Goal: Task Accomplishment & Management: Manage account settings

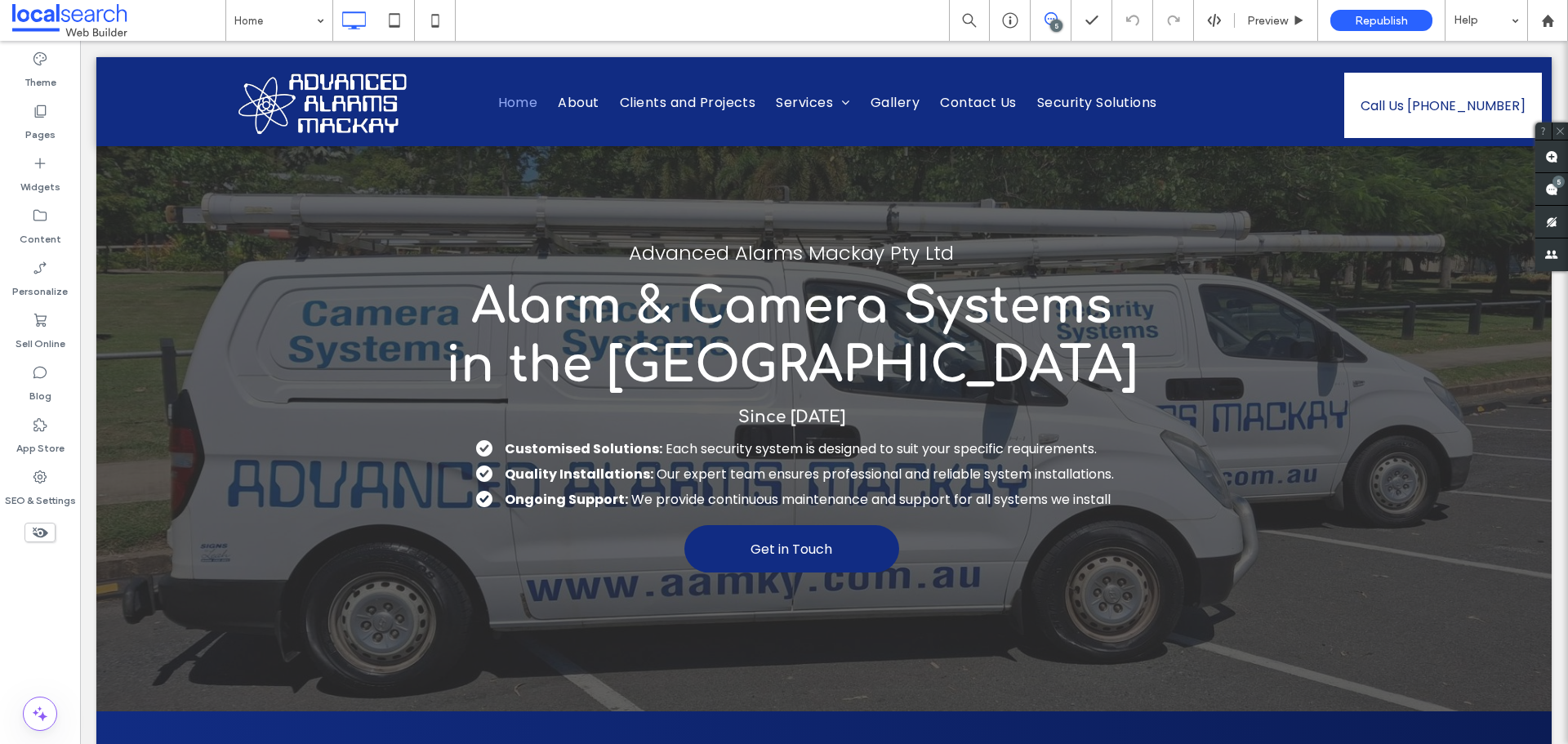
click at [1061, 26] on div "5" at bounding box center [1056, 26] width 12 height 12
click at [1056, 23] on div "5" at bounding box center [1056, 26] width 12 height 12
click at [1555, 185] on div "5" at bounding box center [1559, 182] width 12 height 12
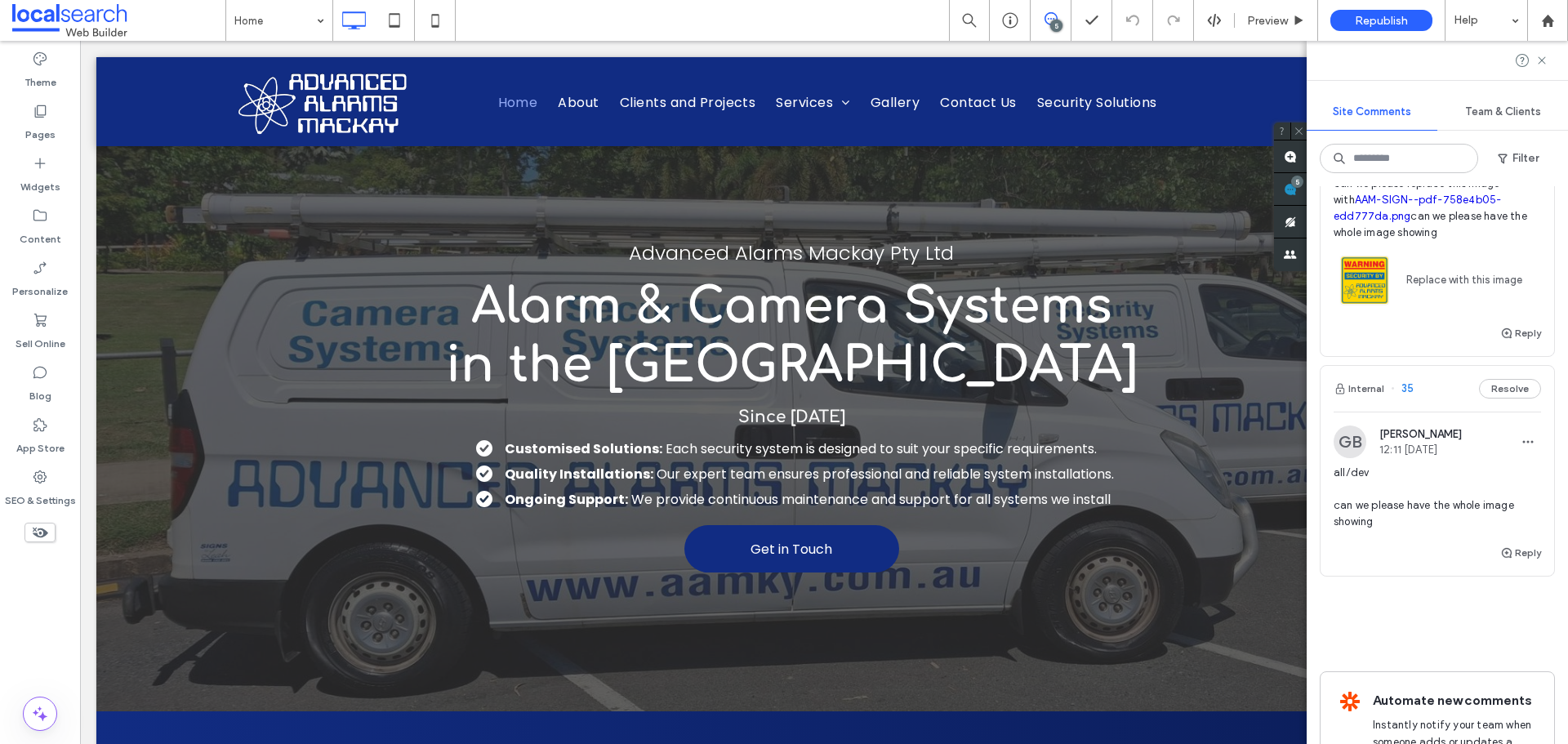
scroll to position [1005, 0]
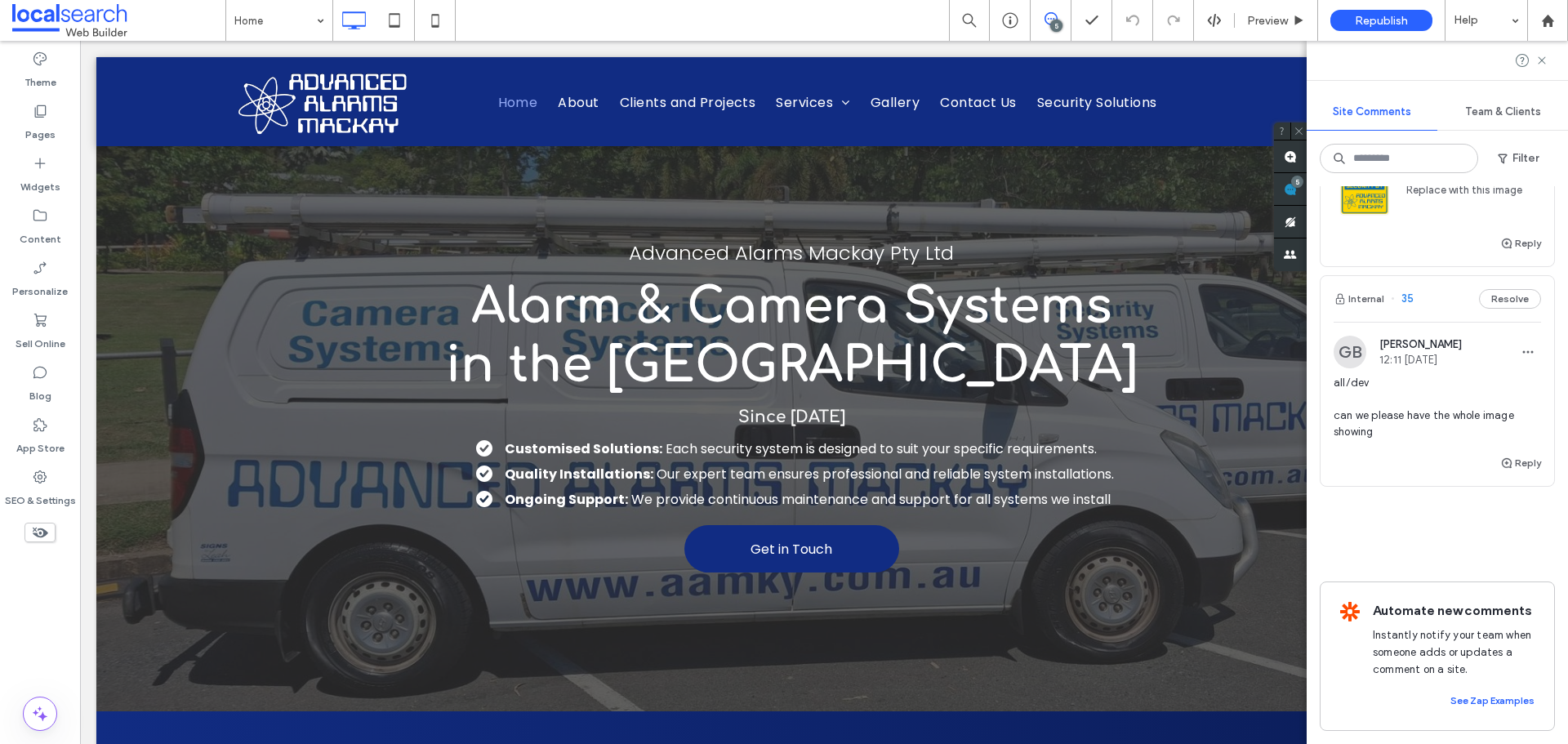
click at [1417, 408] on span "all/dev can we please have the whole image showing" at bounding box center [1437, 407] width 207 height 65
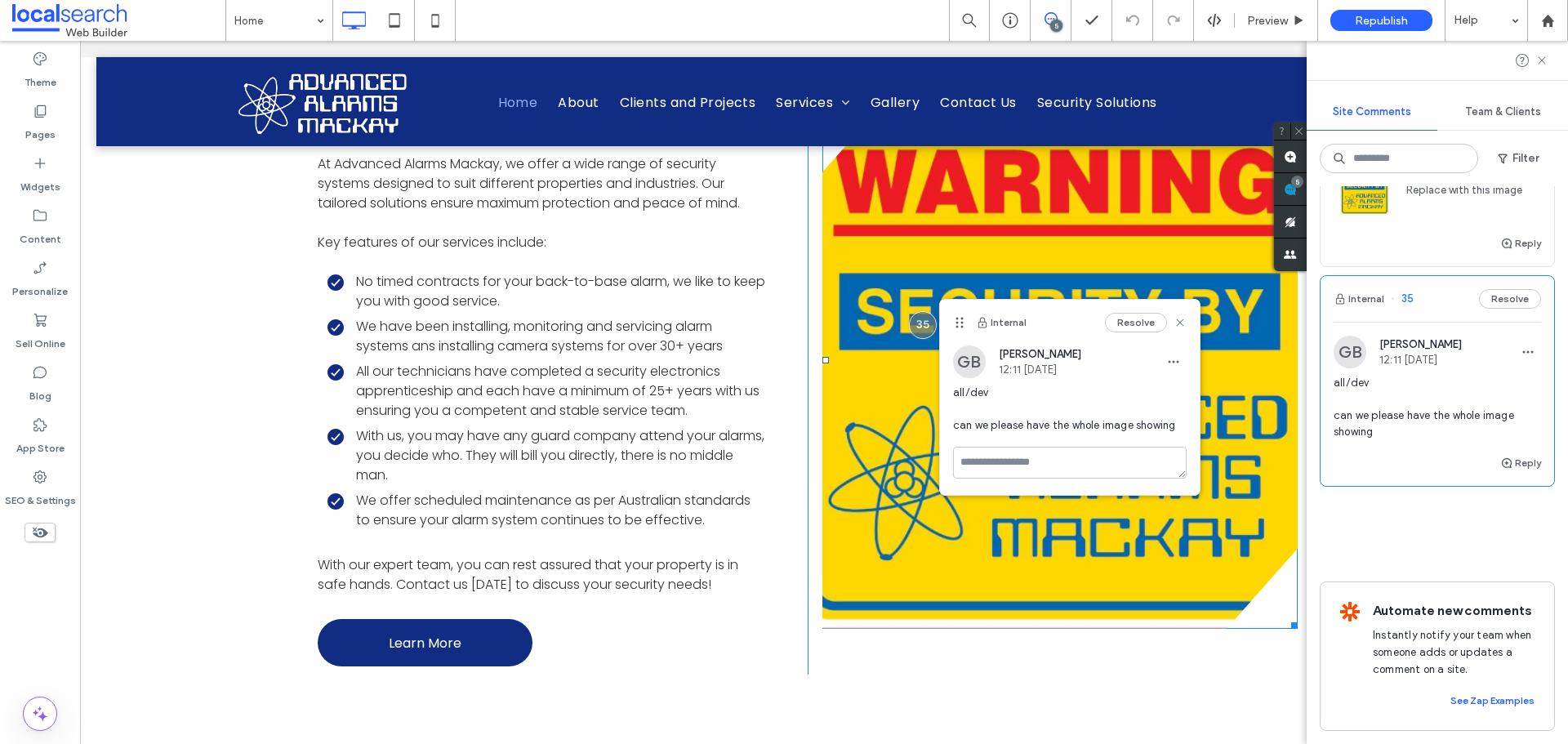
scroll to position [3057, 29]
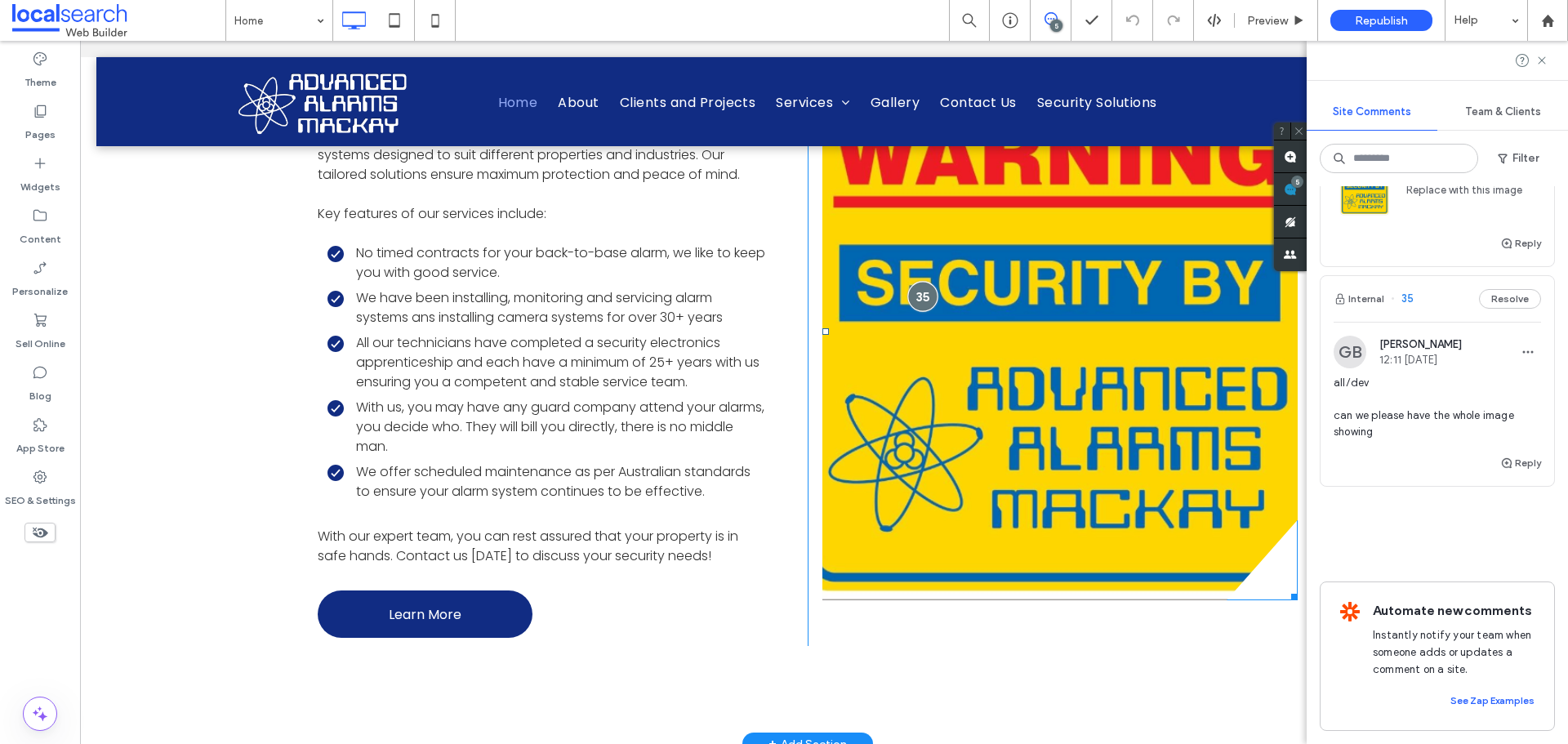
click at [908, 311] on div at bounding box center [923, 296] width 30 height 30
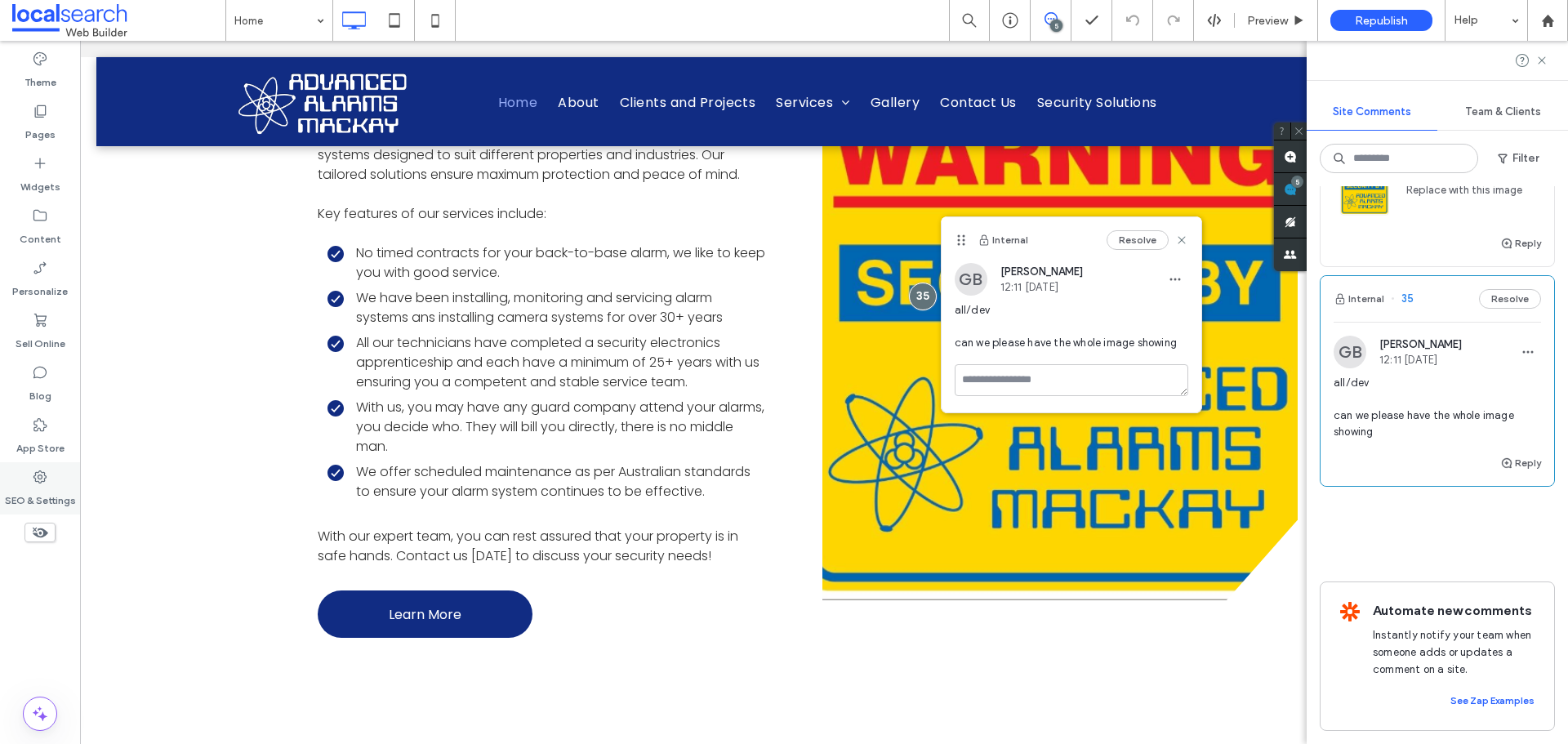
click at [49, 485] on div "SEO & Settings" at bounding box center [40, 488] width 80 height 52
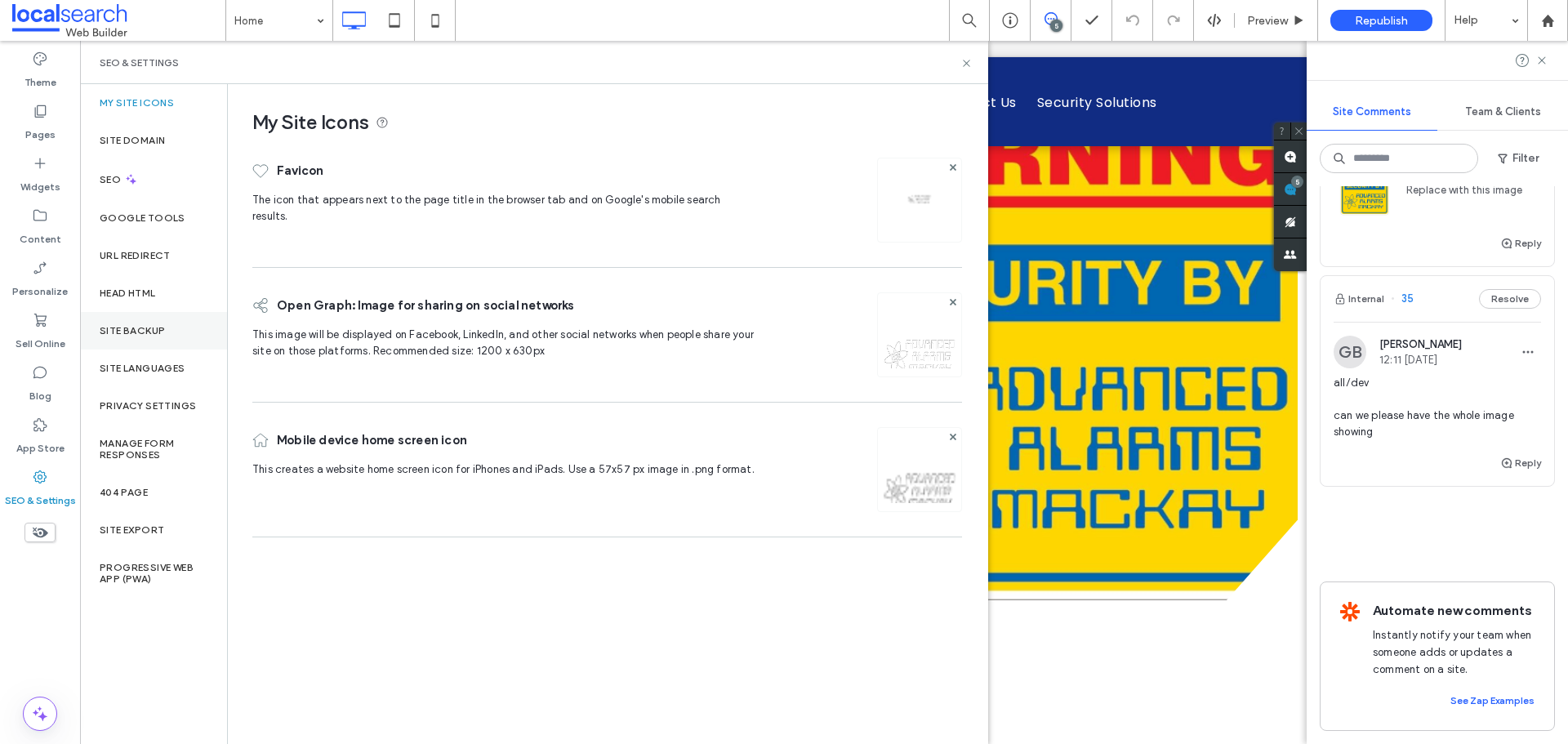
click at [132, 338] on div "Site Backup" at bounding box center [154, 330] width 147 height 37
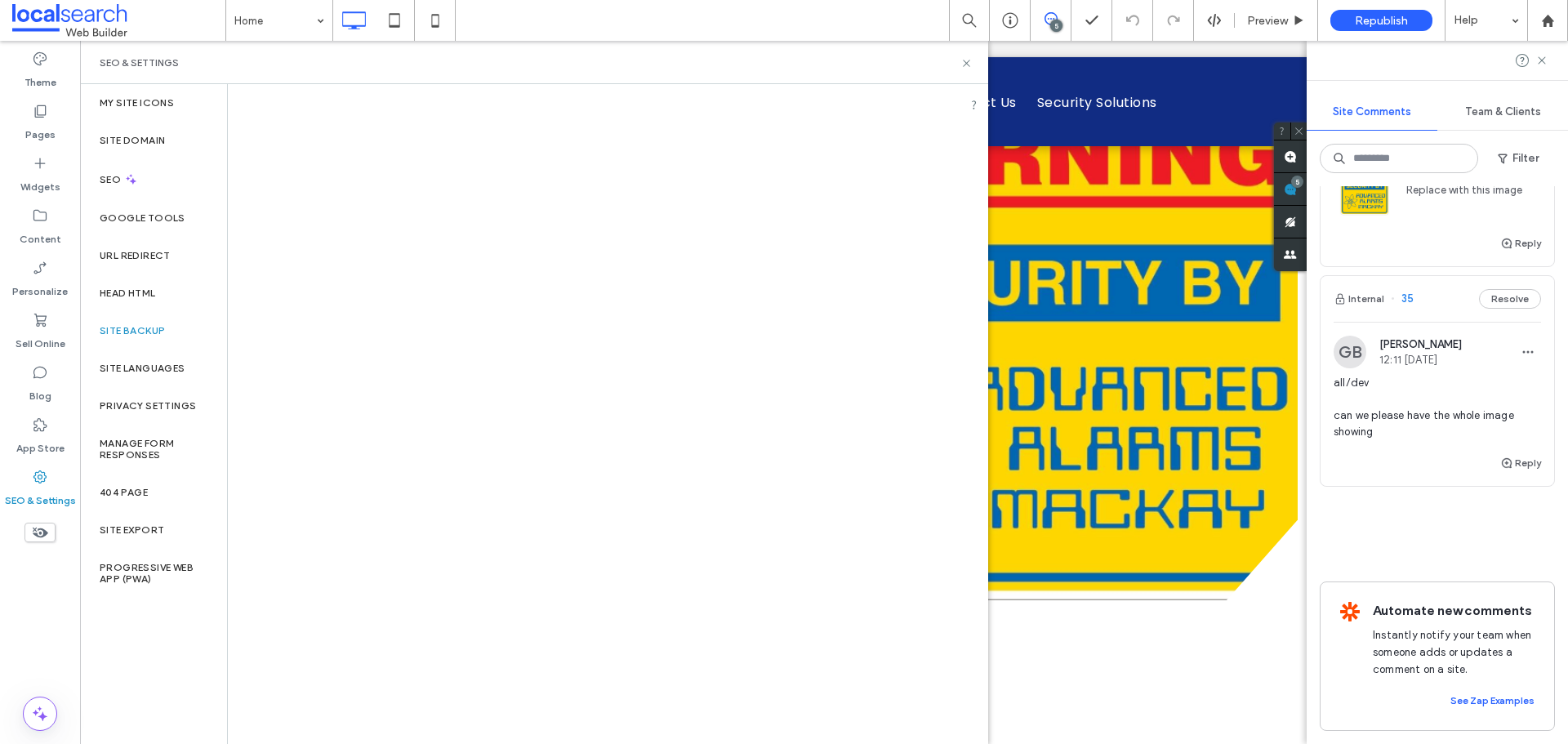
click at [959, 63] on div "SEO & Settings" at bounding box center [534, 62] width 869 height 13
click at [962, 61] on div "SEO & Settings" at bounding box center [533, 62] width 908 height 43
click at [965, 62] on use at bounding box center [967, 63] width 7 height 7
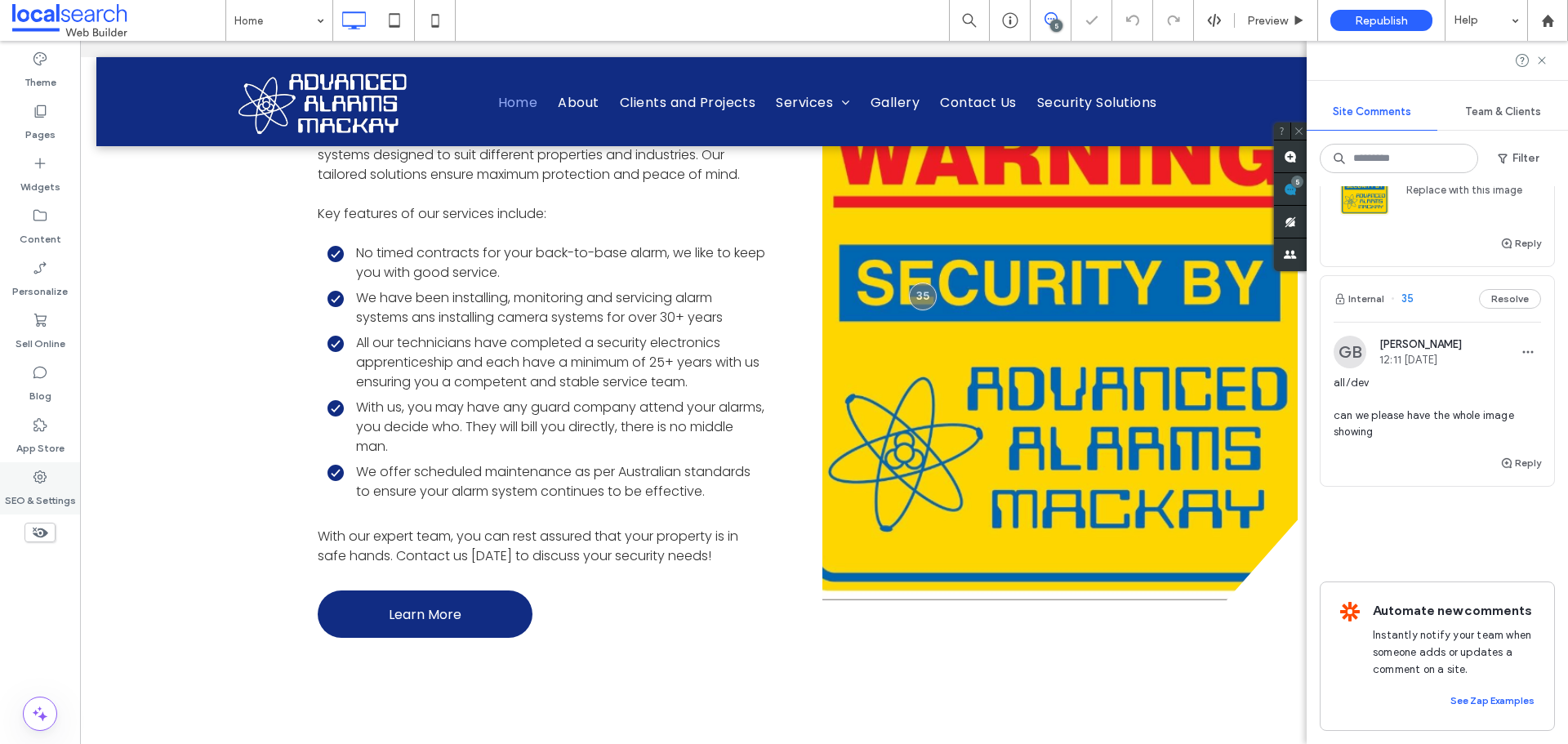
click at [38, 468] on div "SEO & Settings" at bounding box center [40, 488] width 80 height 52
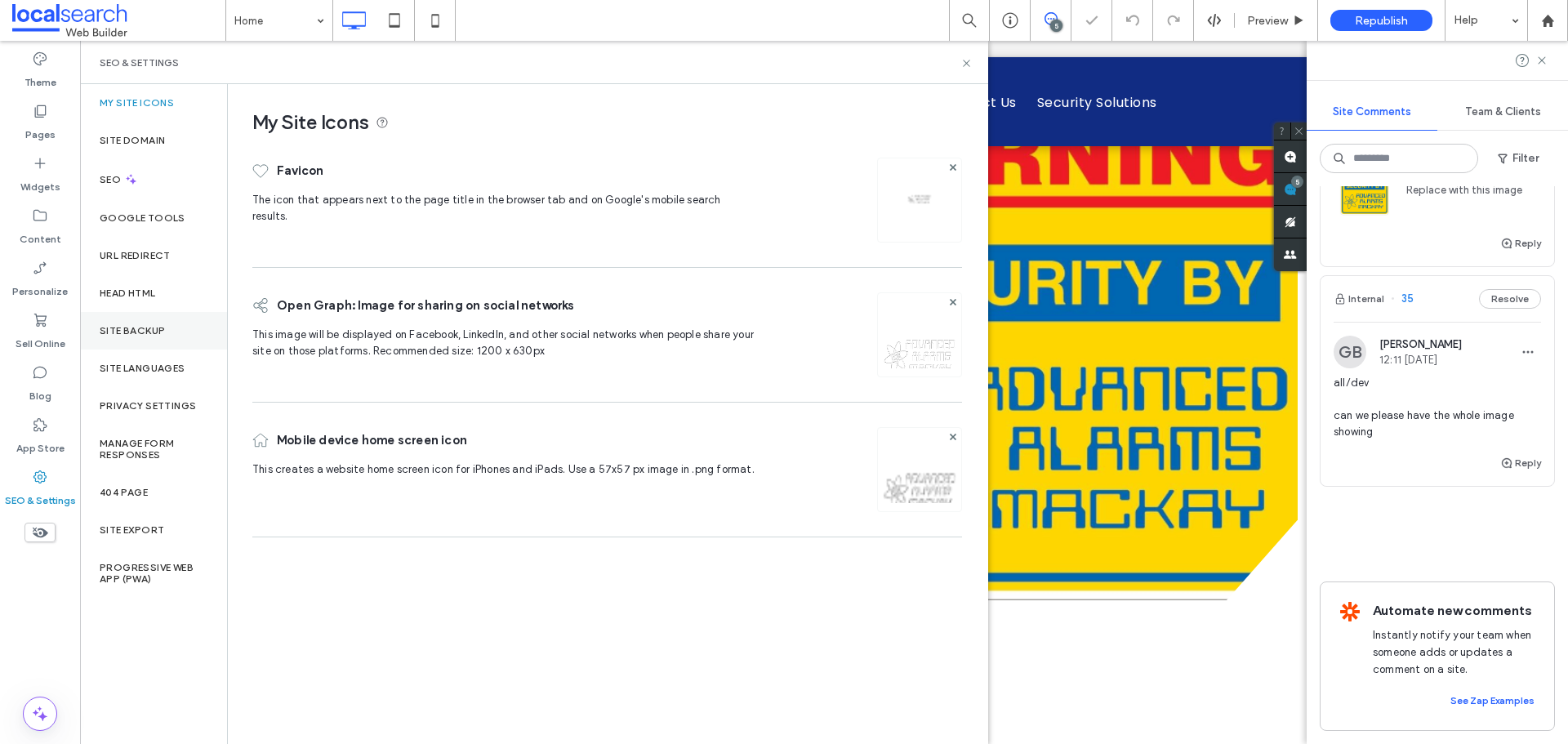
click at [161, 330] on label "Site Backup" at bounding box center [132, 330] width 65 height 11
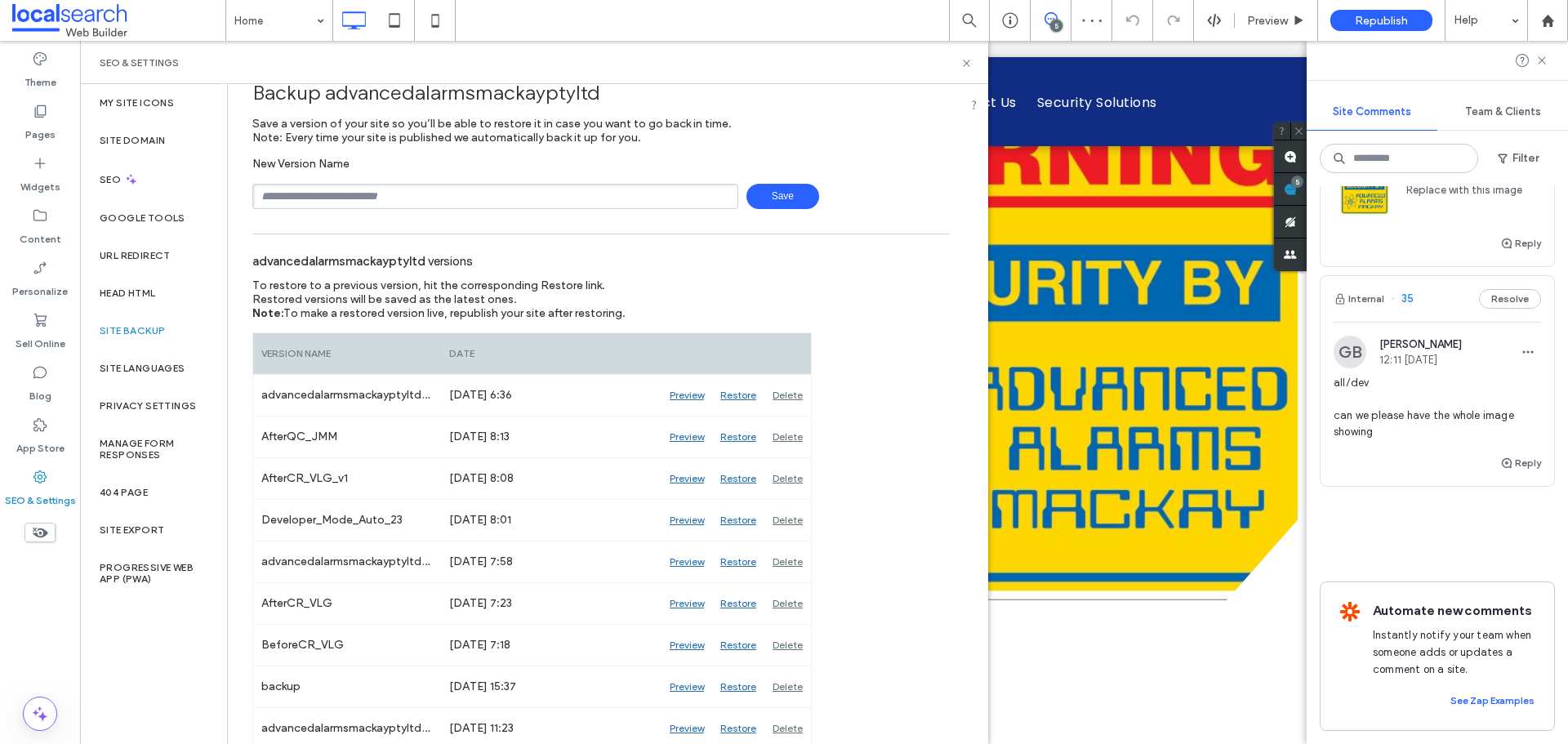
scroll to position [0, 0]
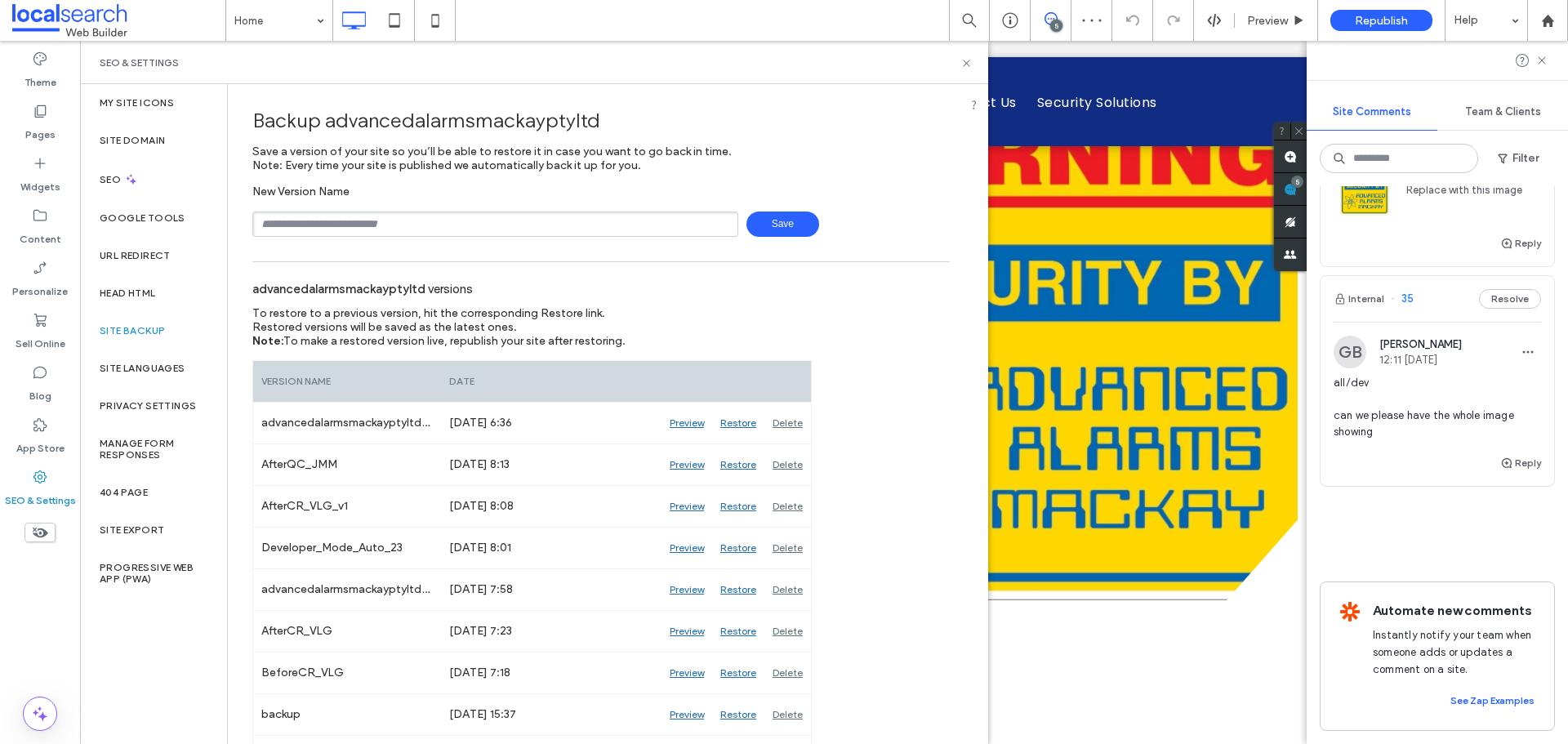
click at [513, 227] on input "text" at bounding box center [495, 224] width 486 height 25
click at [408, 230] on input "text" at bounding box center [495, 224] width 486 height 25
type input "**********"
click at [781, 229] on span "Save" at bounding box center [783, 224] width 73 height 25
click at [968, 62] on use at bounding box center [967, 63] width 7 height 7
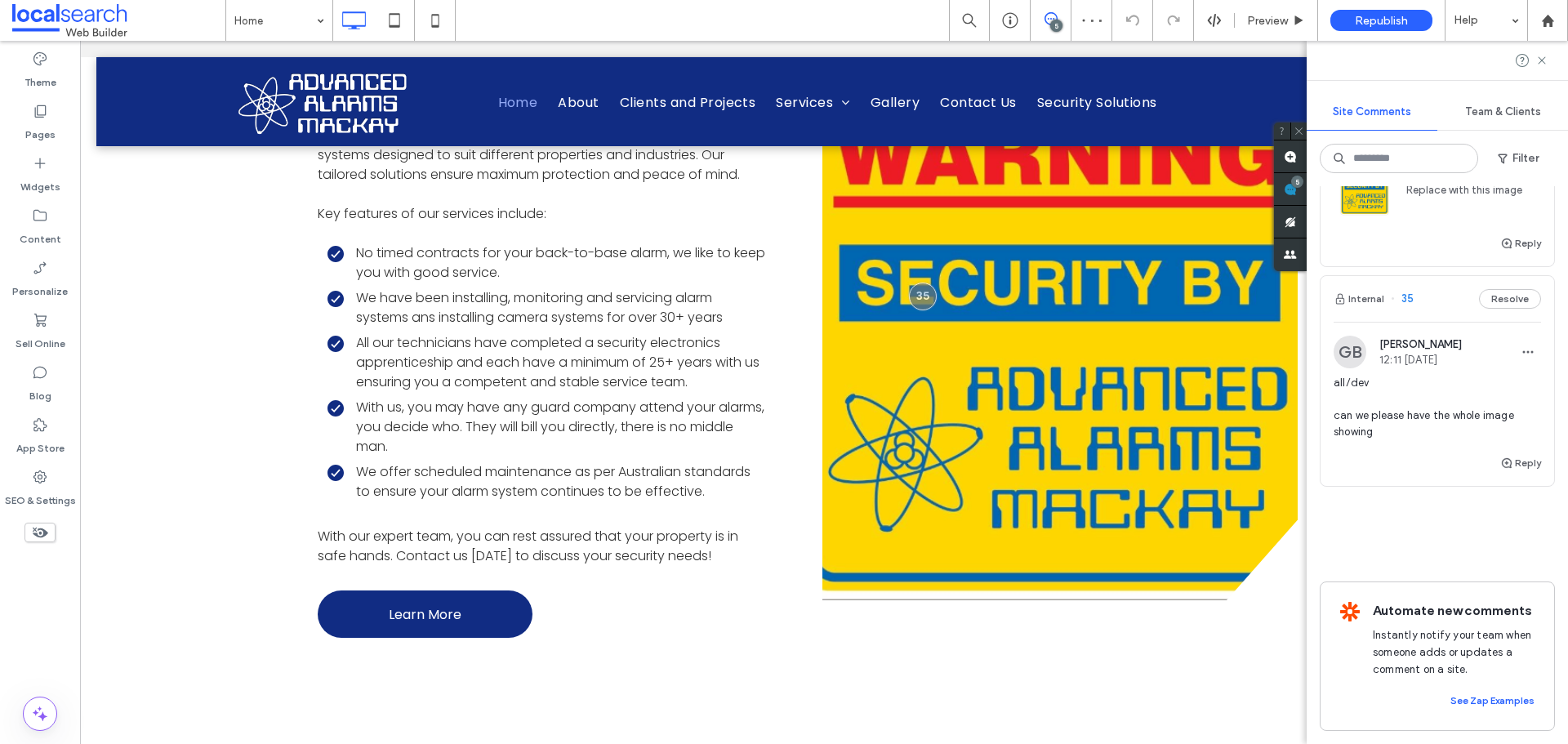
click at [1414, 400] on span "all/dev can we please have the whole image showing" at bounding box center [1437, 407] width 207 height 65
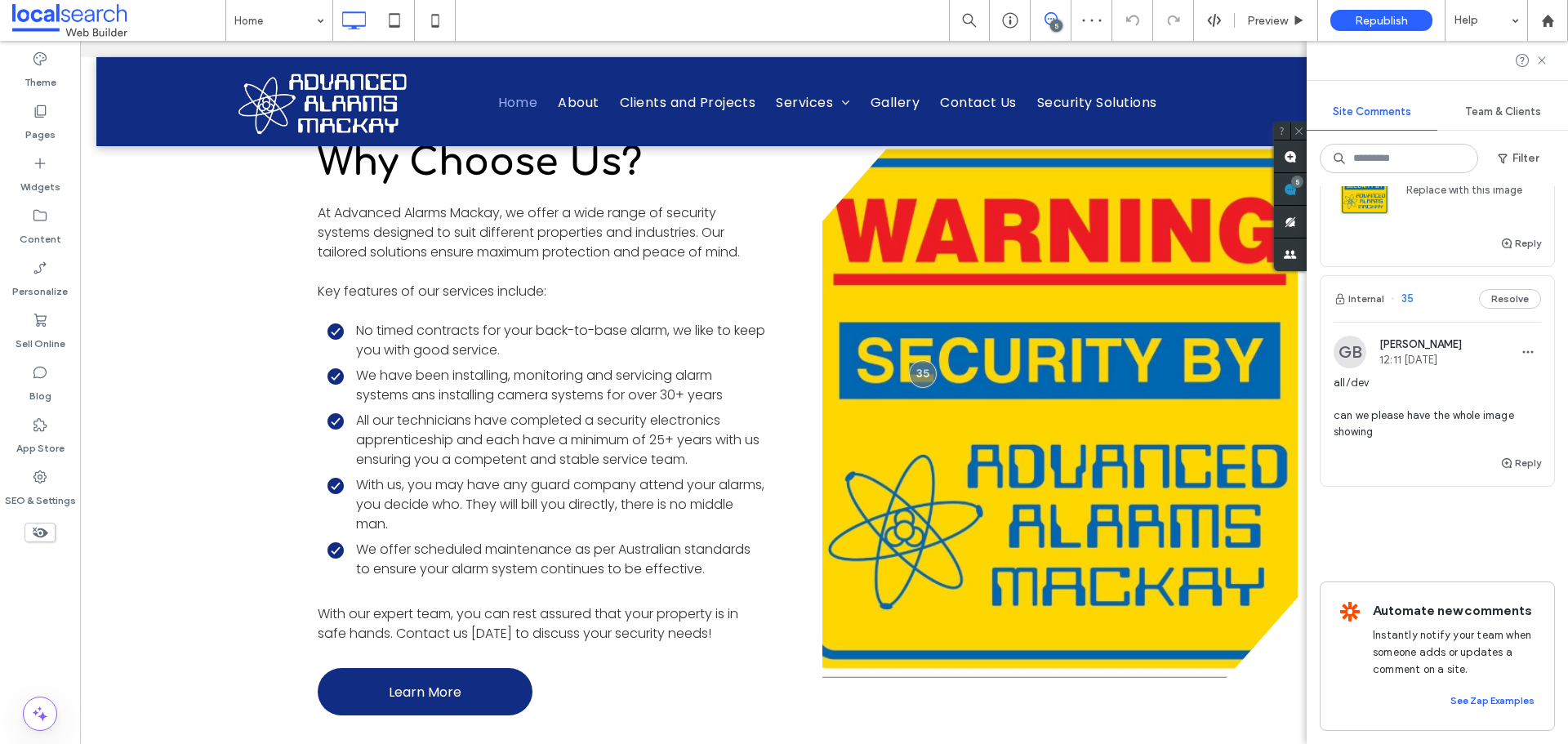
scroll to position [2974, 29]
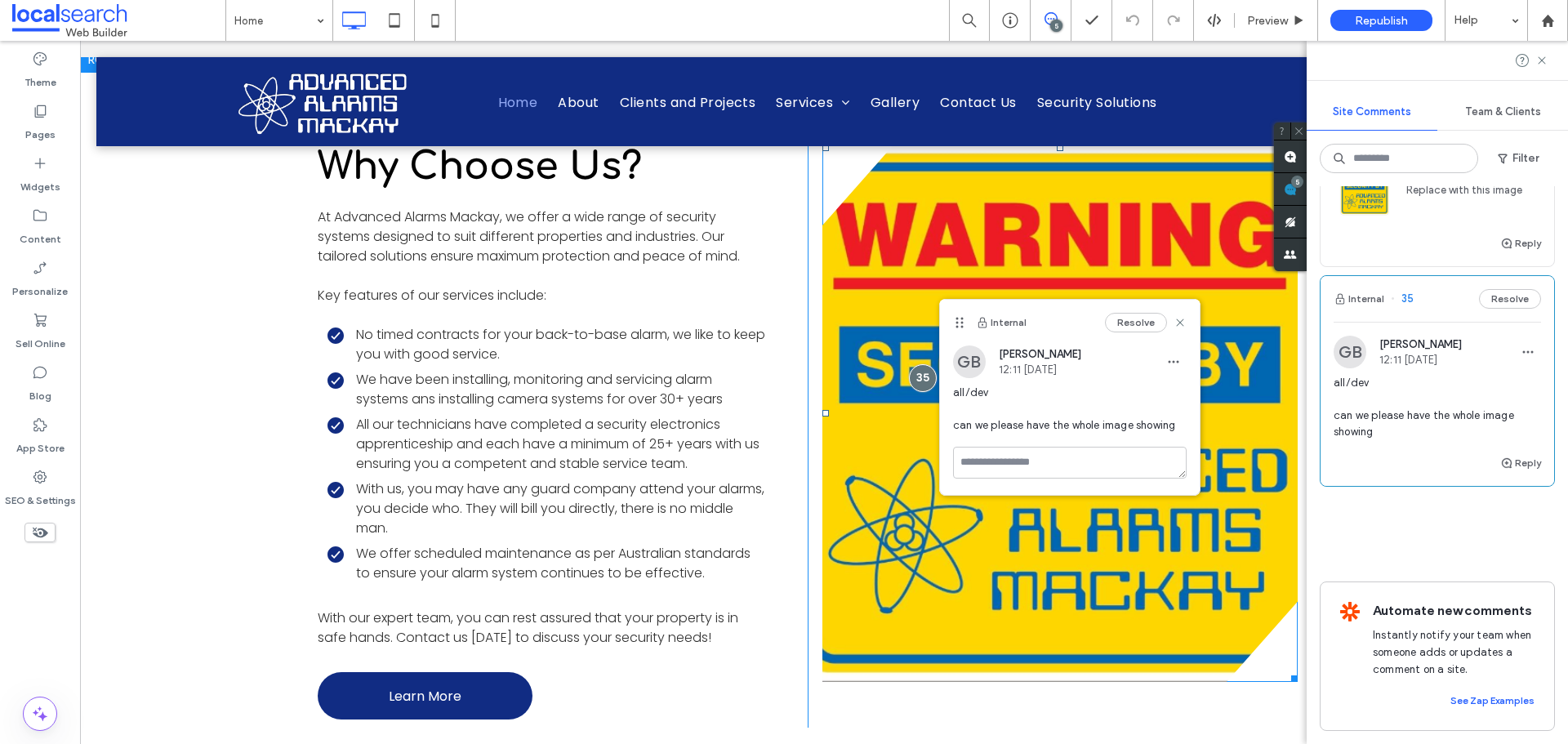
click at [906, 264] on link at bounding box center [1061, 414] width 475 height 538
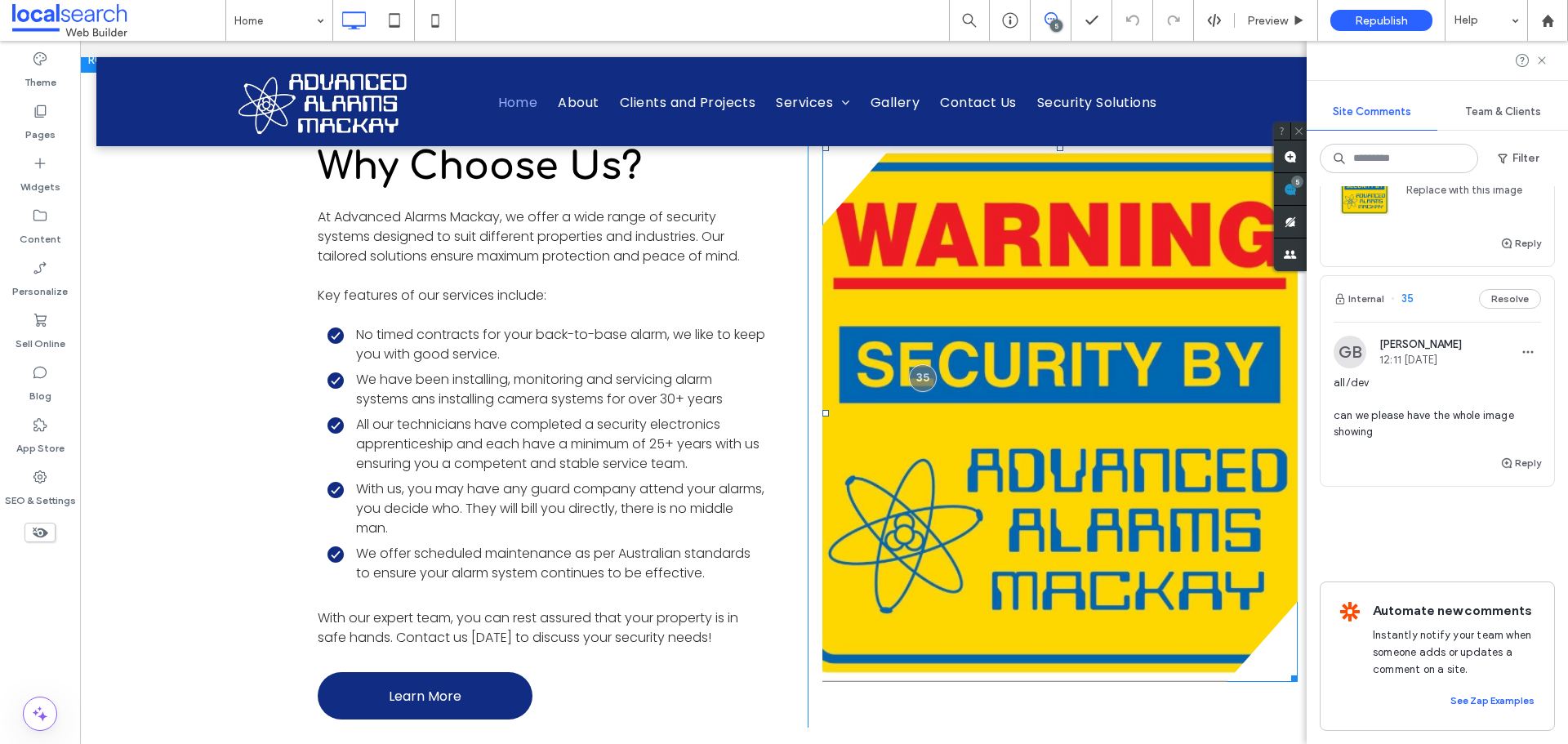
click at [906, 263] on link at bounding box center [1061, 414] width 475 height 538
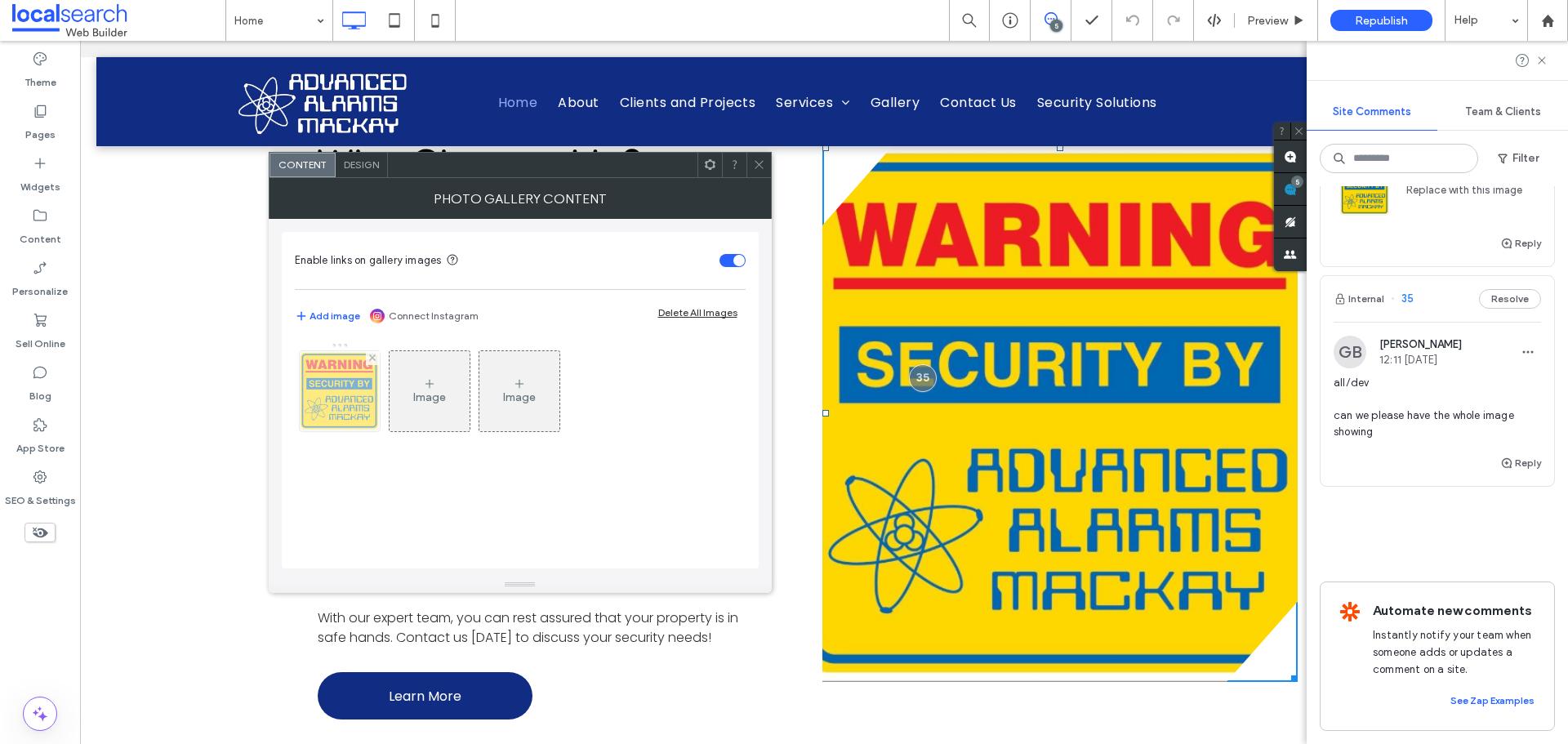
click at [315, 407] on img at bounding box center [339, 391] width 79 height 80
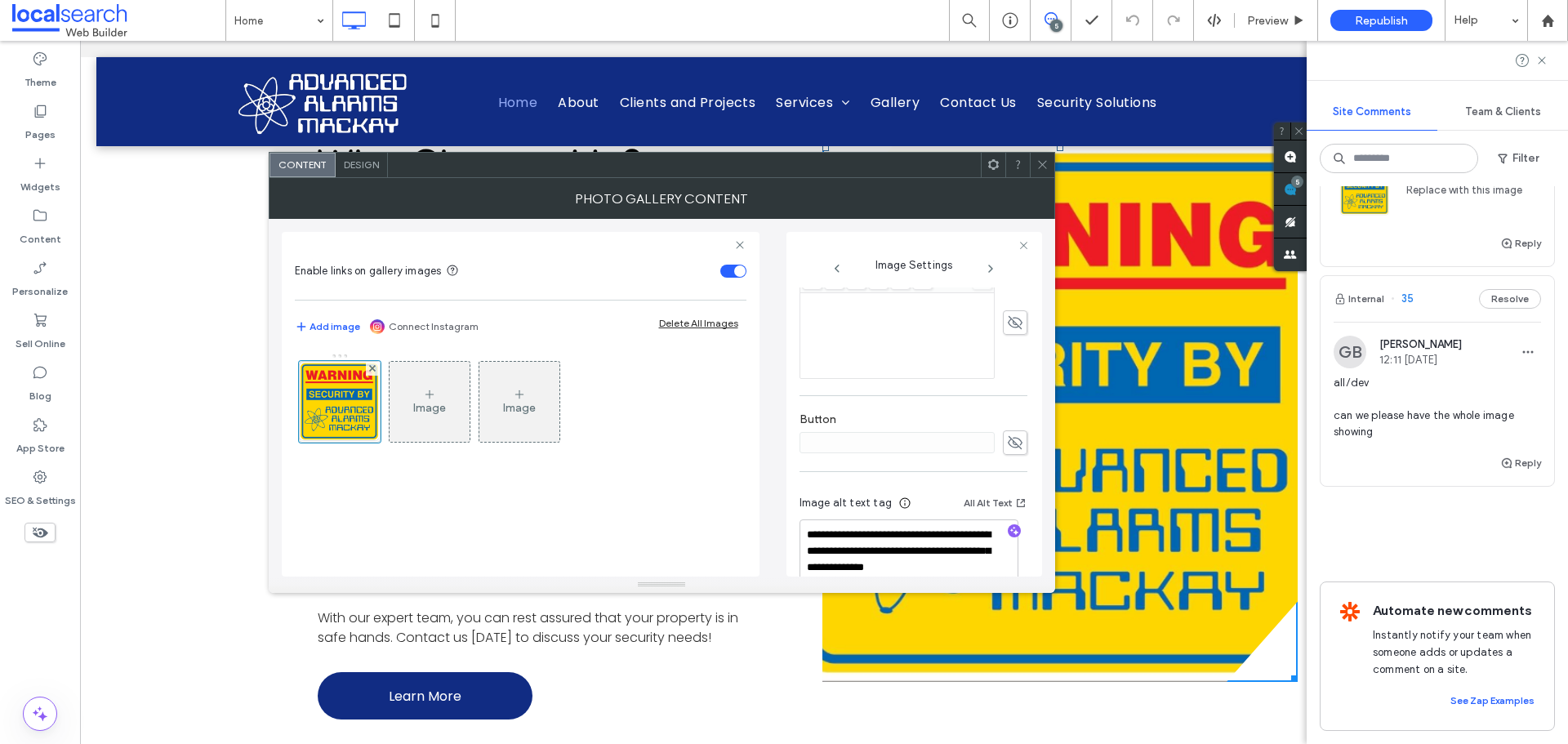
scroll to position [499, 0]
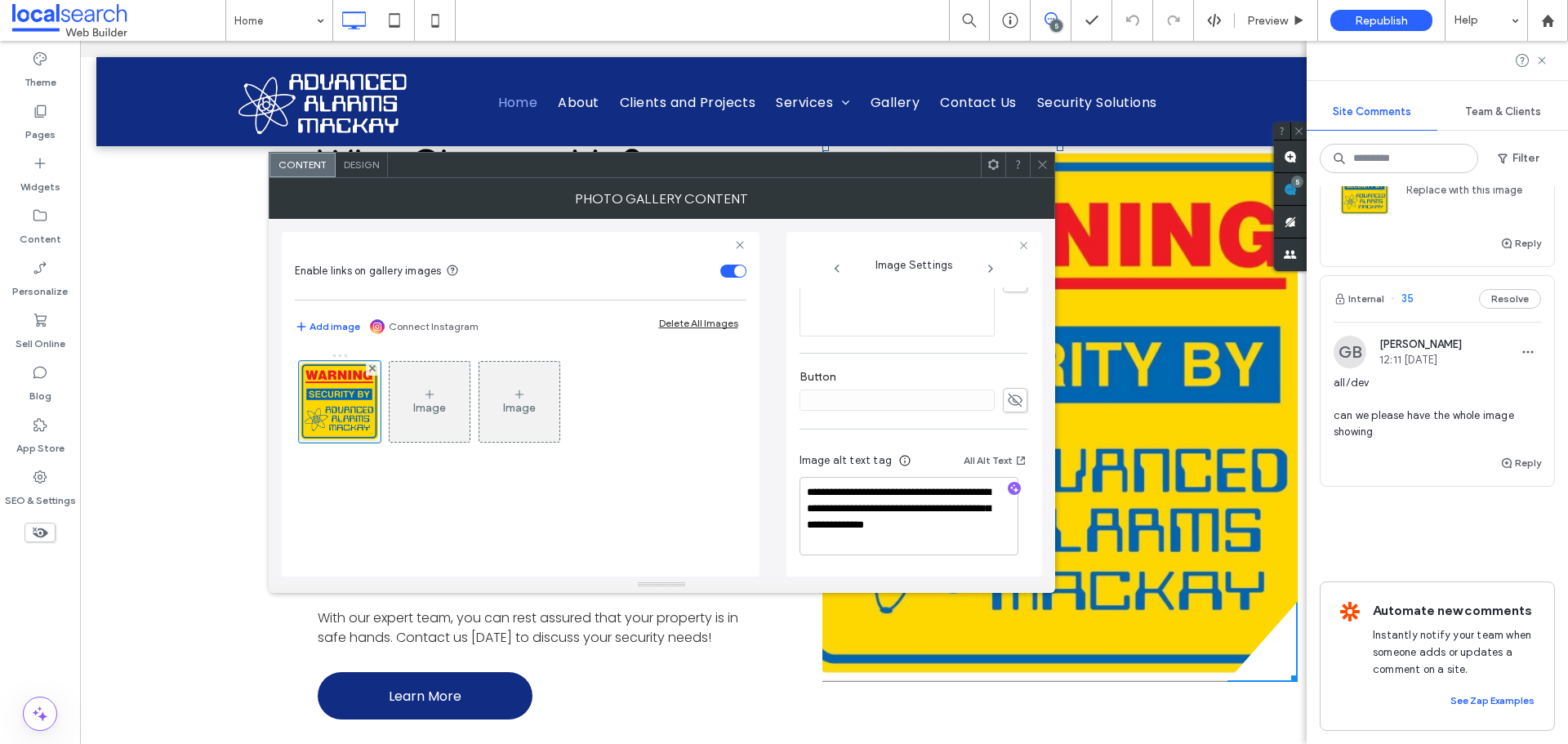
click at [363, 160] on span "Design" at bounding box center [362, 165] width 36 height 12
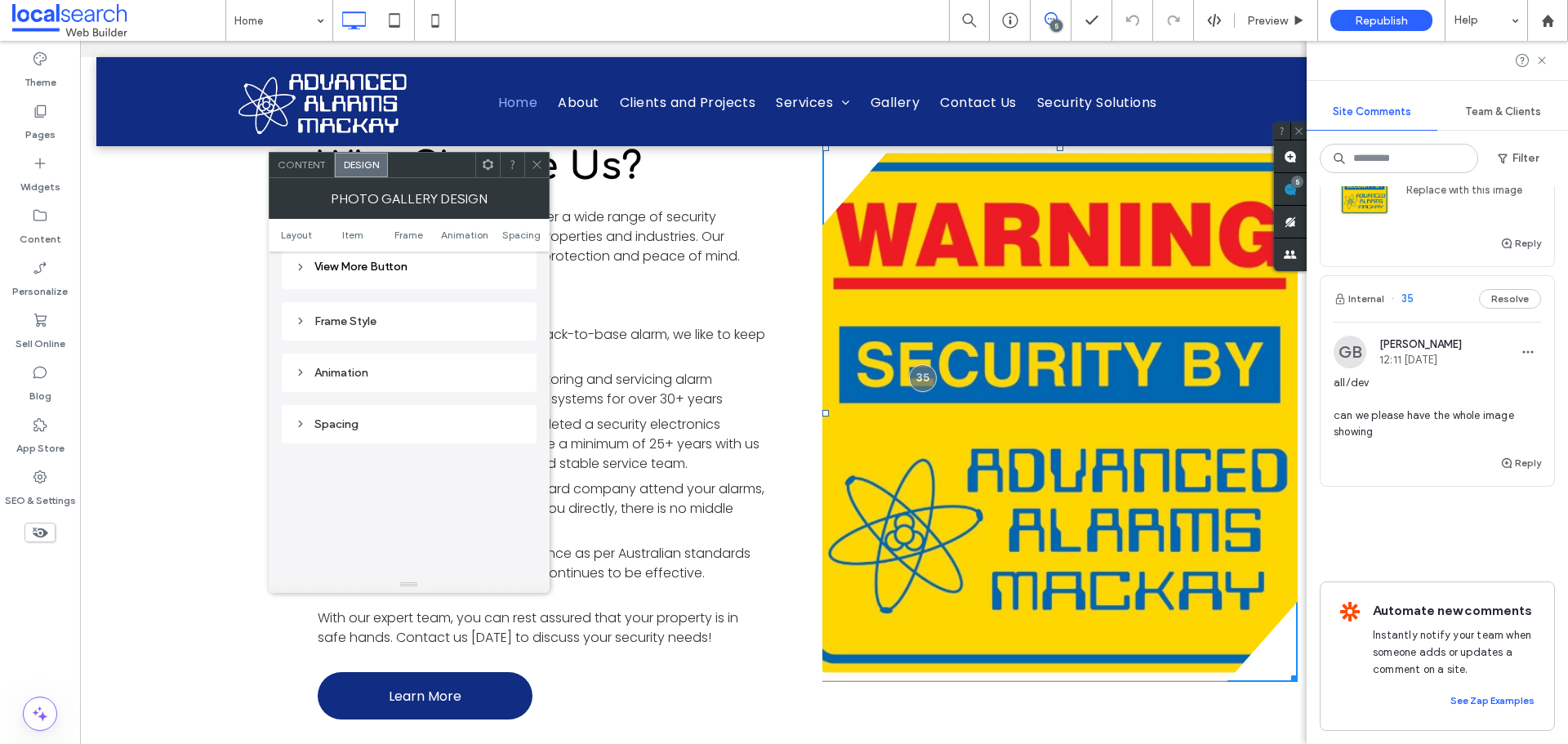
scroll to position [654, 0]
click at [418, 295] on header "View More Button" at bounding box center [409, 295] width 255 height 44
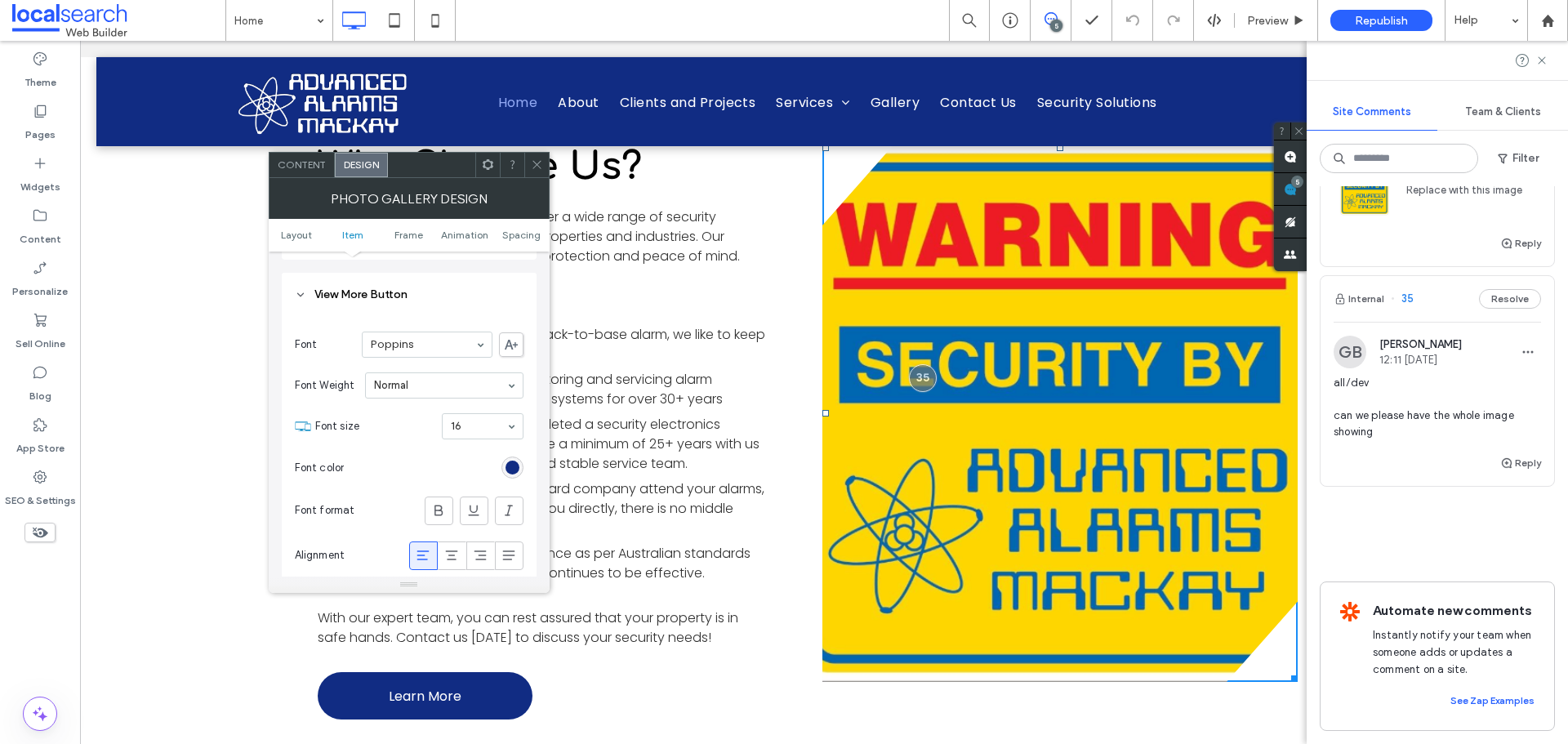
click at [413, 289] on header "View More Button" at bounding box center [409, 295] width 255 height 44
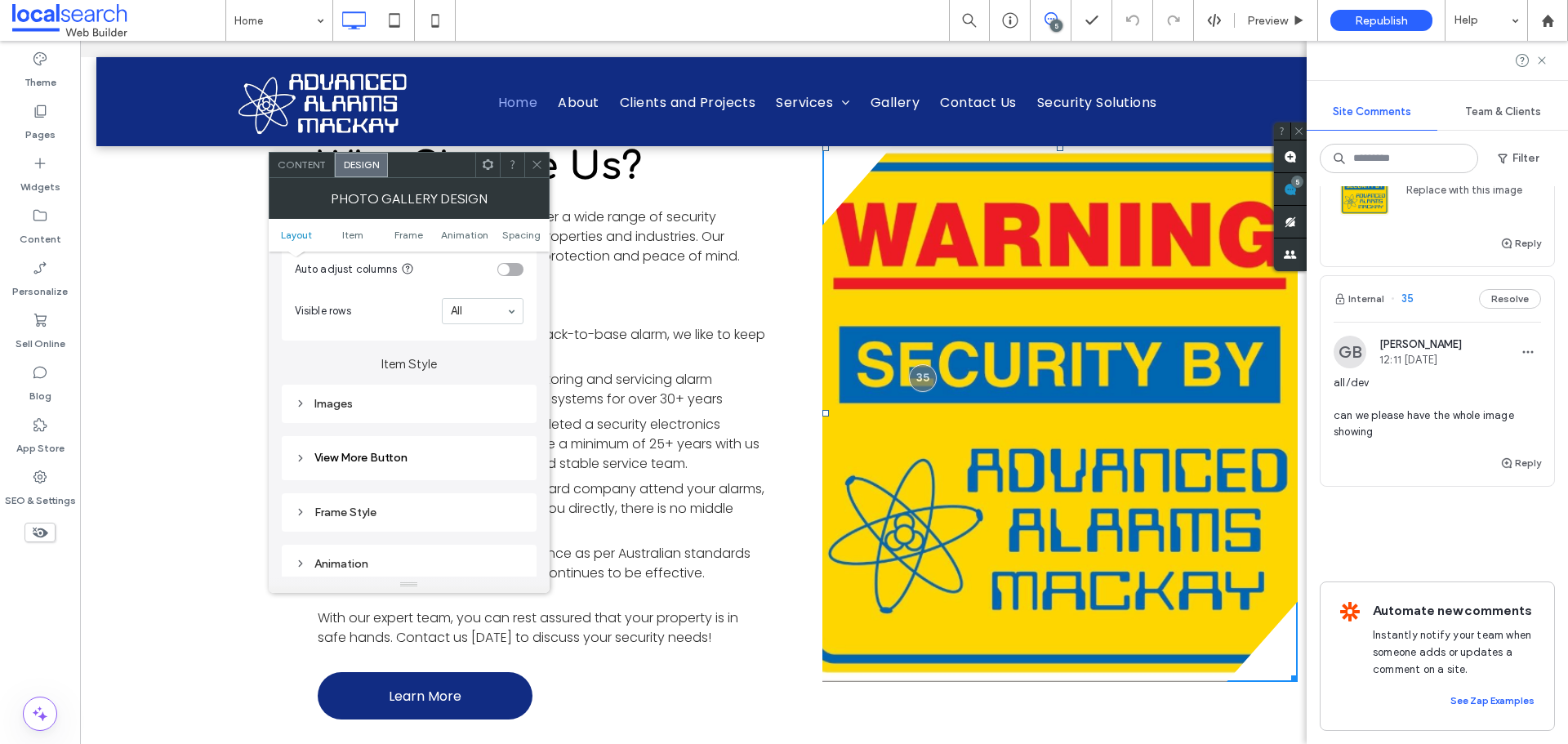
click at [408, 402] on div "Images" at bounding box center [409, 404] width 229 height 14
click at [515, 421] on div "toggle" at bounding box center [511, 422] width 26 height 13
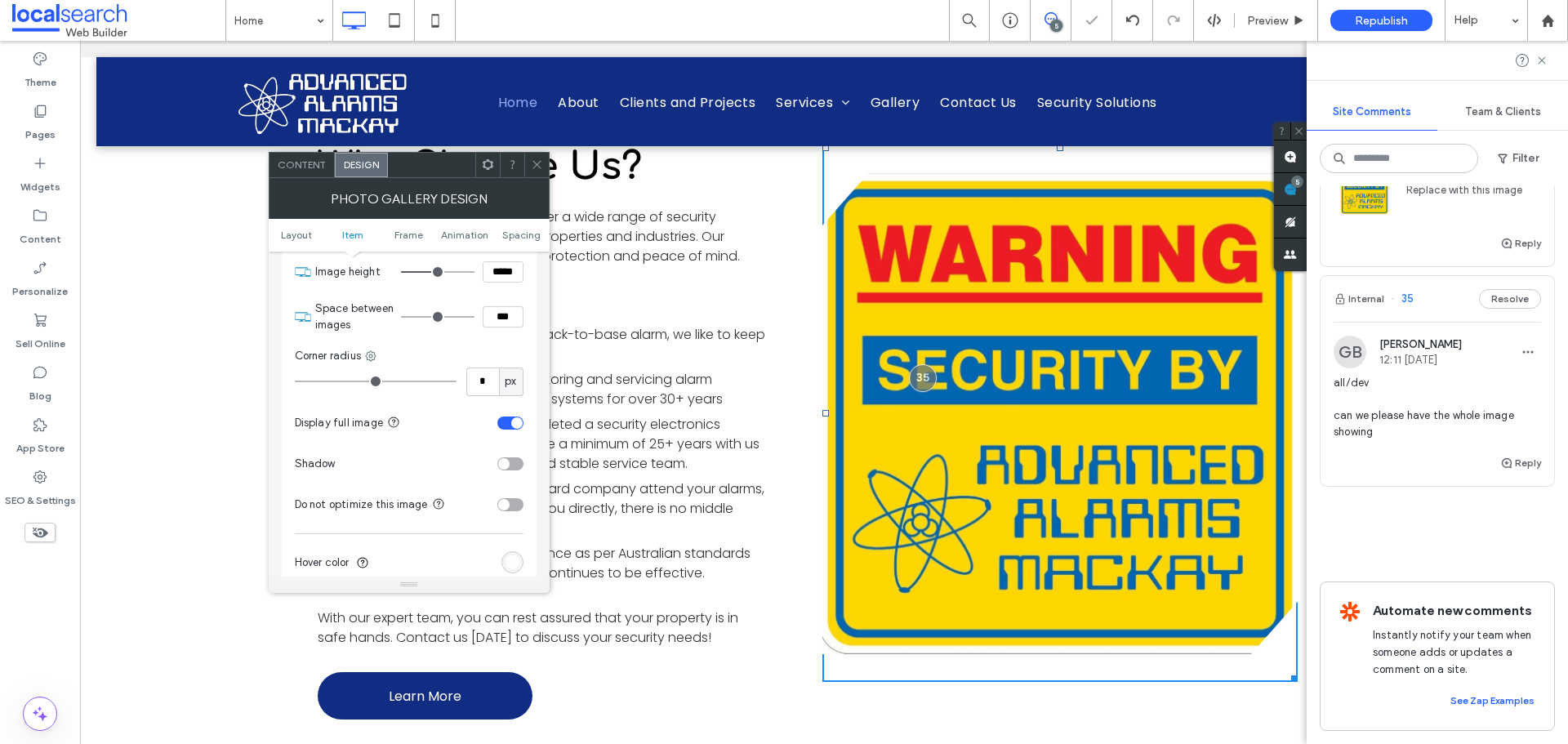
click at [508, 424] on div "toggle" at bounding box center [511, 422] width 26 height 13
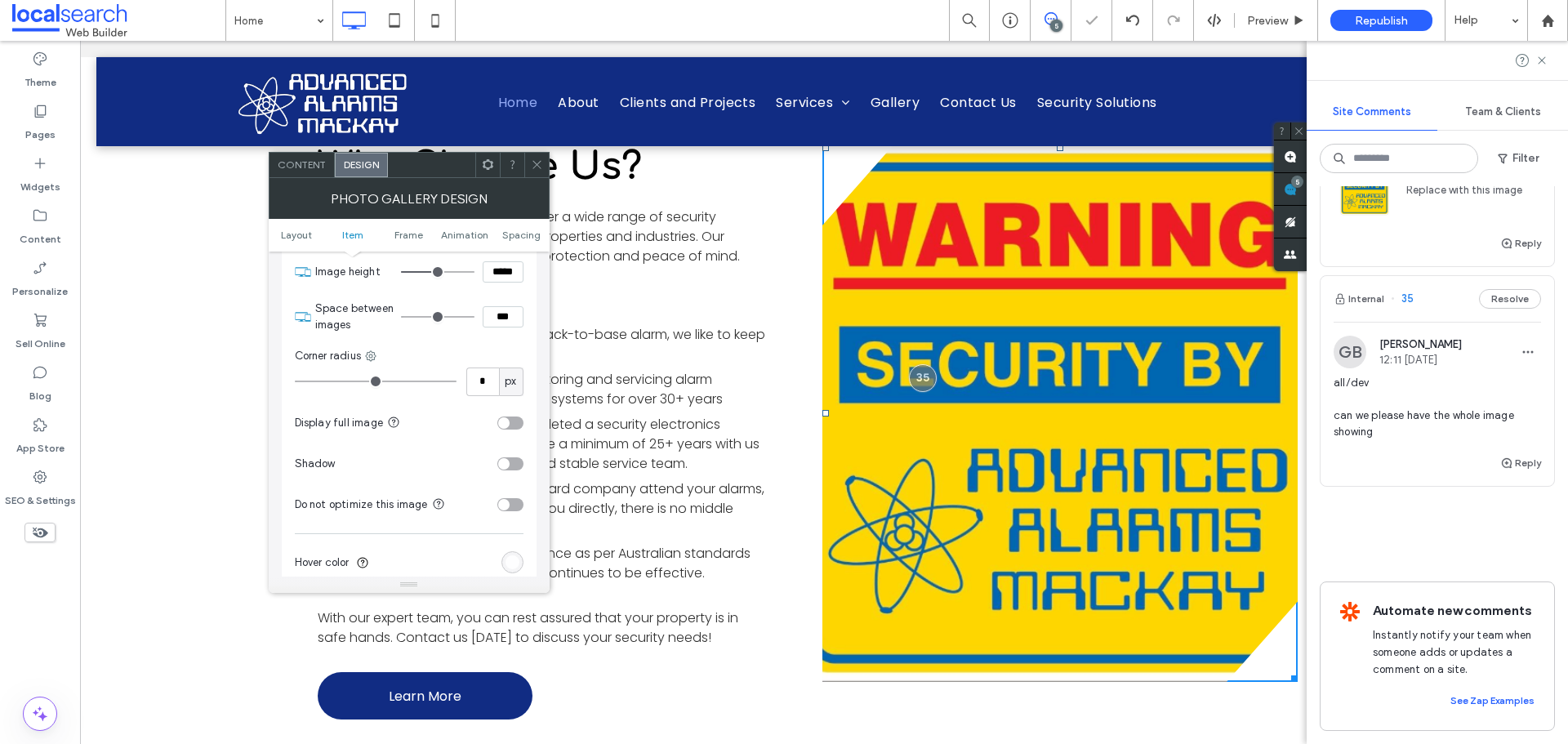
click at [508, 424] on div "toggle" at bounding box center [504, 422] width 11 height 11
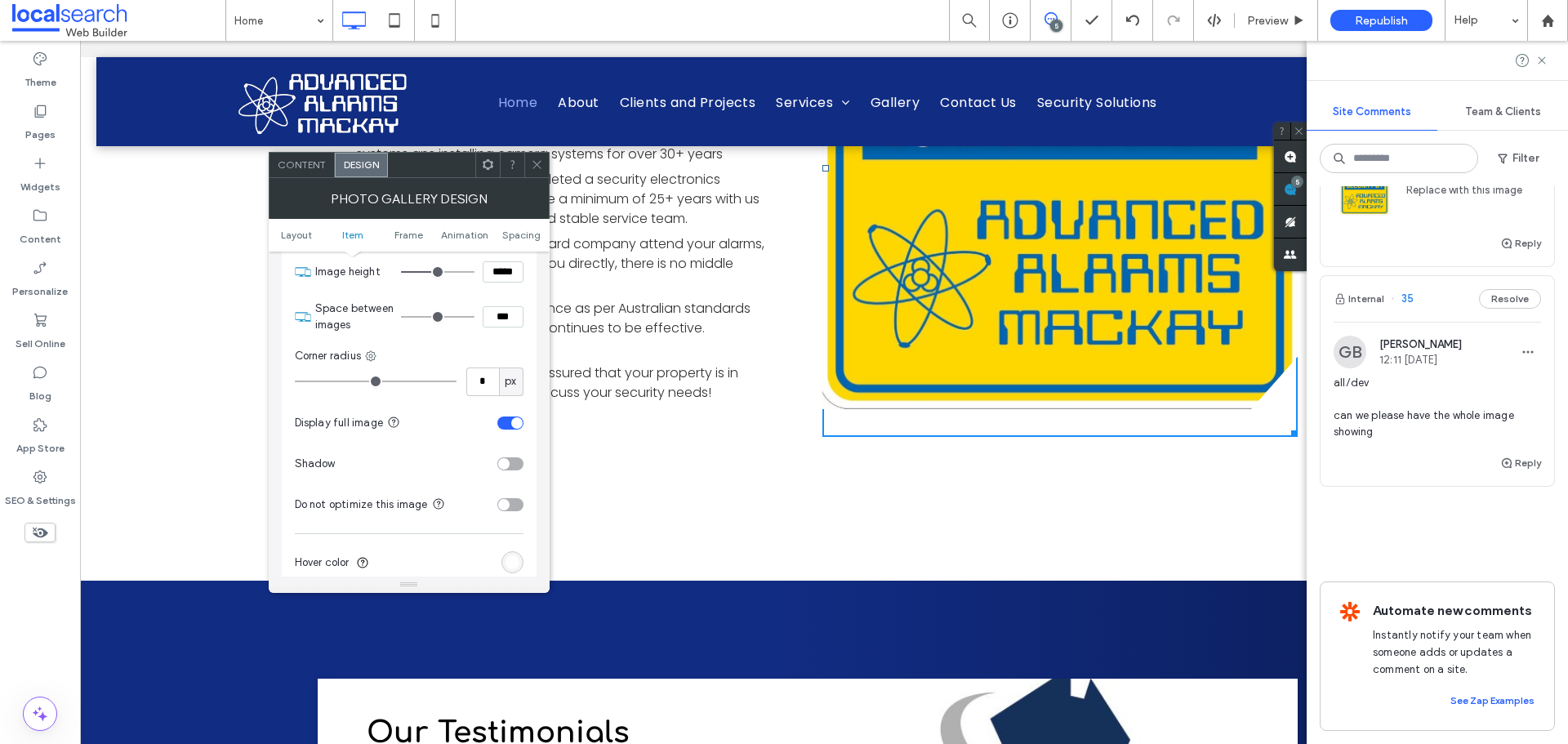
scroll to position [3138, 29]
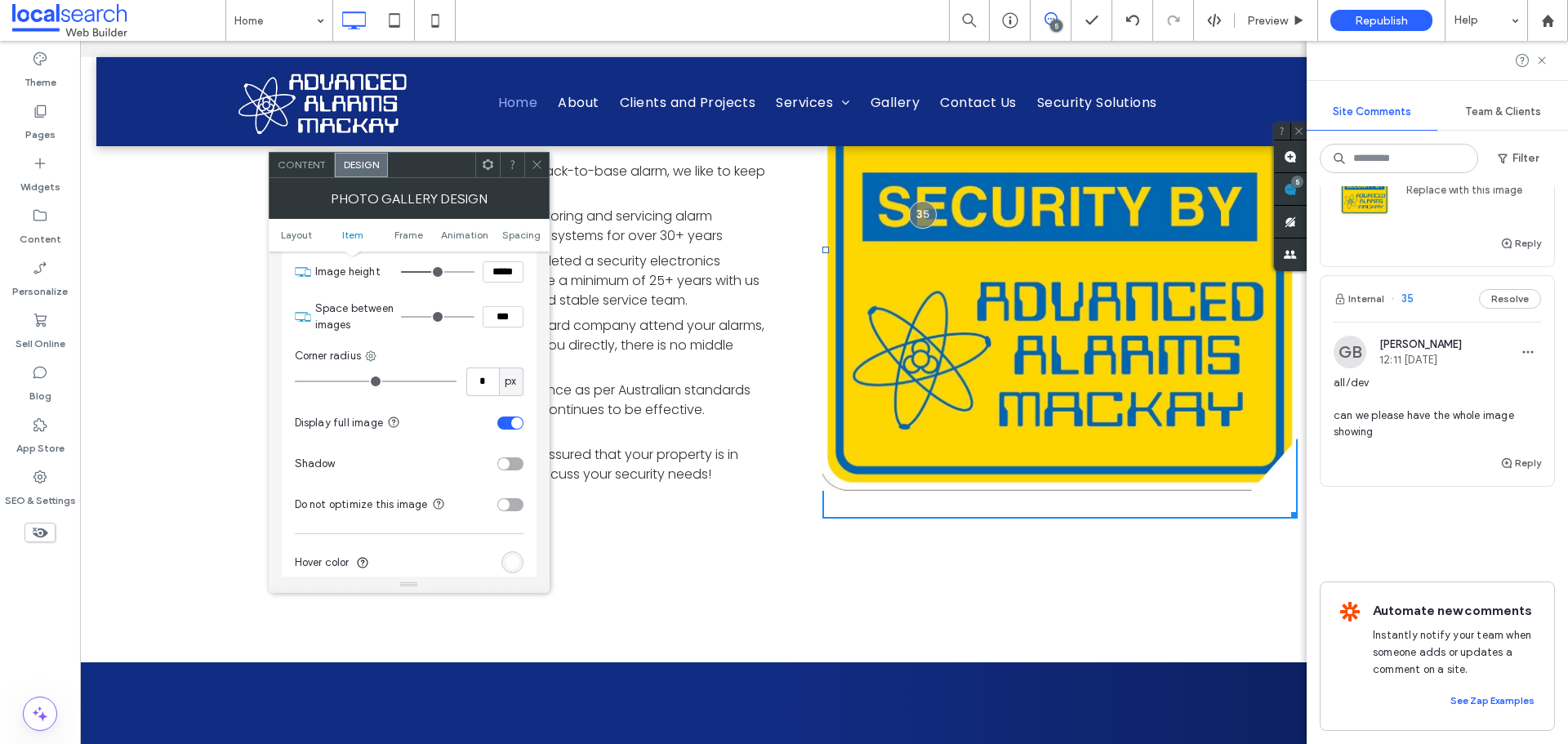
click at [512, 418] on div "toggle" at bounding box center [511, 422] width 26 height 13
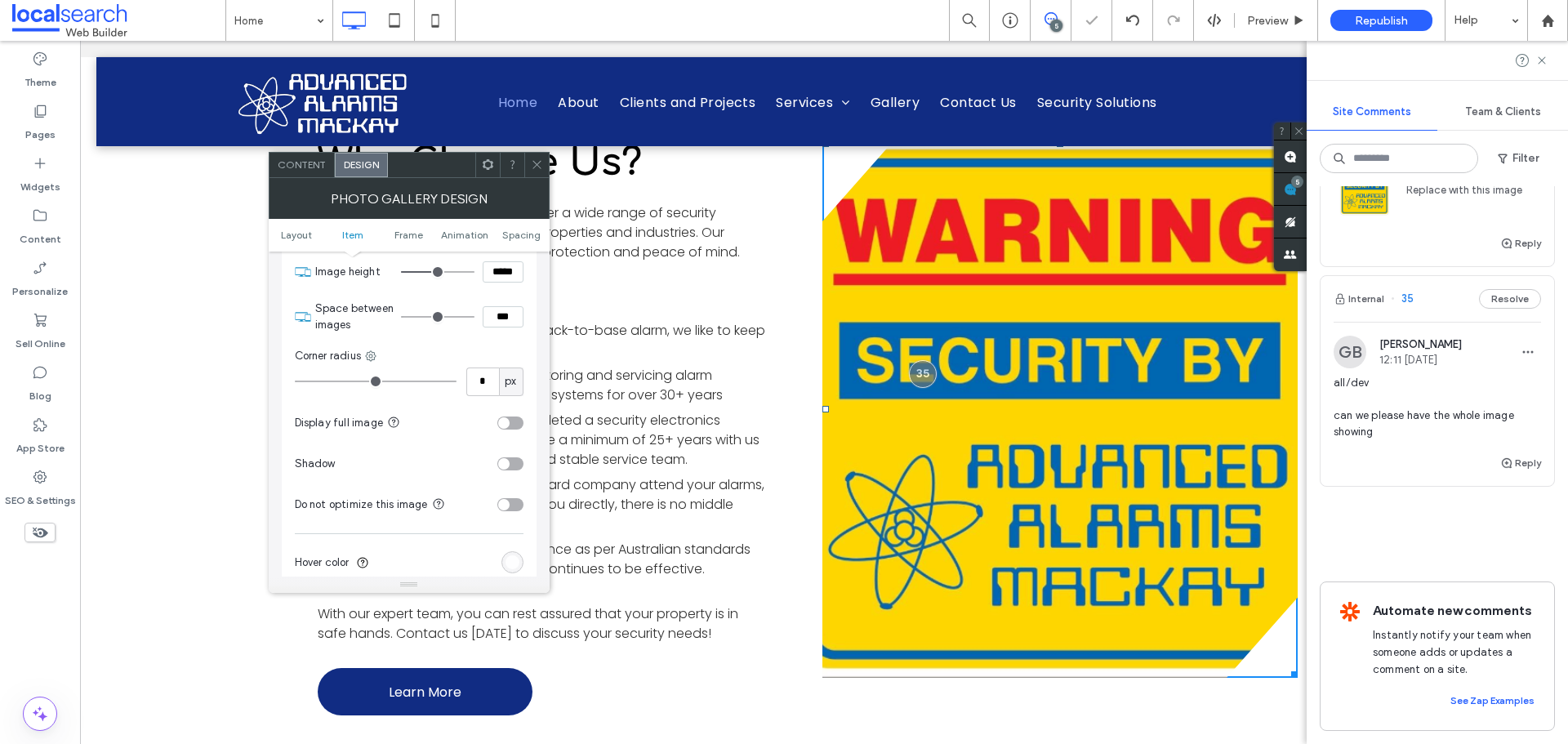
scroll to position [2974, 29]
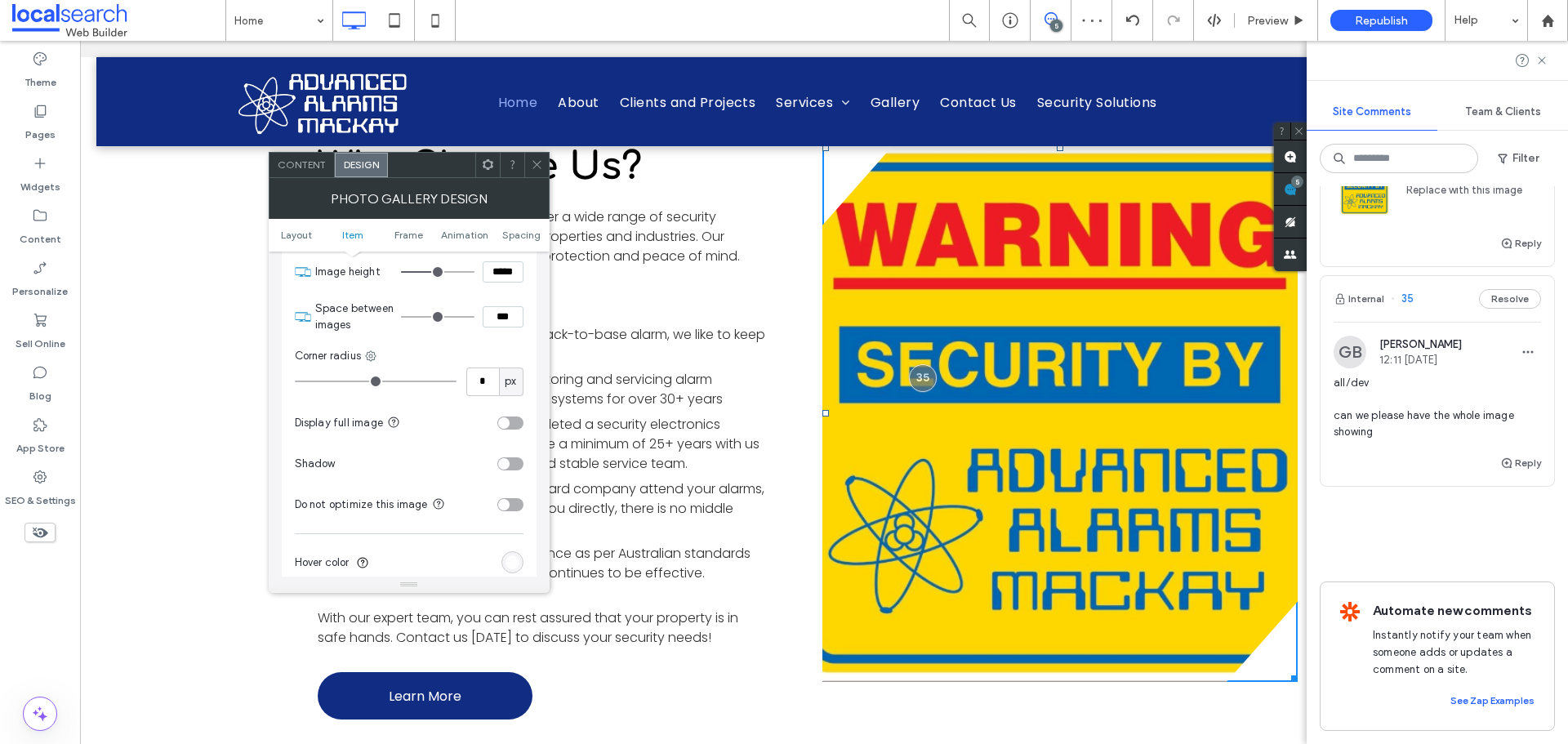
click at [421, 225] on ul "Layout Item Frame Animation Spacing" at bounding box center [409, 235] width 281 height 33
click at [418, 235] on span "Frame" at bounding box center [408, 235] width 29 height 12
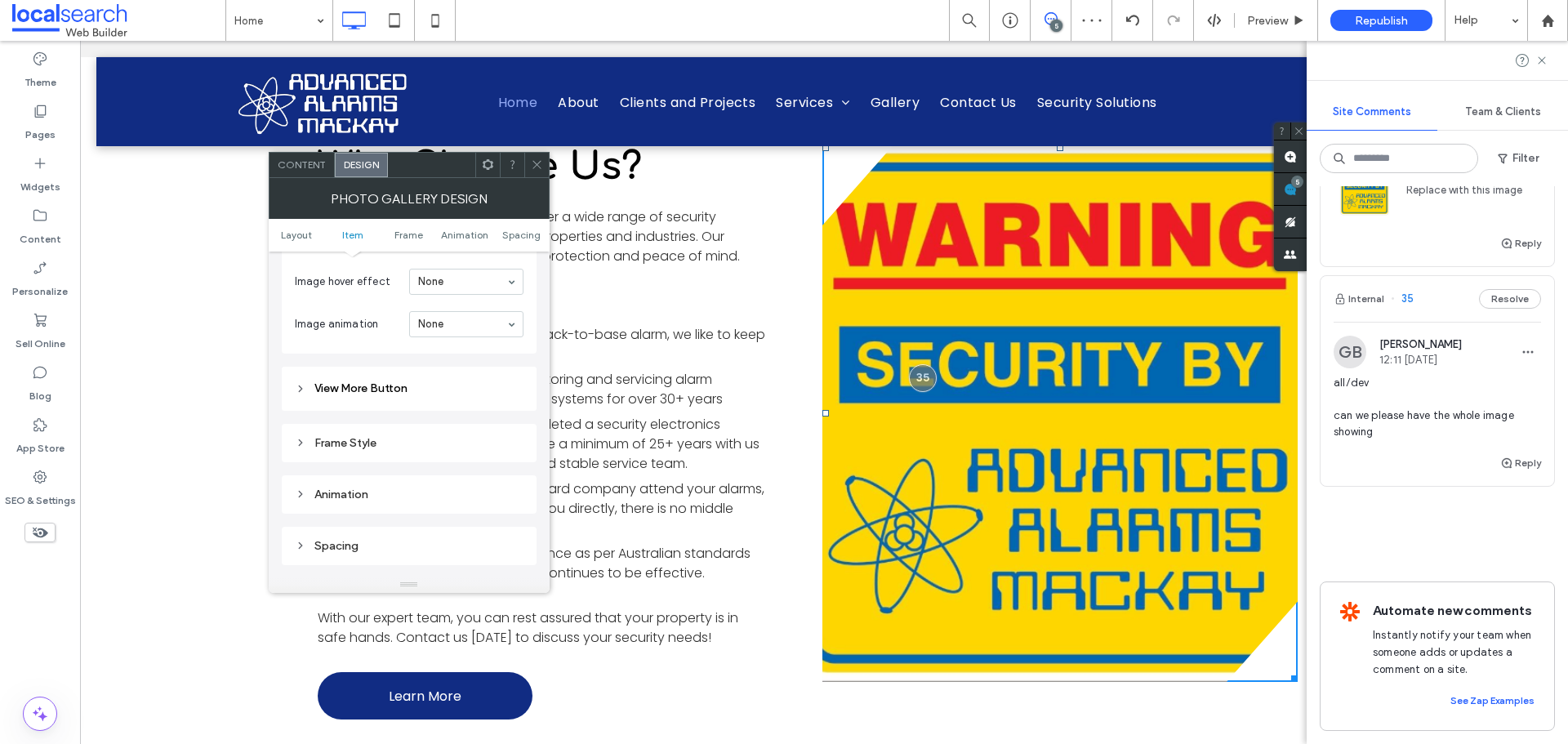
scroll to position [972, 0]
click at [401, 441] on div "Frame Style" at bounding box center [409, 447] width 229 height 14
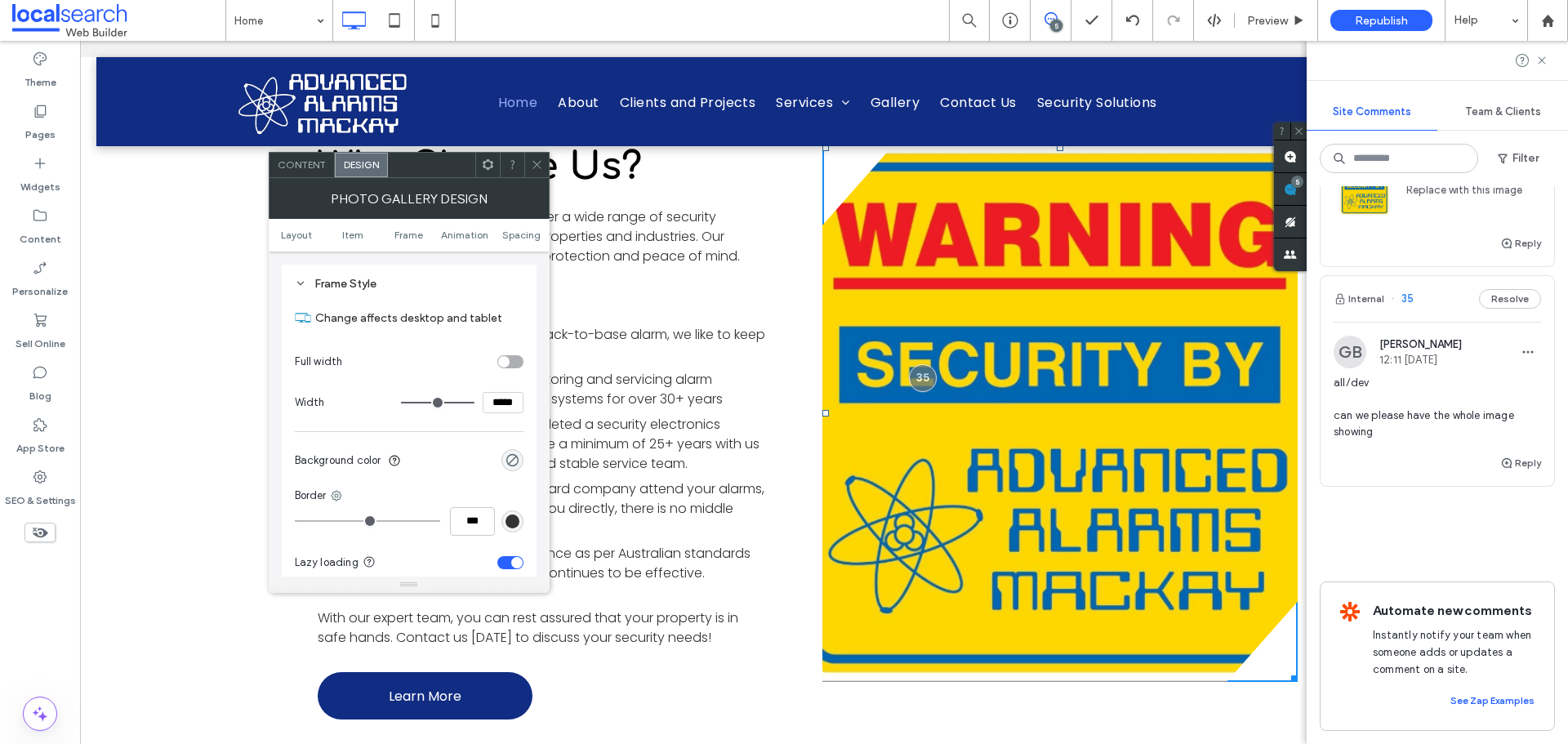
click at [365, 286] on div "Frame Style" at bounding box center [409, 284] width 229 height 14
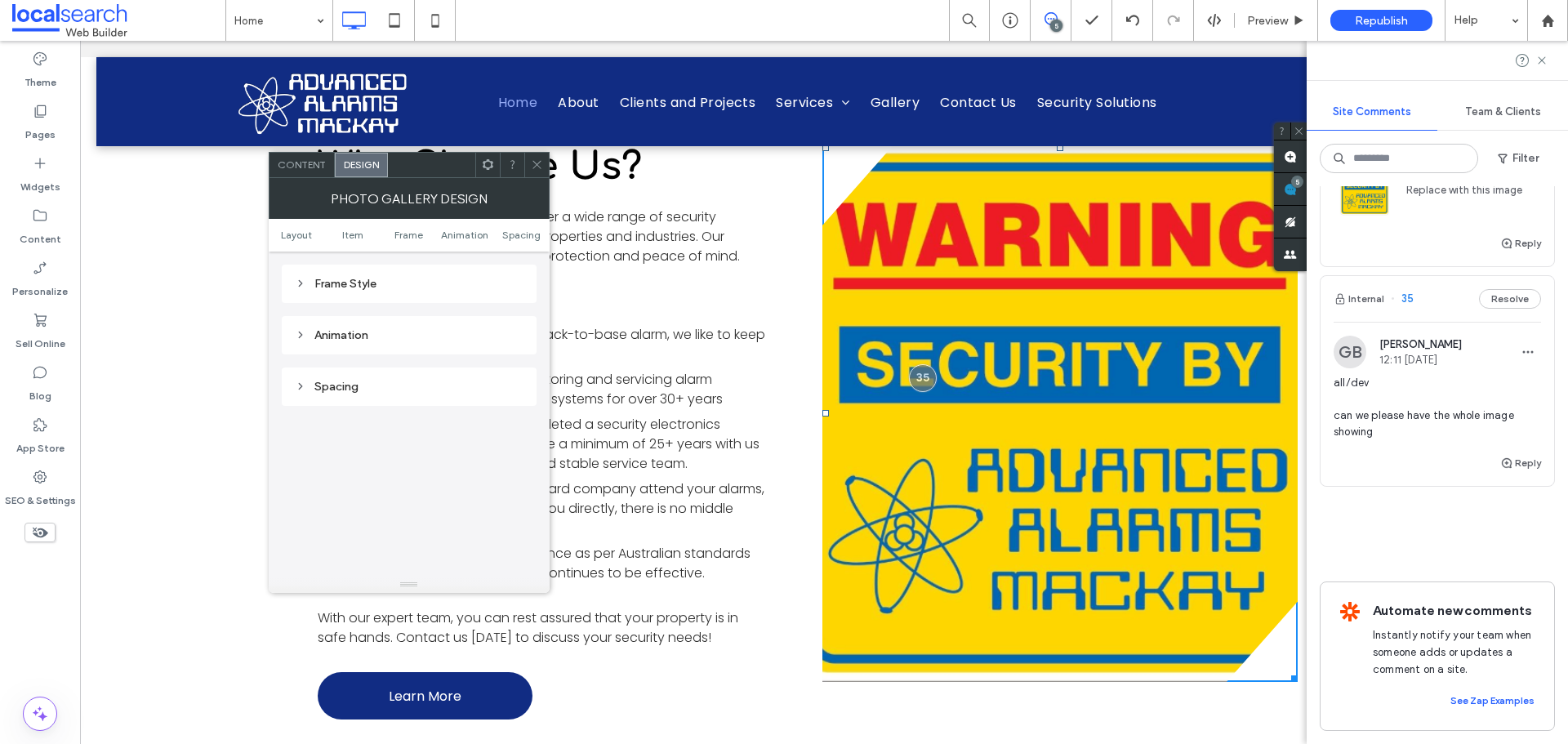
click at [532, 158] on span at bounding box center [537, 165] width 12 height 24
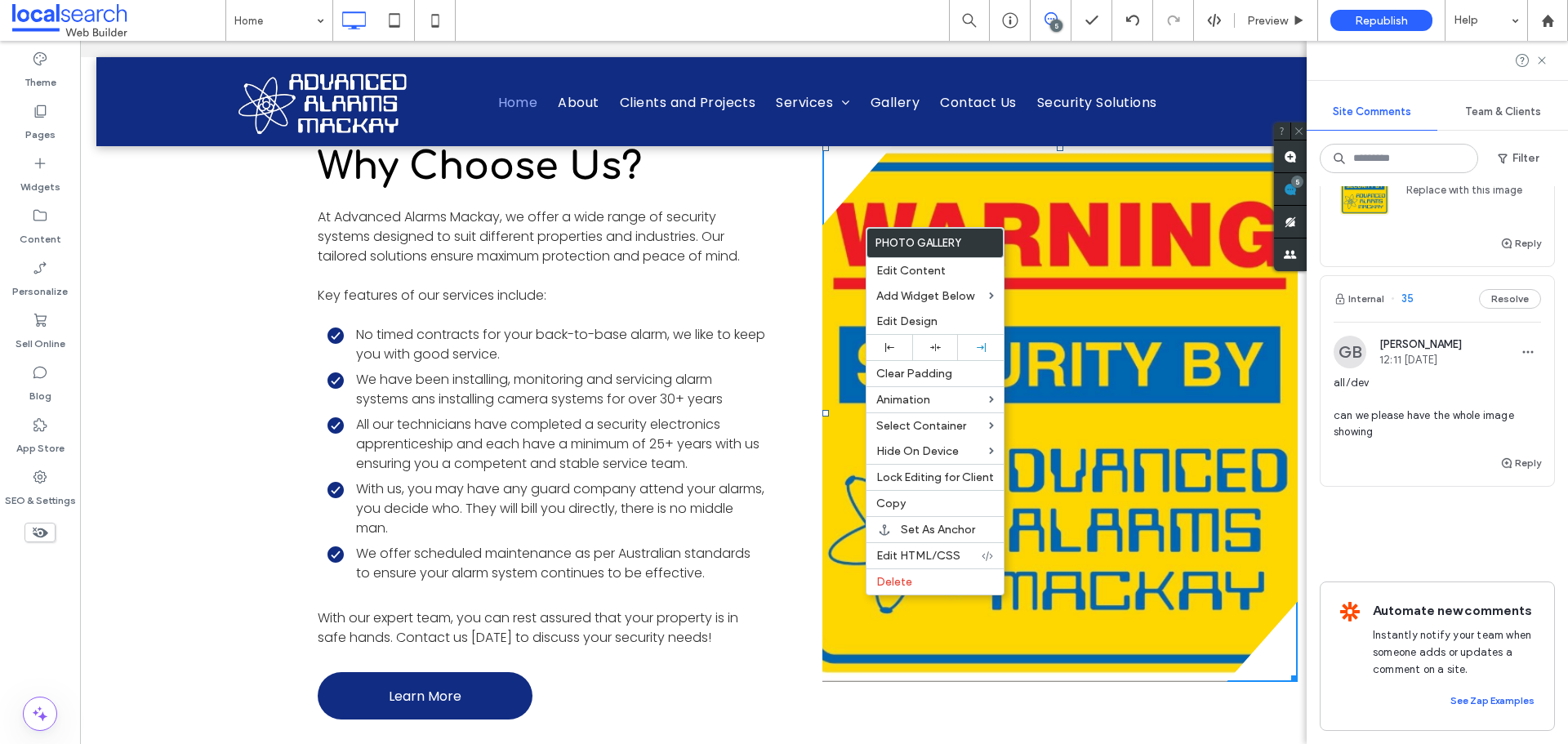
click at [823, 183] on div at bounding box center [1061, 414] width 475 height 538
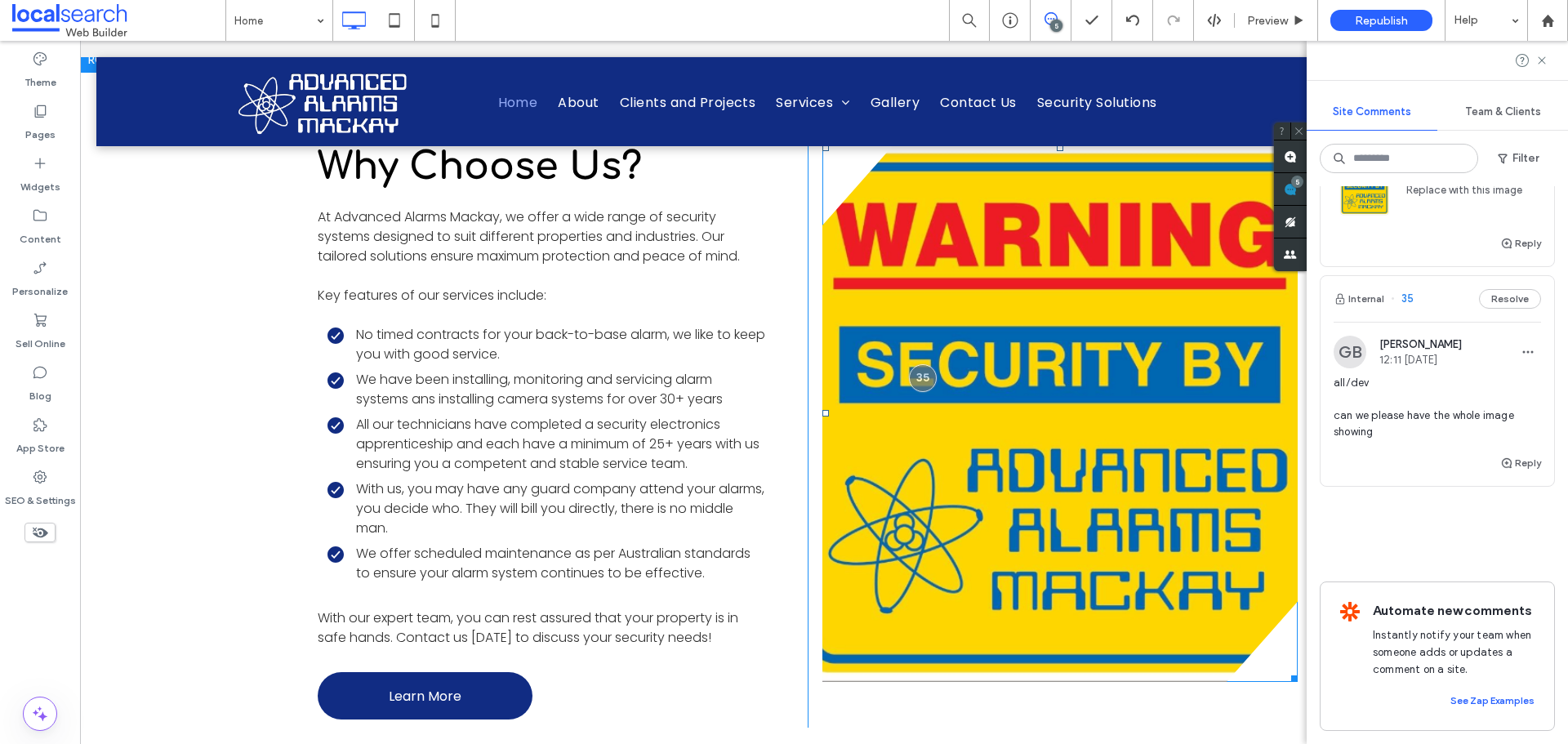
click at [871, 219] on link at bounding box center [1061, 414] width 475 height 538
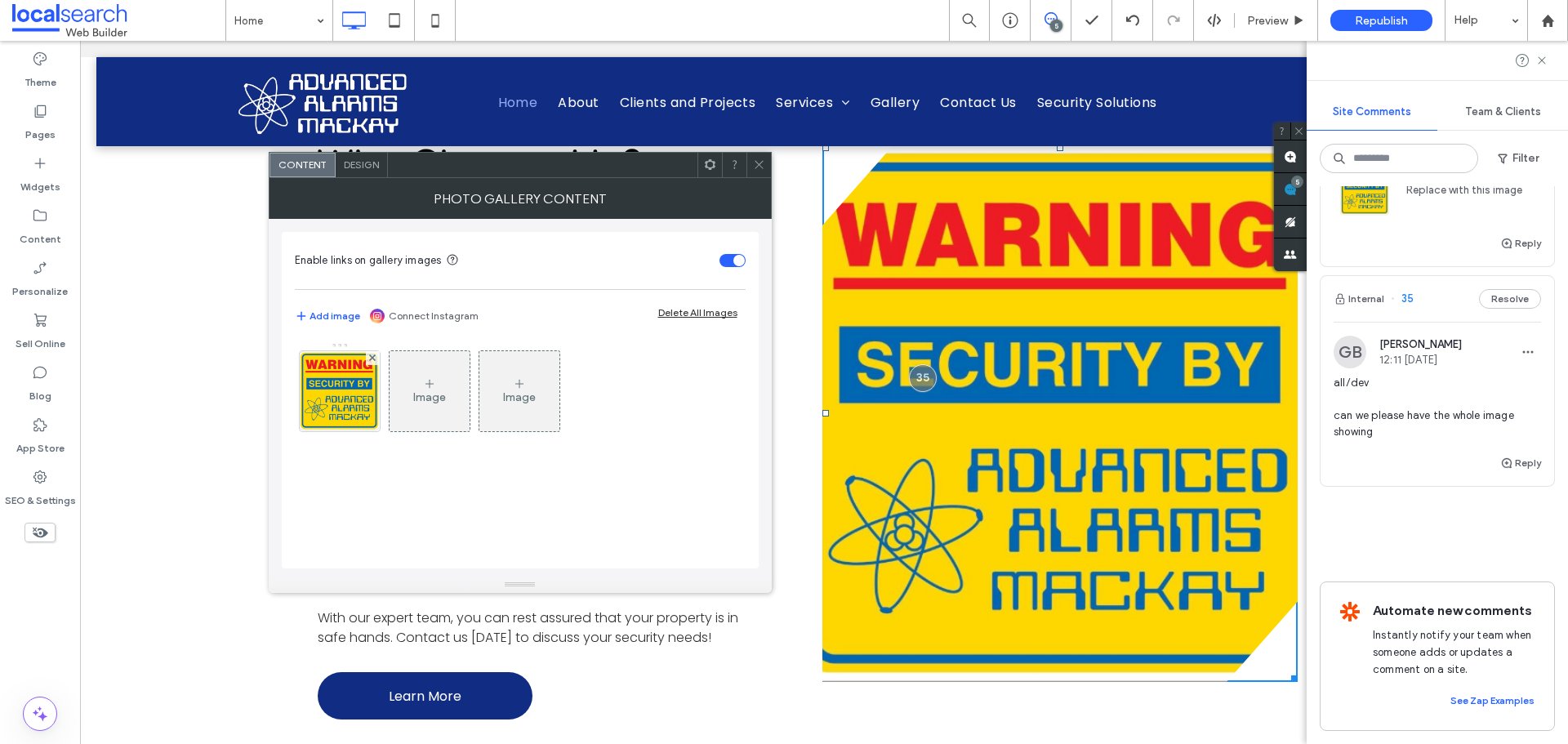
click at [356, 164] on span "Design" at bounding box center [362, 165] width 36 height 12
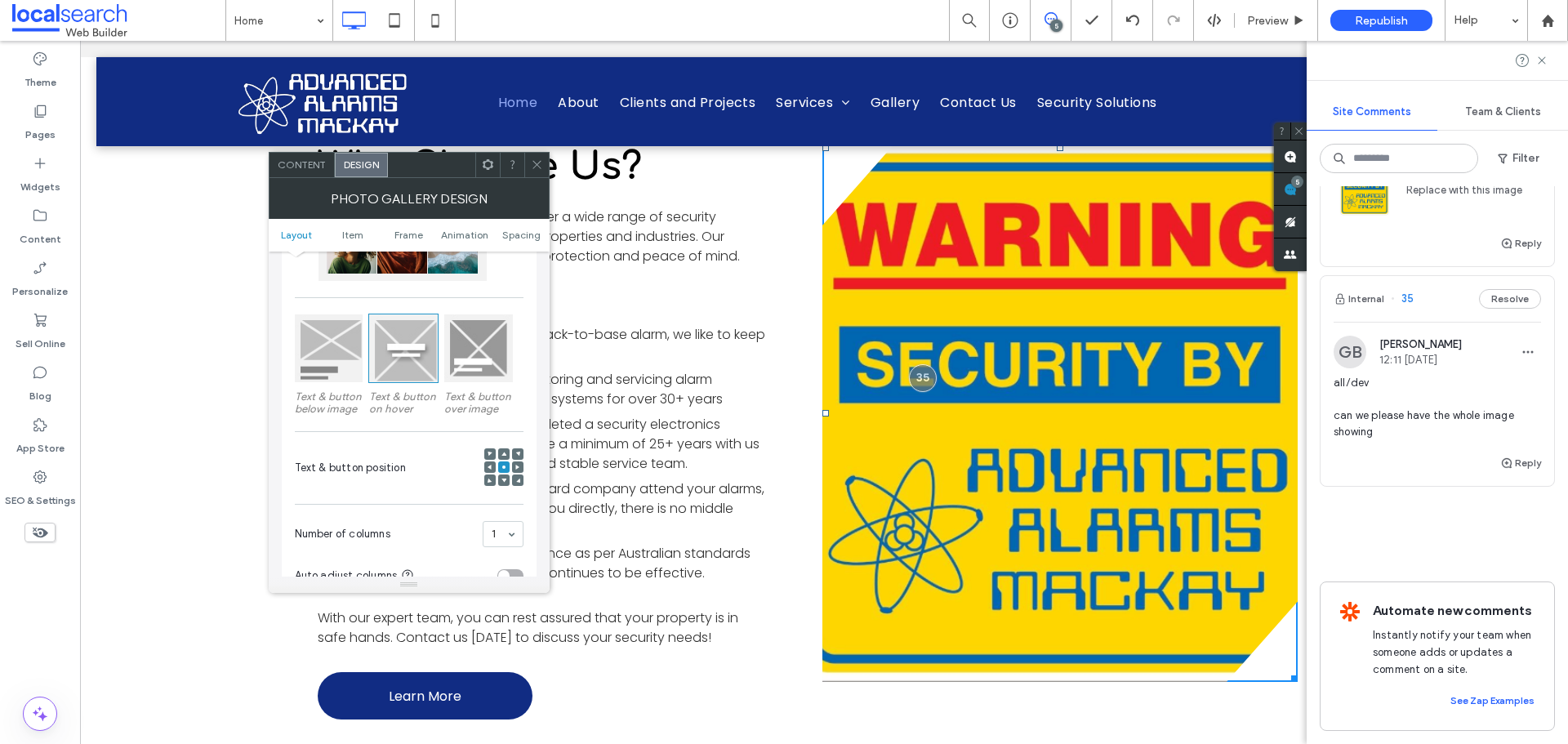
scroll to position [0, 0]
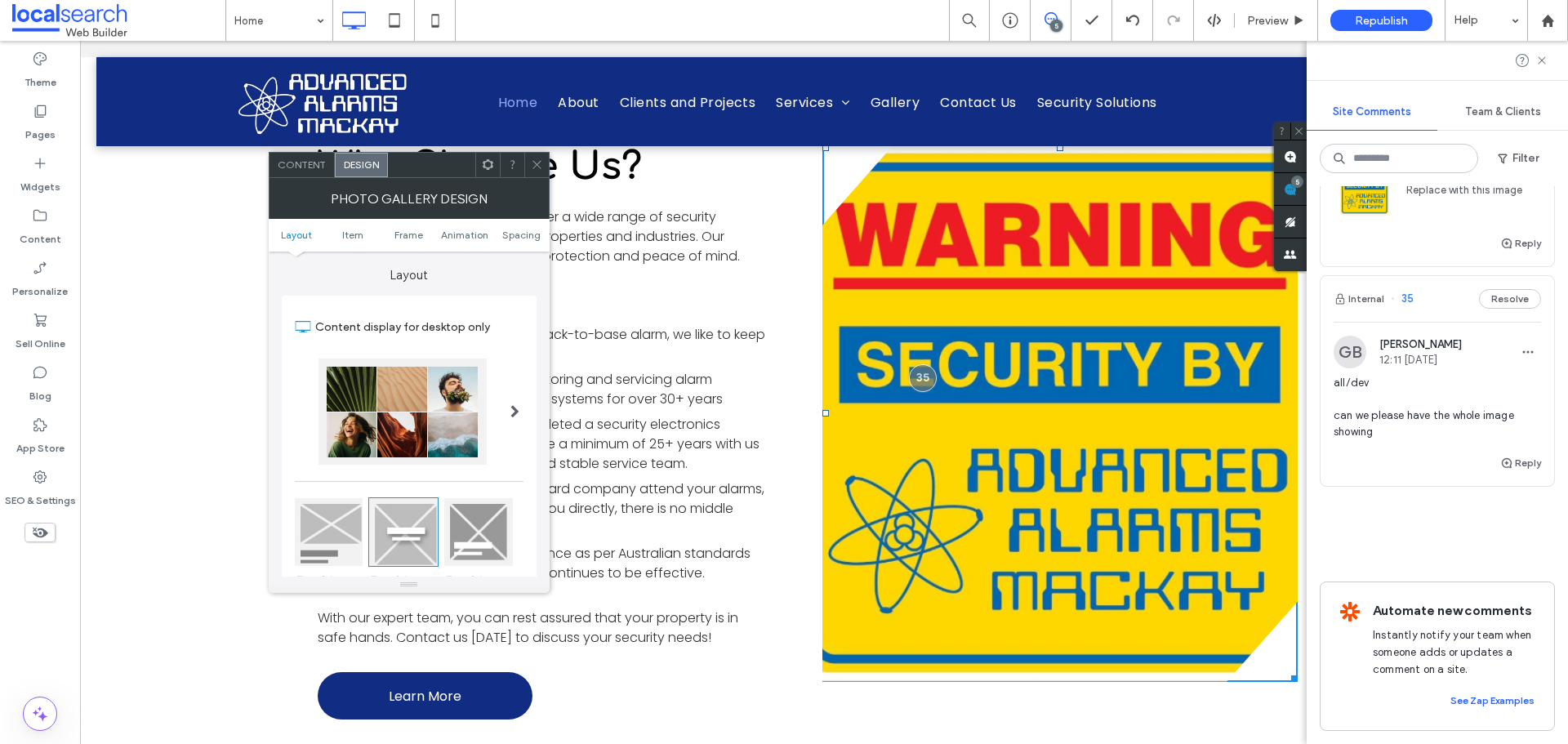
click at [513, 387] on span at bounding box center [515, 412] width 9 height 106
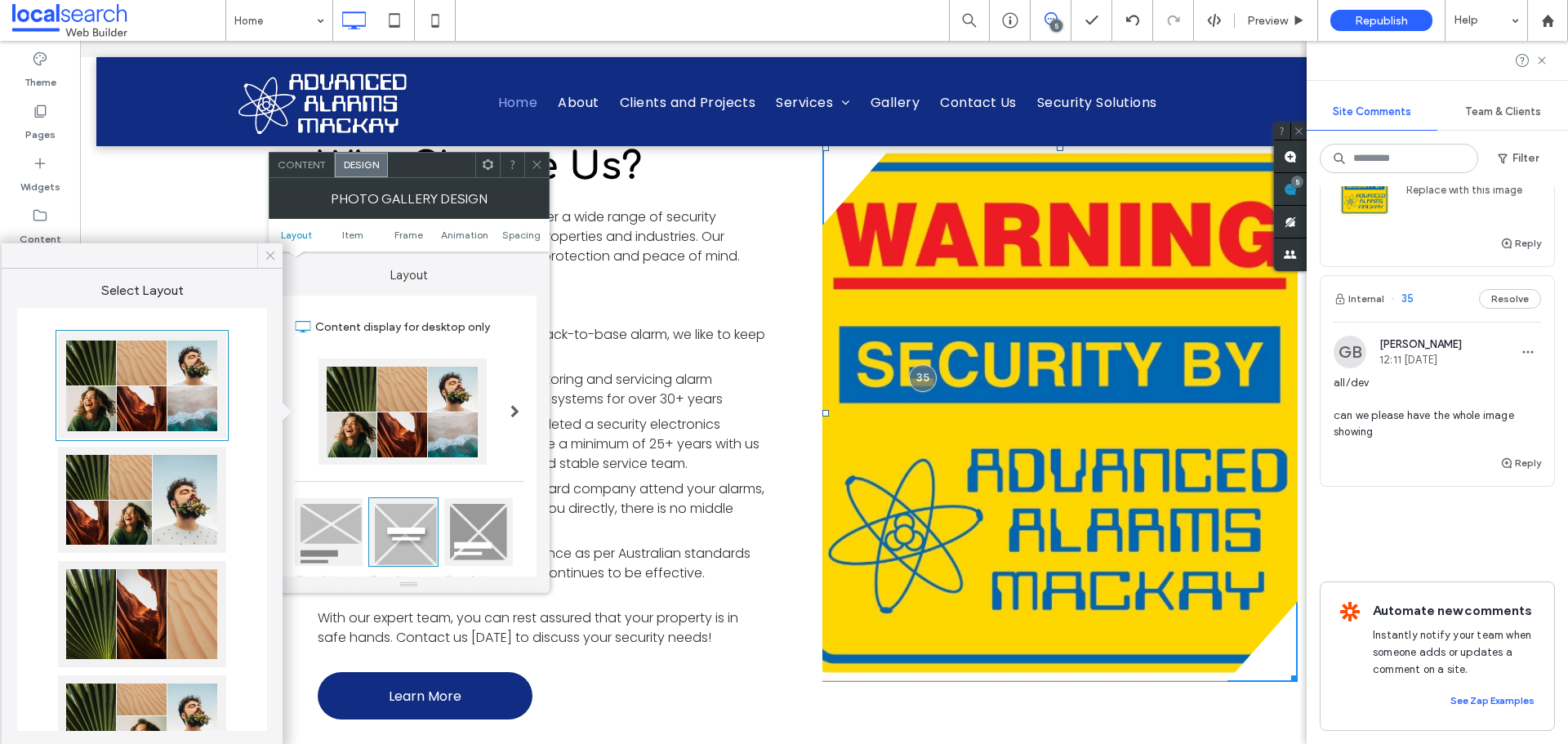
click at [268, 260] on icon at bounding box center [270, 255] width 15 height 15
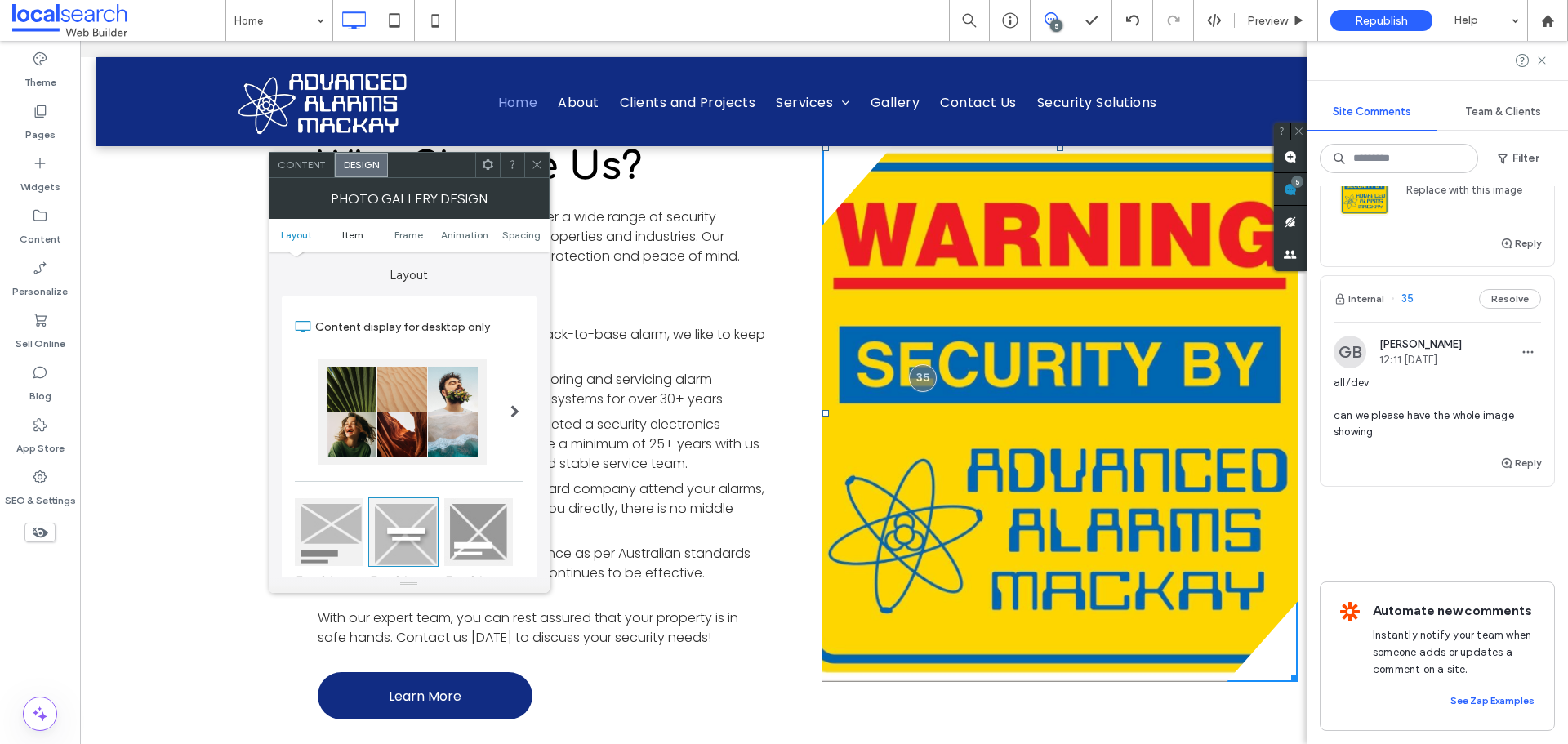
click at [360, 240] on span "Item" at bounding box center [353, 235] width 21 height 12
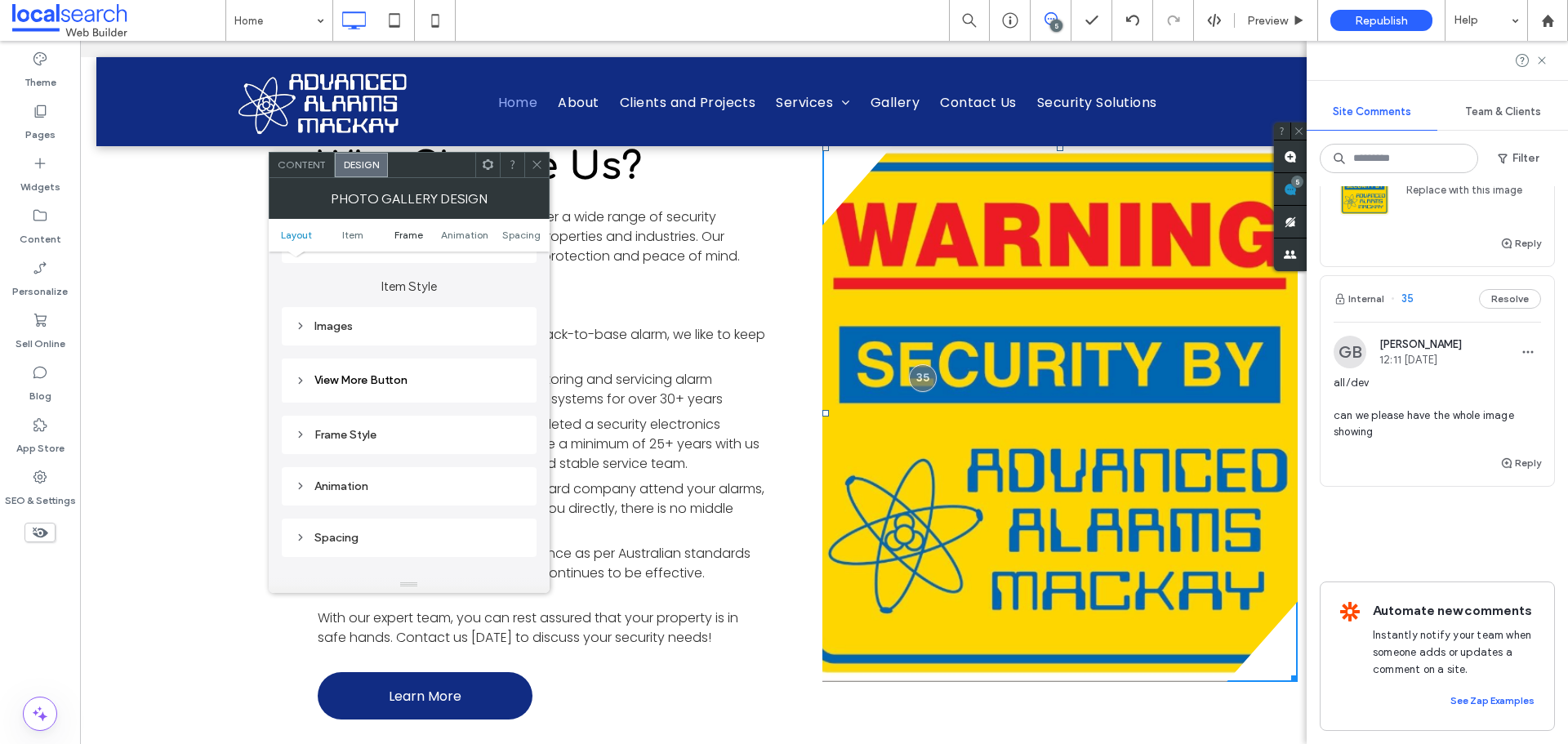
scroll to position [579, 0]
click at [402, 426] on div "Frame Style" at bounding box center [409, 423] width 229 height 14
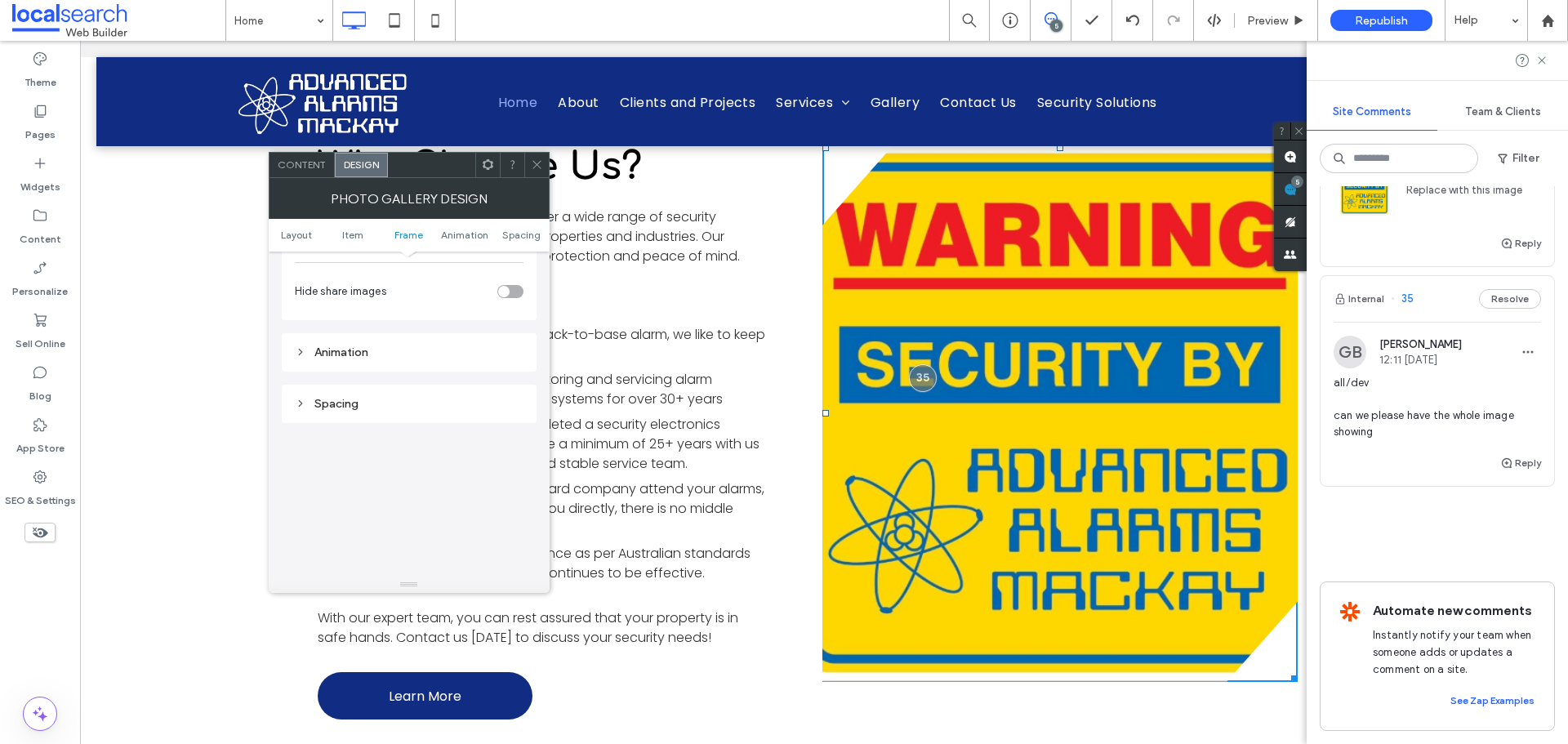
scroll to position [1069, 0]
click at [378, 384] on div "Spacing" at bounding box center [409, 382] width 229 height 14
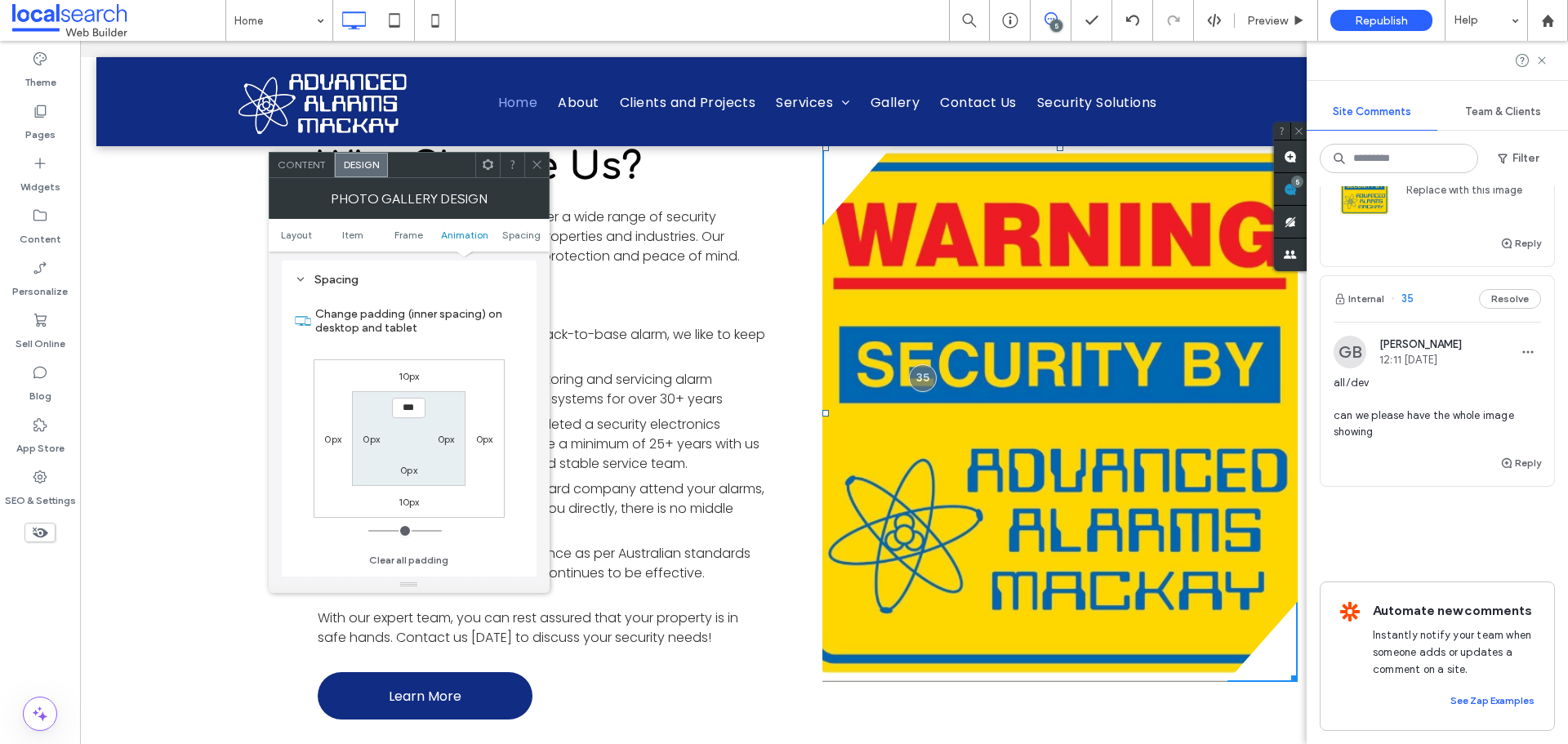
scroll to position [1151, 0]
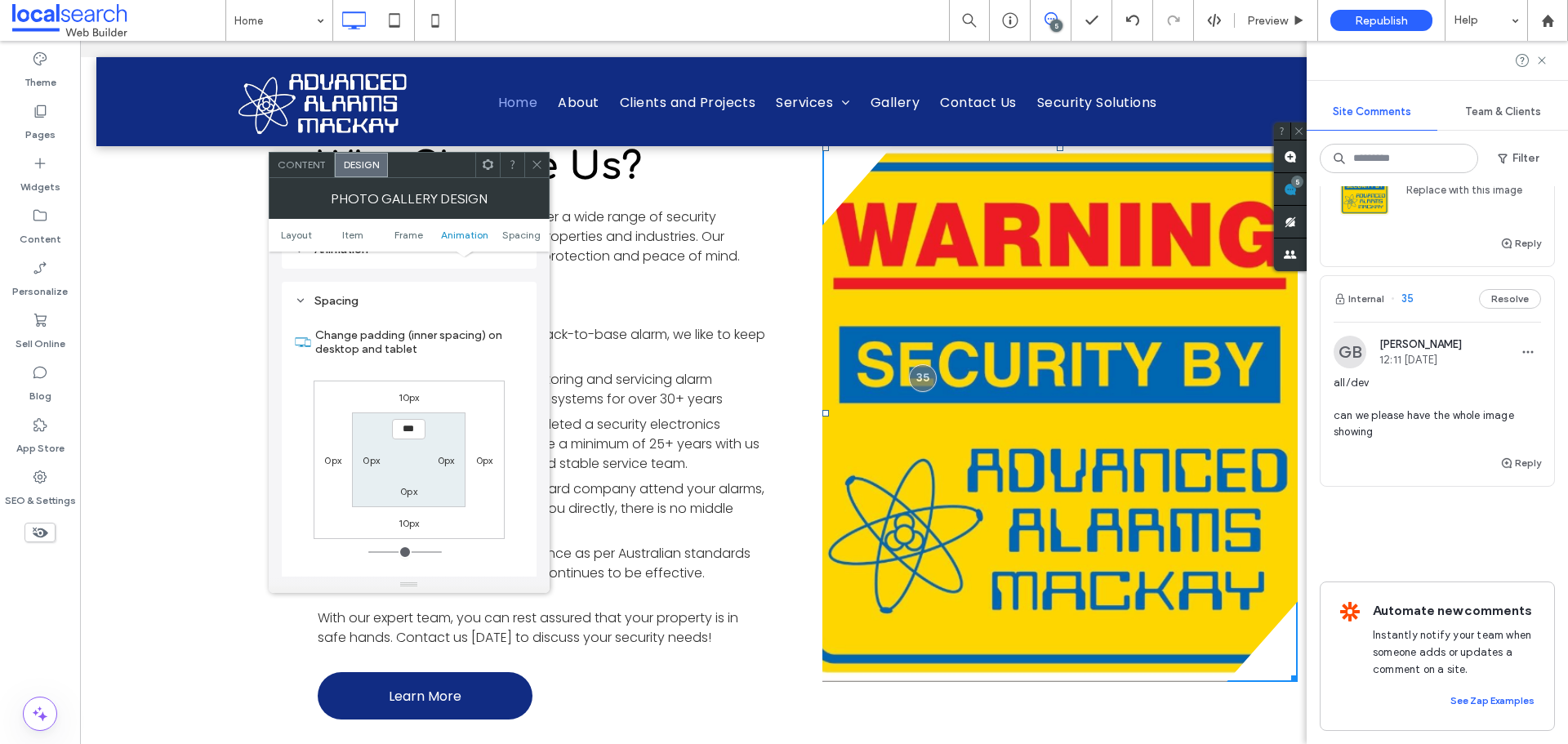
click at [349, 298] on div "Spacing" at bounding box center [409, 301] width 229 height 14
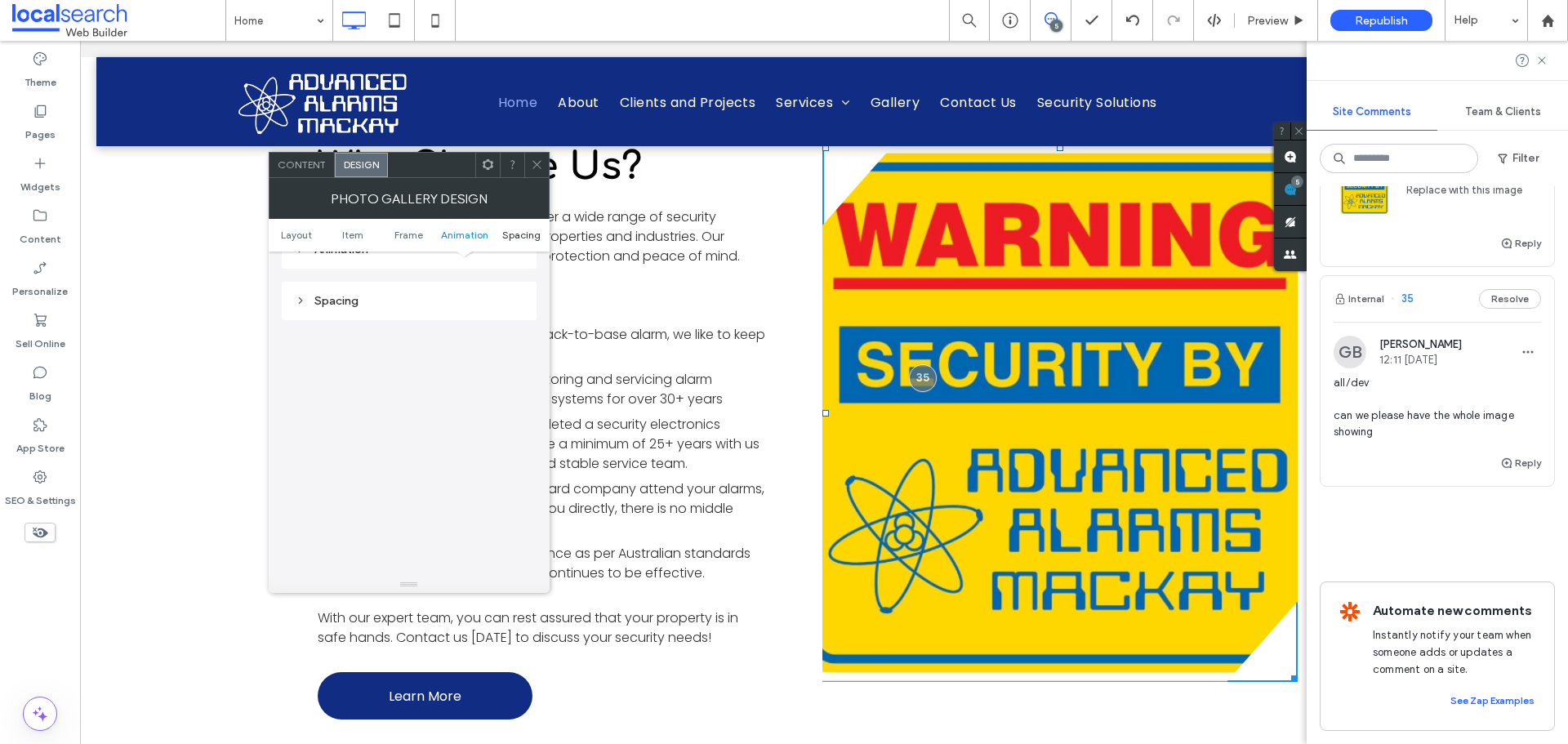
click at [515, 233] on span "Spacing" at bounding box center [521, 235] width 38 height 12
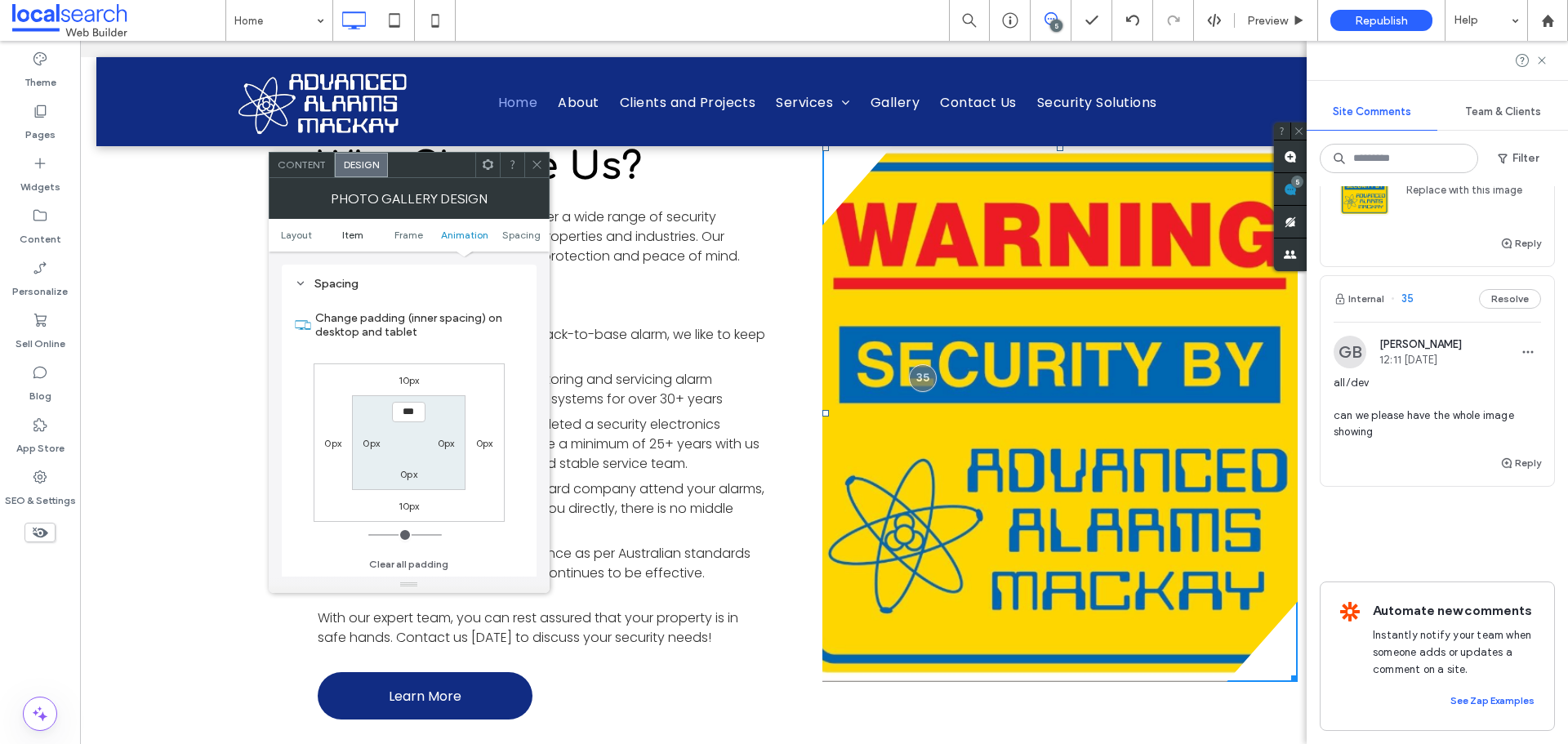
click at [352, 238] on span "Item" at bounding box center [353, 235] width 21 height 12
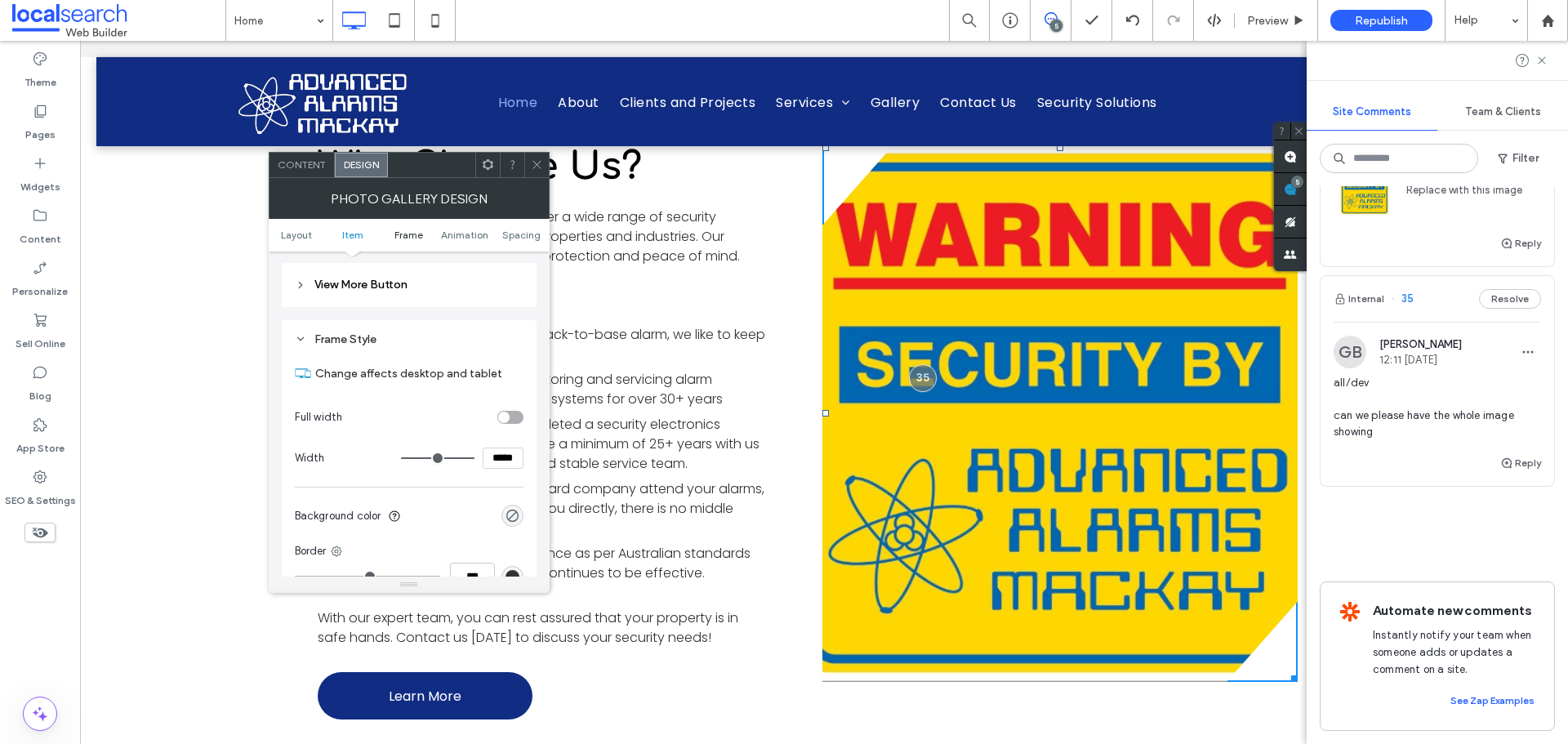
scroll to position [579, 0]
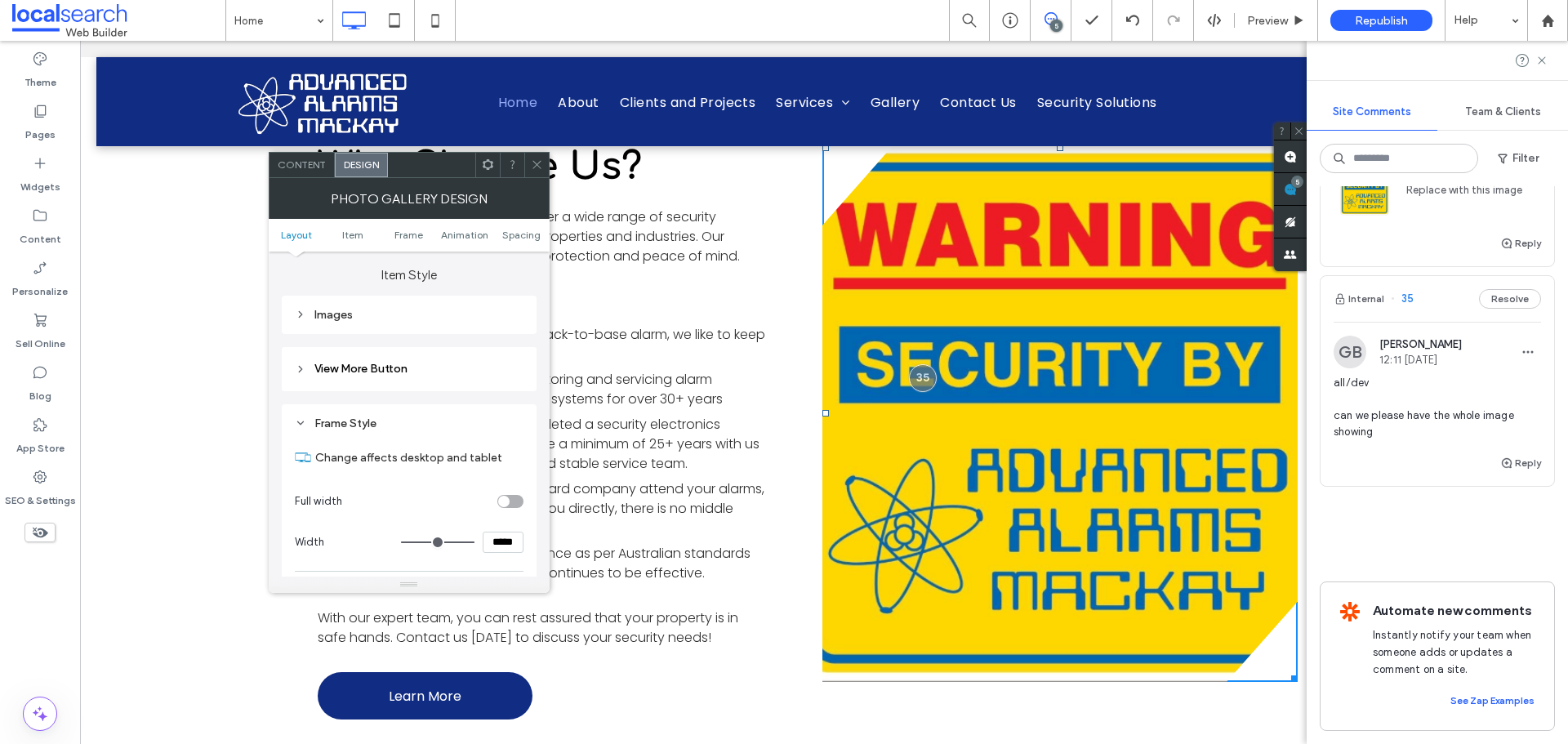
click at [381, 311] on div "Images" at bounding box center [409, 315] width 229 height 14
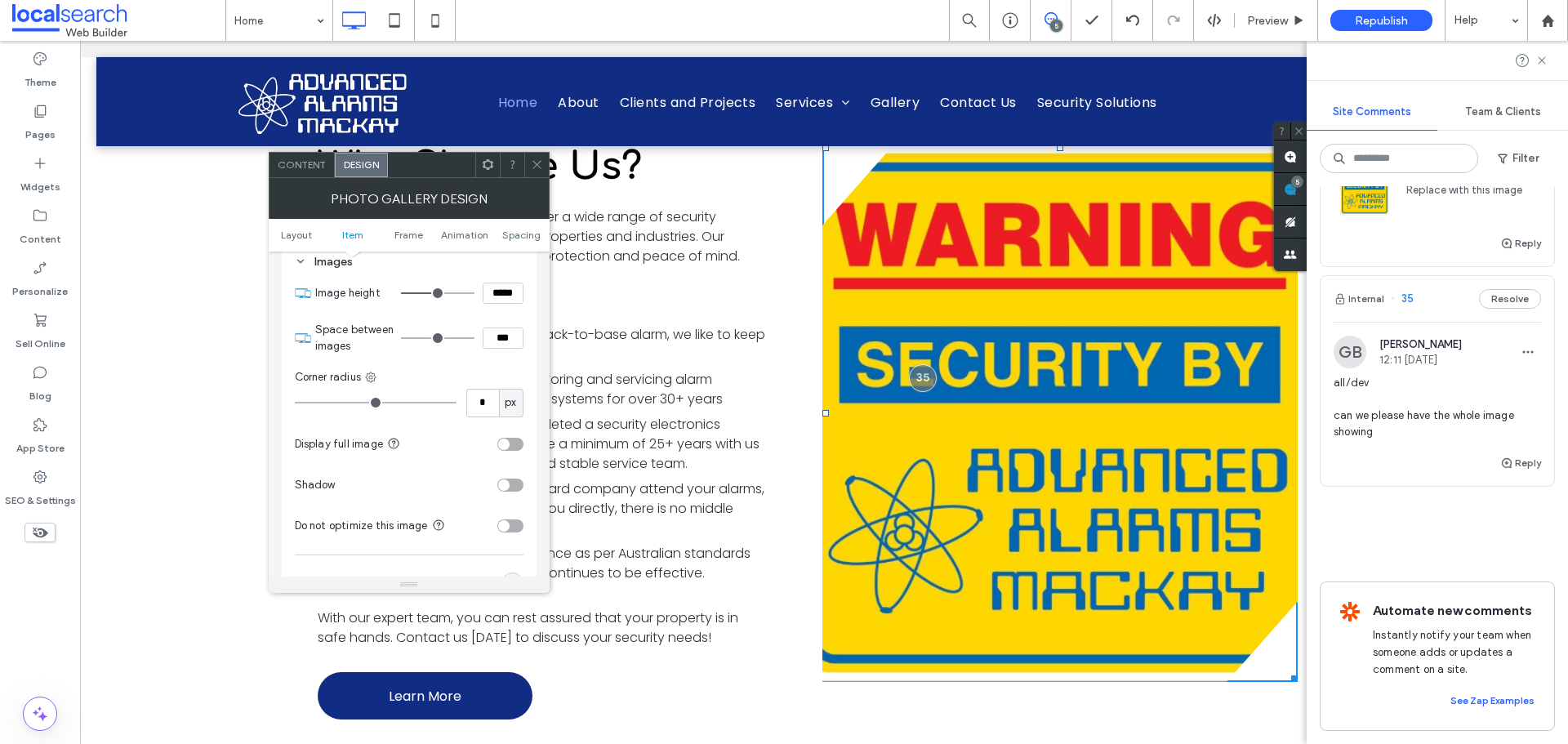
scroll to position [661, 0]
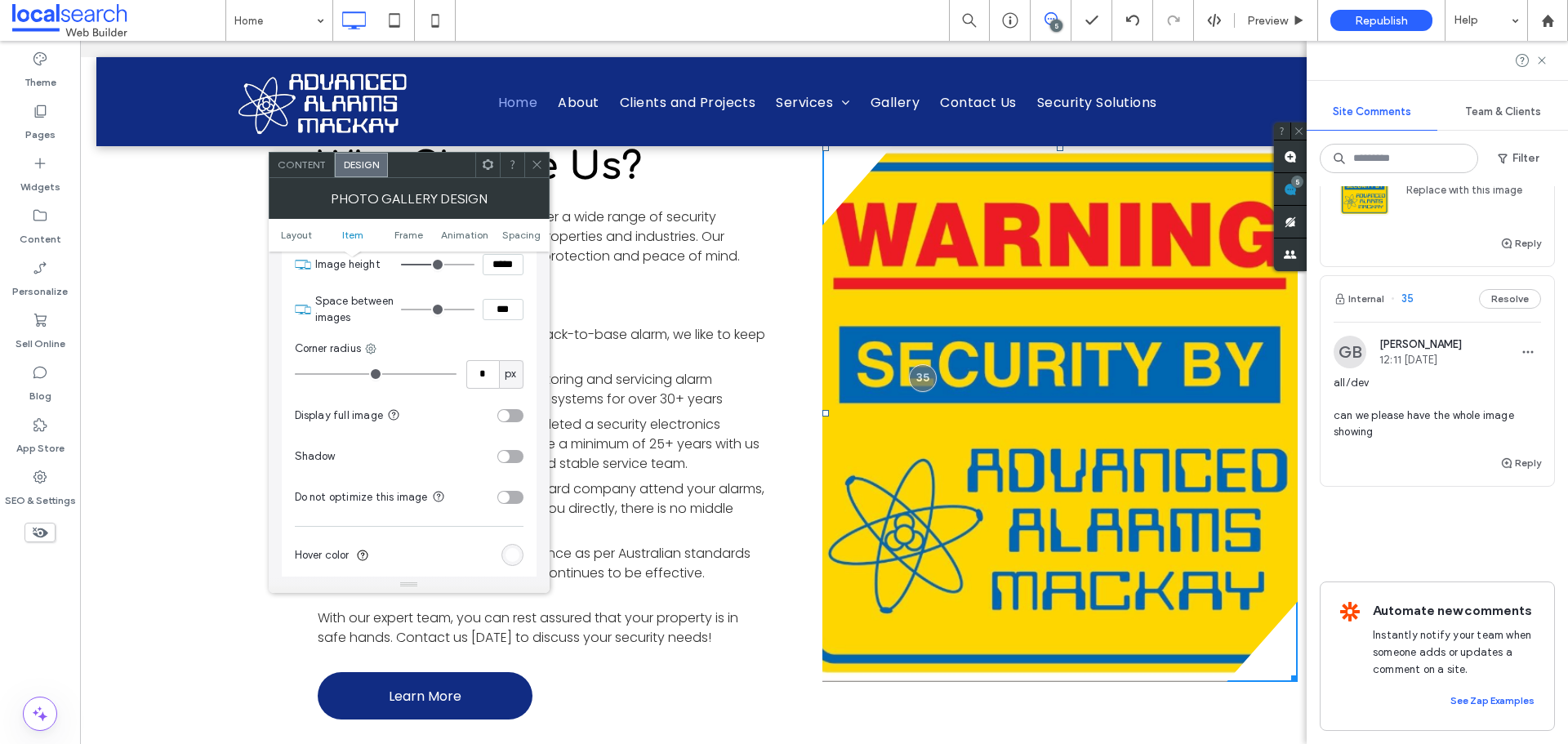
drag, startPoint x: 373, startPoint y: 348, endPoint x: 376, endPoint y: 360, distance: 12.4
click at [372, 348] on icon at bounding box center [370, 349] width 13 height 13
click at [399, 408] on span "Top left" at bounding box center [419, 415] width 40 height 16
click at [382, 348] on icon at bounding box center [378, 349] width 13 height 13
click at [381, 441] on div "Top right" at bounding box center [444, 447] width 146 height 31
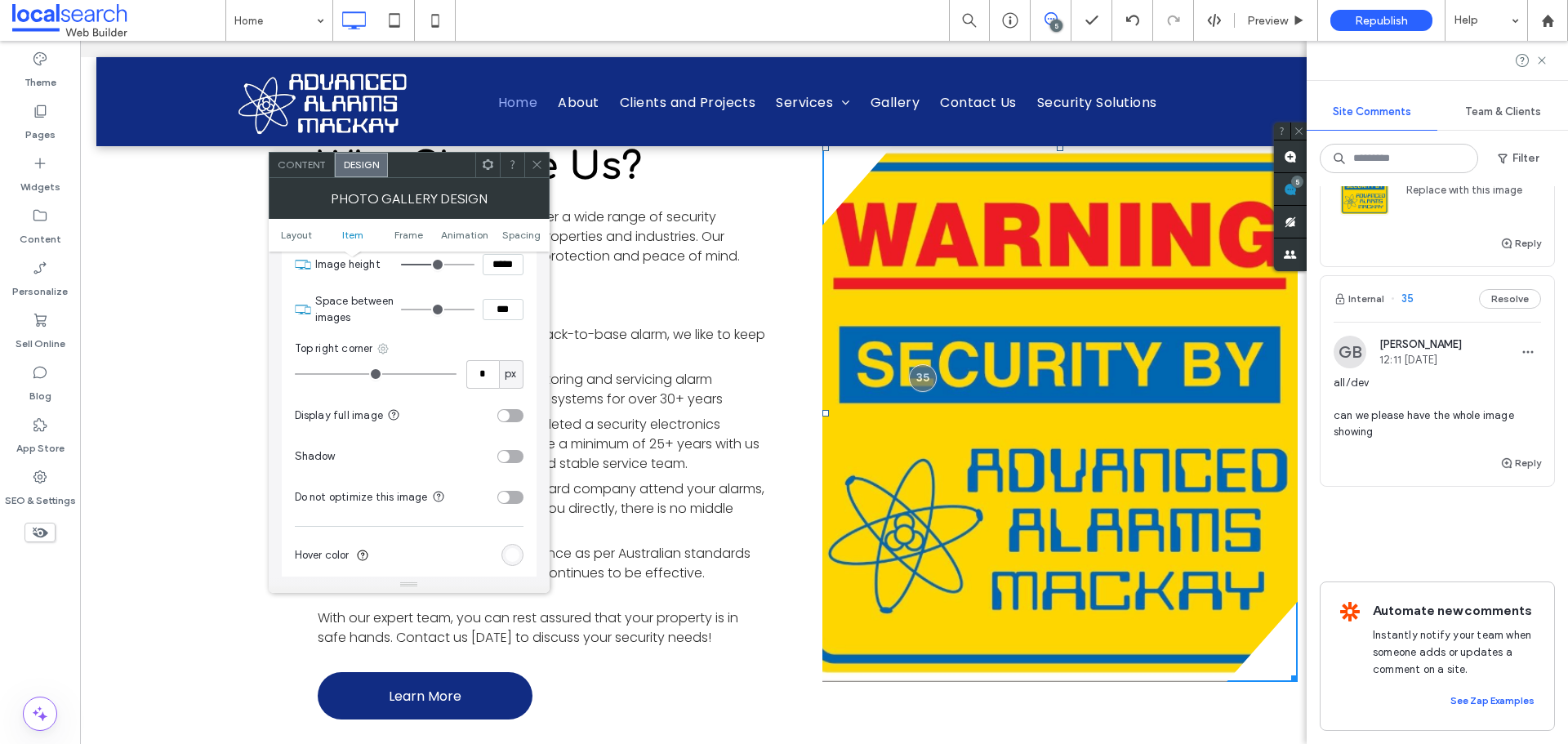
click at [379, 343] on icon at bounding box center [382, 349] width 13 height 13
click at [425, 479] on span "Bottom right" at bounding box center [441, 478] width 63 height 16
click at [402, 347] on icon at bounding box center [401, 349] width 13 height 13
click at [435, 504] on span "Bottom left" at bounding box center [457, 508] width 58 height 16
click at [544, 164] on div at bounding box center [537, 165] width 24 height 24
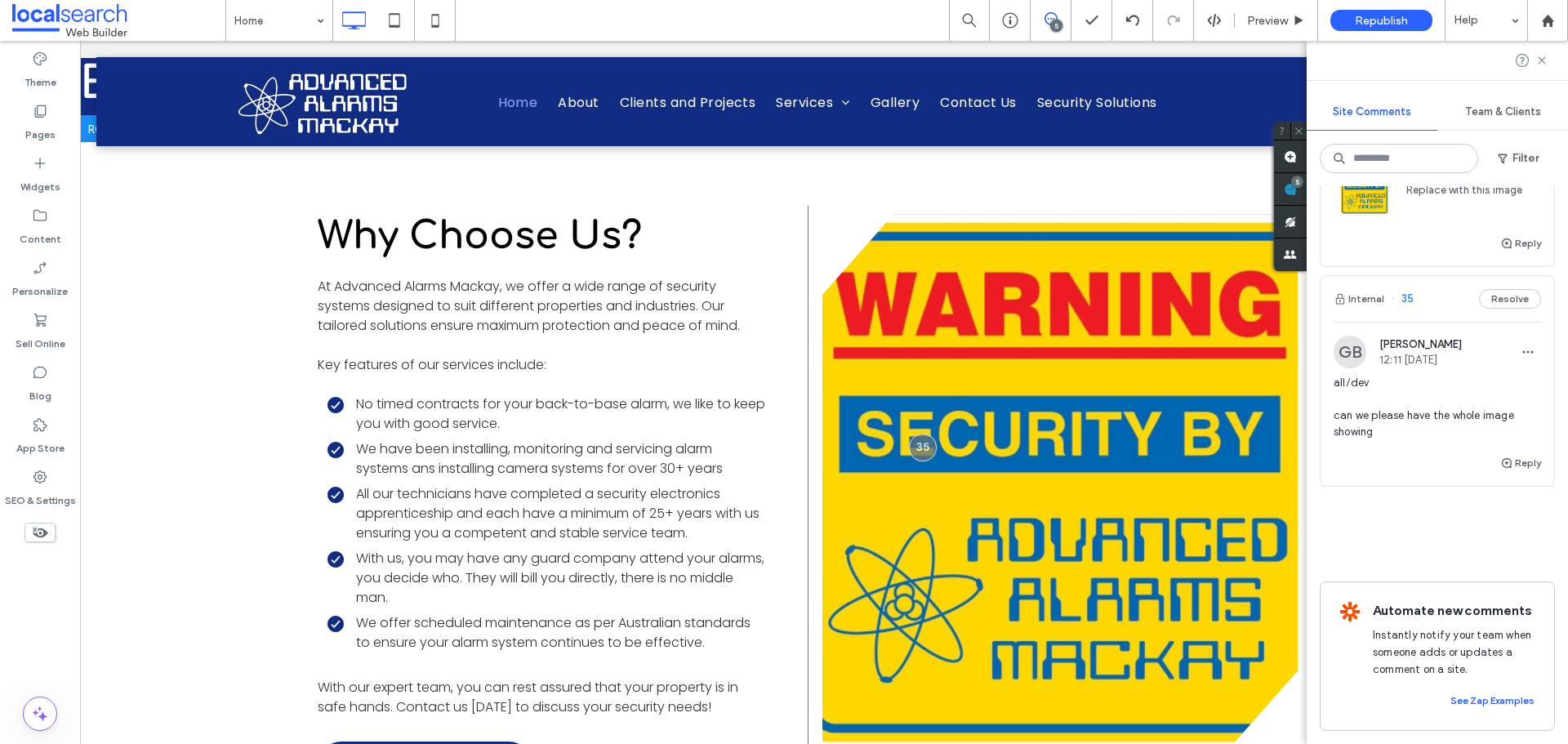
scroll to position [2811, 29]
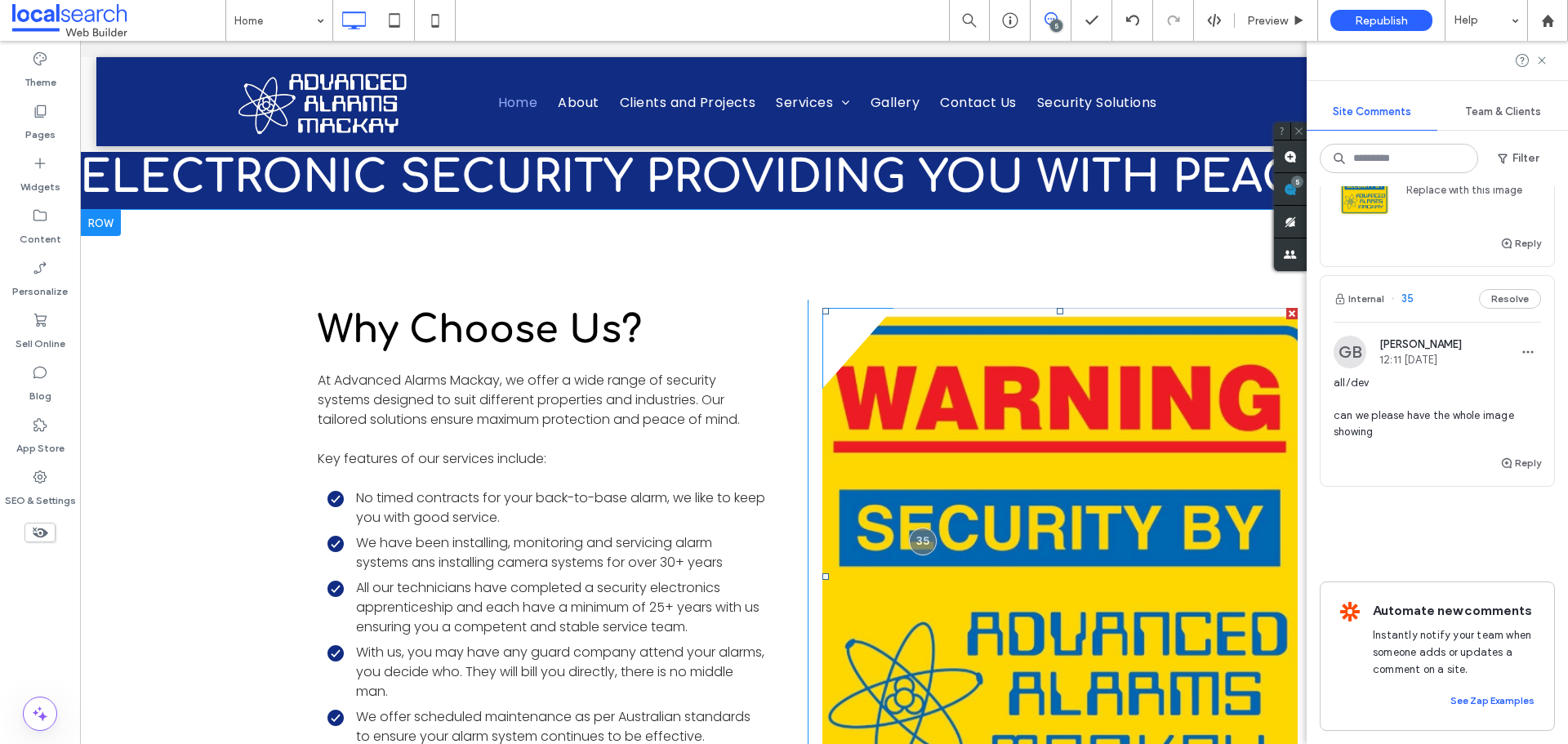
click at [836, 377] on link at bounding box center [1061, 577] width 475 height 538
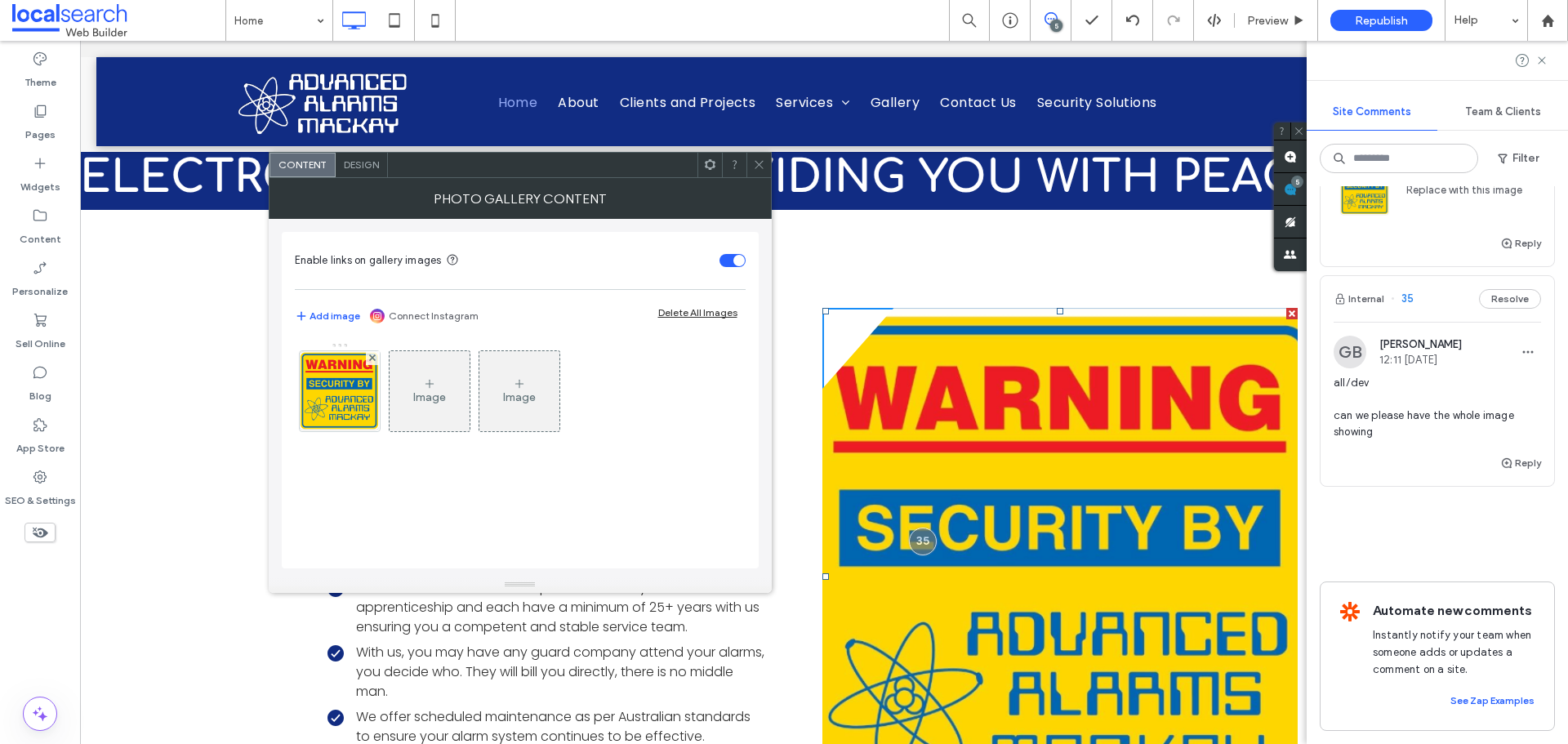
click at [823, 351] on div at bounding box center [1061, 577] width 475 height 538
click at [366, 163] on span "Design" at bounding box center [362, 165] width 36 height 12
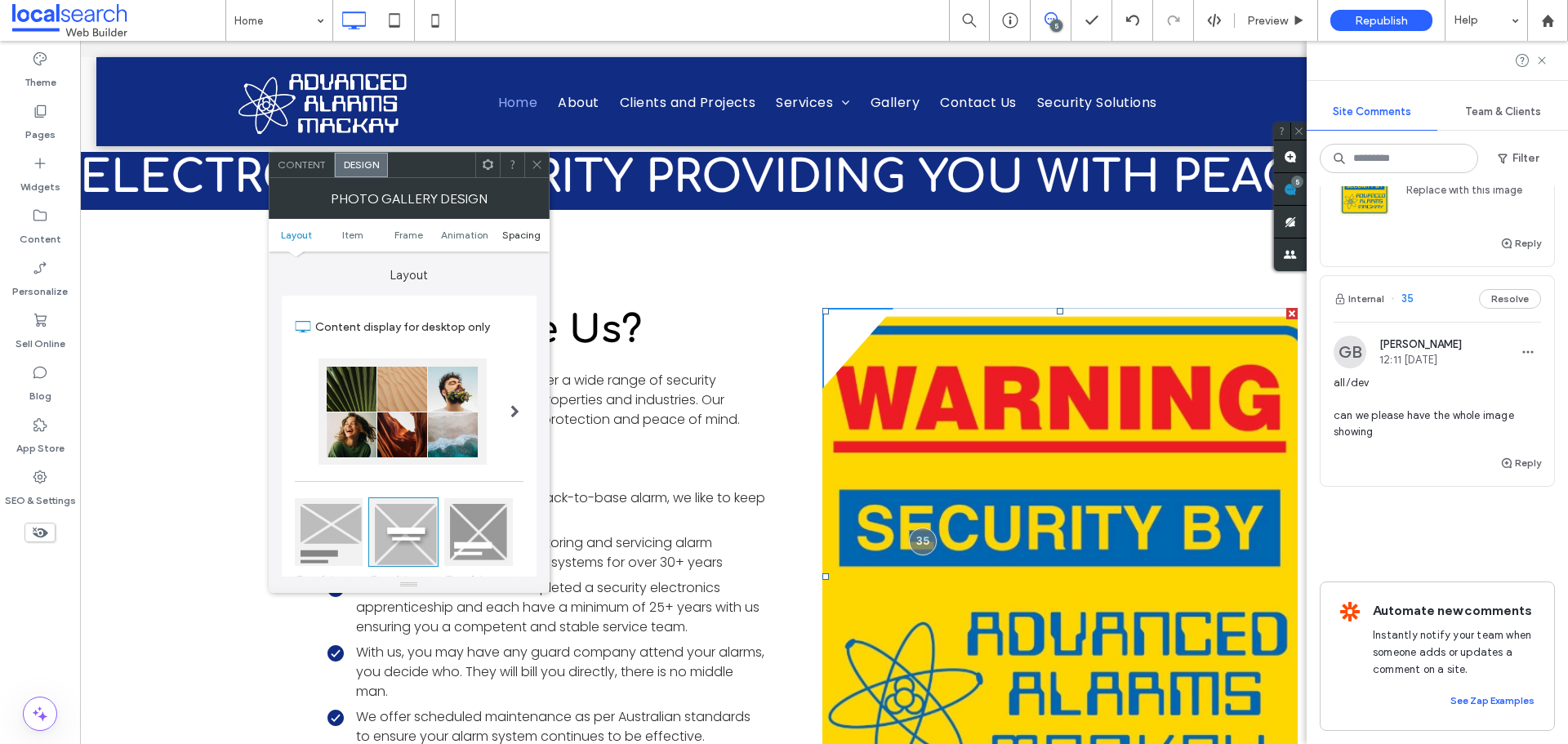
click at [520, 232] on span "Spacing" at bounding box center [521, 235] width 38 height 12
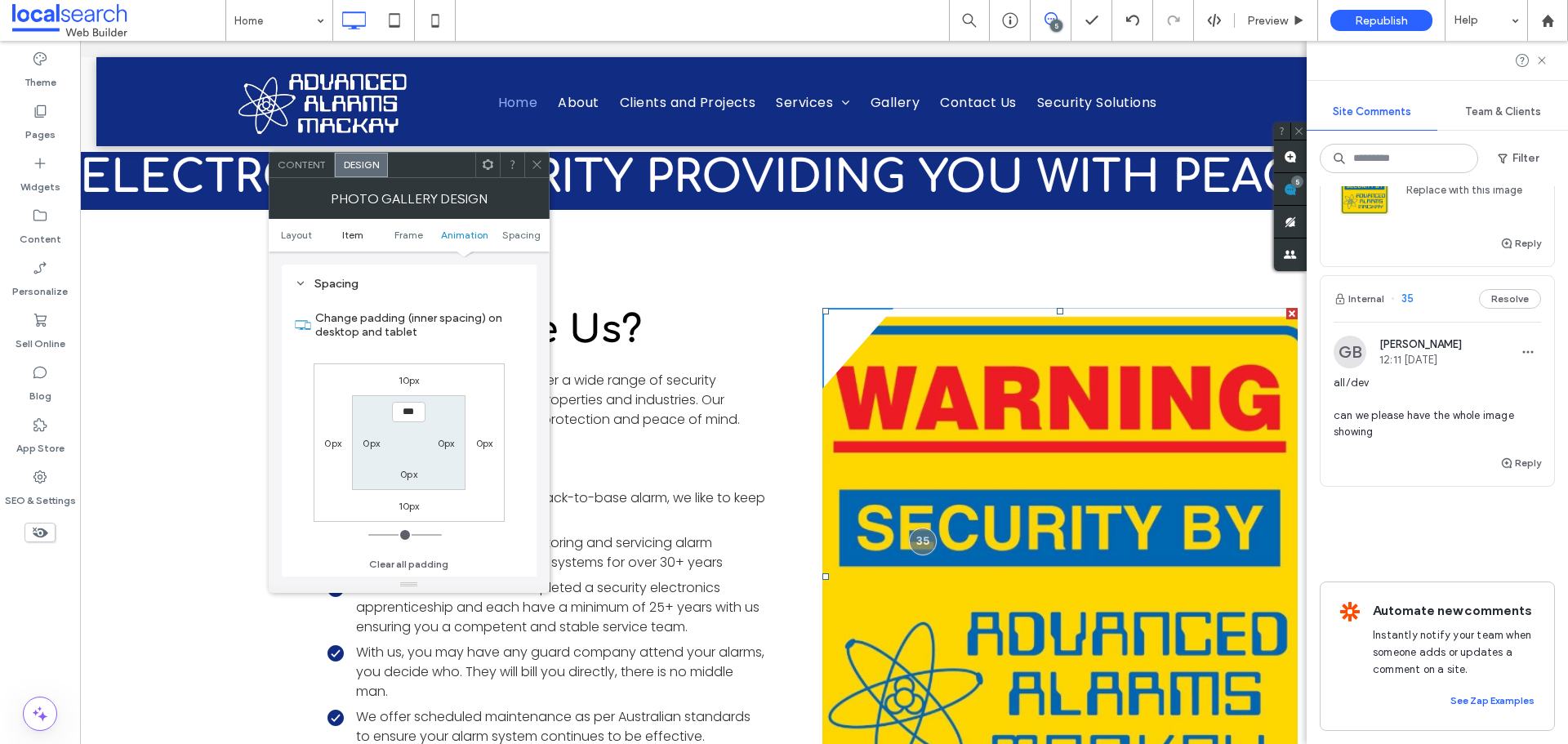
click at [355, 235] on span "Item" at bounding box center [353, 235] width 21 height 12
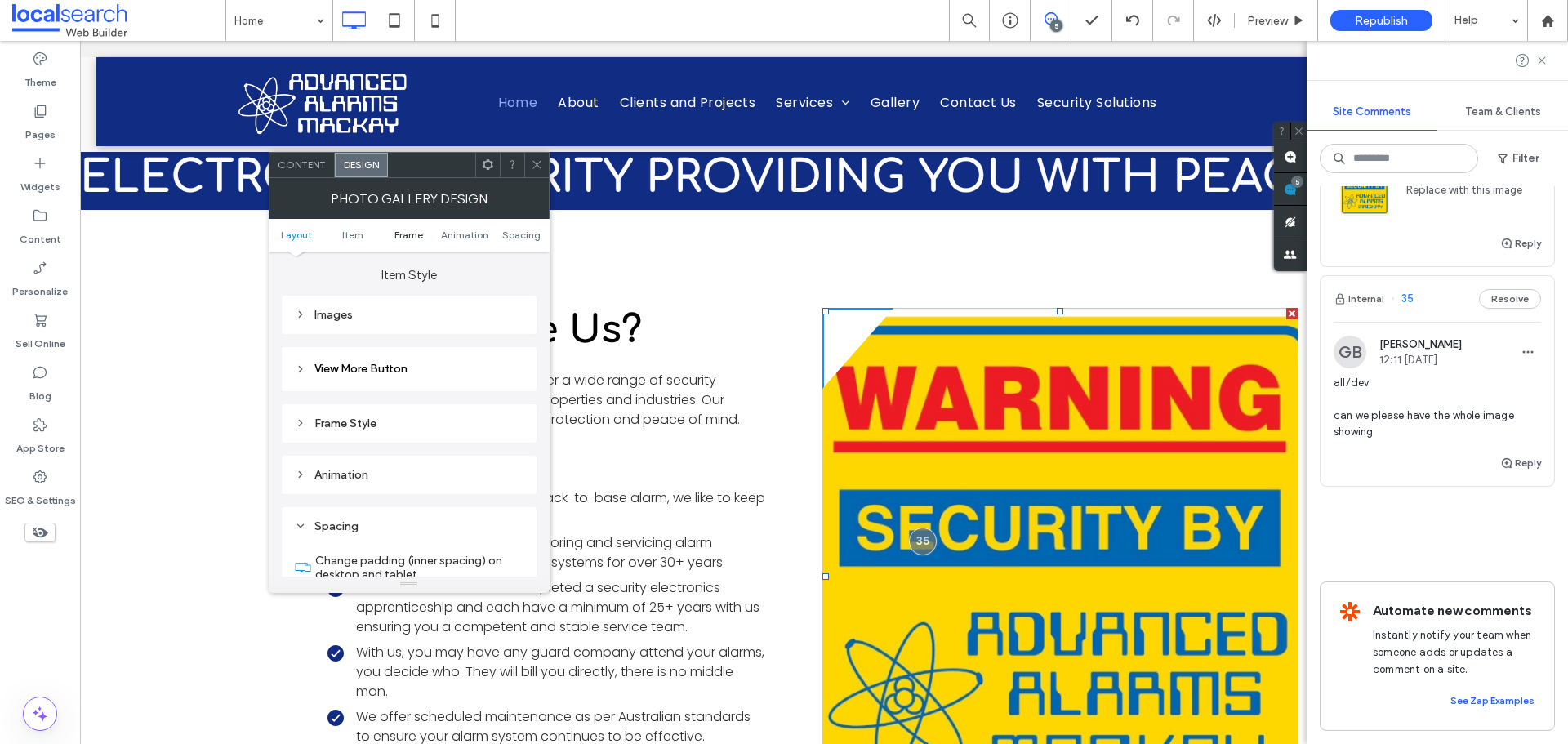
click at [408, 238] on span "Frame" at bounding box center [408, 235] width 29 height 12
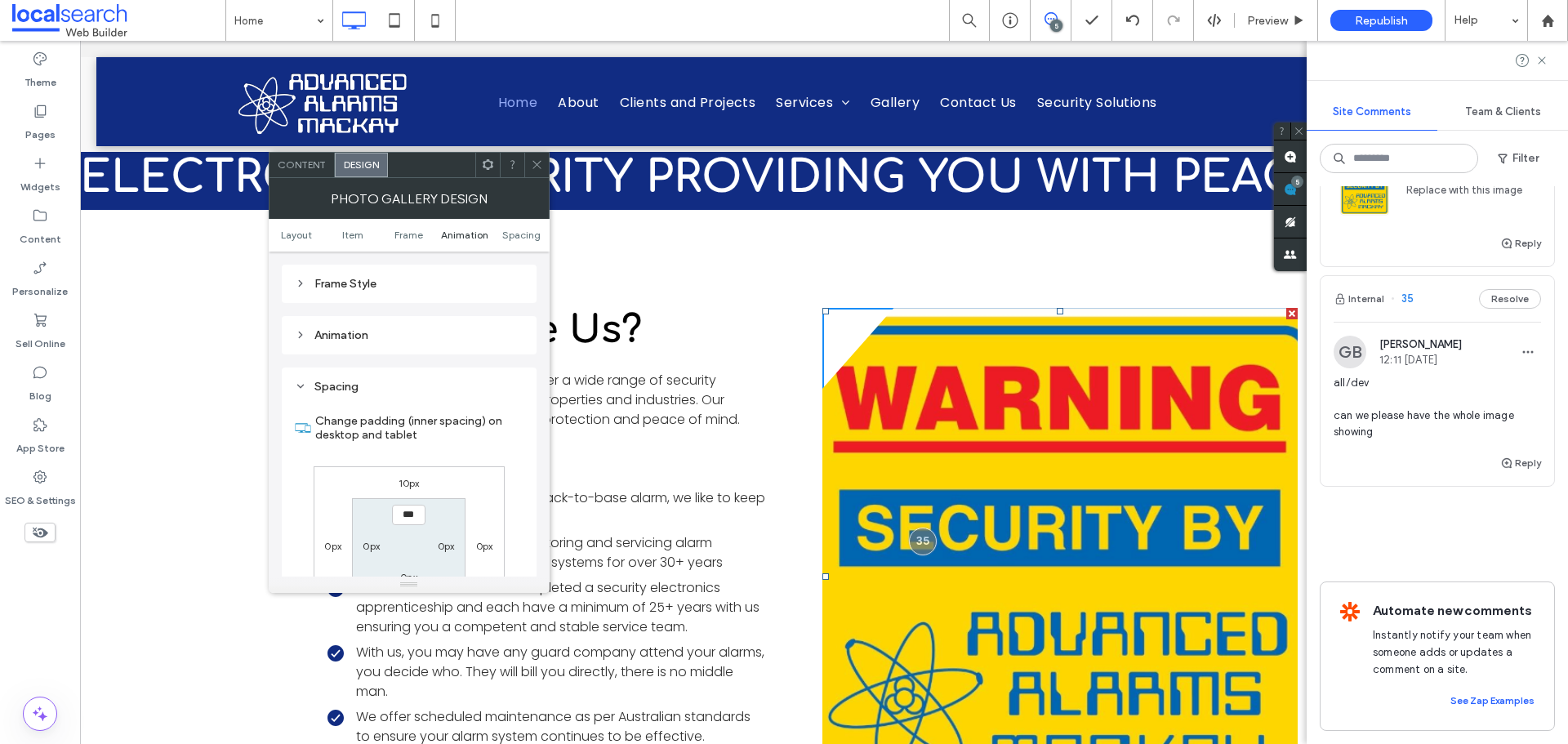
click at [462, 233] on span "Animation" at bounding box center [465, 235] width 48 height 12
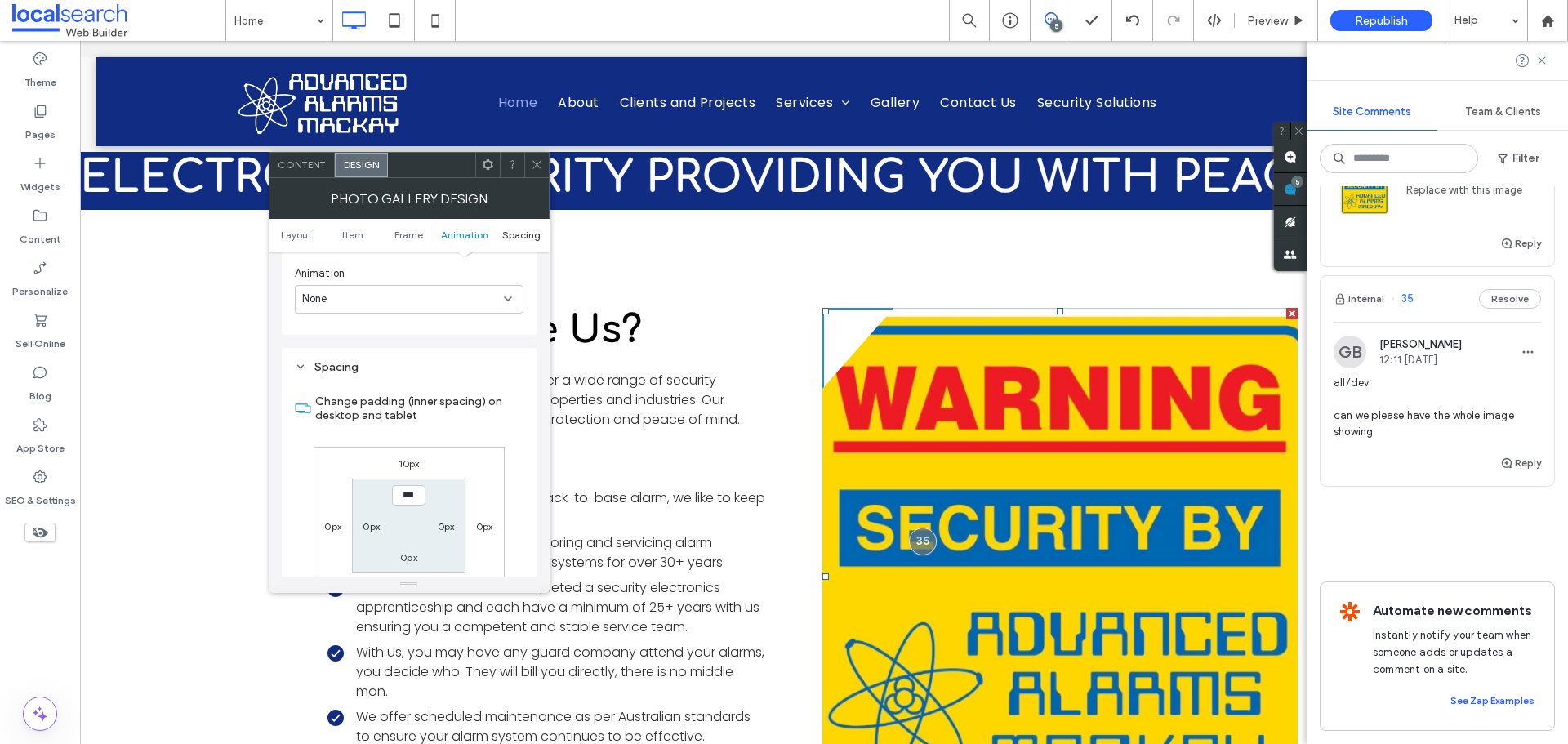
click at [505, 233] on span "Spacing" at bounding box center [521, 235] width 38 height 12
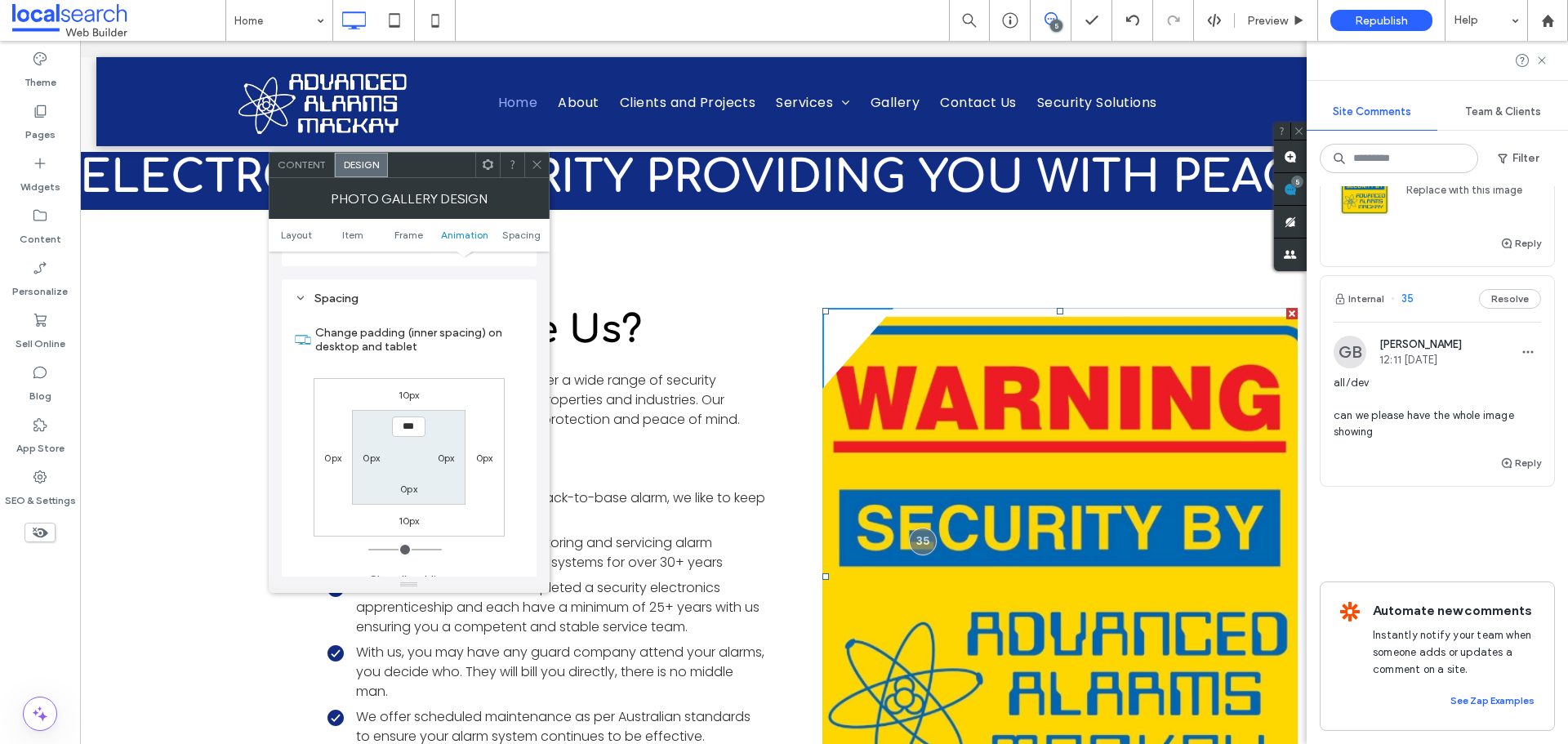
scroll to position [1017, 0]
click at [549, 161] on div "Content Design" at bounding box center [409, 165] width 281 height 26
click at [542, 166] on icon at bounding box center [537, 165] width 12 height 12
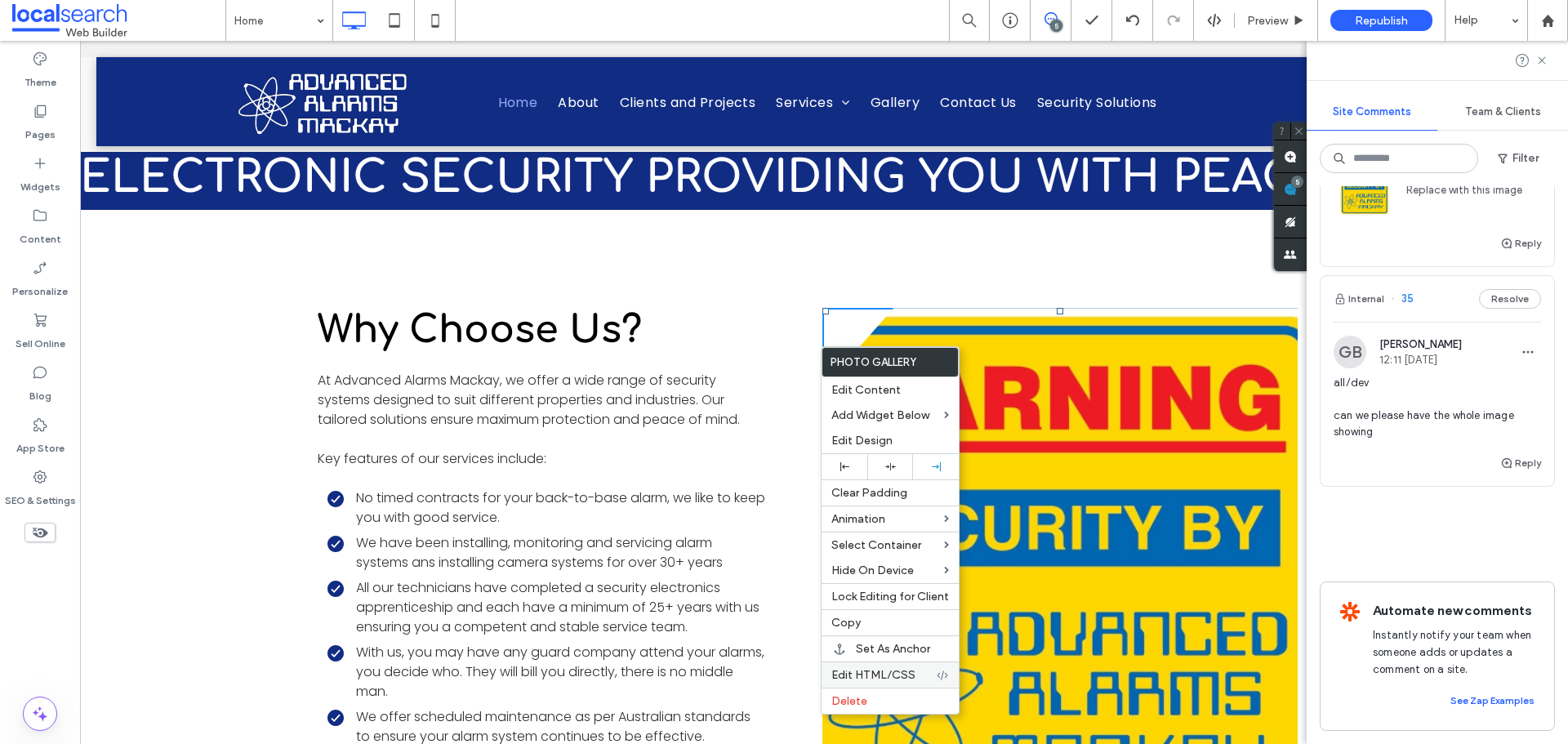
click at [895, 668] on span "Edit HTML/CSS" at bounding box center [873, 675] width 84 height 14
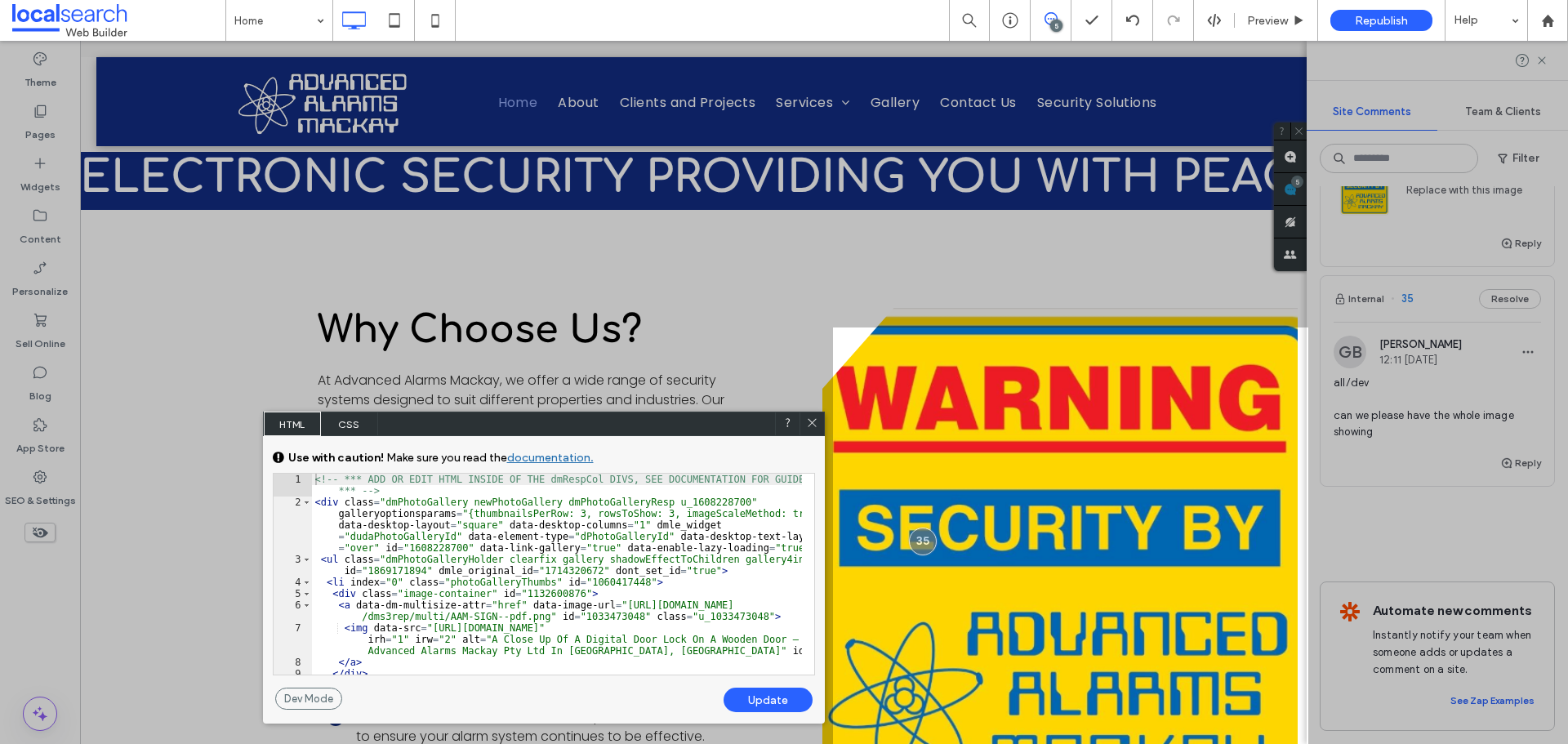
click at [815, 425] on icon at bounding box center [813, 422] width 12 height 12
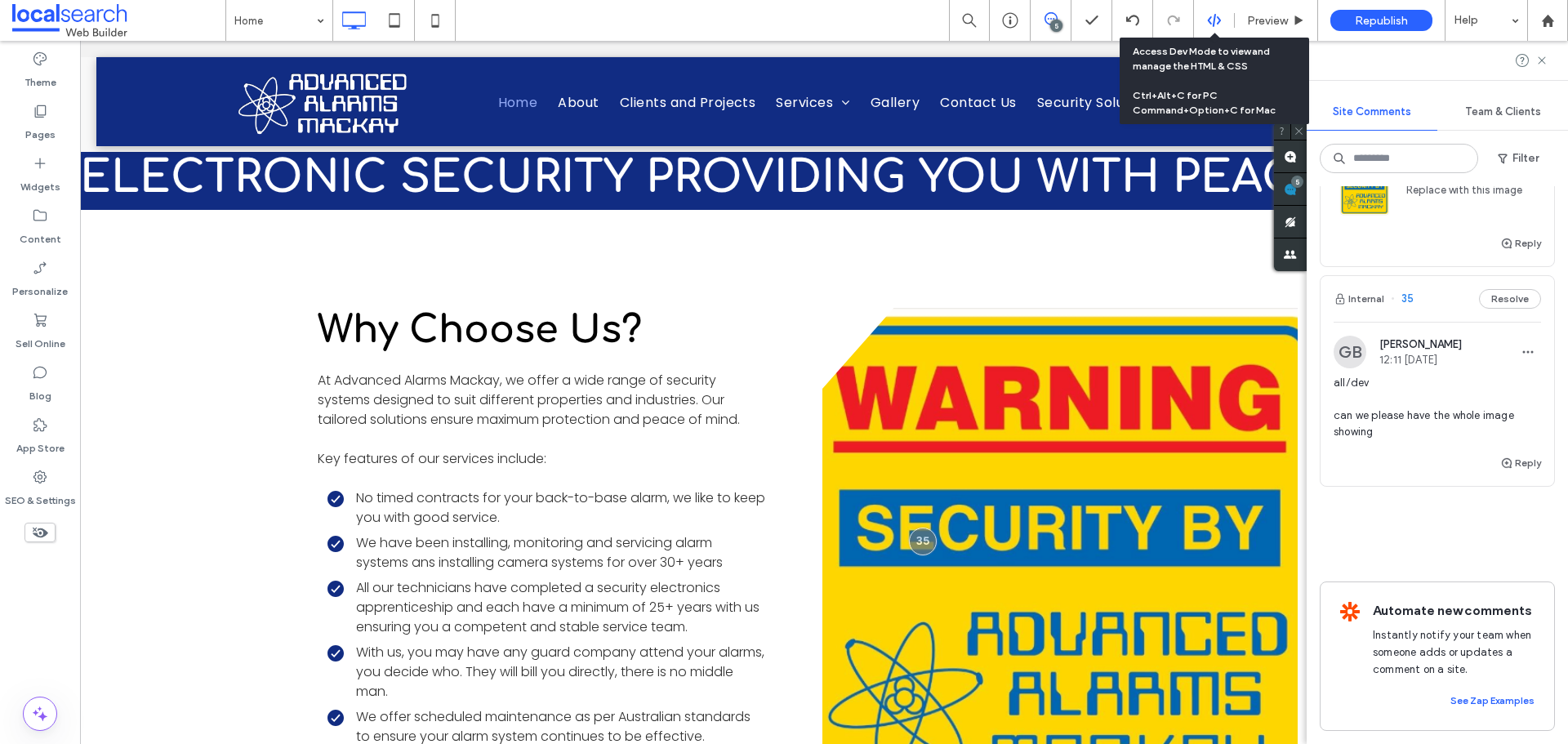
click at [1212, 24] on icon at bounding box center [1214, 20] width 15 height 15
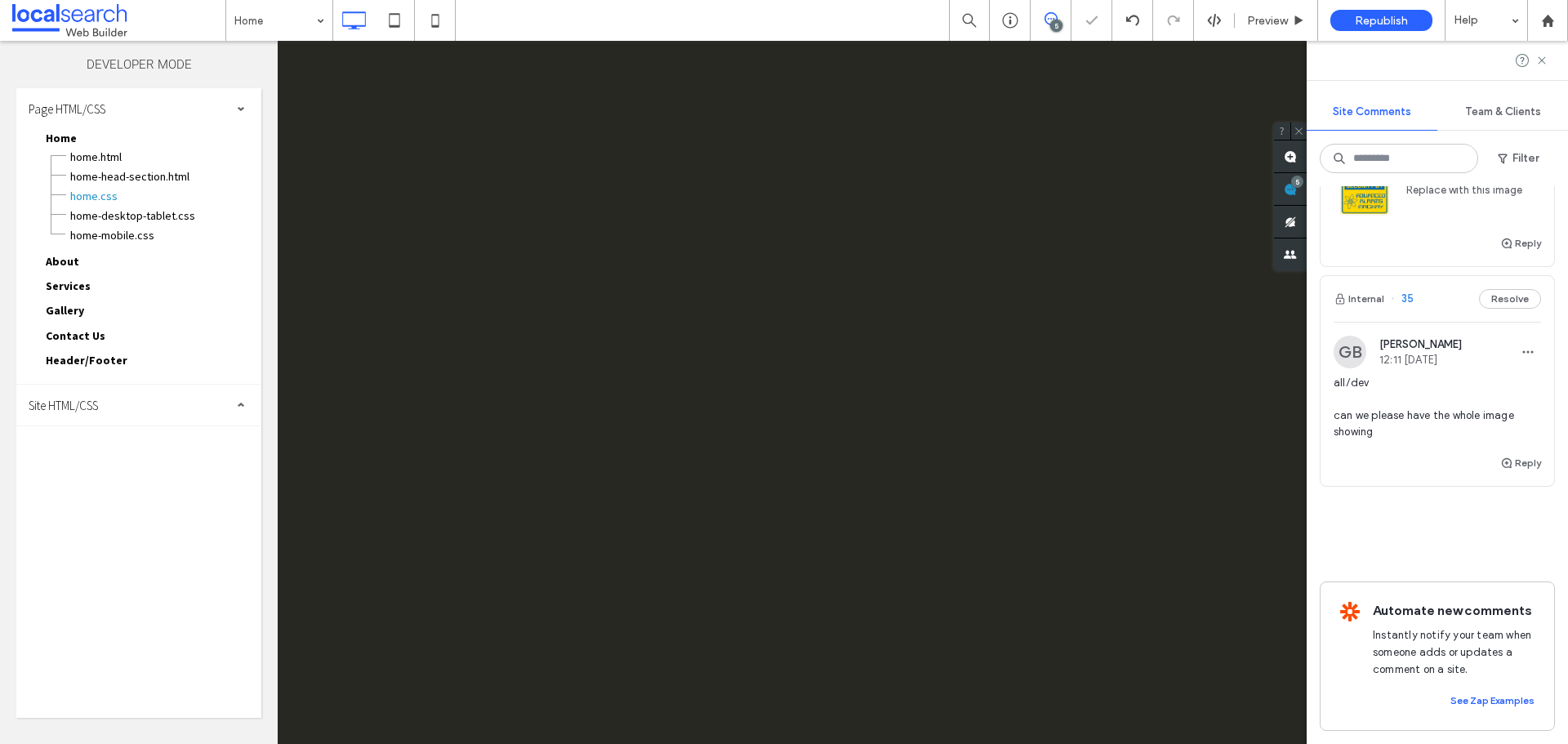
scroll to position [0, 0]
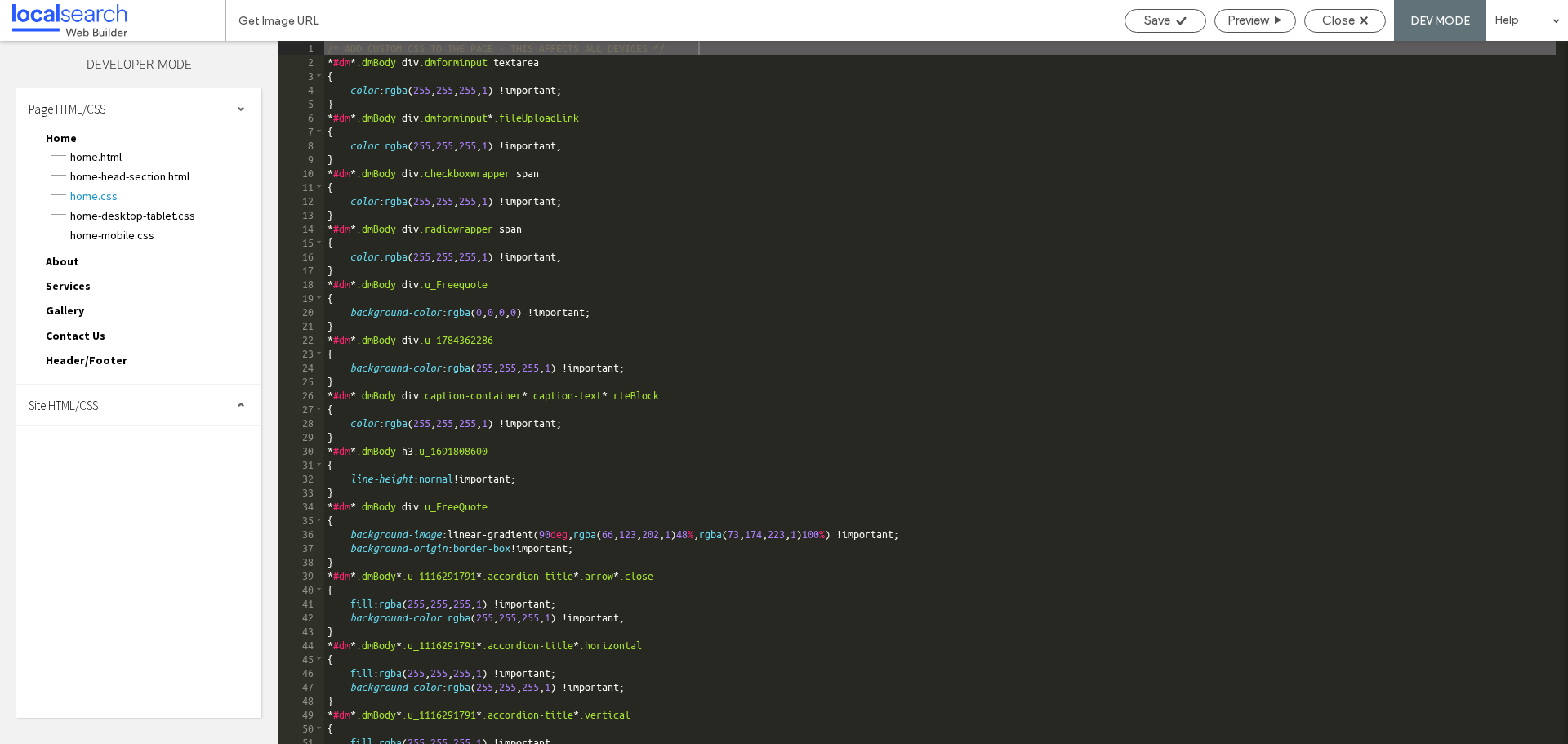
click at [161, 104] on div "Page HTML/CSS" at bounding box center [139, 108] width 245 height 41
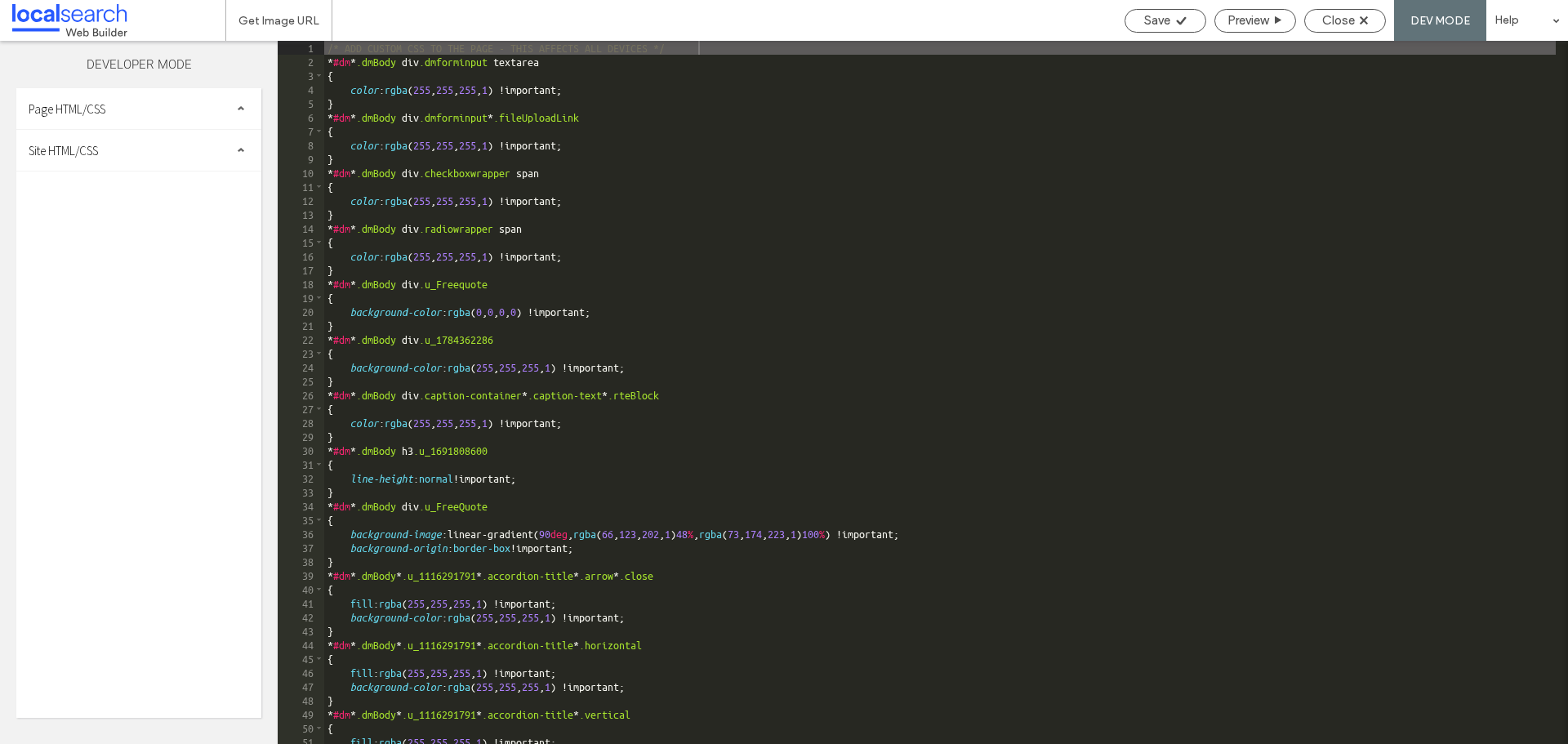
click at [139, 160] on div "Site HTML/CSS" at bounding box center [139, 150] width 245 height 41
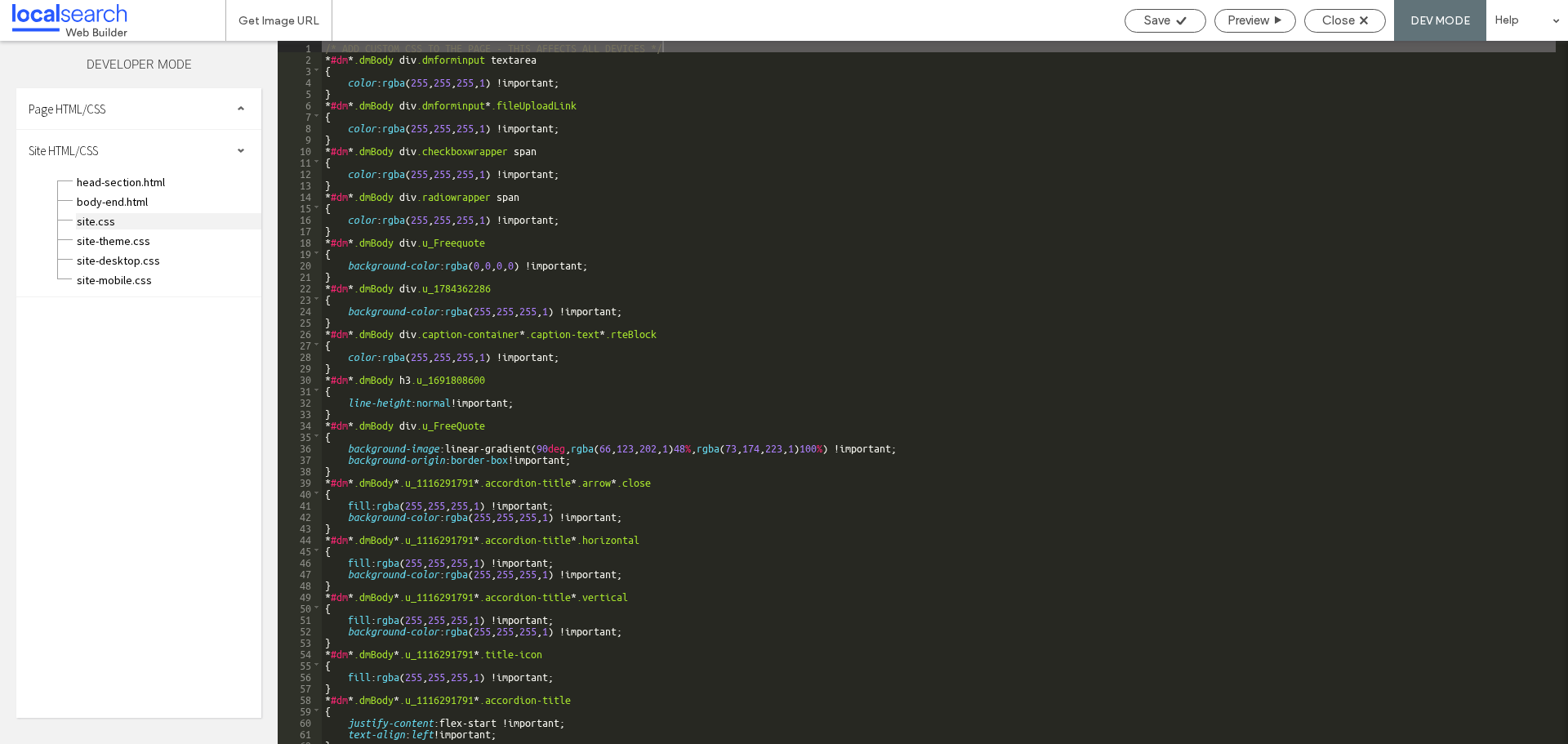
click at [112, 218] on span "site.css" at bounding box center [169, 221] width 186 height 16
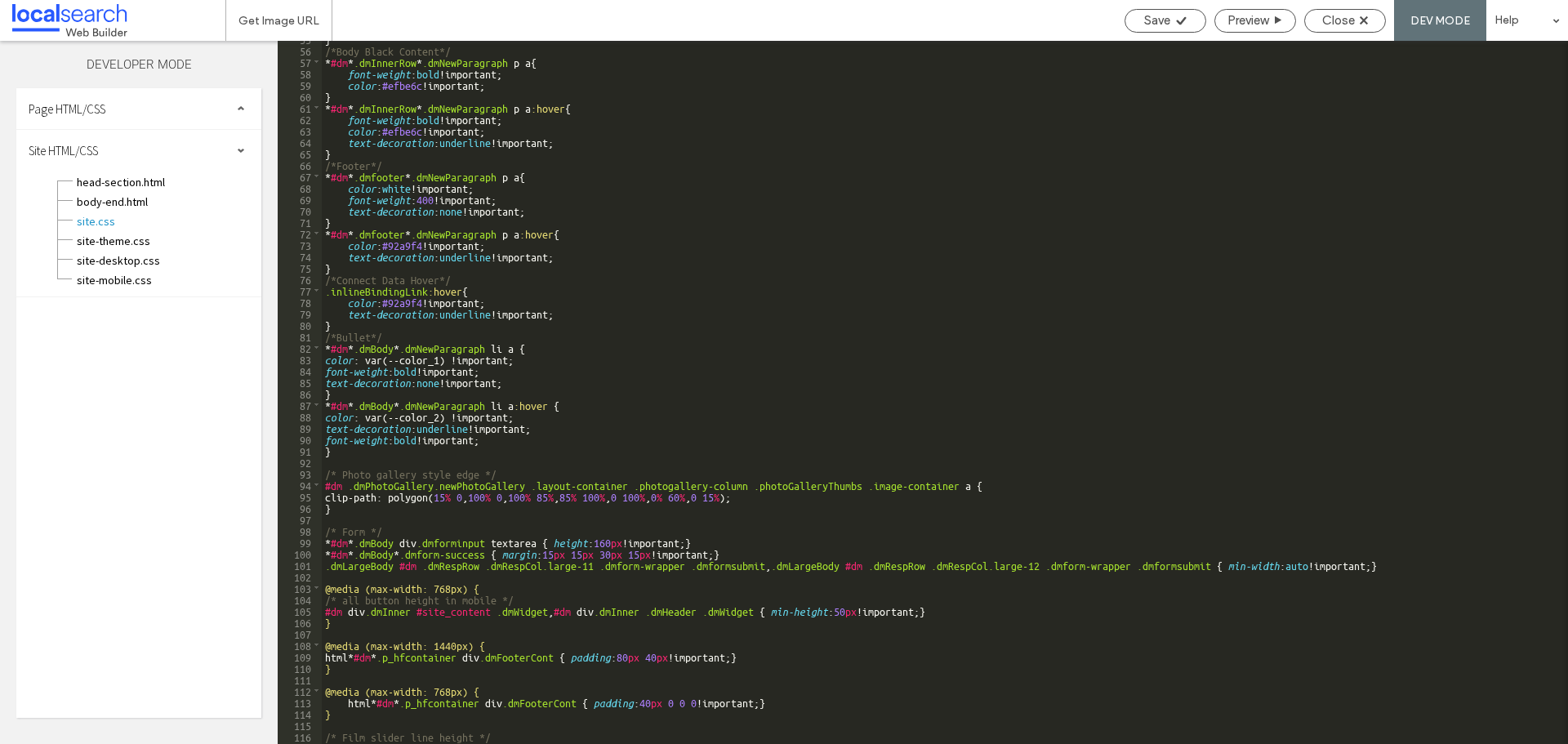
scroll to position [735, 0]
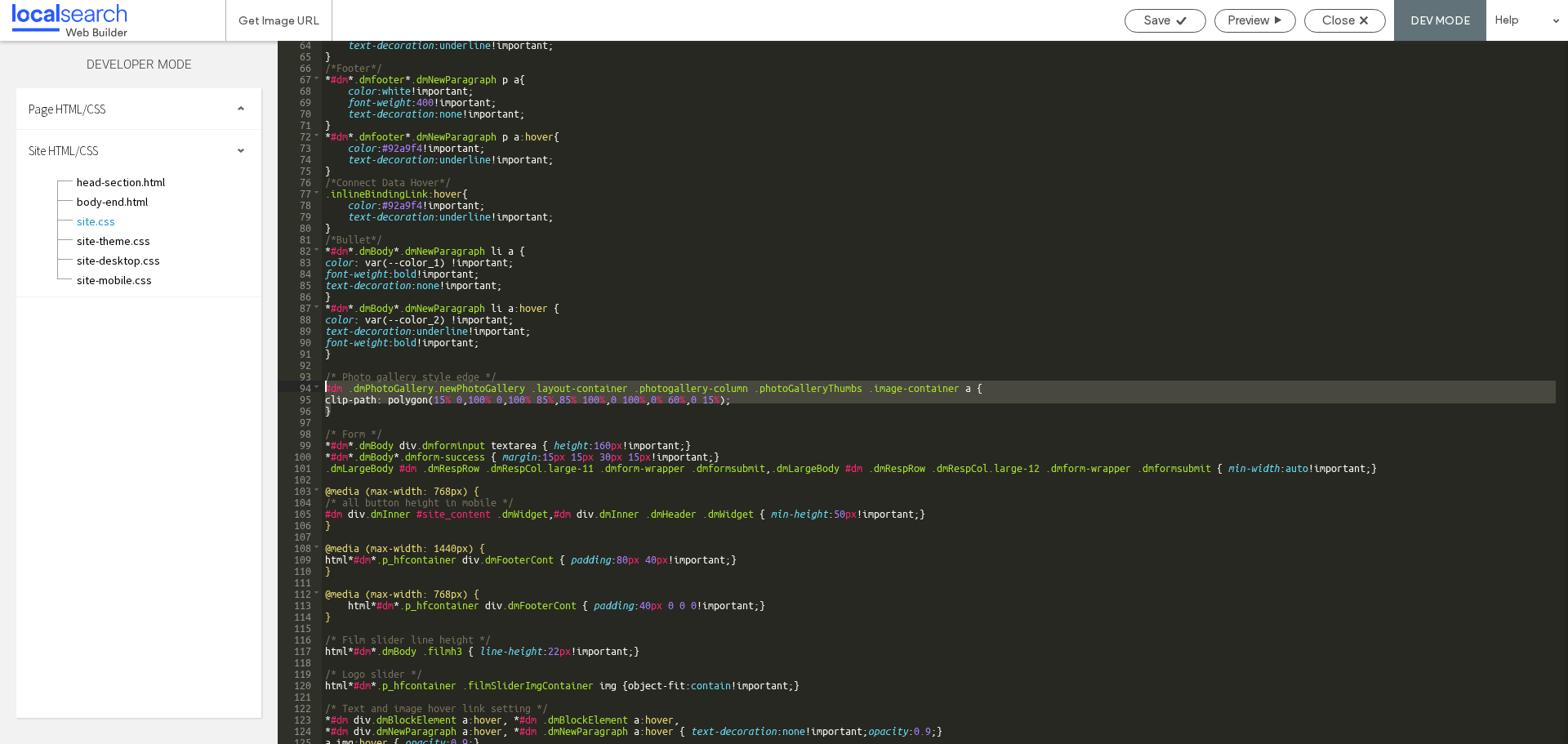
drag, startPoint x: 343, startPoint y: 413, endPoint x: 323, endPoint y: 382, distance: 36.9
click at [323, 382] on div "text-decoration : underline !important; } /*Footer*/ * #dm * .dmfooter * .dmNew…" at bounding box center [938, 400] width 1234 height 726
click at [1167, 16] on span "Save" at bounding box center [1158, 20] width 26 height 15
click at [1344, 22] on span "Close" at bounding box center [1339, 20] width 33 height 15
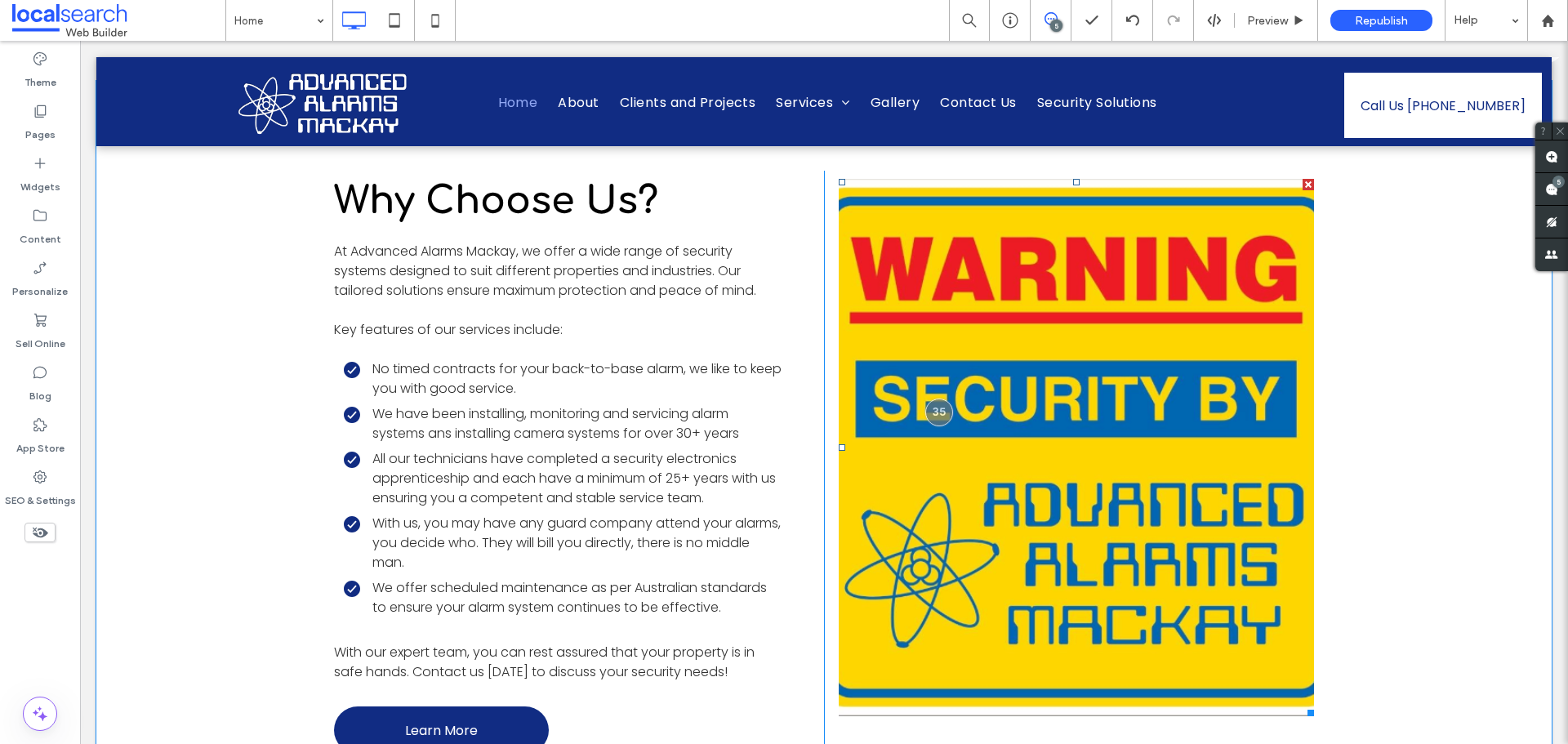
scroll to position [3022, 0]
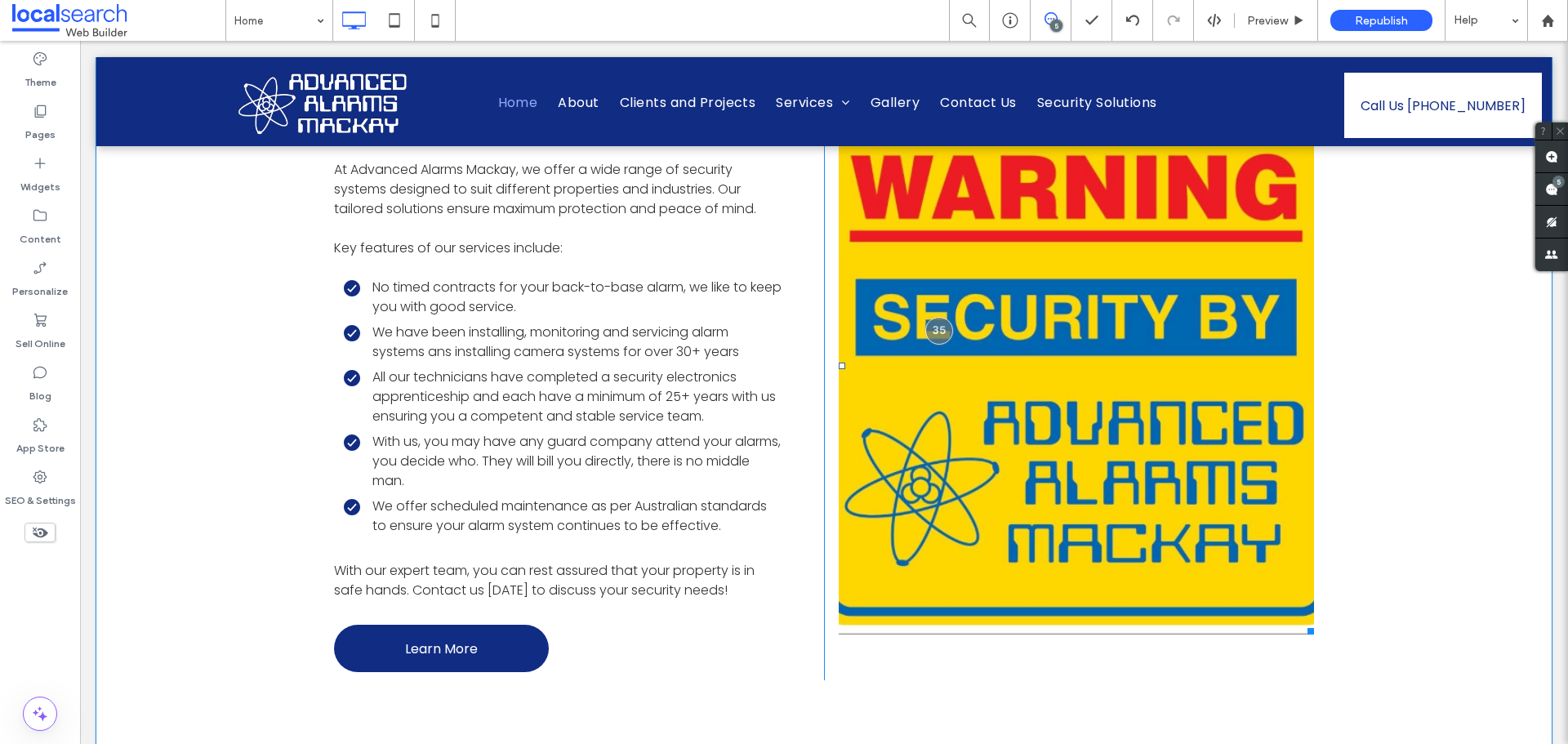
click at [921, 323] on link at bounding box center [1076, 366] width 475 height 538
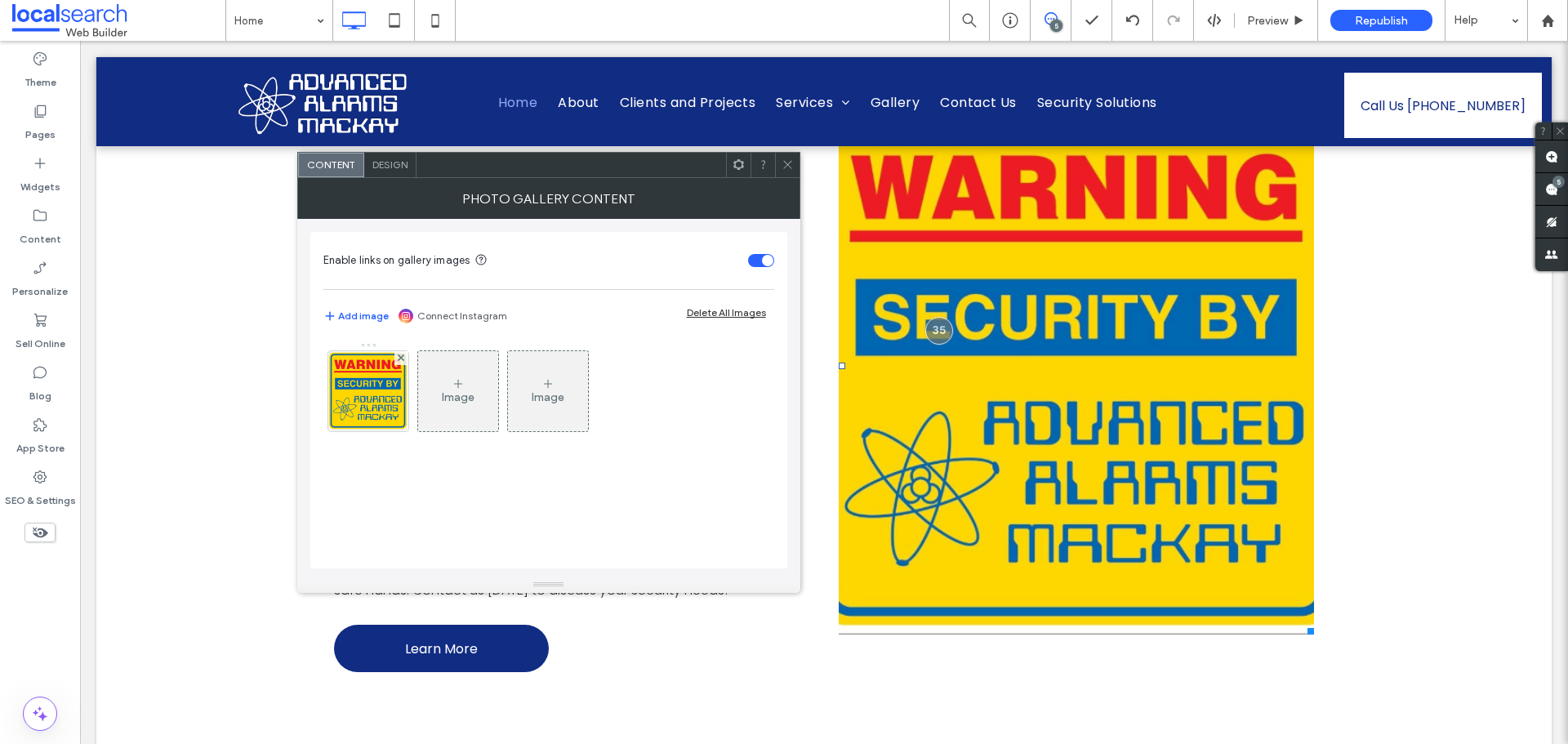
click at [388, 140] on span "Why Choose Us?" at bounding box center [496, 119] width 324 height 42
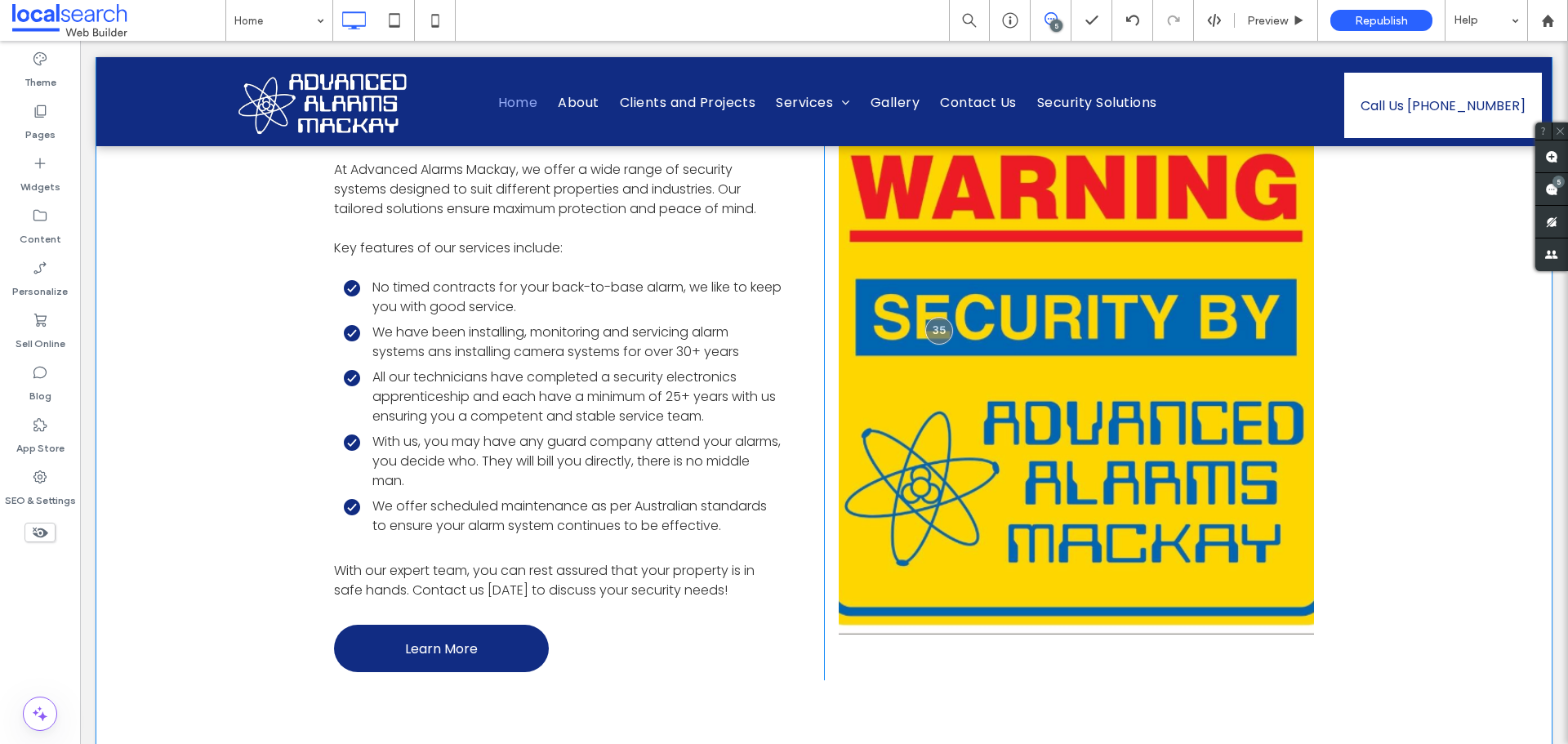
type input "*********"
type input "**"
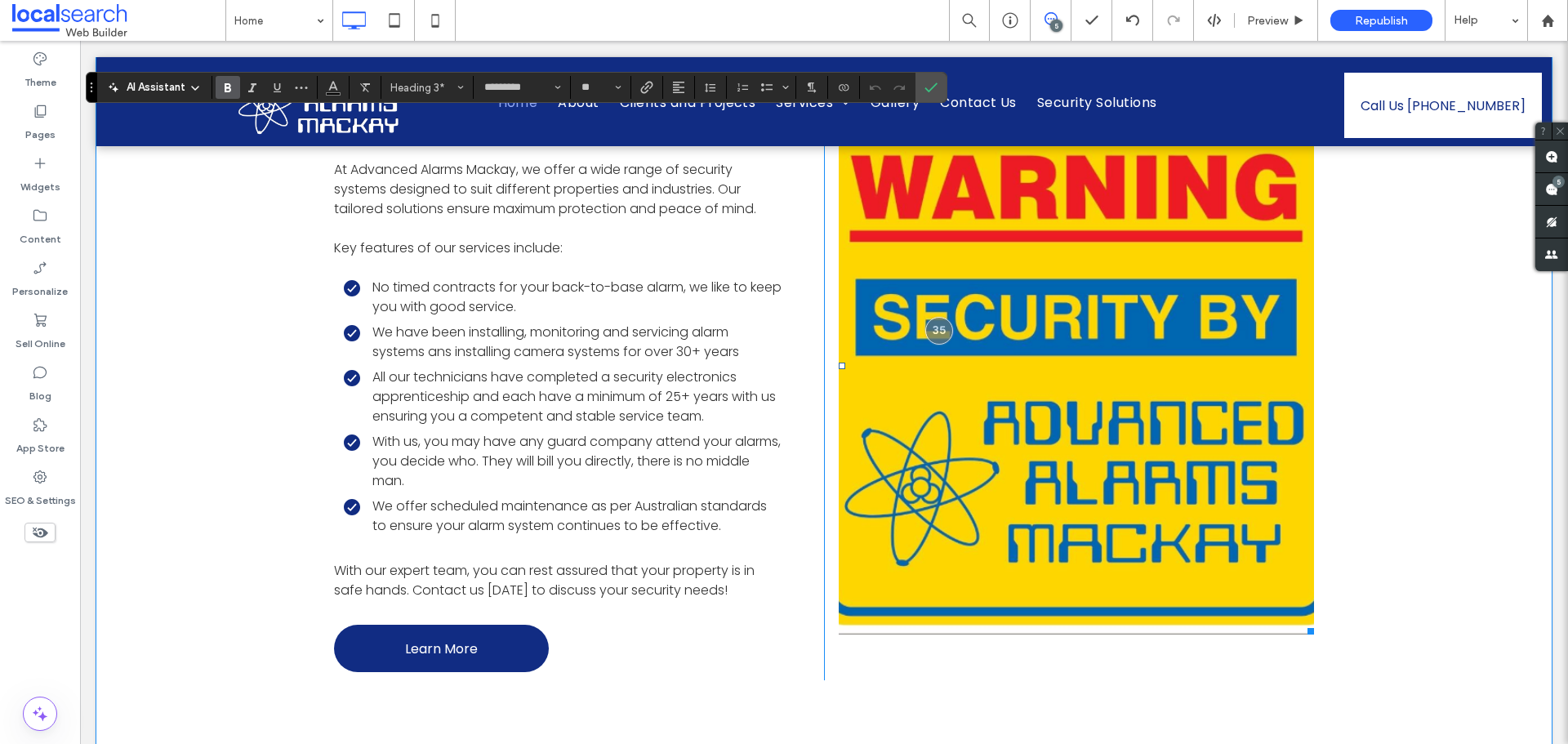
click at [1042, 306] on link at bounding box center [1076, 366] width 475 height 538
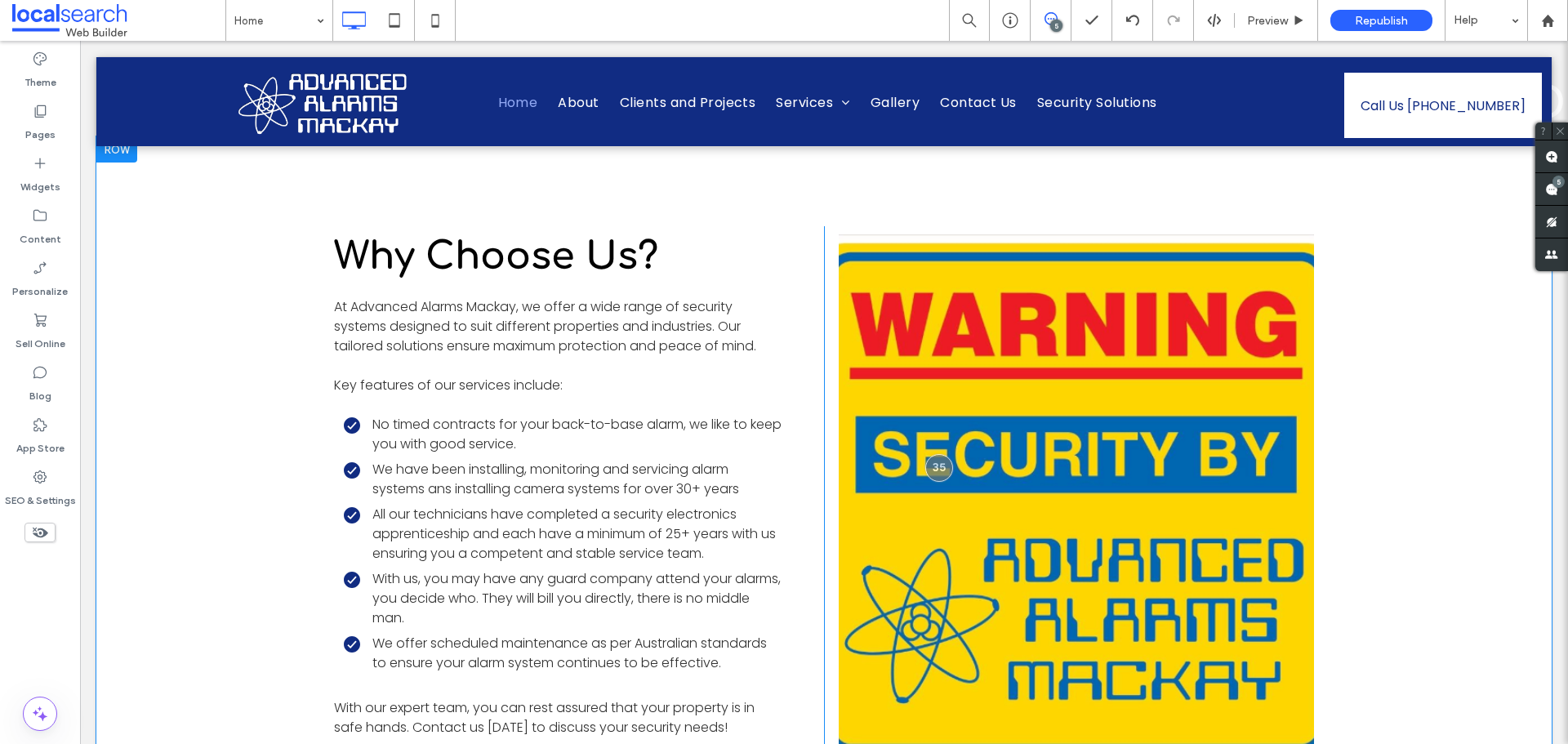
scroll to position [2859, 0]
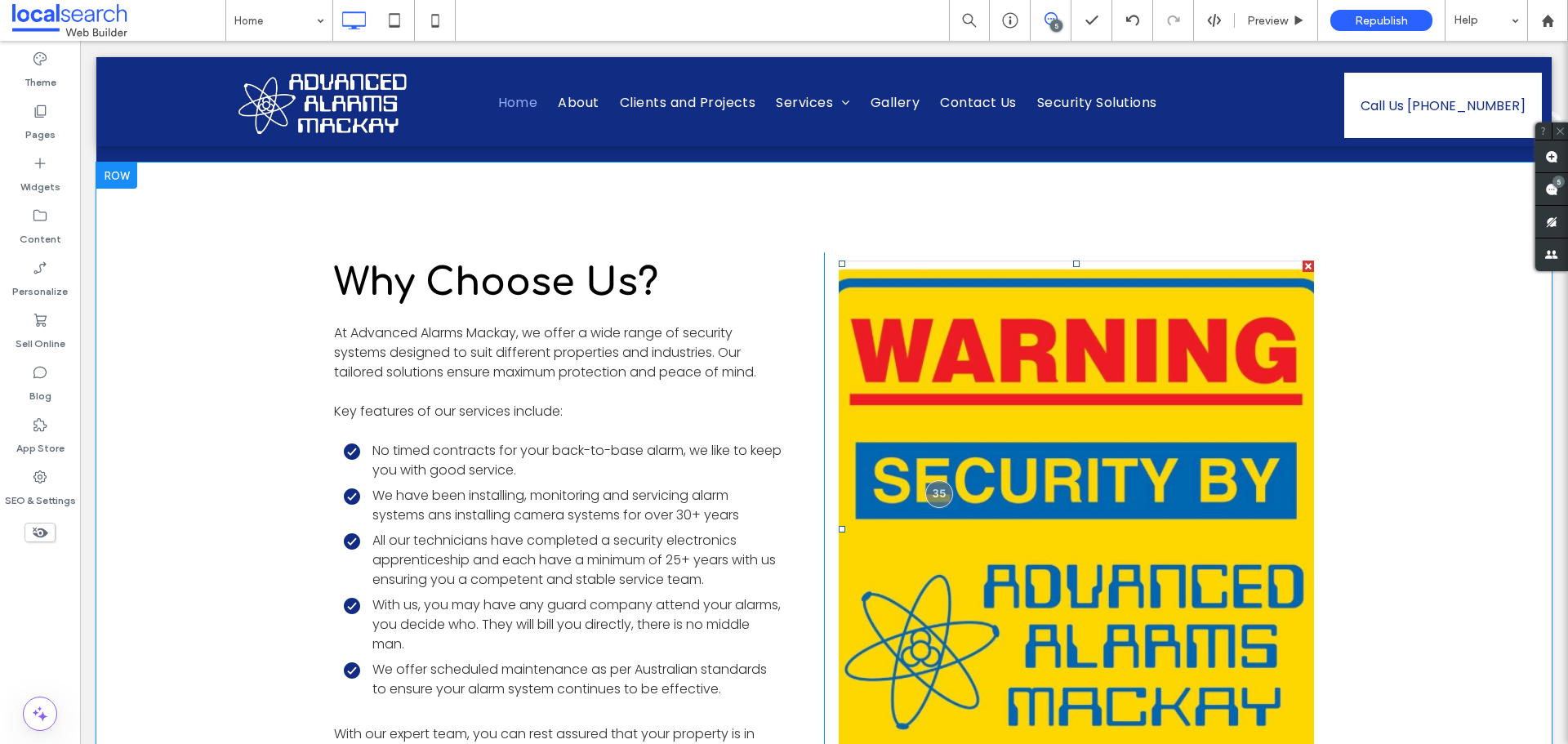
click at [982, 393] on link at bounding box center [1076, 529] width 475 height 538
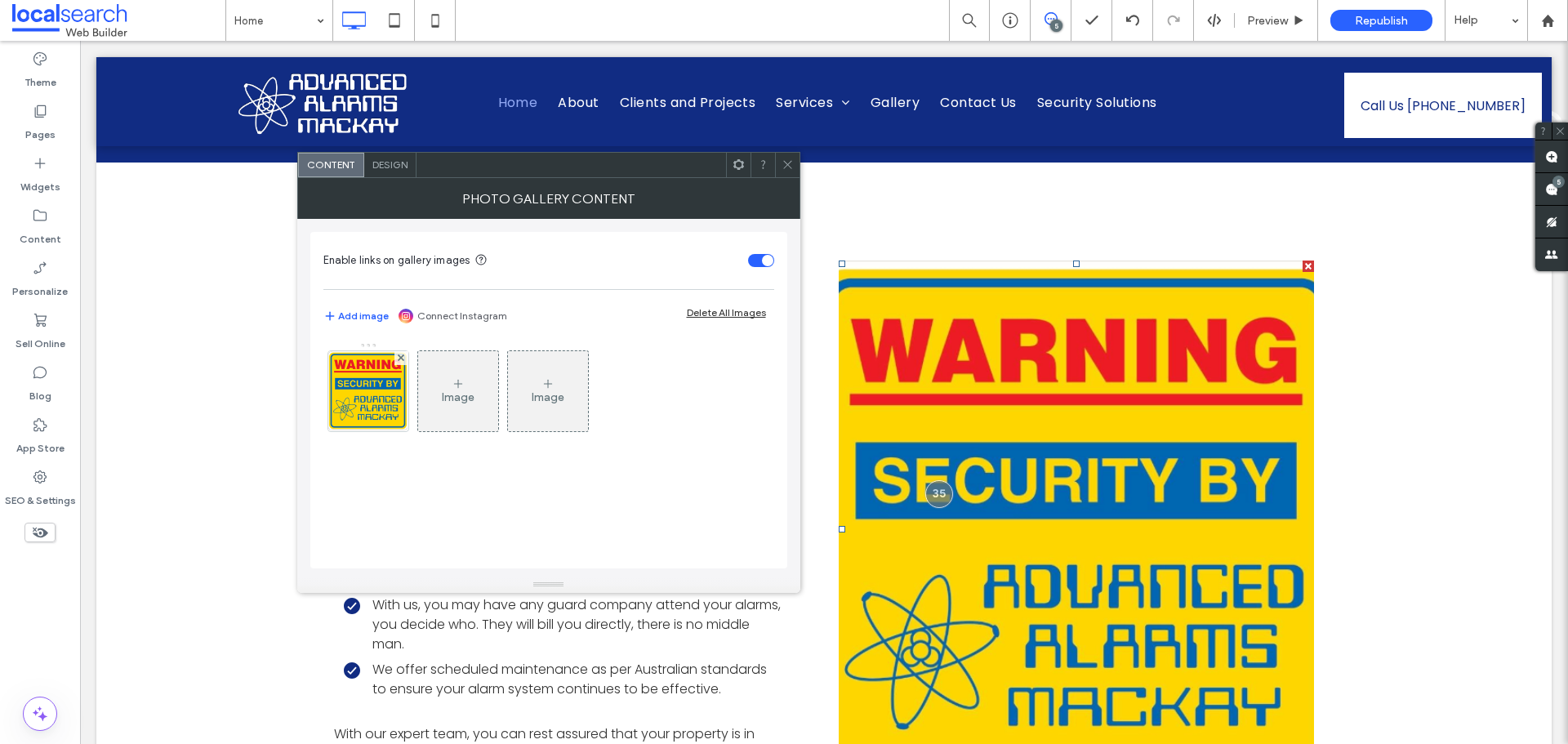
click at [382, 160] on span "Design" at bounding box center [390, 165] width 36 height 12
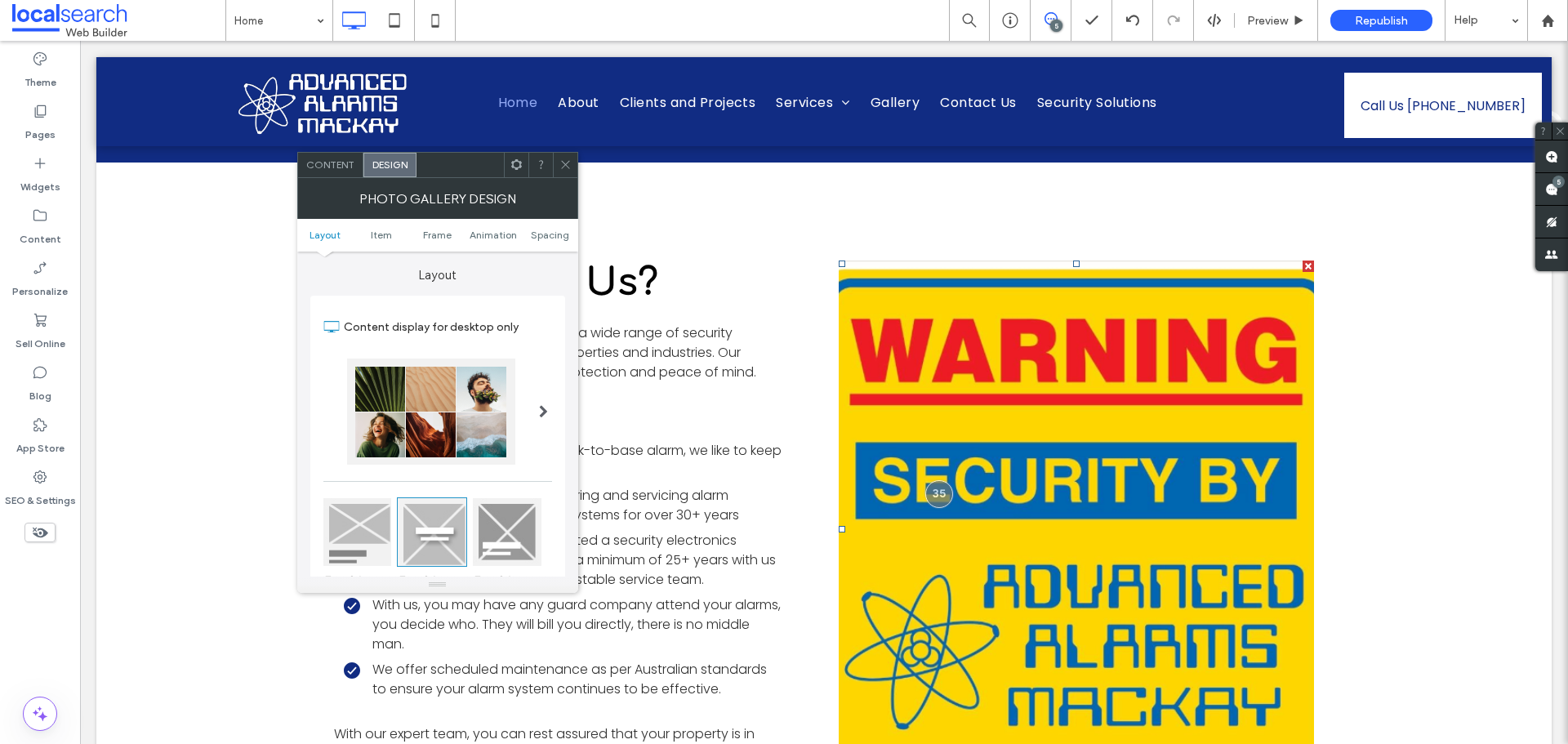
click at [381, 227] on ul "Layout Item Frame Animation Spacing" at bounding box center [438, 235] width 281 height 33
click at [380, 243] on ul "Layout Item Frame Animation Spacing" at bounding box center [438, 235] width 281 height 33
click at [386, 235] on span "Item" at bounding box center [382, 235] width 21 height 12
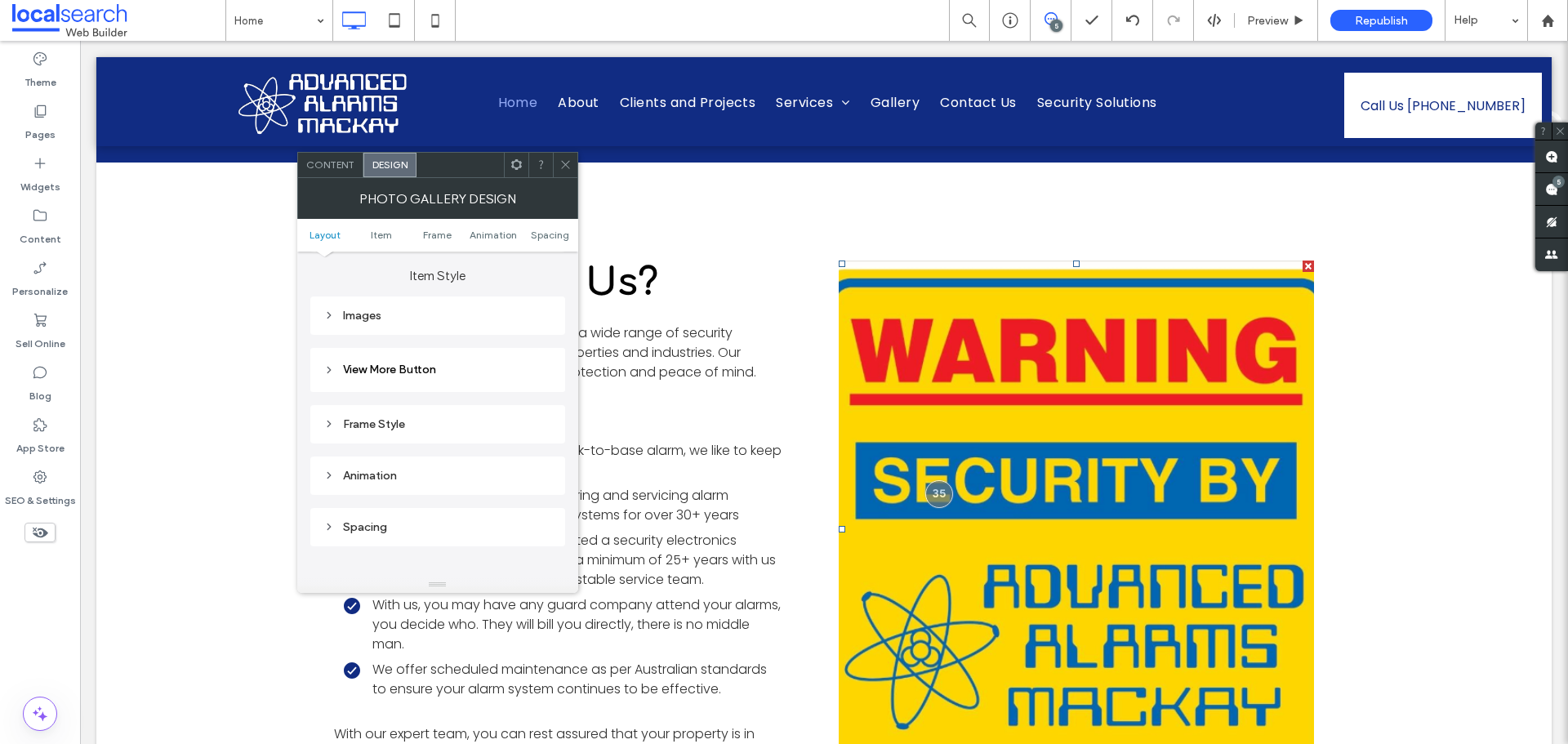
scroll to position [579, 0]
click at [450, 318] on div "Images" at bounding box center [438, 315] width 229 height 14
click at [540, 493] on div "toggle" at bounding box center [539, 497] width 26 height 13
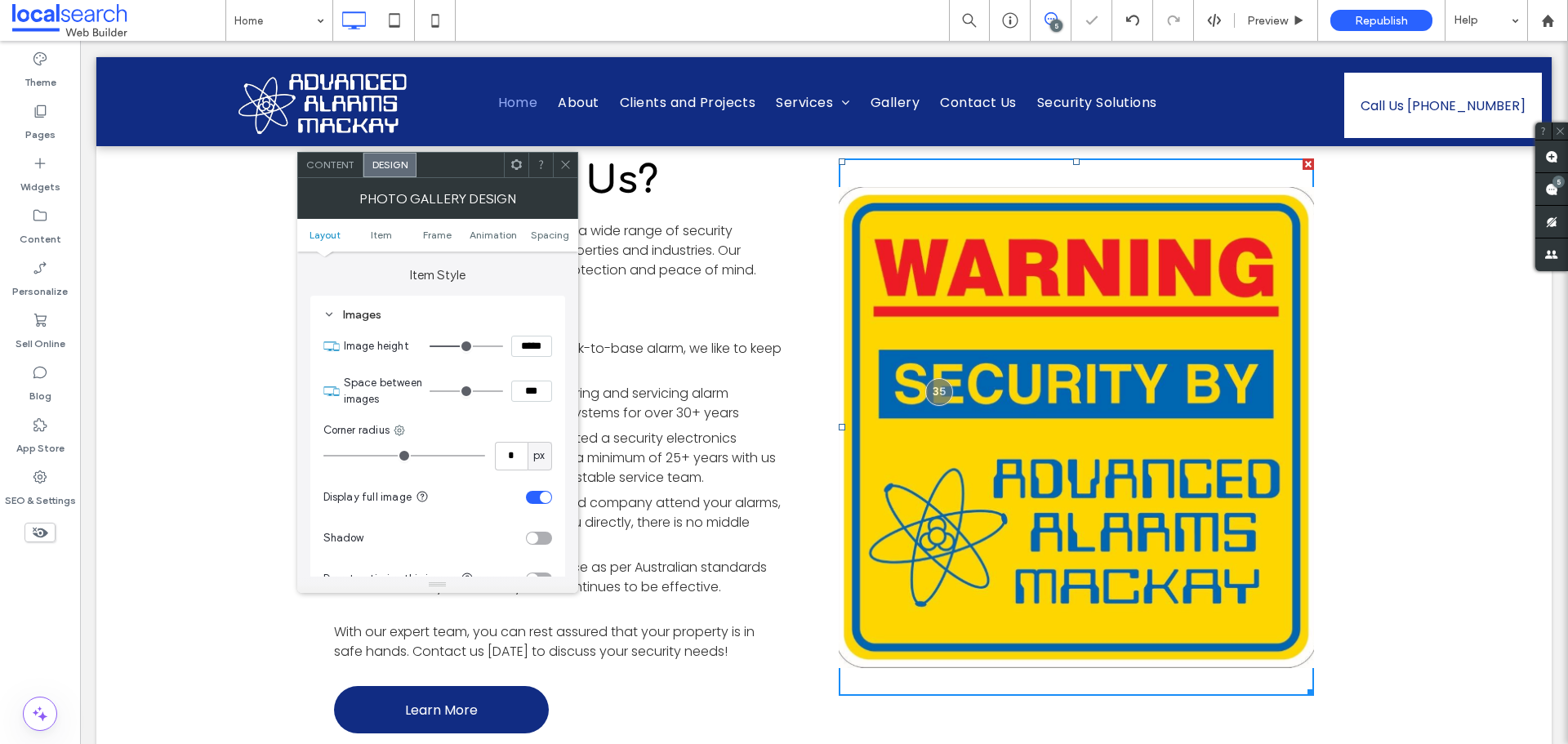
scroll to position [3185, 0]
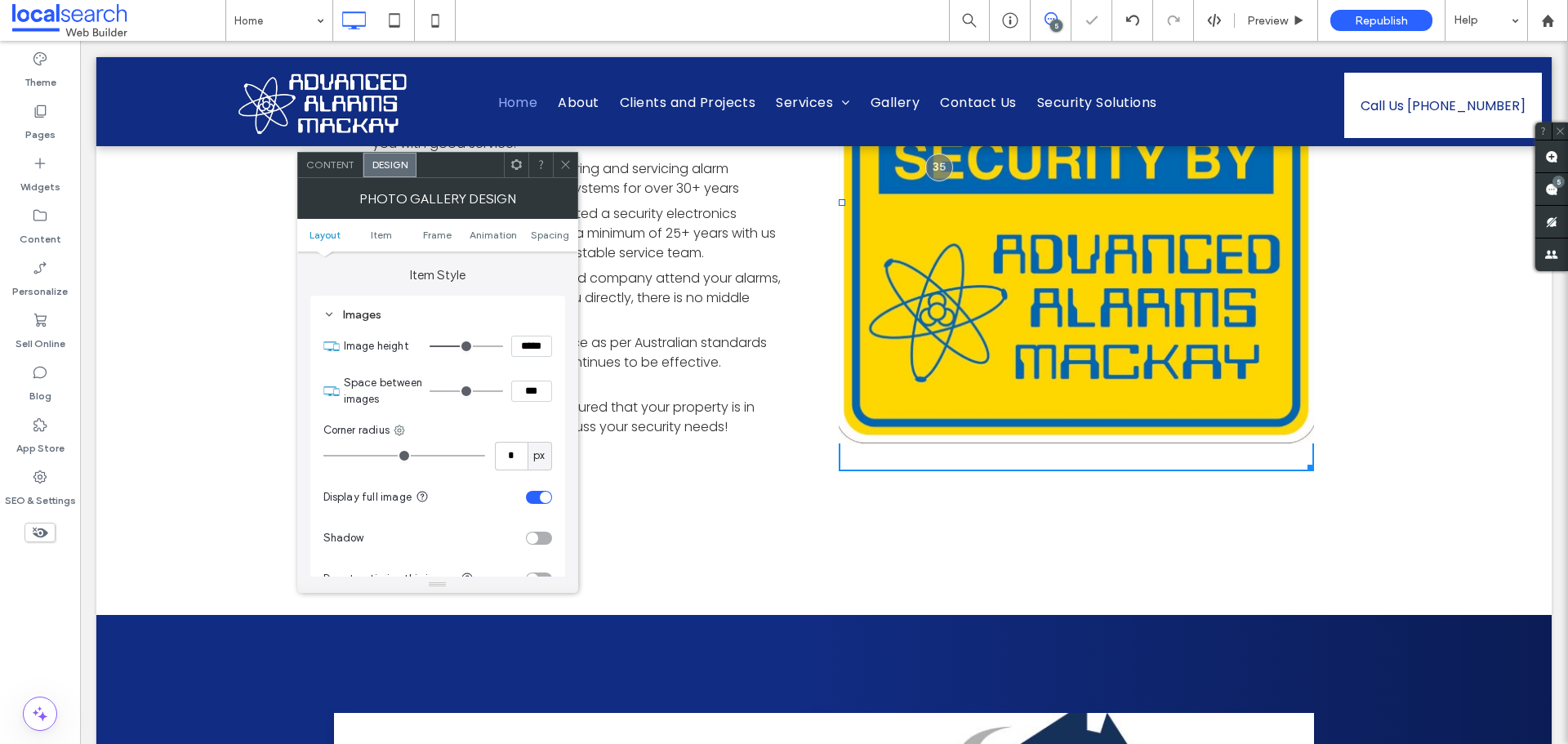
drag, startPoint x: 561, startPoint y: 164, endPoint x: 734, endPoint y: 362, distance: 262.9
click at [561, 164] on icon at bounding box center [565, 165] width 12 height 12
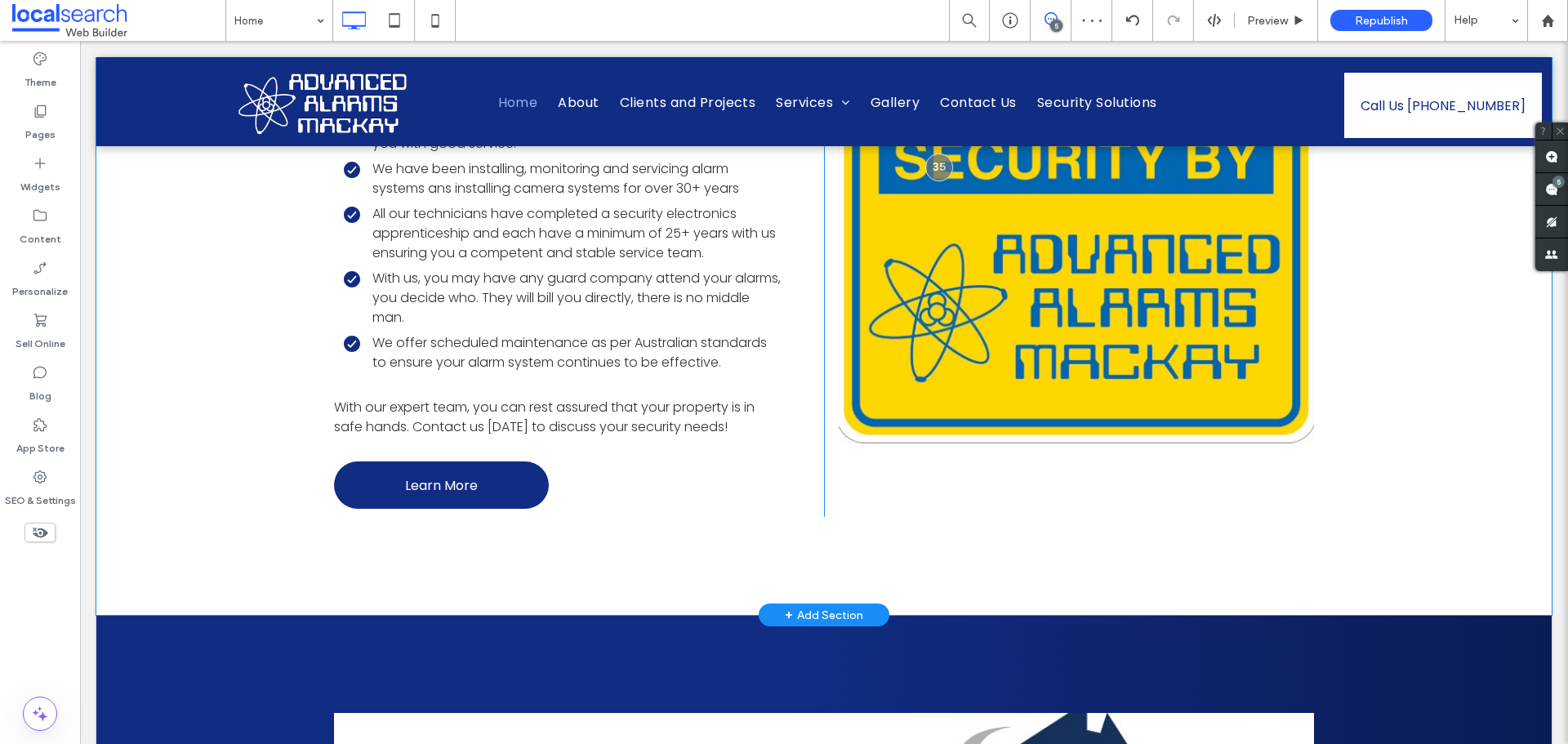
click at [977, 560] on div "Why Choose Us? At Advanced Alarms Mackay, we offer a wide range of security sys…" at bounding box center [824, 225] width 1456 height 780
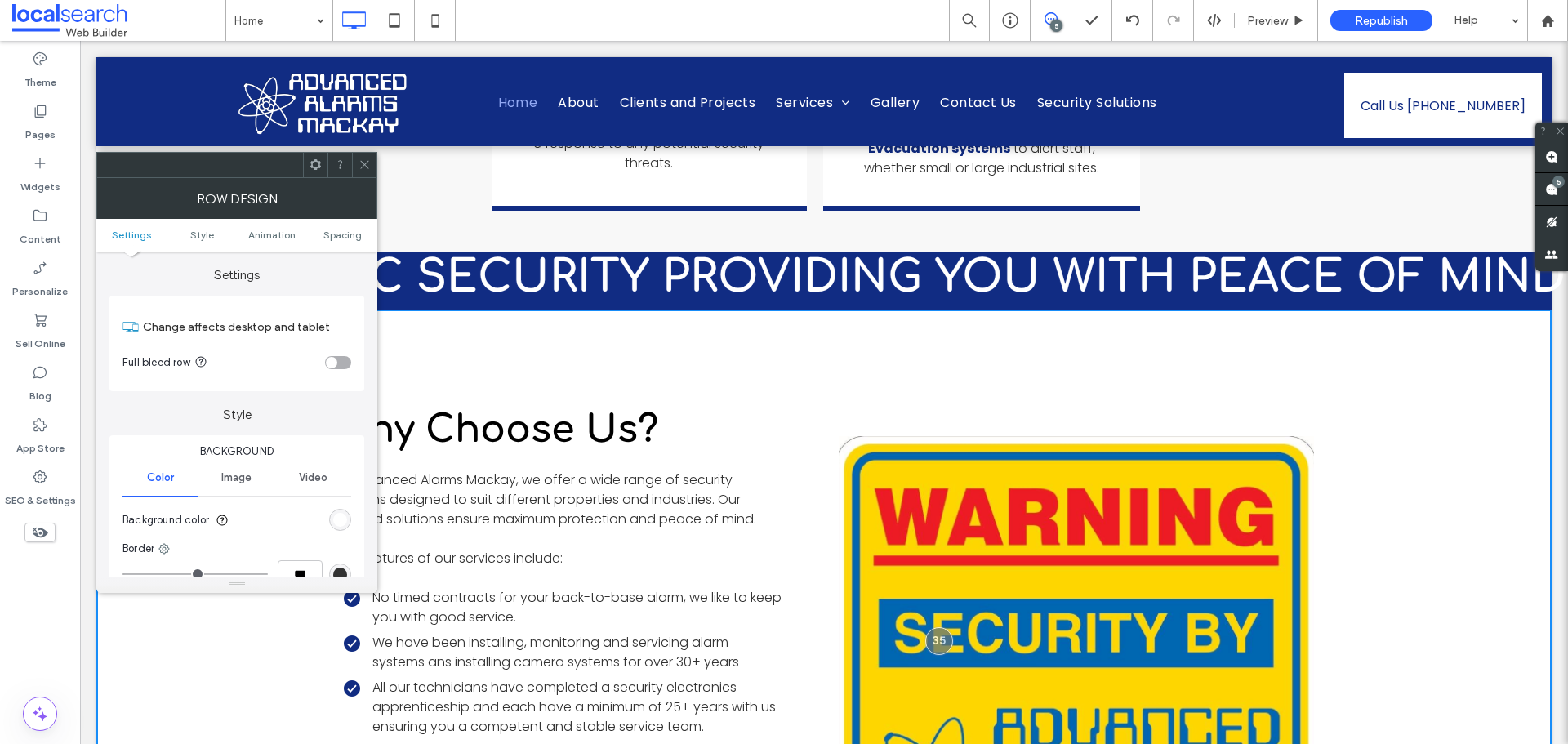
scroll to position [2695, 0]
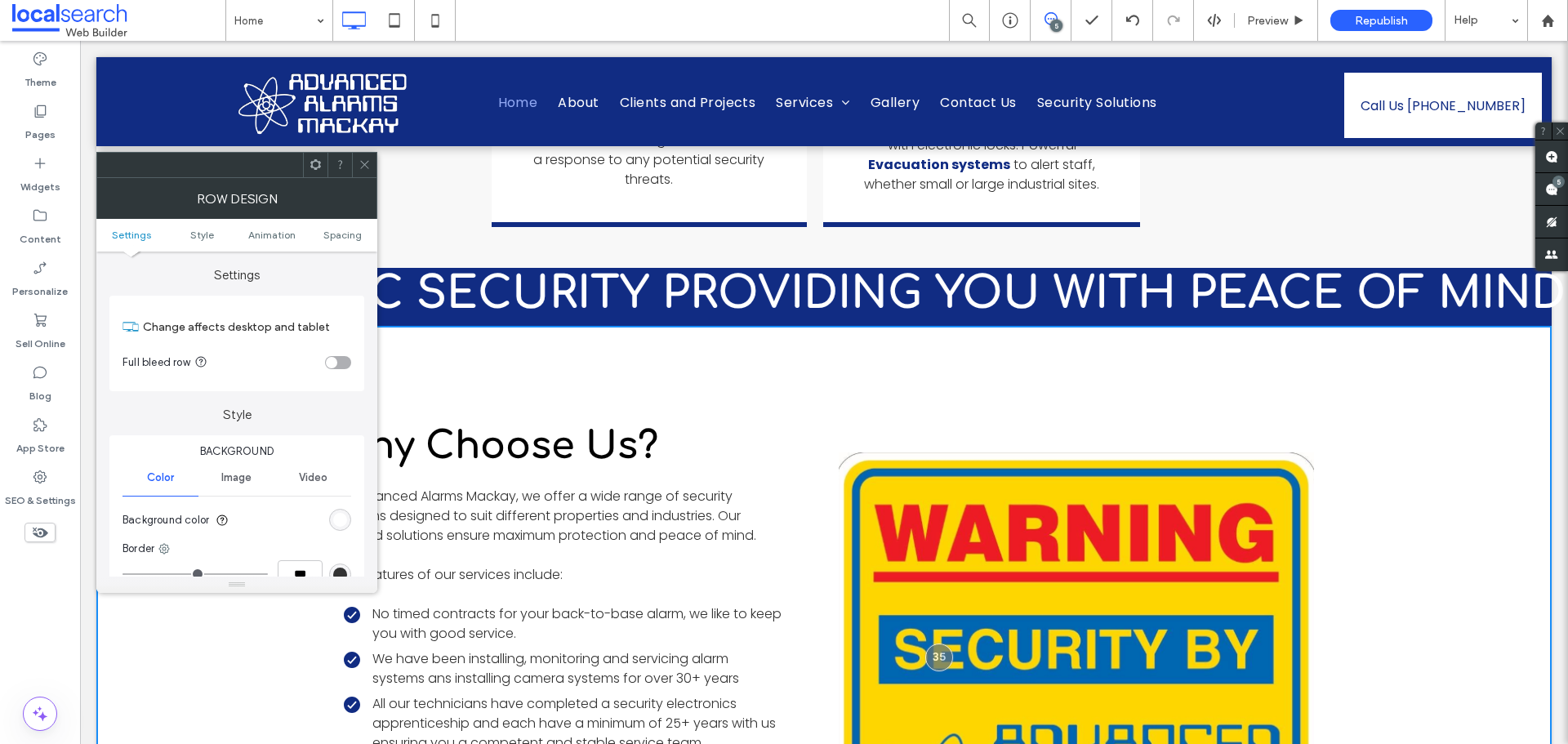
click at [902, 463] on link at bounding box center [1076, 693] width 475 height 538
click at [909, 451] on link at bounding box center [1076, 693] width 475 height 538
click at [367, 162] on use at bounding box center [363, 165] width 8 height 8
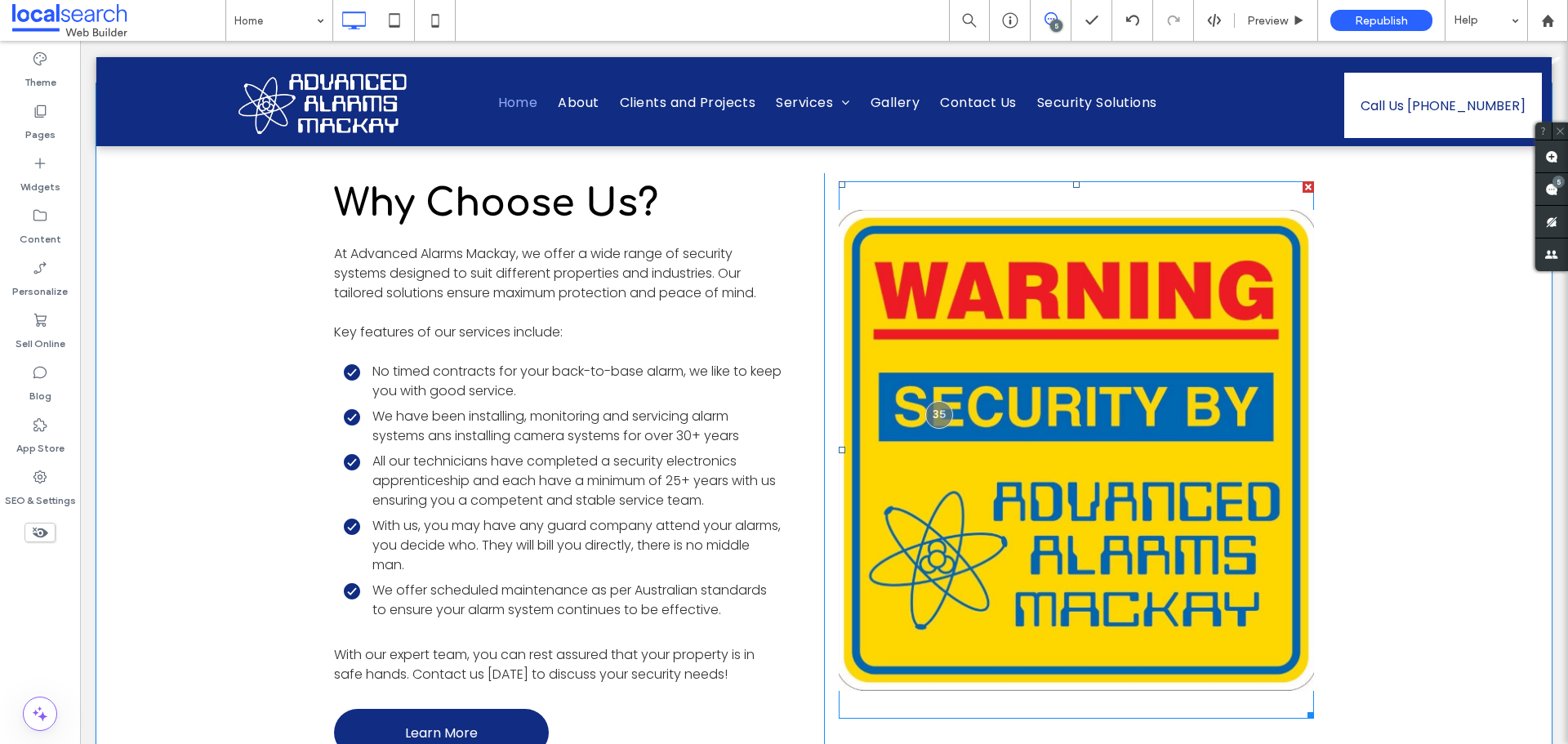
scroll to position [2940, 0]
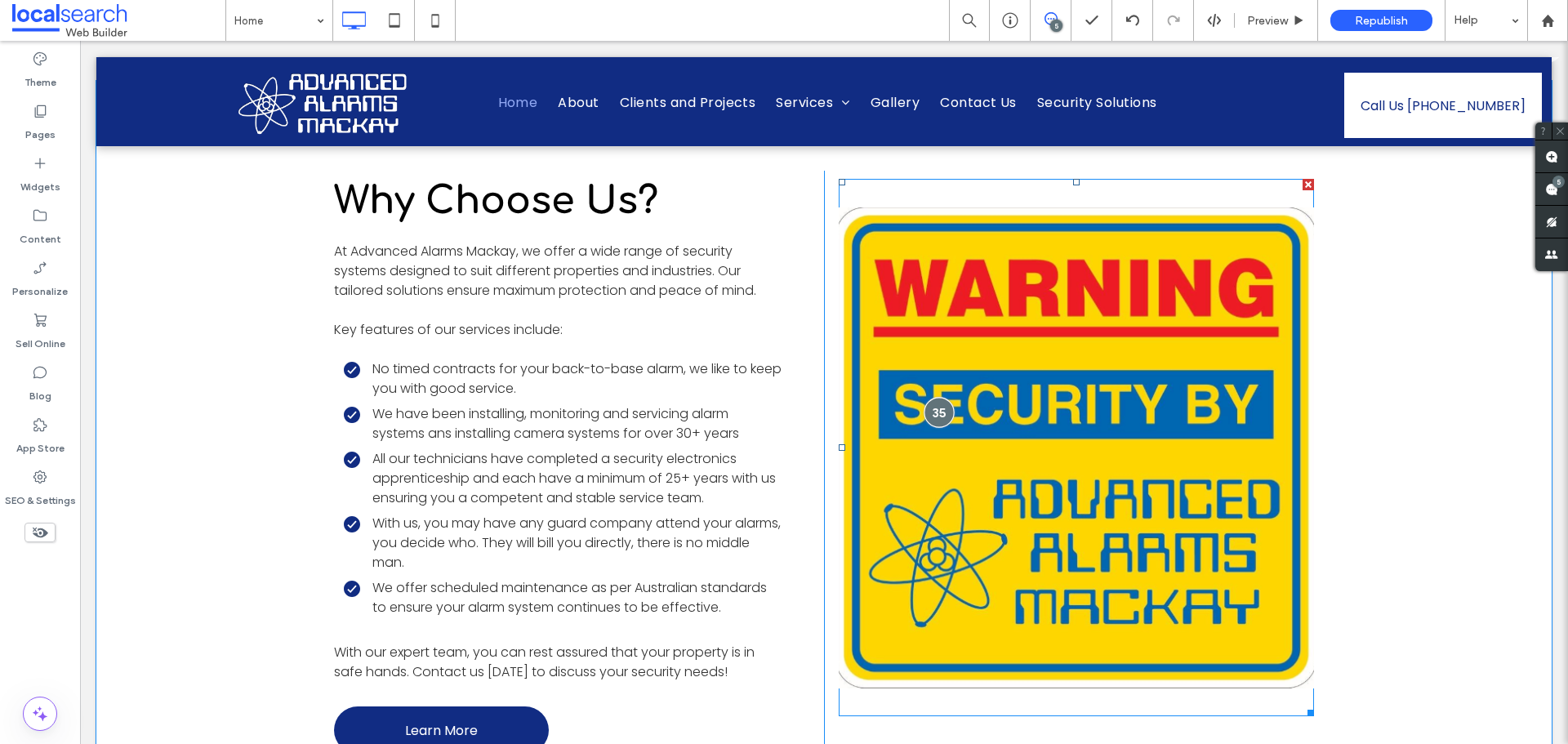
click at [935, 427] on div at bounding box center [939, 412] width 30 height 30
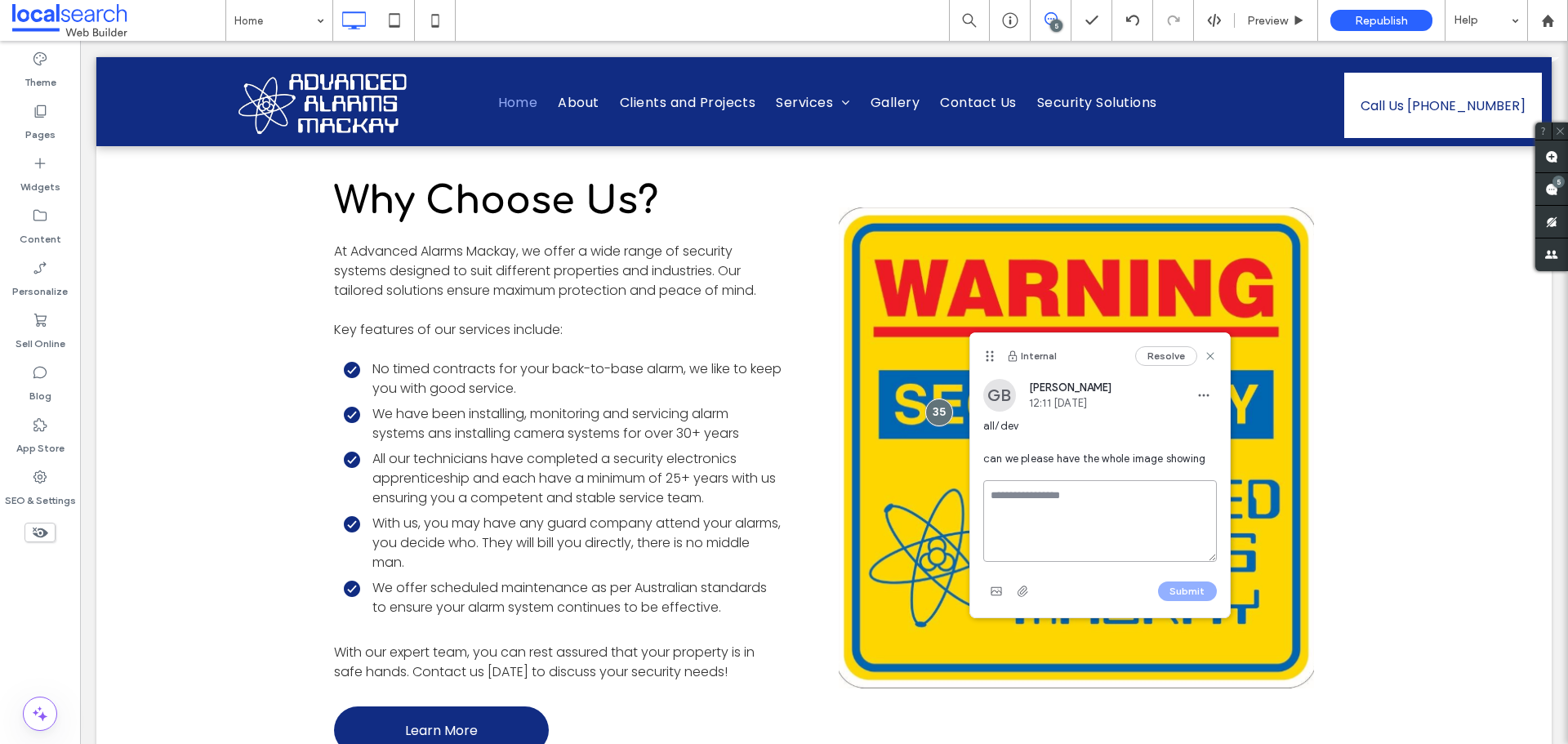
click at [1043, 498] on textarea at bounding box center [1100, 521] width 233 height 82
type textarea "**********"
drag, startPoint x: 1182, startPoint y: 593, endPoint x: 1055, endPoint y: 586, distance: 127.2
click at [1182, 593] on button "Submit" at bounding box center [1188, 591] width 59 height 20
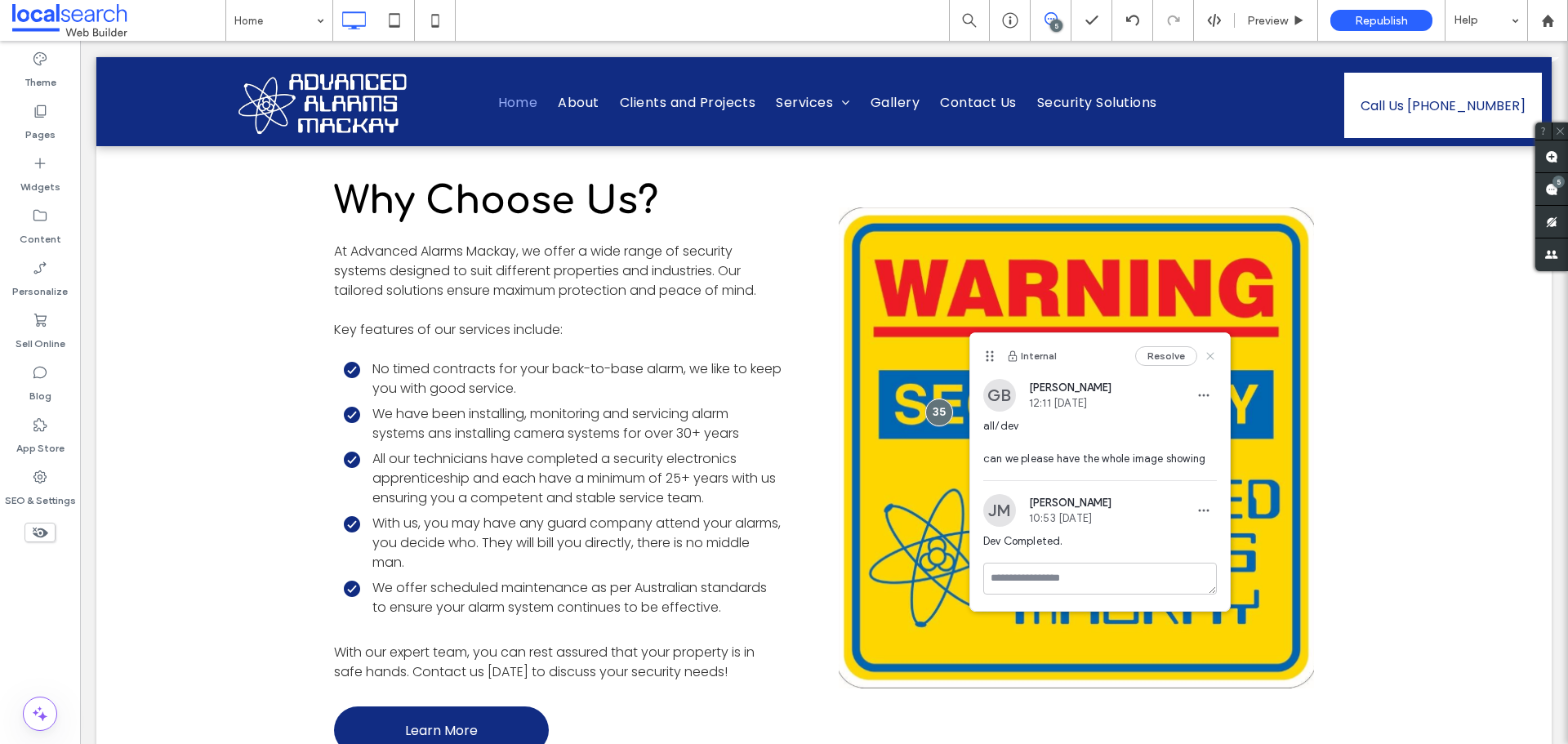
drag, startPoint x: 1212, startPoint y: 356, endPoint x: 1133, endPoint y: 337, distance: 81.3
click at [1212, 356] on use at bounding box center [1210, 356] width 7 height 7
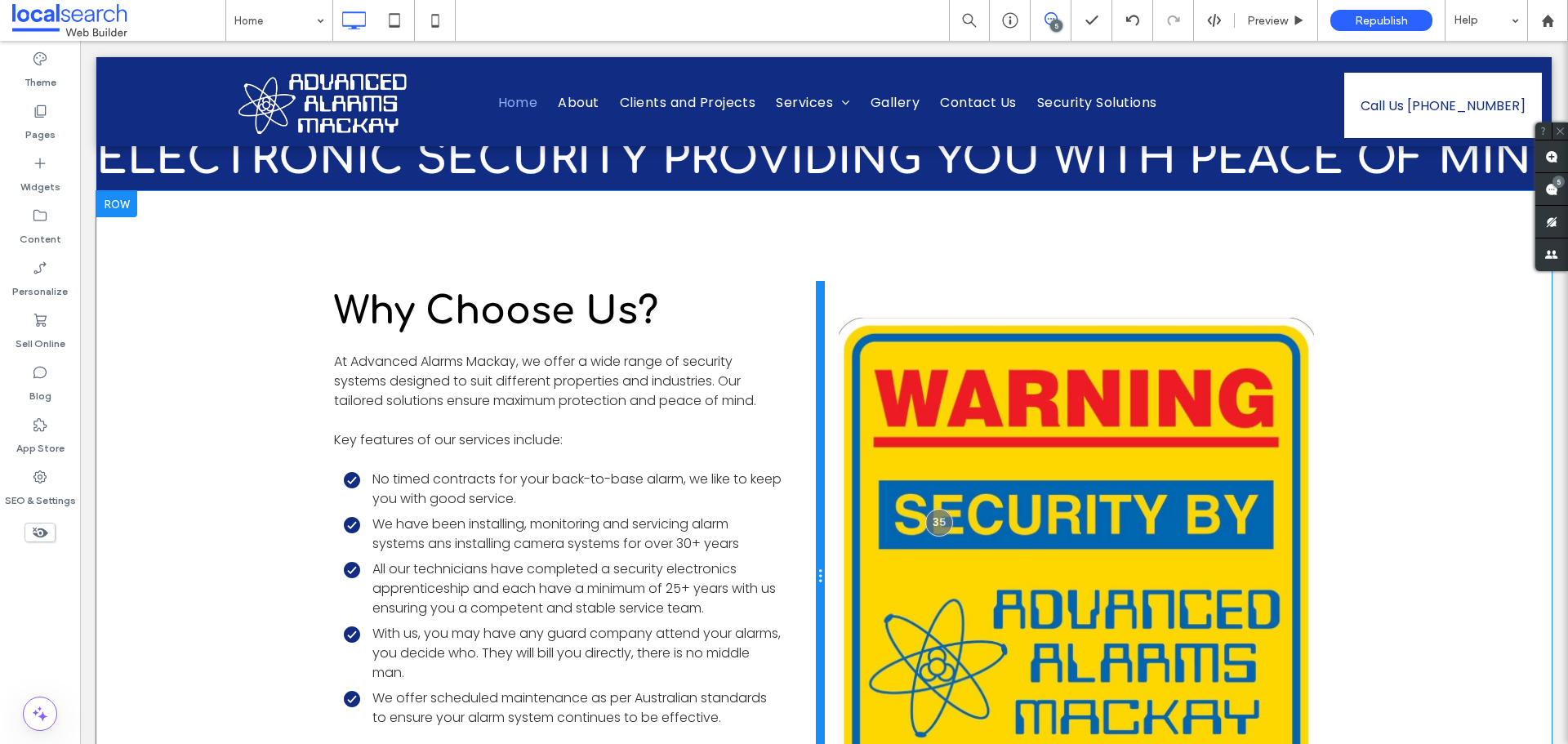
scroll to position [2859, 0]
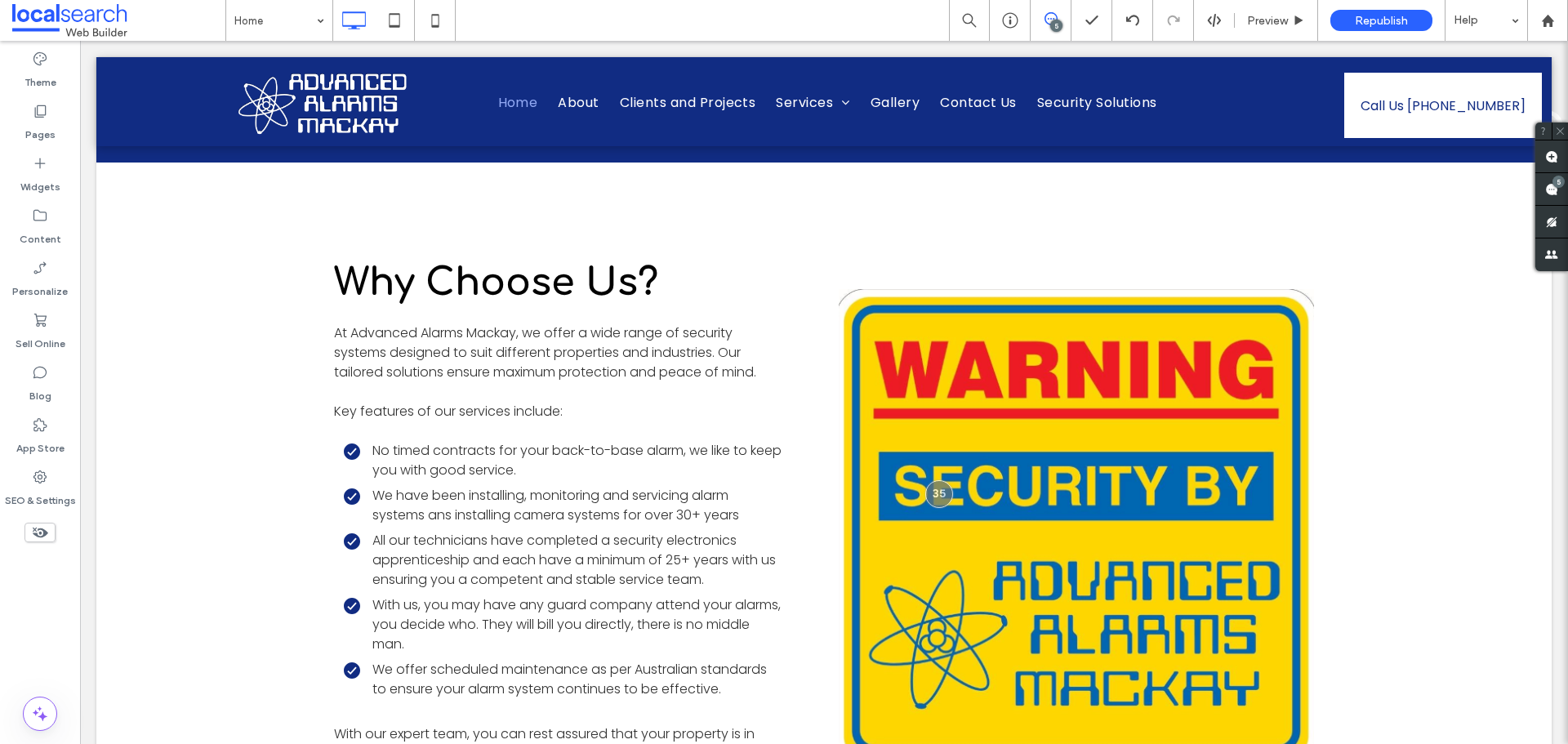
click at [1062, 24] on div "5" at bounding box center [1056, 26] width 12 height 12
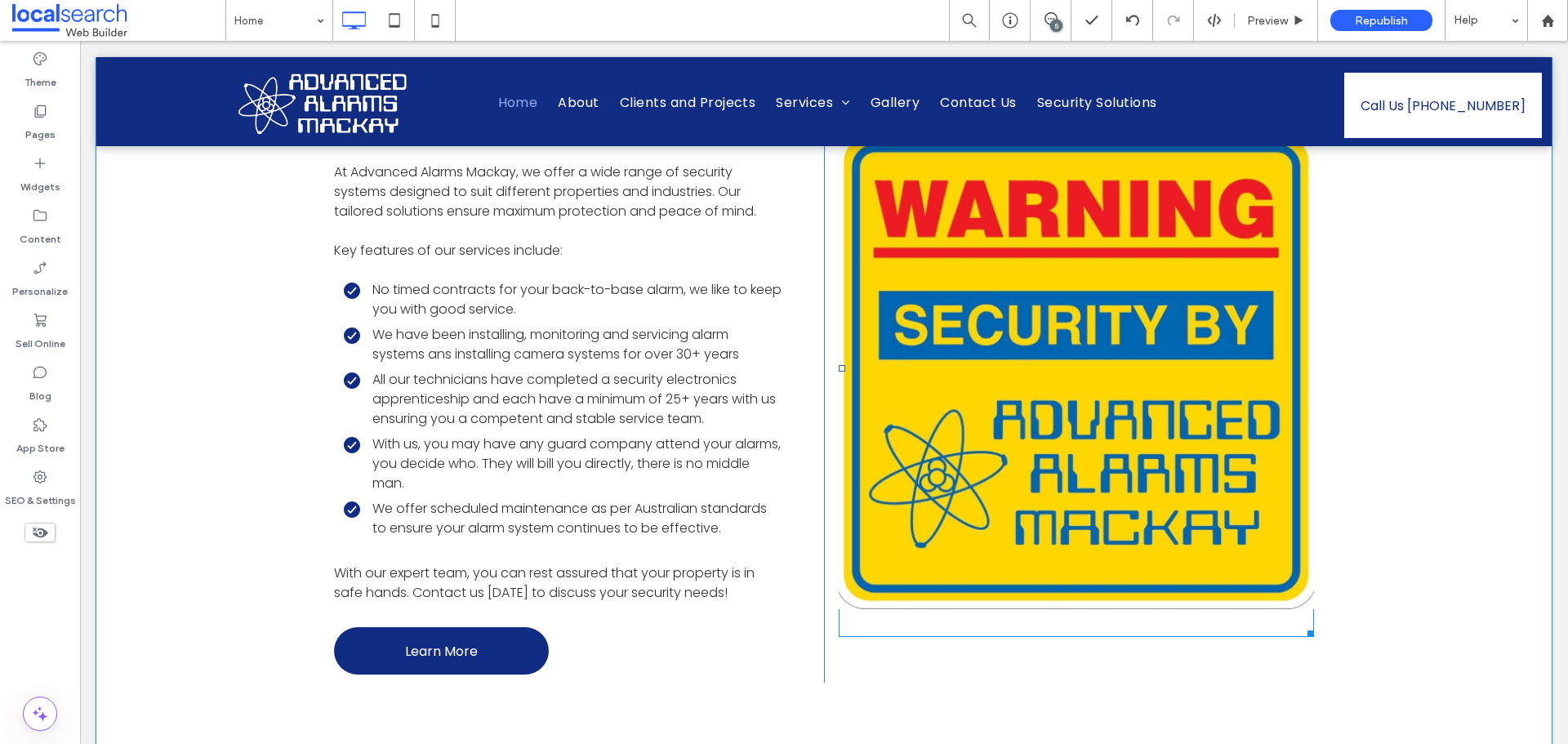
scroll to position [2940, 0]
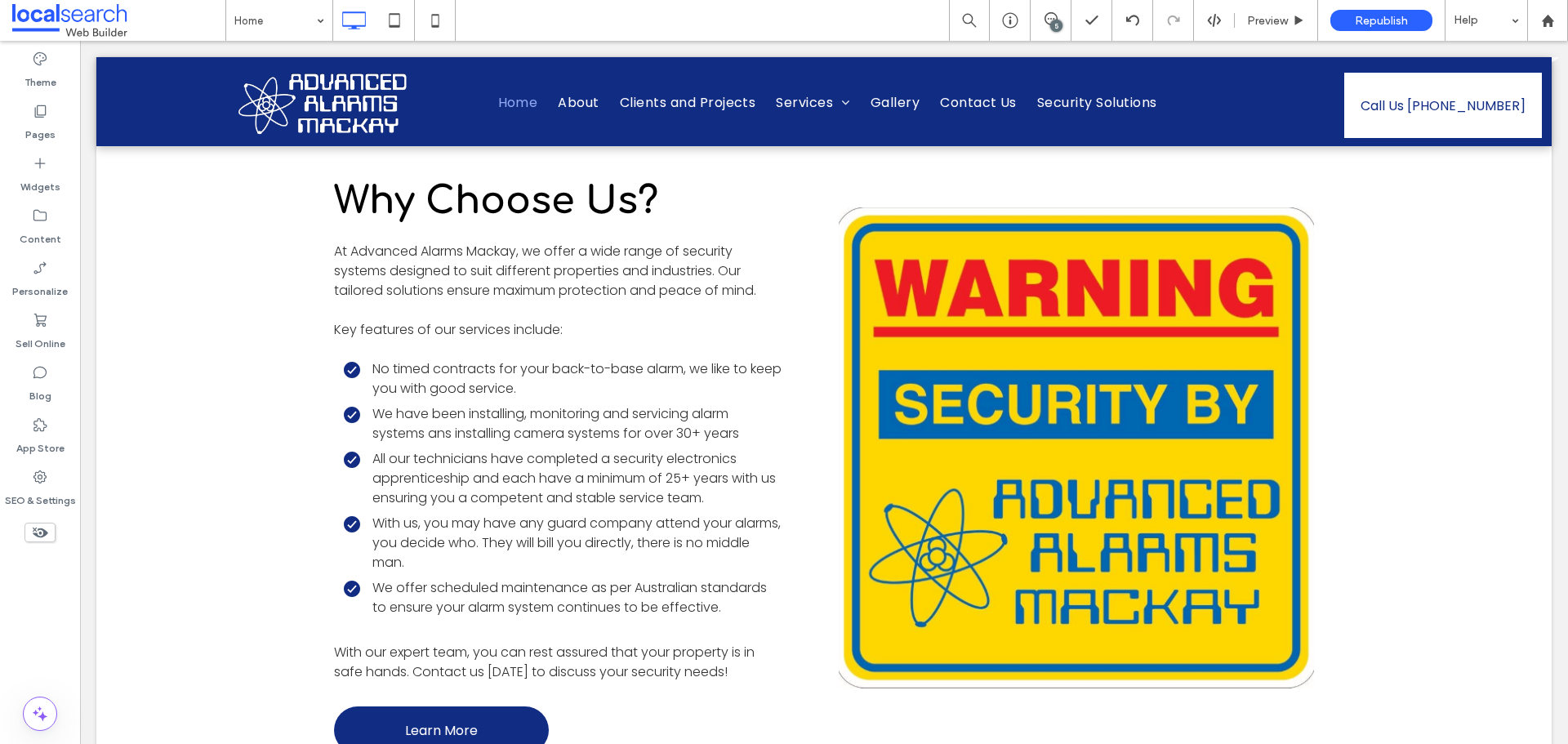
click at [1061, 24] on div "5" at bounding box center [1056, 26] width 12 height 12
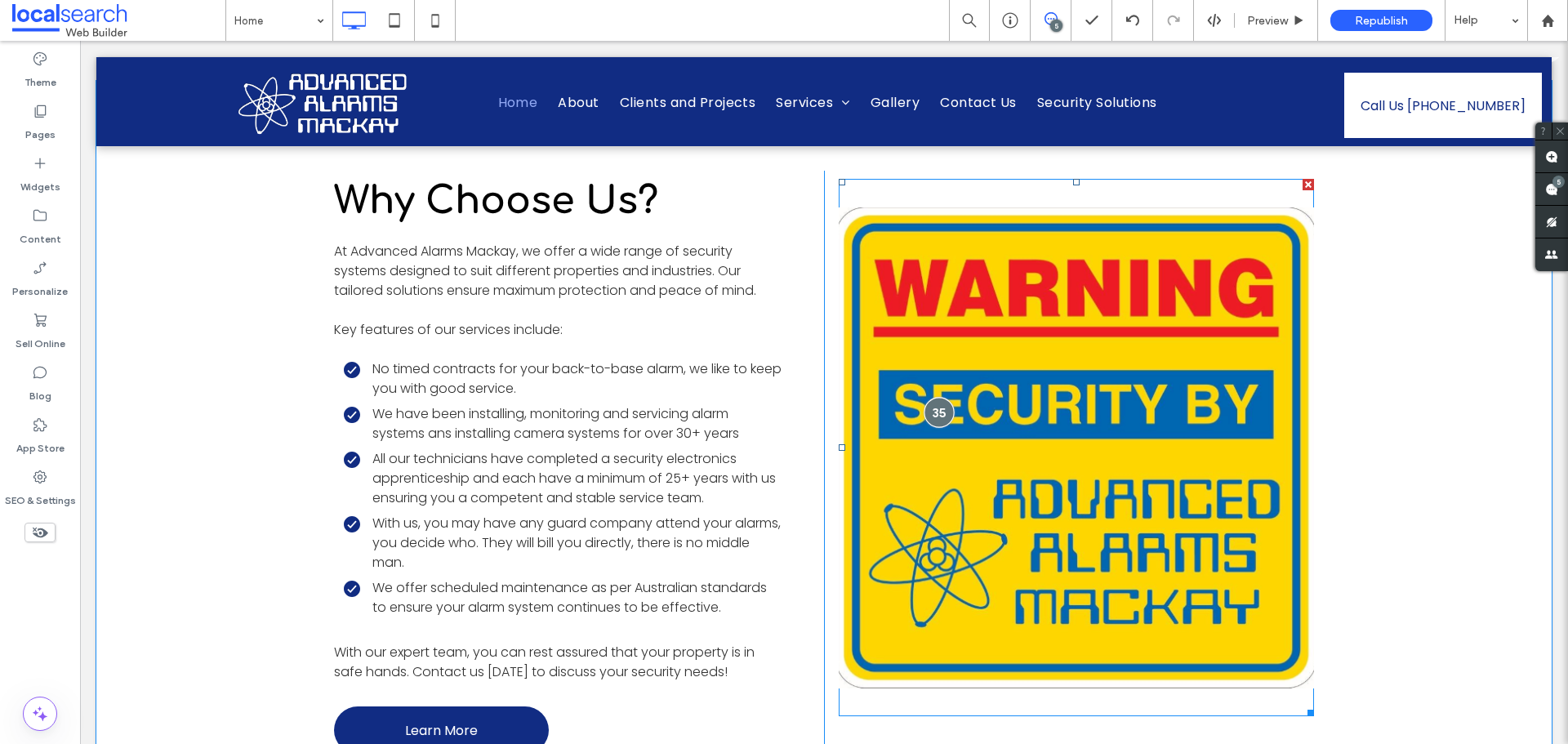
click at [934, 427] on div at bounding box center [939, 412] width 30 height 30
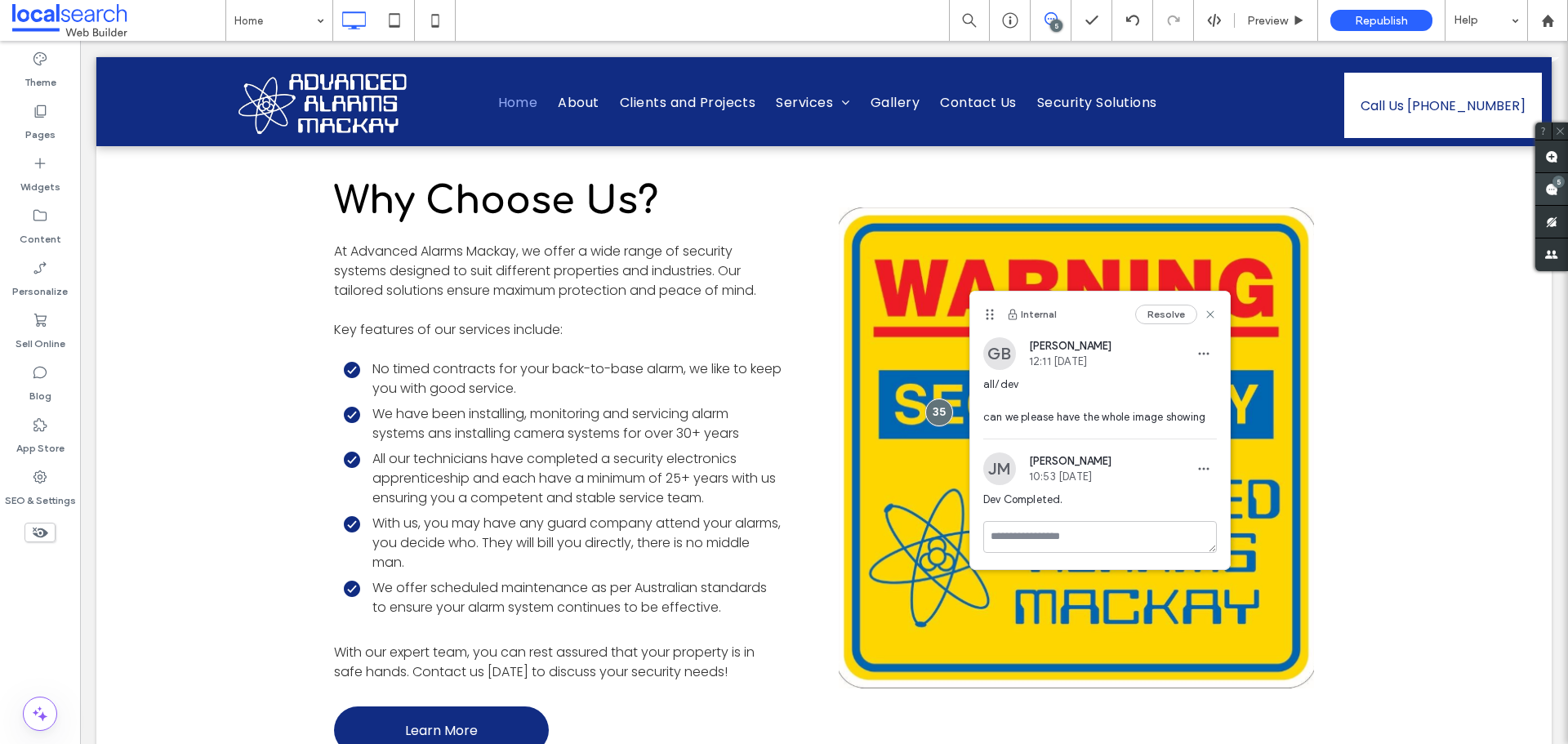
click at [1554, 193] on use at bounding box center [1552, 189] width 13 height 13
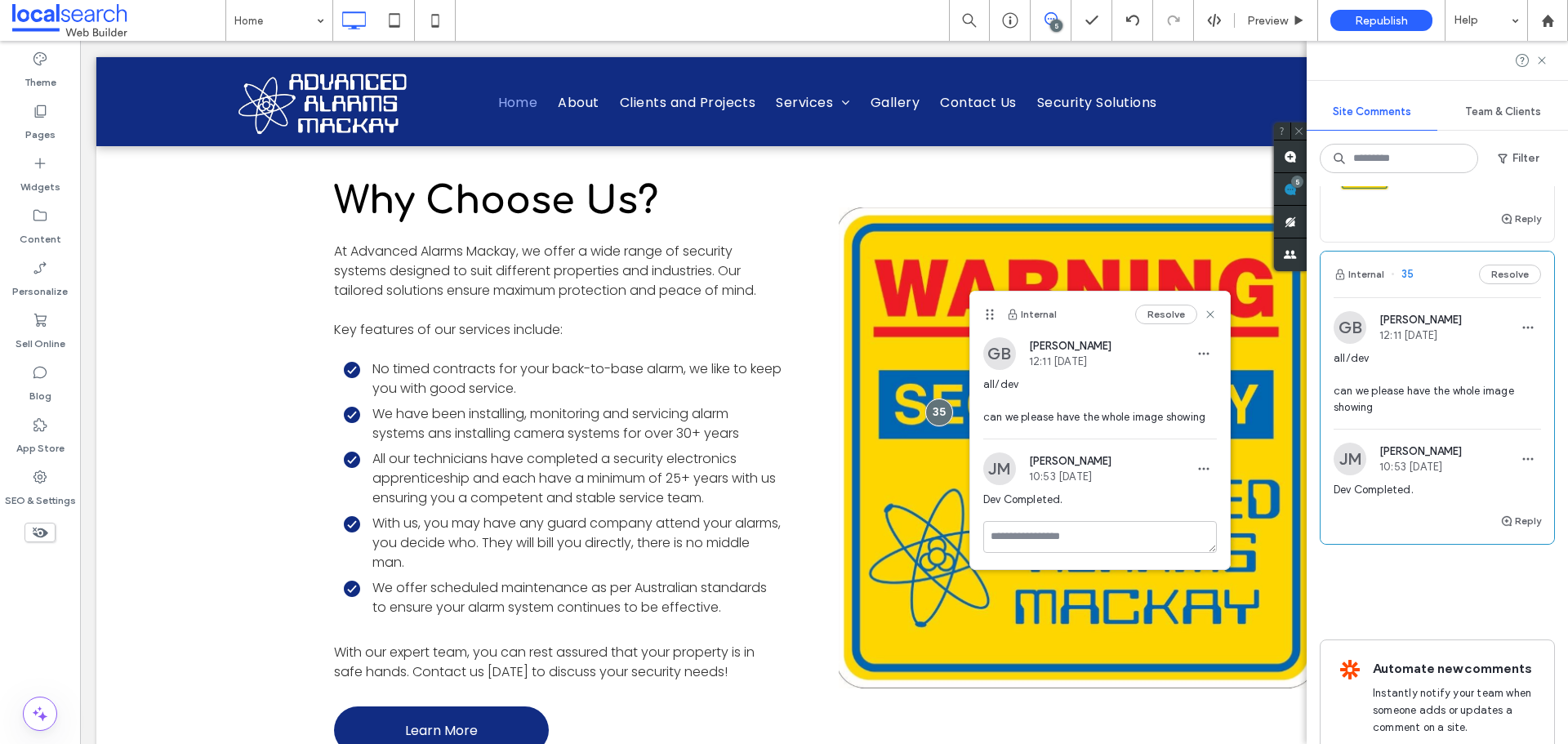
scroll to position [679, 0]
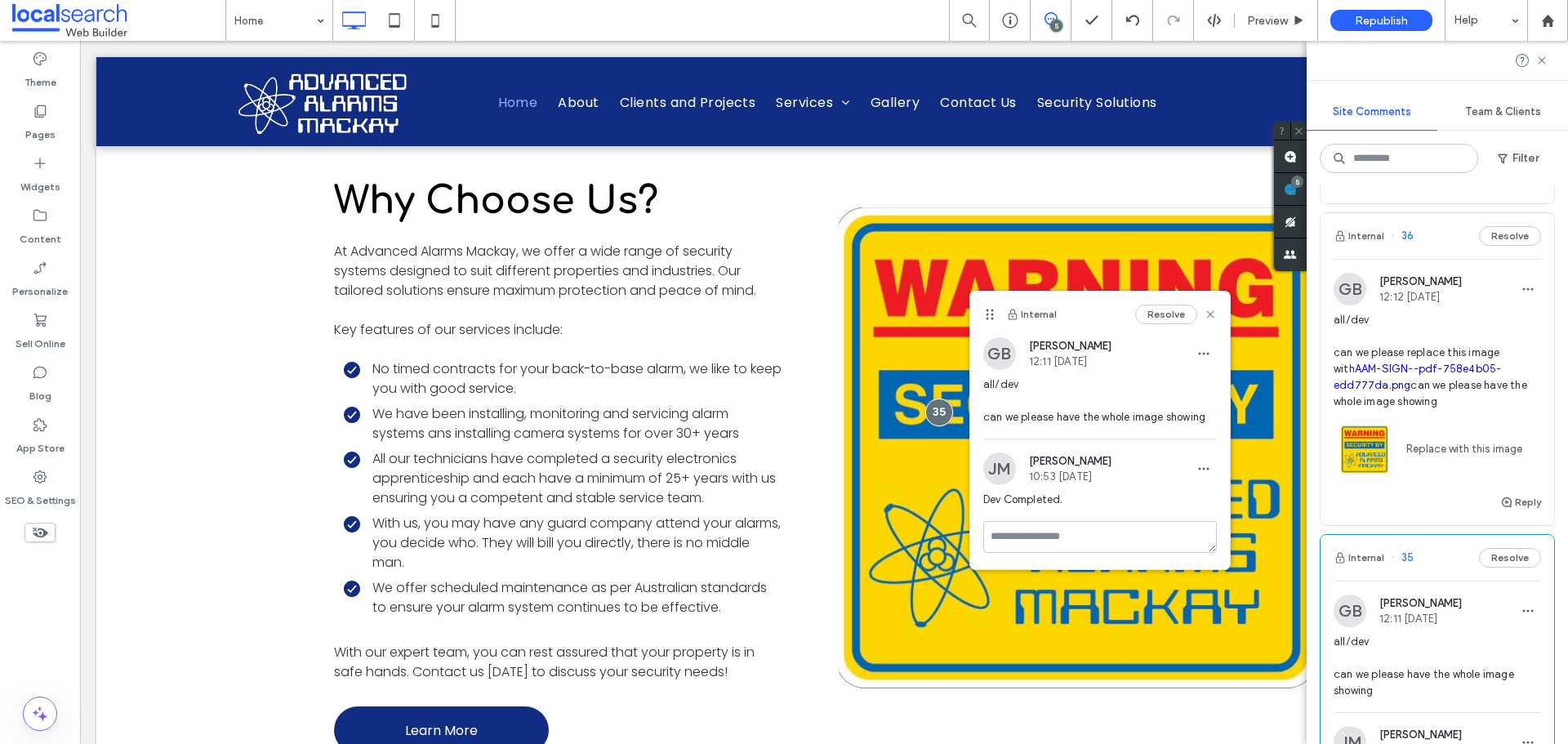
click at [1414, 371] on span "all/dev can we please replace this image with AAM-SIGN--pdf-758e4b05-edd777da.p…" at bounding box center [1437, 361] width 207 height 98
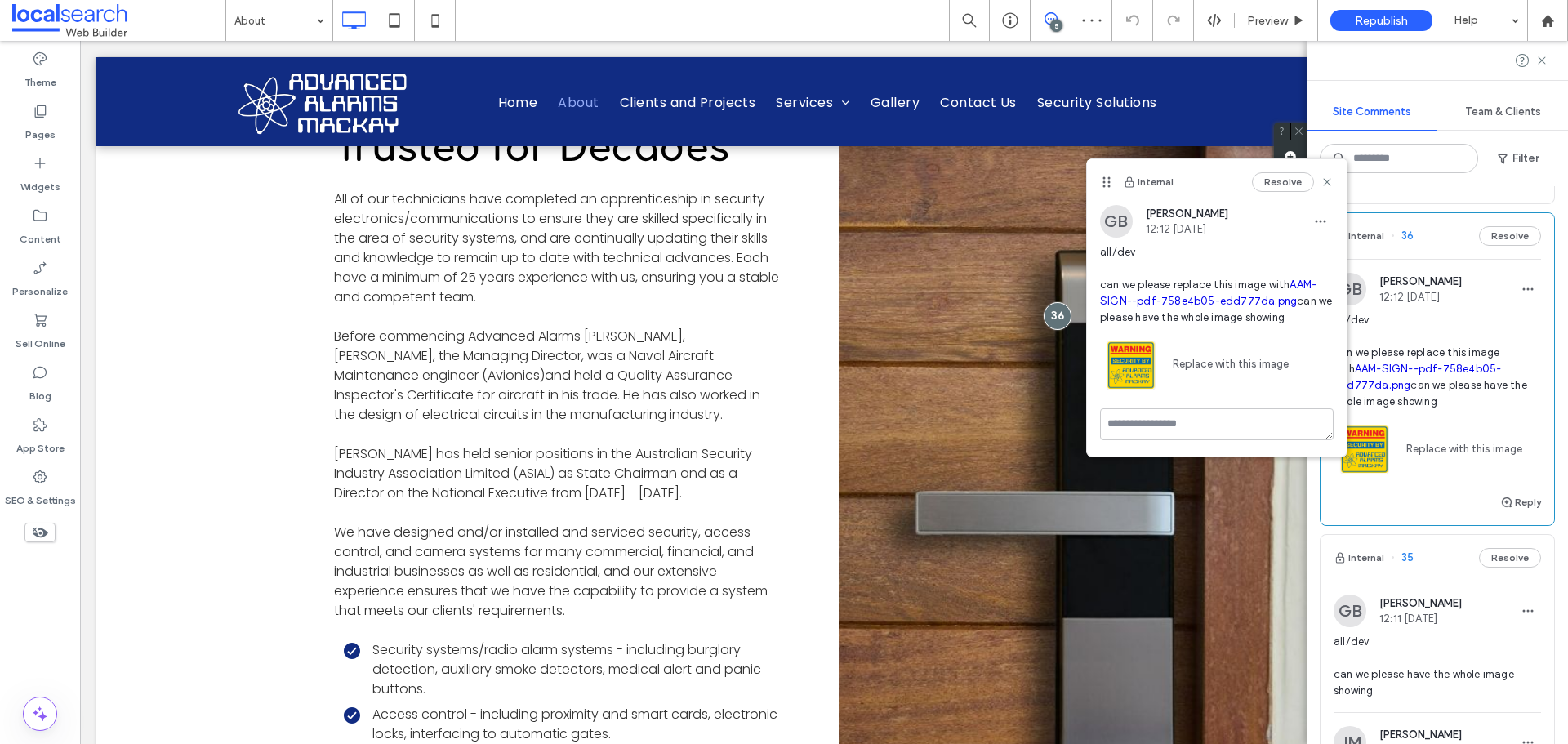
click at [1250, 297] on link "AAM-SIGN--pdf-758e4b05-edd777da.png" at bounding box center [1209, 292] width 217 height 29
click at [1325, 185] on use at bounding box center [1327, 181] width 7 height 7
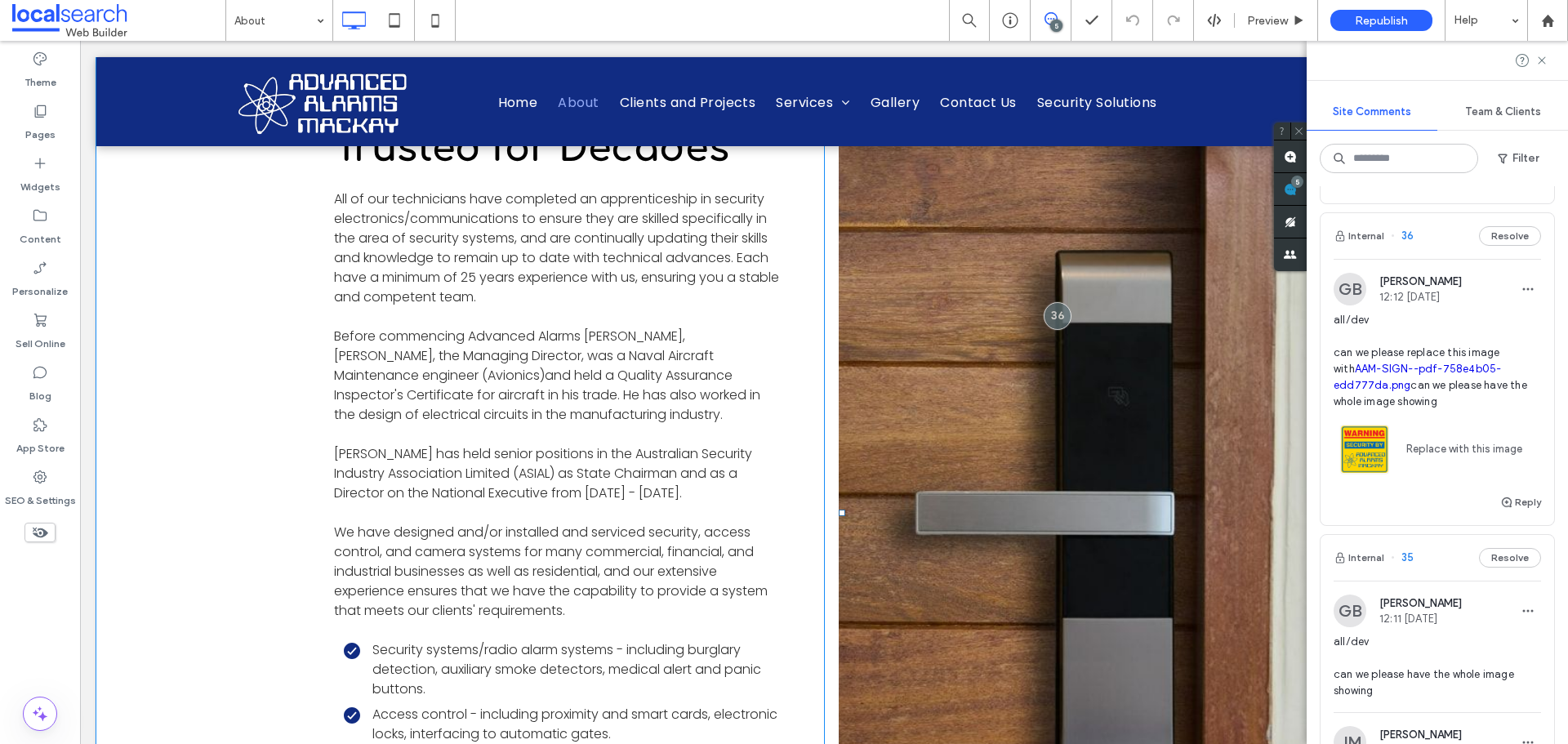
scroll to position [526, 0]
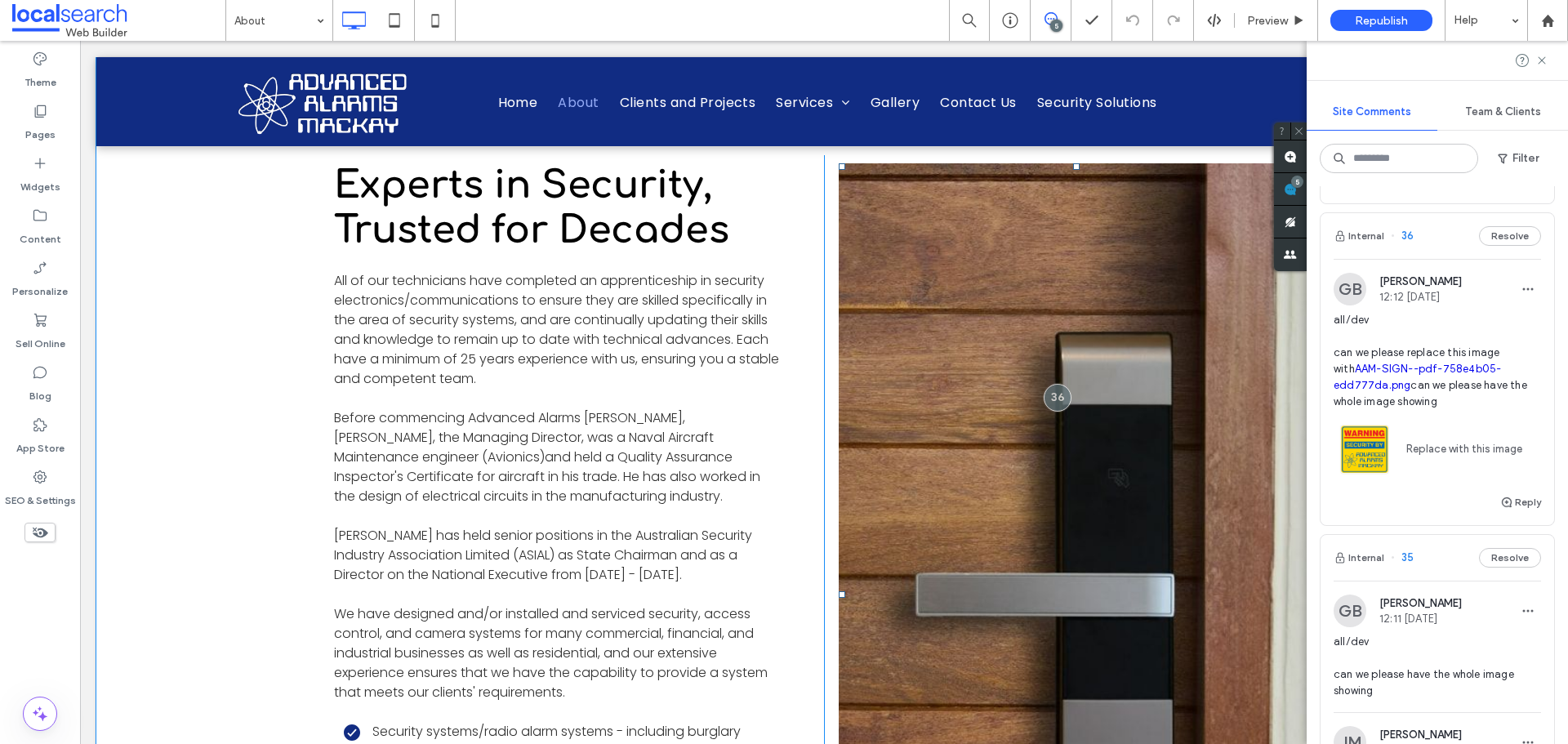
click at [1010, 427] on link at bounding box center [1076, 594] width 475 height 863
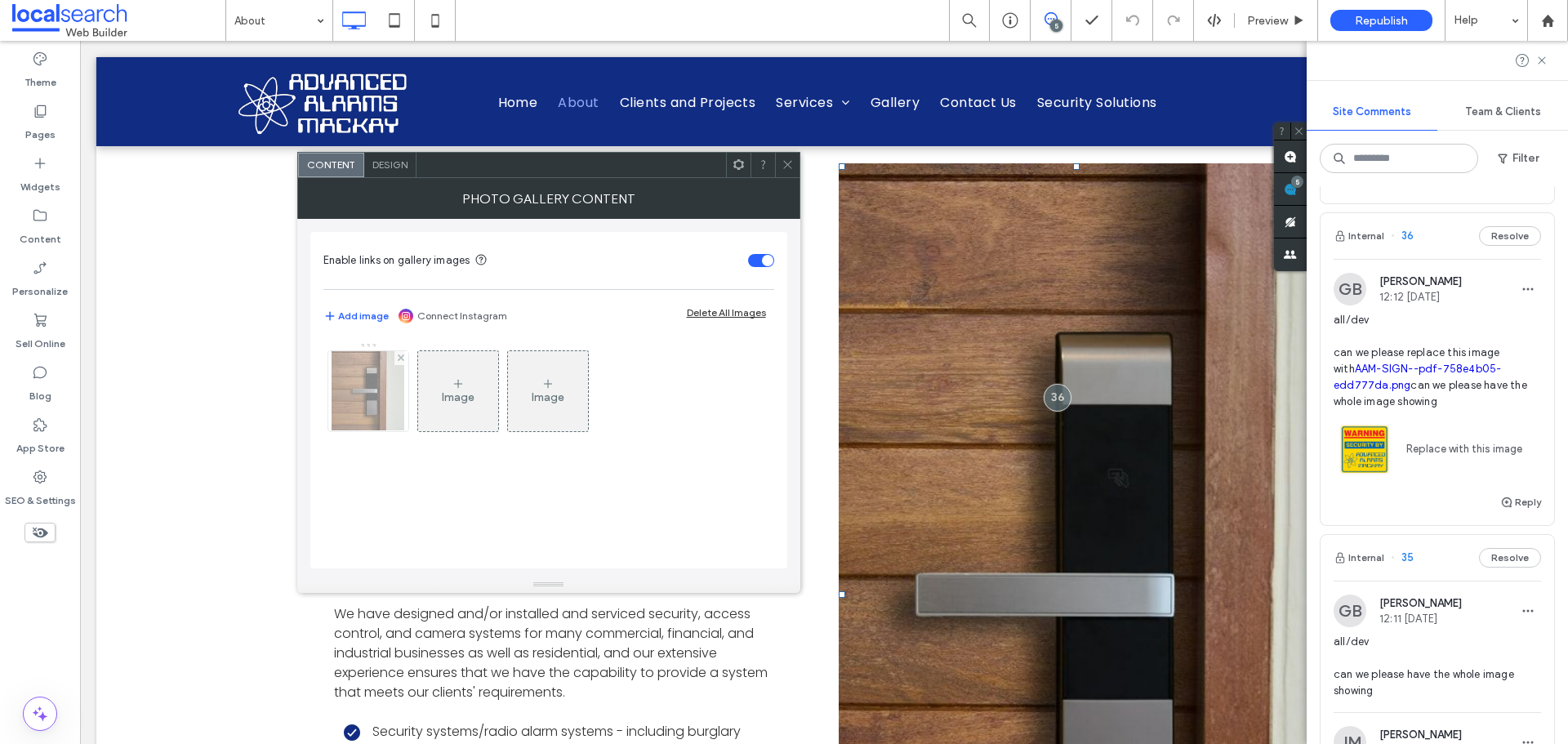
click at [385, 404] on div at bounding box center [369, 391] width 80 height 80
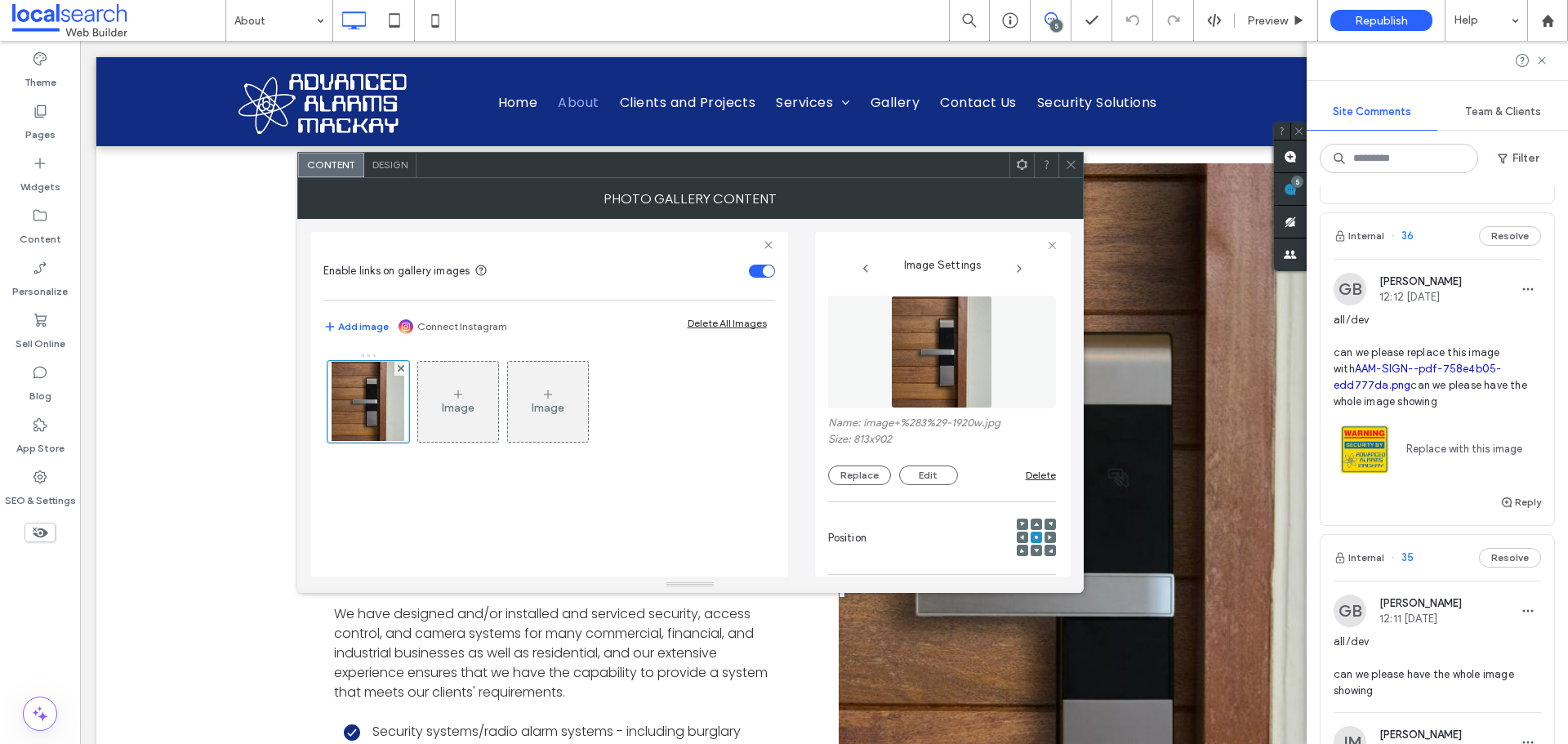
click at [918, 342] on figure at bounding box center [942, 352] width 228 height 113
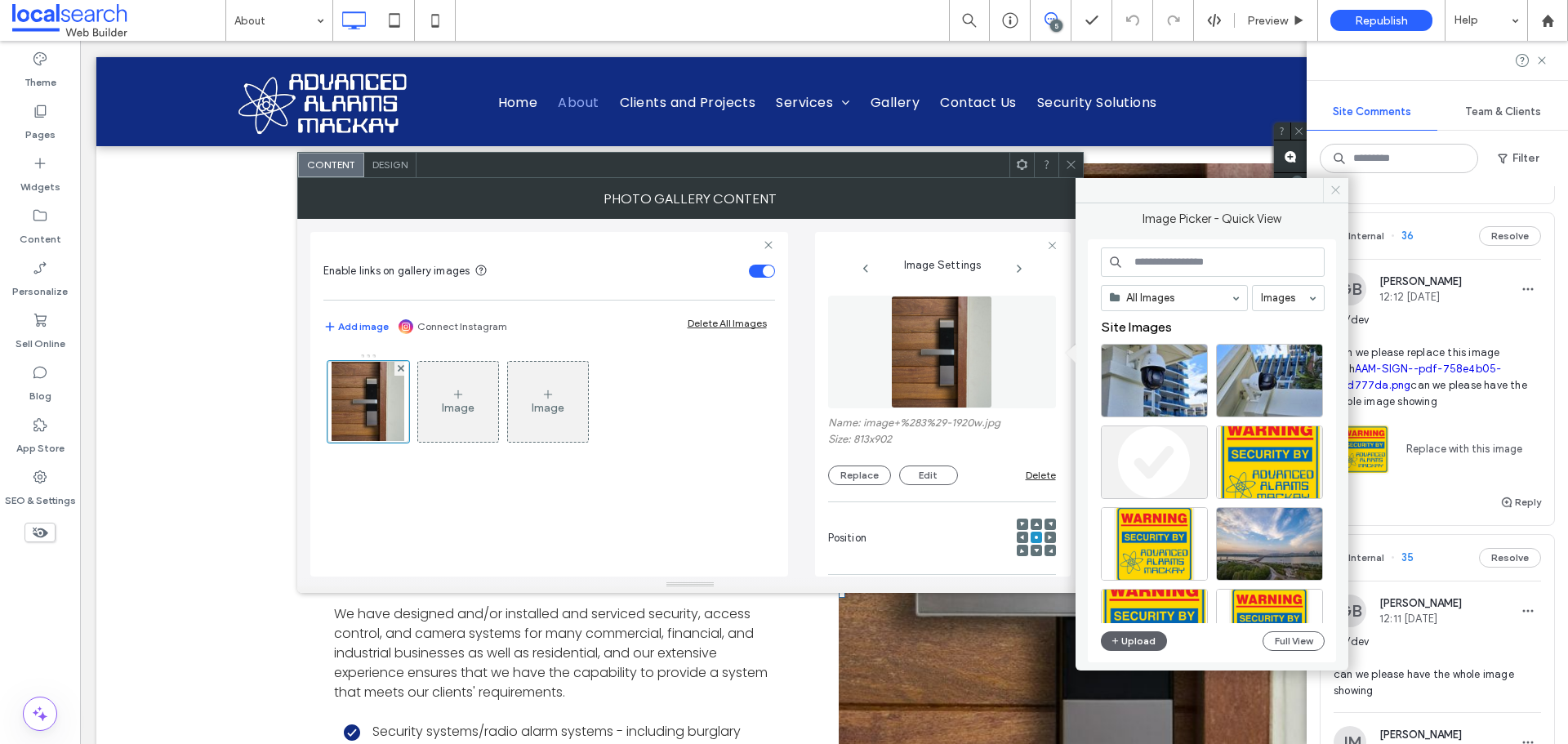
click at [1331, 193] on icon at bounding box center [1336, 190] width 12 height 12
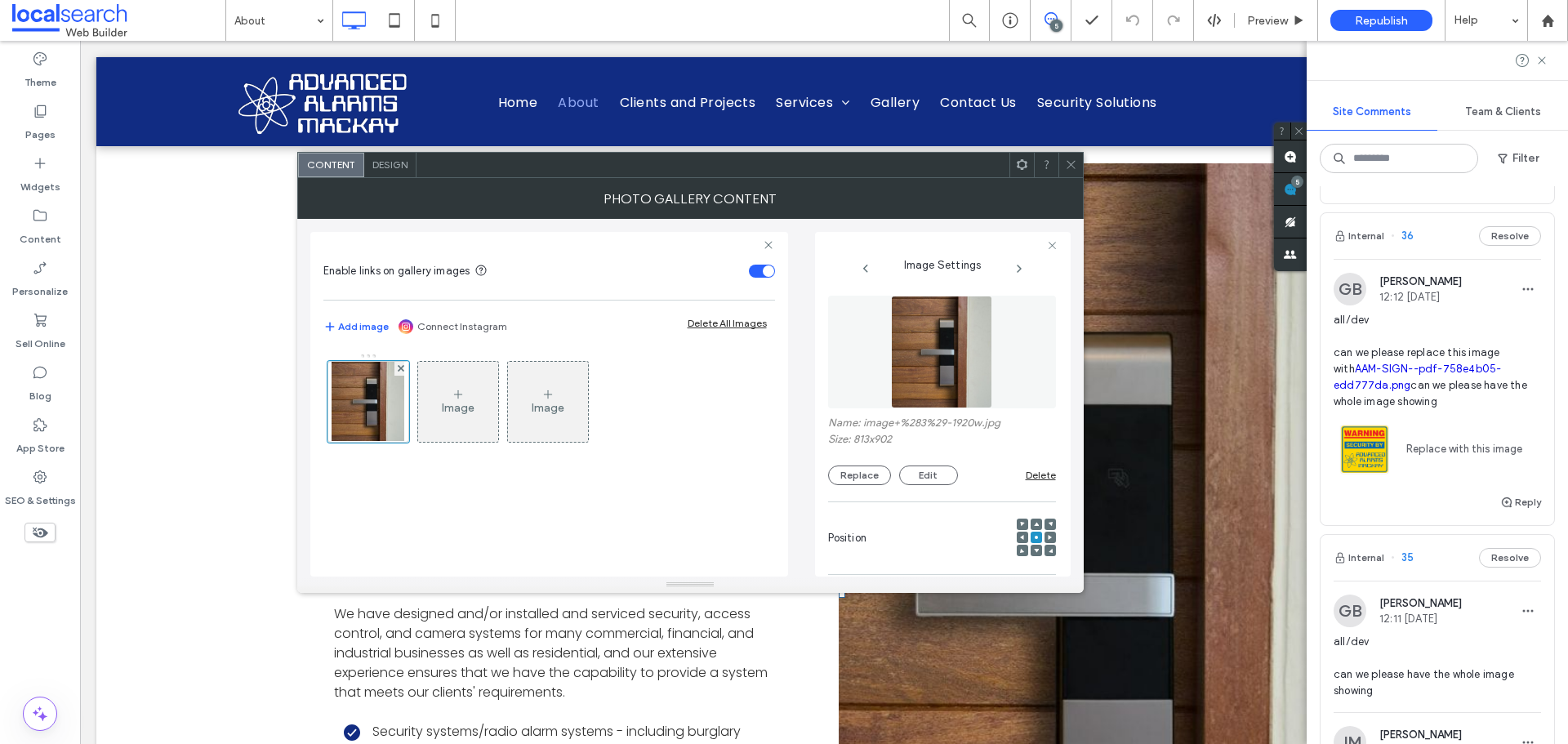
click at [1388, 387] on link "AAM-SIGN--pdf-758e4b05-edd777da.png" at bounding box center [1417, 376] width 167 height 29
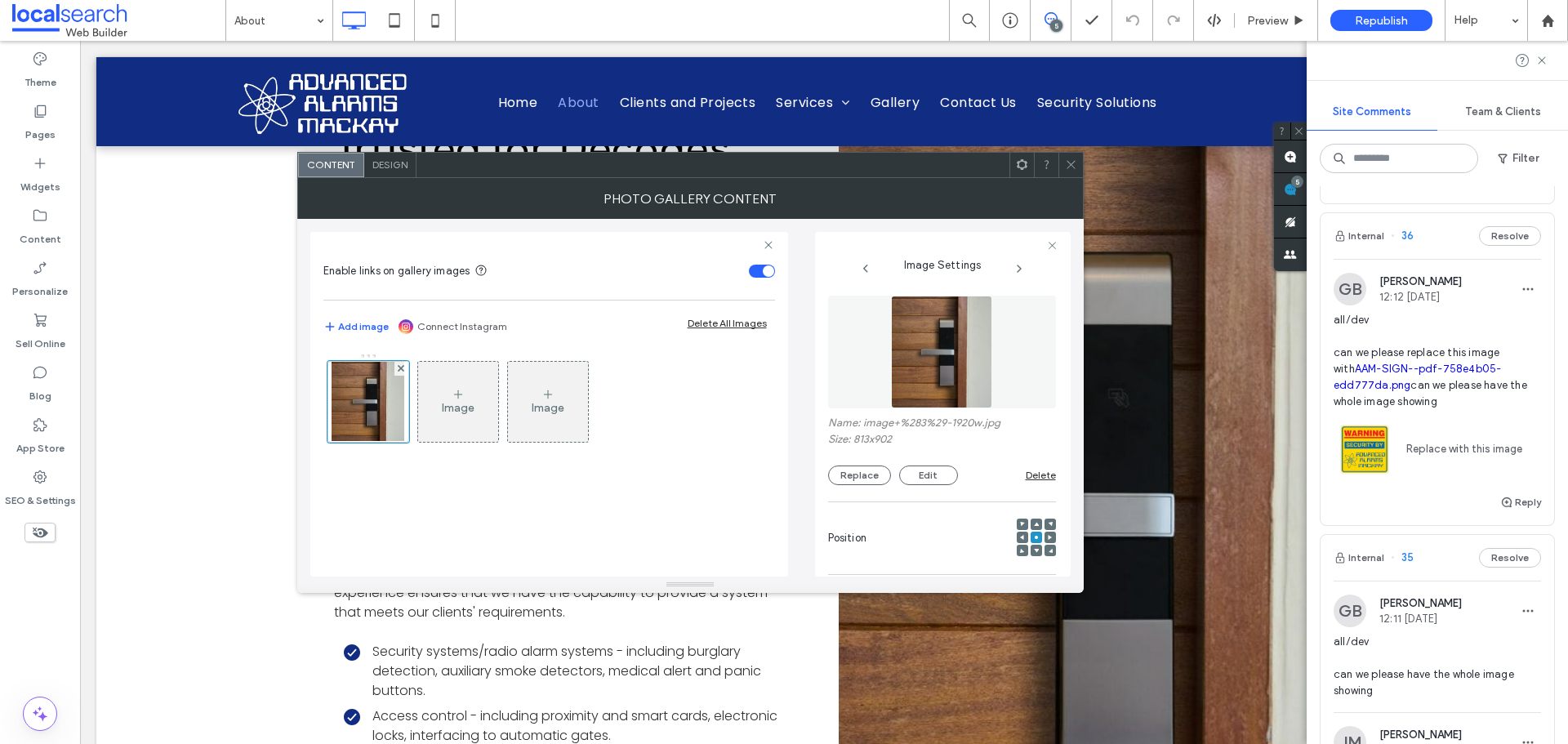
scroll to position [608, 0]
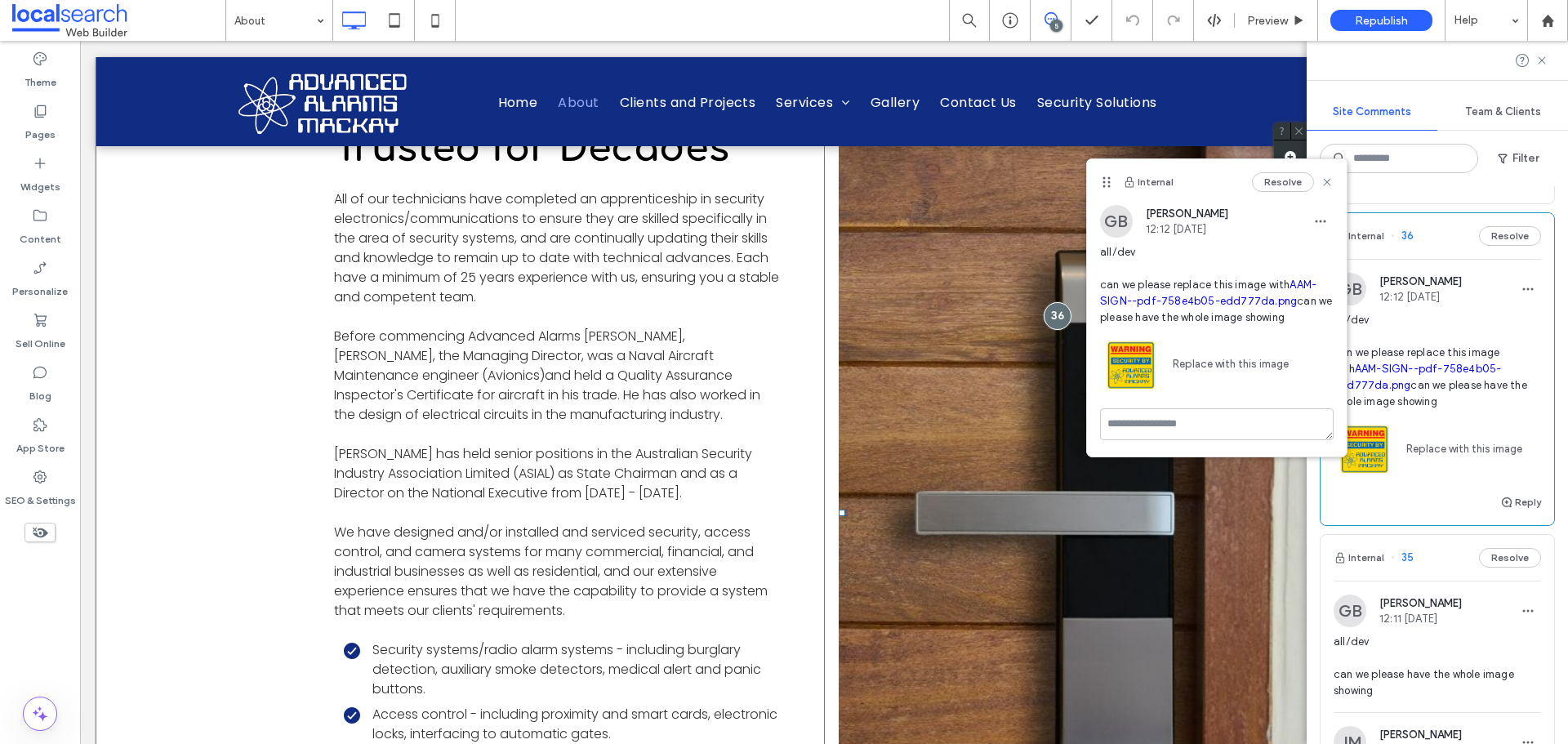
click at [1007, 403] on link at bounding box center [1076, 512] width 475 height 863
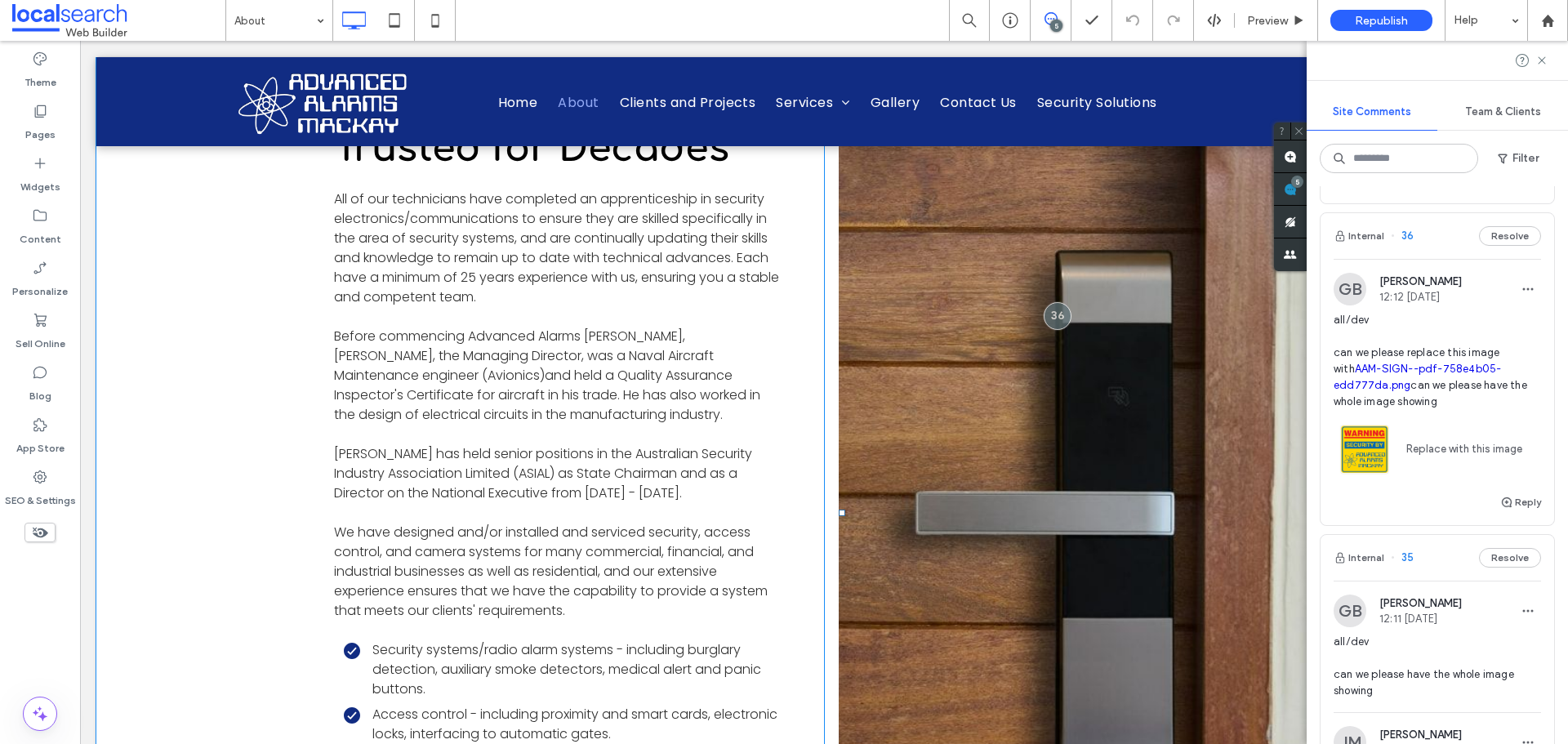
click at [1028, 401] on link at bounding box center [1076, 512] width 475 height 863
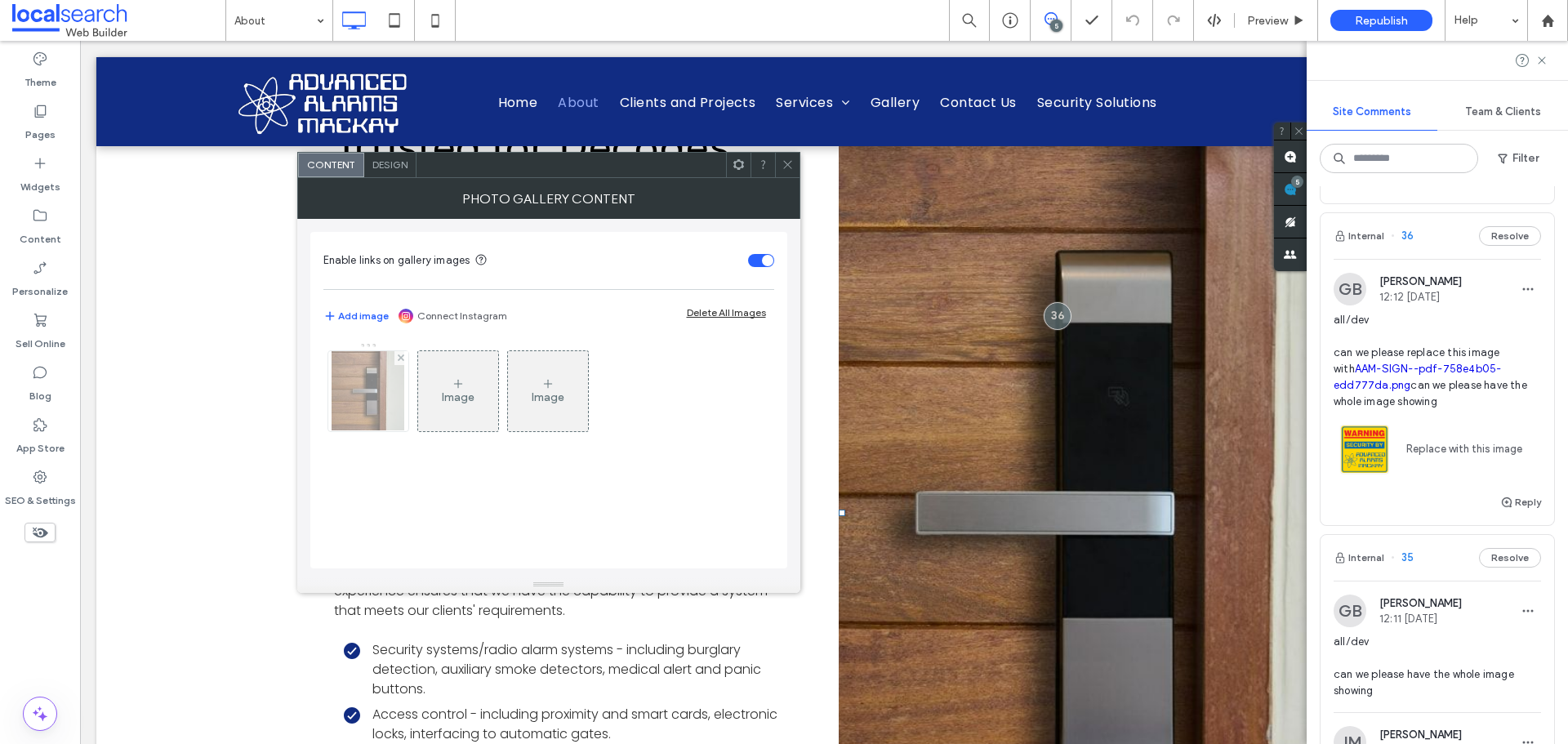
click at [353, 400] on img at bounding box center [368, 391] width 73 height 80
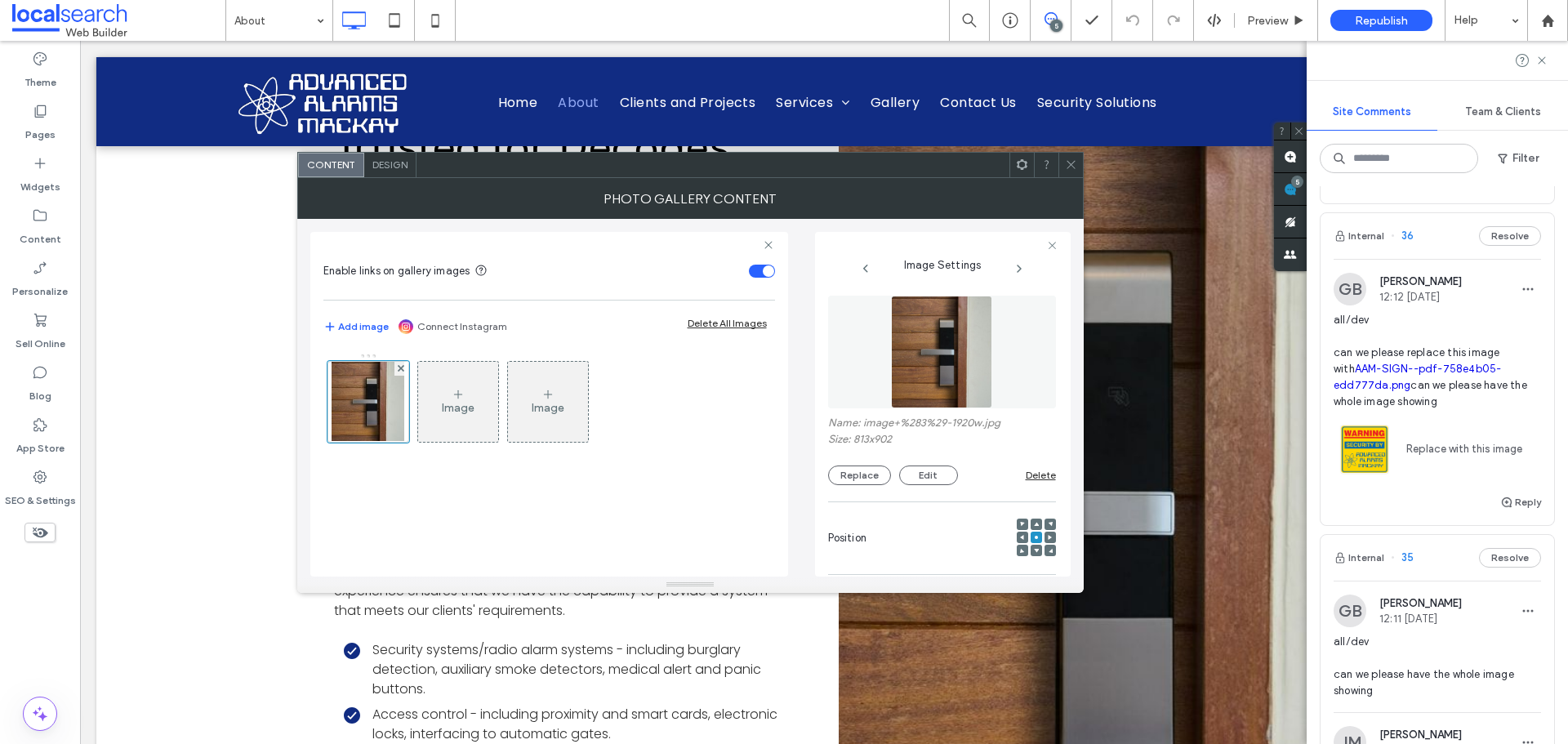
click at [918, 375] on img at bounding box center [943, 352] width 102 height 113
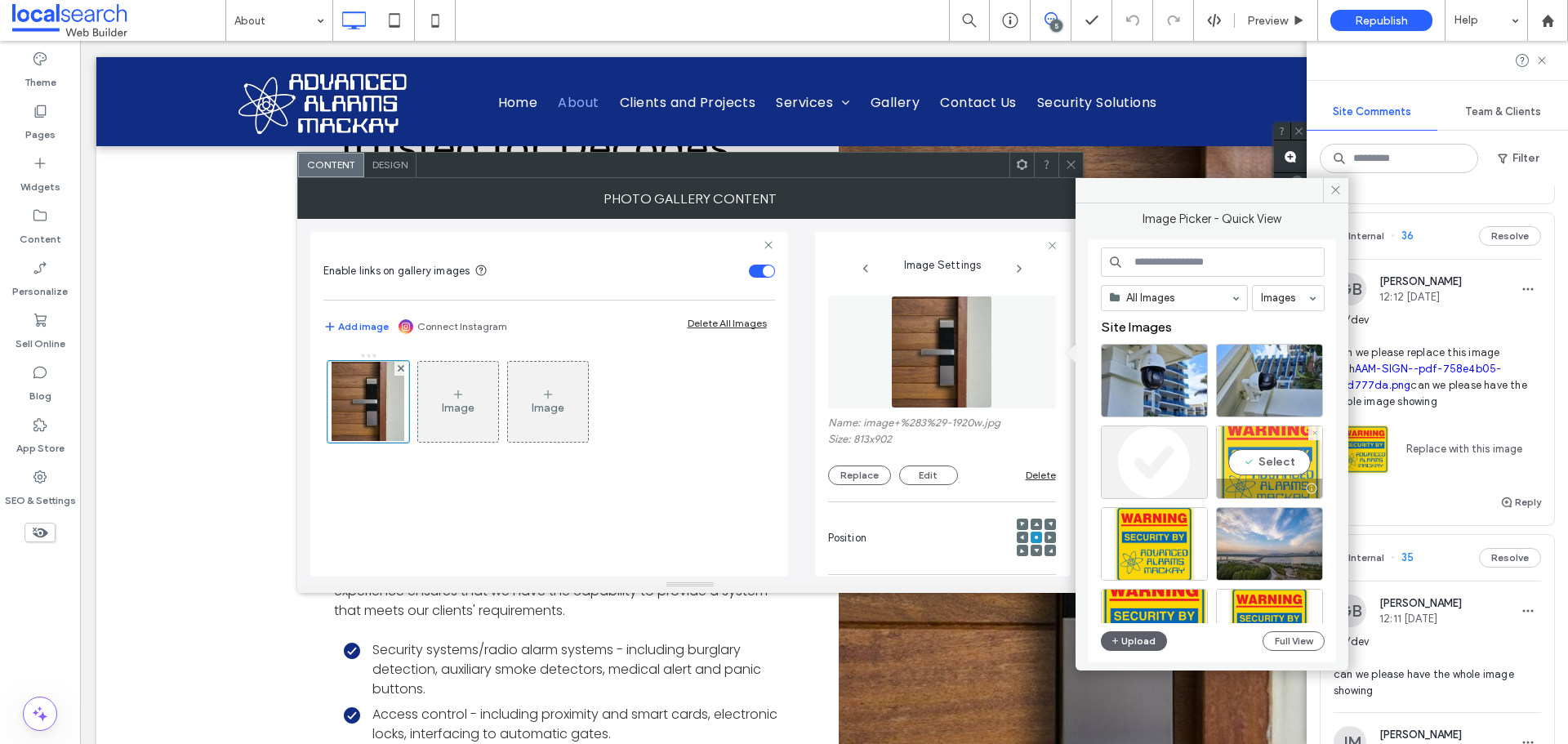
click at [1267, 457] on div "Select" at bounding box center [1270, 462] width 107 height 74
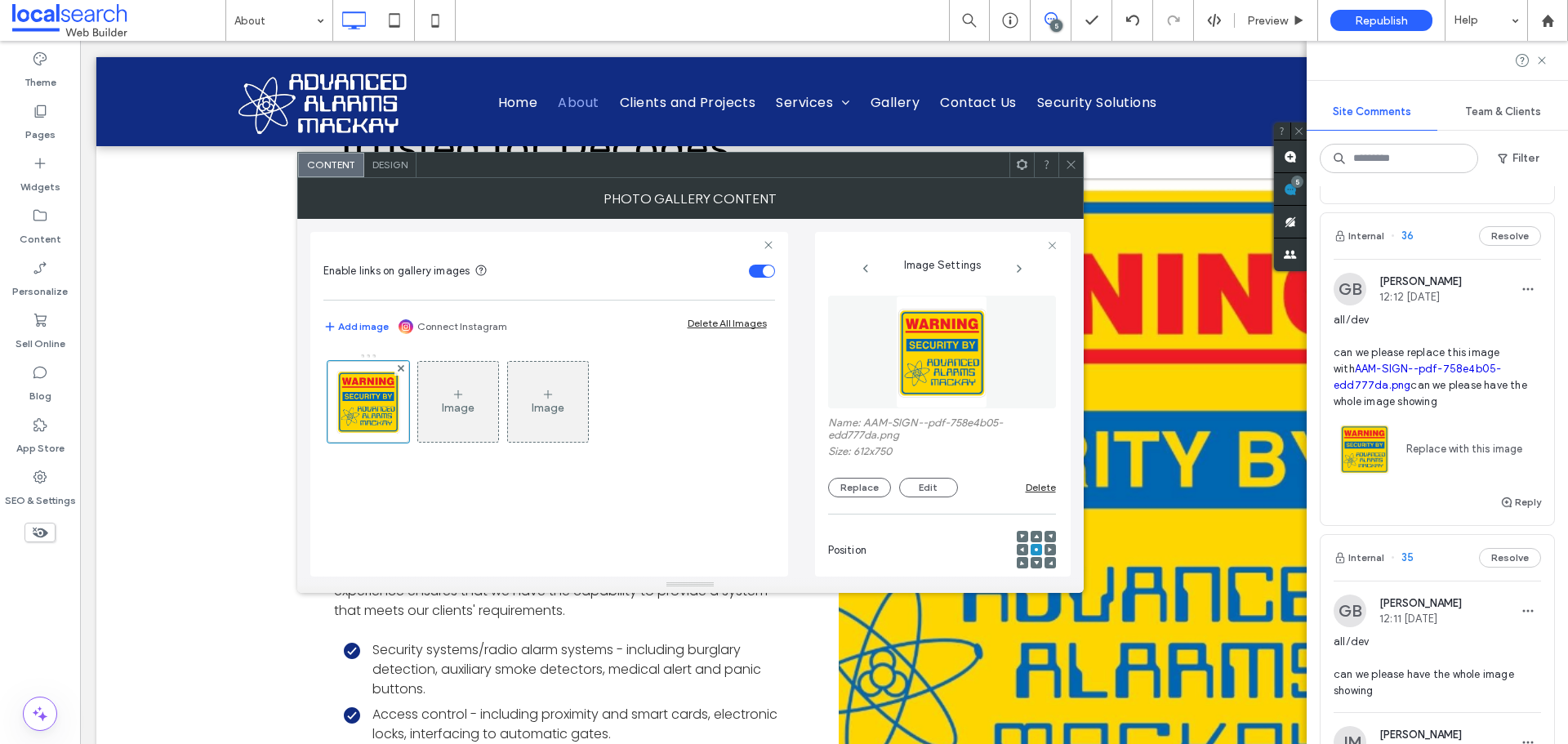
click at [1075, 170] on icon at bounding box center [1071, 165] width 12 height 12
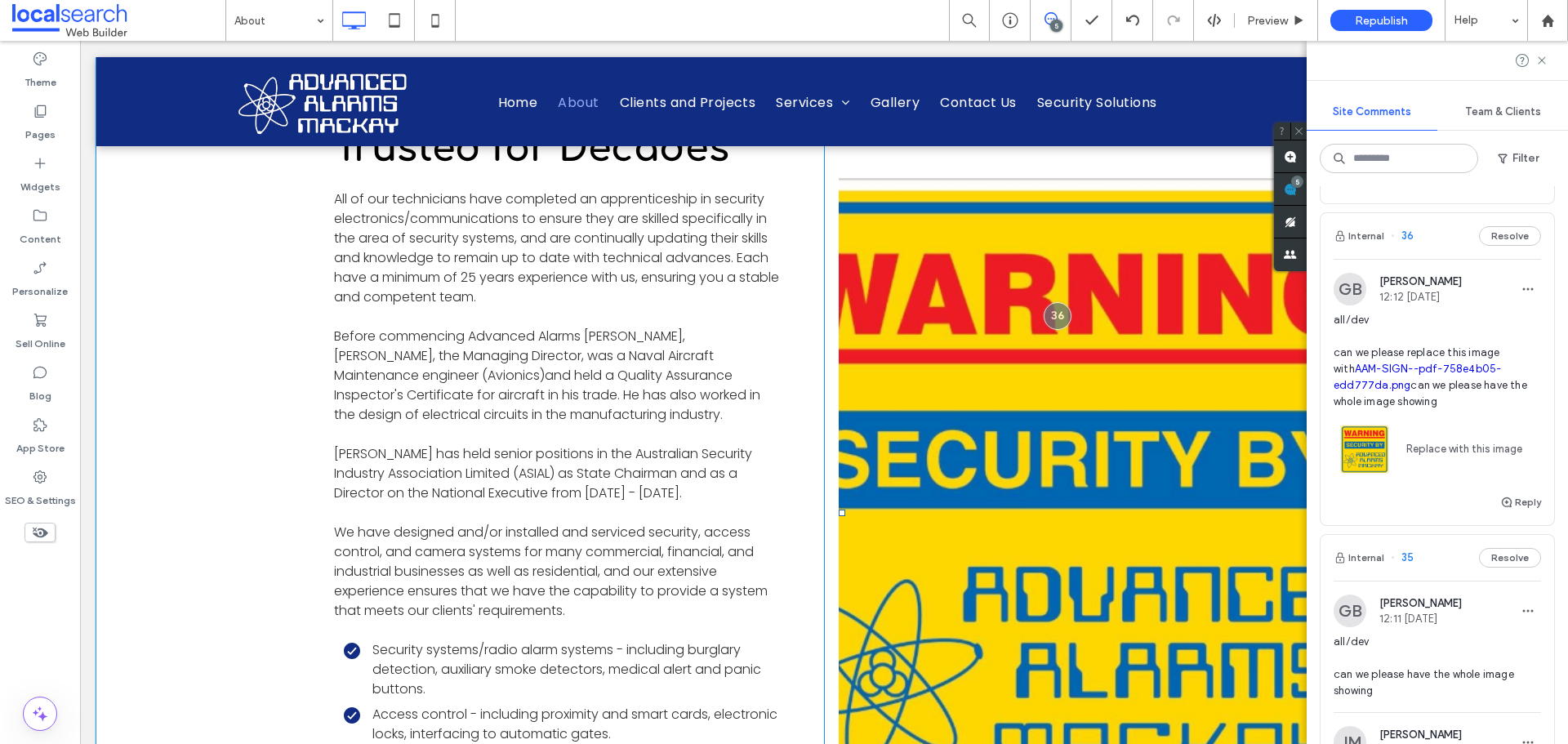
click at [1173, 436] on link at bounding box center [1076, 512] width 475 height 863
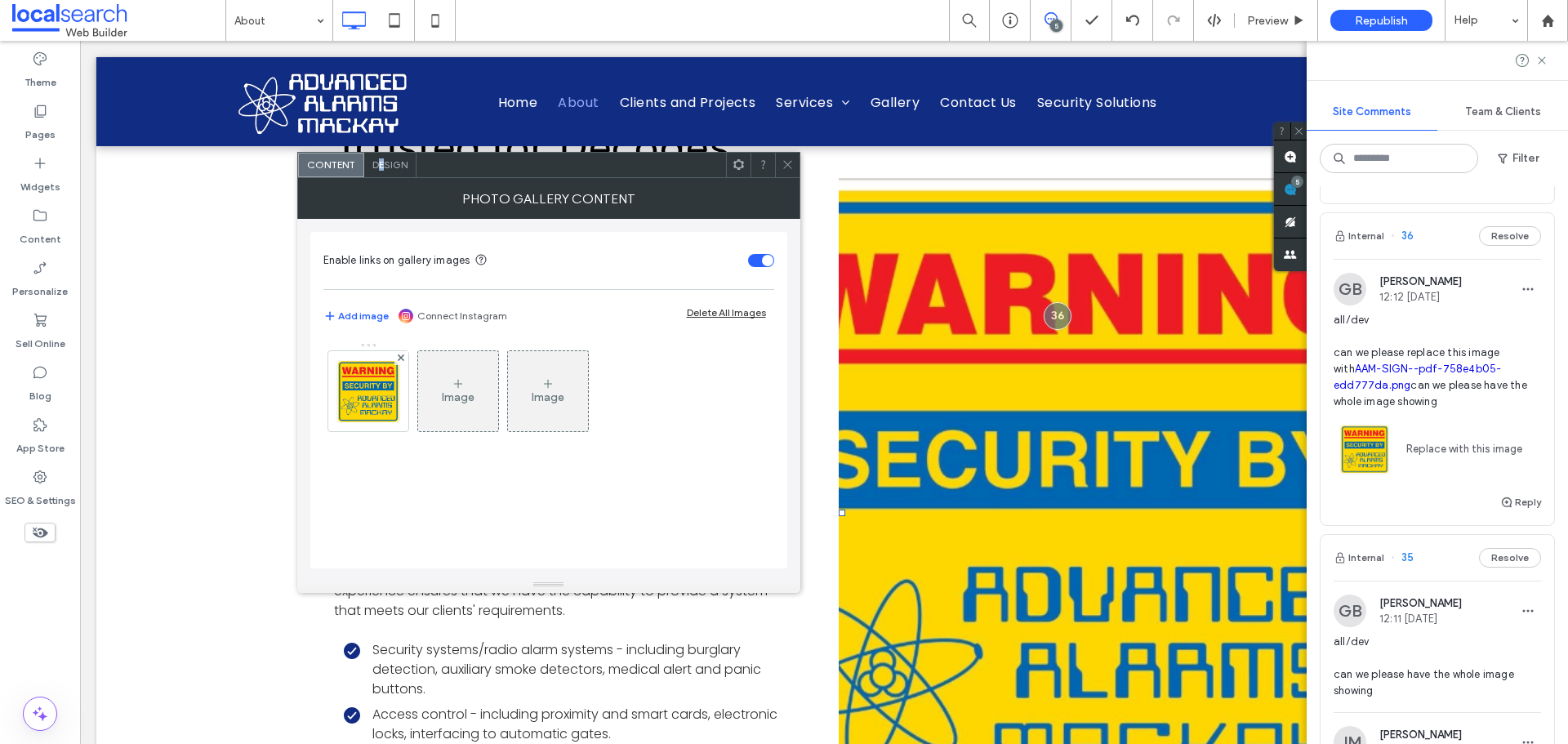
click at [383, 158] on div "Design" at bounding box center [390, 165] width 52 height 24
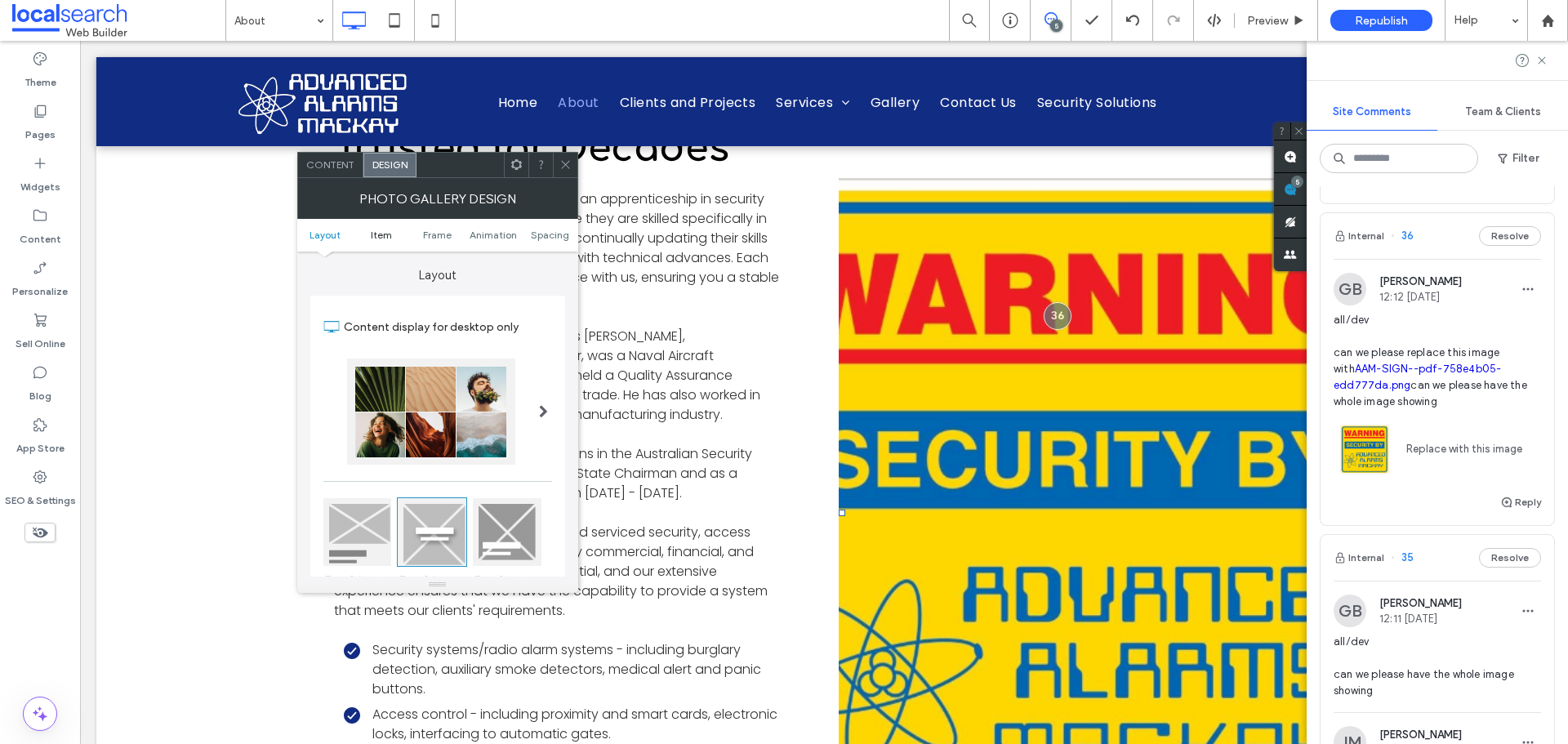
click at [385, 239] on span "Item" at bounding box center [382, 235] width 21 height 12
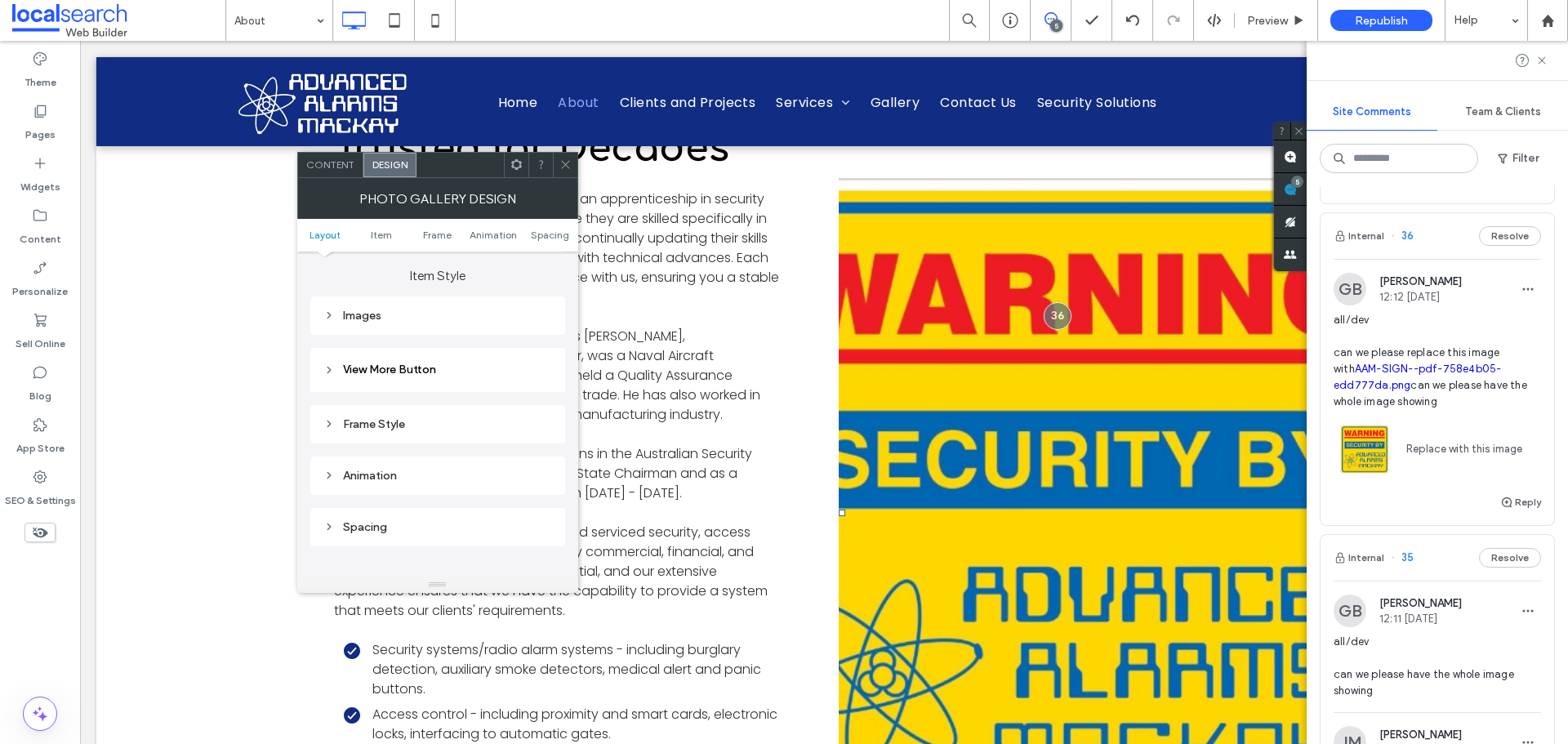
scroll to position [579, 0]
click at [479, 315] on div "Images" at bounding box center [438, 315] width 229 height 14
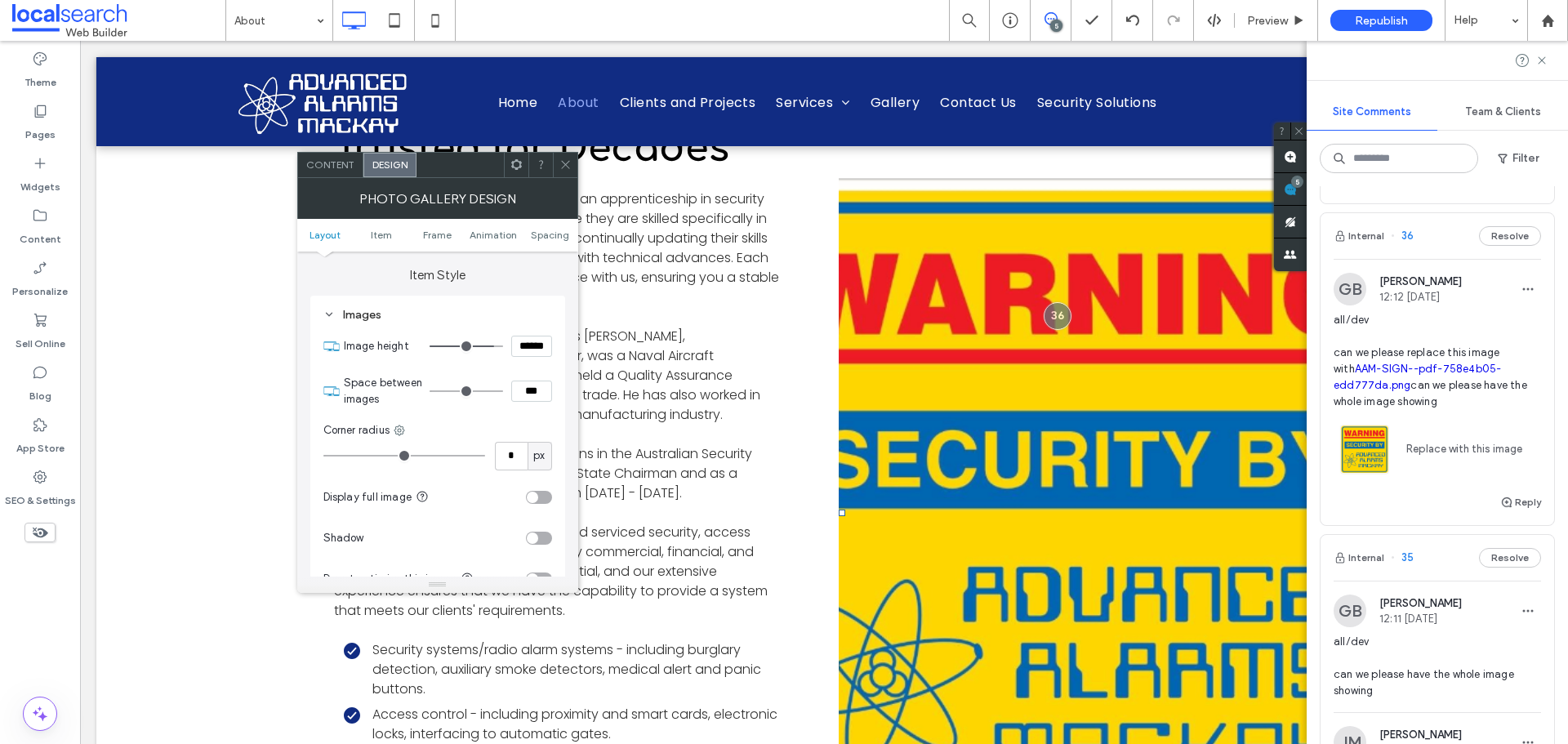
click at [538, 491] on div "toggle" at bounding box center [539, 497] width 26 height 13
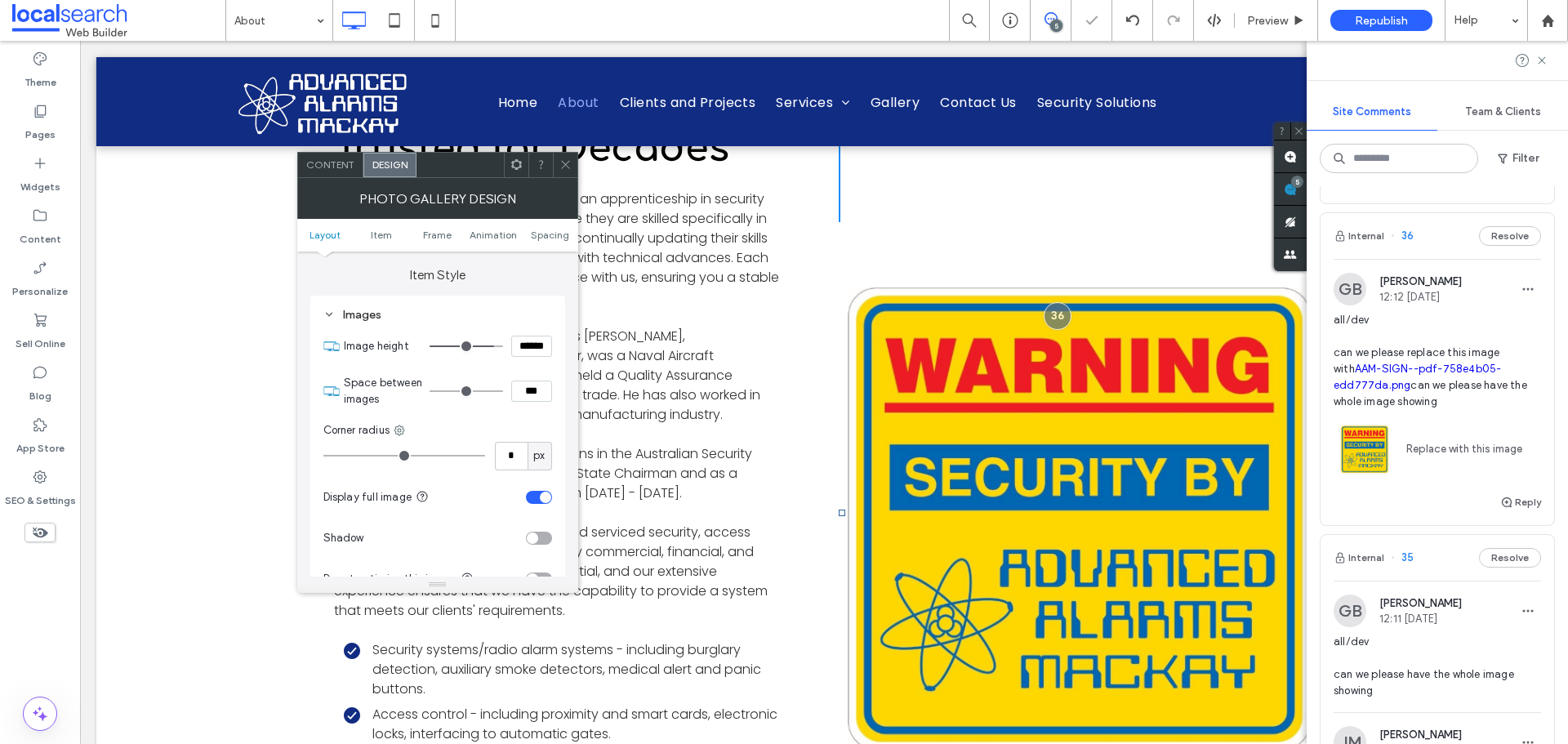
drag, startPoint x: 566, startPoint y: 164, endPoint x: 512, endPoint y: 136, distance: 60.8
click at [566, 164] on use at bounding box center [565, 165] width 8 height 8
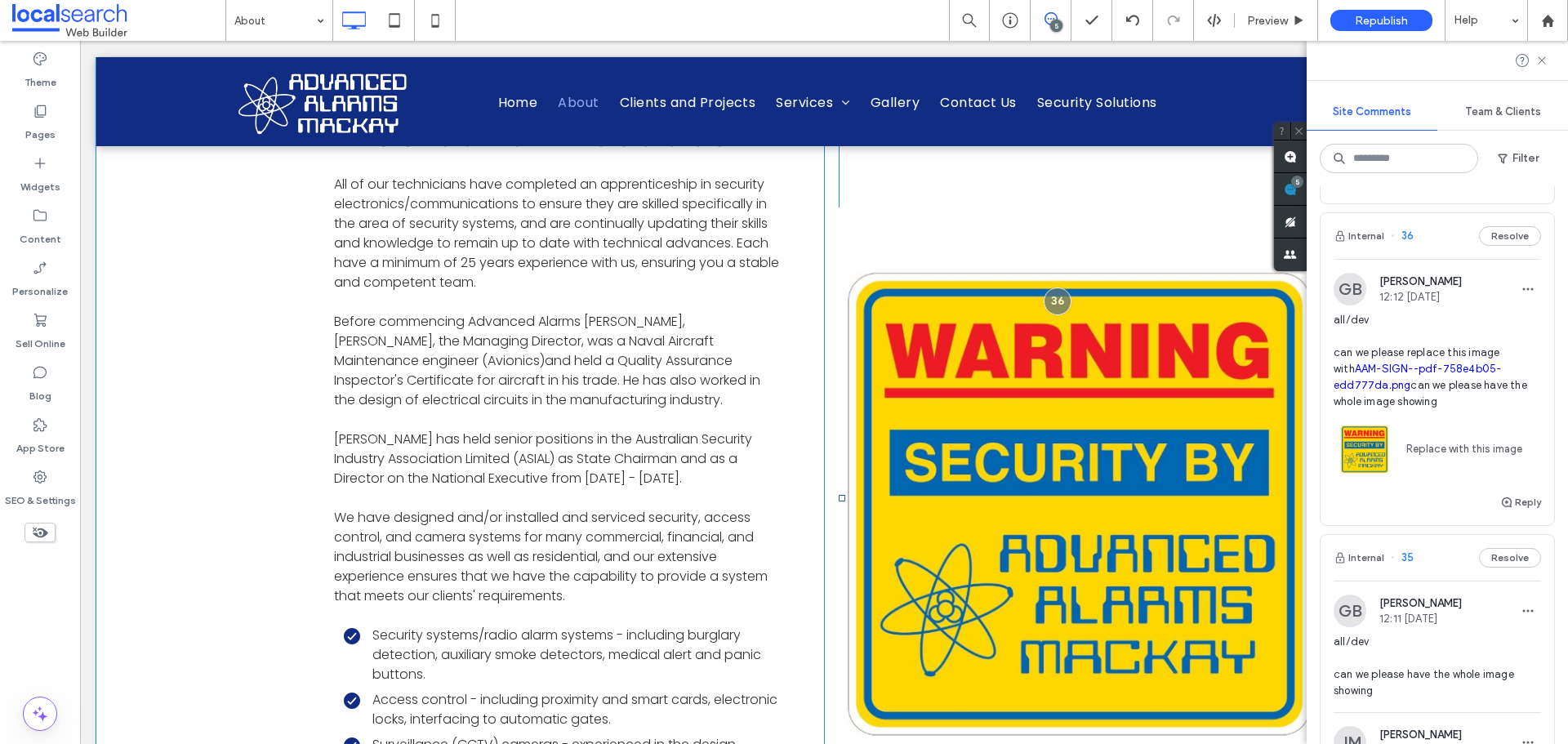
scroll to position [608, 0]
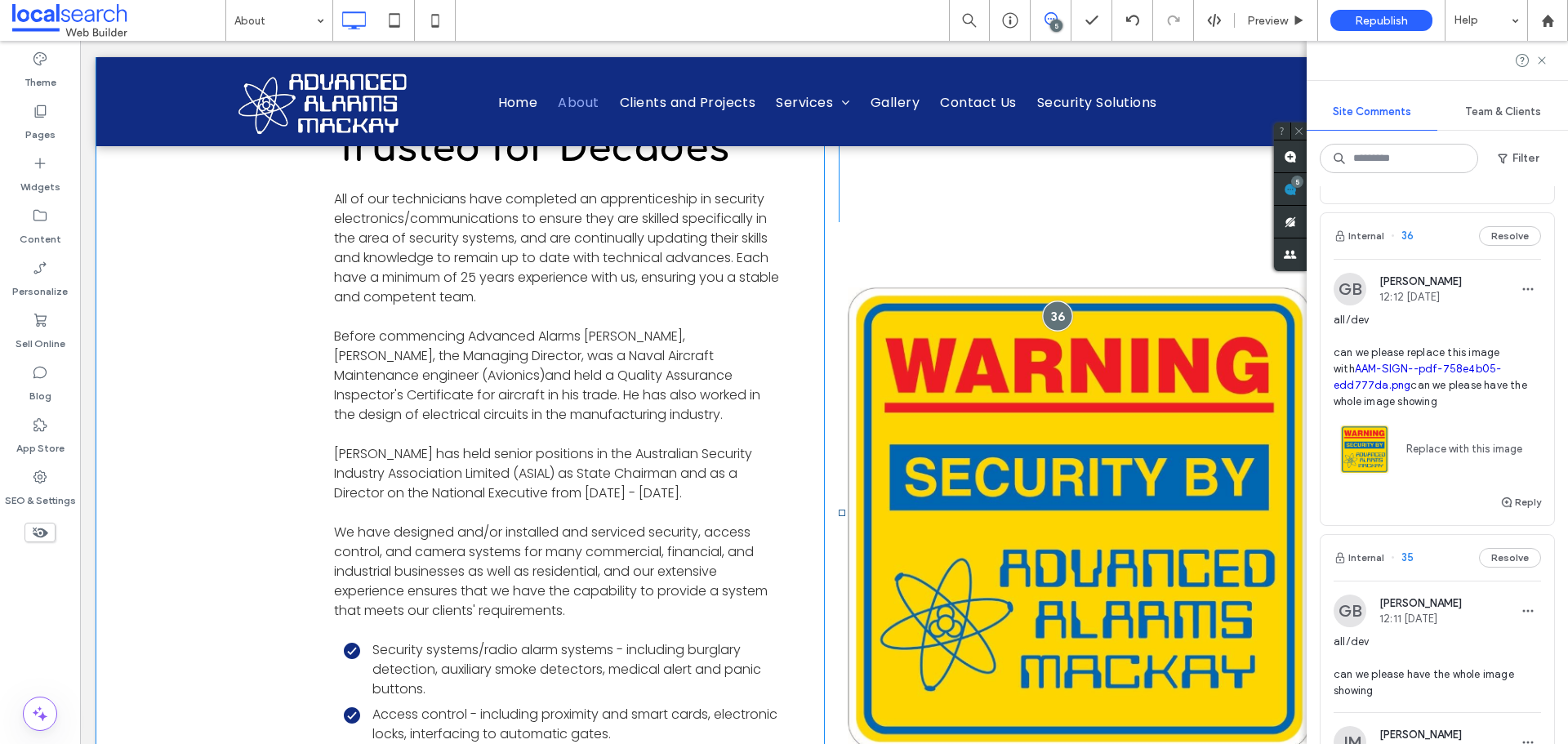
click at [1053, 305] on div at bounding box center [1058, 316] width 30 height 30
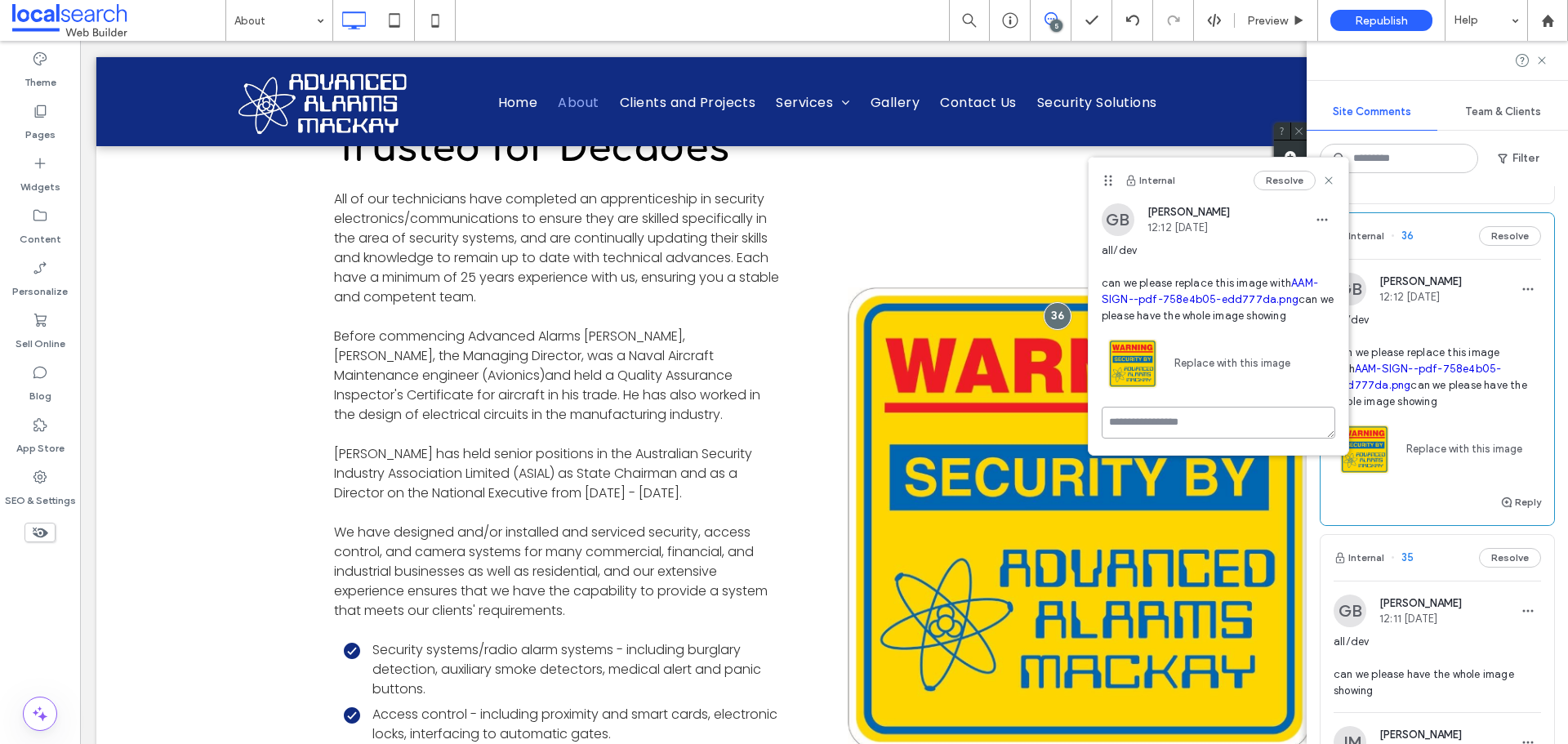
click at [1191, 428] on div "Internal Resolve GB Grace Bowden 12:12 Aug 11 2025 all/dev can we please replac…" at bounding box center [1219, 306] width 260 height 297
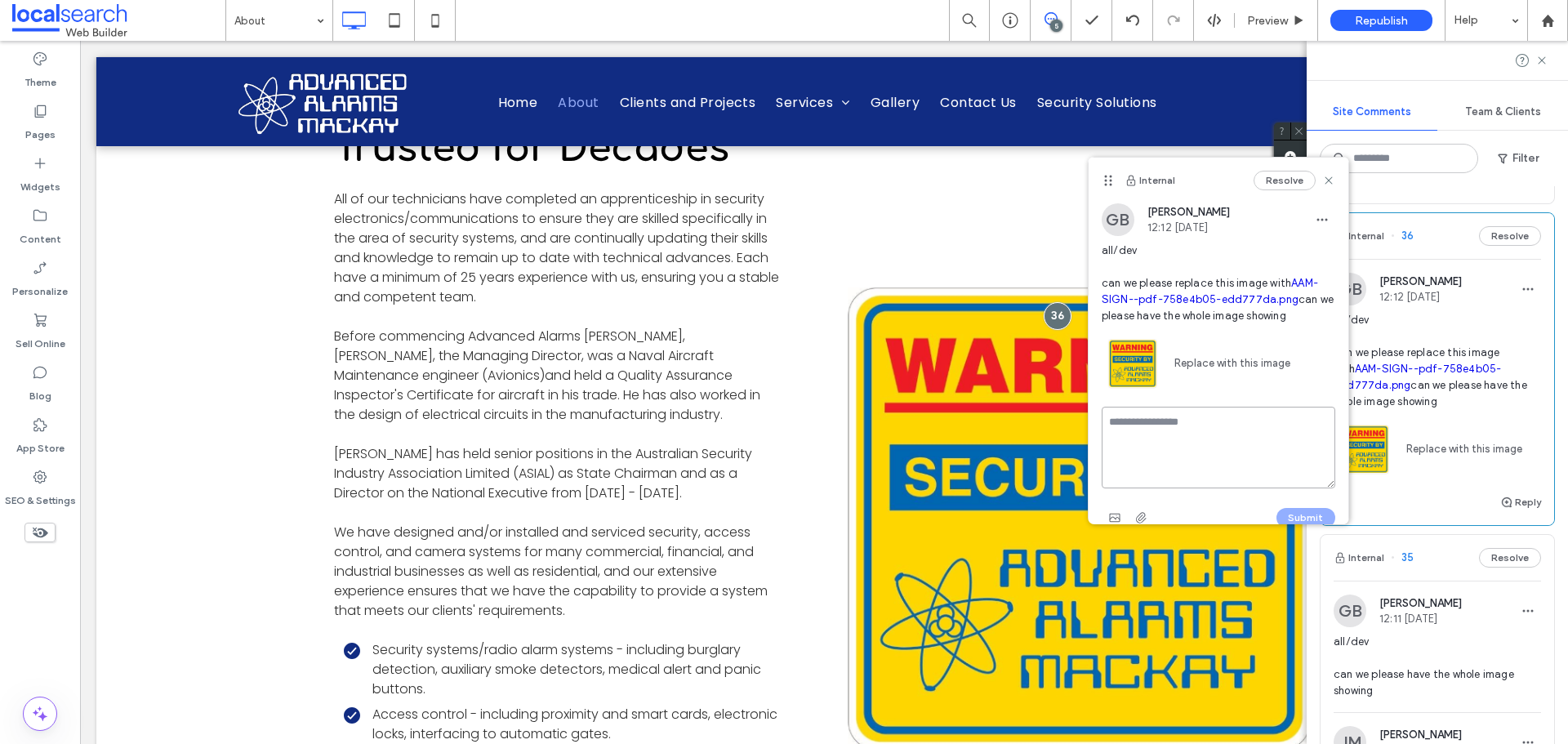
click at [1180, 457] on textarea at bounding box center [1218, 447] width 233 height 82
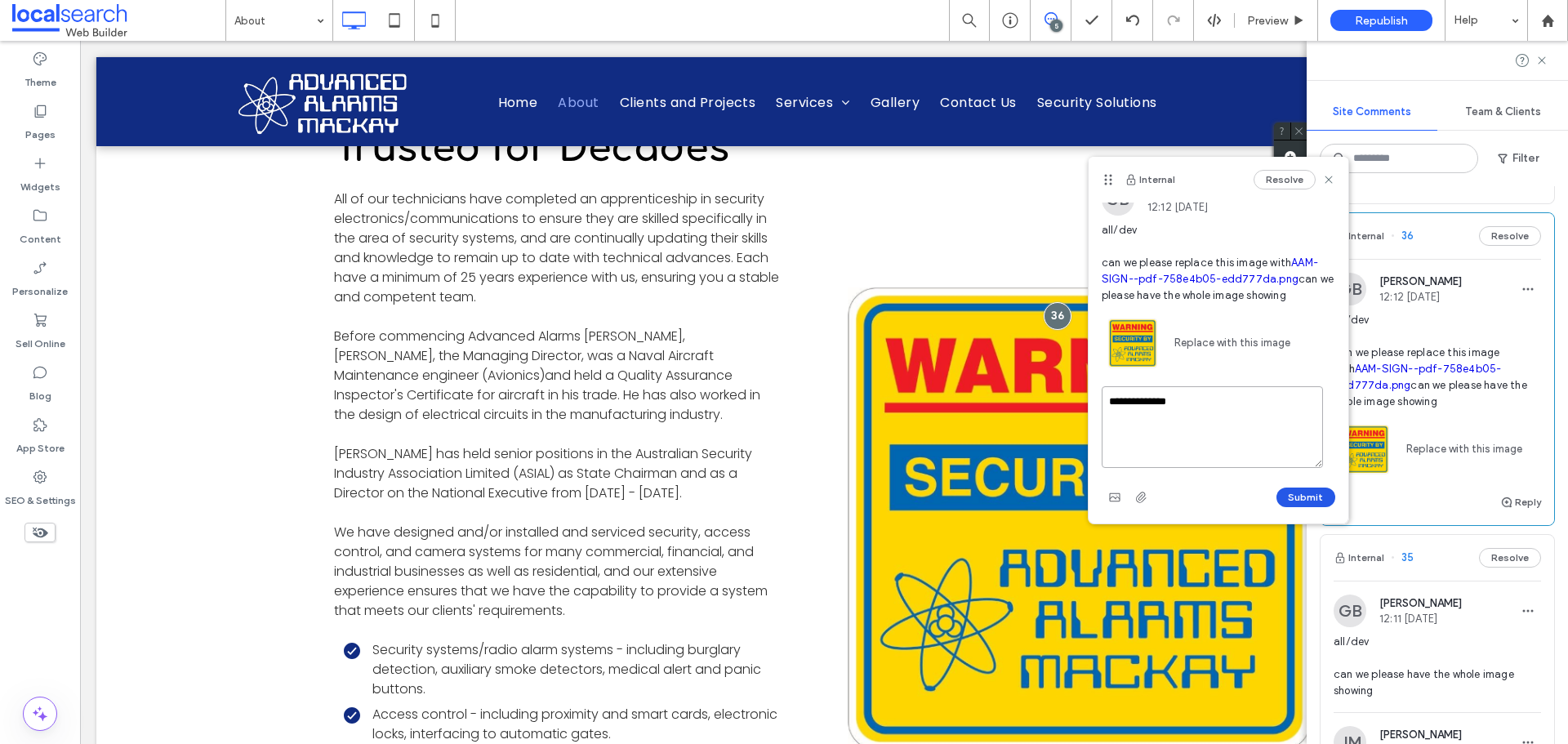
type textarea "**********"
click at [1294, 499] on button "Submit" at bounding box center [1306, 497] width 59 height 20
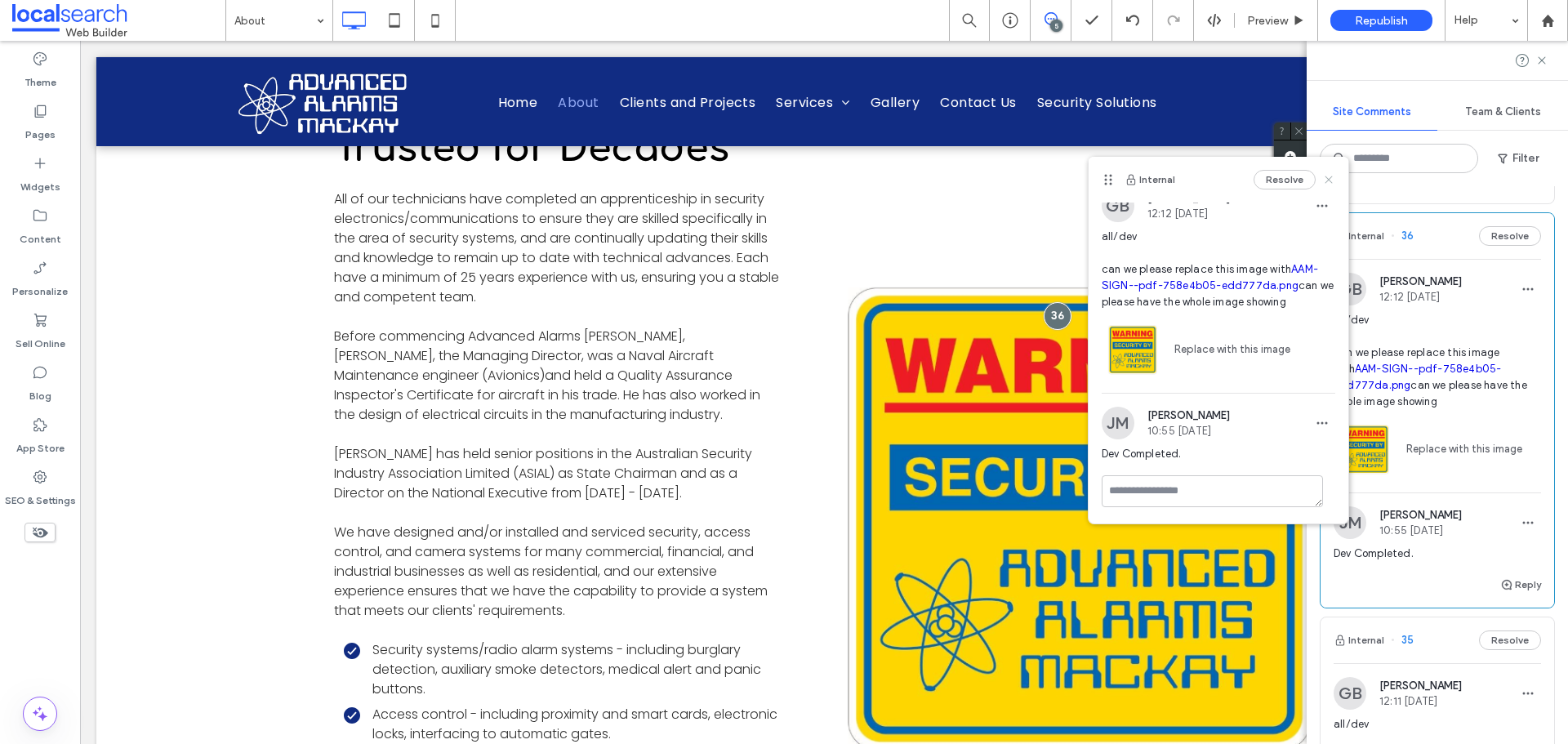
click at [1325, 178] on use at bounding box center [1329, 179] width 7 height 7
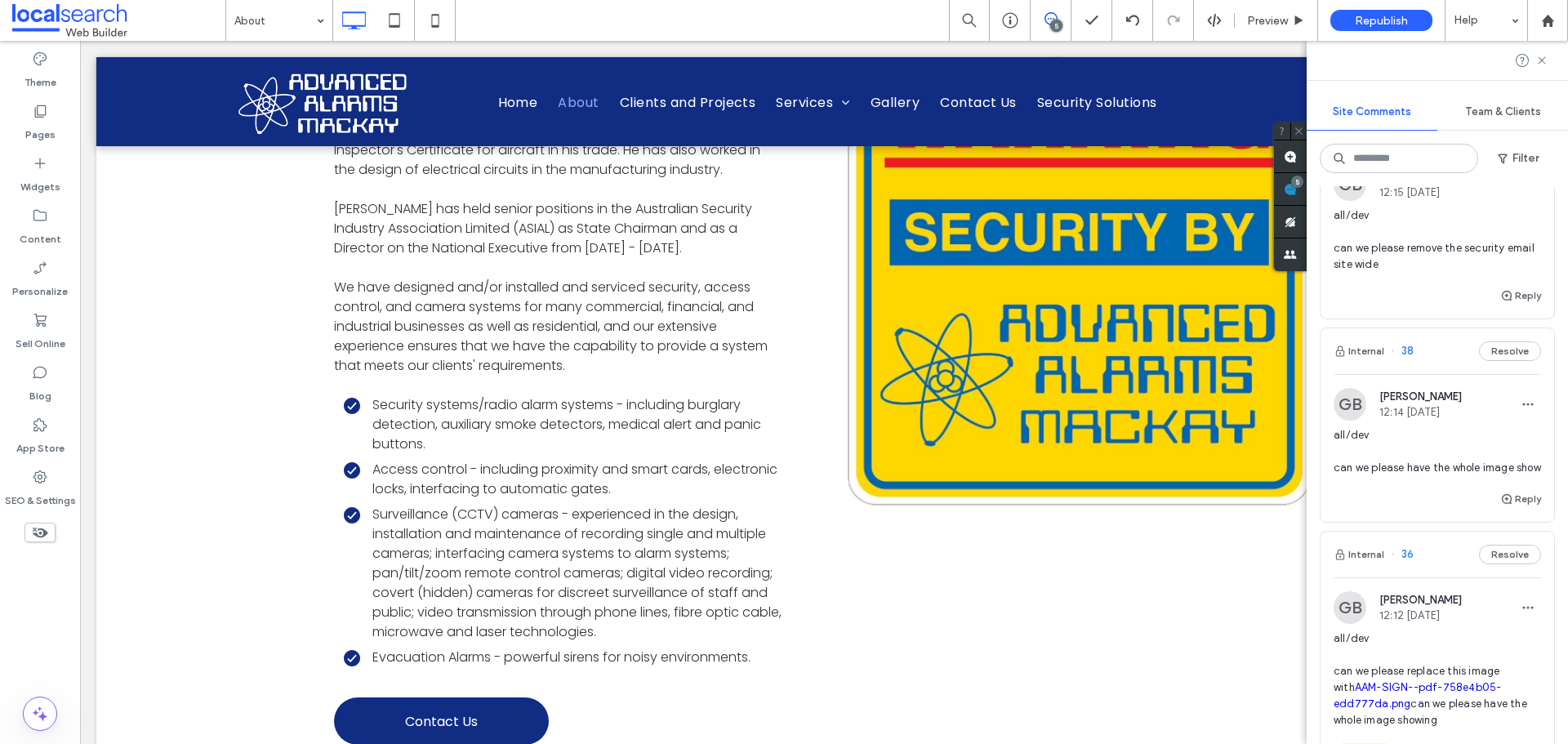
scroll to position [271, 0]
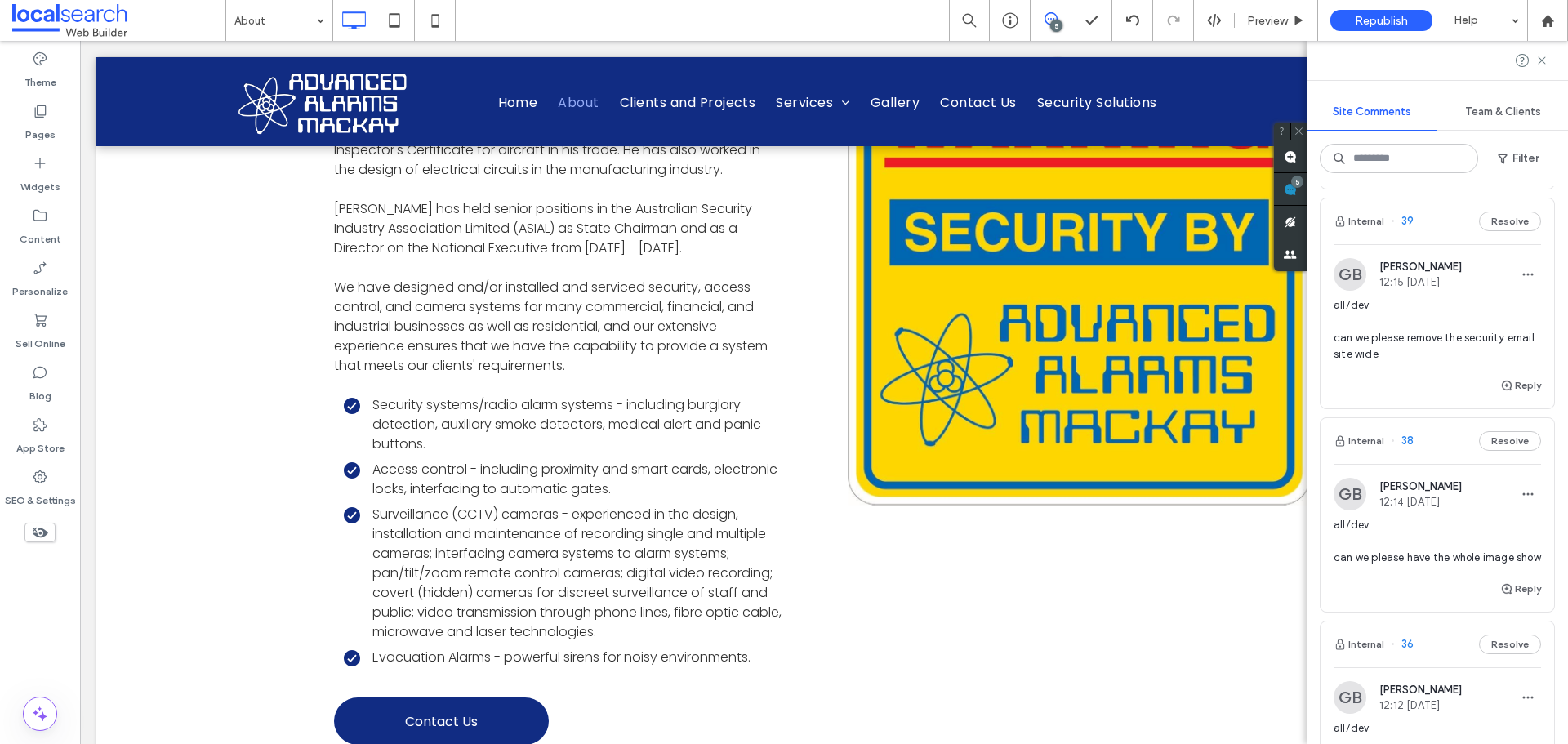
click at [1424, 539] on span "all/dev can we please have the whole image show" at bounding box center [1437, 541] width 207 height 49
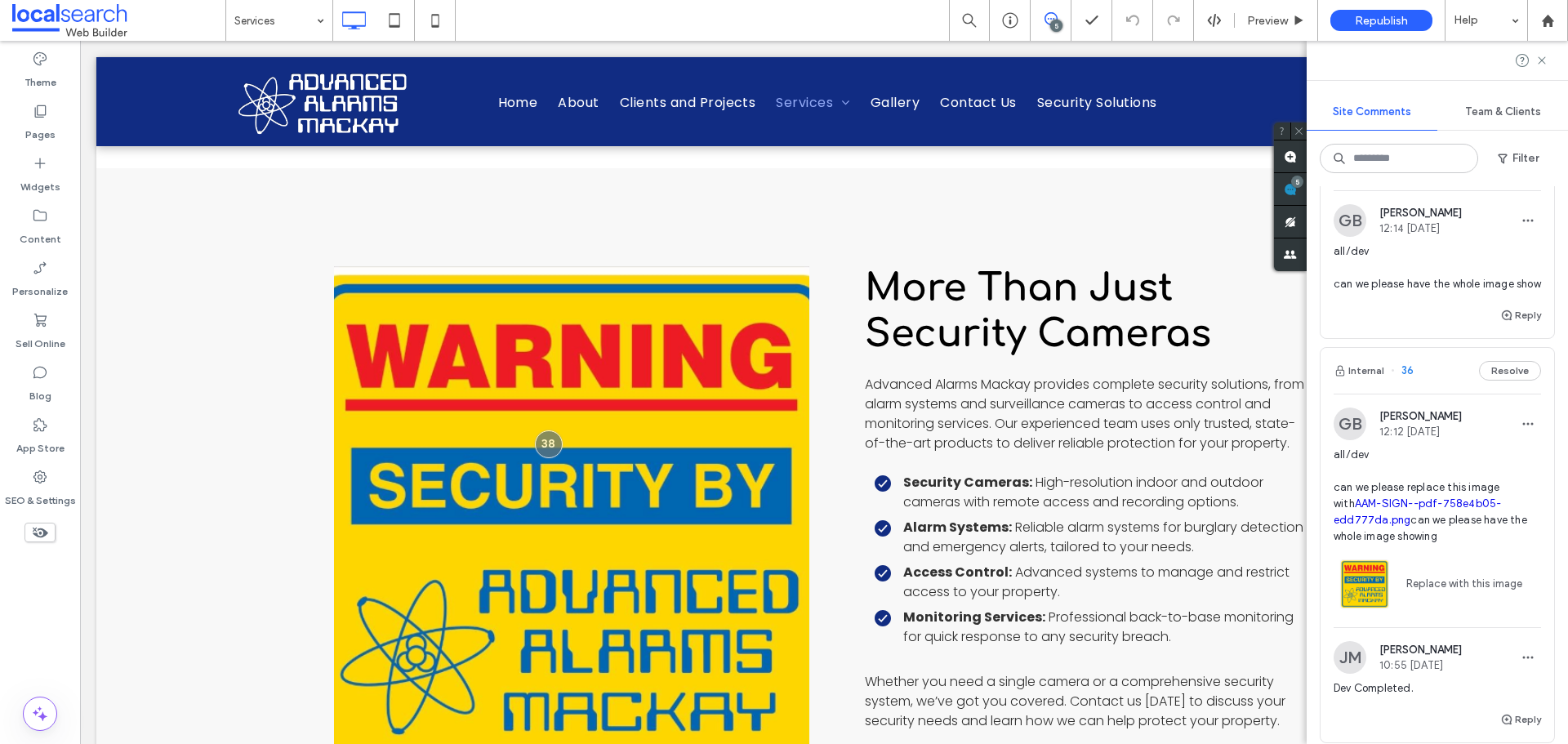
scroll to position [515, 0]
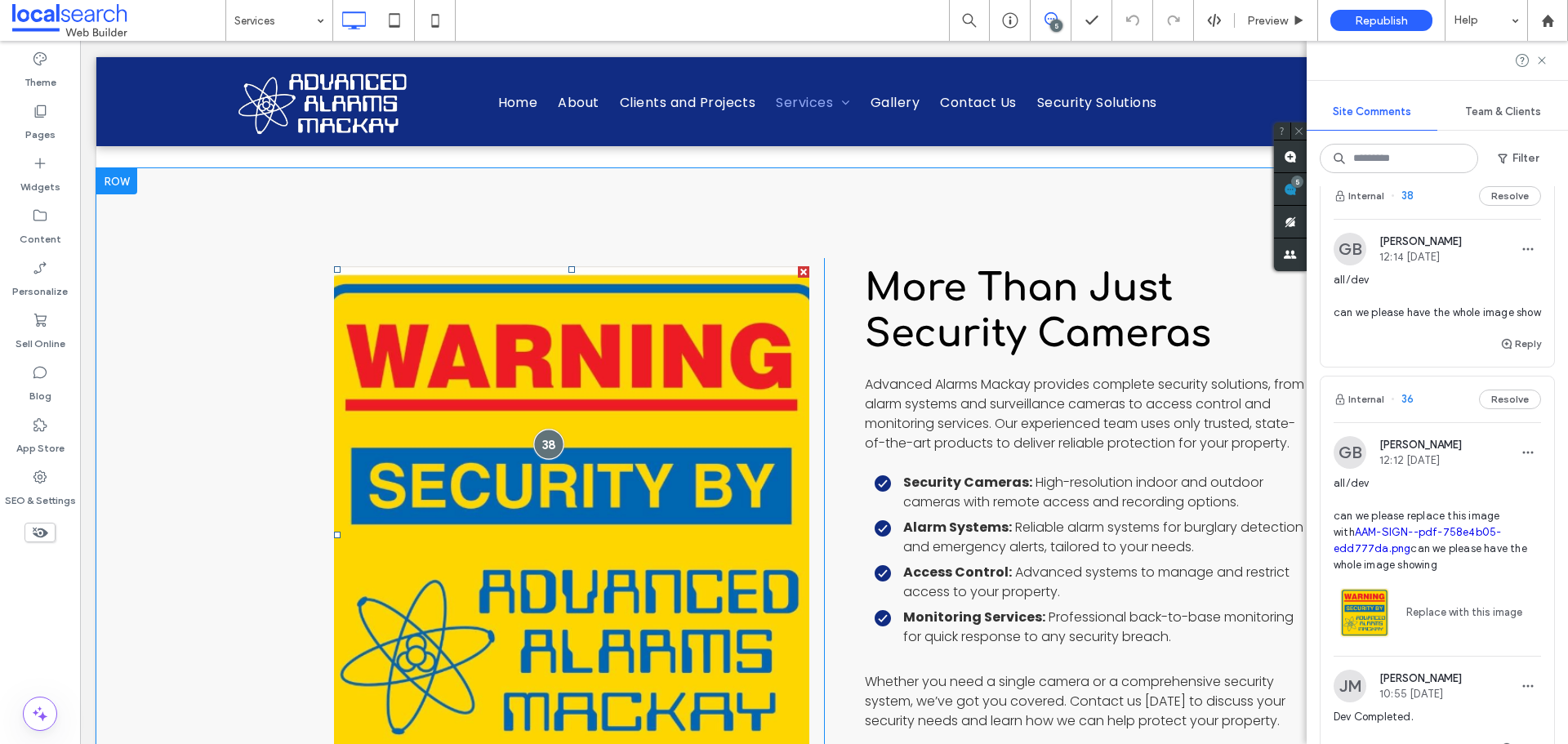
click at [540, 429] on div at bounding box center [548, 444] width 30 height 30
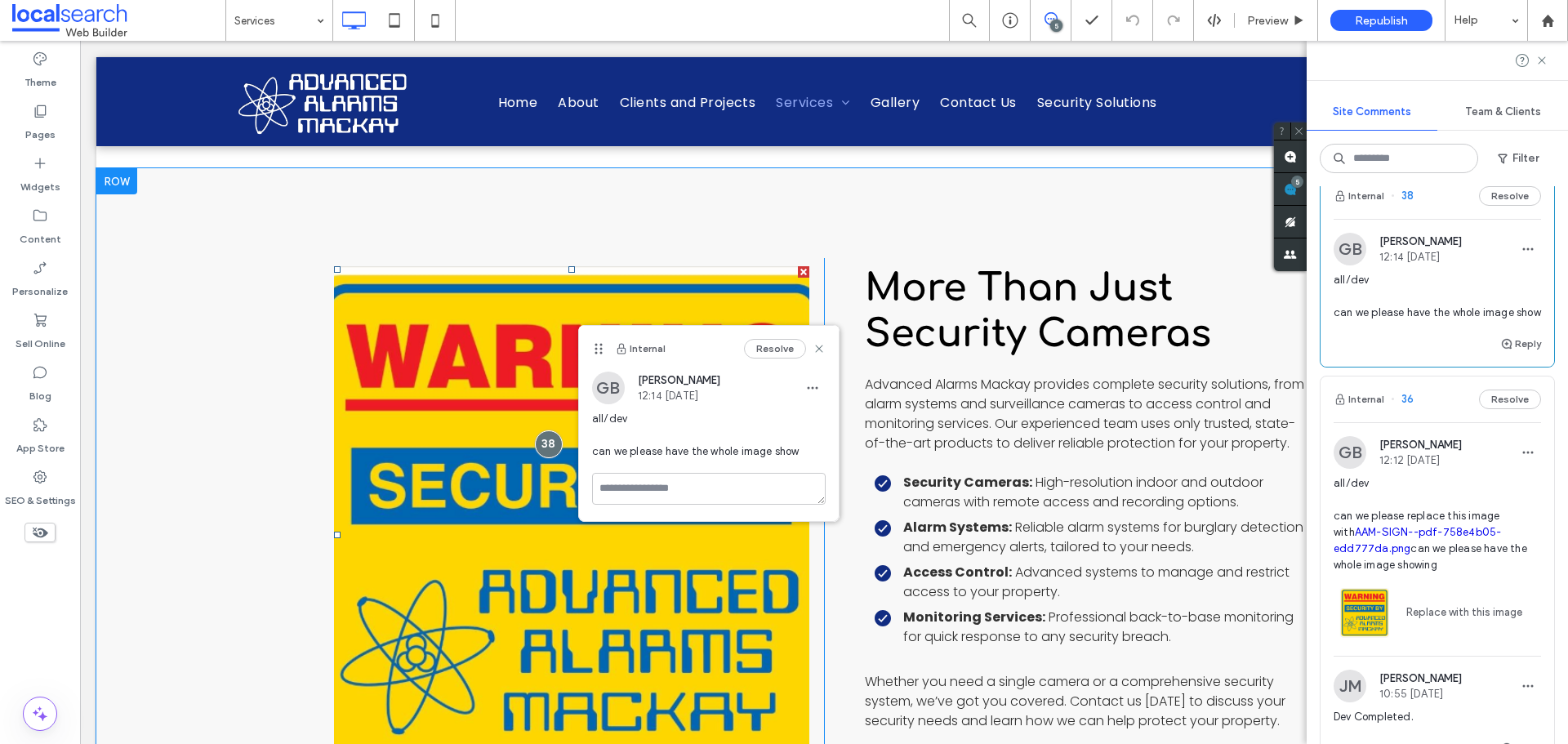
click at [517, 505] on link at bounding box center [572, 534] width 475 height 537
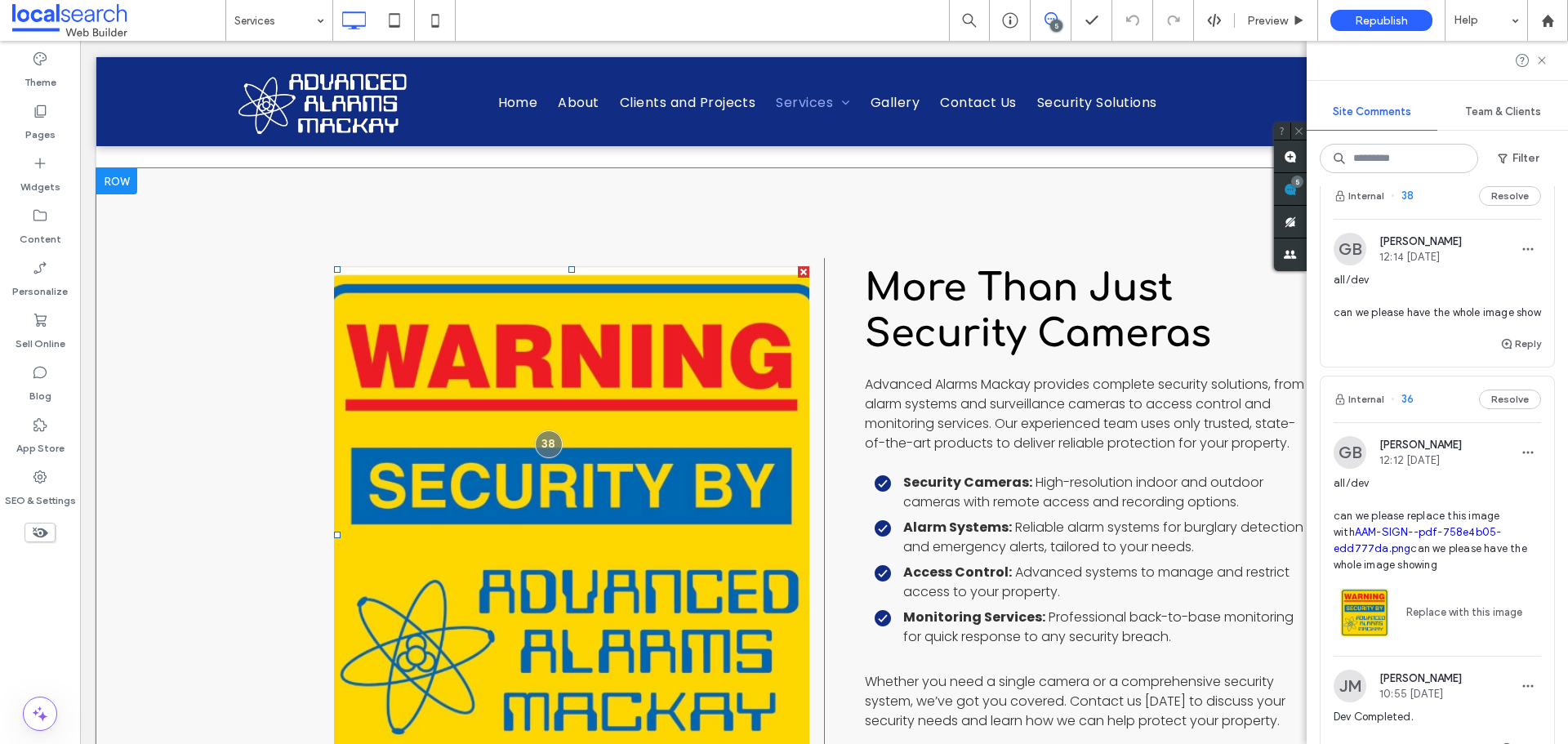
click at [508, 505] on link at bounding box center [572, 534] width 475 height 537
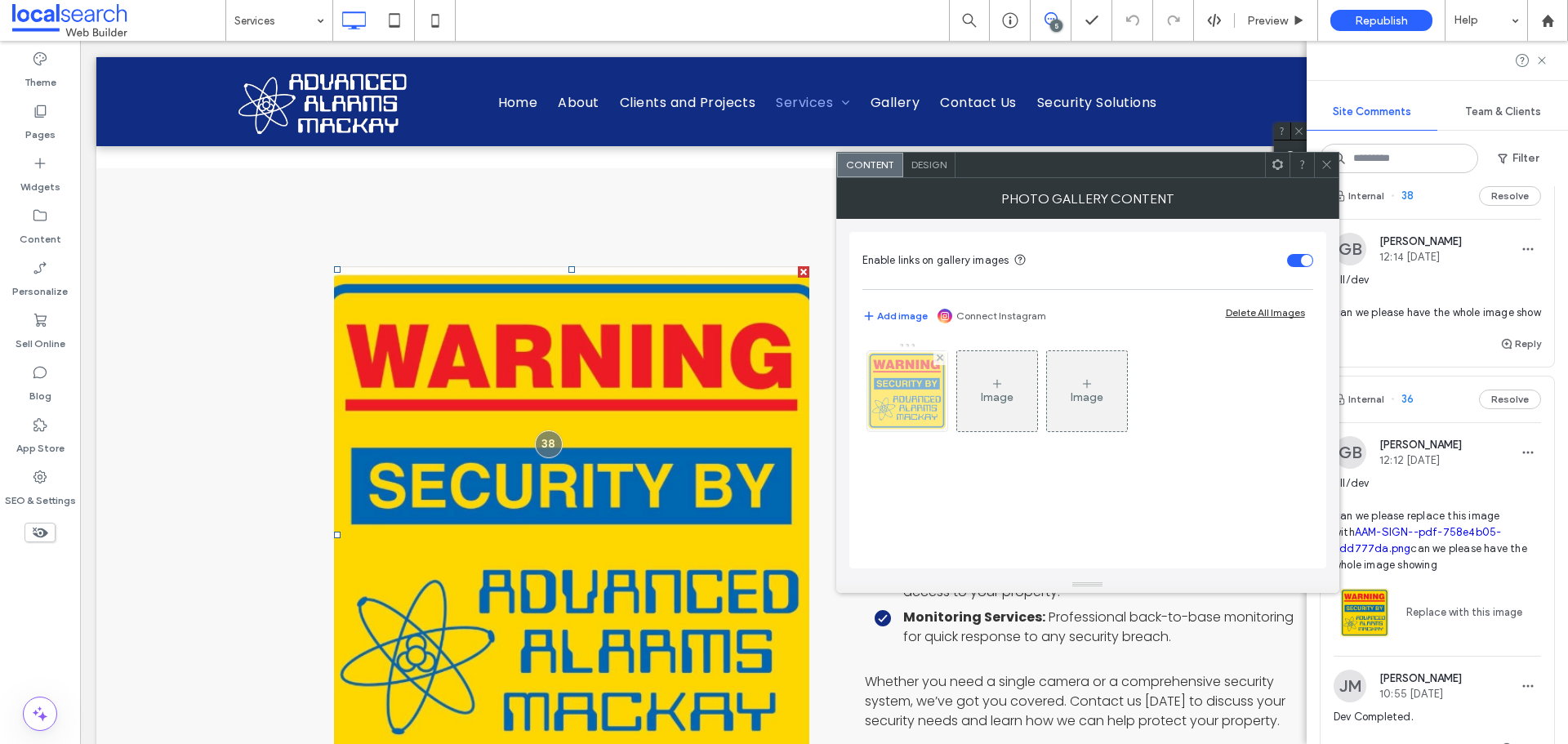
click at [923, 401] on img at bounding box center [906, 391] width 79 height 80
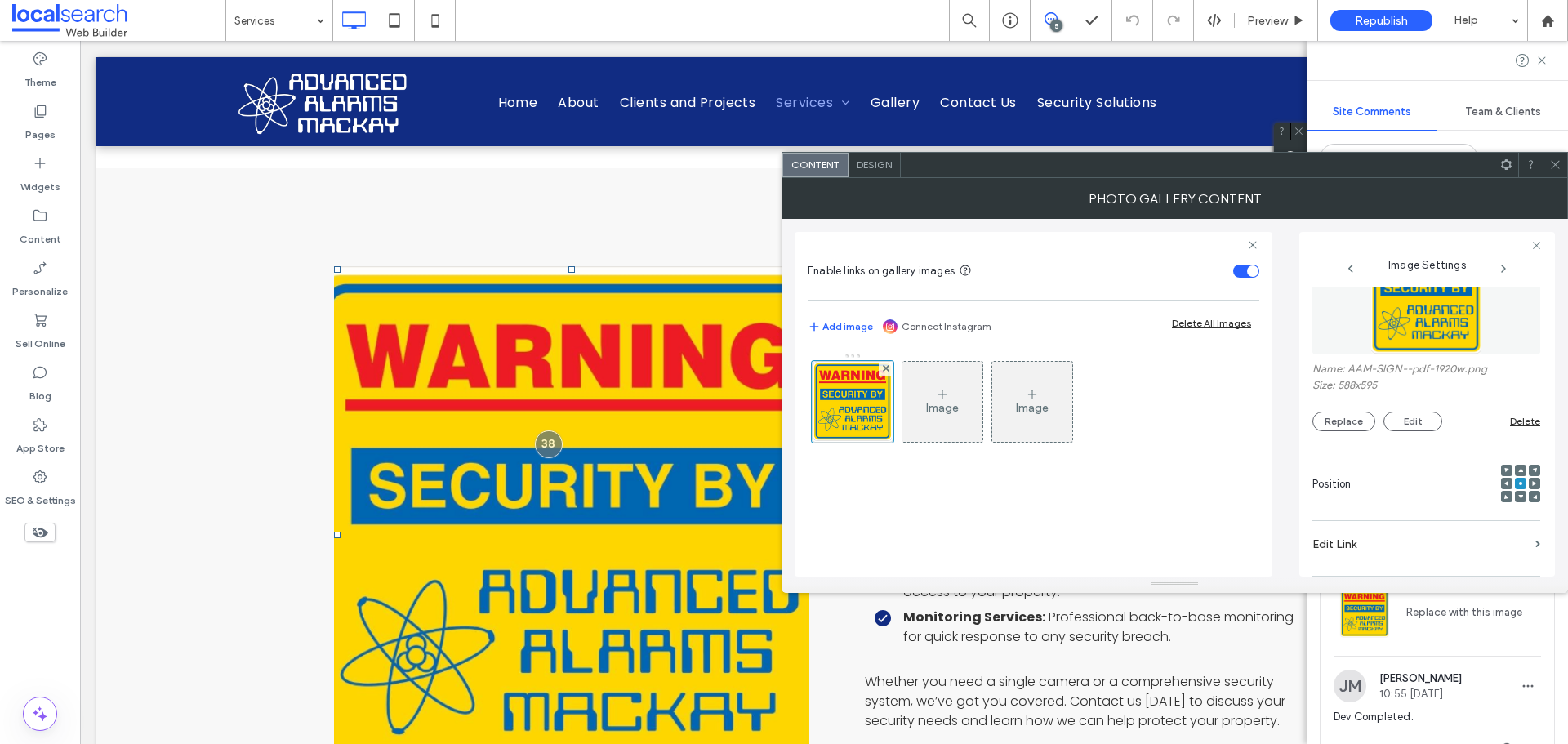
scroll to position [163, 0]
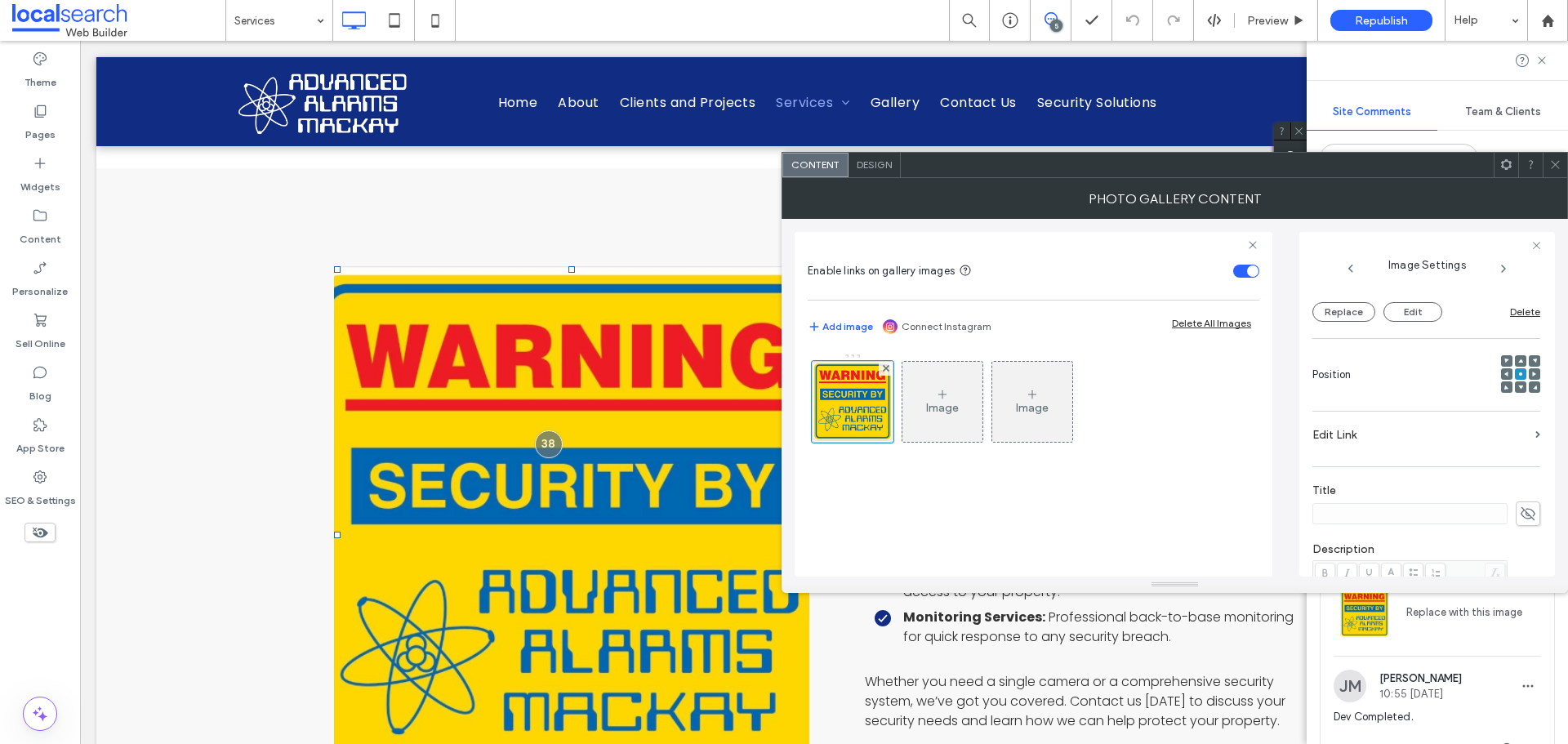
click at [1554, 173] on span at bounding box center [1556, 165] width 12 height 24
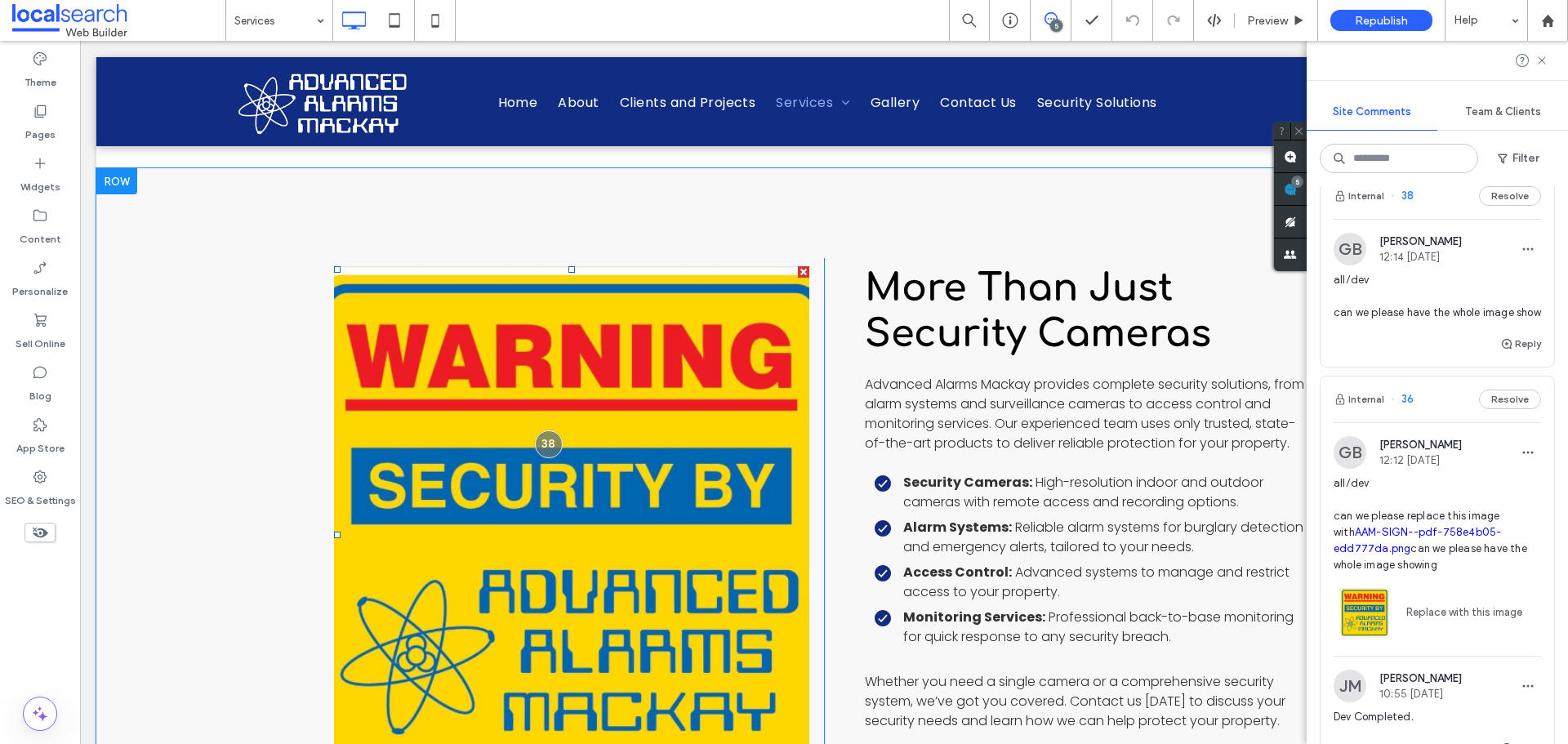
drag, startPoint x: 603, startPoint y: 336, endPoint x: 579, endPoint y: 332, distance: 24.3
click at [602, 336] on link at bounding box center [572, 534] width 475 height 537
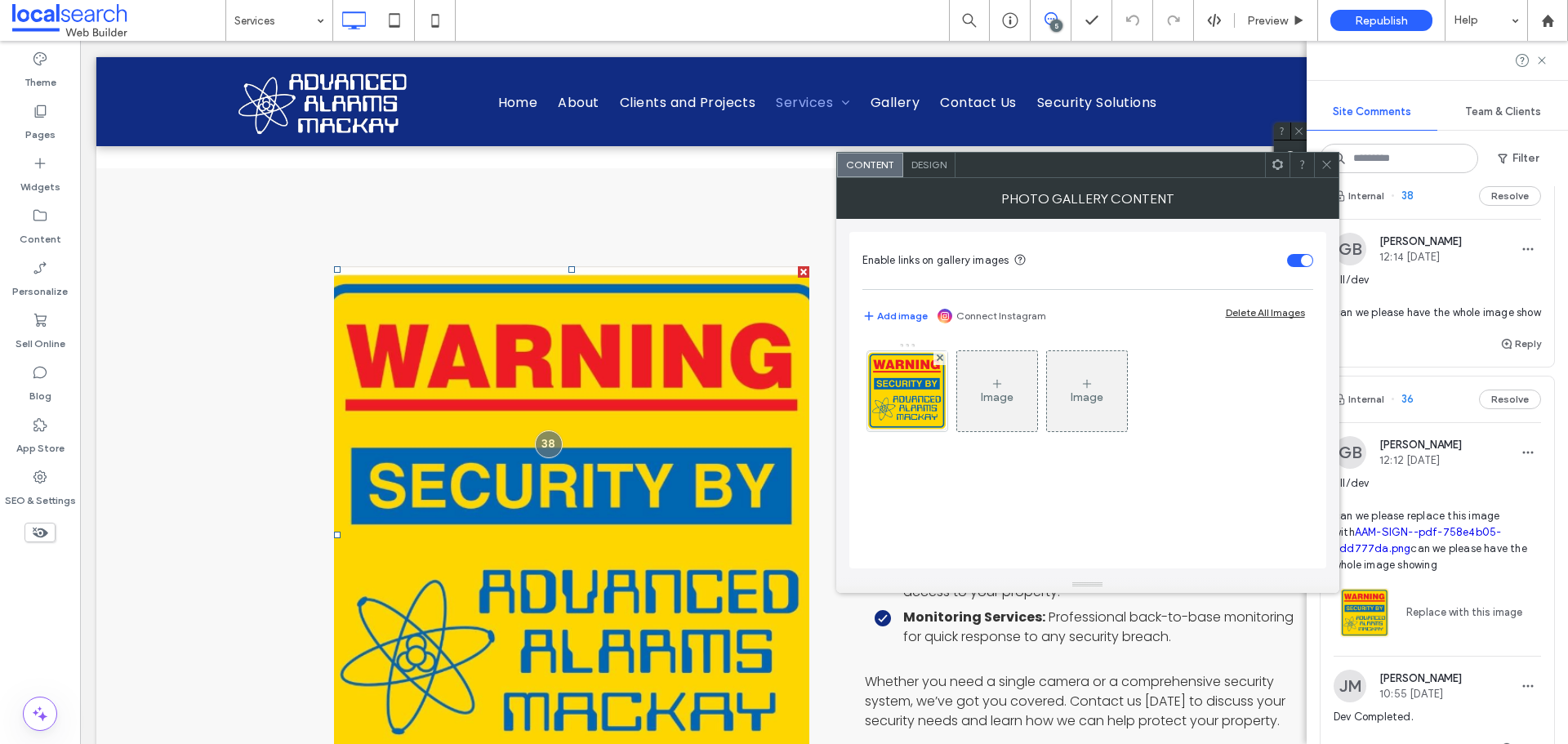
click at [928, 162] on span "Design" at bounding box center [929, 165] width 36 height 12
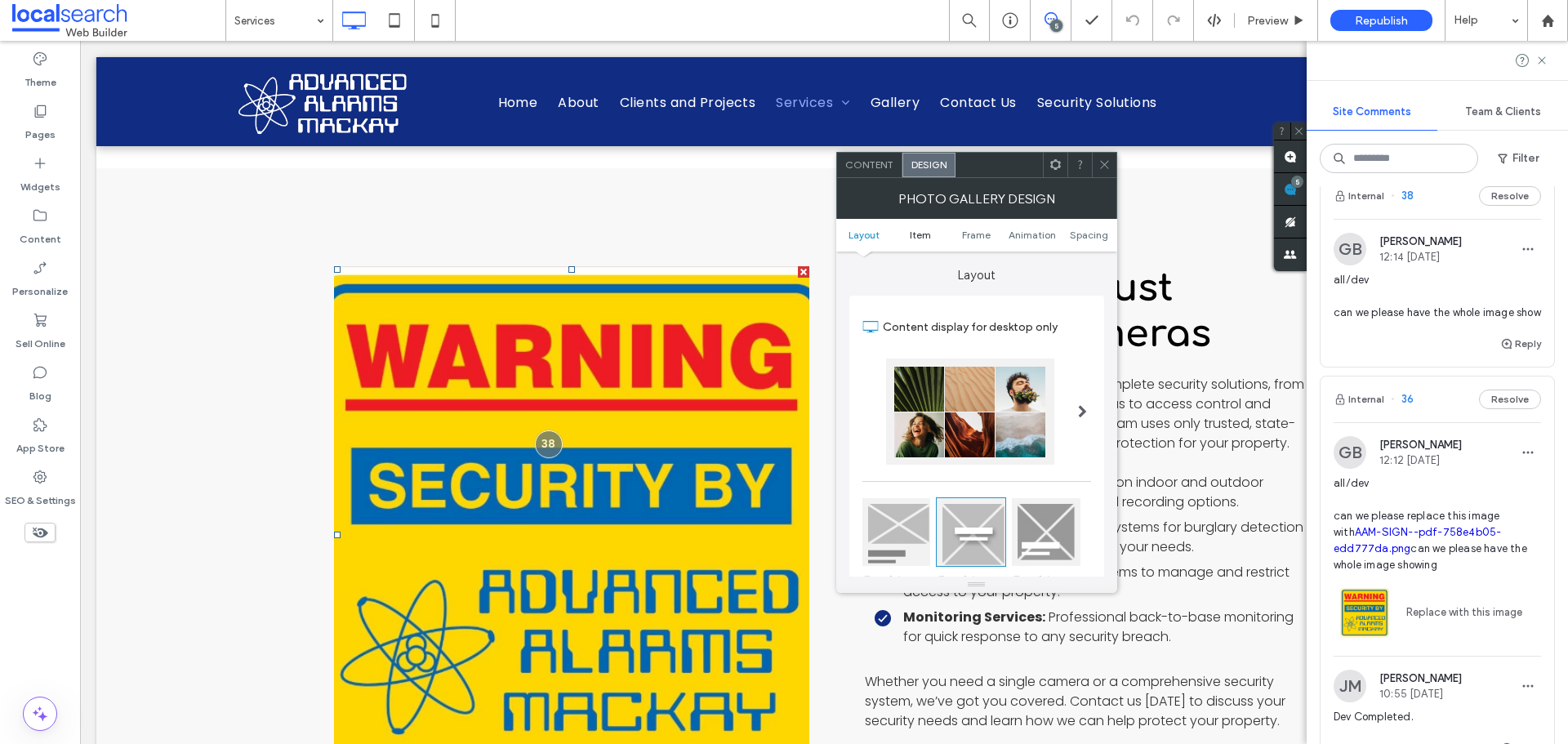
click at [925, 232] on span "Item" at bounding box center [920, 235] width 21 height 12
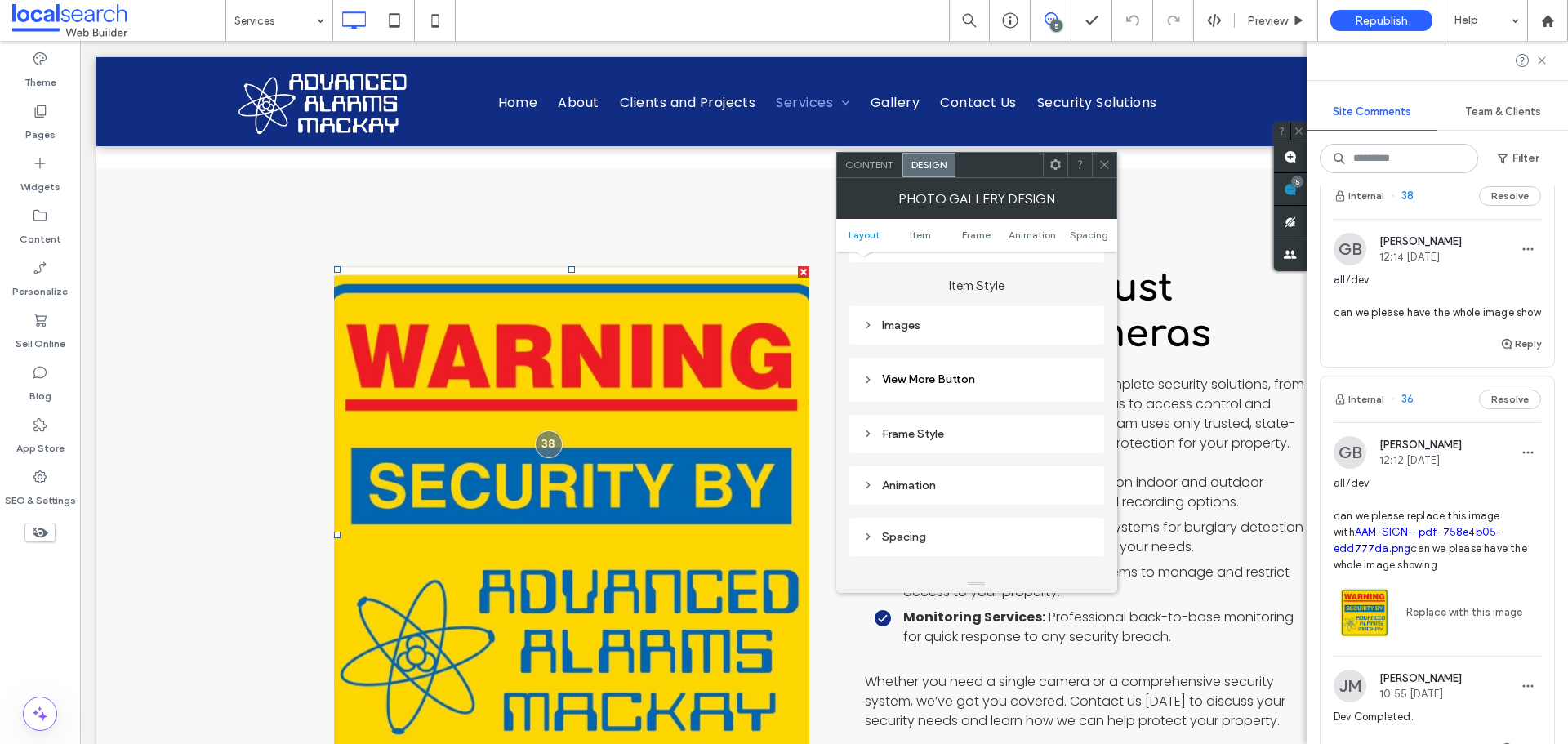
scroll to position [568, 0]
click at [994, 316] on div "Images" at bounding box center [977, 326] width 229 height 22
click at [1082, 510] on div "toggle" at bounding box center [1078, 508] width 26 height 13
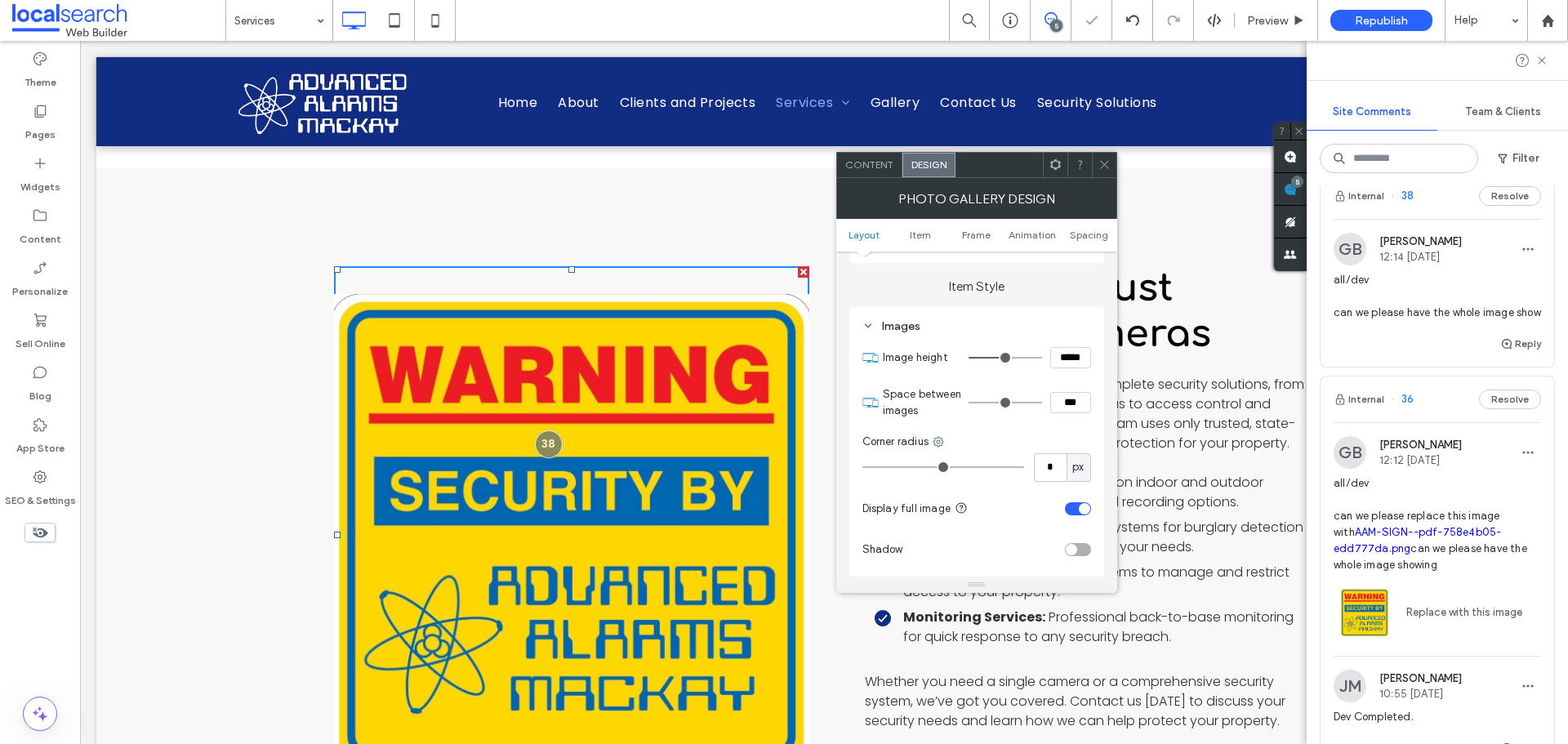
click at [1102, 171] on span at bounding box center [1105, 165] width 12 height 24
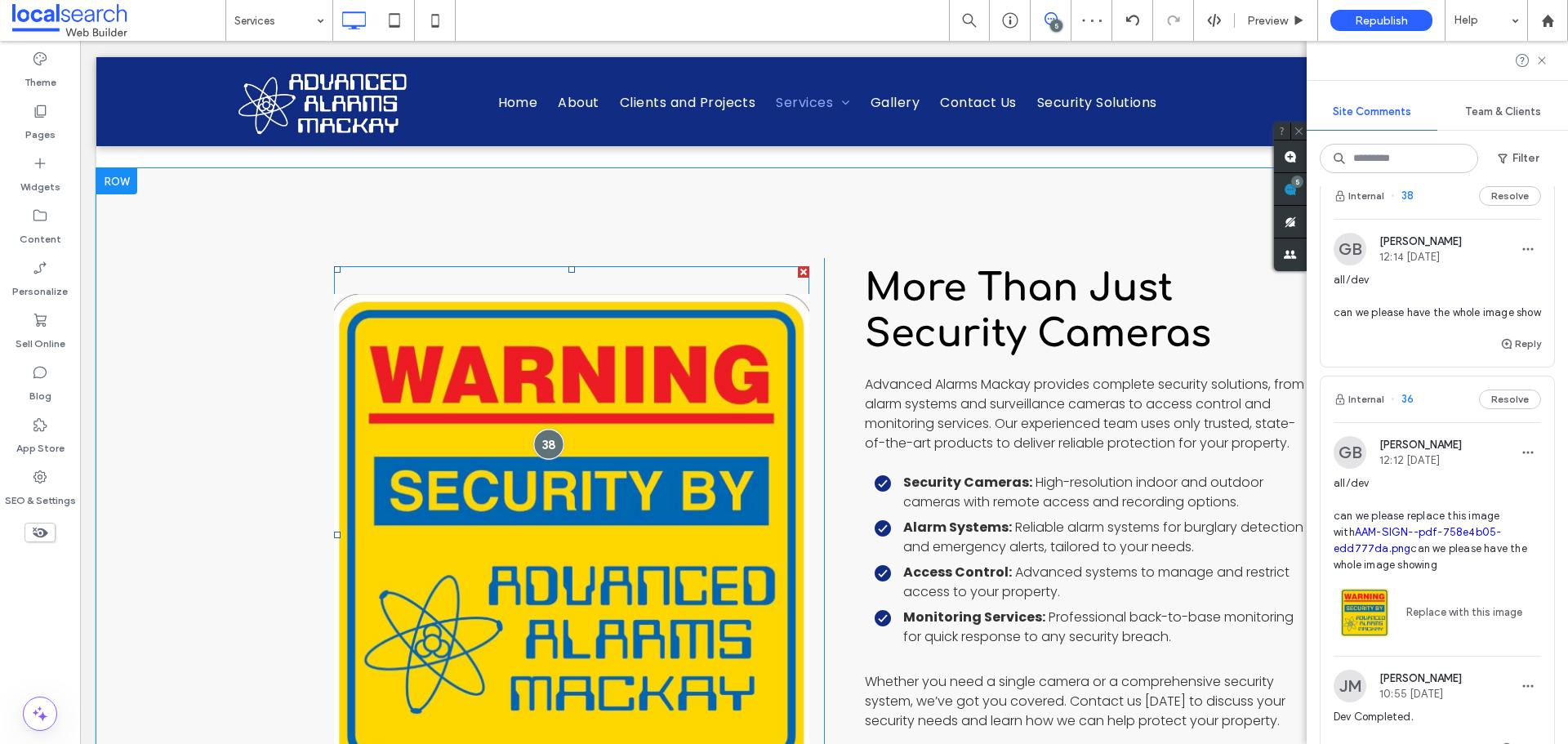
click at [539, 429] on div at bounding box center [548, 444] width 30 height 30
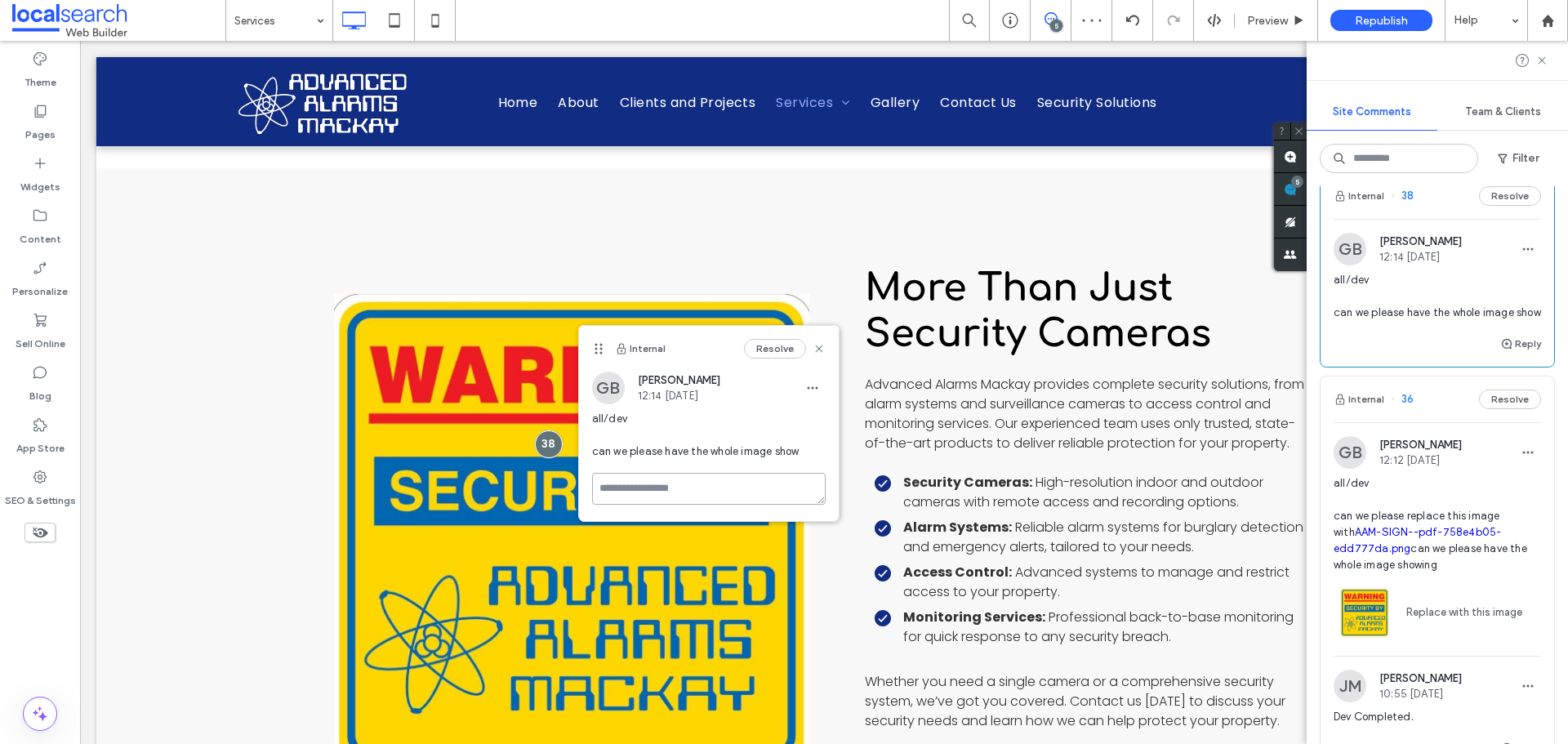
click at [680, 487] on textarea at bounding box center [709, 488] width 233 height 32
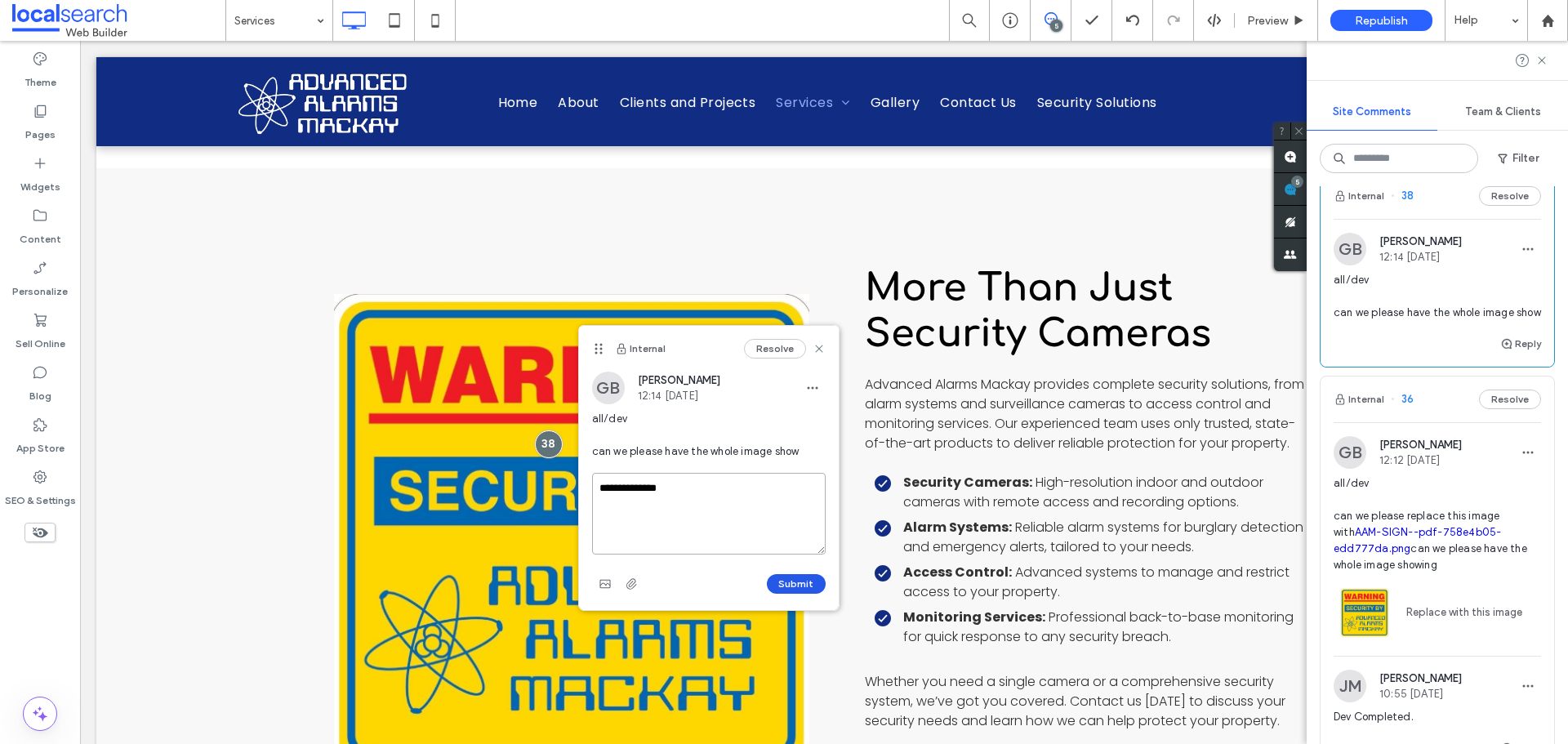
type textarea "**********"
click at [818, 584] on button "Submit" at bounding box center [796, 584] width 59 height 20
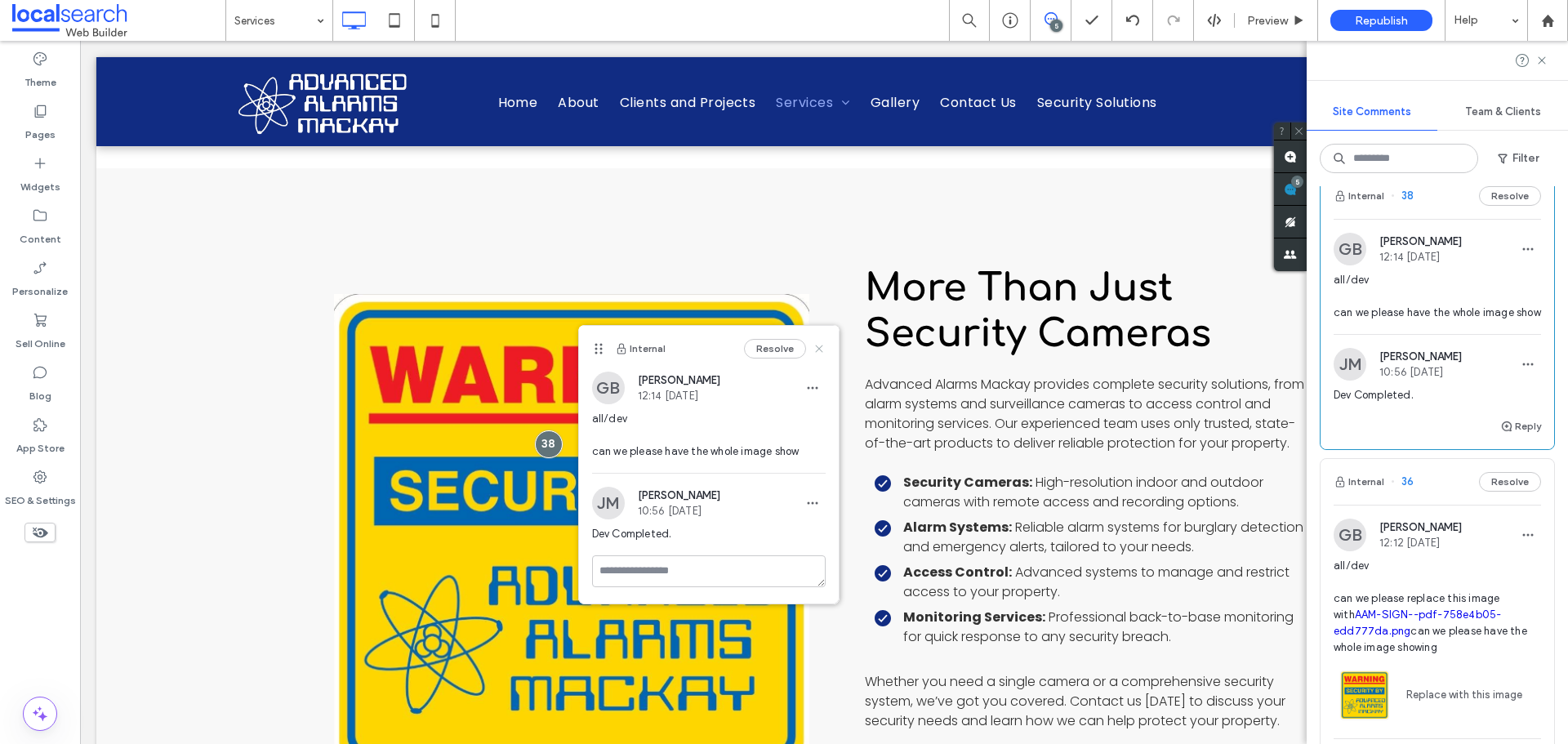
drag, startPoint x: 819, startPoint y: 350, endPoint x: 1125, endPoint y: 454, distance: 323.2
click at [819, 350] on icon at bounding box center [819, 349] width 13 height 13
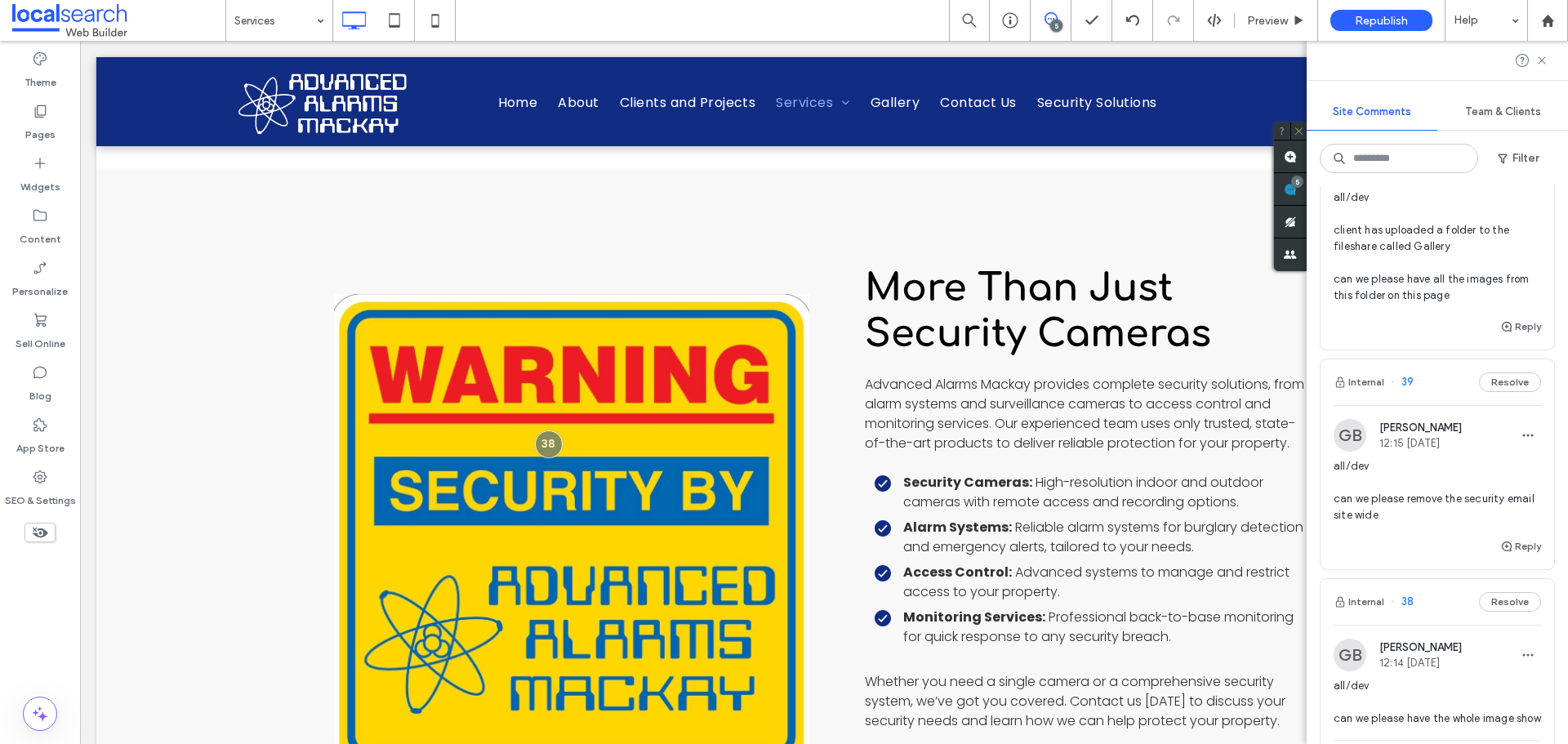
scroll to position [107, 0]
click at [1427, 446] on span "12:15 Aug 11 2025" at bounding box center [1421, 446] width 82 height 12
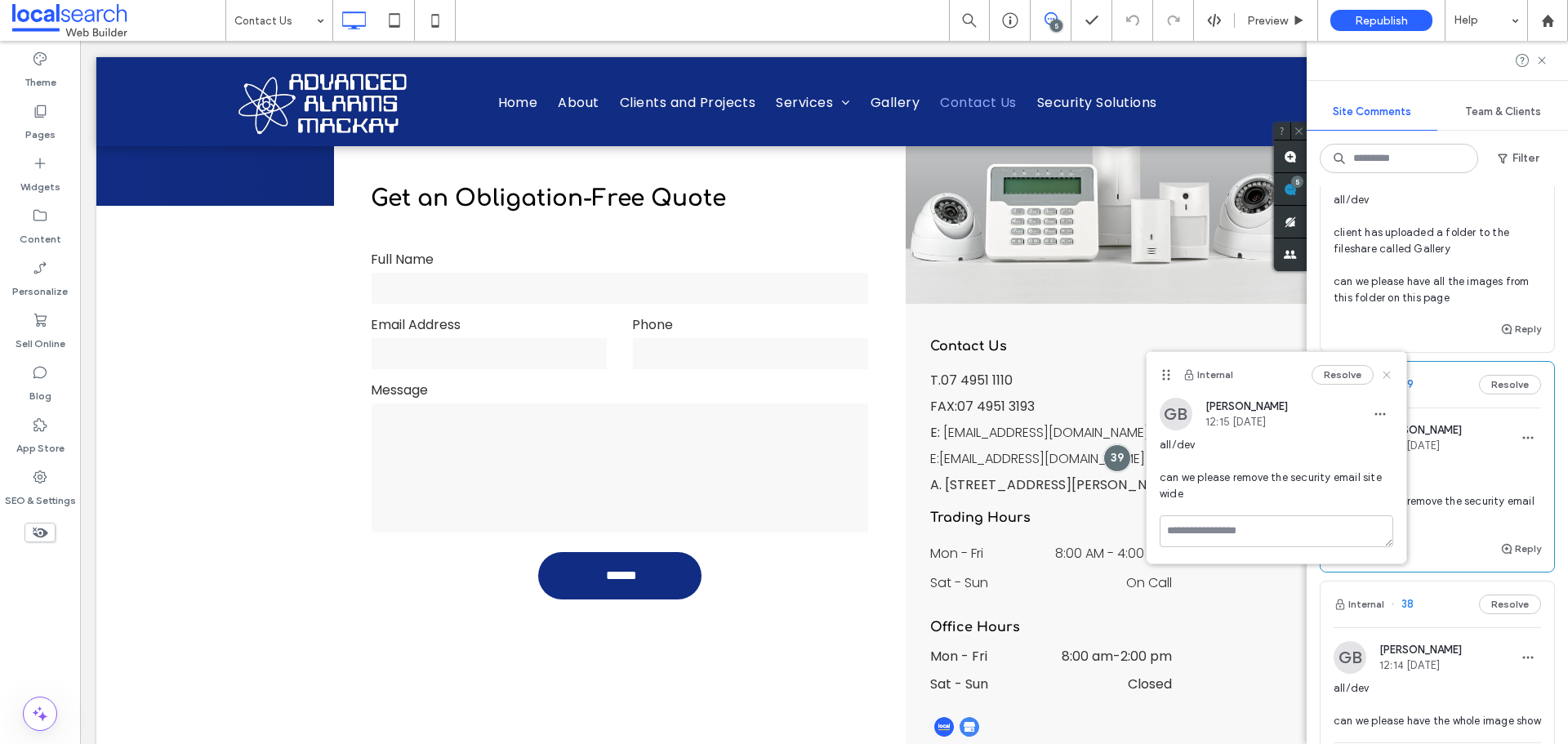
click at [1385, 375] on icon at bounding box center [1387, 375] width 13 height 13
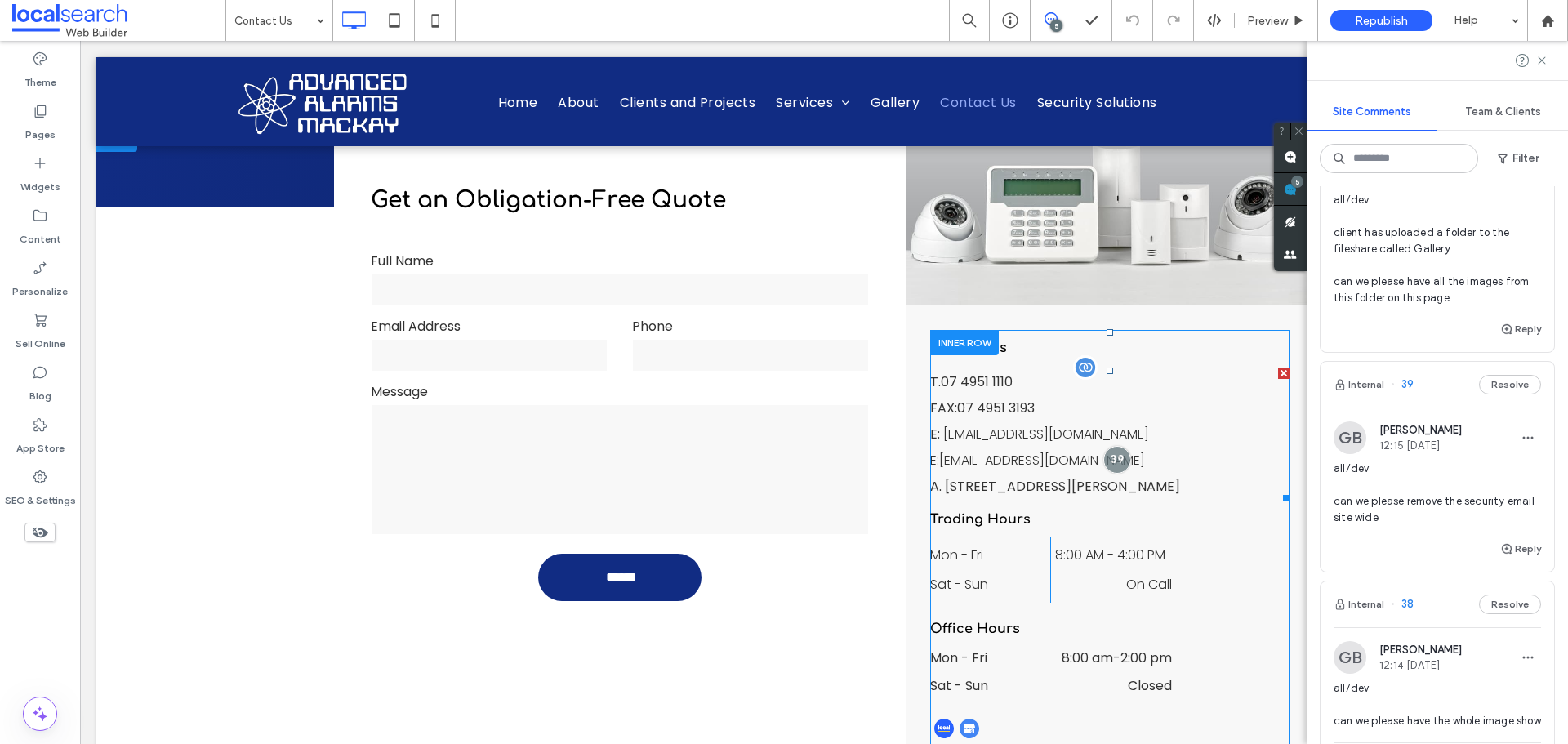
scroll to position [587, 0]
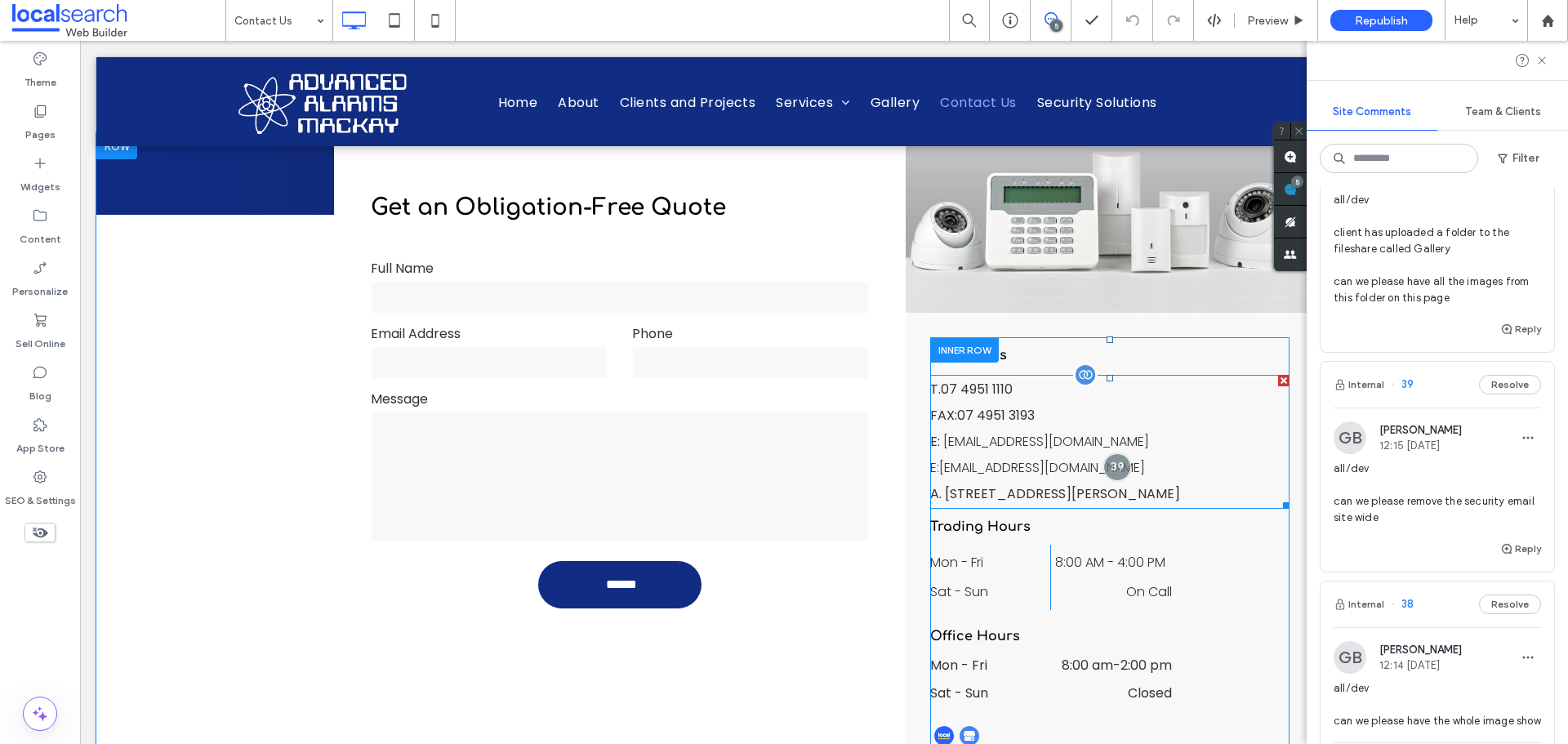
click at [1026, 468] on span "security@aamky.com.au" at bounding box center [1042, 467] width 206 height 19
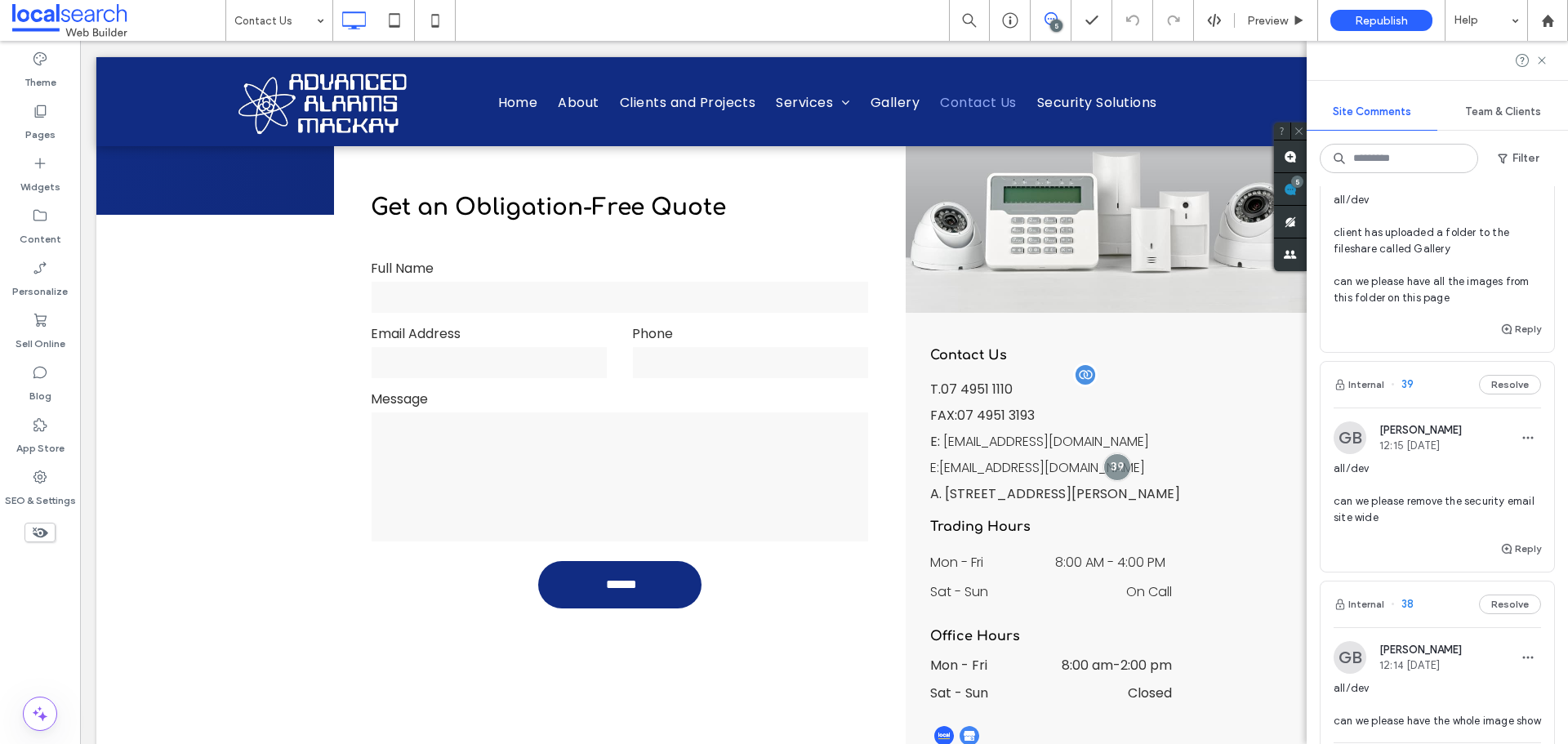
type input "*******"
type input "**"
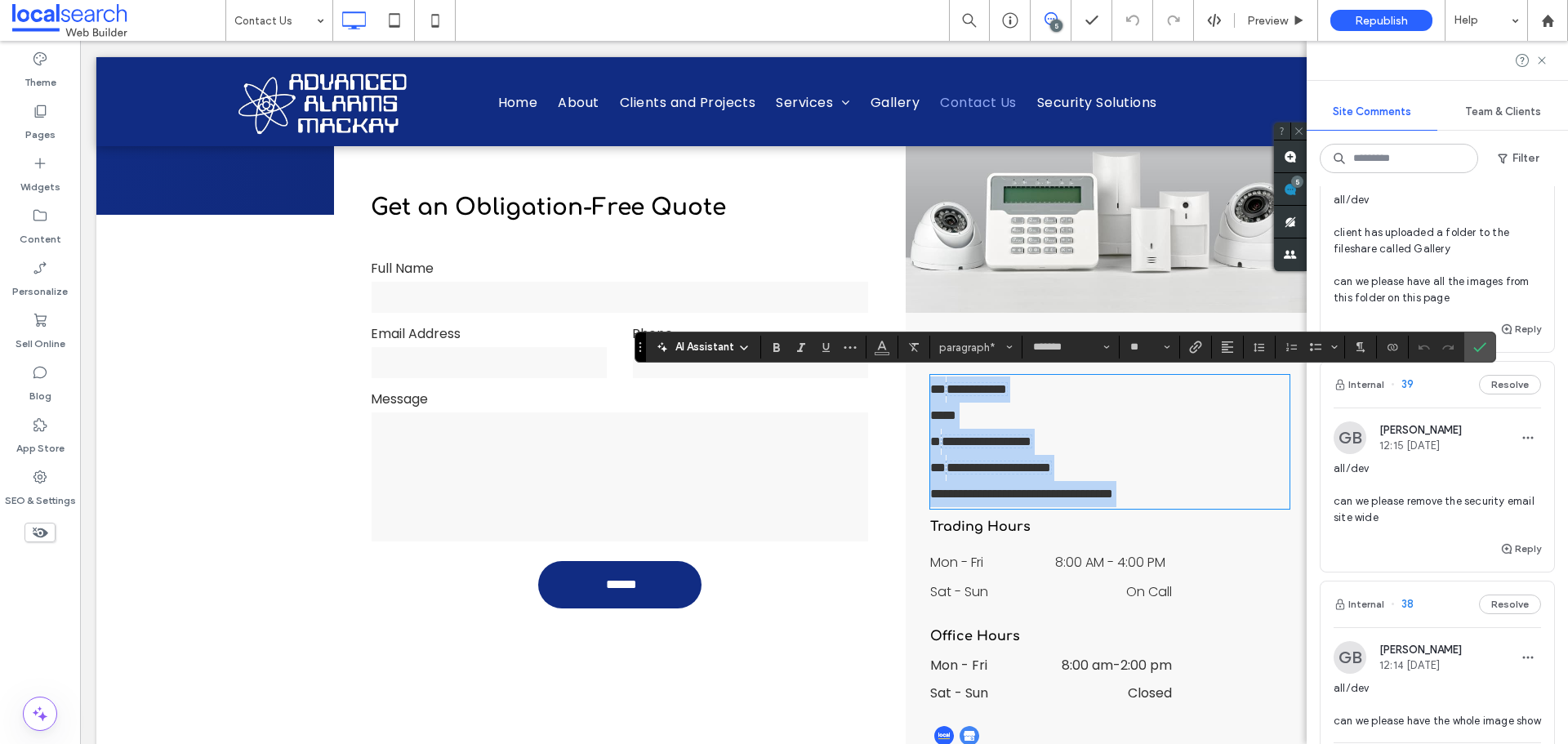
click at [1043, 467] on span "**********" at bounding box center [999, 467] width 105 height 12
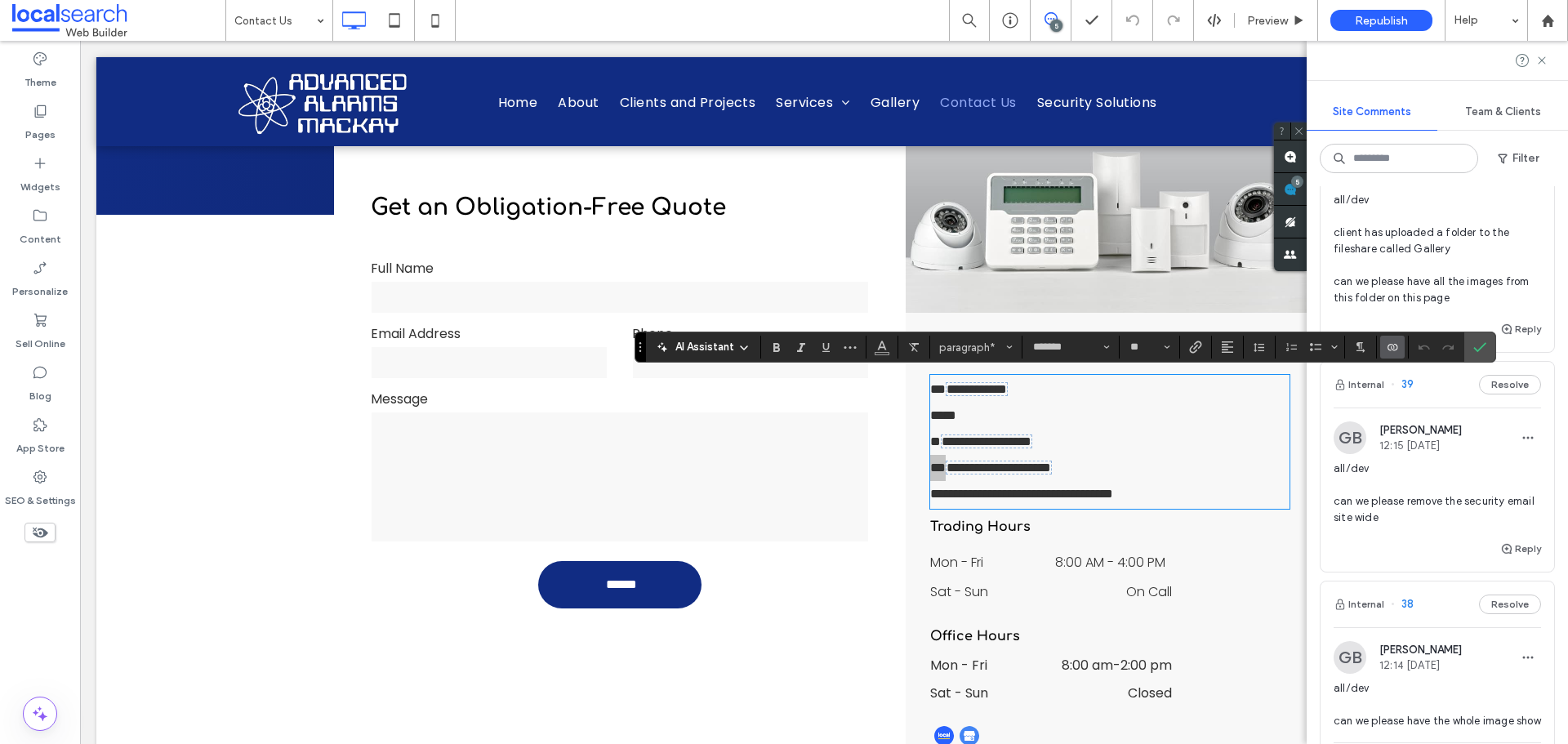
click at [1388, 342] on icon "Connect To Data" at bounding box center [1392, 347] width 13 height 13
click at [1392, 345] on icon "Connect To Data" at bounding box center [1392, 347] width 13 height 13
click at [1424, 308] on span "Disconnect" at bounding box center [1422, 306] width 56 height 16
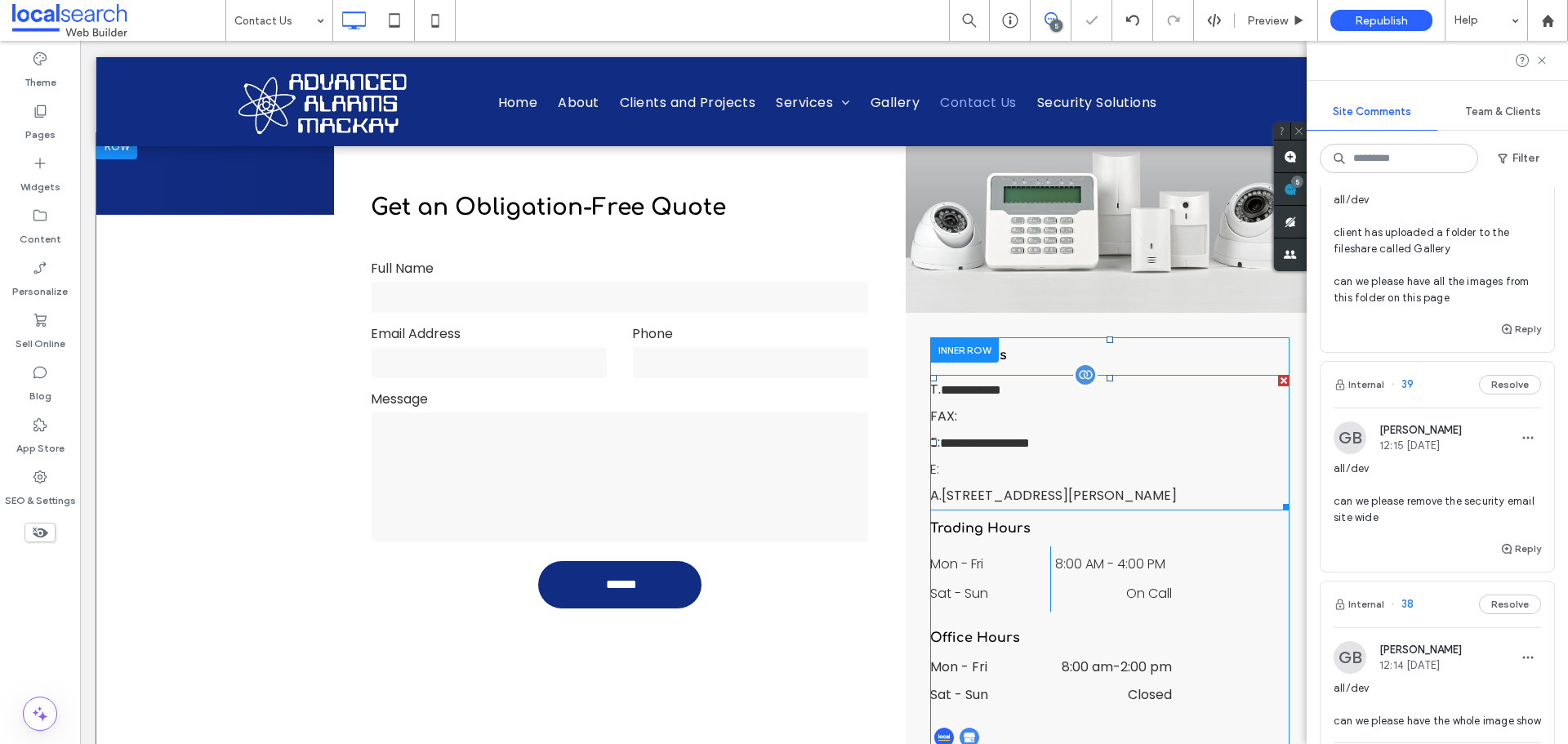
click at [1008, 464] on p "E:" at bounding box center [1110, 470] width 359 height 26
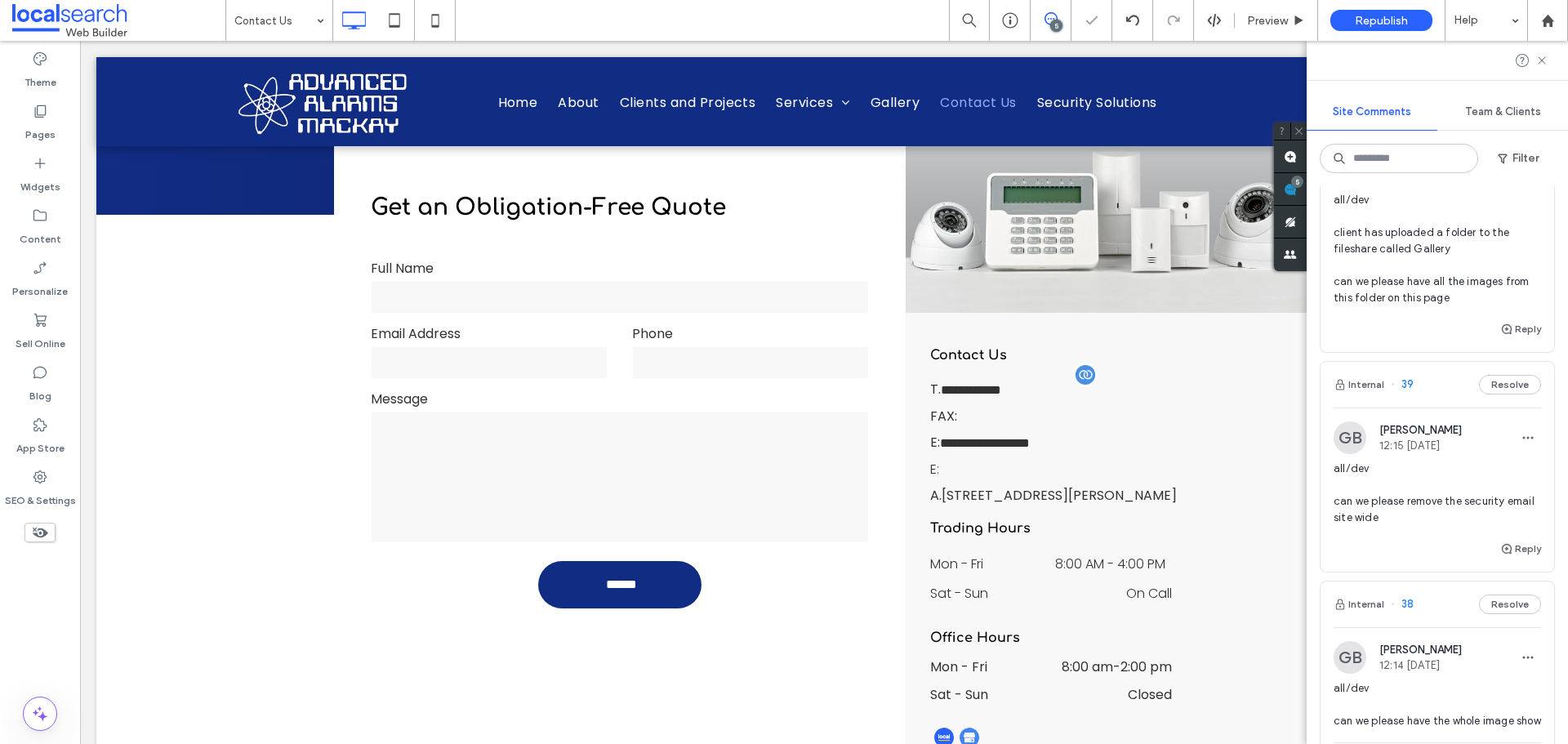
type input "*******"
type input "**"
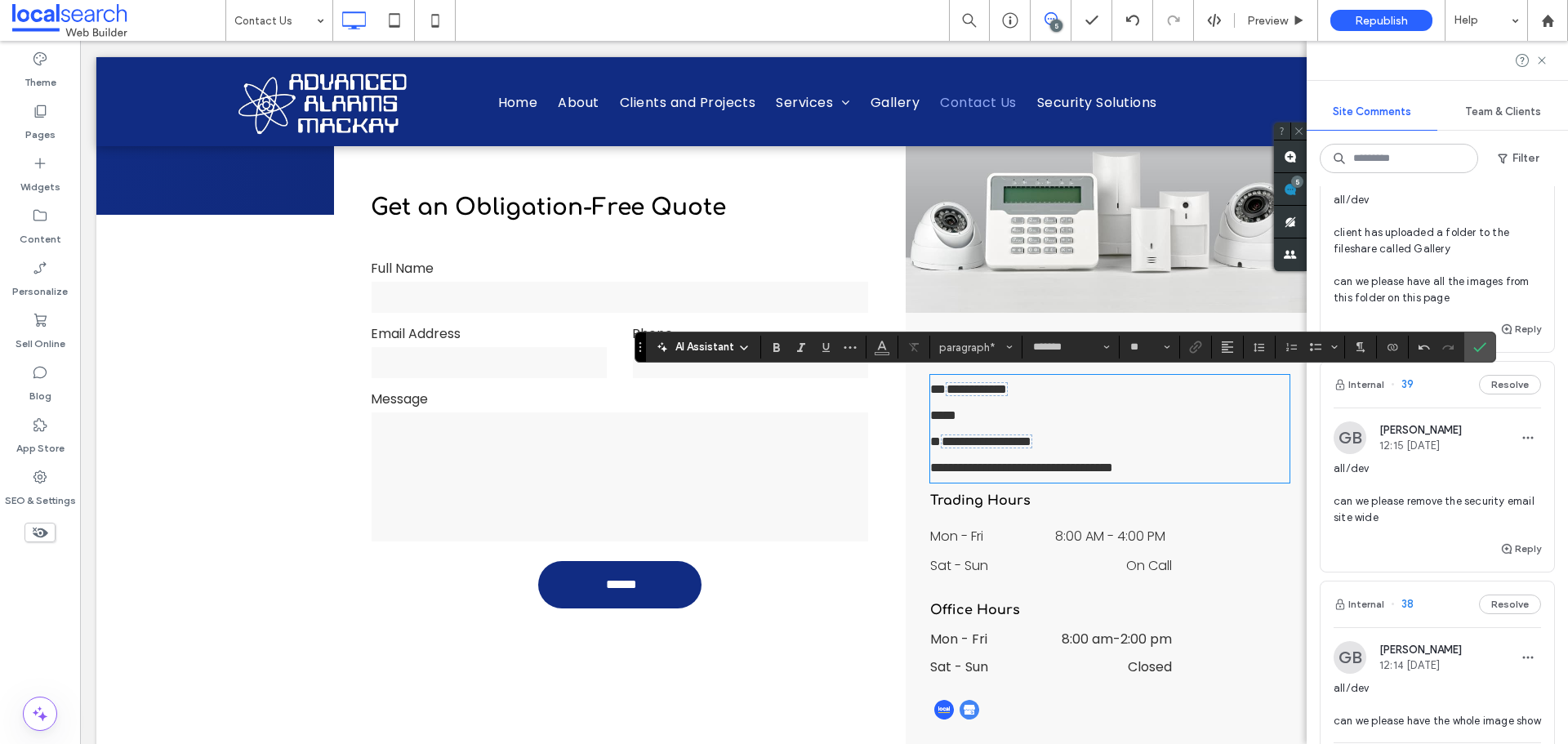
click at [1480, 344] on icon "Confirm" at bounding box center [1480, 347] width 13 height 13
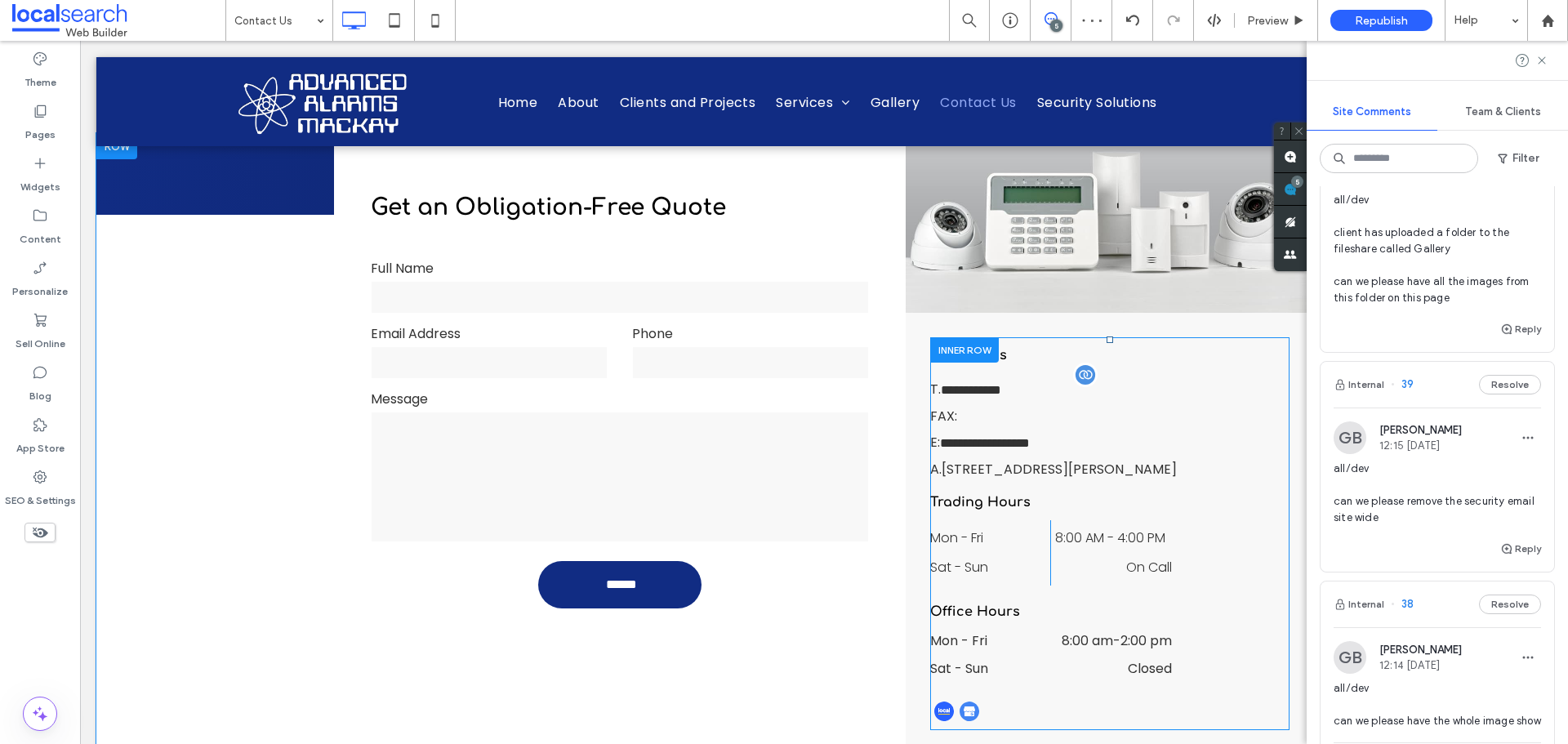
click at [1423, 513] on span "all/dev can we please remove the security email site wide" at bounding box center [1437, 493] width 207 height 65
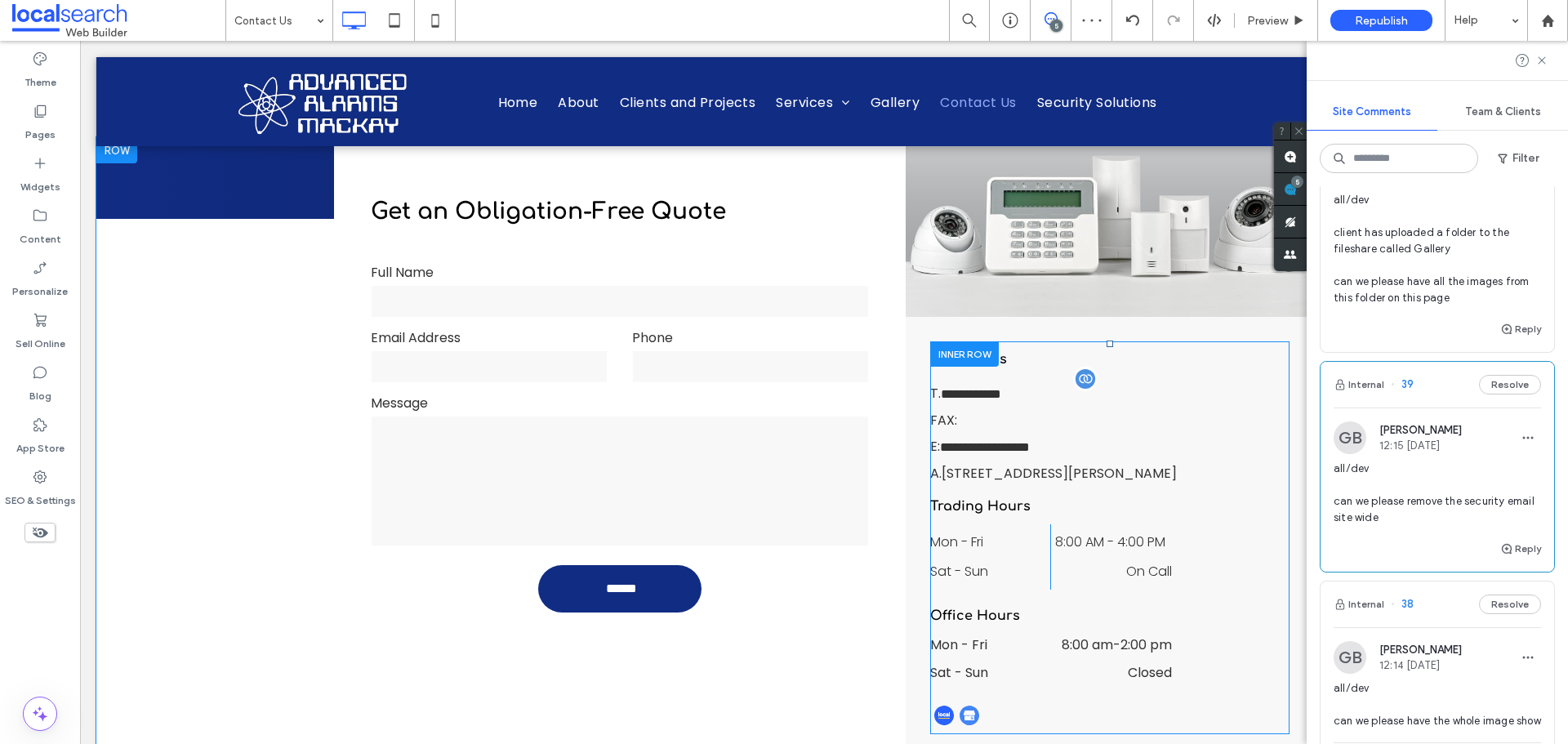
click at [1401, 501] on span "all/dev can we please remove the security email site wide" at bounding box center [1437, 493] width 207 height 65
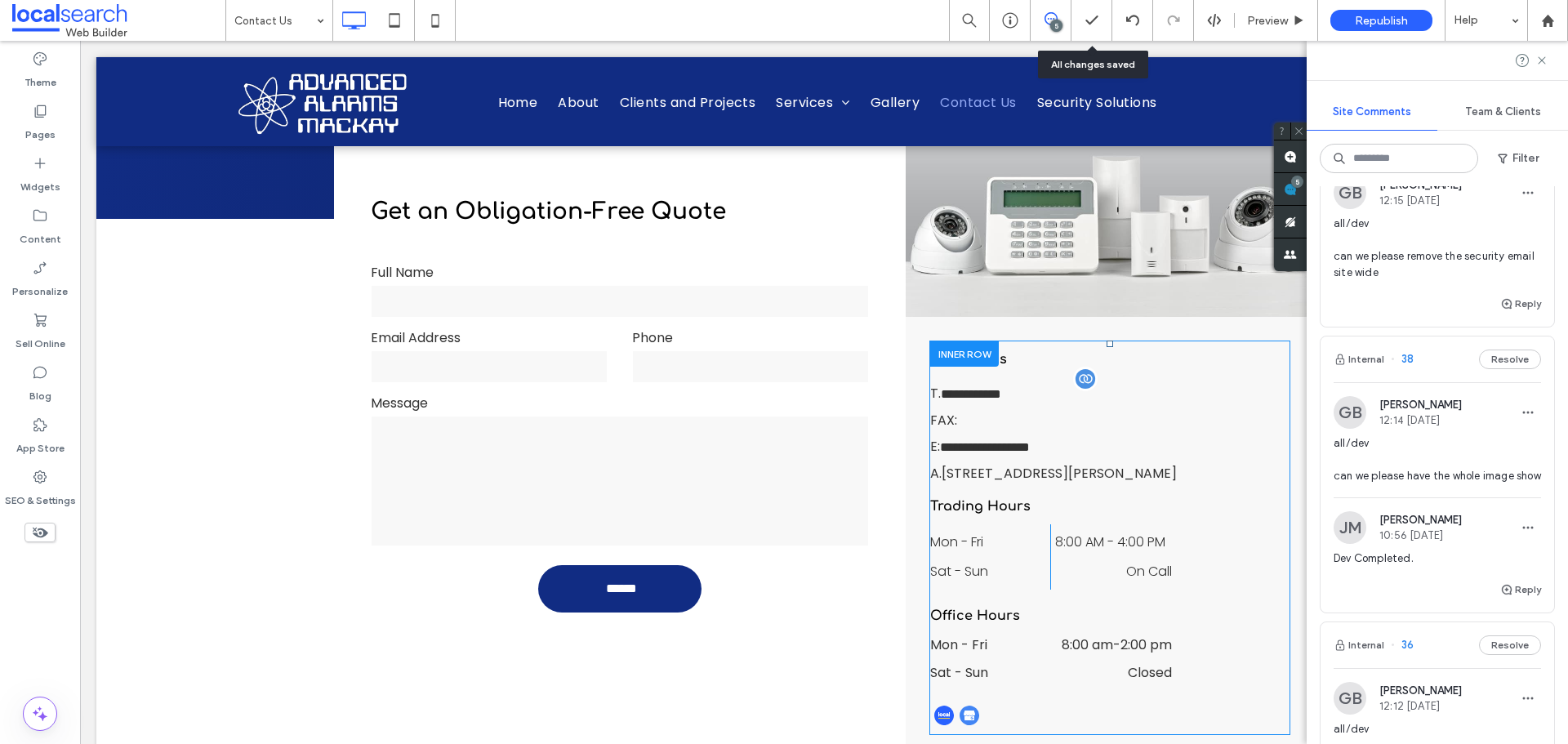
click at [1054, 29] on div "5" at bounding box center [1056, 26] width 12 height 12
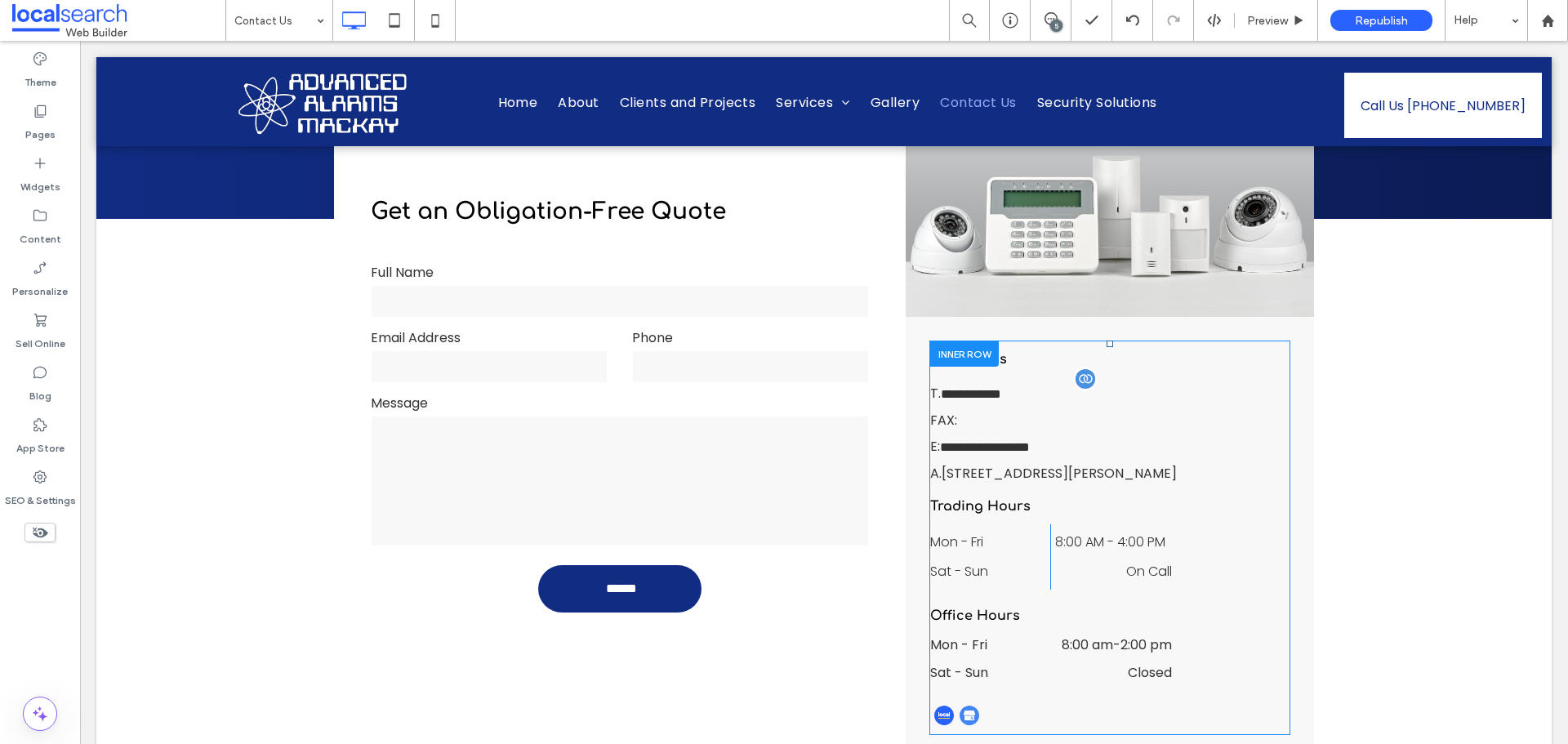
scroll to position [0, 0]
click at [1045, 21] on use at bounding box center [1051, 18] width 13 height 13
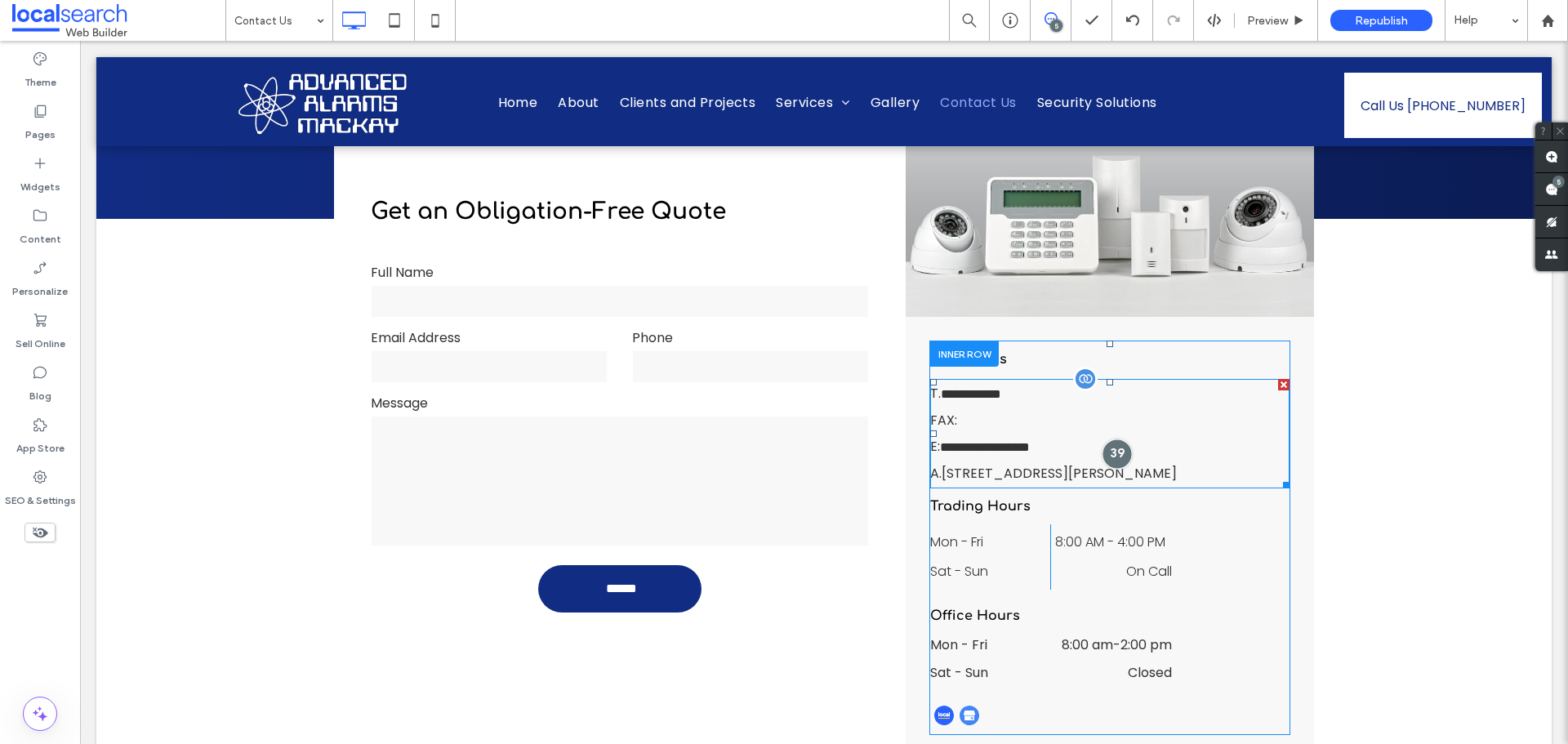
click at [1115, 452] on div at bounding box center [1118, 454] width 30 height 30
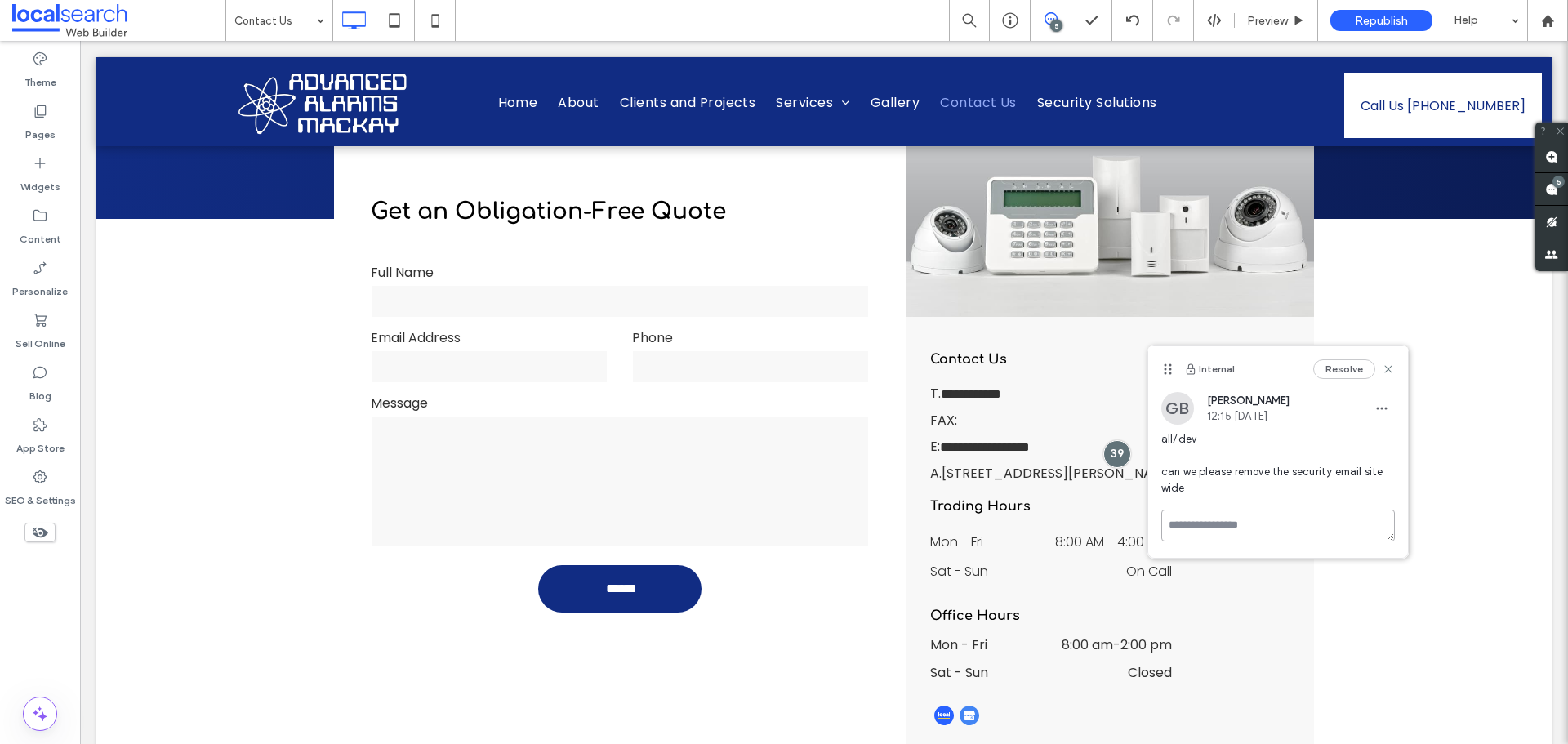
click at [1209, 530] on textarea at bounding box center [1277, 525] width 233 height 32
type textarea "**********"
click at [1367, 622] on button "Submit" at bounding box center [1366, 621] width 59 height 20
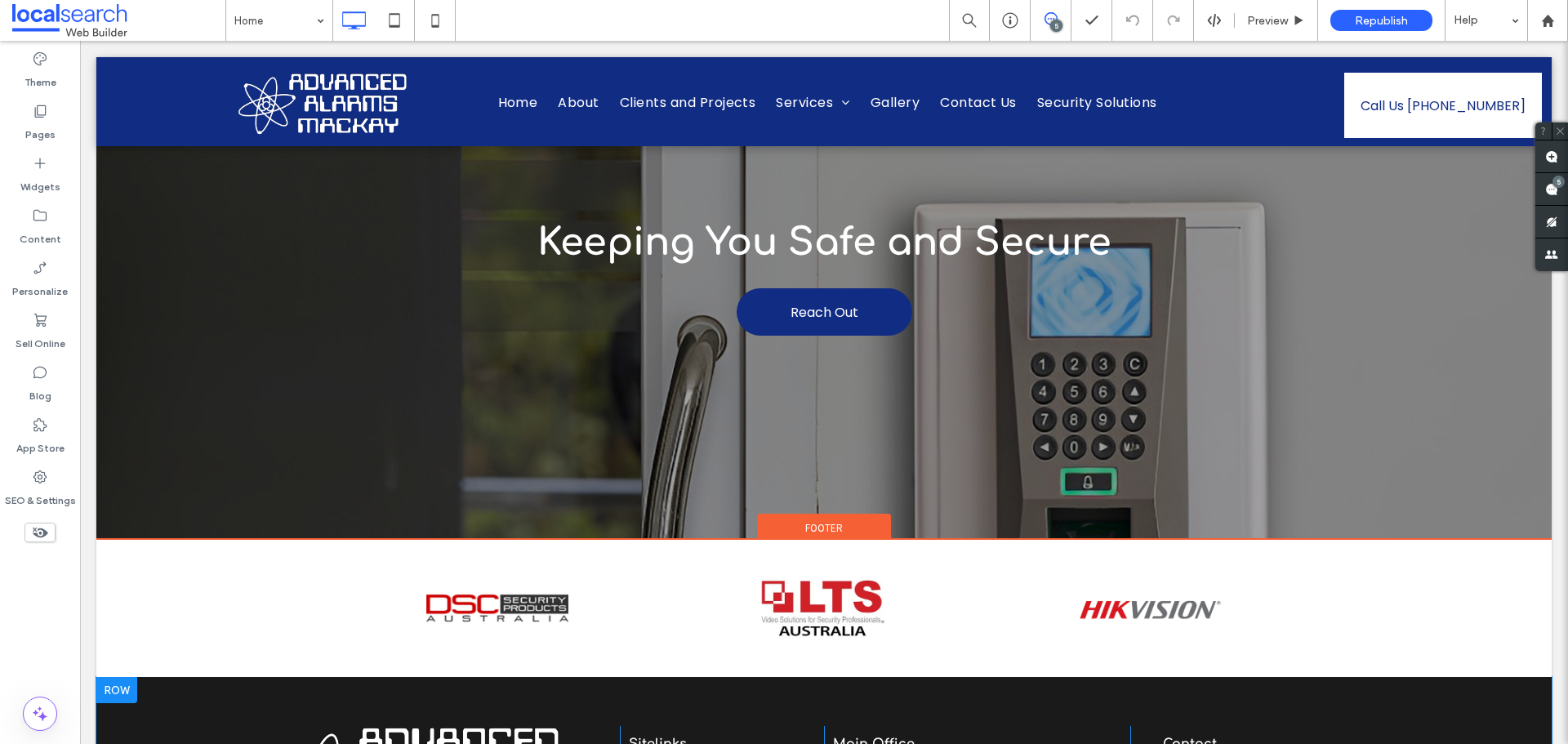
scroll to position [5064, 0]
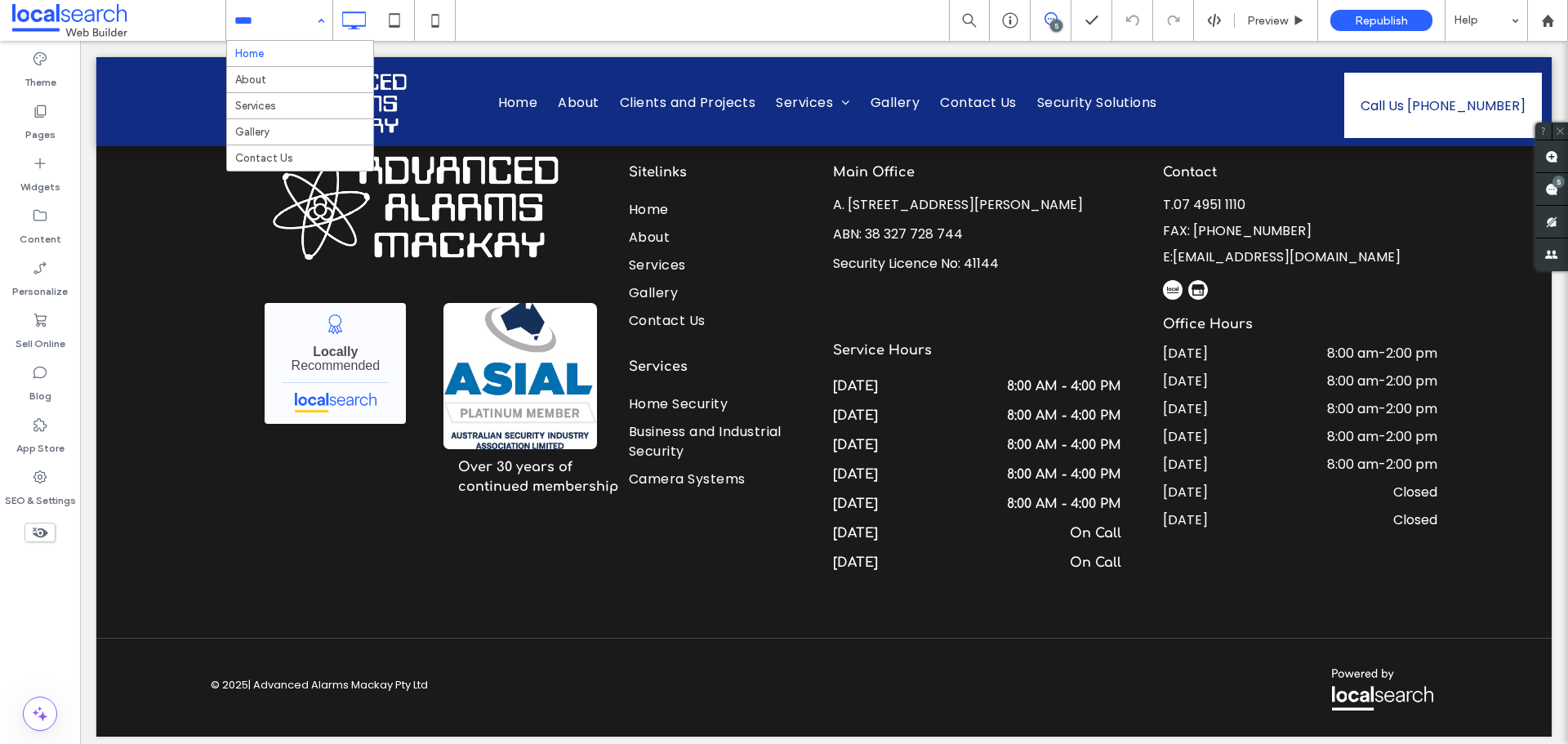
click at [291, 15] on input at bounding box center [275, 20] width 82 height 41
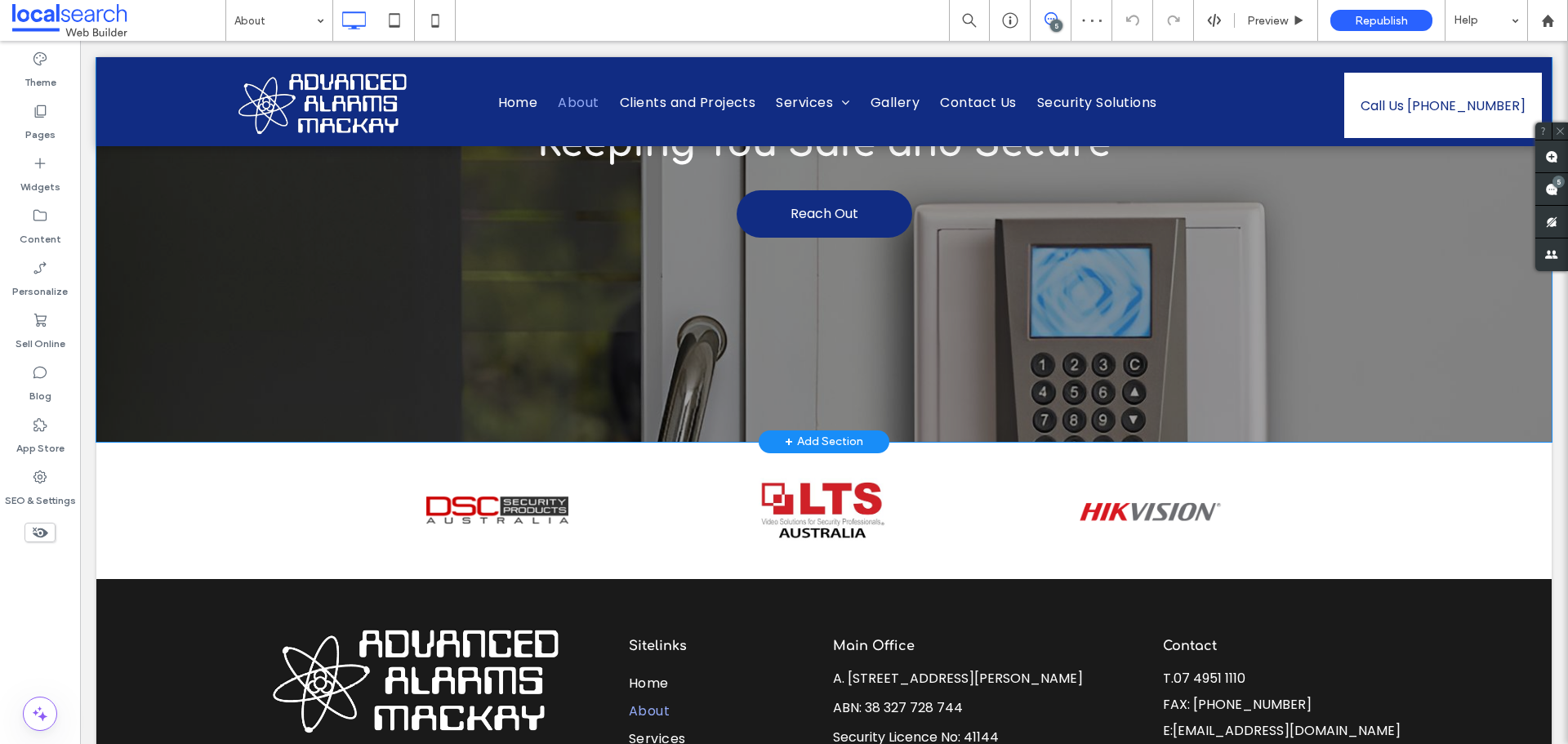
scroll to position [2850, 0]
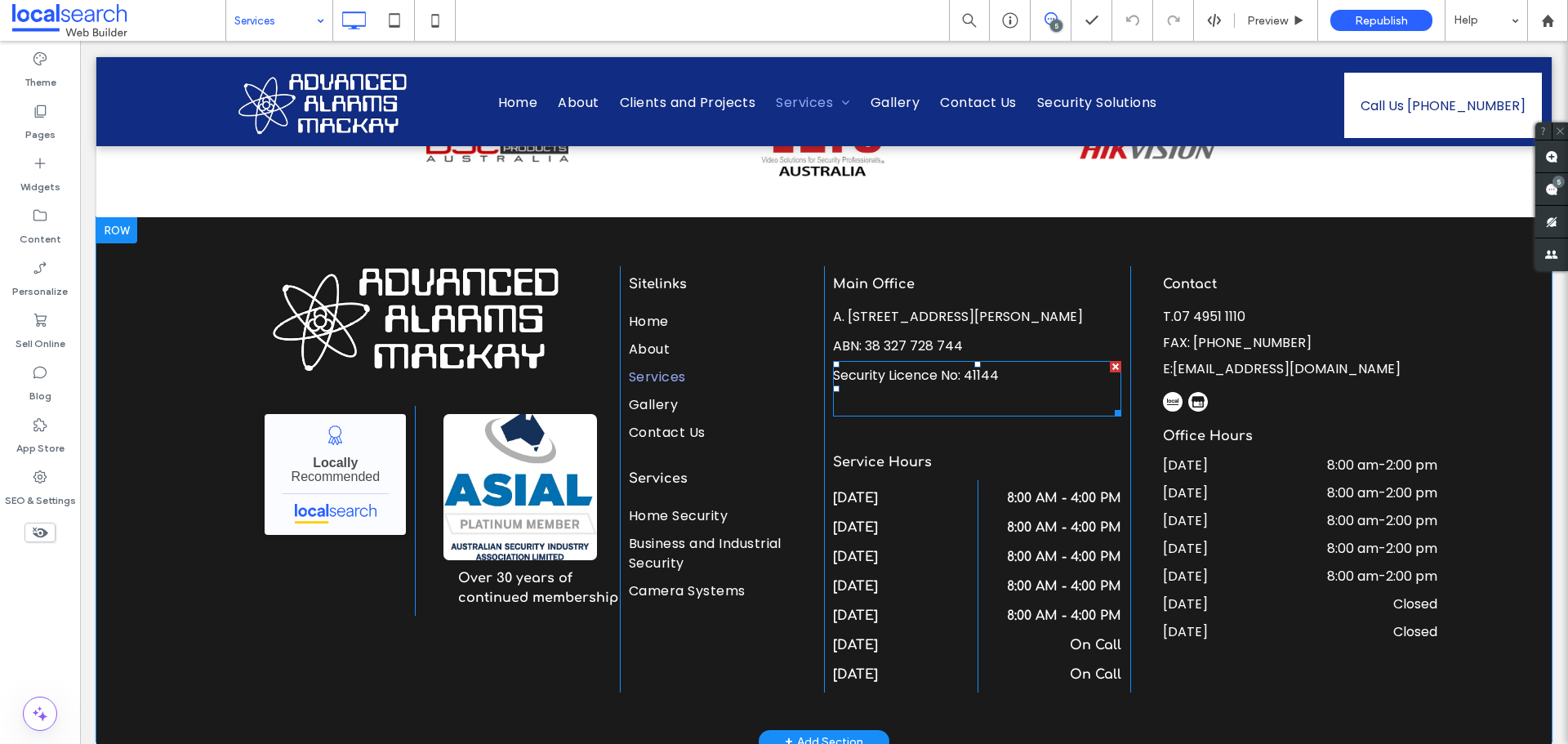
scroll to position [7957, 0]
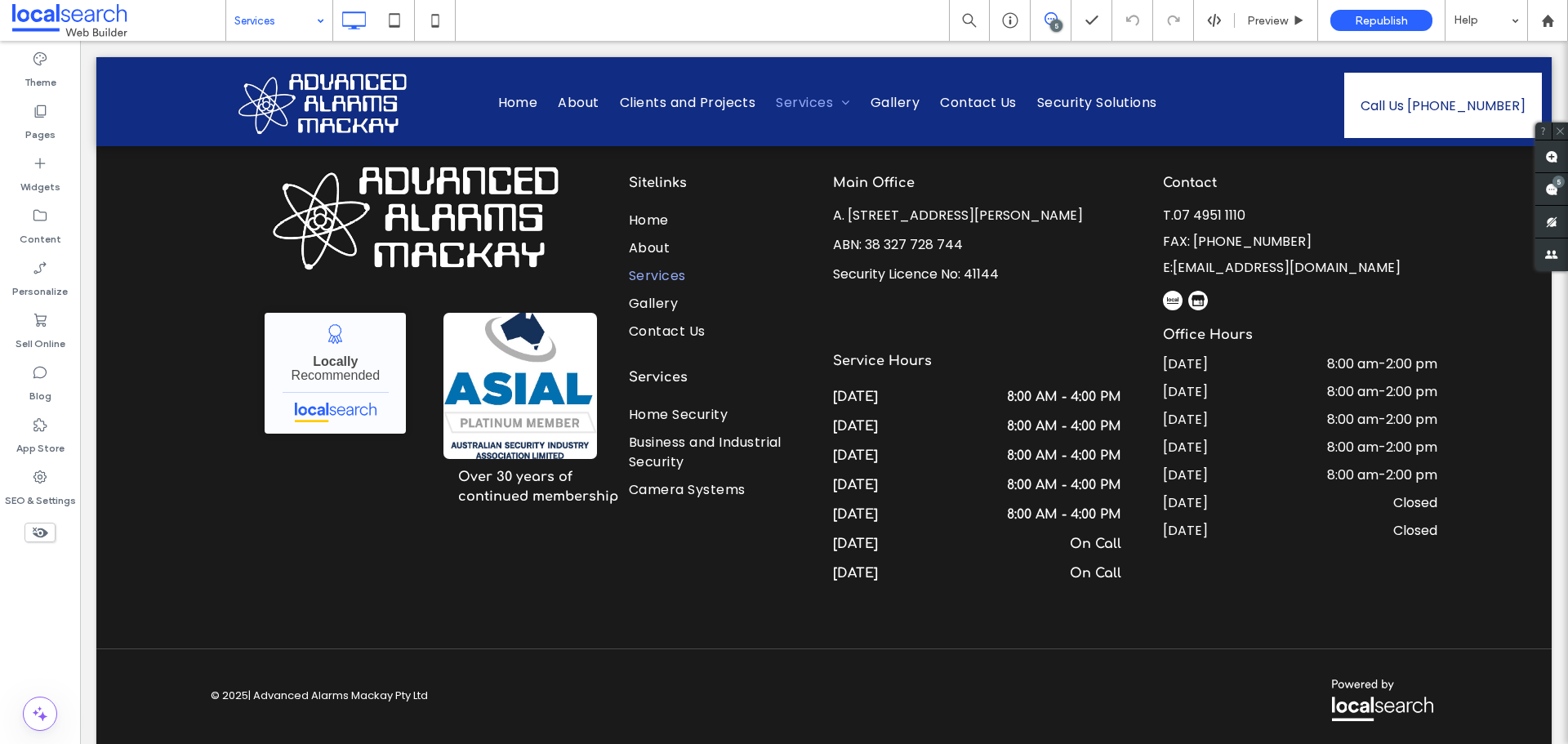
click at [274, 25] on input at bounding box center [275, 20] width 82 height 41
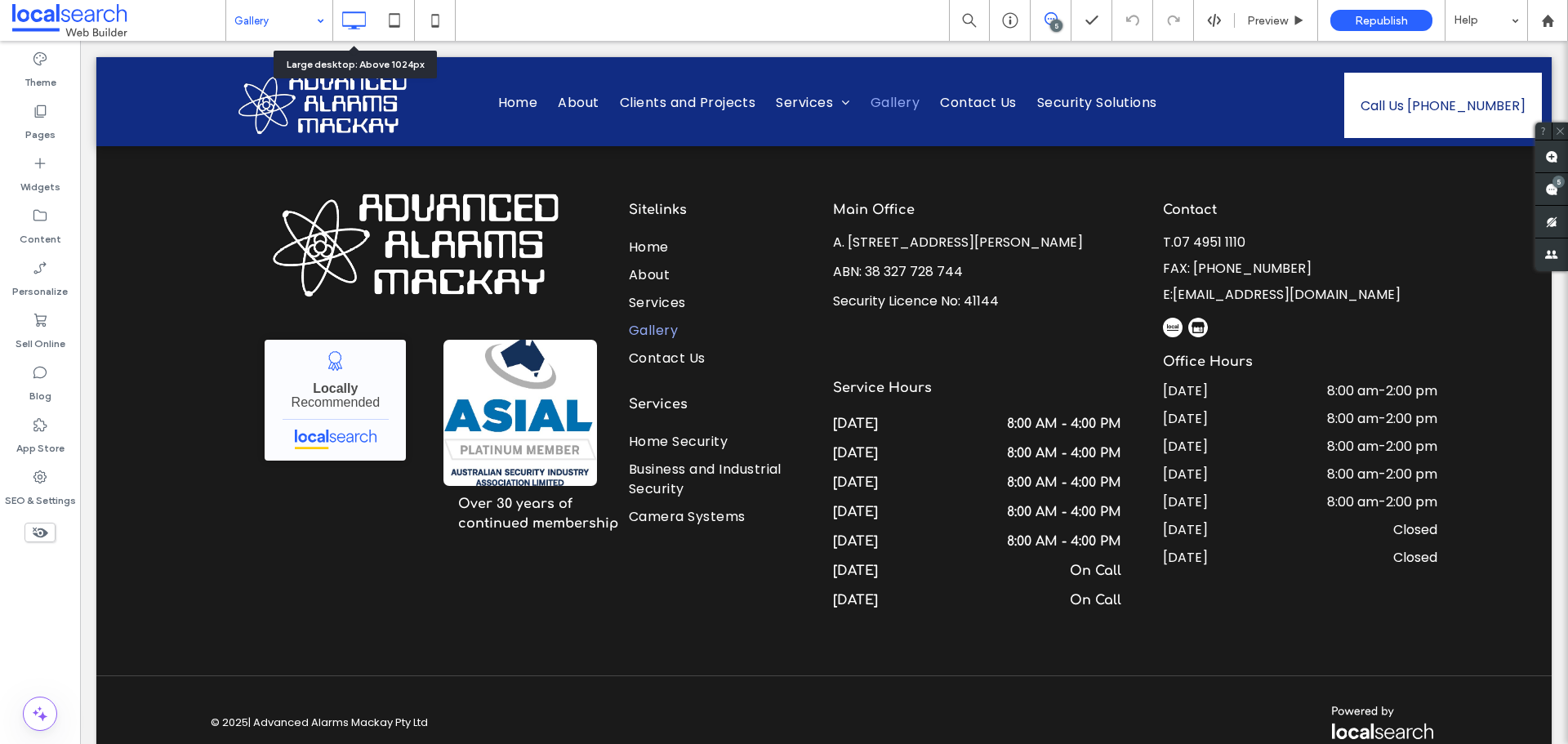
click at [277, 31] on input at bounding box center [275, 20] width 82 height 41
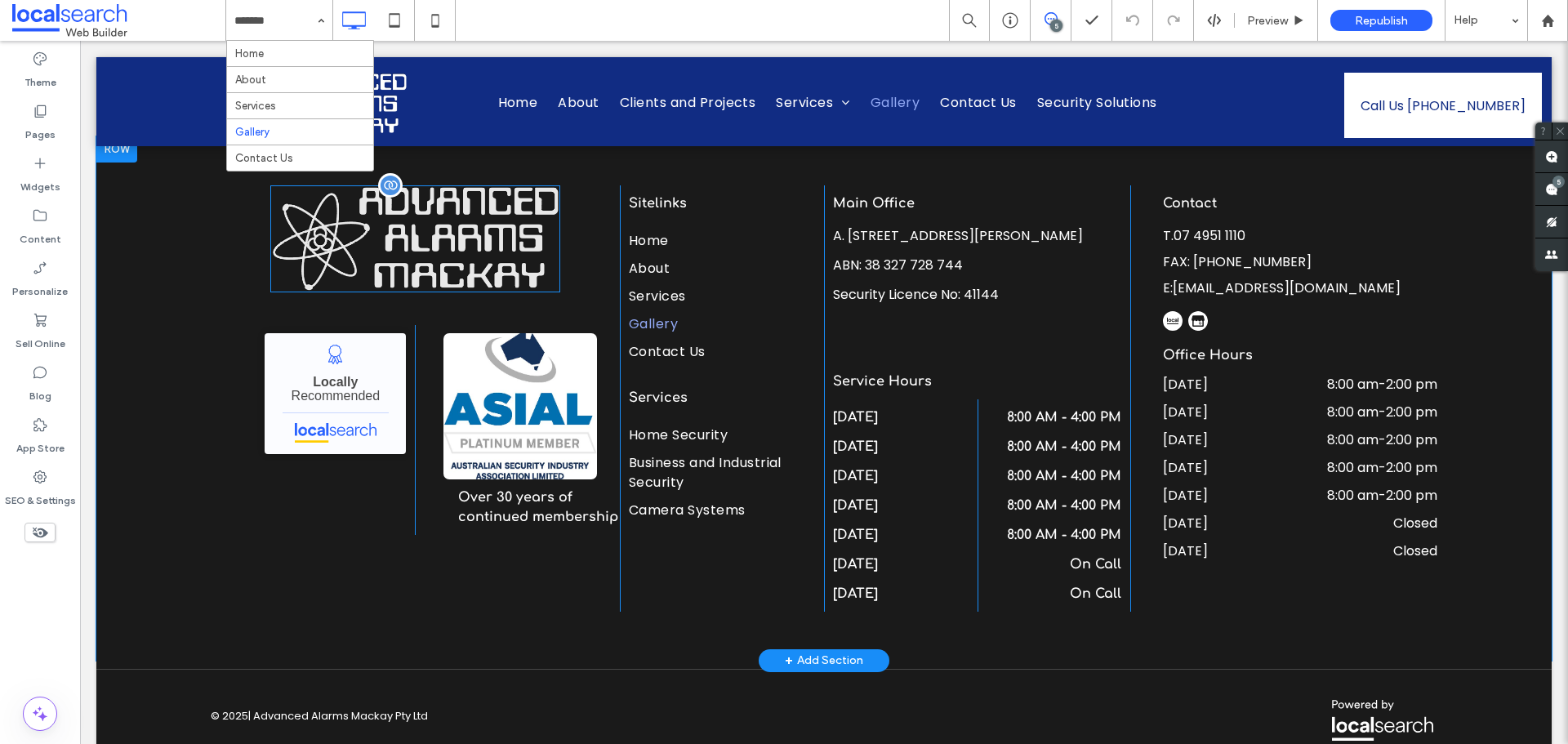
scroll to position [2477, 0]
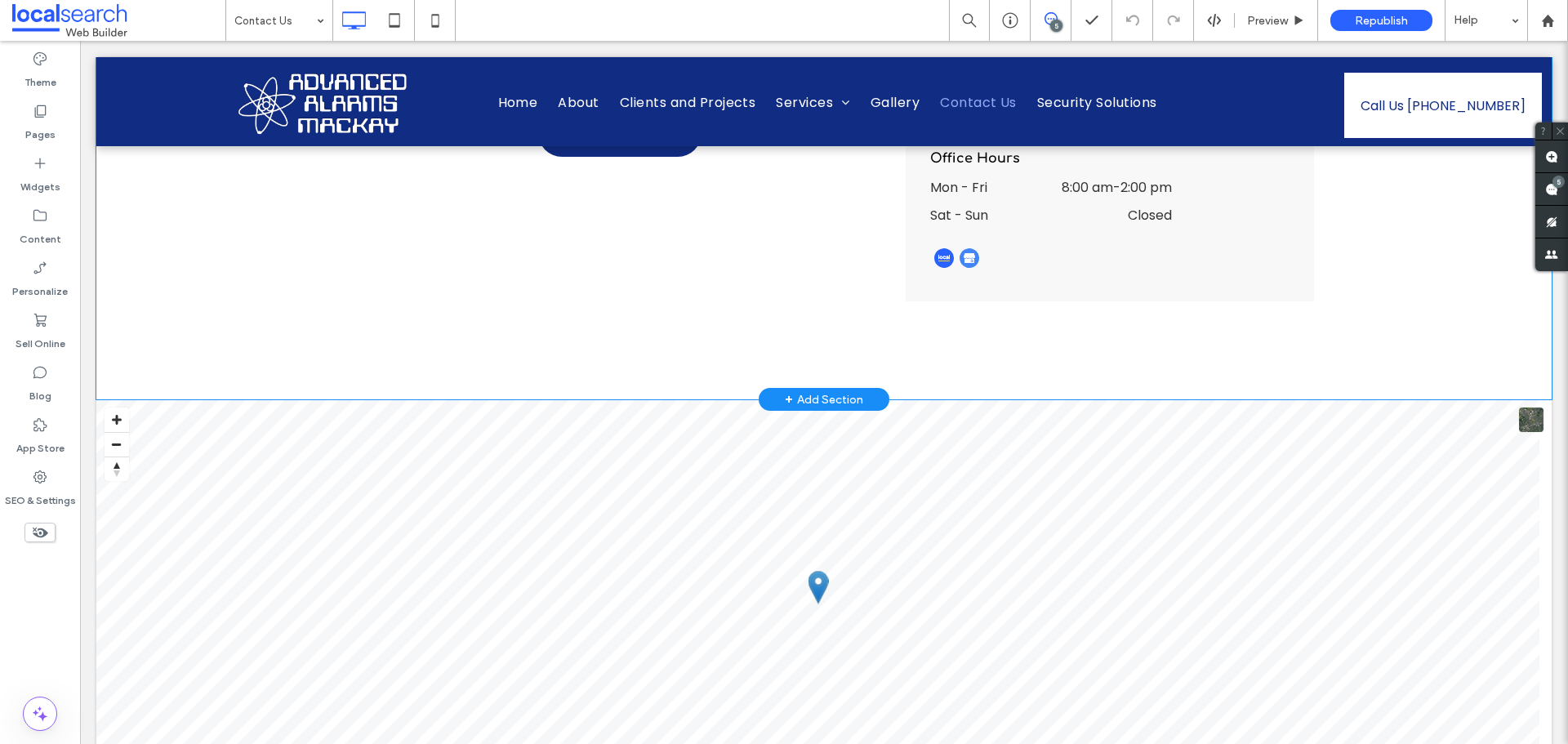
scroll to position [643, 0]
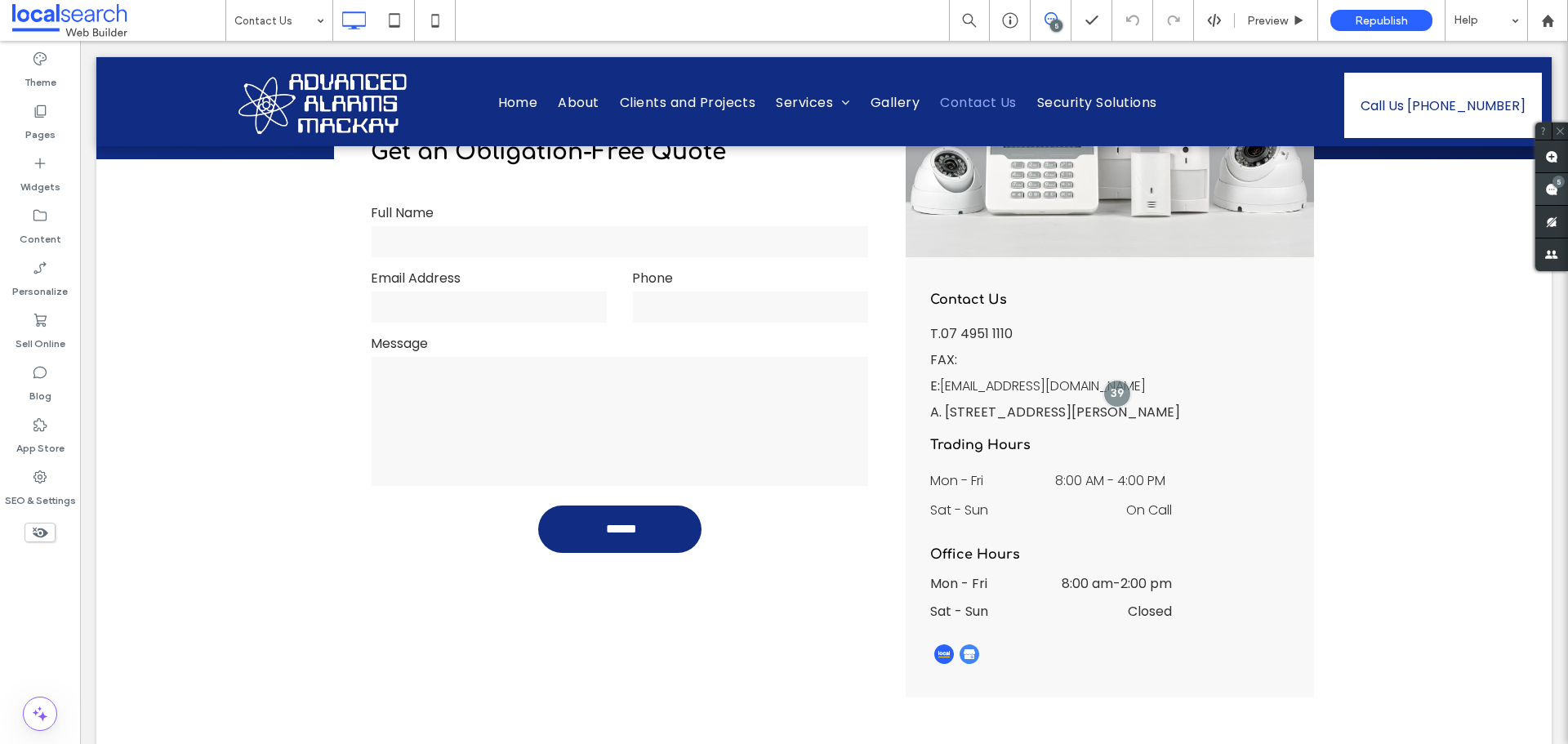
click at [1545, 188] on span at bounding box center [1552, 189] width 33 height 32
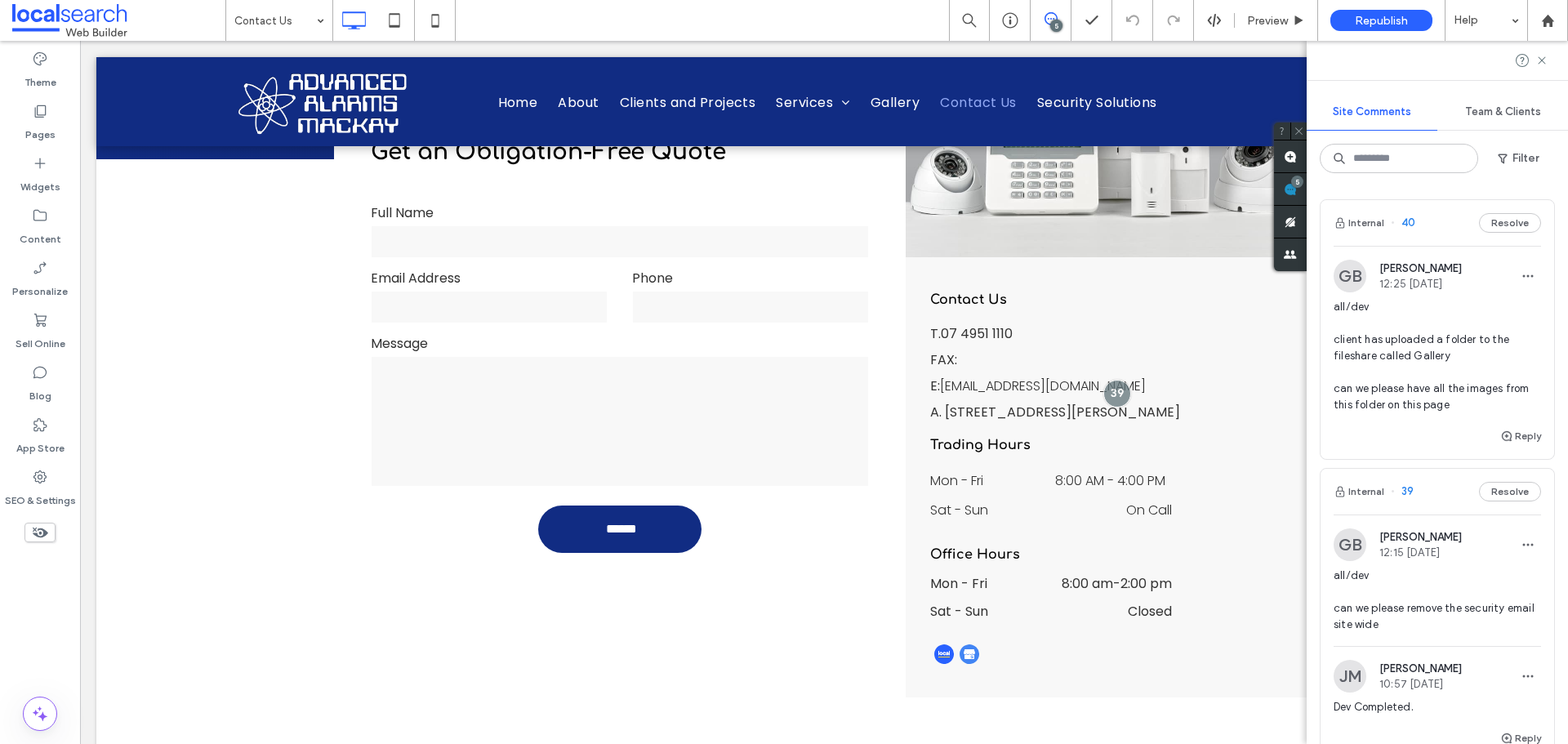
scroll to position [82, 0]
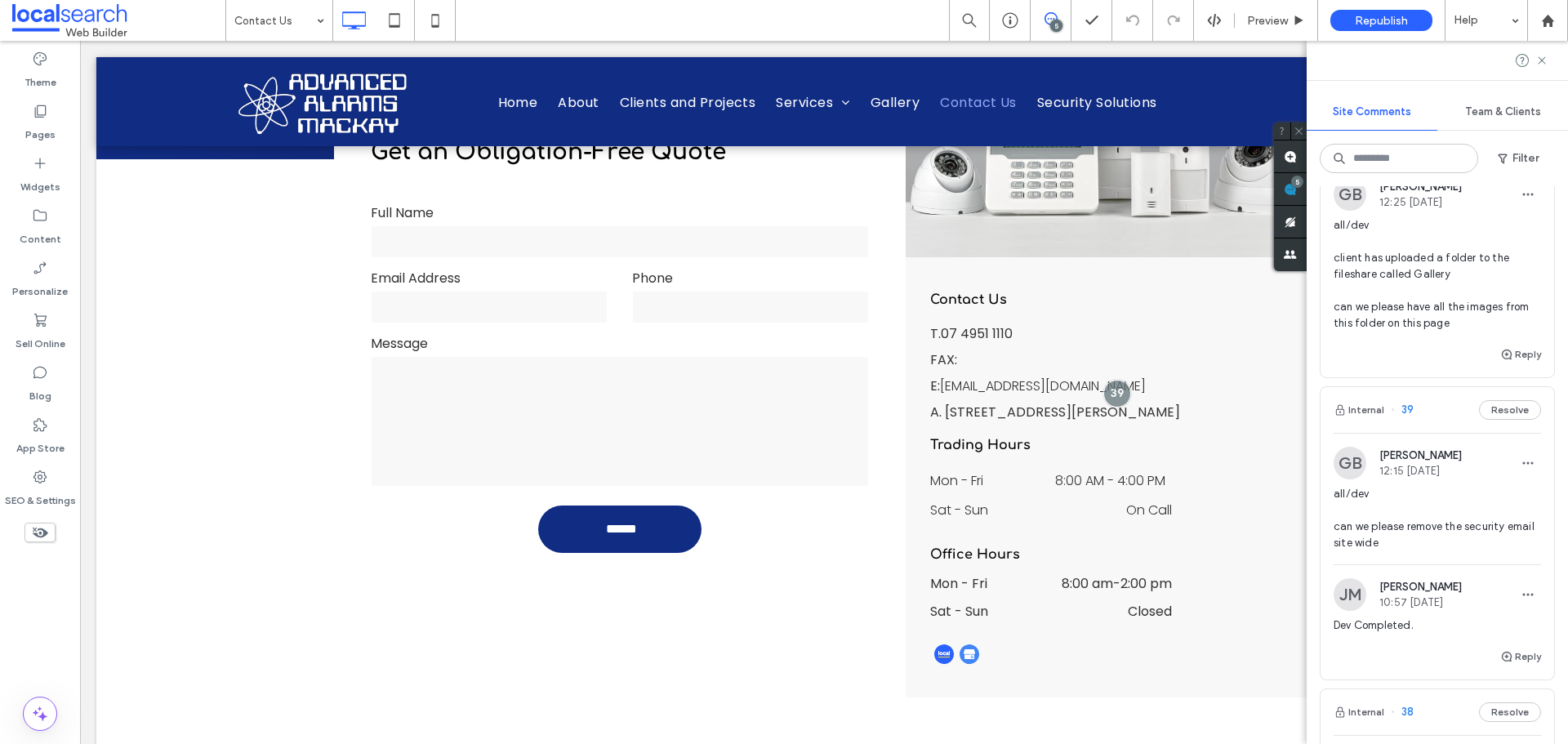
click at [1411, 306] on span "all/dev client has uploaded a folder to the fileshare called Gallery can we ple…" at bounding box center [1437, 275] width 207 height 114
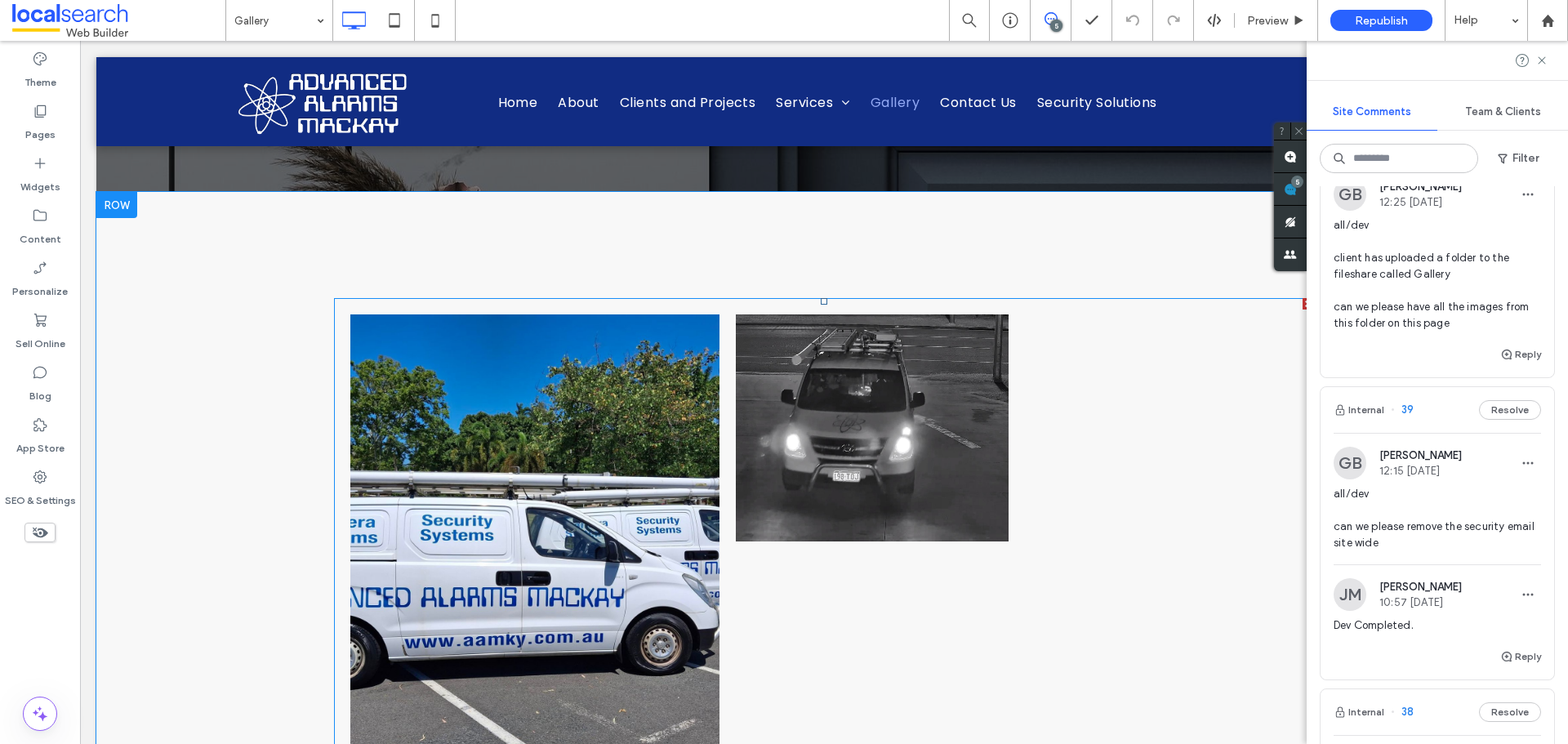
scroll to position [408, 0]
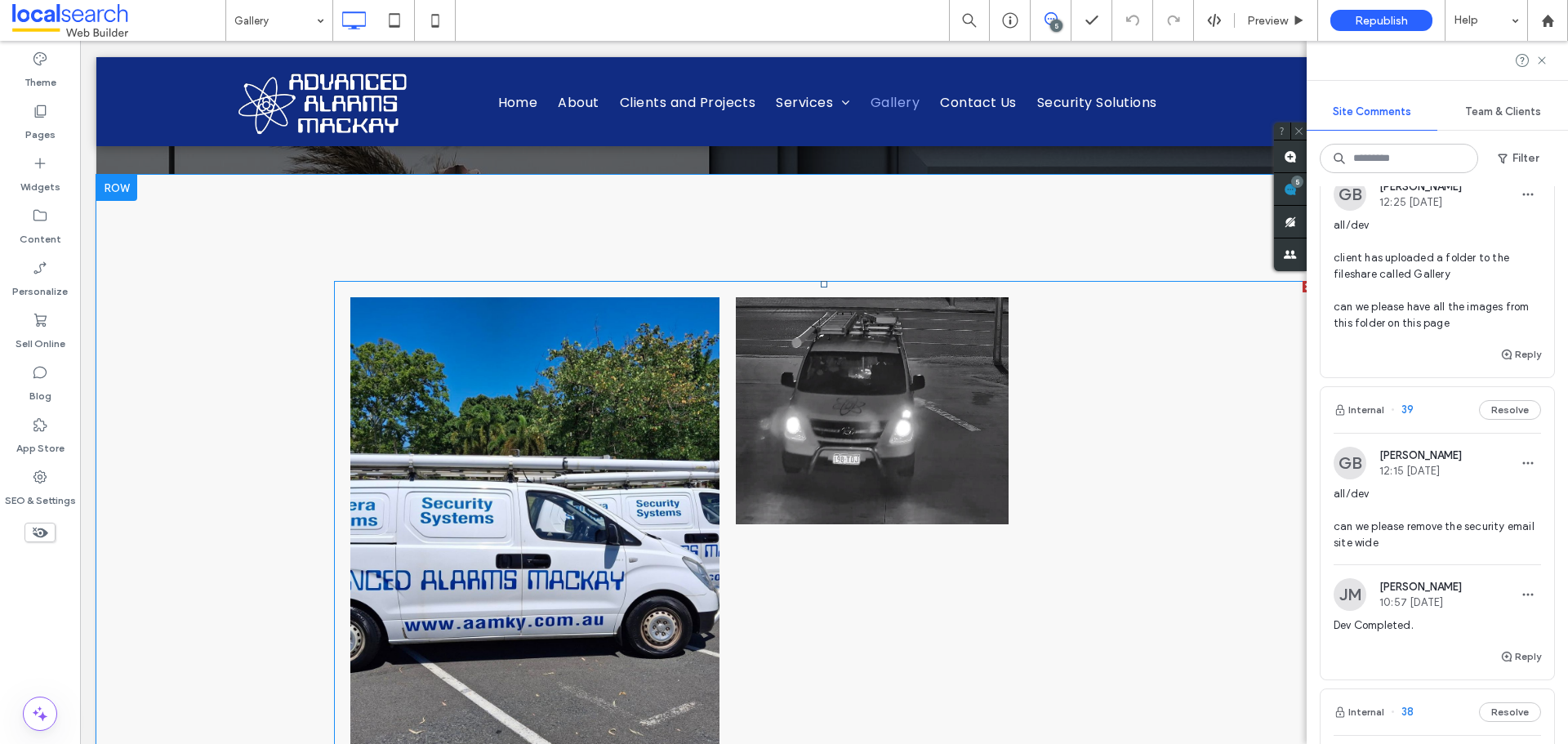
click at [760, 414] on link at bounding box center [872, 411] width 273 height 227
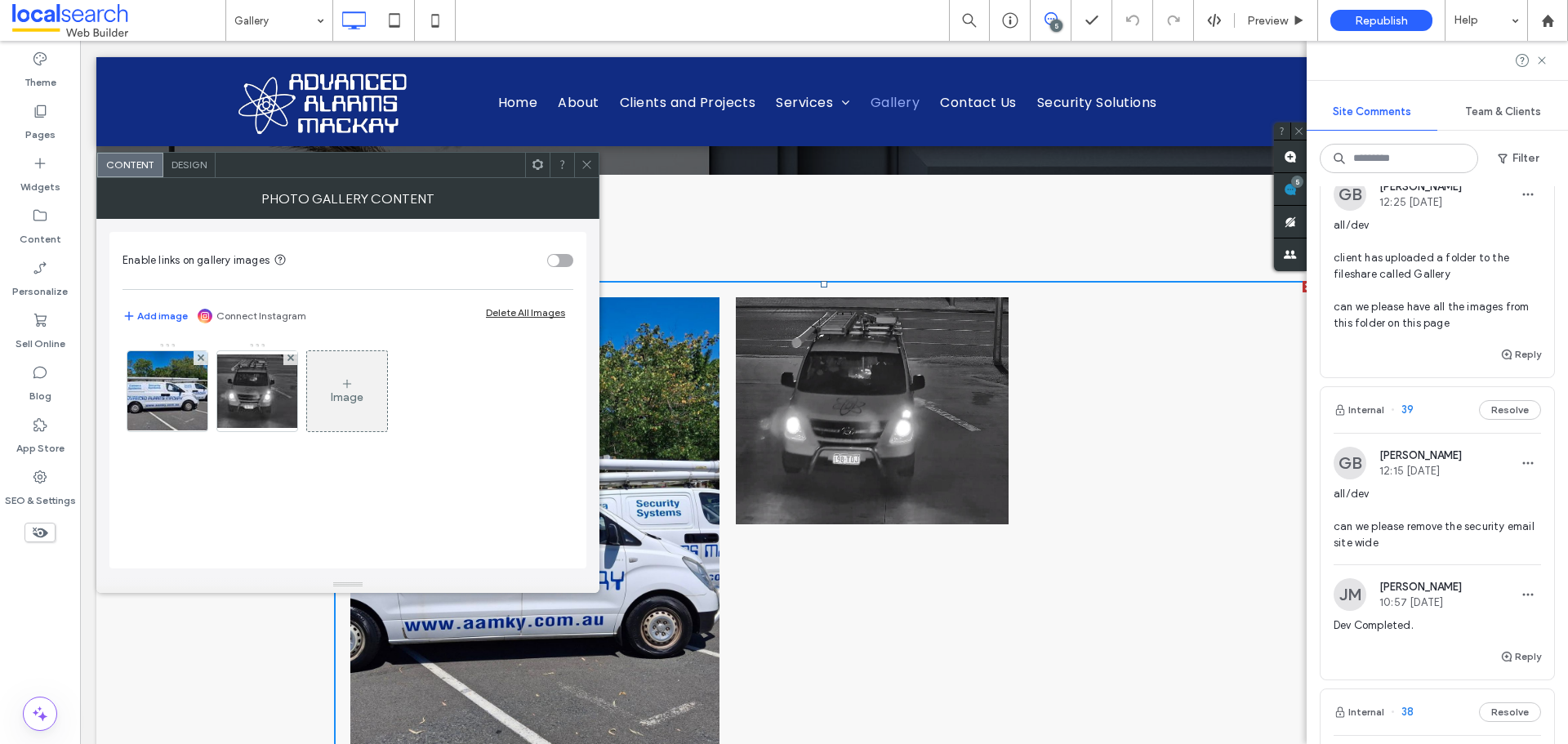
click at [583, 164] on icon at bounding box center [587, 165] width 12 height 12
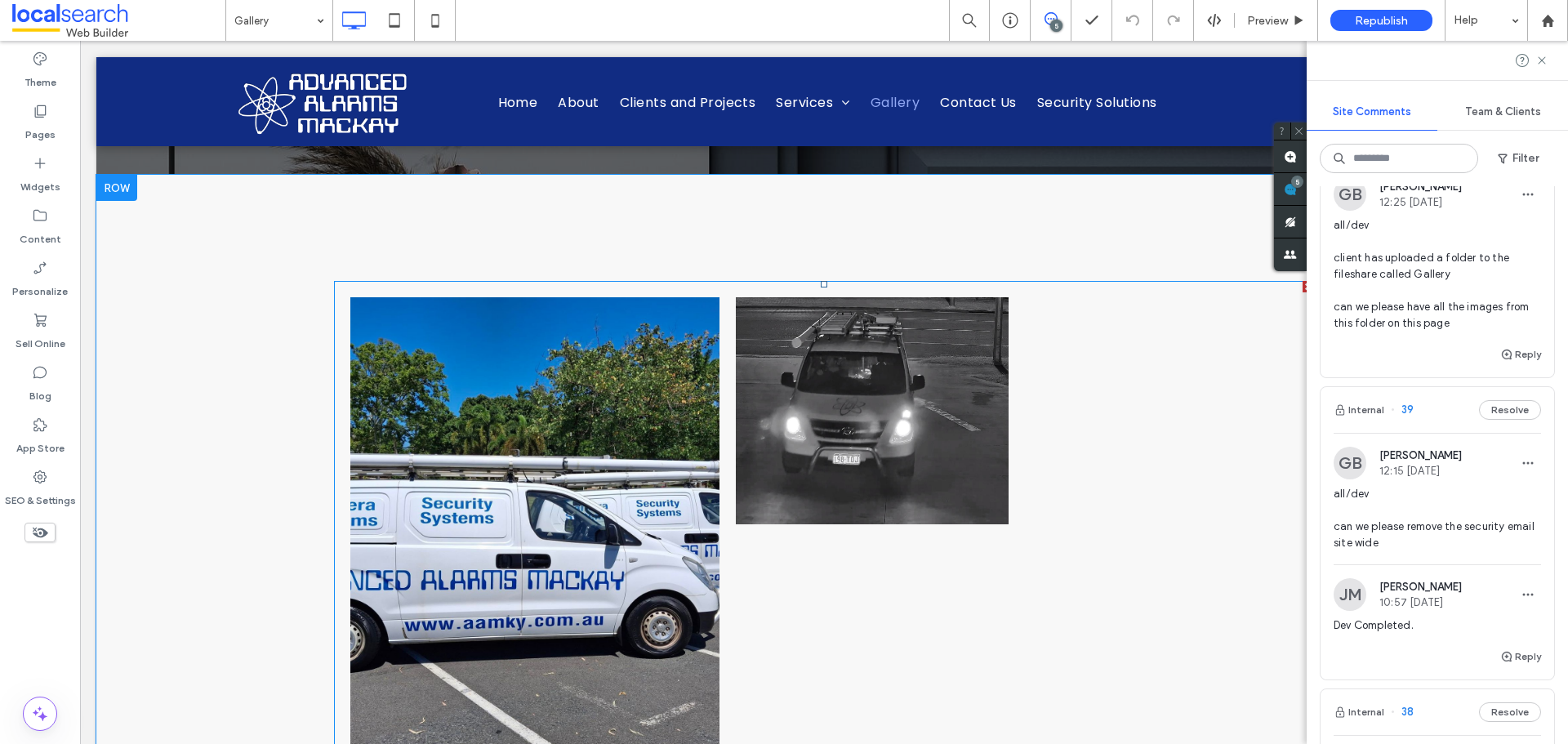
click at [646, 526] on link at bounding box center [535, 536] width 369 height 478
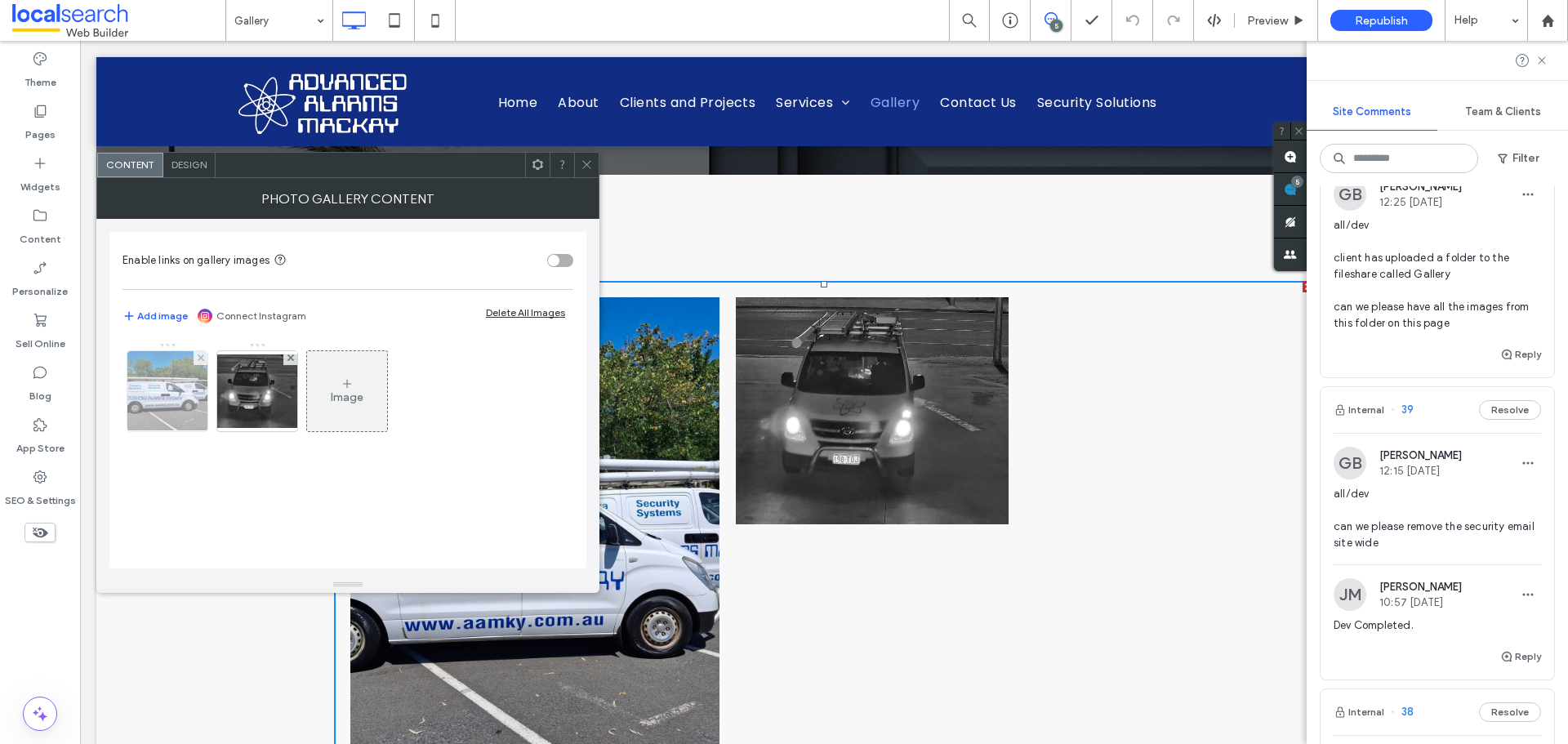
click at [174, 402] on img at bounding box center [167, 391] width 107 height 80
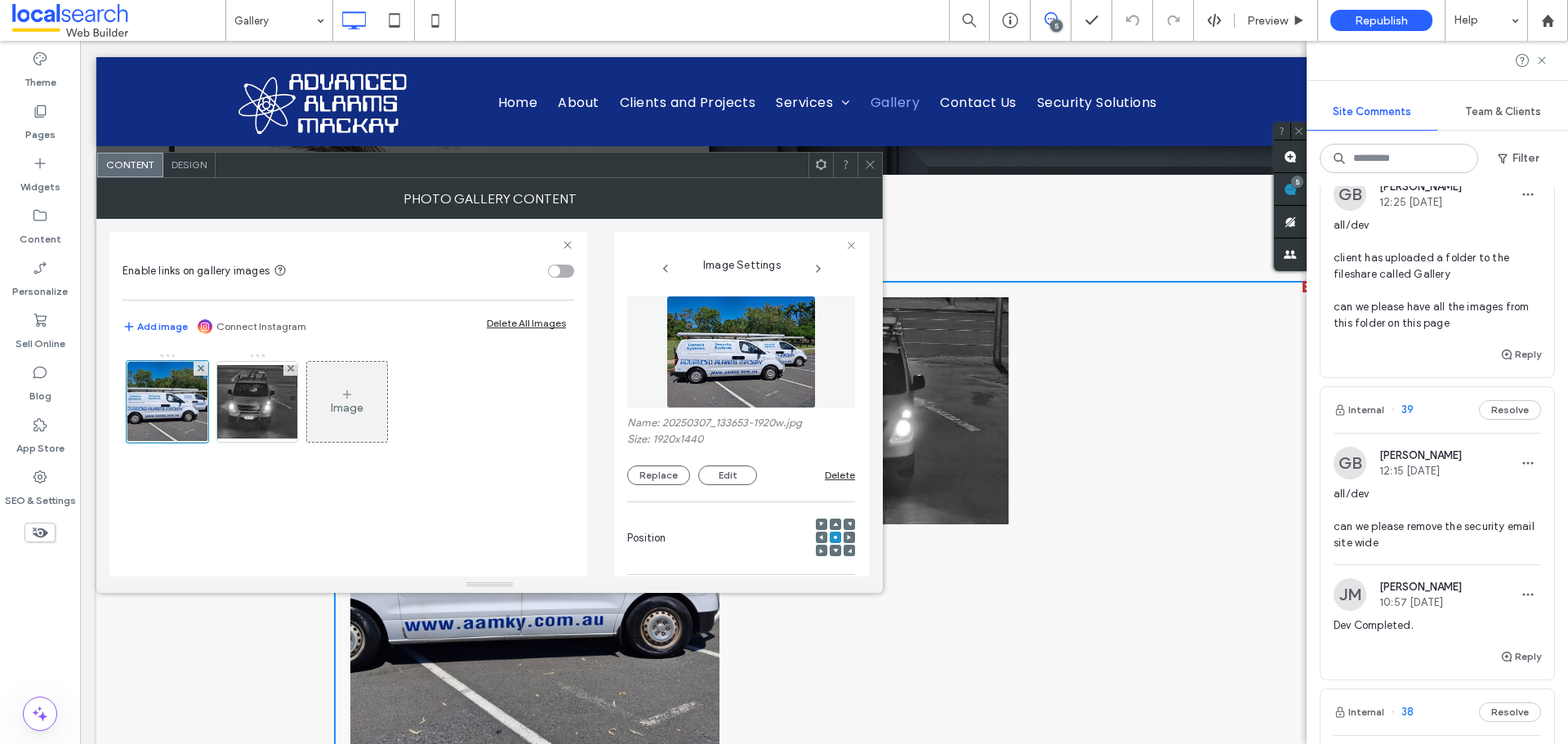
click at [389, 401] on div "Image" at bounding box center [347, 406] width 450 height 106
click at [380, 411] on div "Image" at bounding box center [347, 401] width 80 height 77
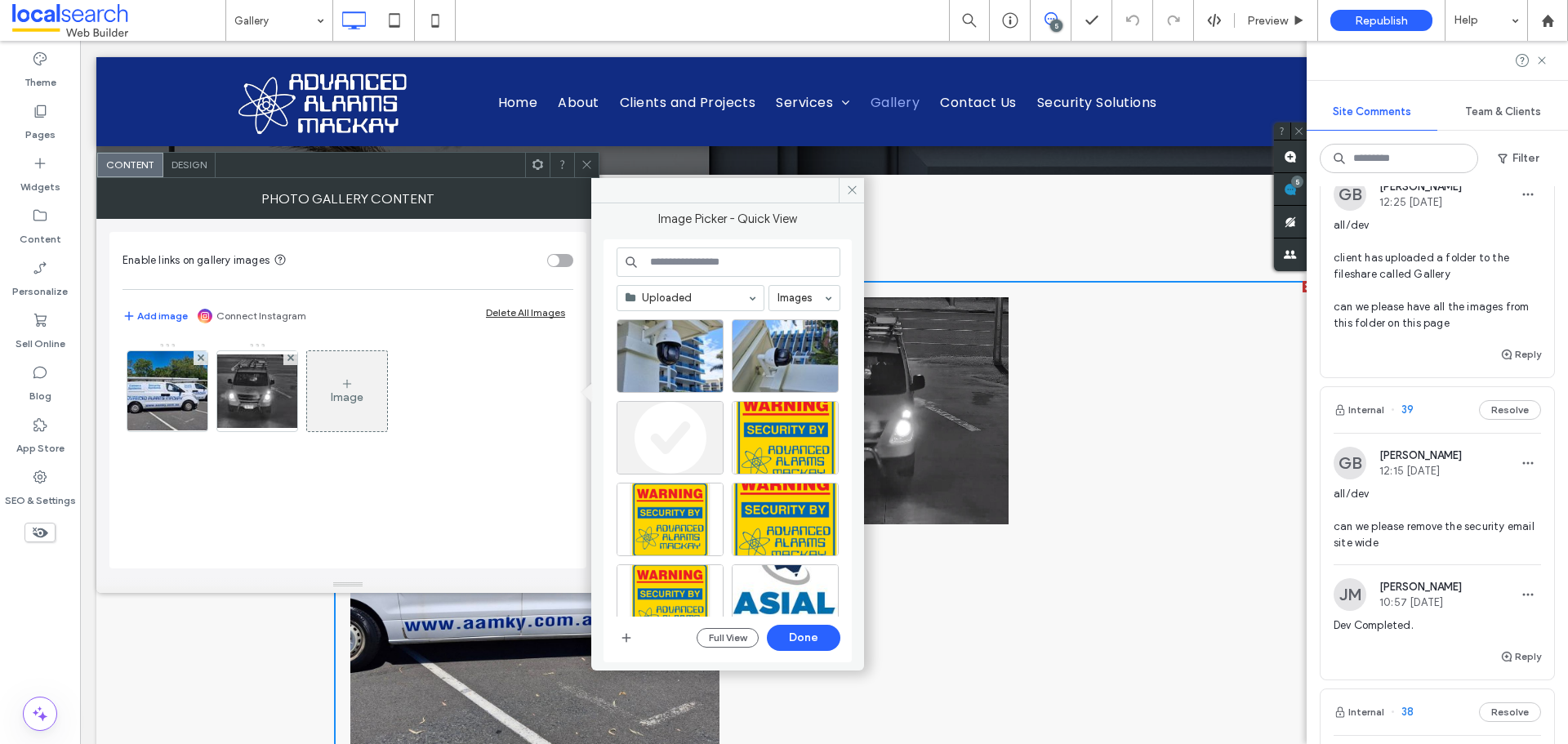
click at [709, 306] on div at bounding box center [690, 298] width 147 height 24
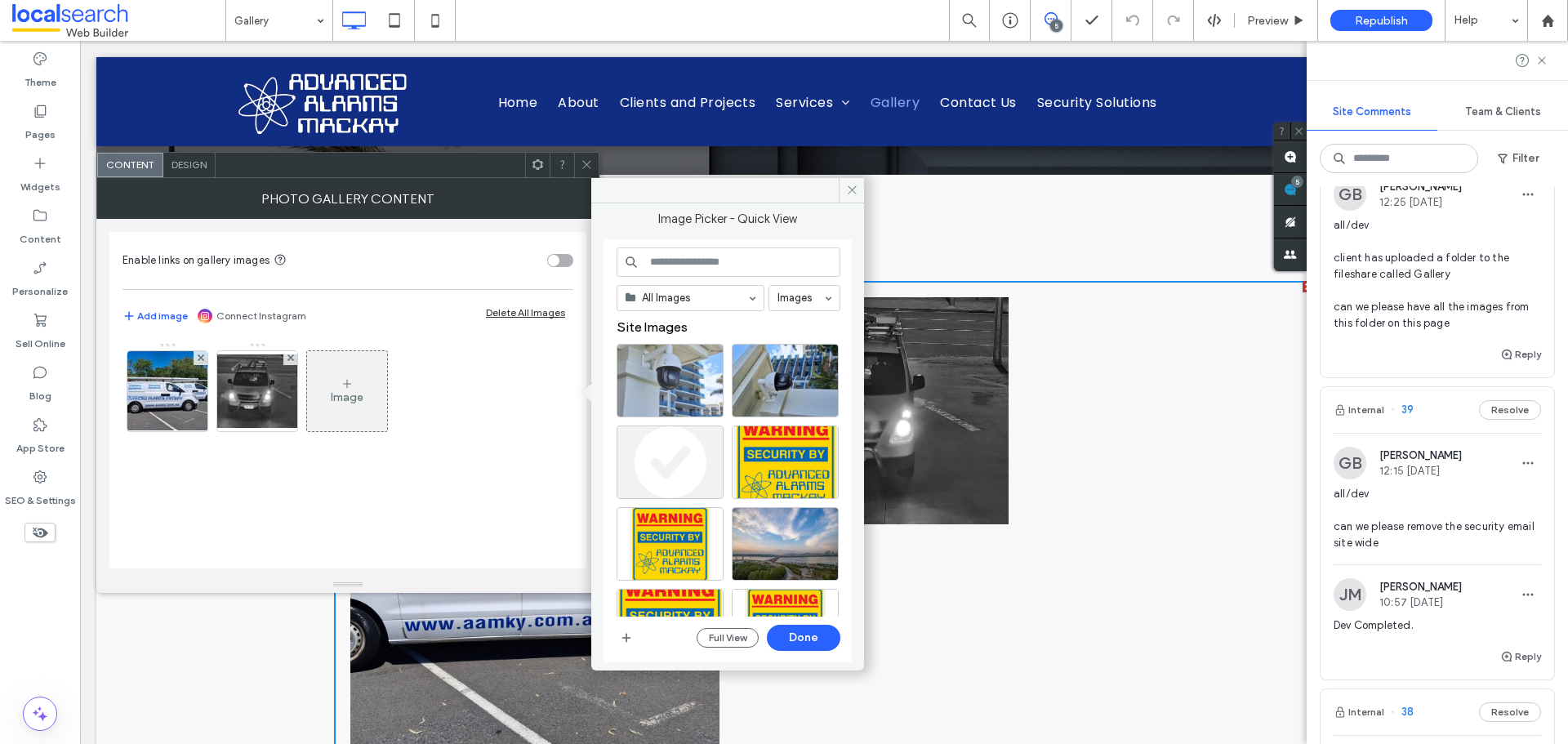
drag, startPoint x: 690, startPoint y: 331, endPoint x: 677, endPoint y: 377, distance: 47.8
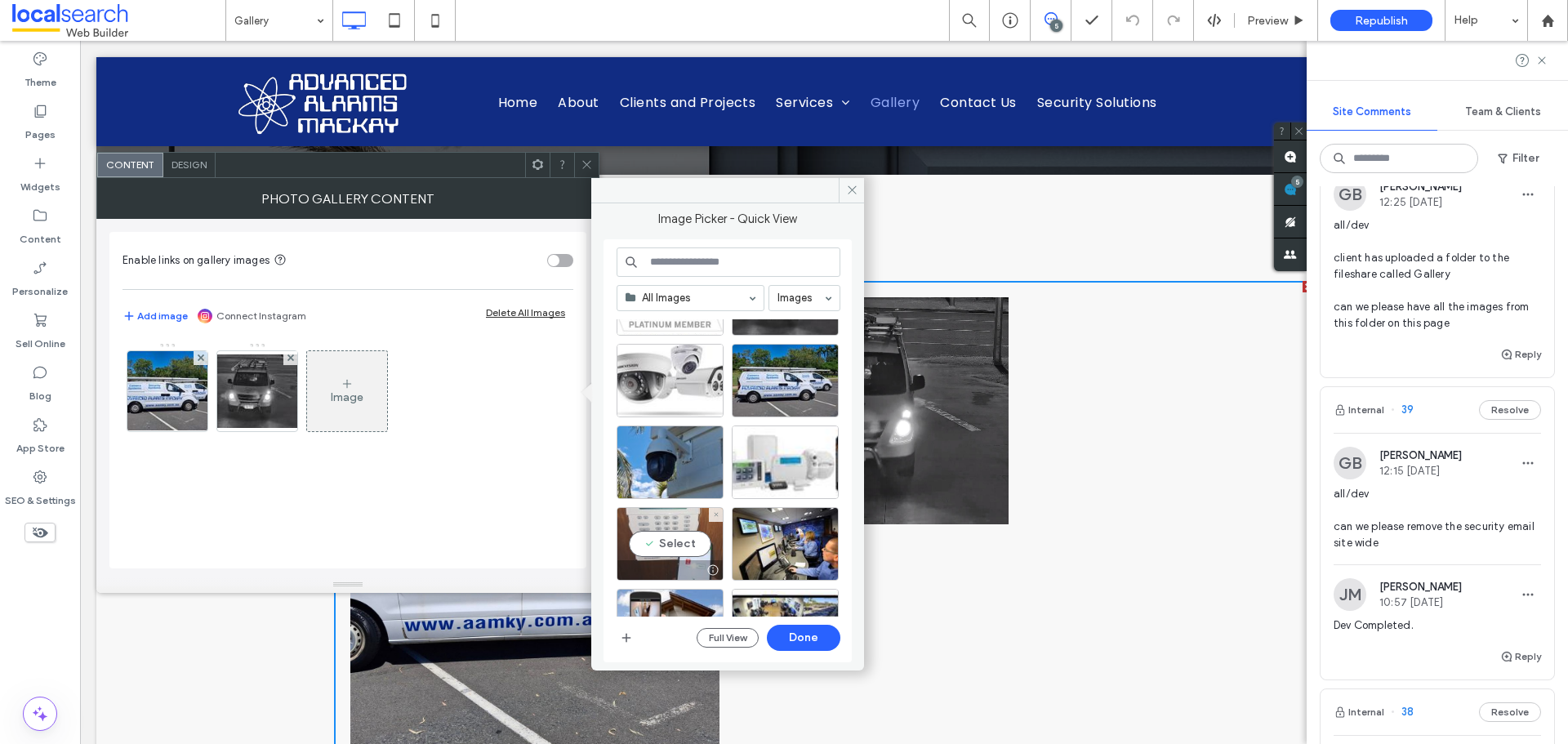
click at [683, 519] on div "Select" at bounding box center [670, 544] width 107 height 74
click at [803, 637] on button "Done" at bounding box center [803, 638] width 74 height 26
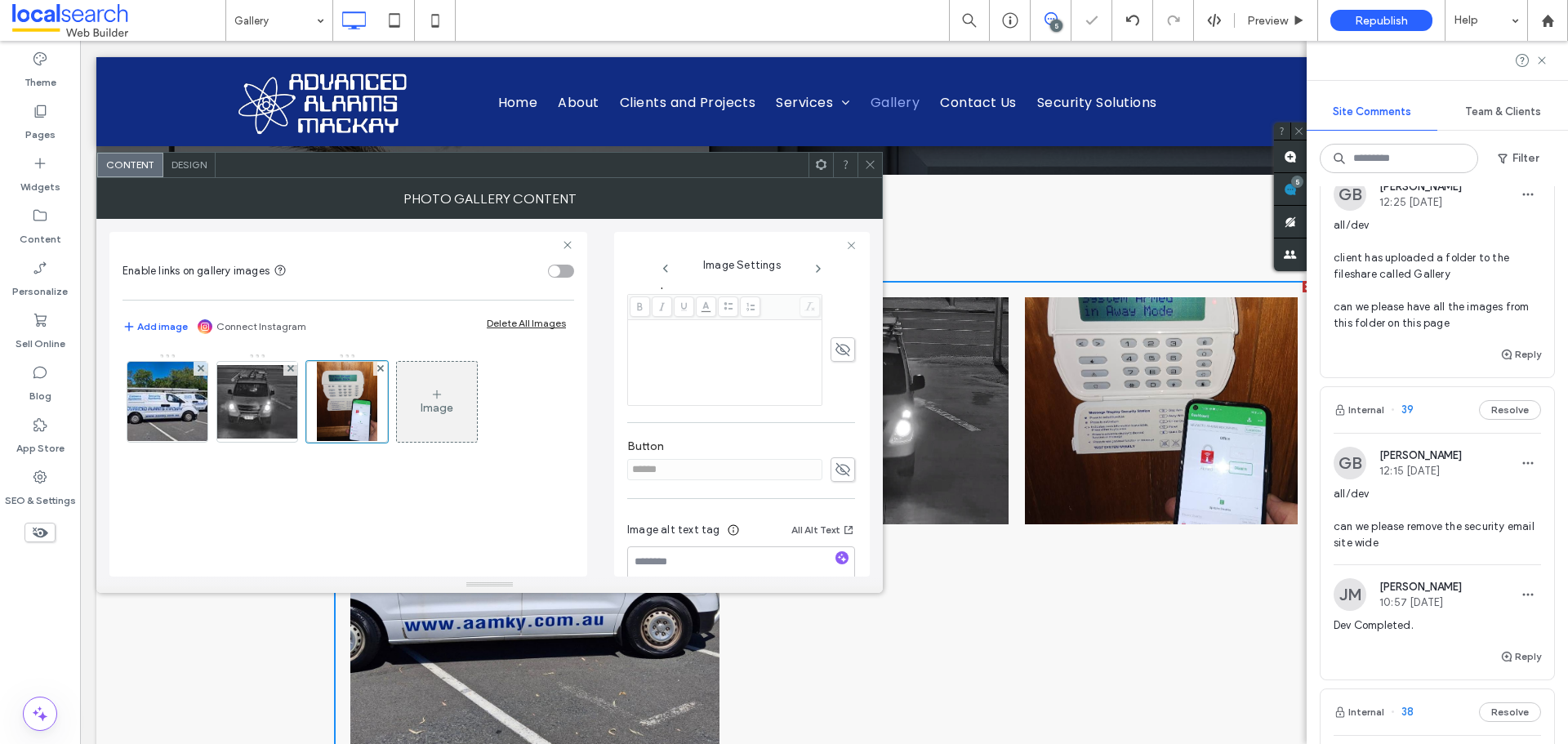
scroll to position [411, 0]
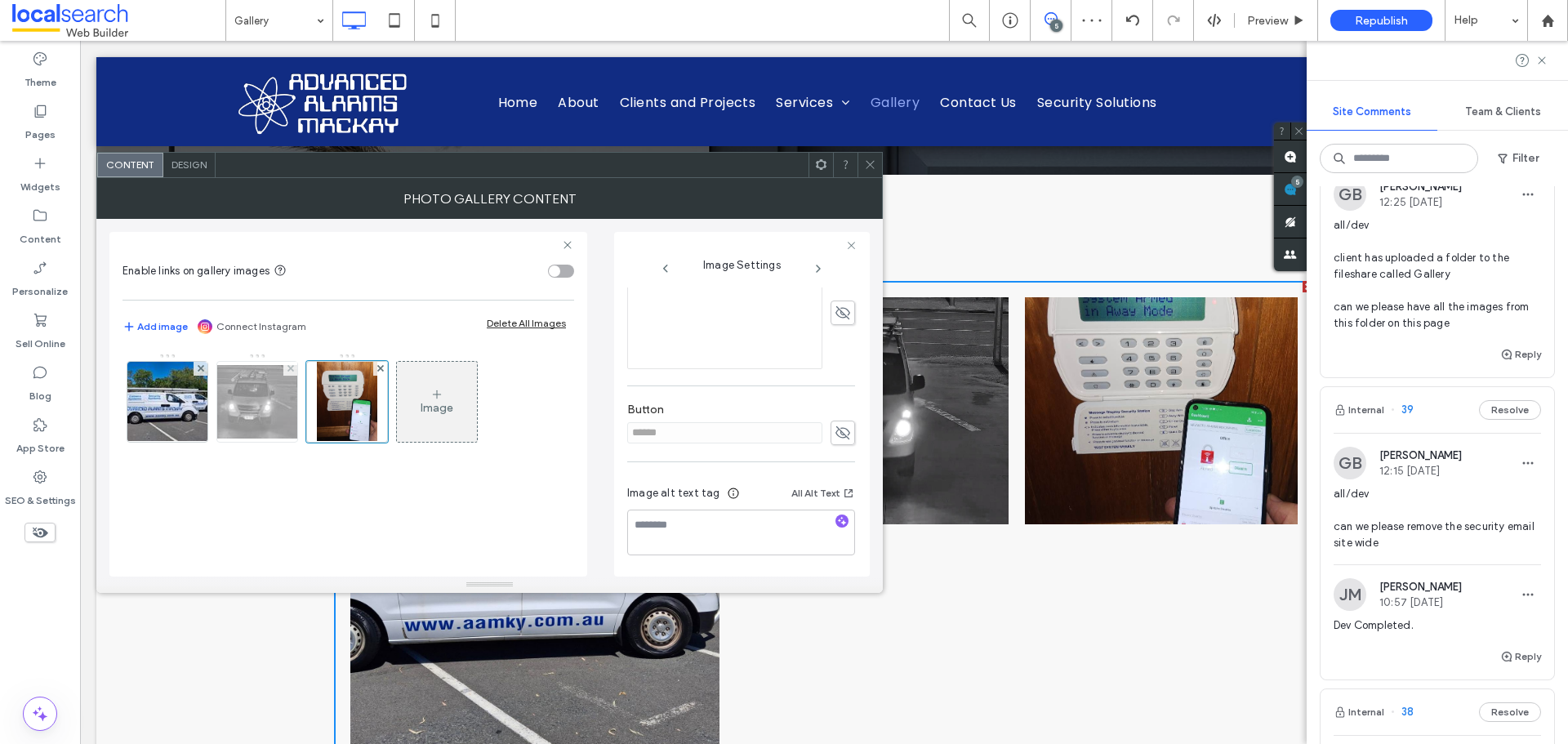
click at [263, 412] on img at bounding box center [257, 401] width 131 height 74
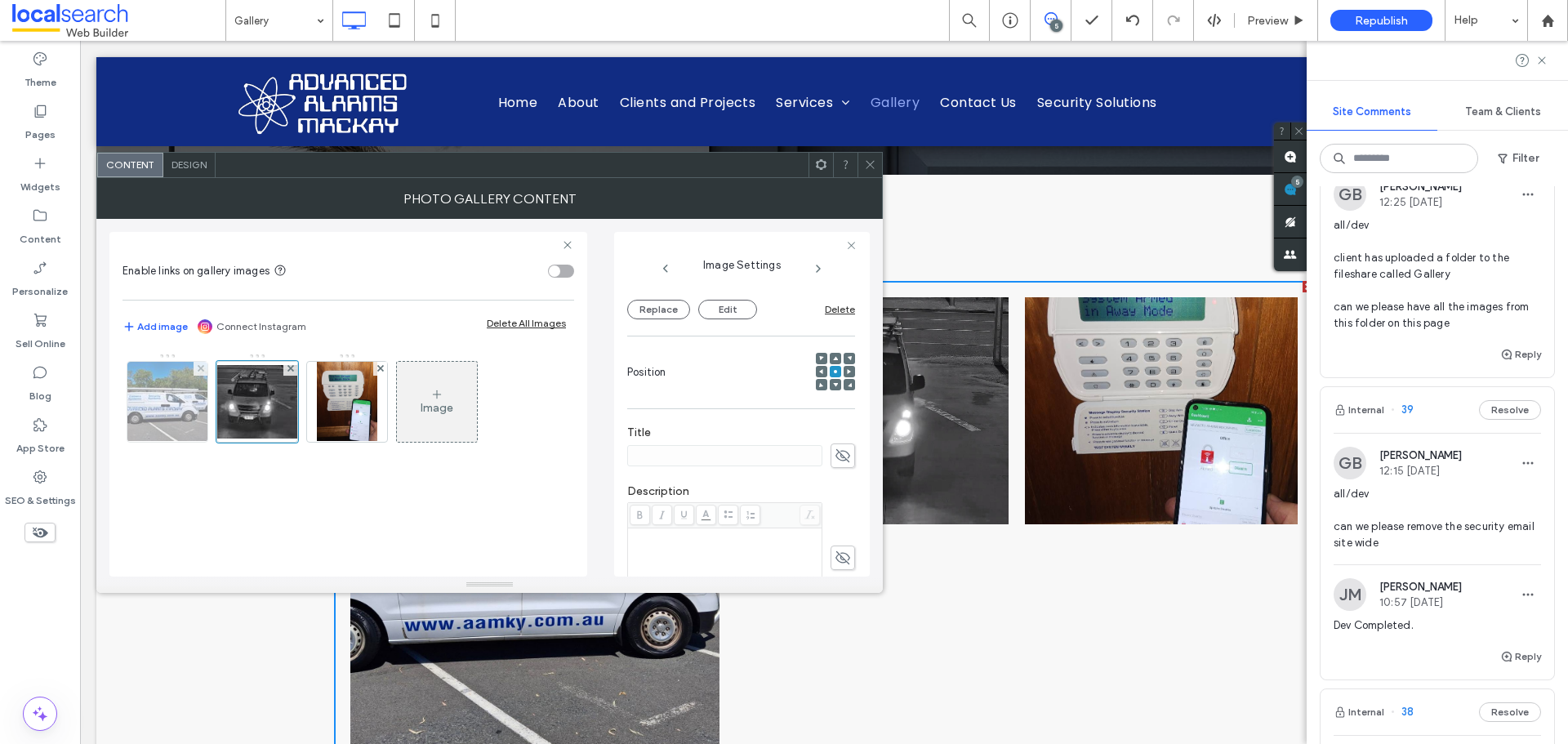
click at [196, 414] on img at bounding box center [167, 401] width 107 height 80
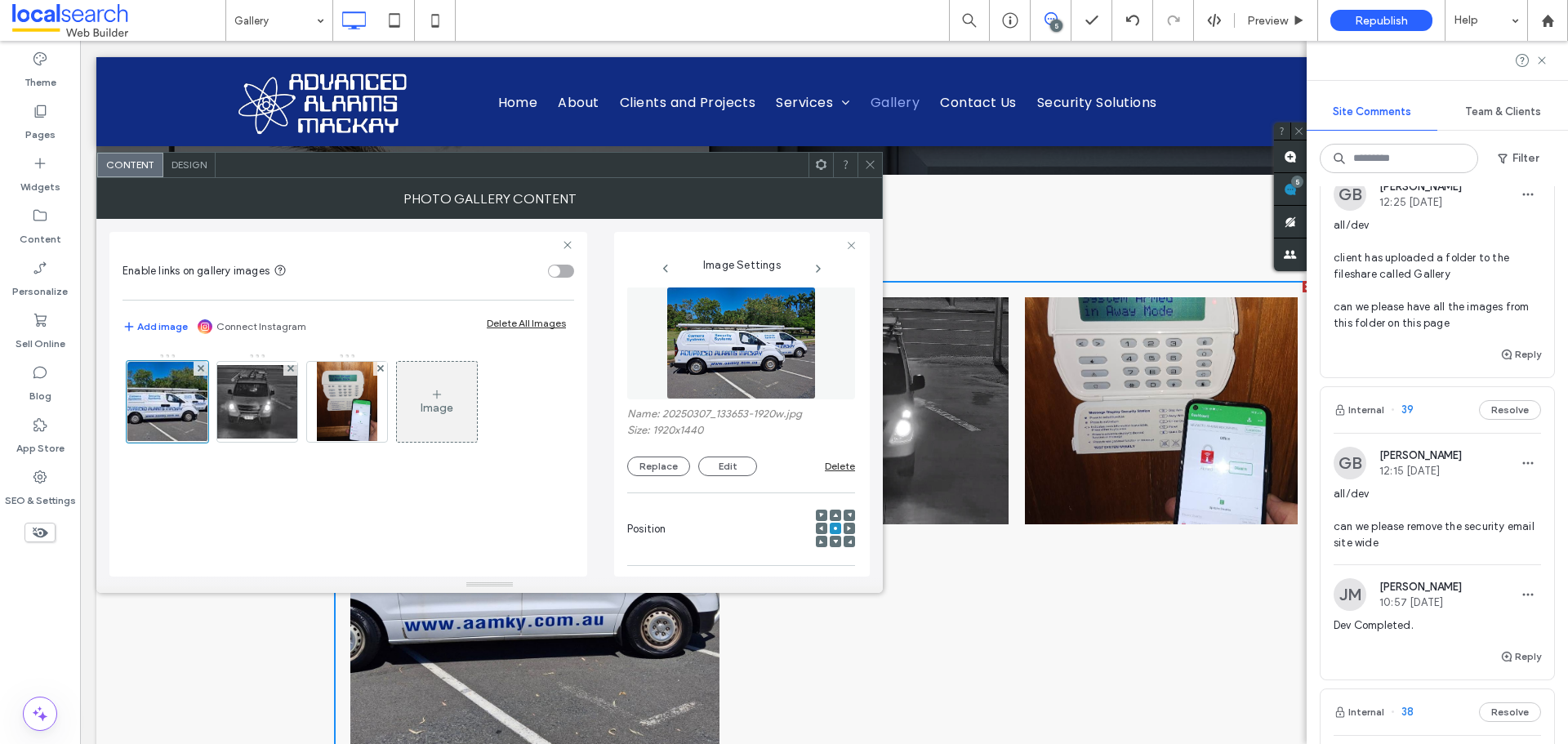
scroll to position [0, 0]
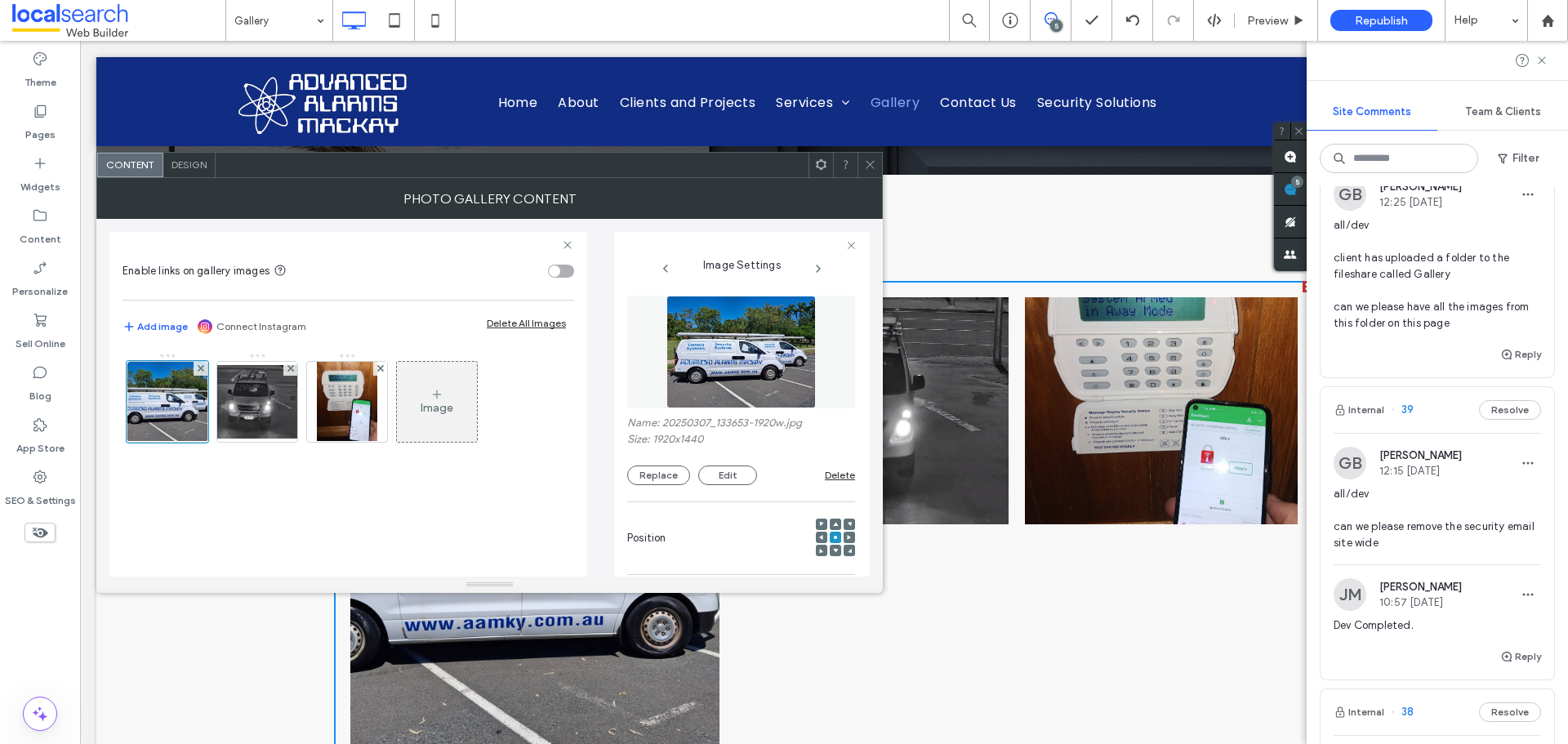
click at [439, 421] on div "Image" at bounding box center [437, 401] width 80 height 77
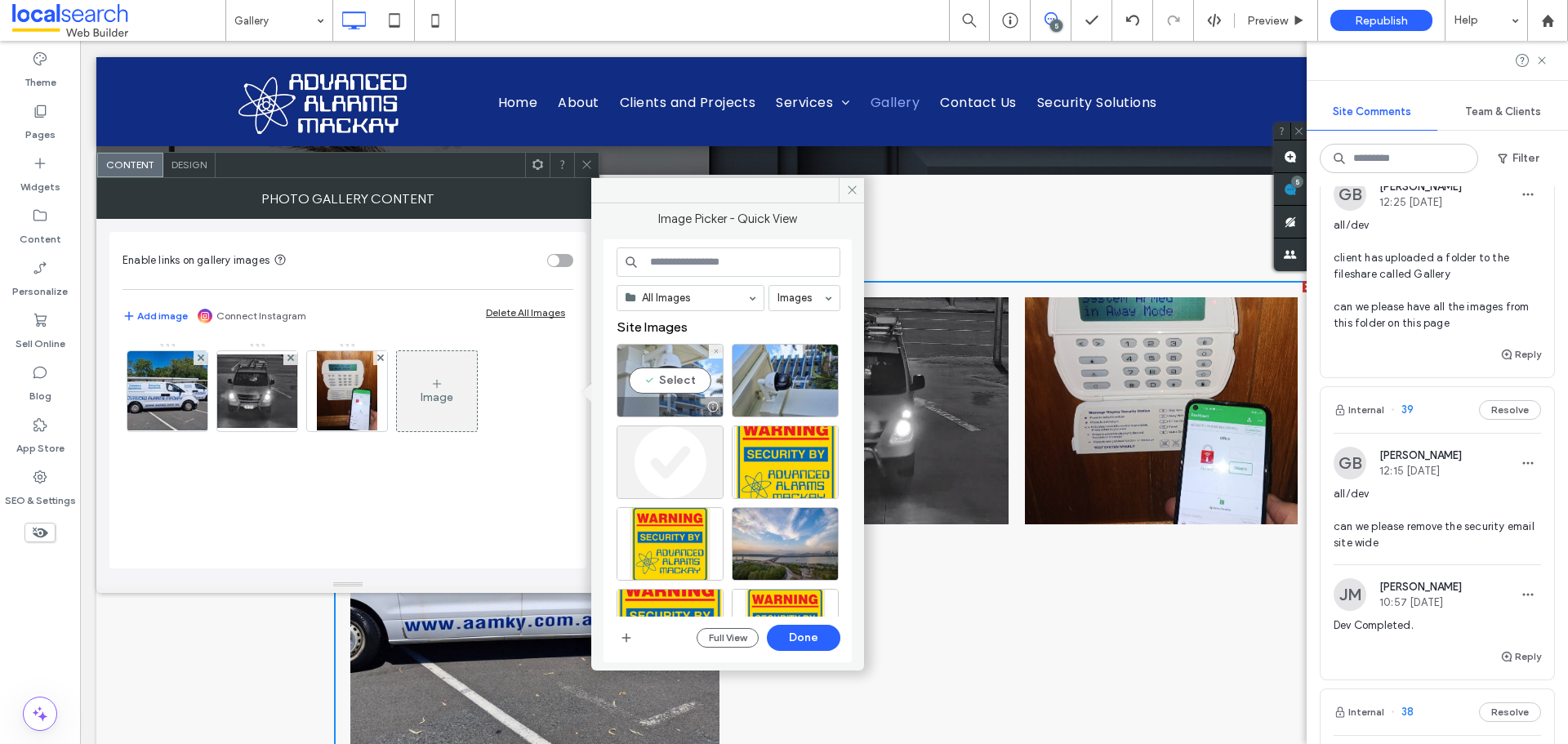
click at [705, 388] on div "Select" at bounding box center [670, 381] width 107 height 74
click at [799, 634] on button "Done" at bounding box center [803, 638] width 74 height 26
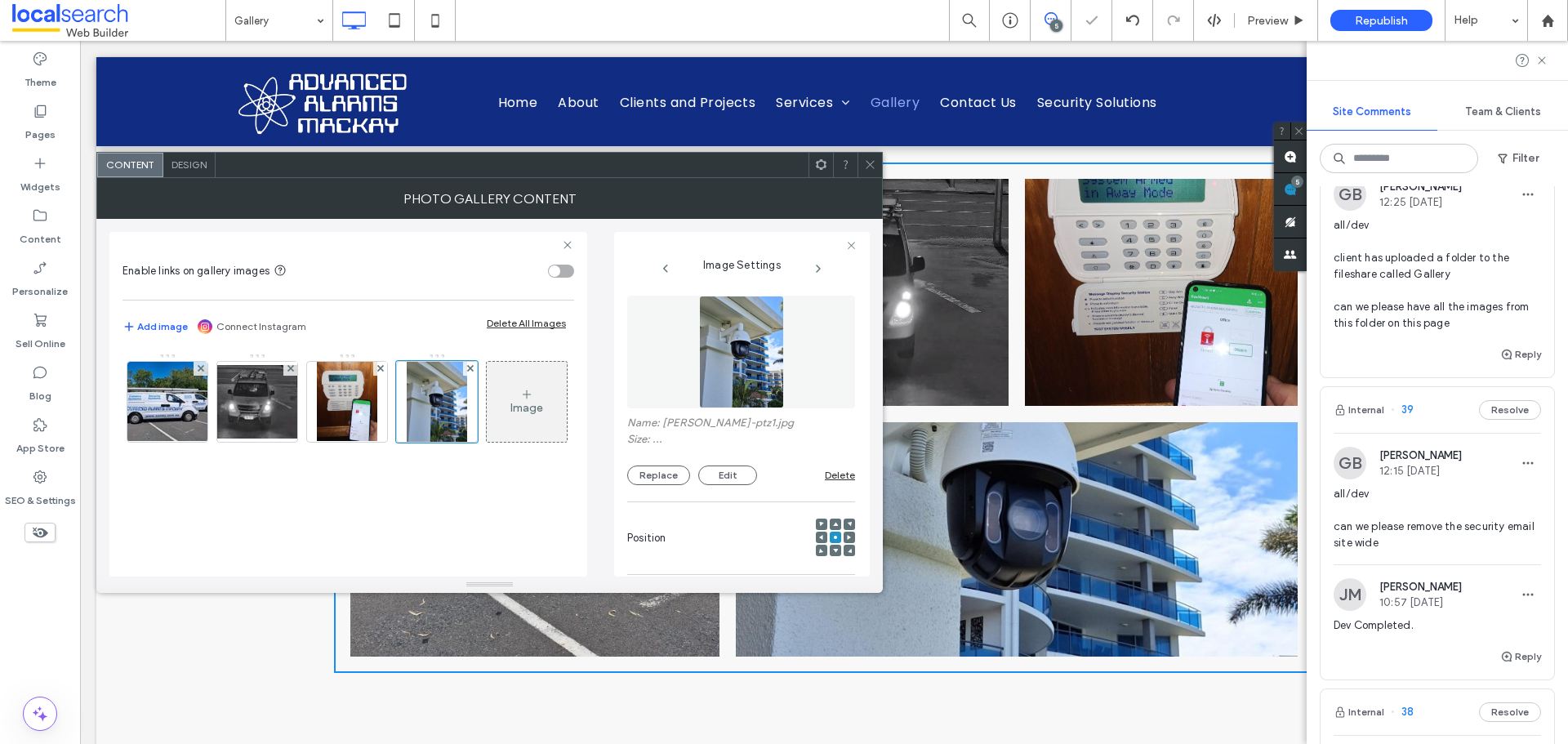
scroll to position [408, 0]
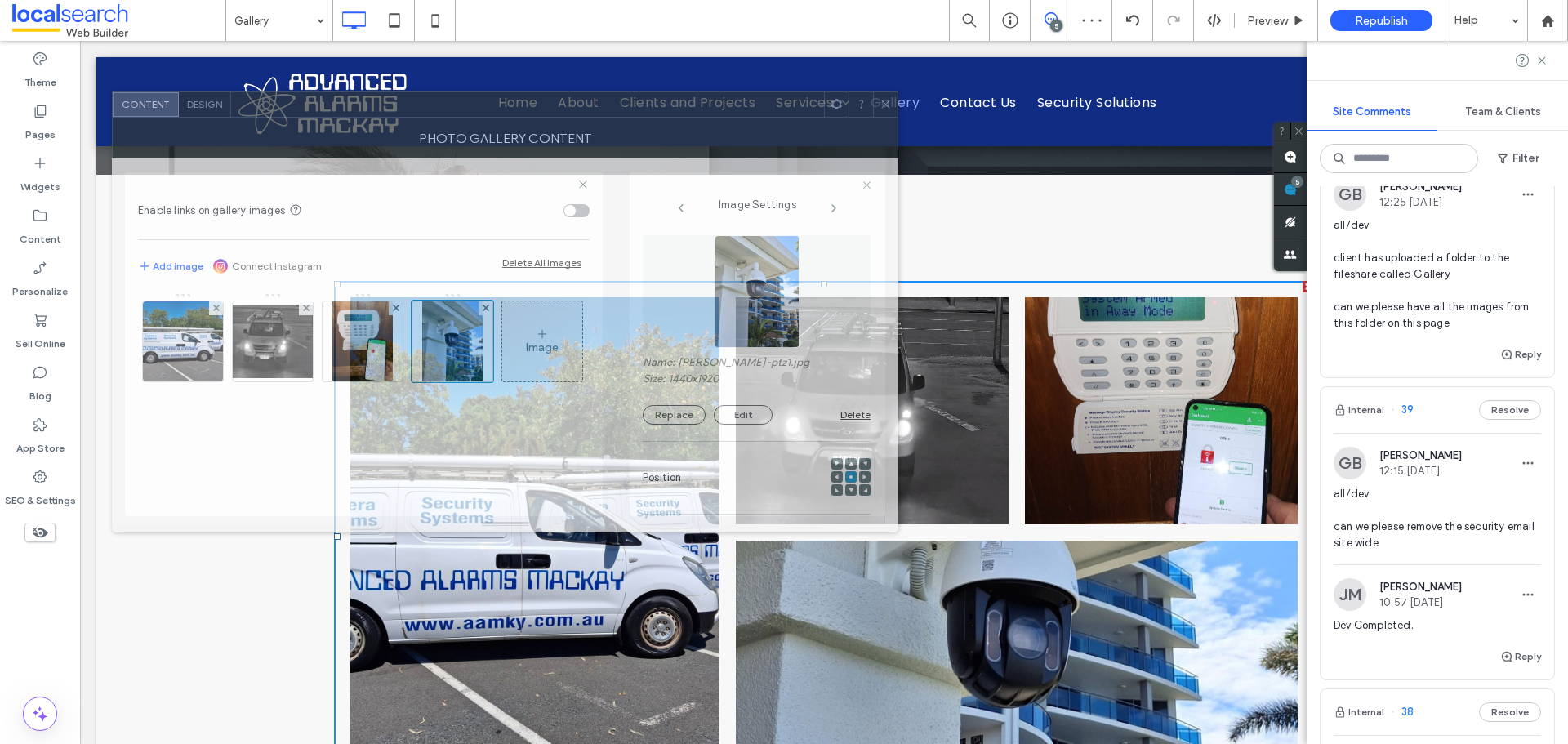
drag, startPoint x: 727, startPoint y: 173, endPoint x: 738, endPoint y: 143, distance: 32.0
click at [739, 117] on div at bounding box center [528, 104] width 593 height 24
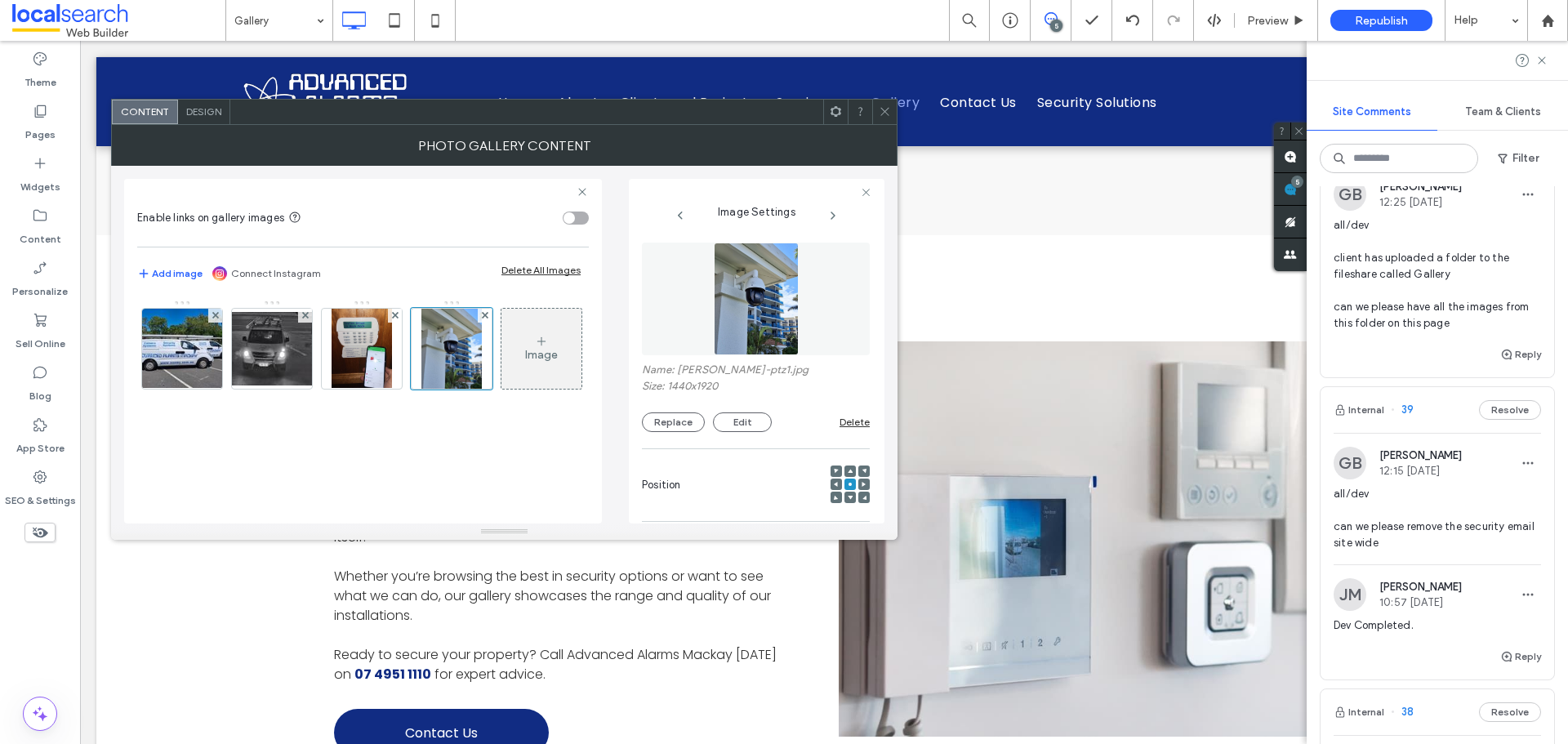
scroll to position [980, 0]
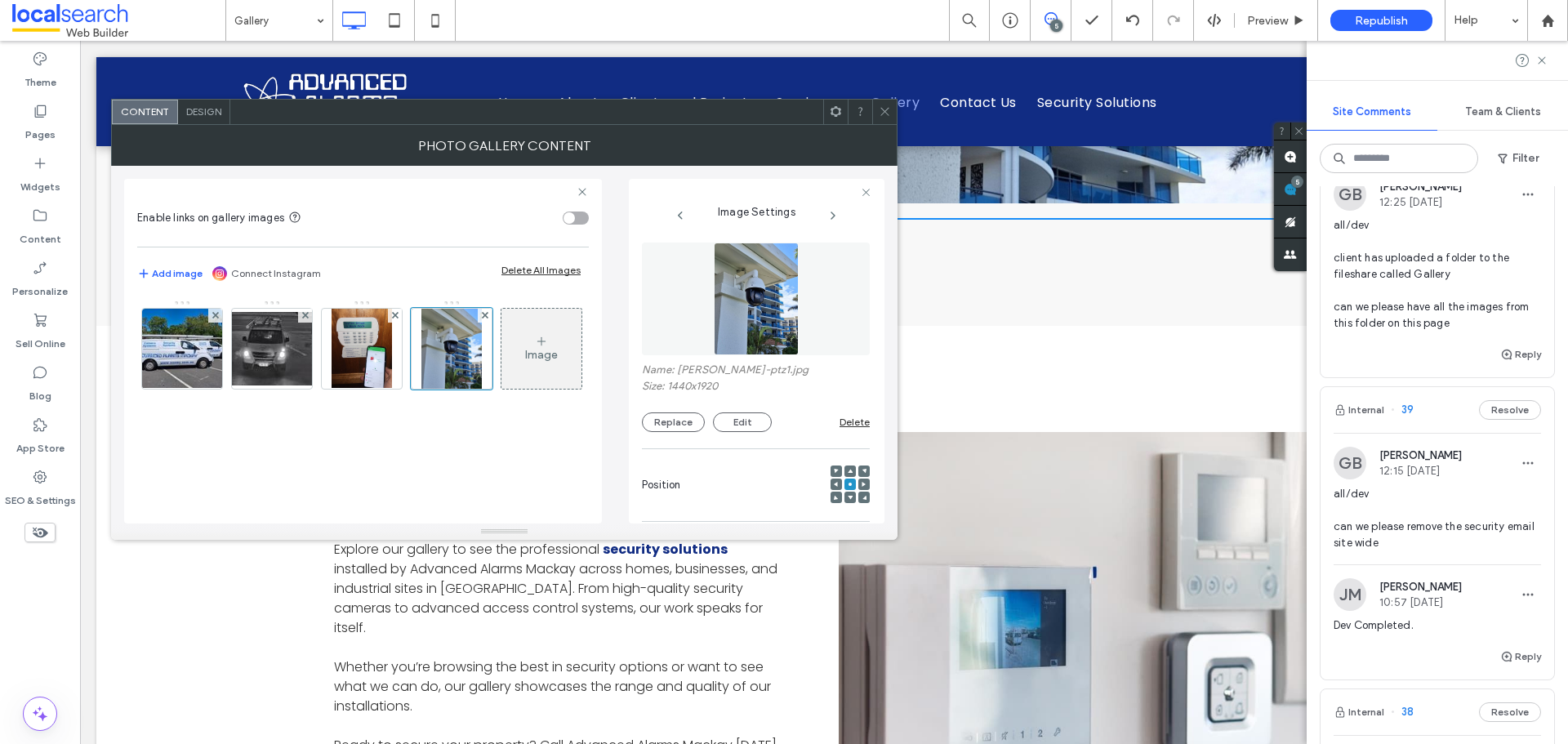
click at [883, 119] on span at bounding box center [885, 112] width 12 height 24
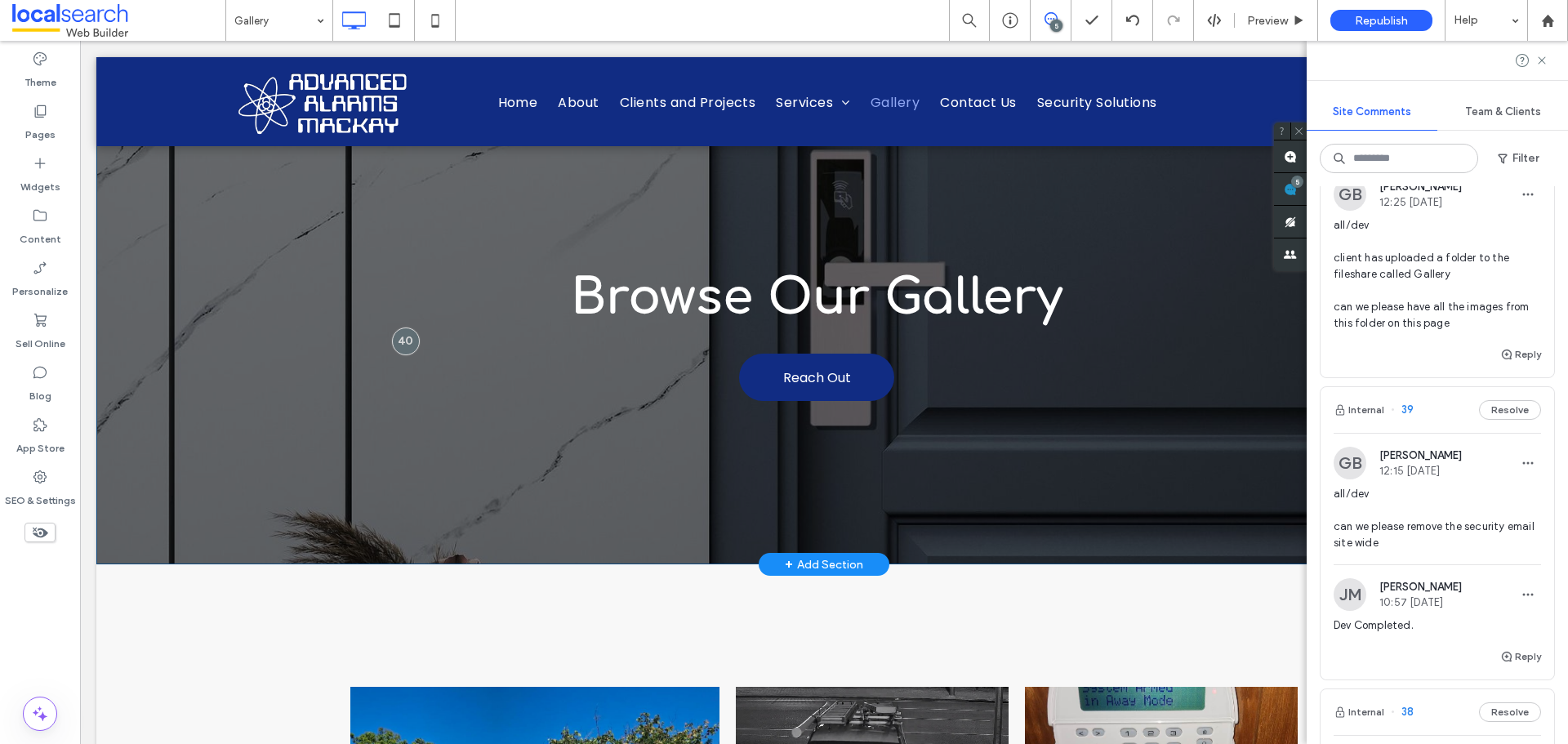
scroll to position [0, 0]
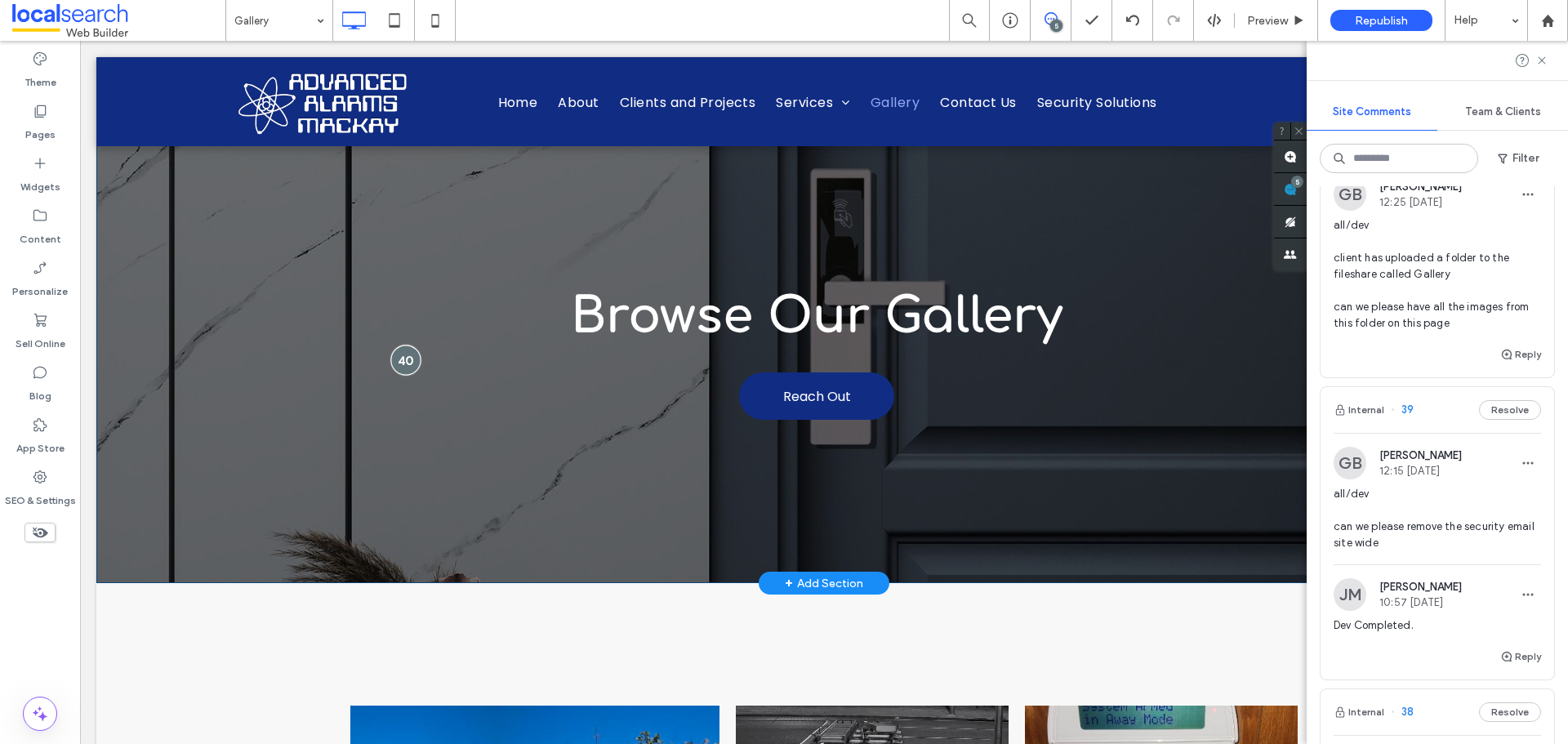
click at [411, 359] on div at bounding box center [405, 359] width 30 height 30
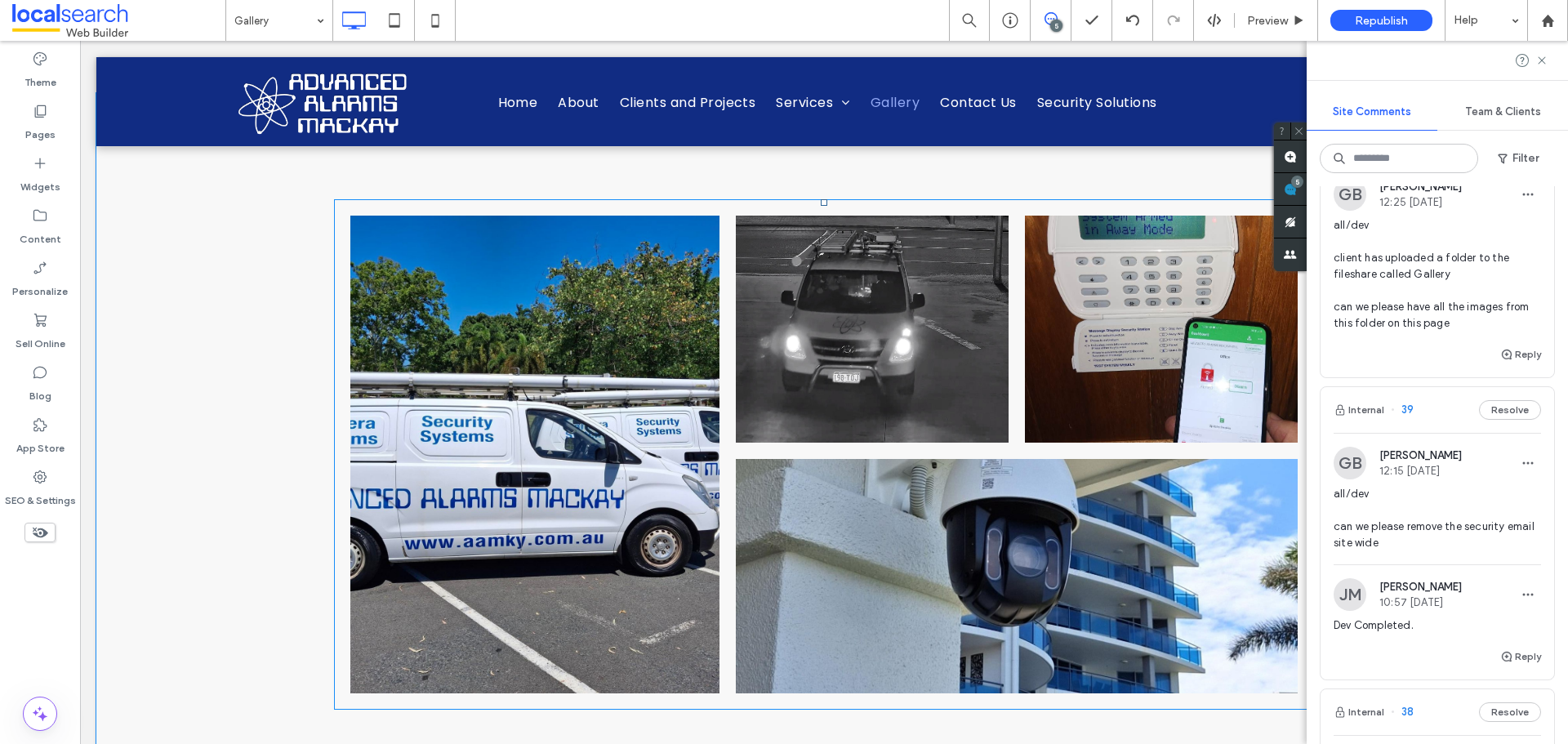
click at [546, 410] on link at bounding box center [535, 454] width 369 height 478
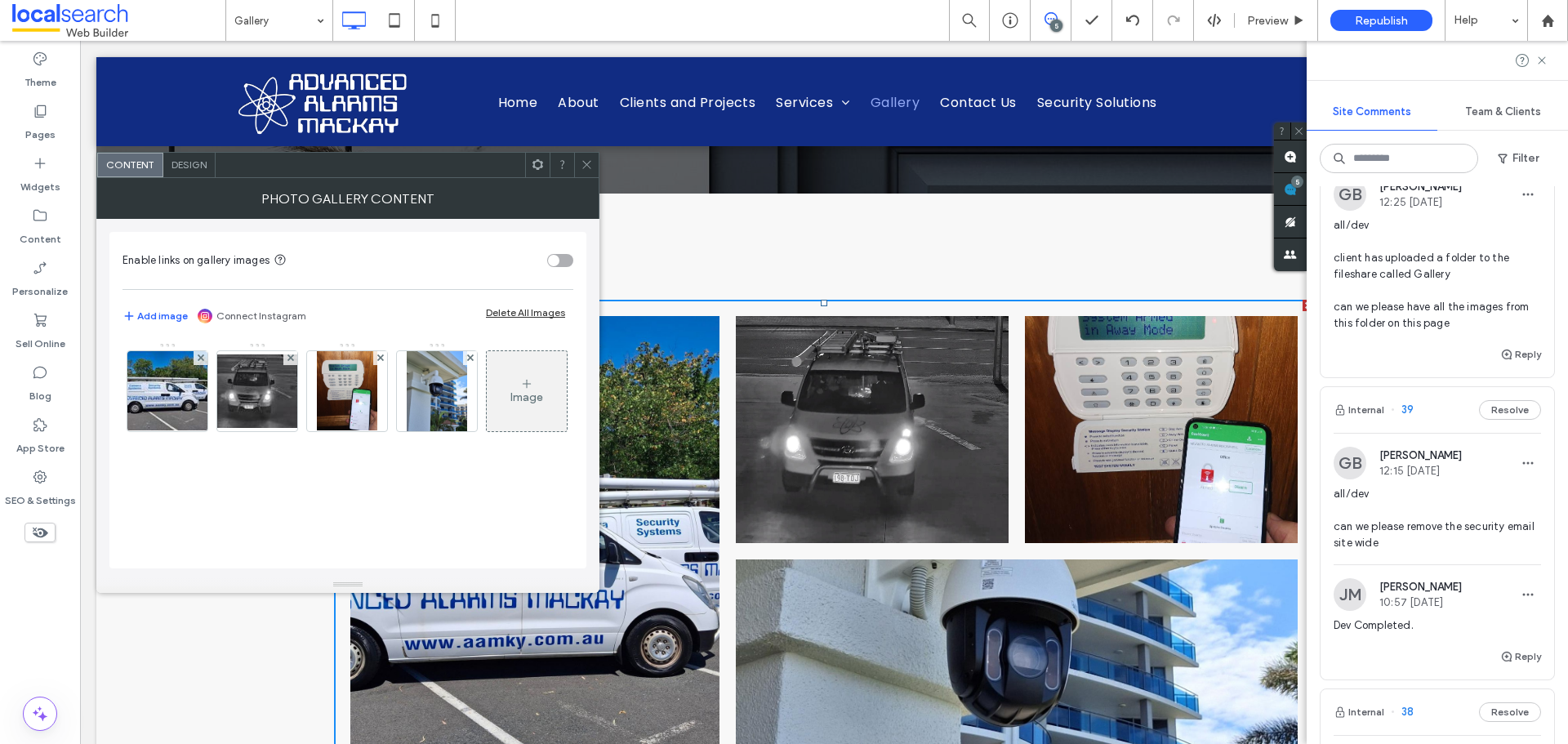
scroll to position [245, 0]
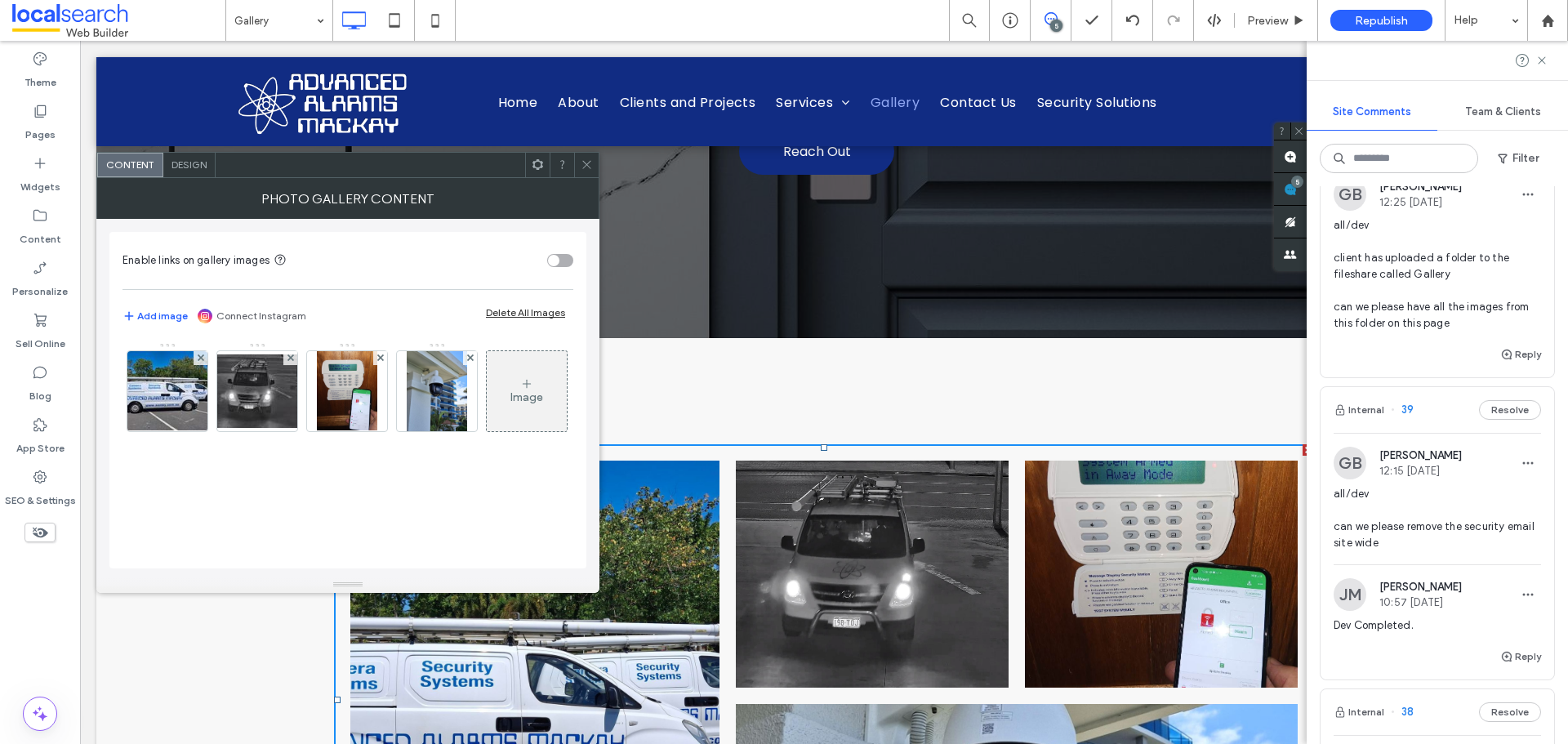
click at [487, 429] on div "Image" at bounding box center [526, 391] width 80 height 77
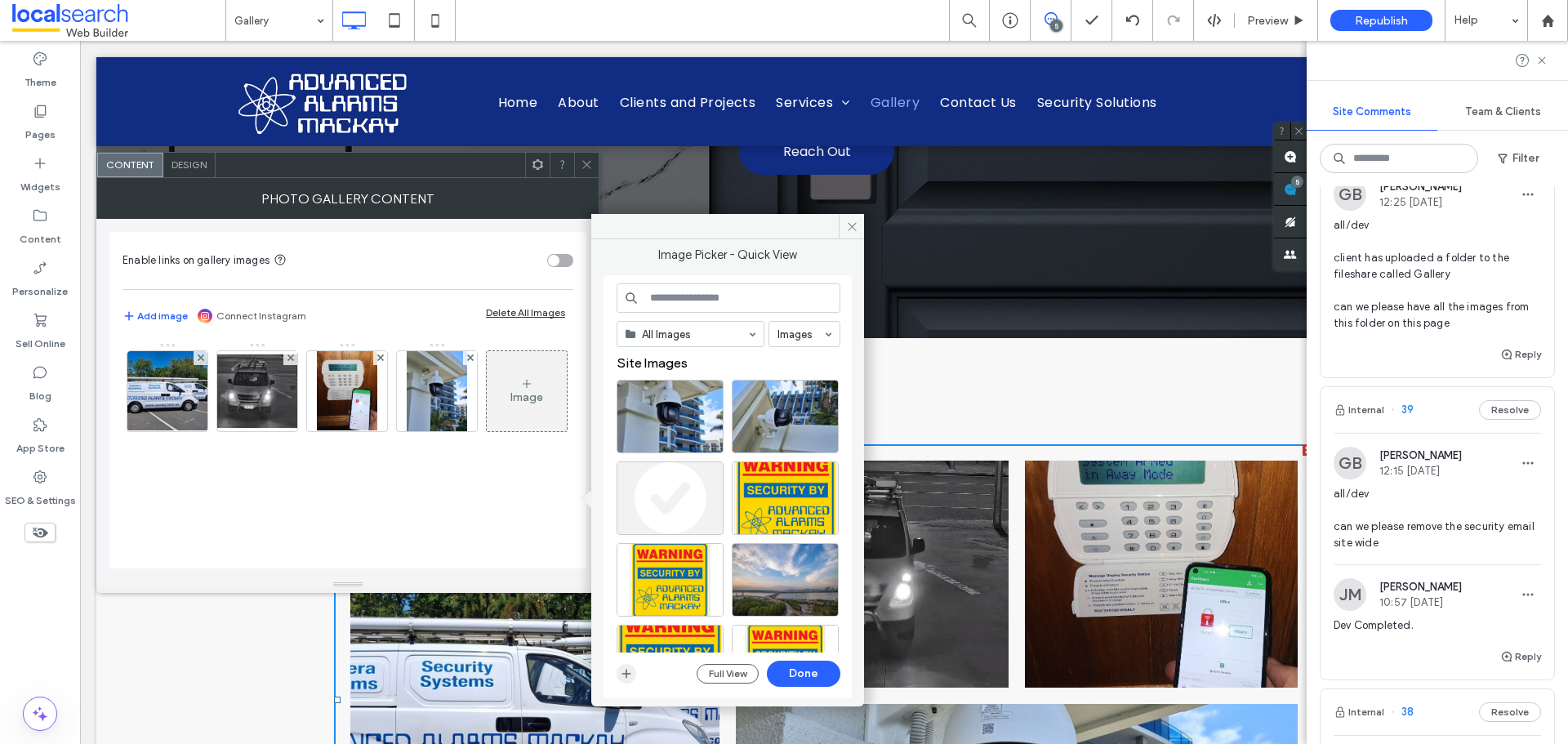
click at [629, 672] on icon "button" at bounding box center [626, 674] width 13 height 13
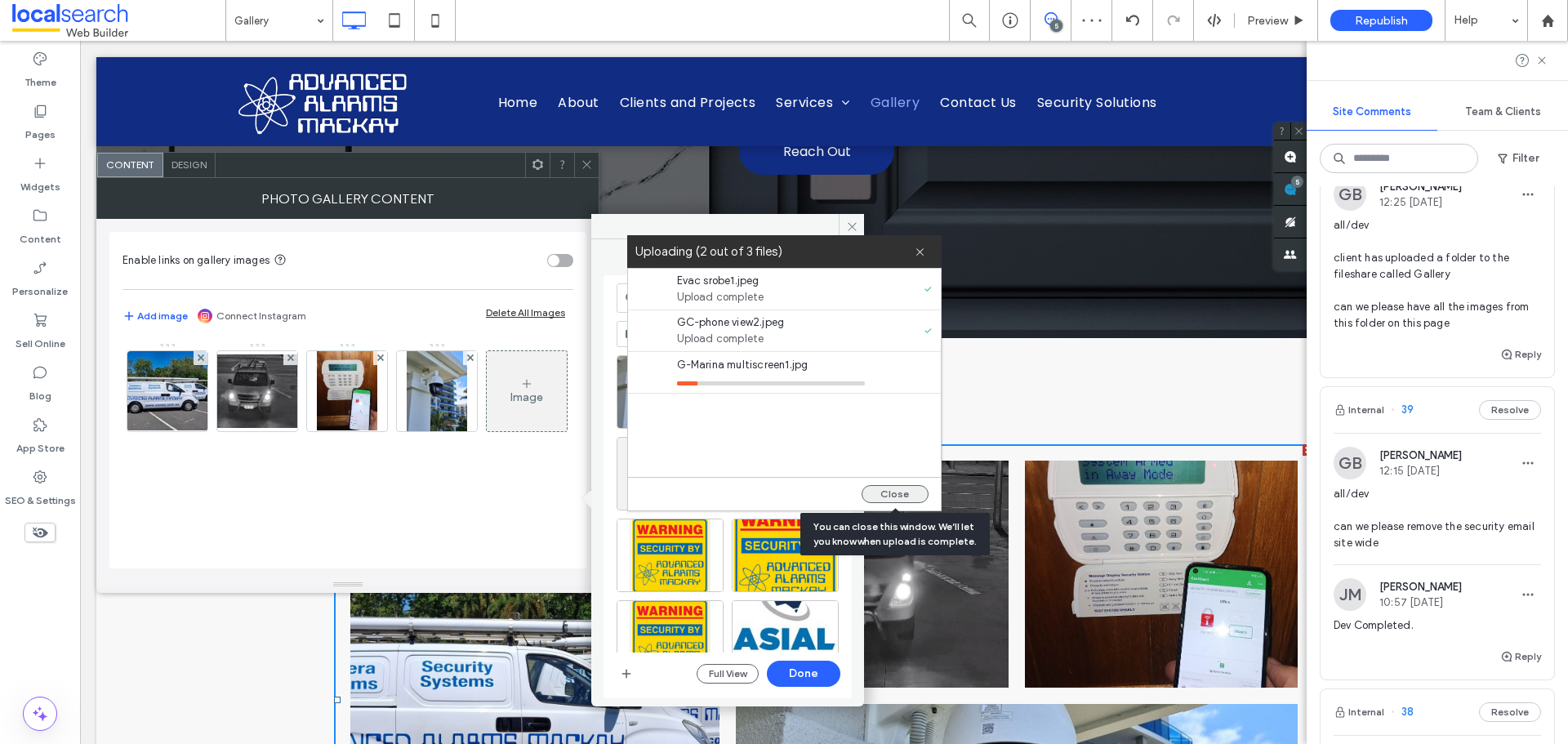
click at [913, 495] on button "Close" at bounding box center [895, 494] width 67 height 18
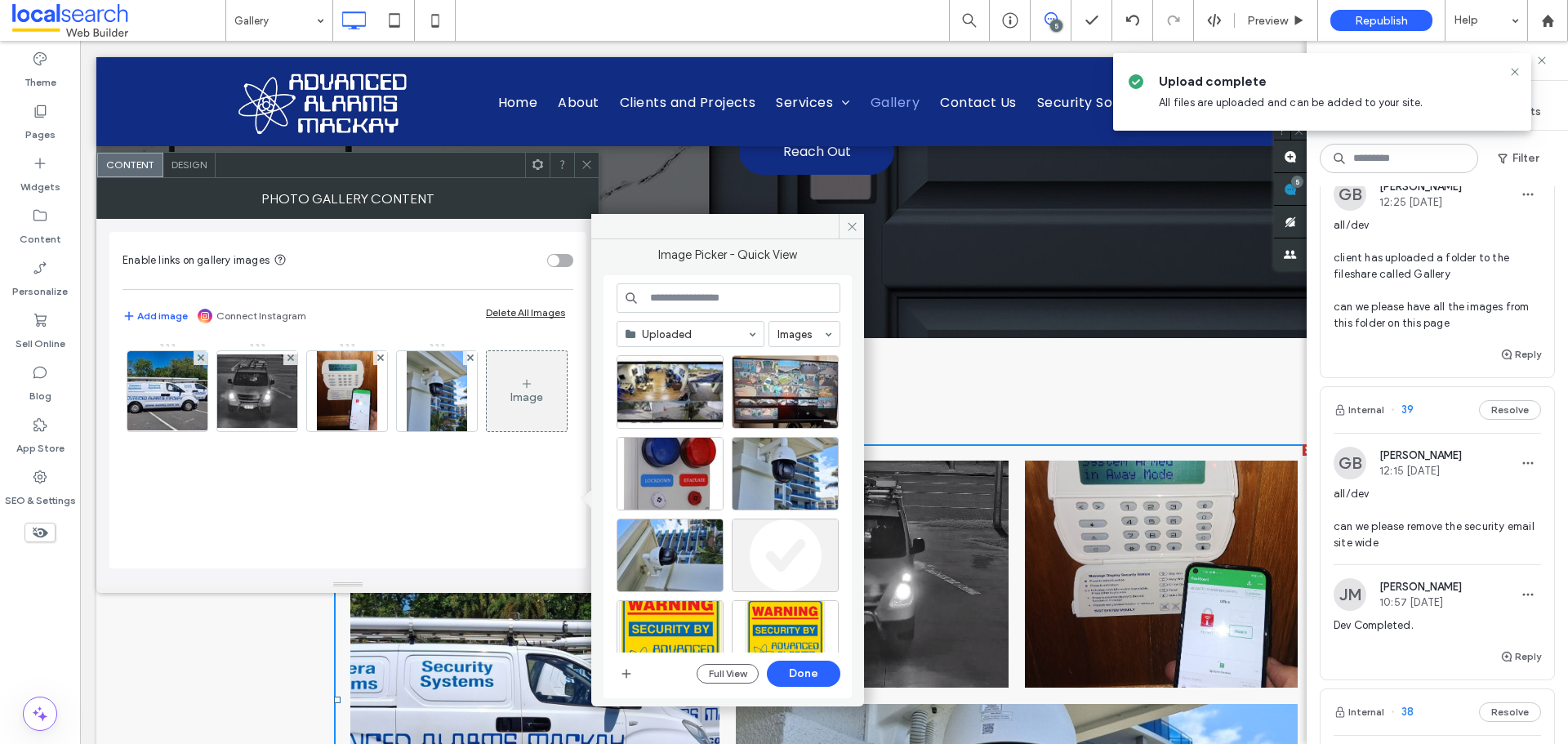
click at [523, 388] on use at bounding box center [526, 383] width 8 height 8
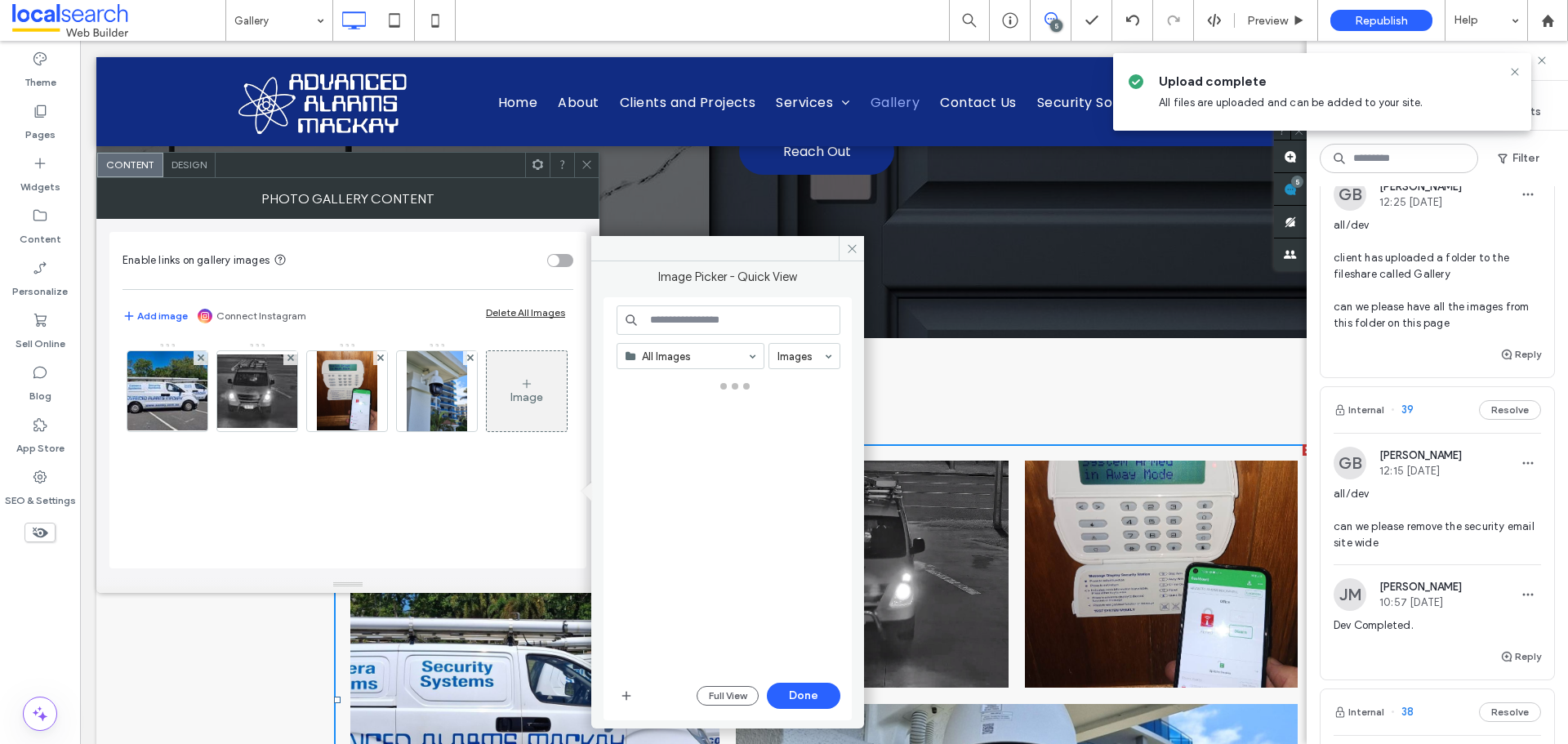
click at [487, 429] on div "Image" at bounding box center [526, 391] width 80 height 77
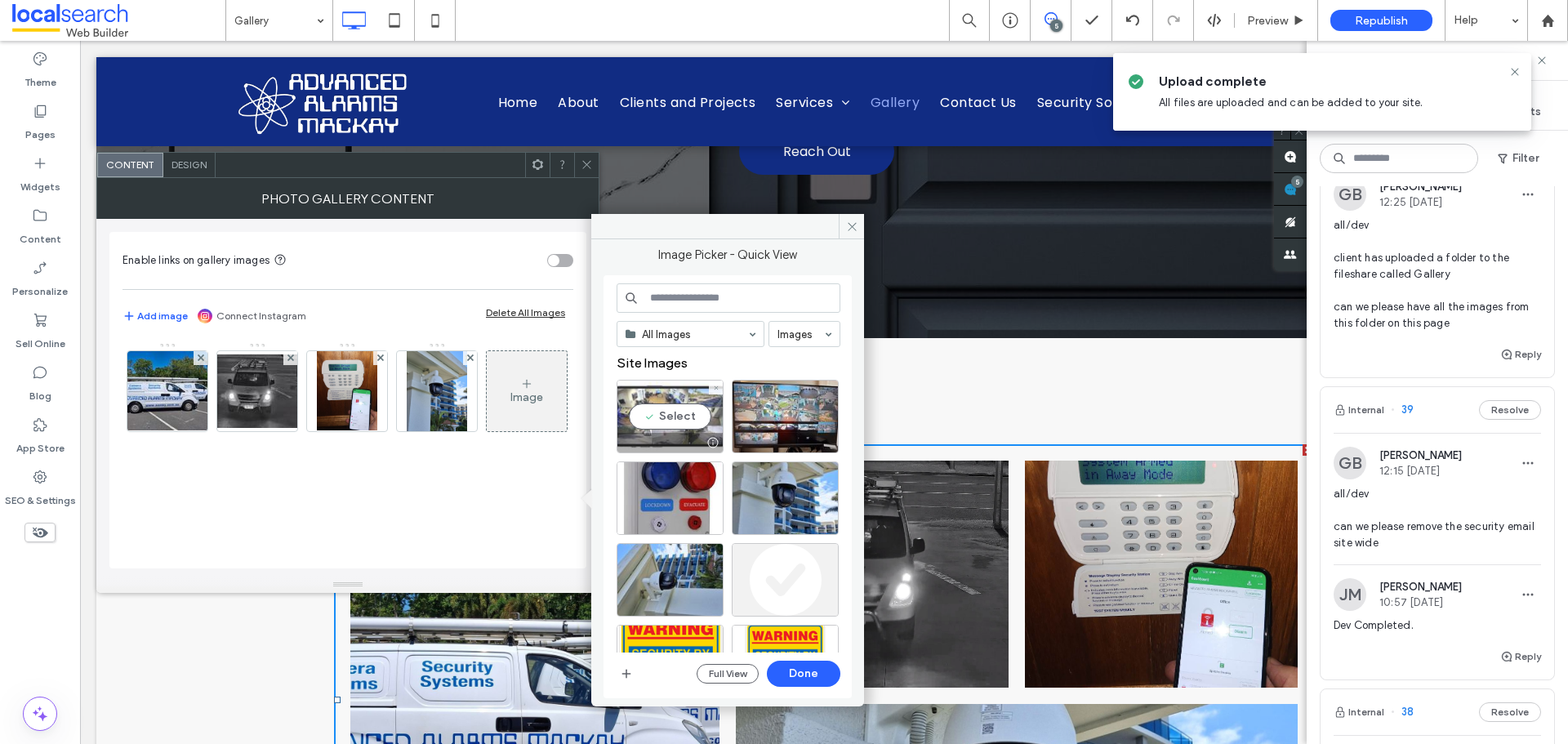
click at [674, 411] on div "Select" at bounding box center [670, 416] width 107 height 74
click at [807, 669] on button "Done" at bounding box center [803, 674] width 74 height 26
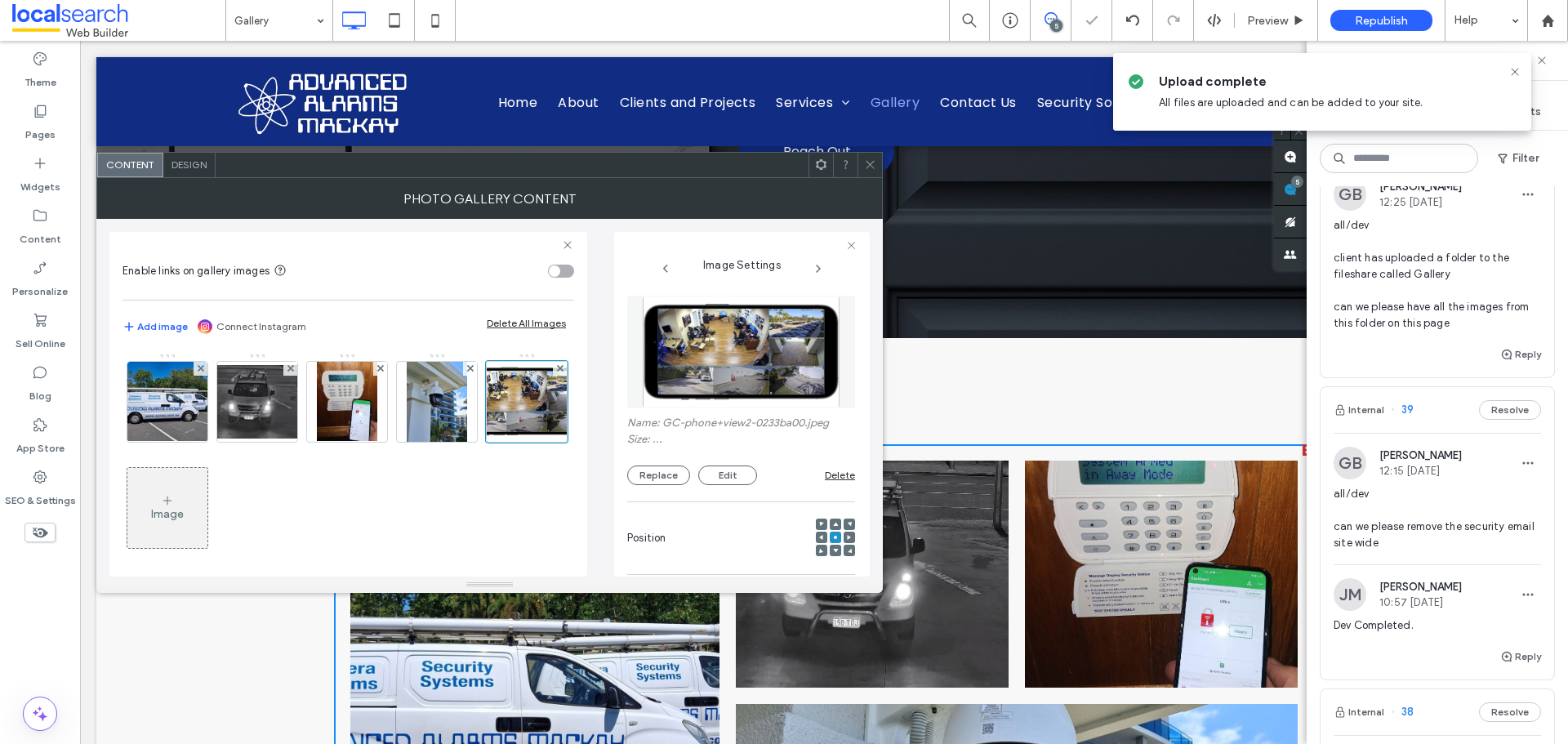
click at [207, 489] on div "Image" at bounding box center [167, 508] width 80 height 77
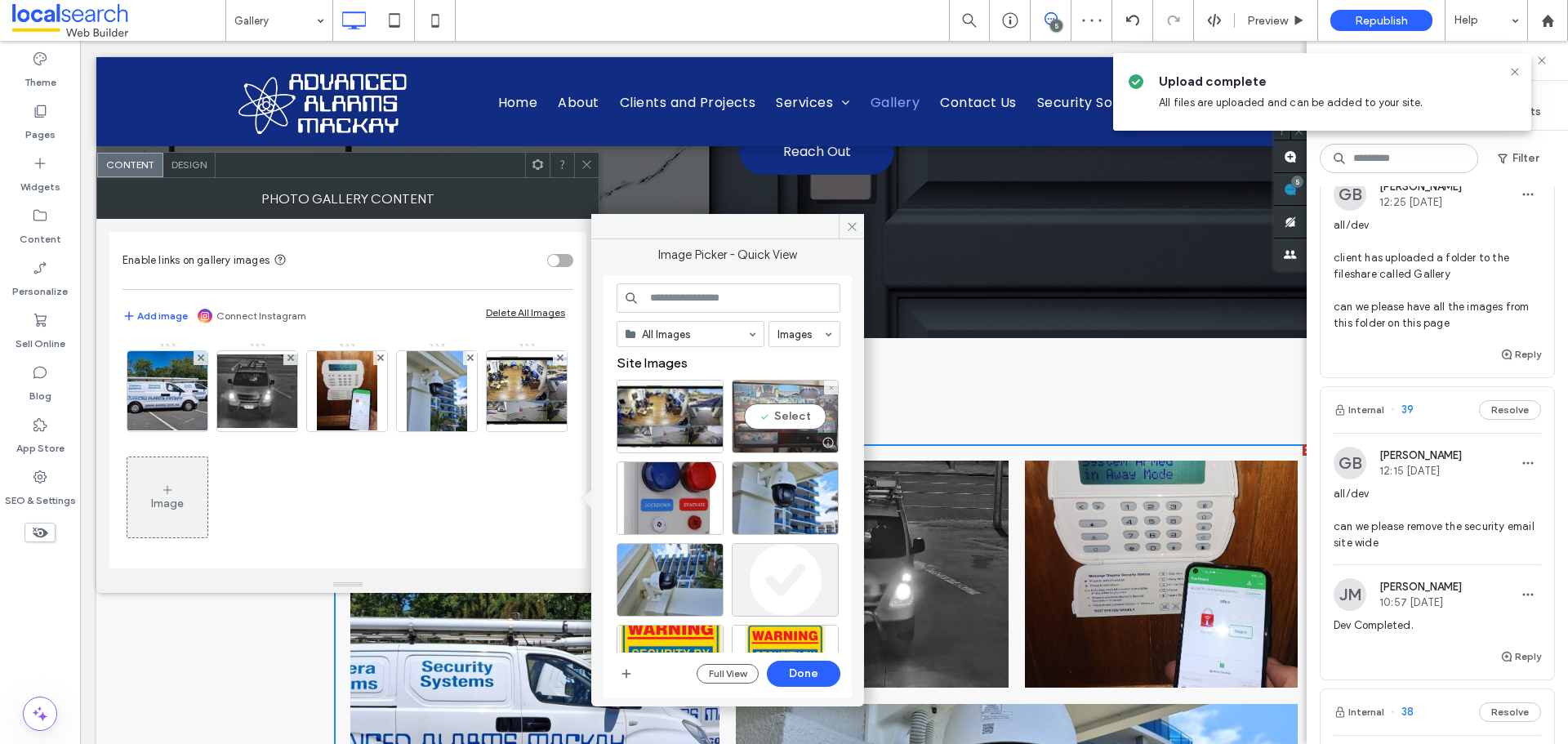
click at [781, 427] on div "Select" at bounding box center [785, 416] width 107 height 74
click at [812, 668] on button "Done" at bounding box center [803, 674] width 74 height 26
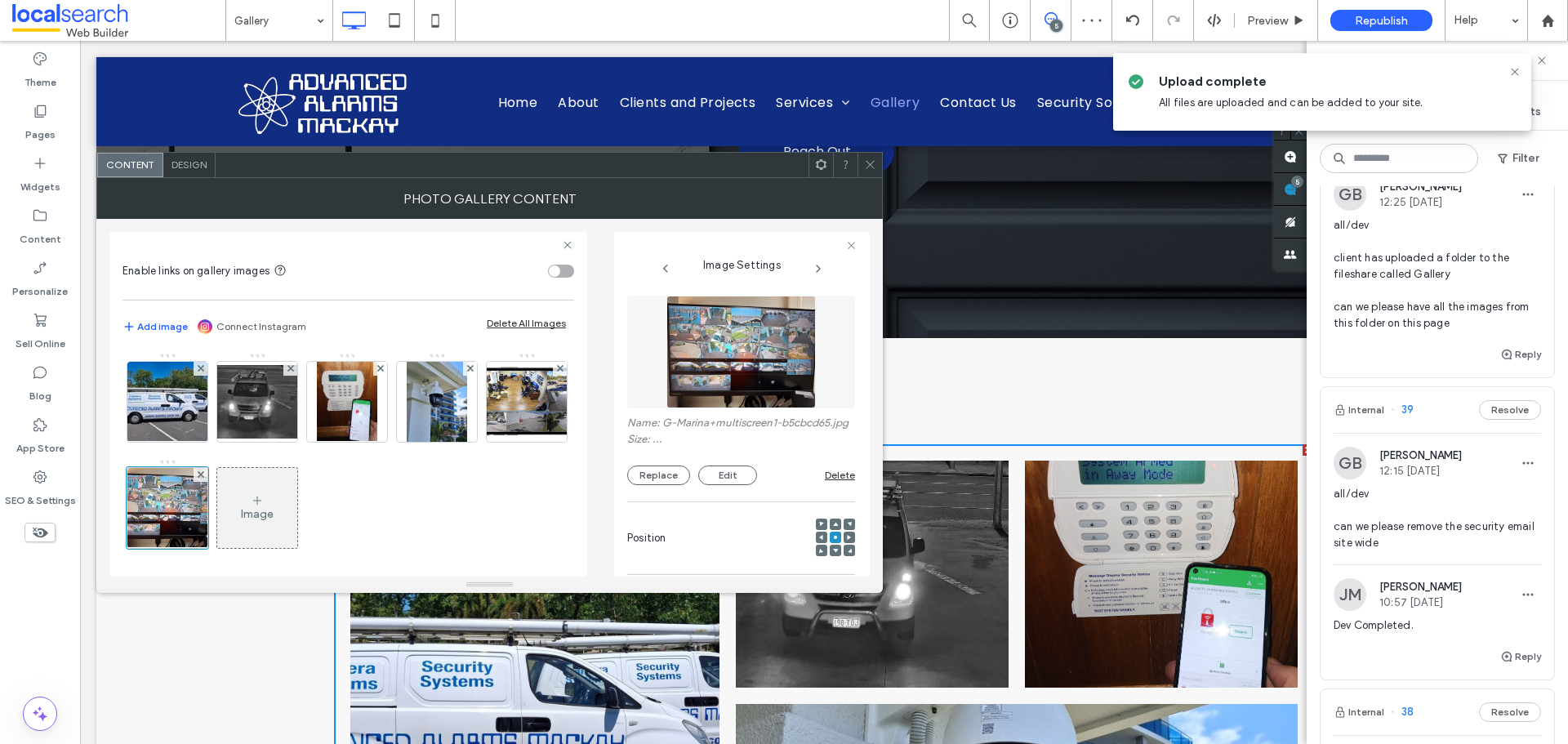
click at [297, 491] on div "Image" at bounding box center [258, 508] width 80 height 77
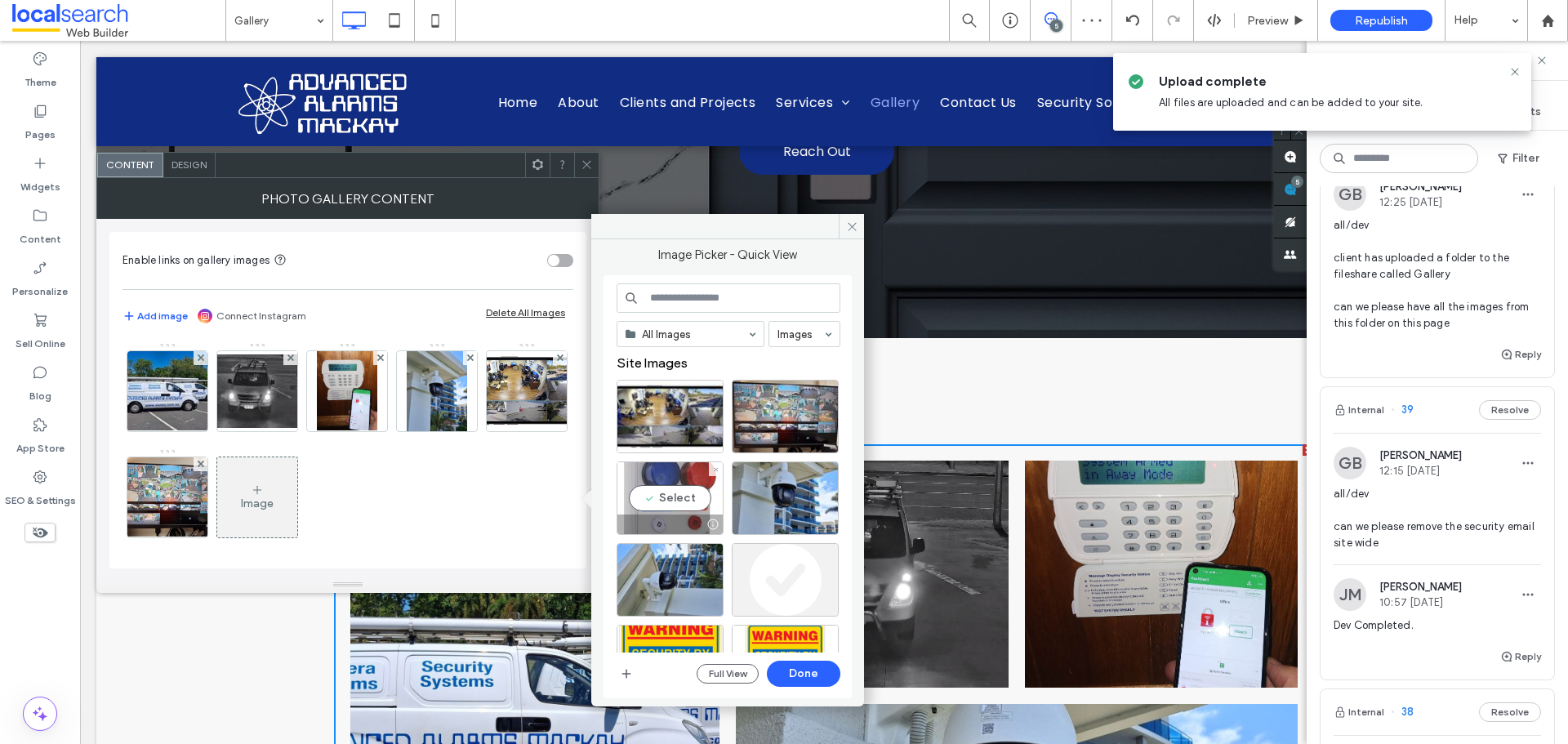
click at [666, 485] on div "Select" at bounding box center [670, 498] width 107 height 74
drag, startPoint x: 813, startPoint y: 680, endPoint x: 699, endPoint y: 584, distance: 149.0
click at [813, 680] on button "Done" at bounding box center [803, 674] width 74 height 26
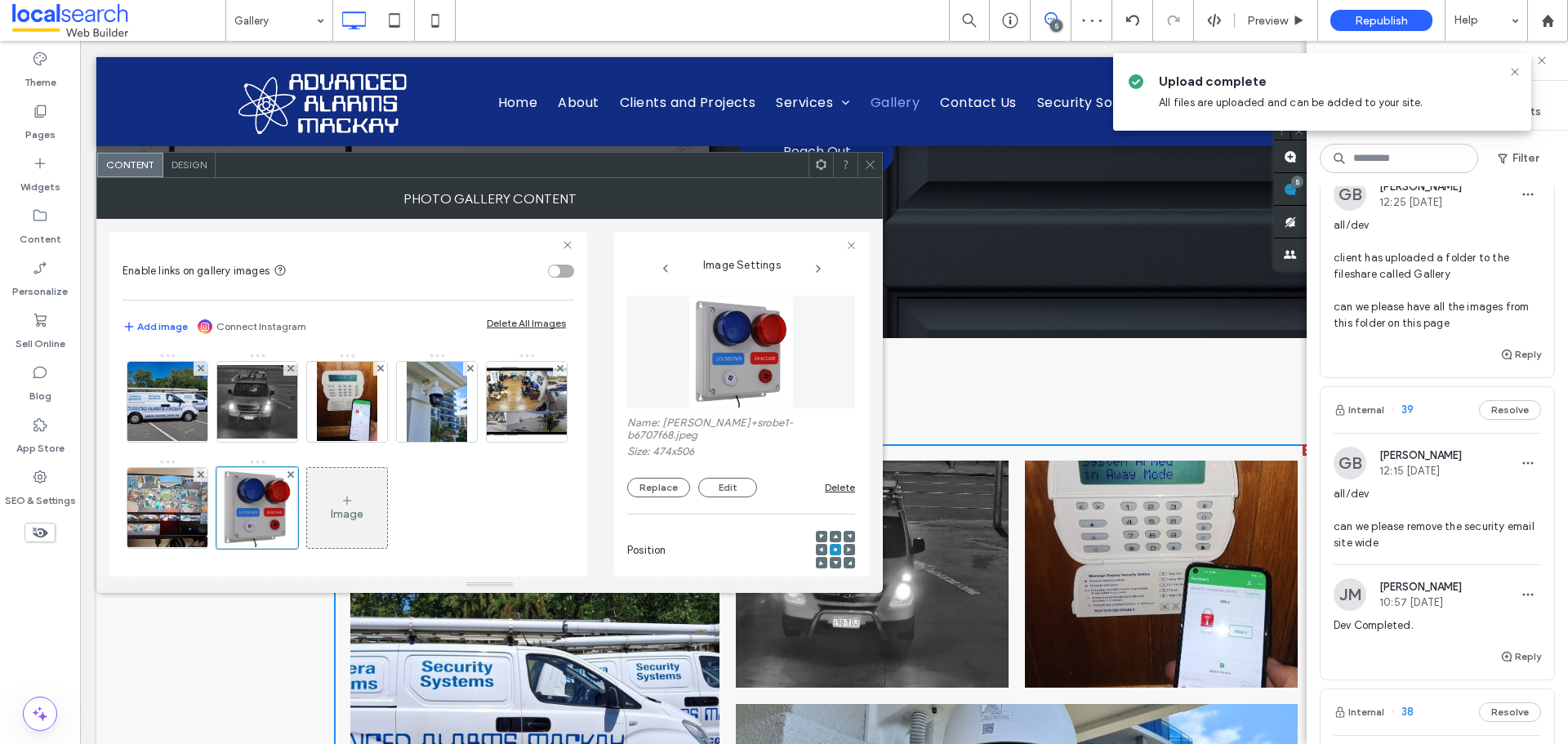
click at [873, 163] on icon at bounding box center [871, 165] width 12 height 12
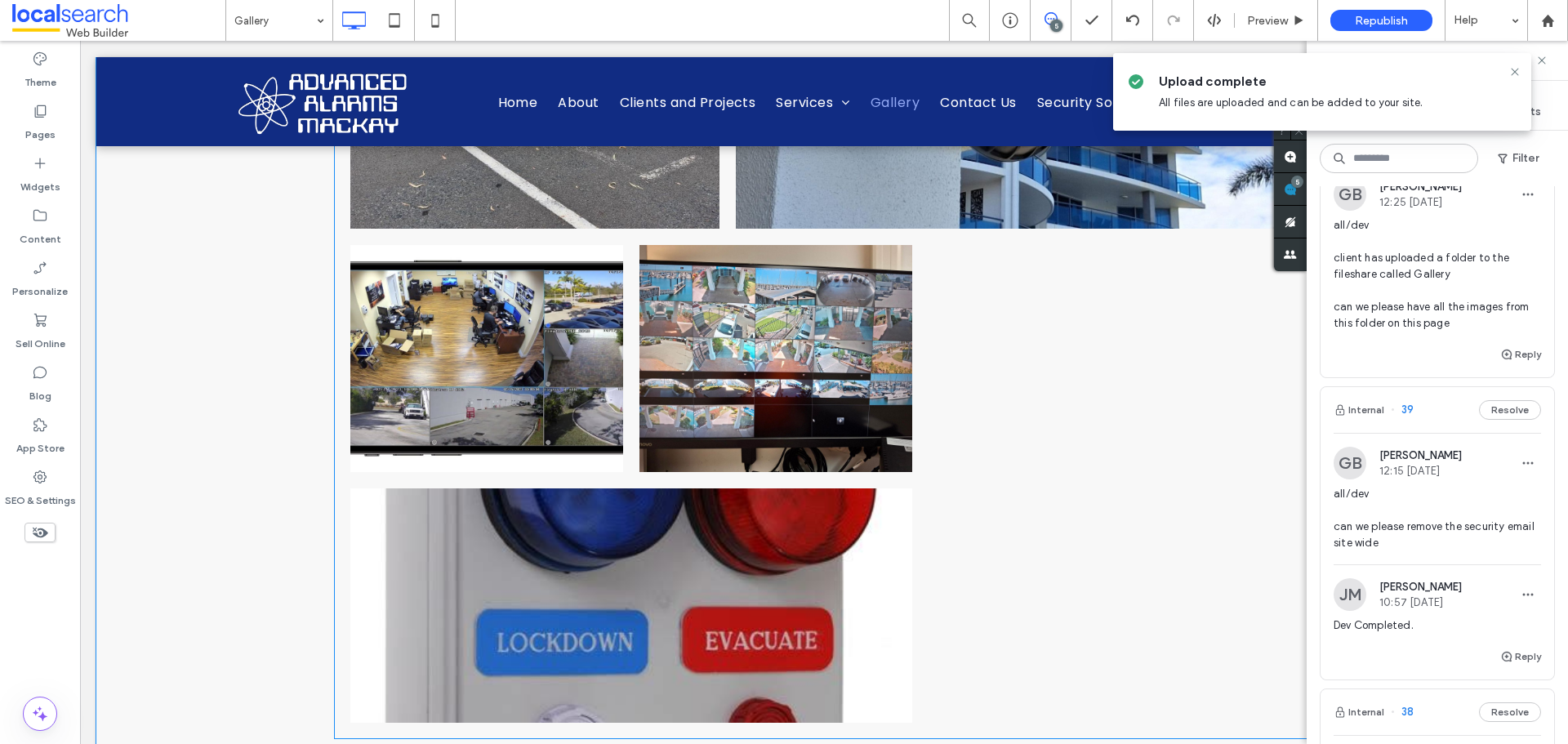
scroll to position [980, 0]
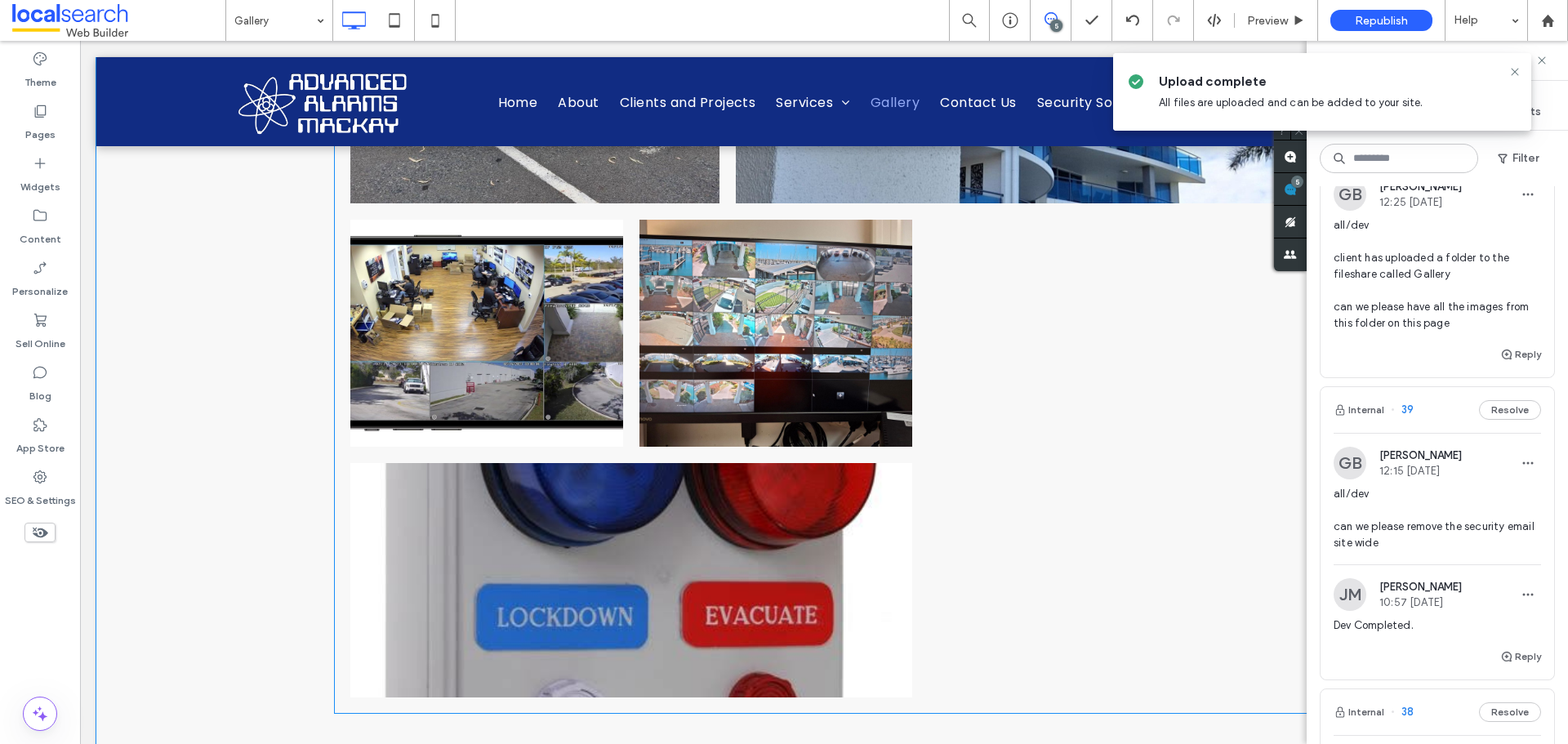
click at [781, 524] on link at bounding box center [631, 580] width 562 height 234
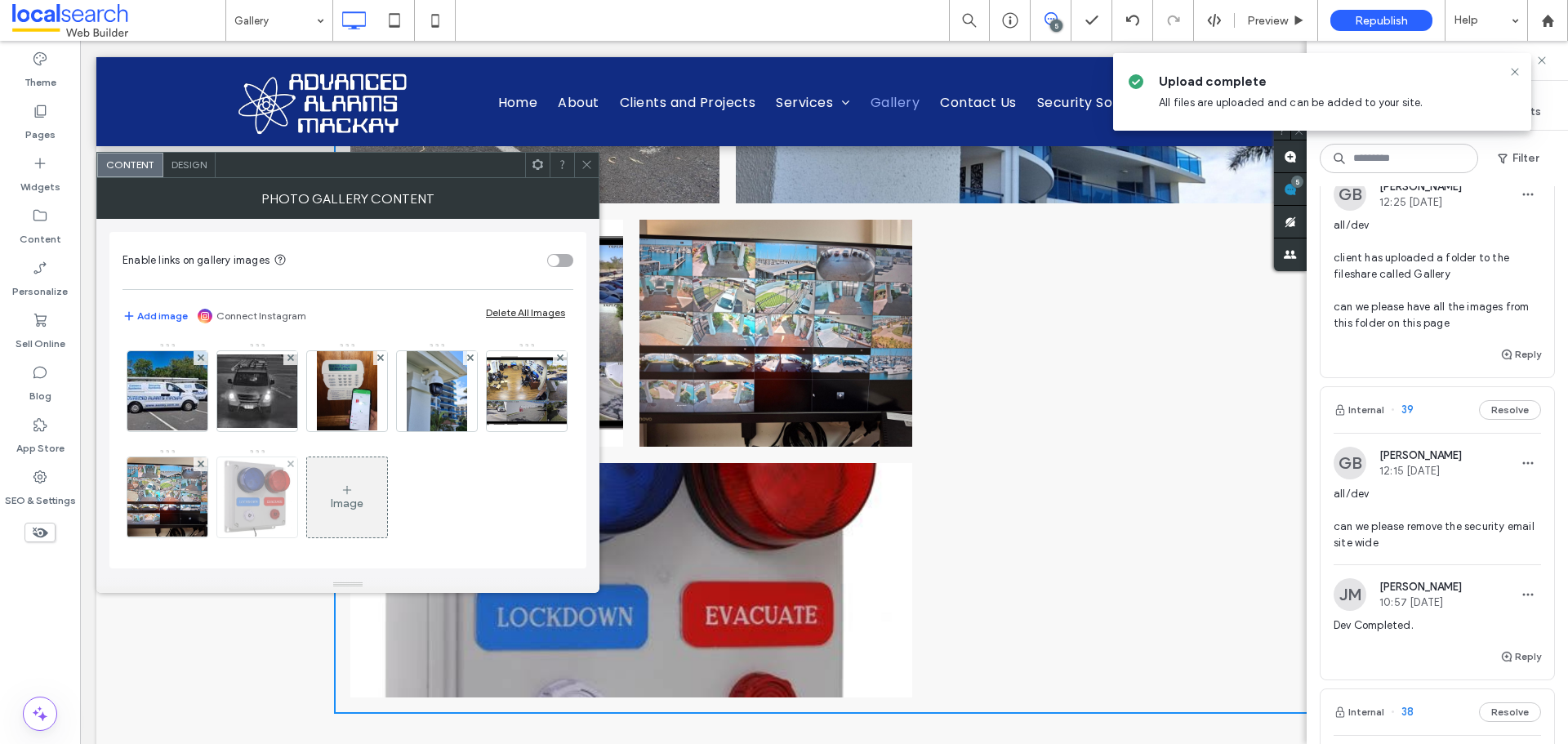
click at [295, 492] on img at bounding box center [257, 497] width 75 height 80
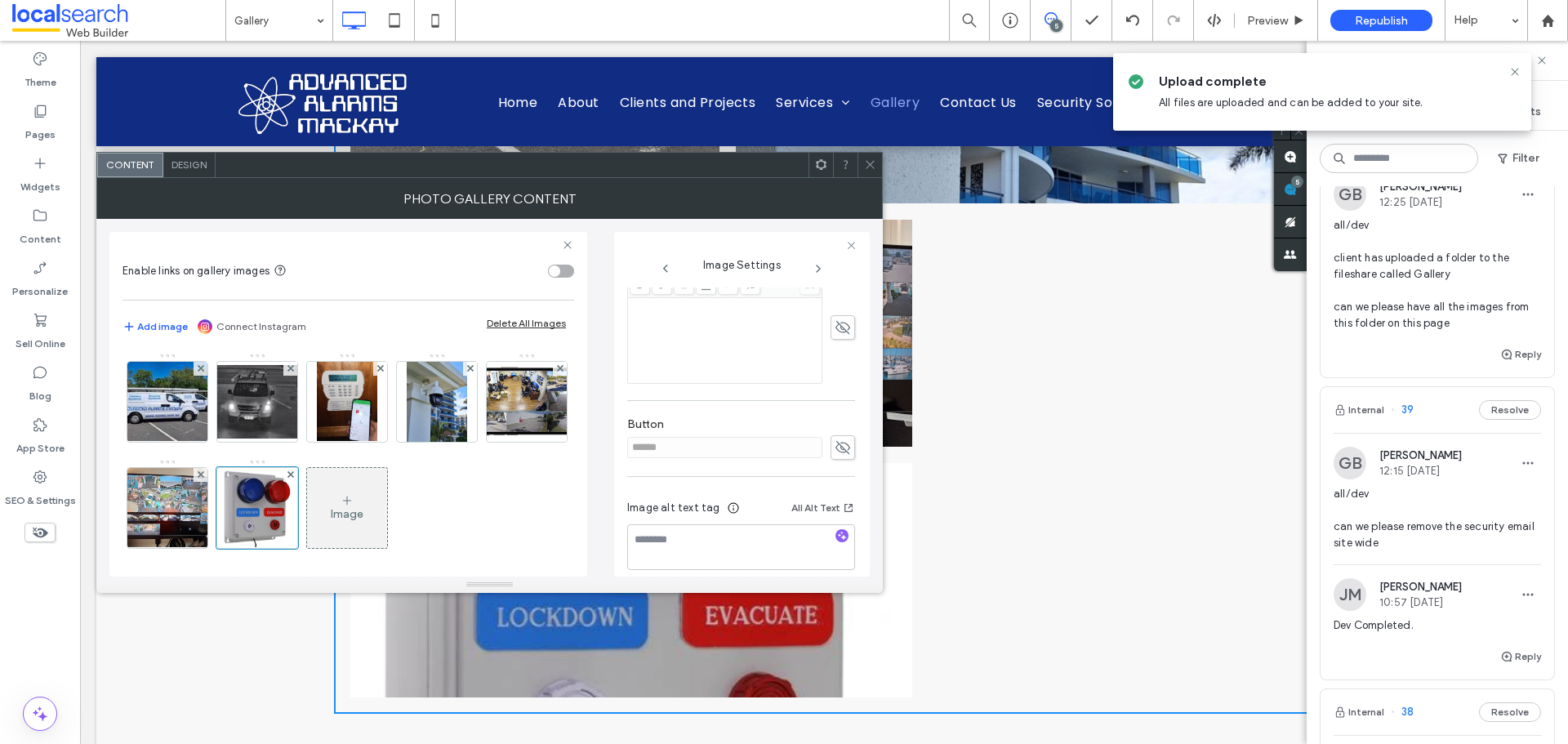
scroll to position [411, 0]
drag, startPoint x: 870, startPoint y: 167, endPoint x: 832, endPoint y: 379, distance: 215.4
click at [871, 166] on icon at bounding box center [871, 165] width 12 height 12
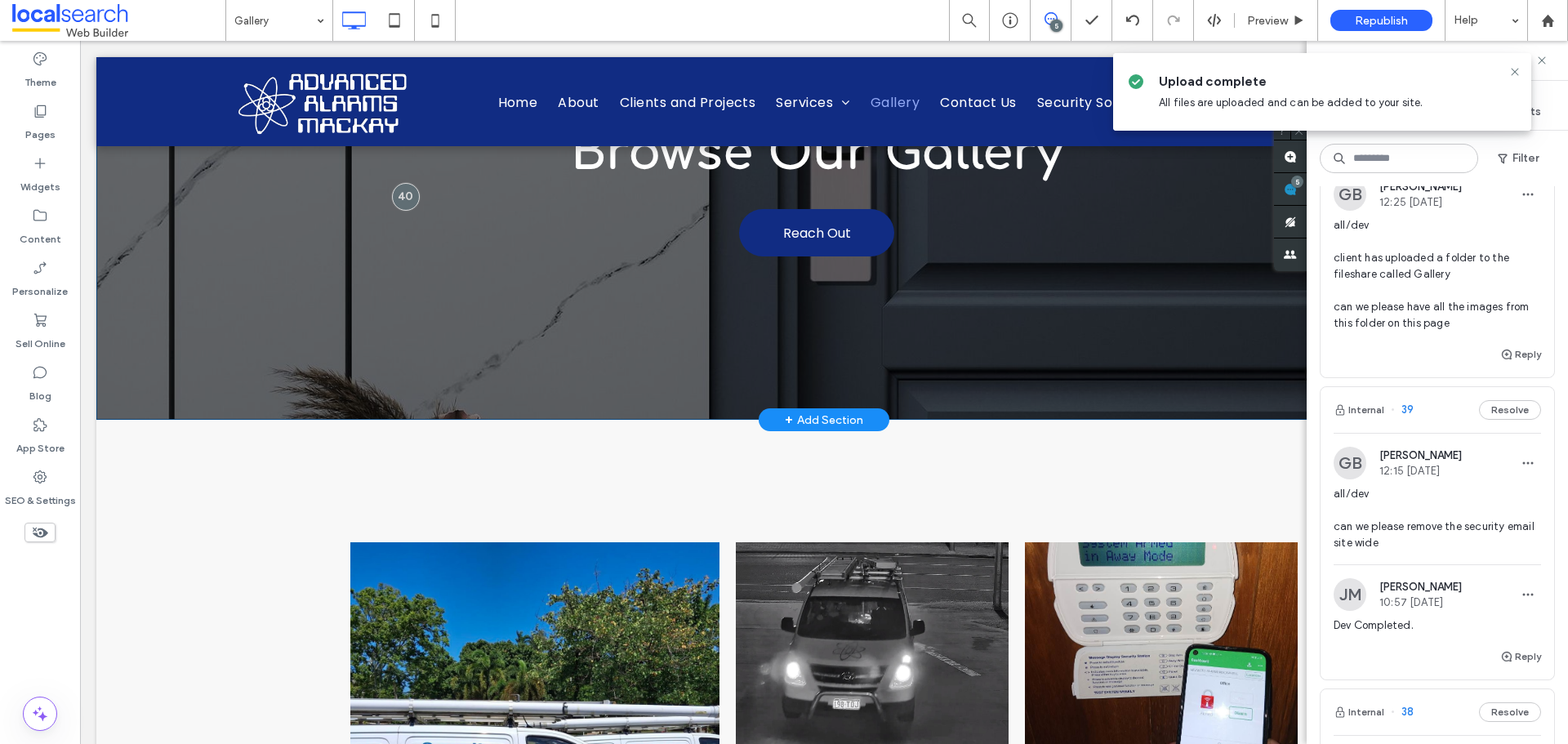
scroll to position [0, 0]
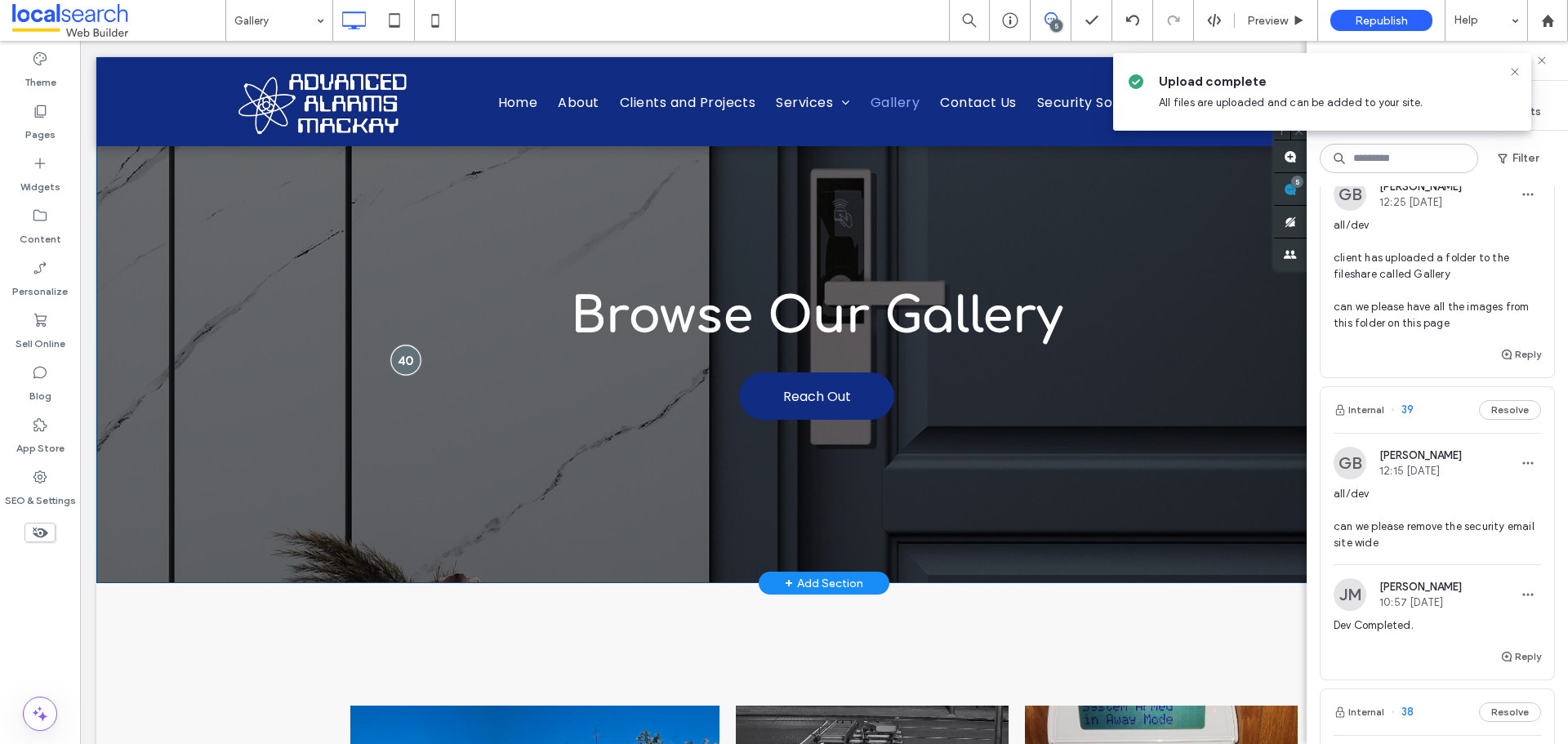
click at [403, 359] on div at bounding box center [405, 359] width 30 height 30
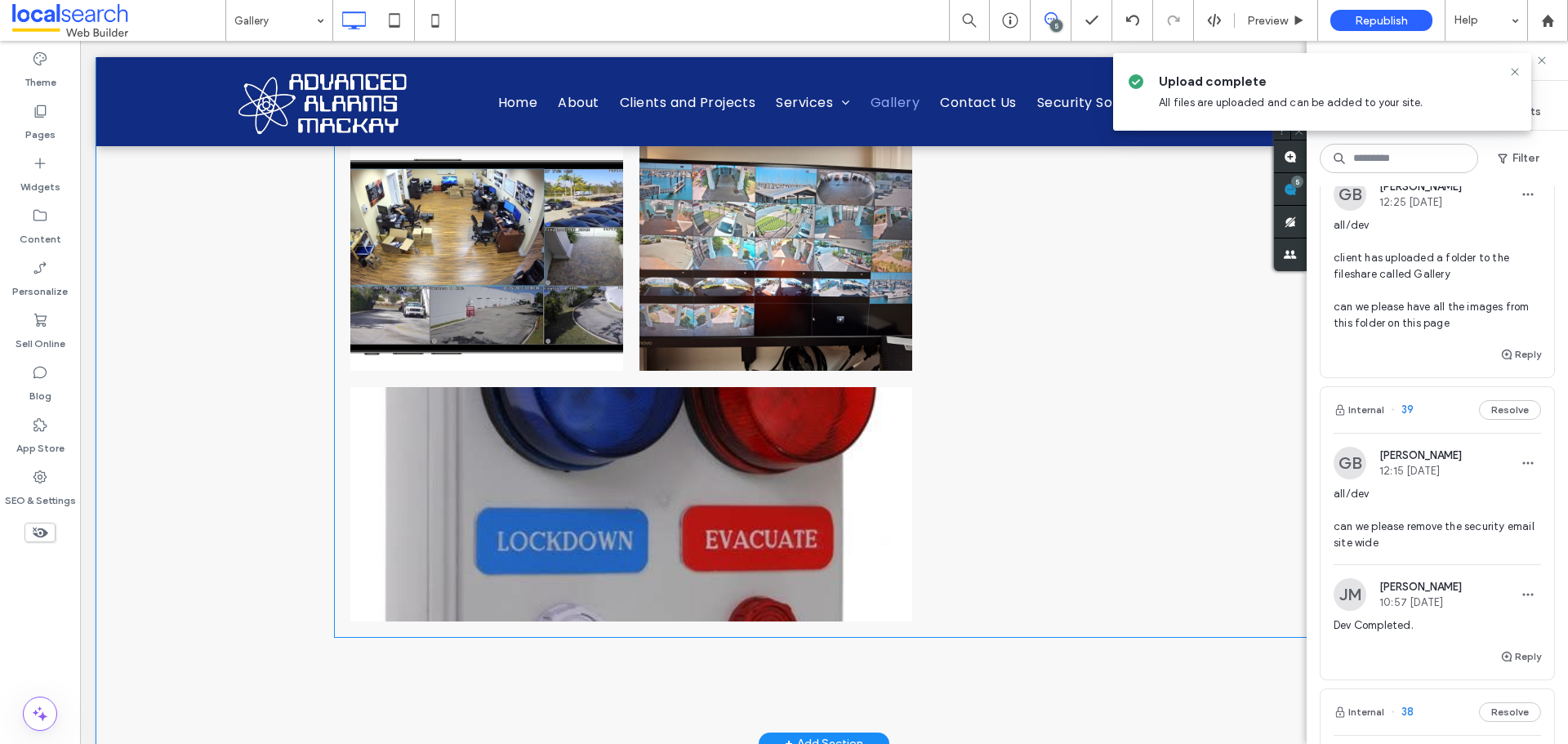
scroll to position [1061, 0]
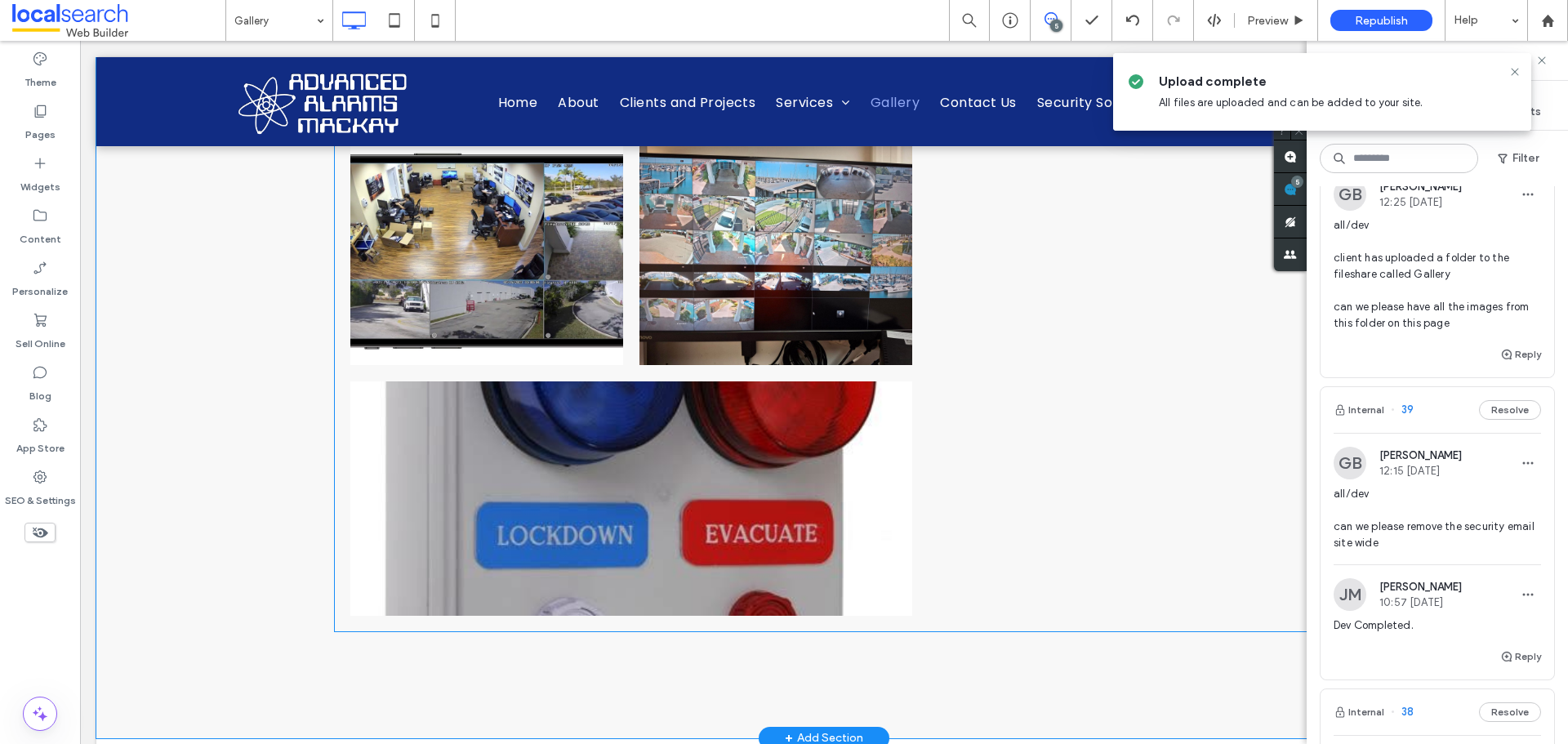
click at [705, 450] on link at bounding box center [631, 499] width 562 height 234
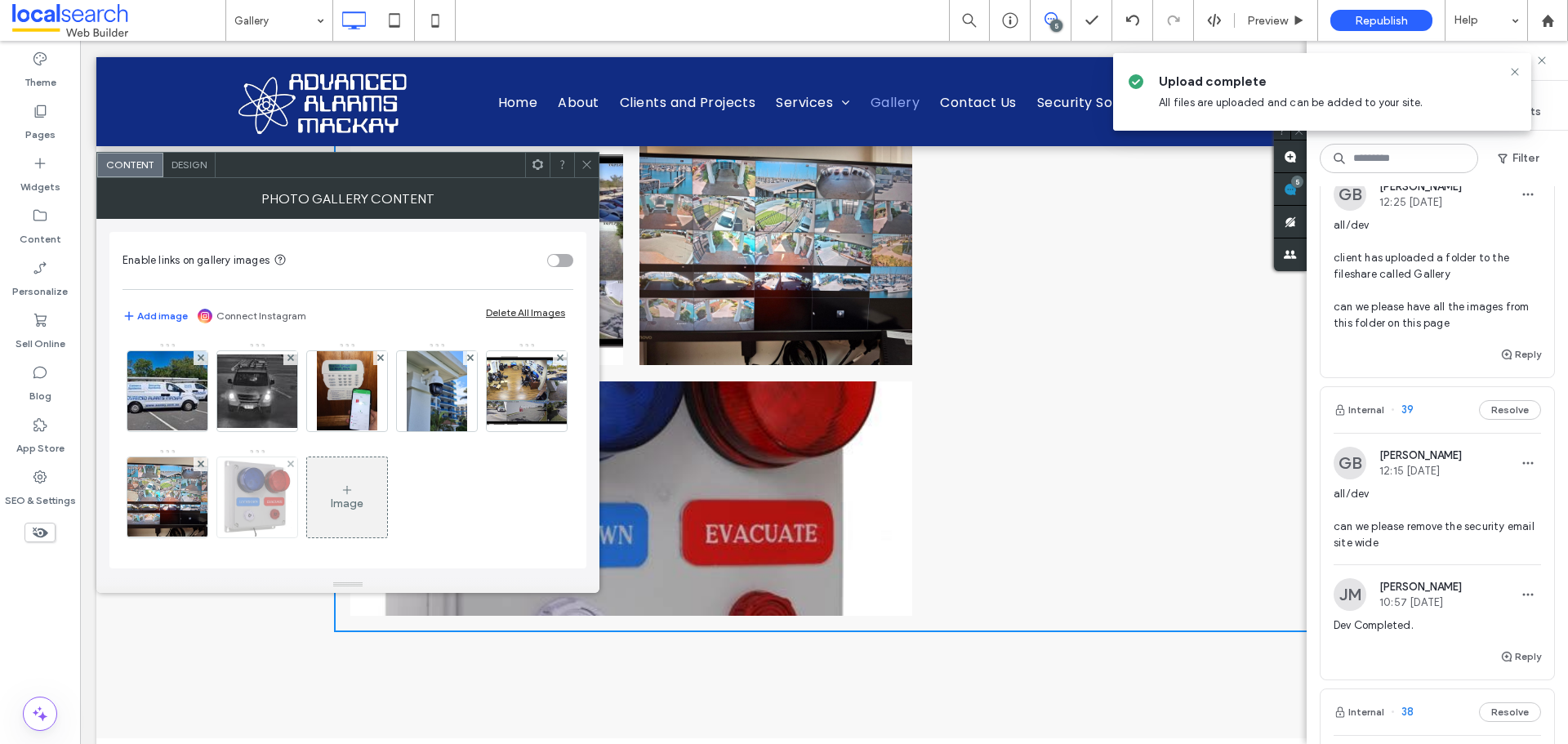
click at [295, 497] on img at bounding box center [257, 497] width 75 height 80
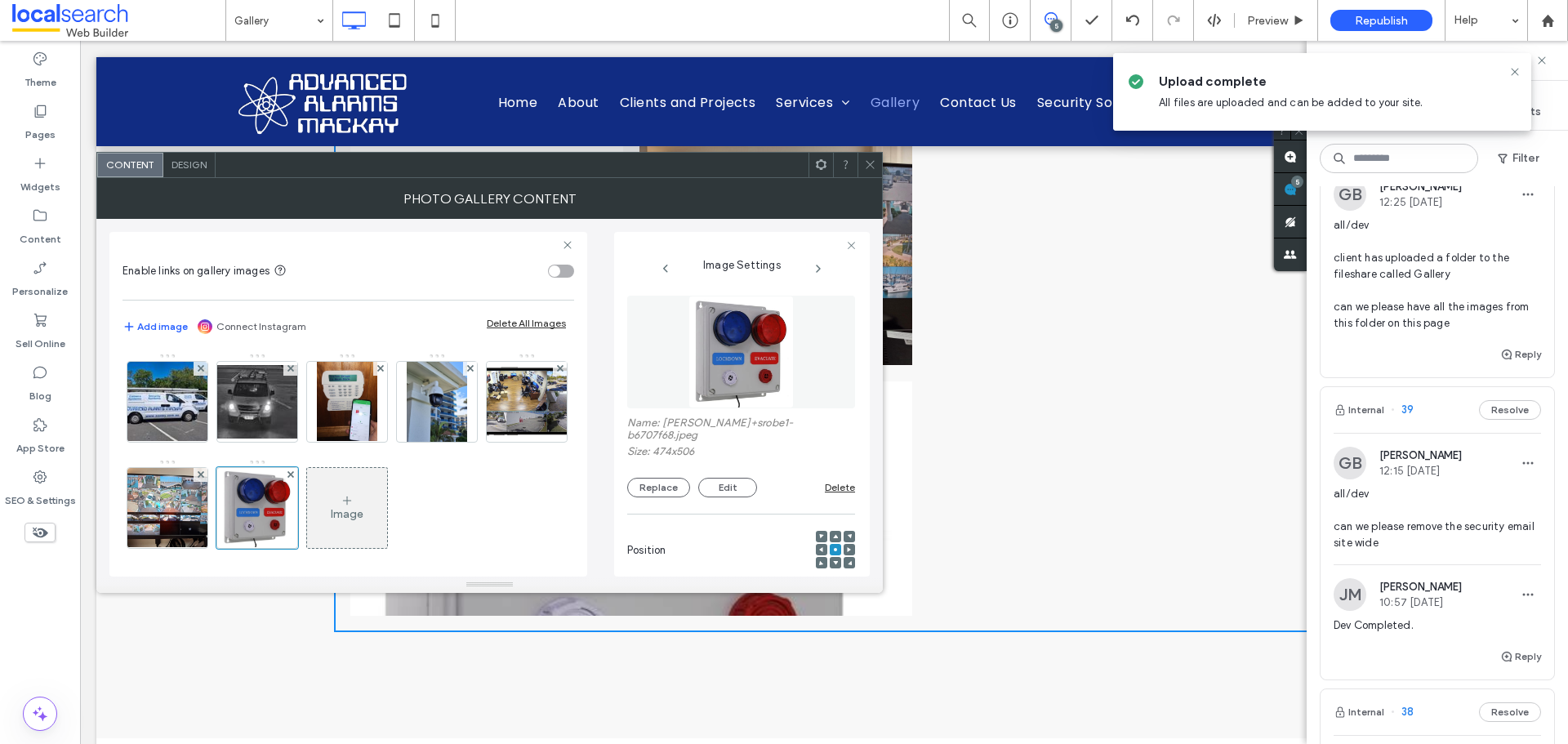
click at [833, 534] on icon at bounding box center [836, 537] width 5 height 5
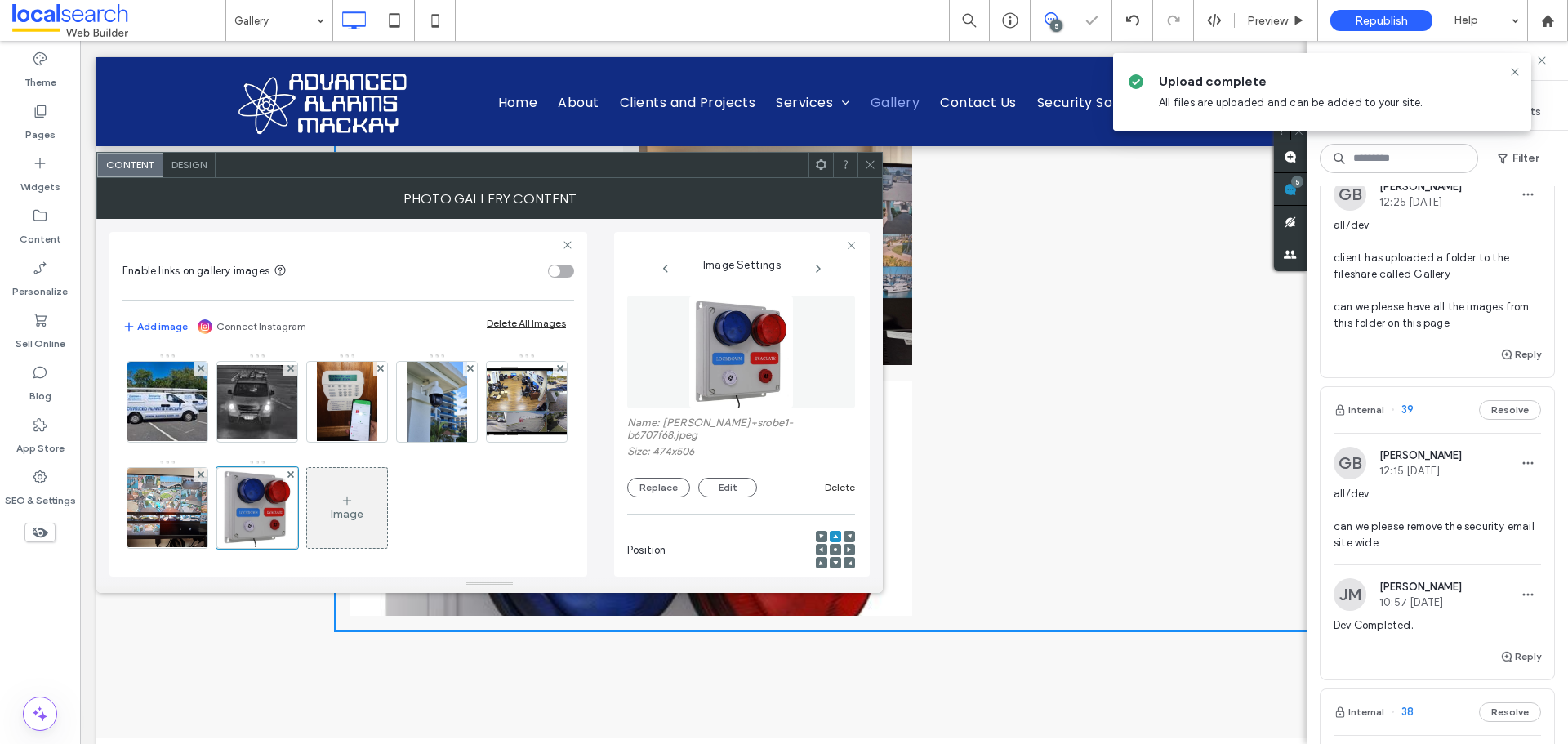
drag, startPoint x: 872, startPoint y: 167, endPoint x: 872, endPoint y: 206, distance: 39.0
click at [871, 166] on icon at bounding box center [871, 165] width 12 height 12
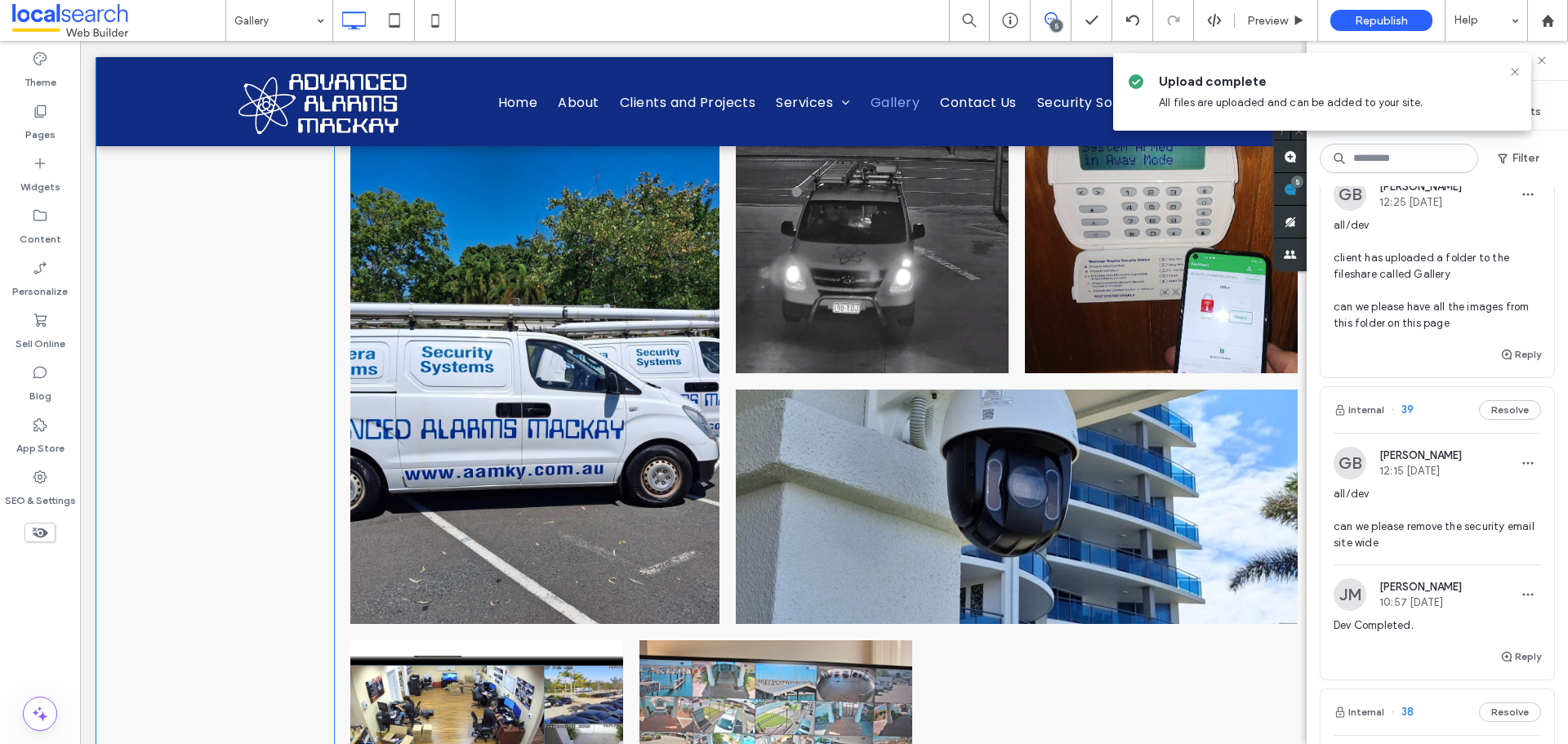
scroll to position [735, 0]
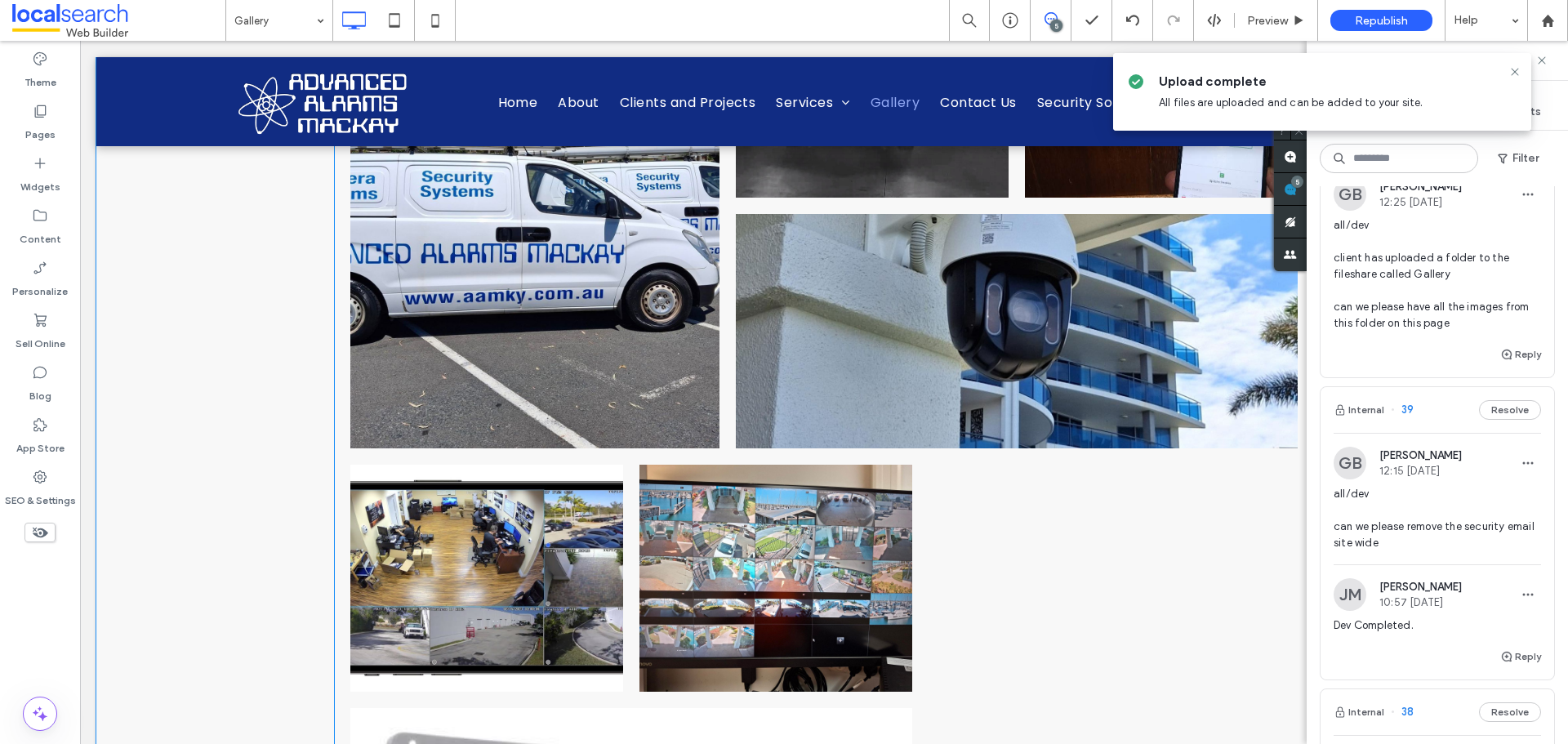
click at [782, 420] on link at bounding box center [1017, 331] width 562 height 234
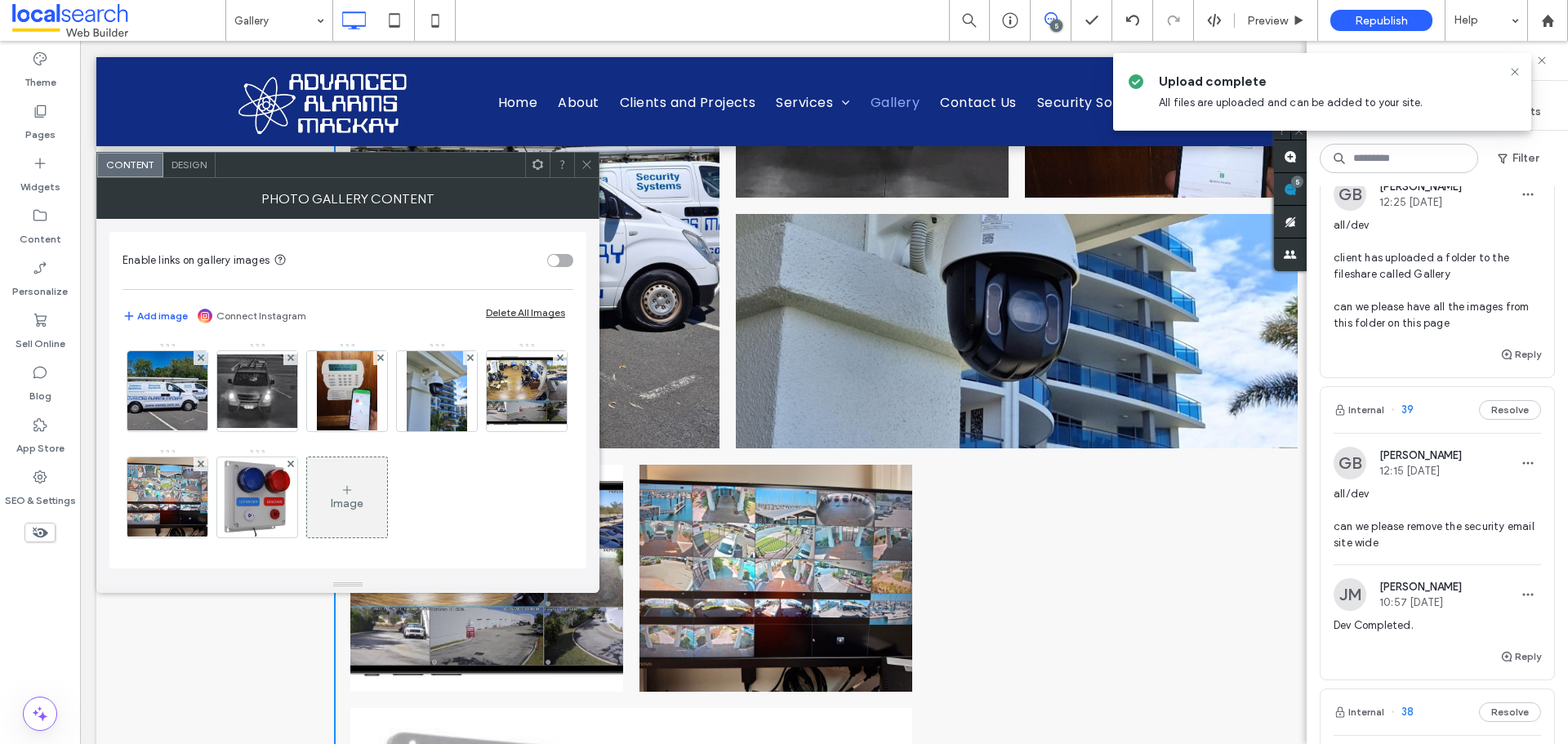
click at [387, 473] on div "Image" at bounding box center [347, 497] width 80 height 77
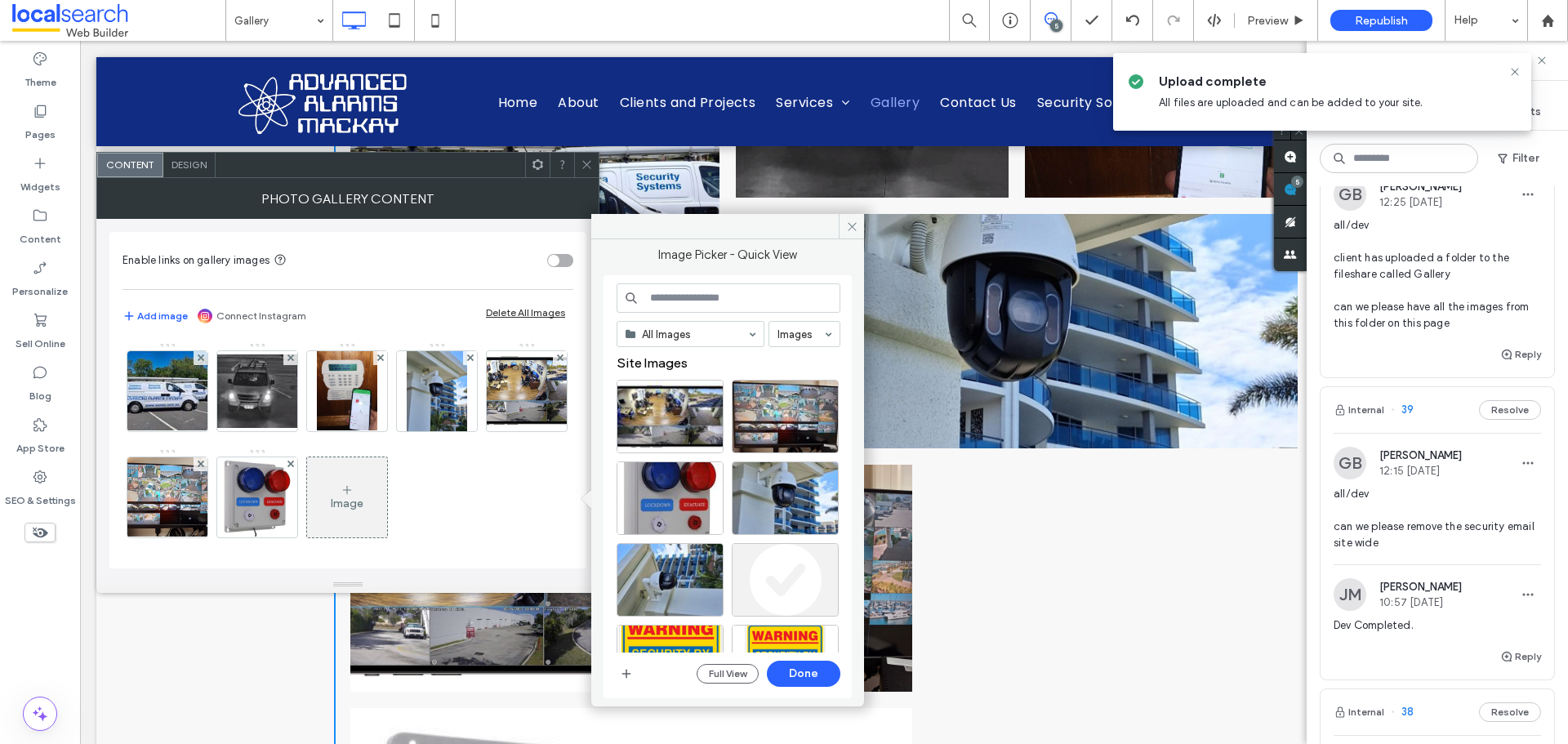
scroll to position [82, 0]
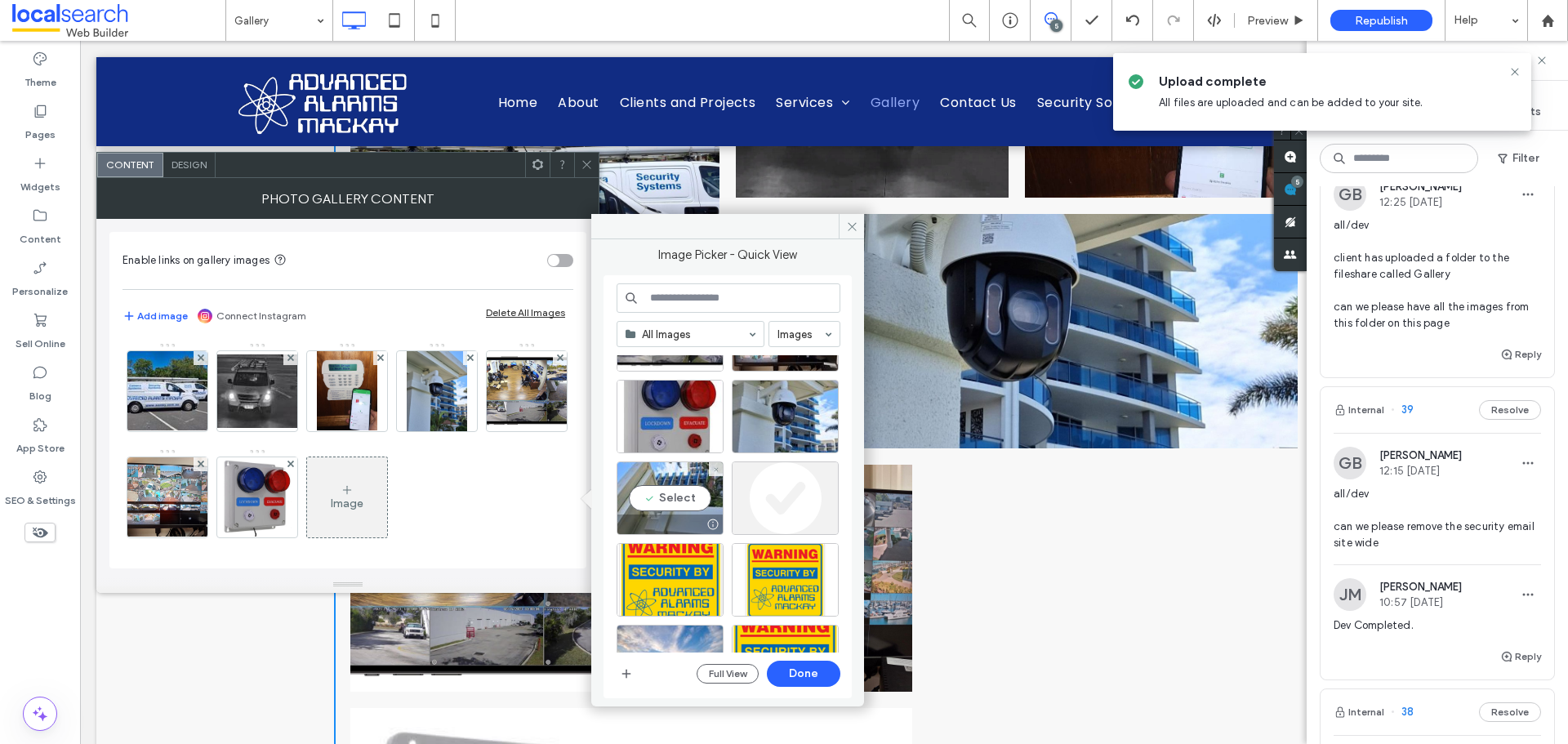
drag, startPoint x: 686, startPoint y: 477, endPoint x: 728, endPoint y: 492, distance: 44.6
click at [684, 477] on div "Select" at bounding box center [670, 498] width 107 height 74
click at [823, 676] on button "Done" at bounding box center [803, 674] width 74 height 26
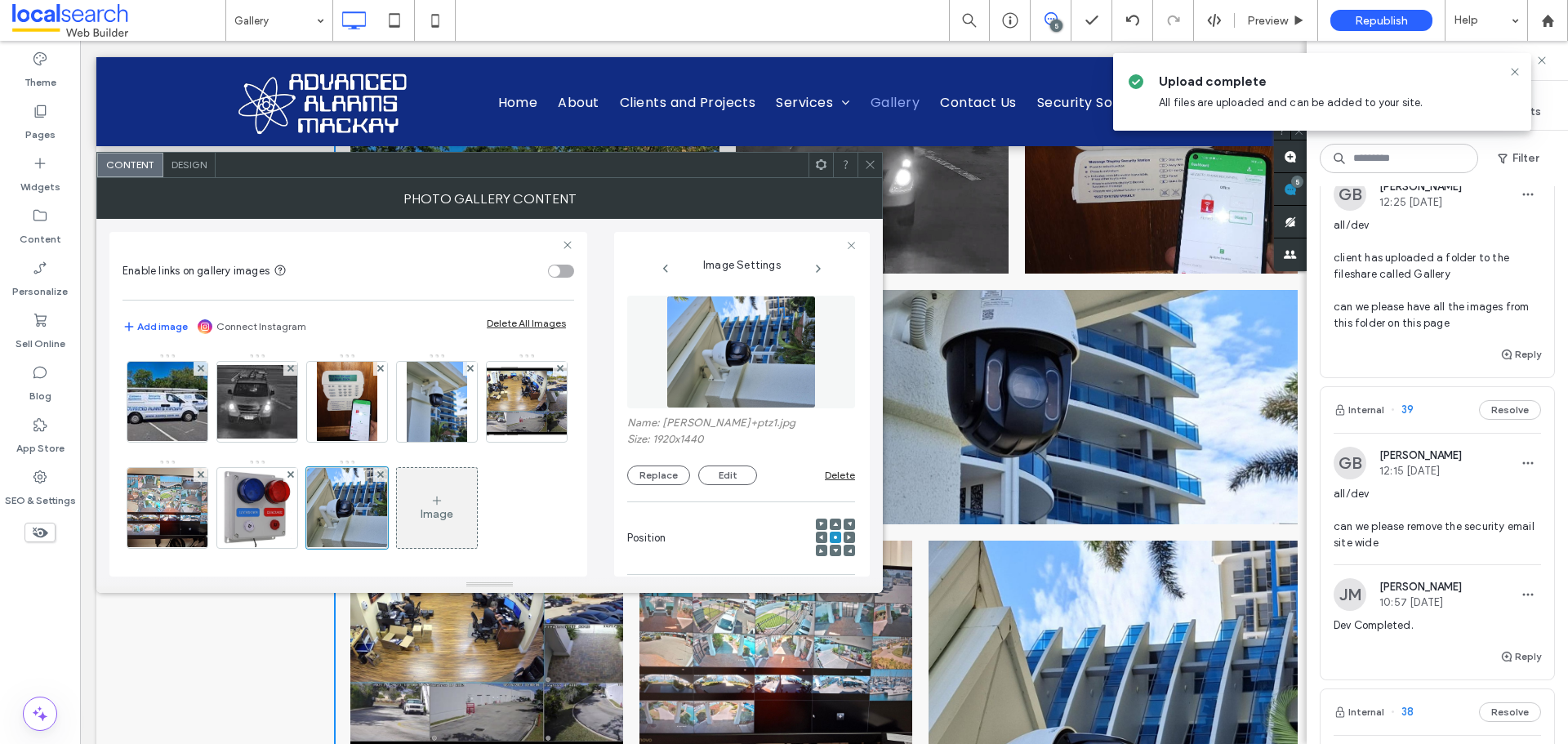
scroll to position [654, 0]
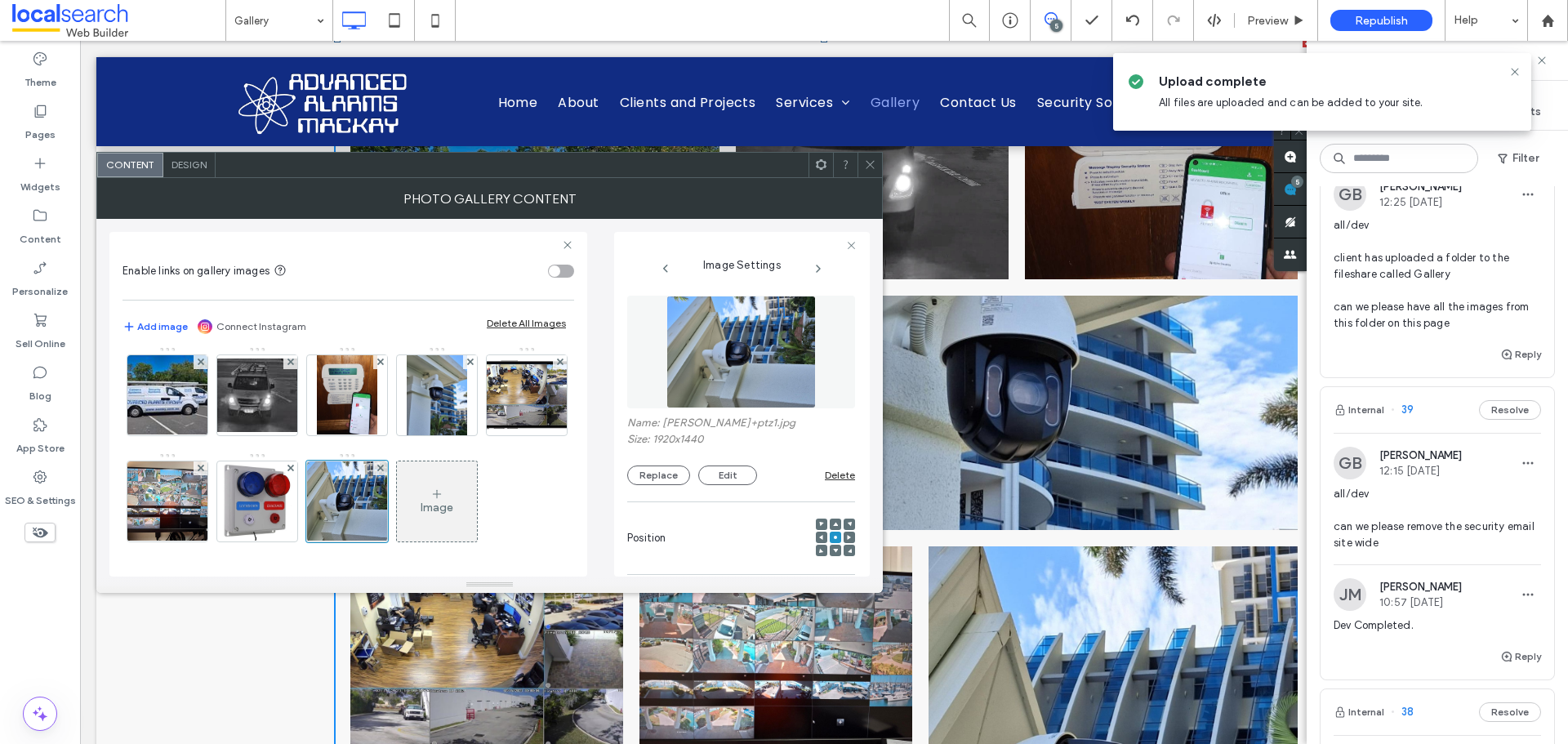
click at [397, 500] on div "Image" at bounding box center [437, 501] width 80 height 77
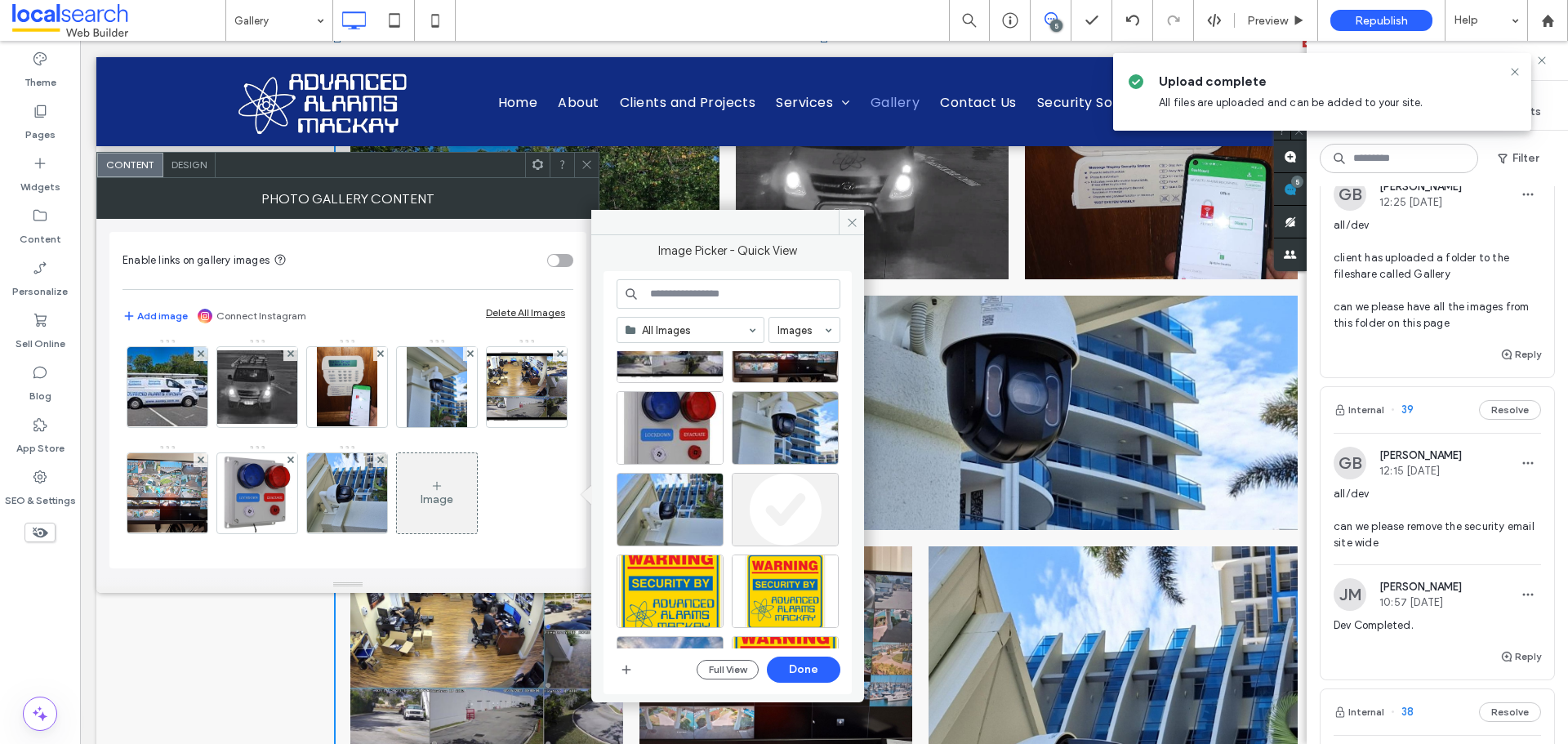
scroll to position [0, 0]
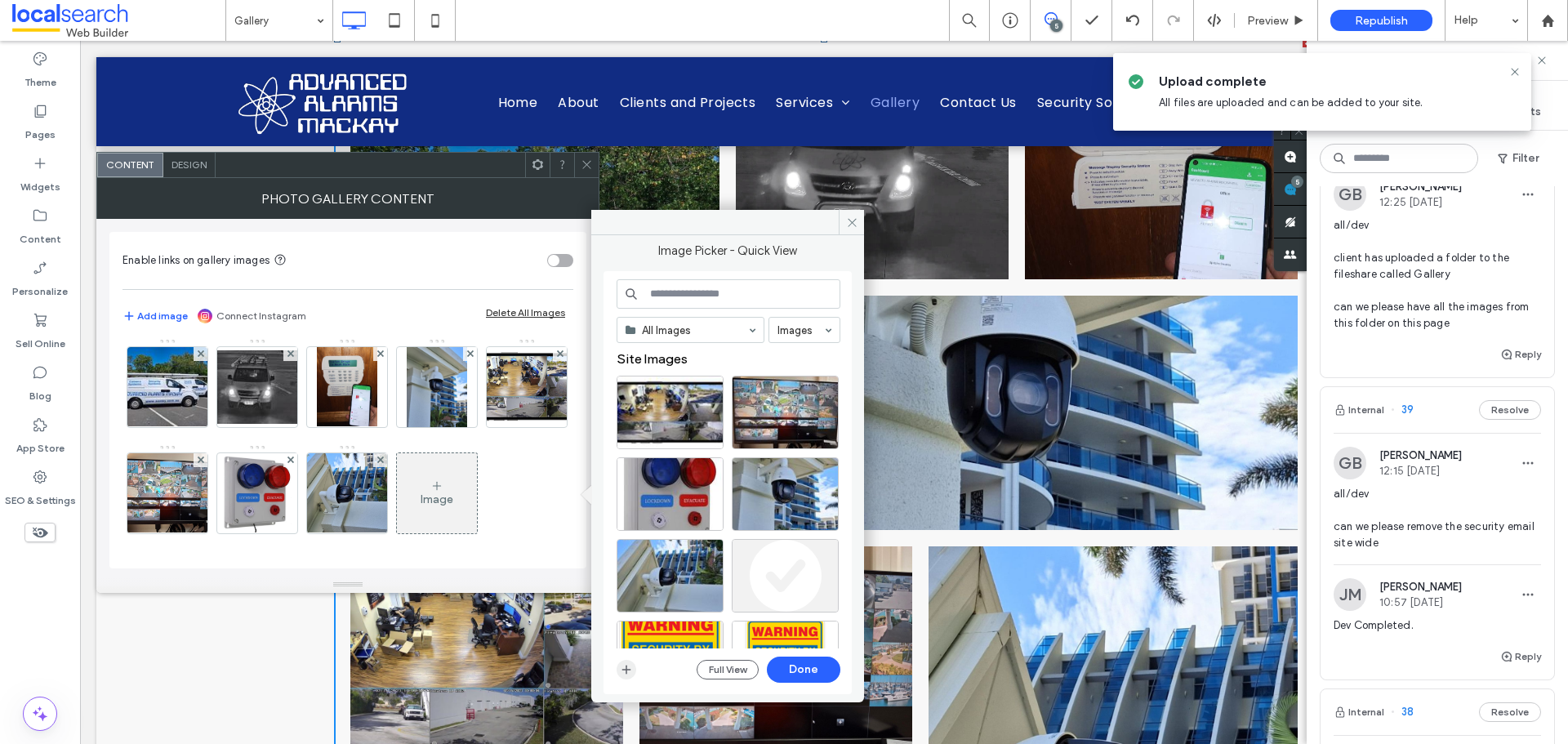
click at [632, 669] on icon "button" at bounding box center [626, 669] width 13 height 13
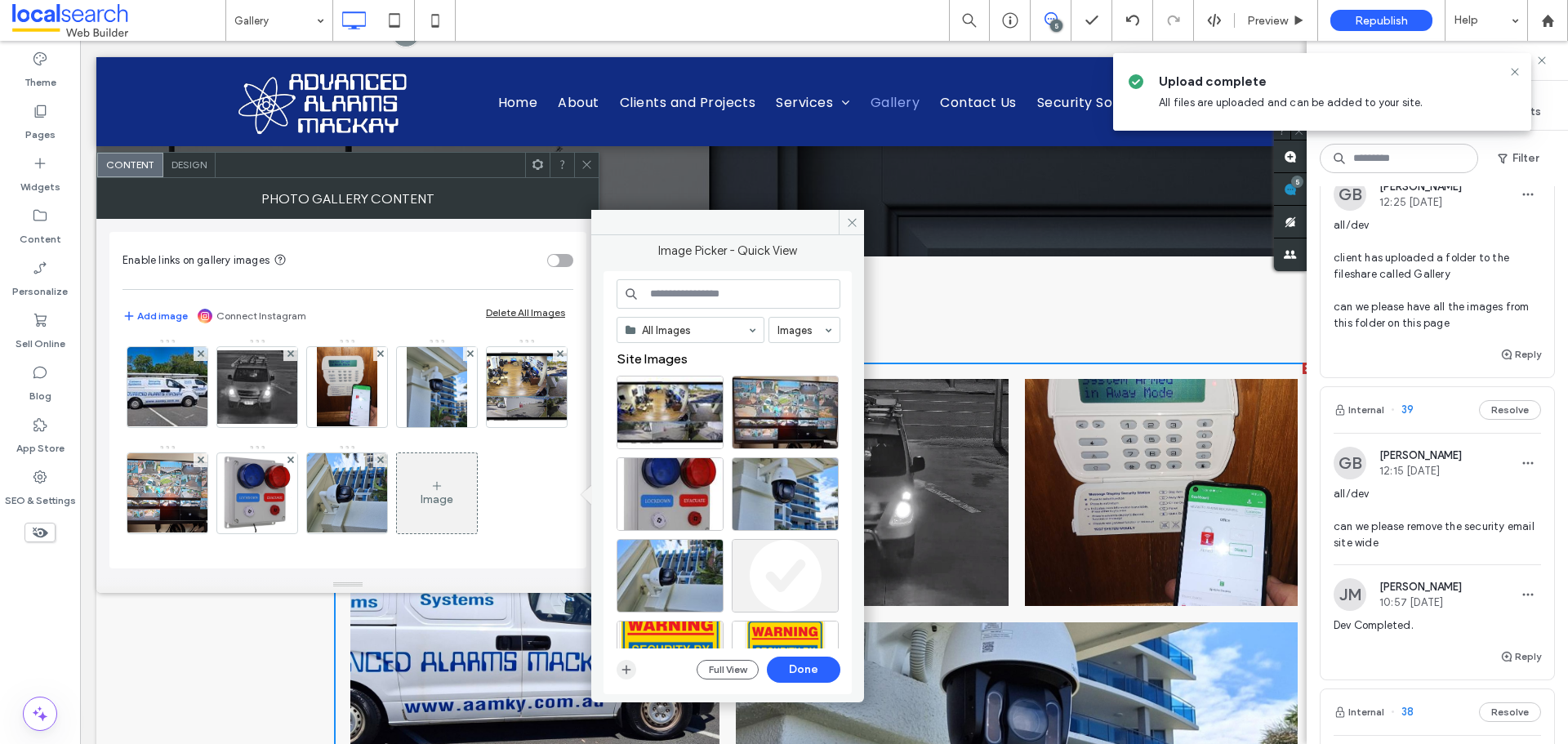
click at [620, 672] on icon "button" at bounding box center [626, 669] width 13 height 13
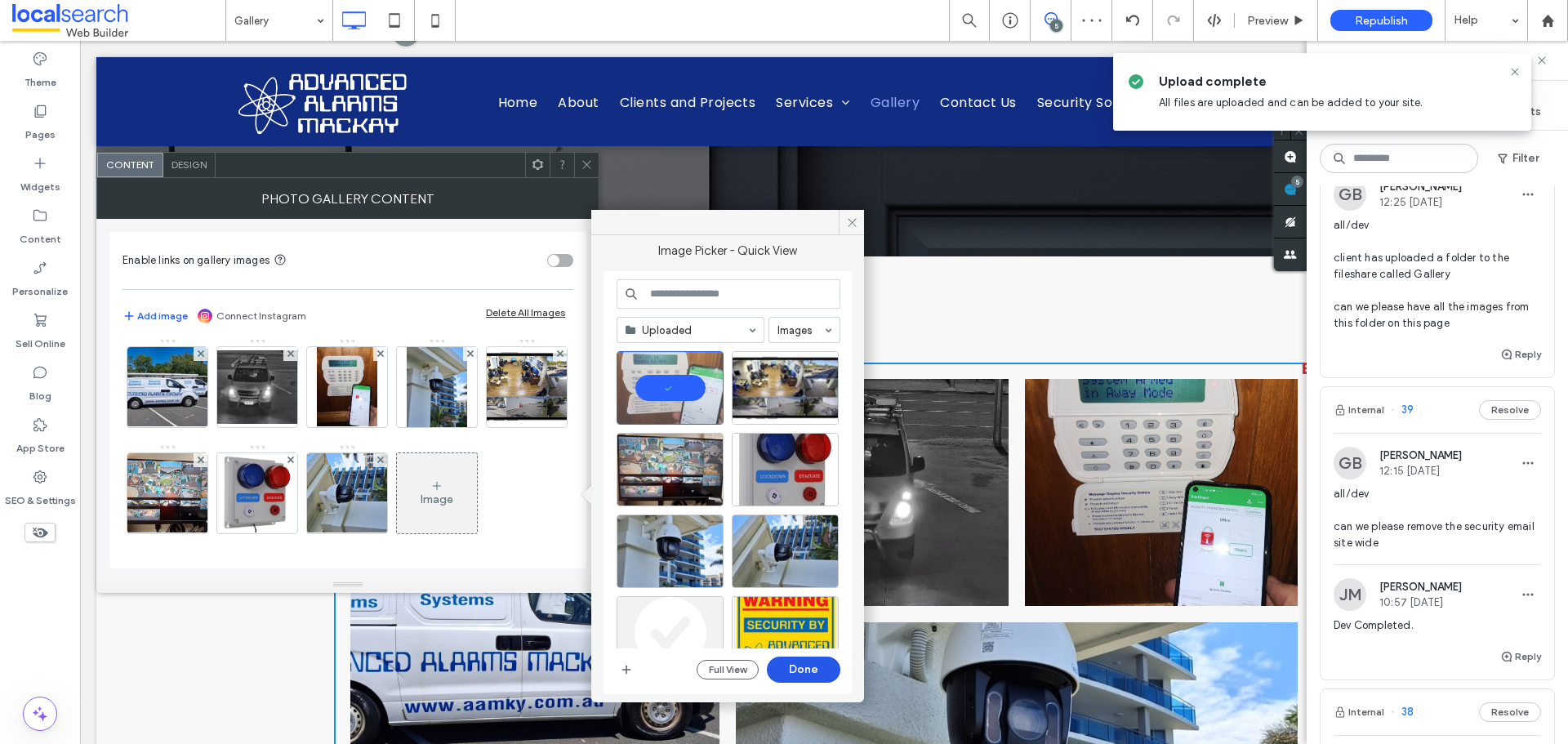
drag, startPoint x: 837, startPoint y: 677, endPoint x: 756, endPoint y: 637, distance: 90.3
click at [837, 678] on button "Done" at bounding box center [803, 669] width 74 height 26
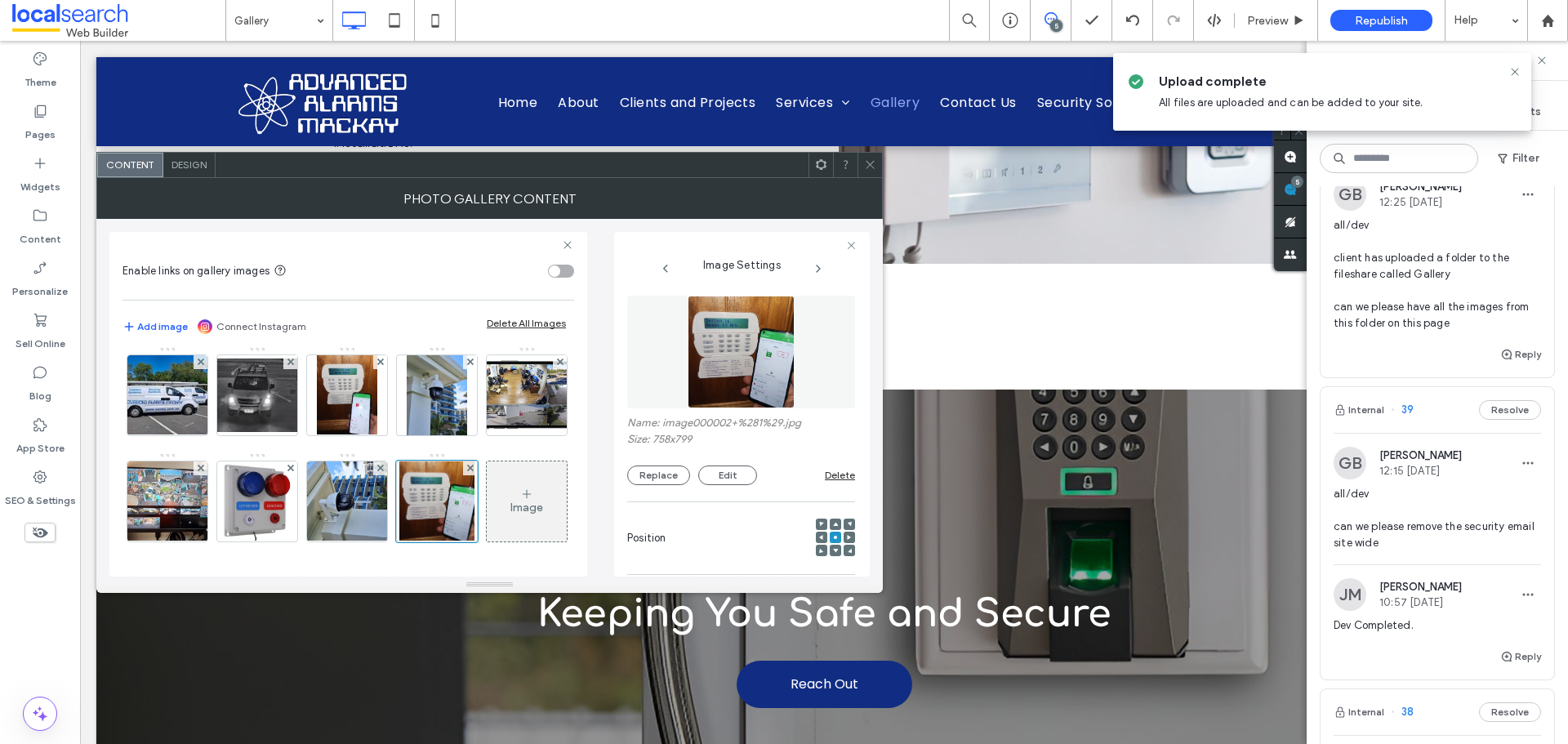
scroll to position [2287, 0]
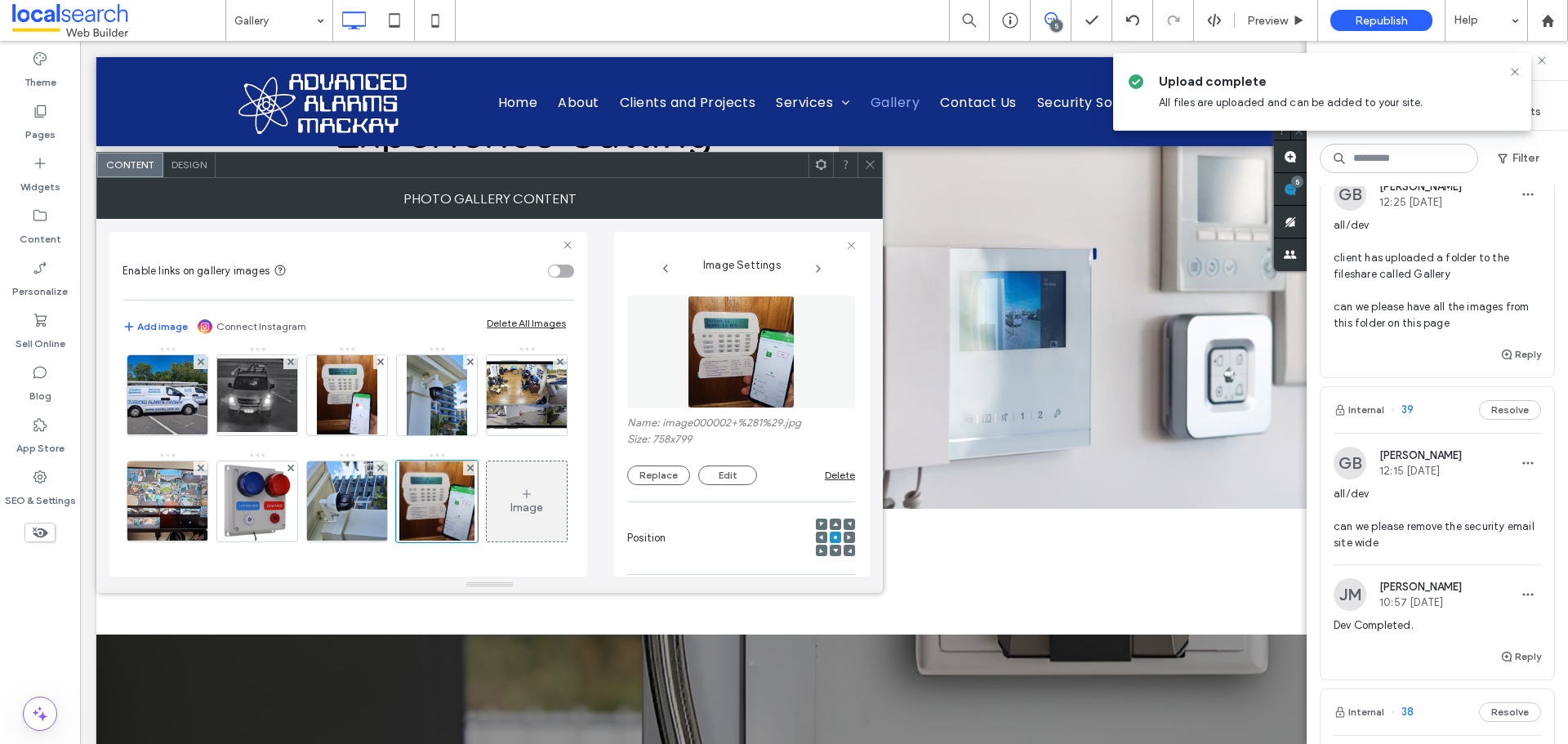
click at [870, 165] on icon at bounding box center [871, 165] width 12 height 12
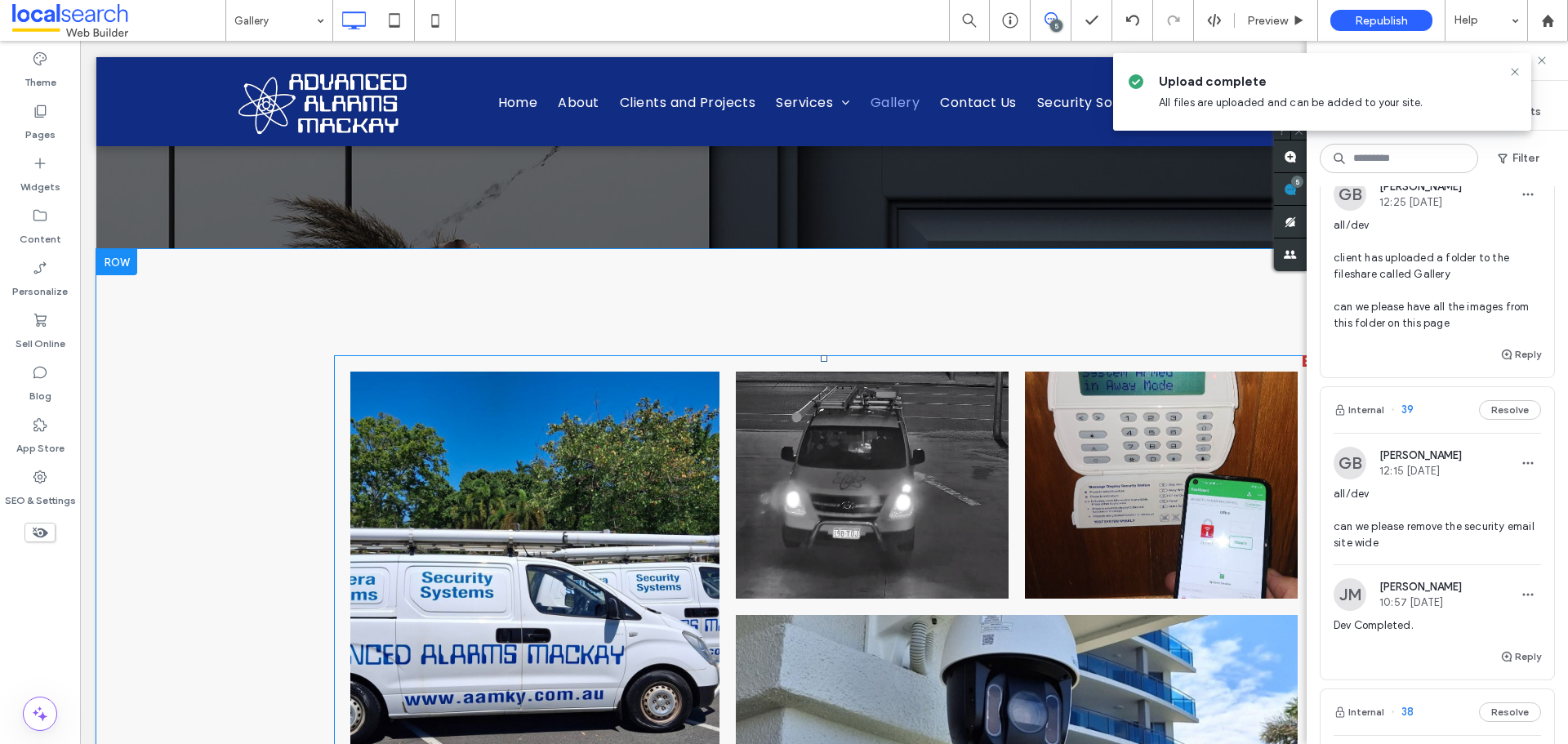
scroll to position [408, 0]
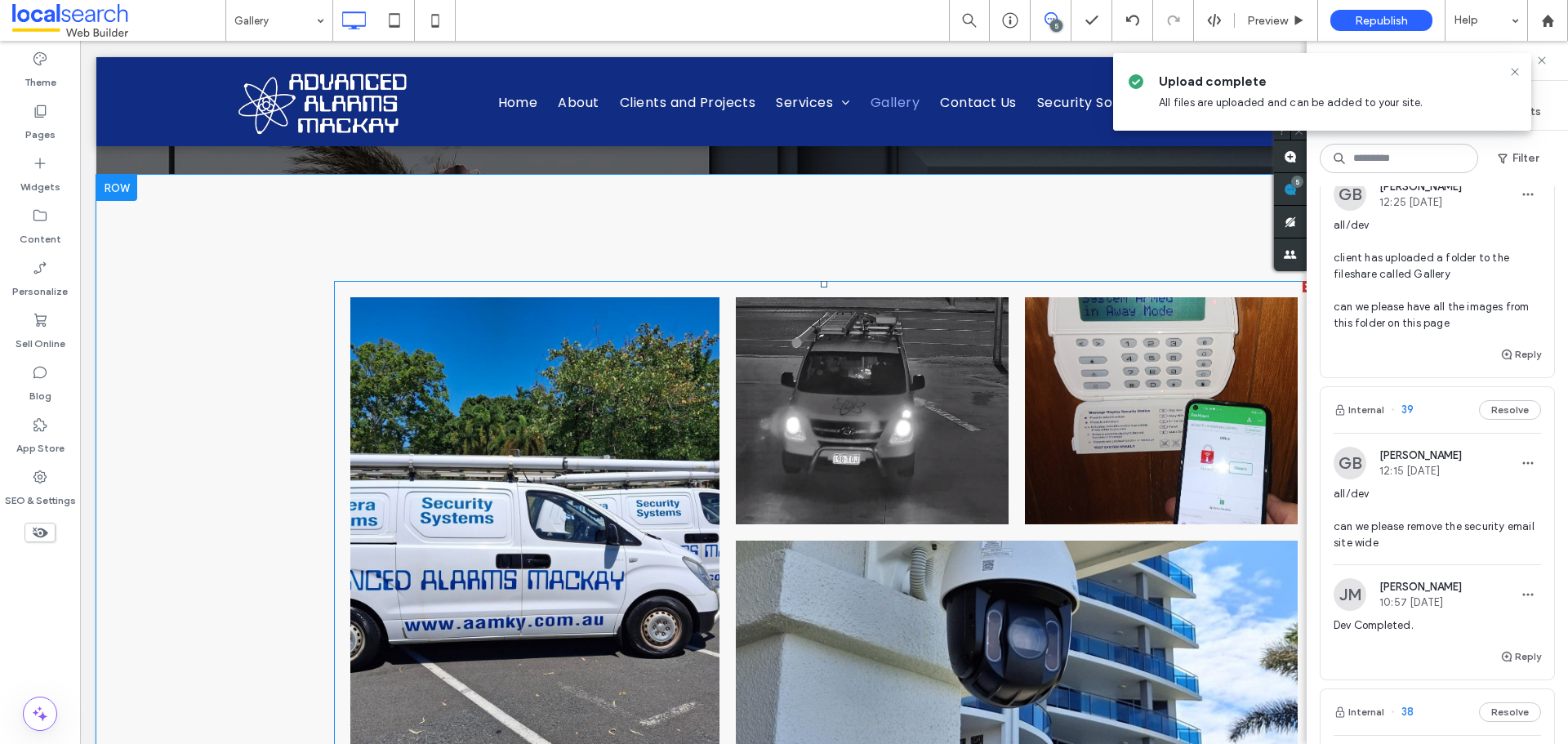
click at [728, 491] on li at bounding box center [872, 410] width 289 height 244
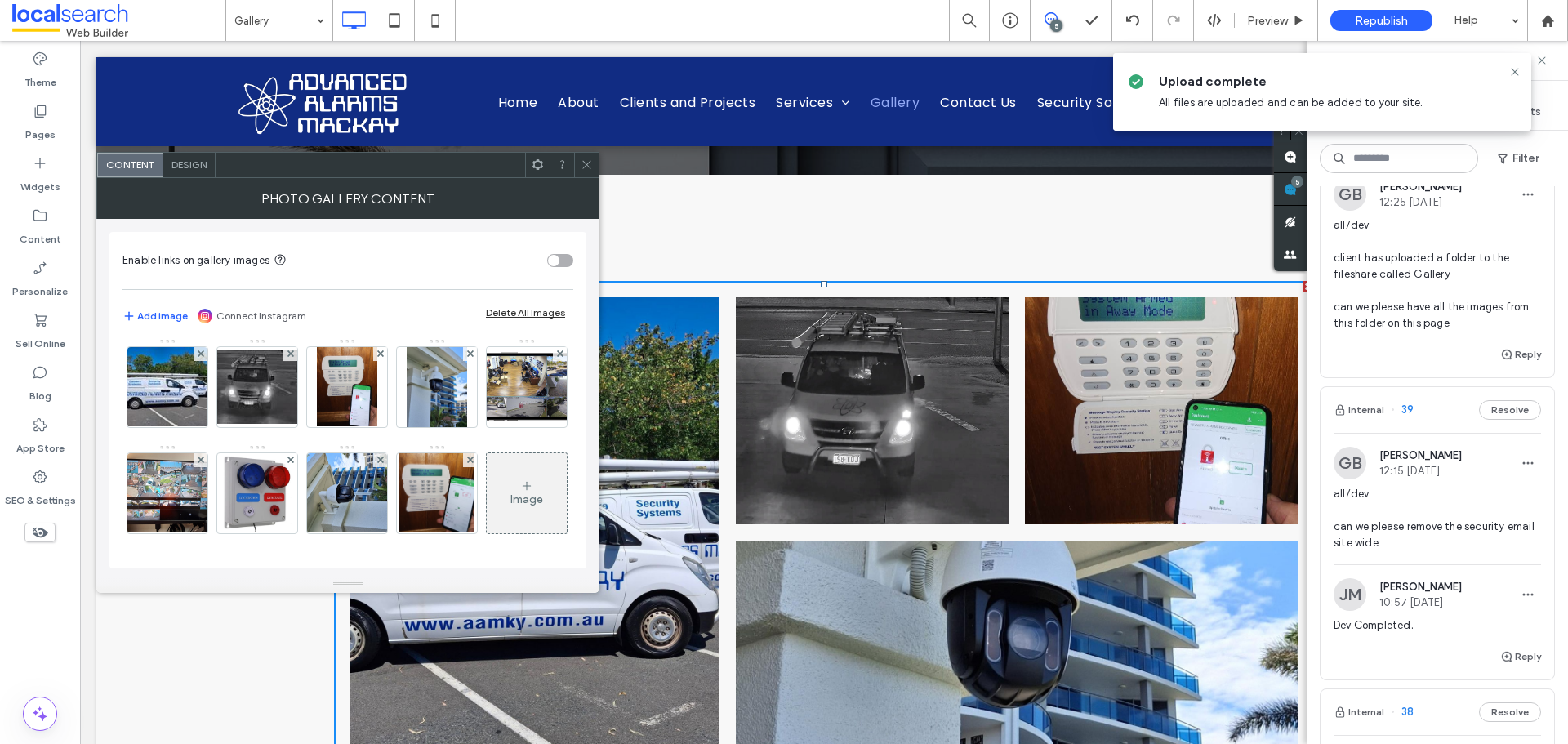
scroll to position [110, 0]
click at [487, 477] on div "Image" at bounding box center [526, 493] width 80 height 77
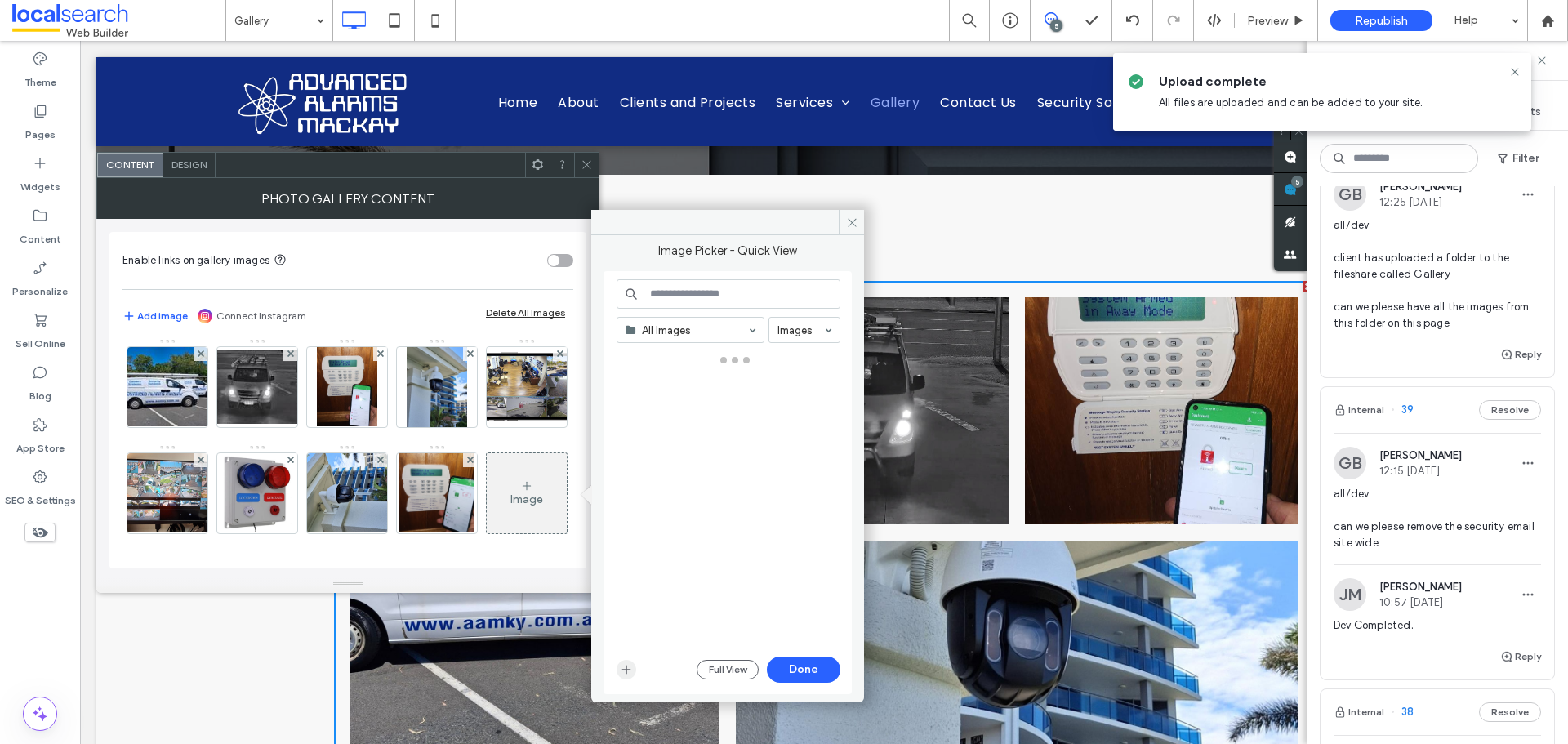
click at [628, 665] on icon "button" at bounding box center [626, 669] width 13 height 13
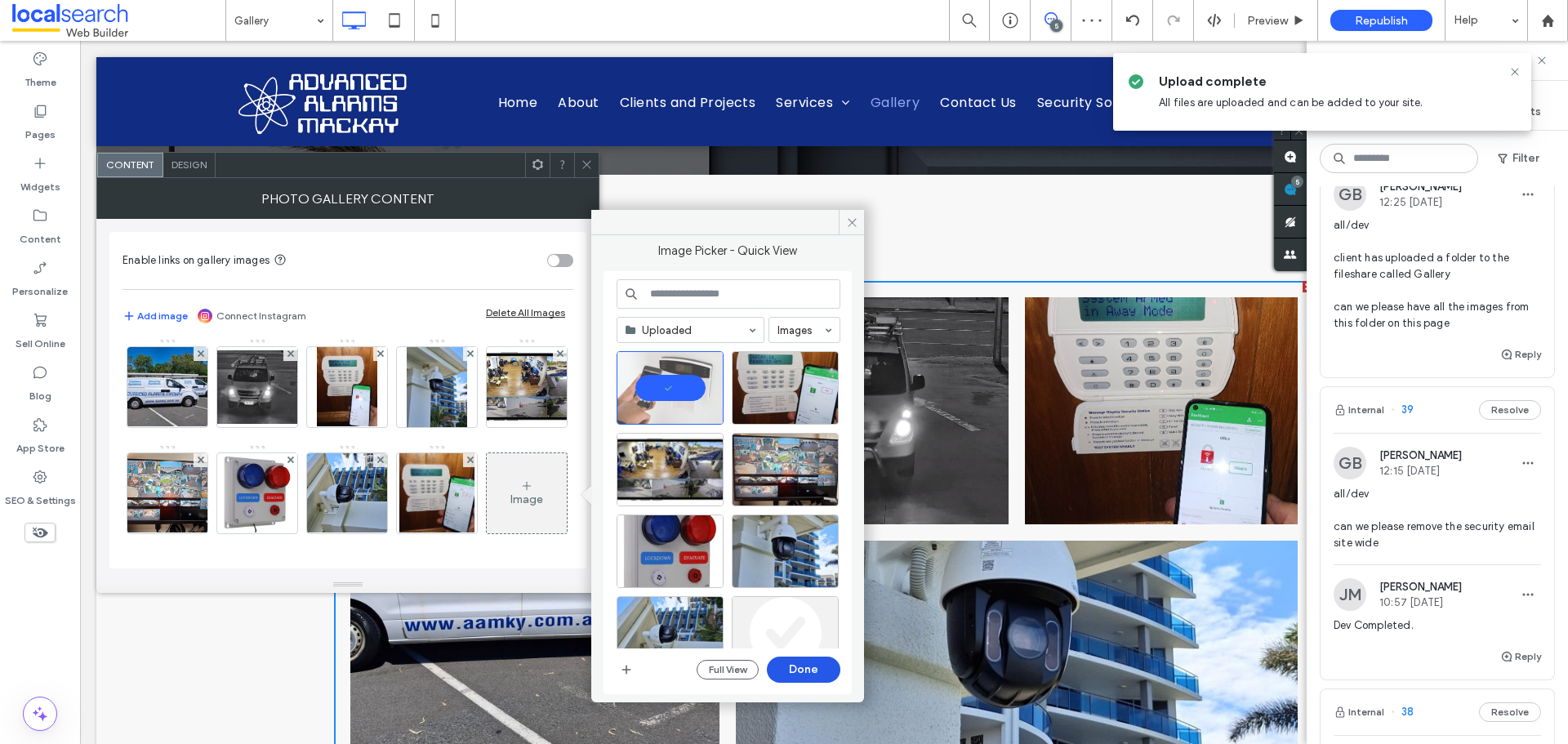
click at [818, 668] on button "Done" at bounding box center [803, 669] width 74 height 26
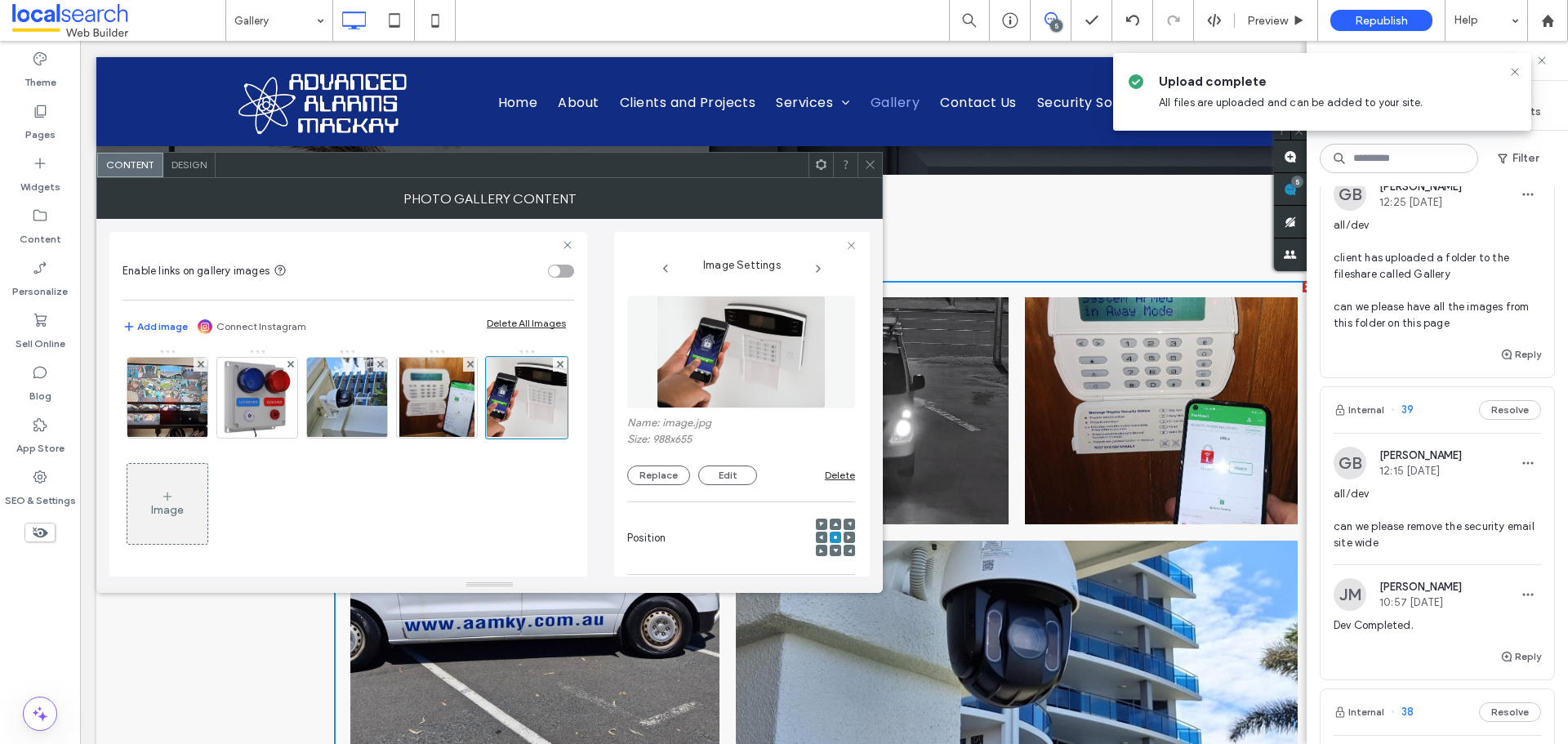
click at [184, 506] on div "Image" at bounding box center [167, 510] width 33 height 14
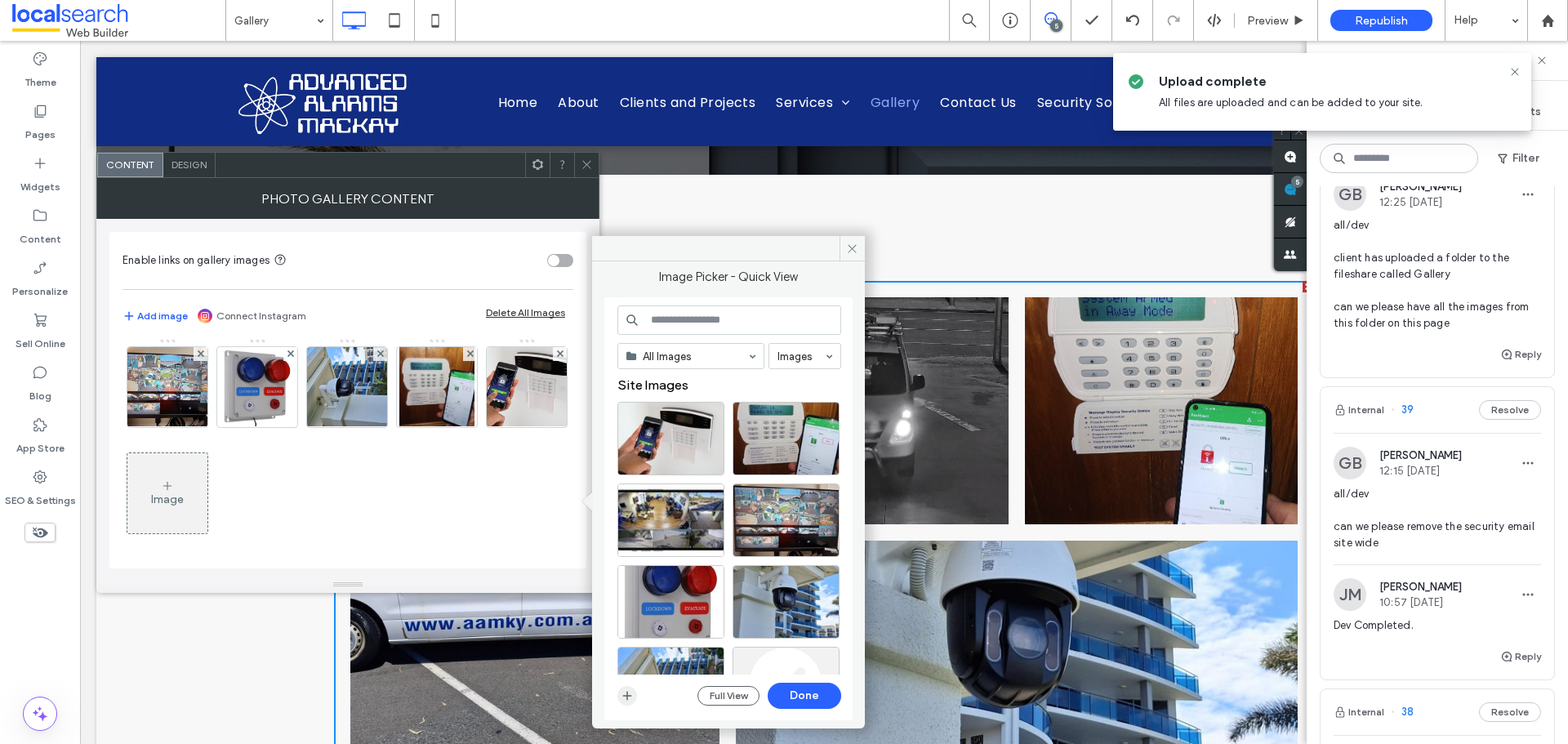
click at [631, 695] on icon "button" at bounding box center [627, 695] width 13 height 13
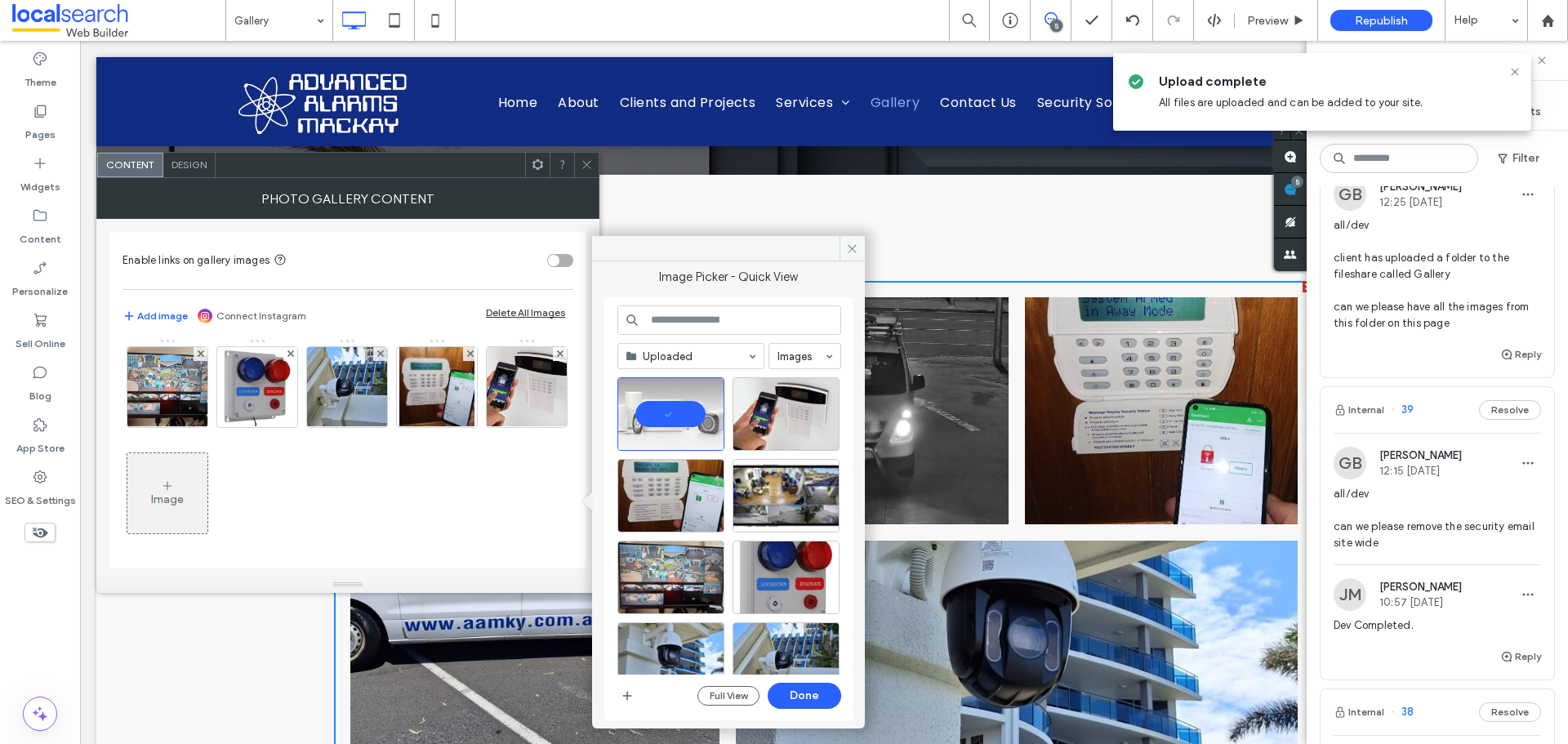
click at [184, 500] on div "Image" at bounding box center [167, 499] width 33 height 14
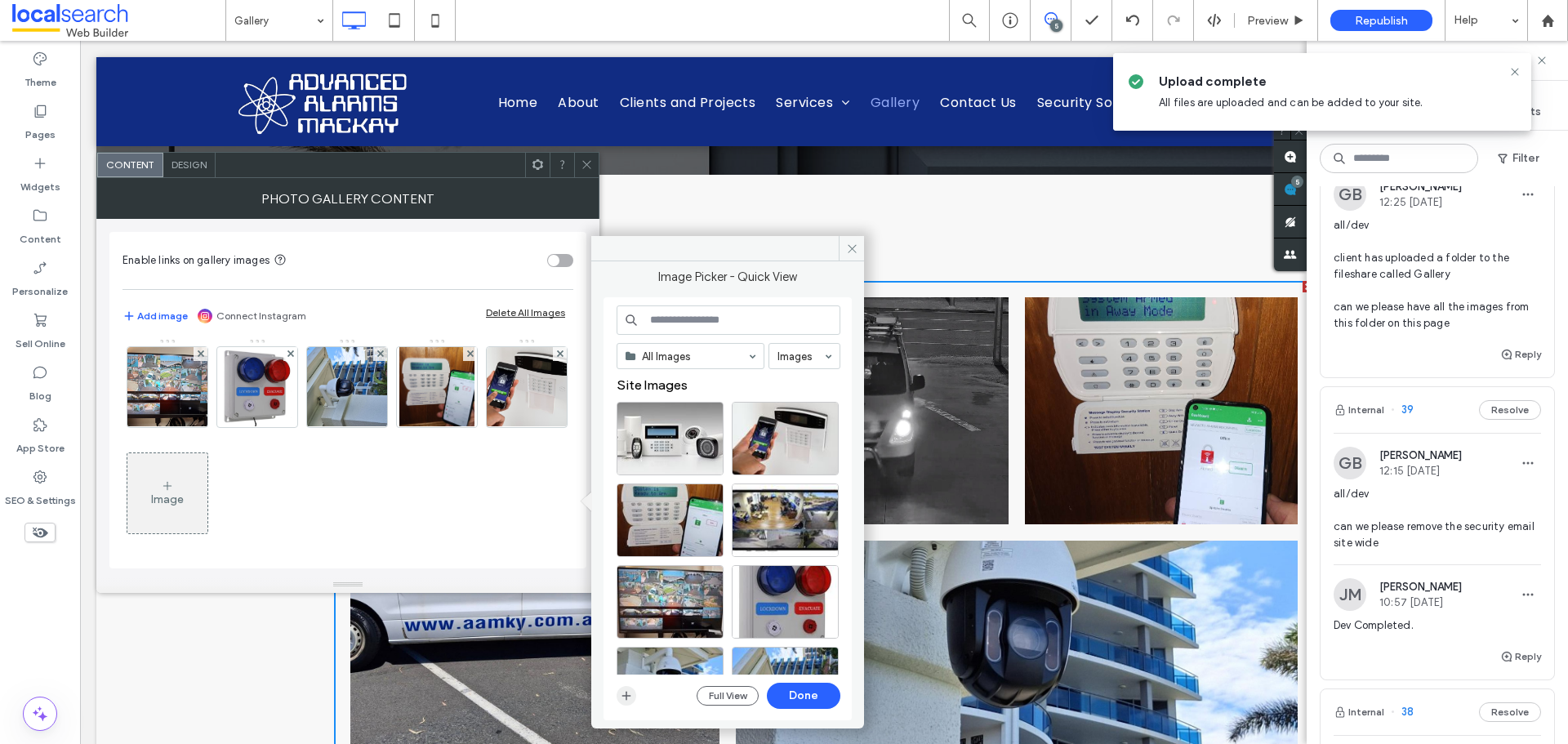
click at [627, 697] on icon "button" at bounding box center [626, 695] width 13 height 13
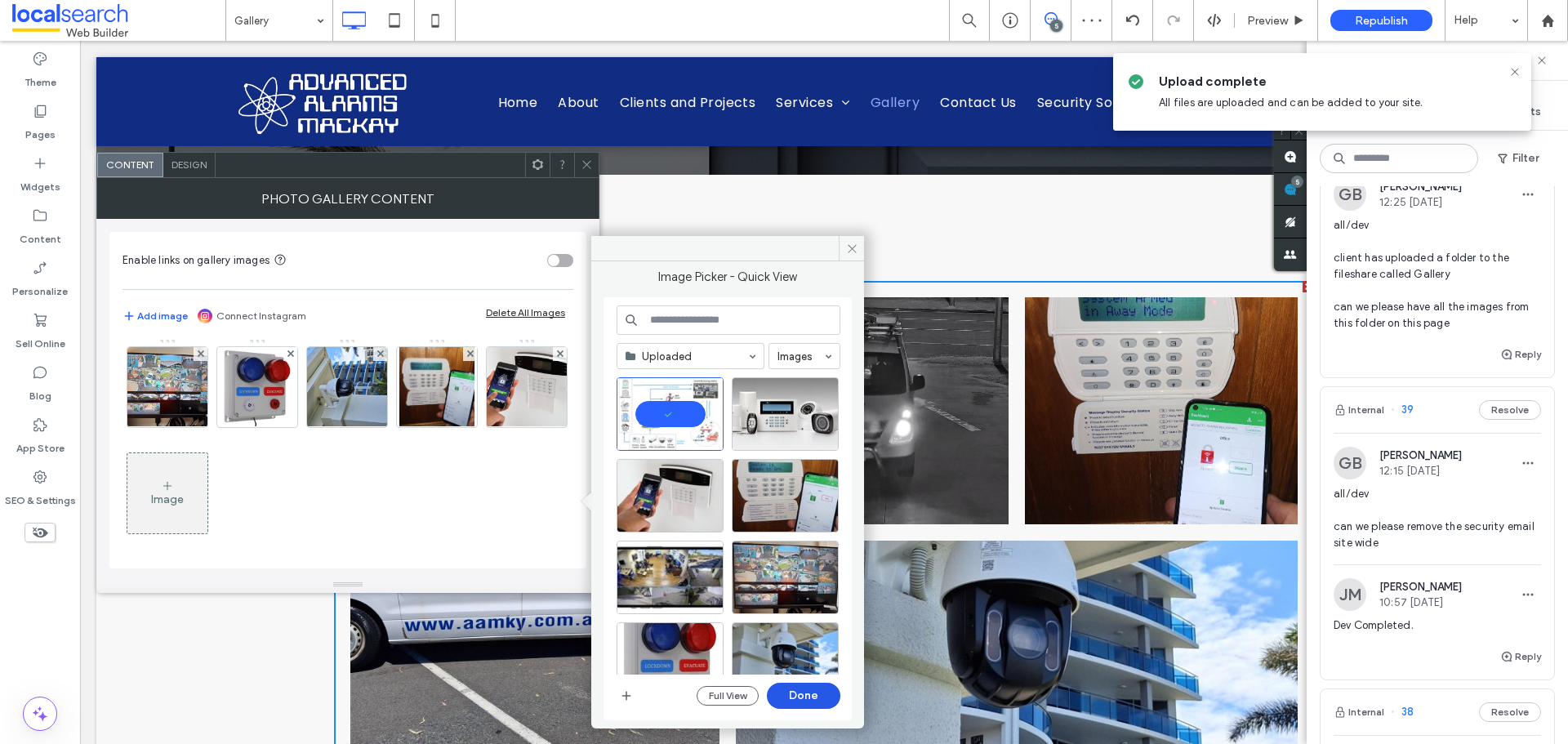
click at [792, 696] on button "Done" at bounding box center [803, 695] width 74 height 26
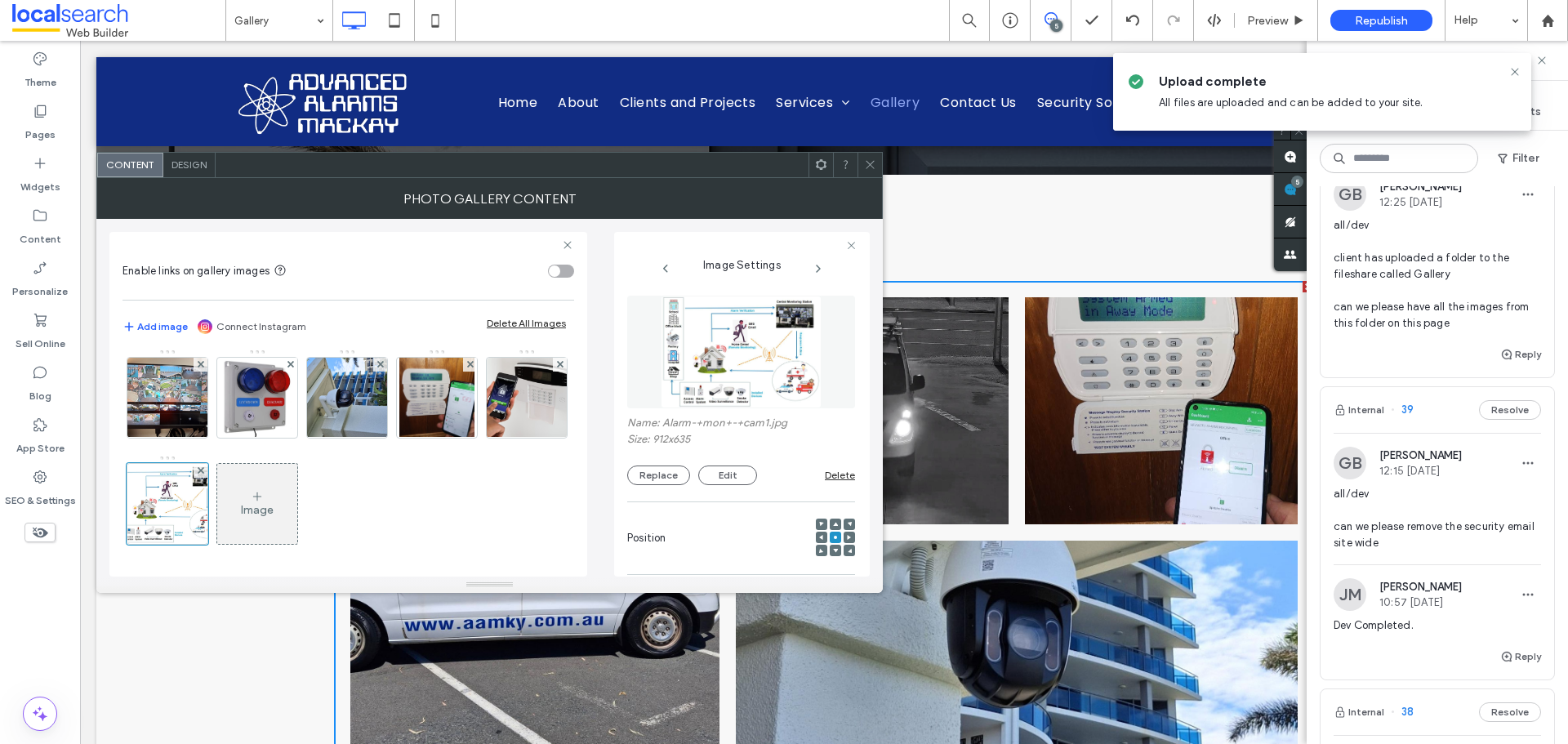
click at [274, 508] on div "Image" at bounding box center [258, 510] width 33 height 14
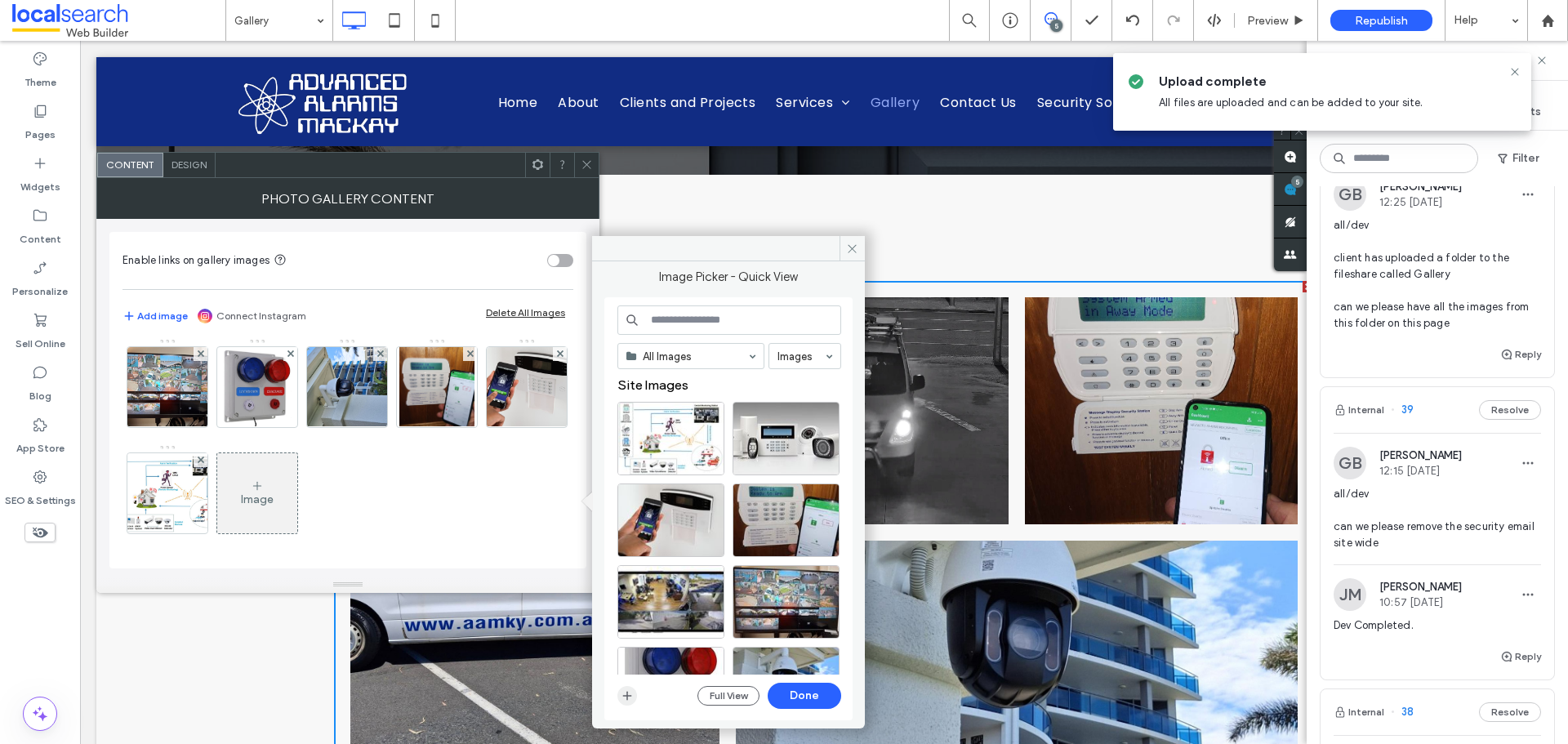
click at [630, 694] on icon "button" at bounding box center [627, 695] width 13 height 13
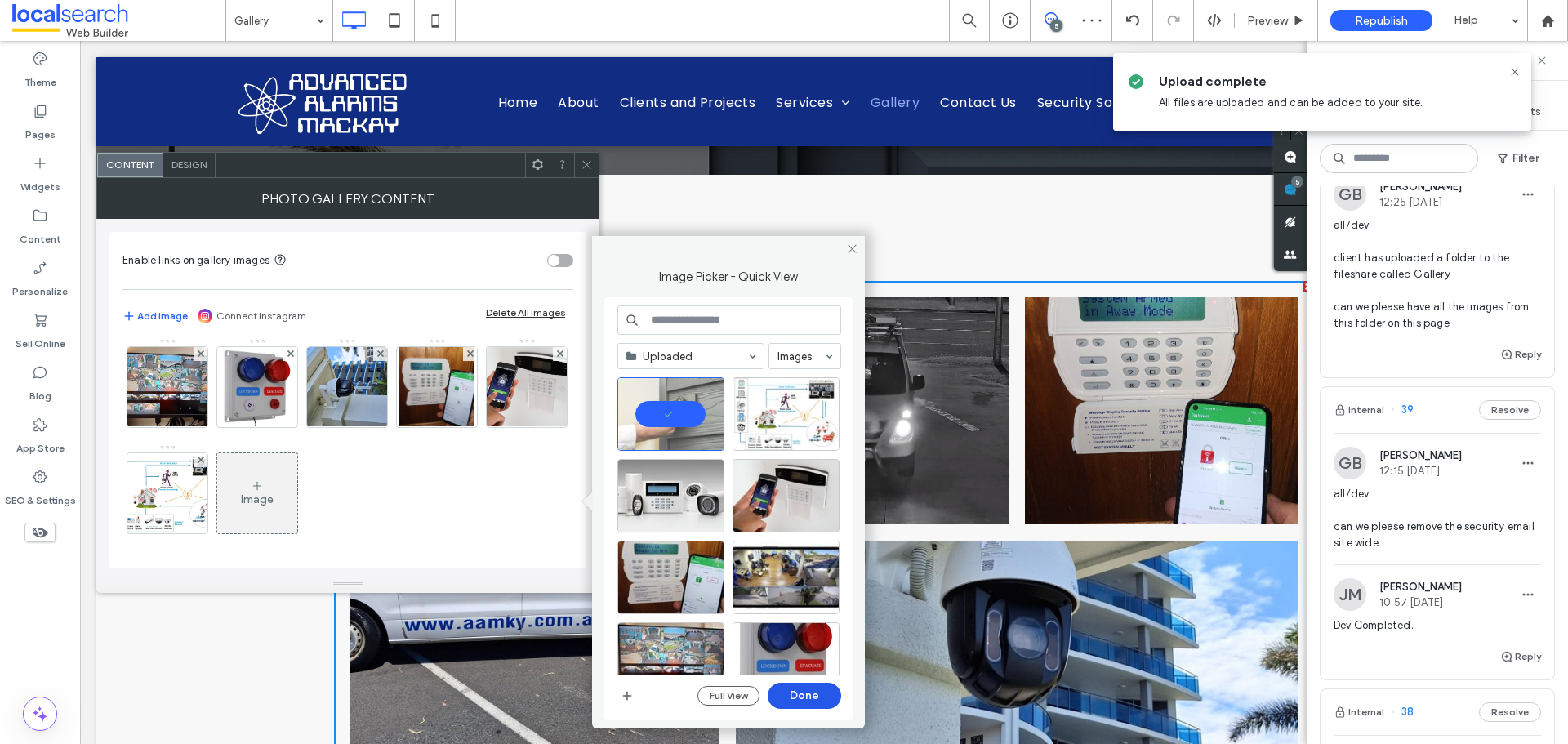
click at [805, 699] on button "Done" at bounding box center [804, 695] width 74 height 26
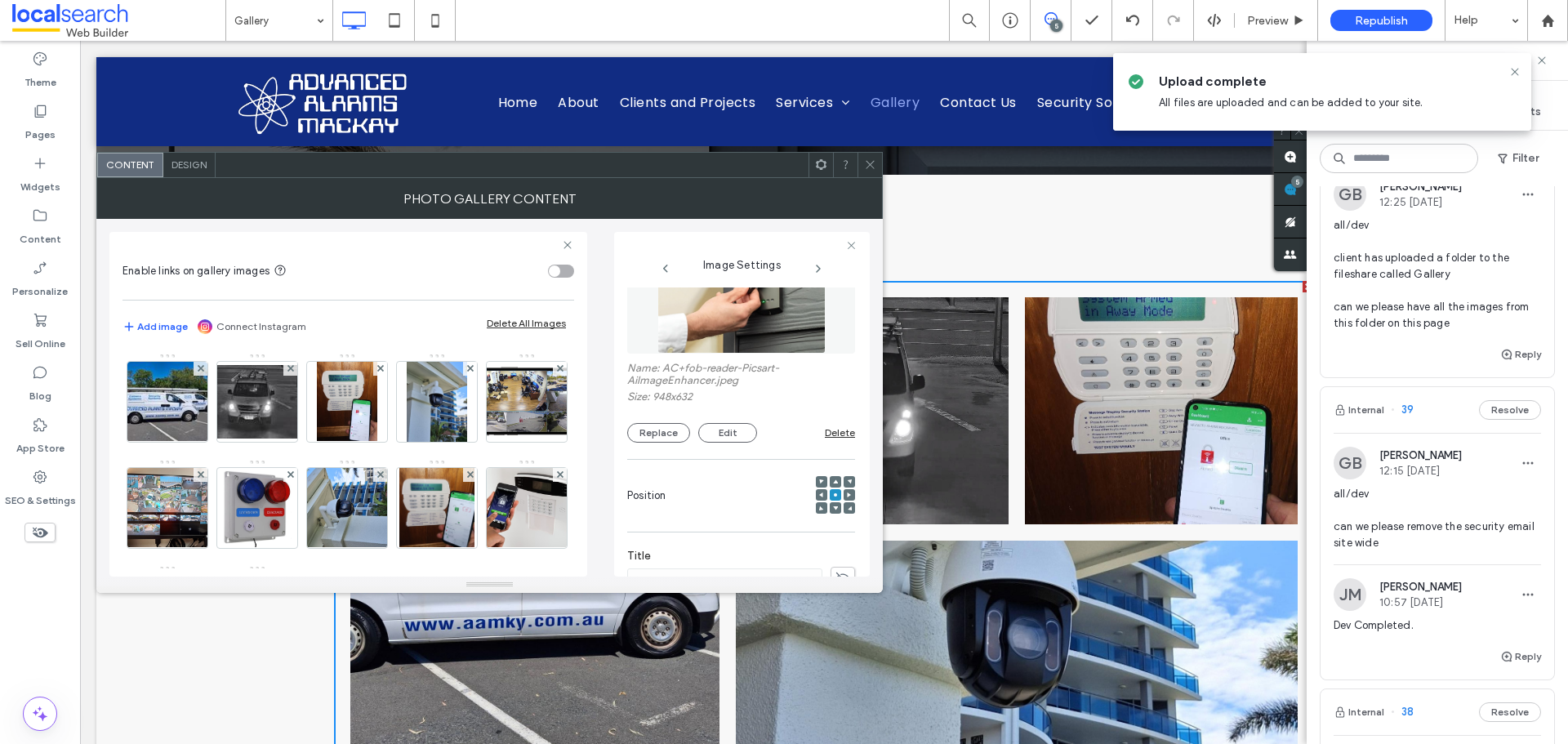
scroll to position [82, 0]
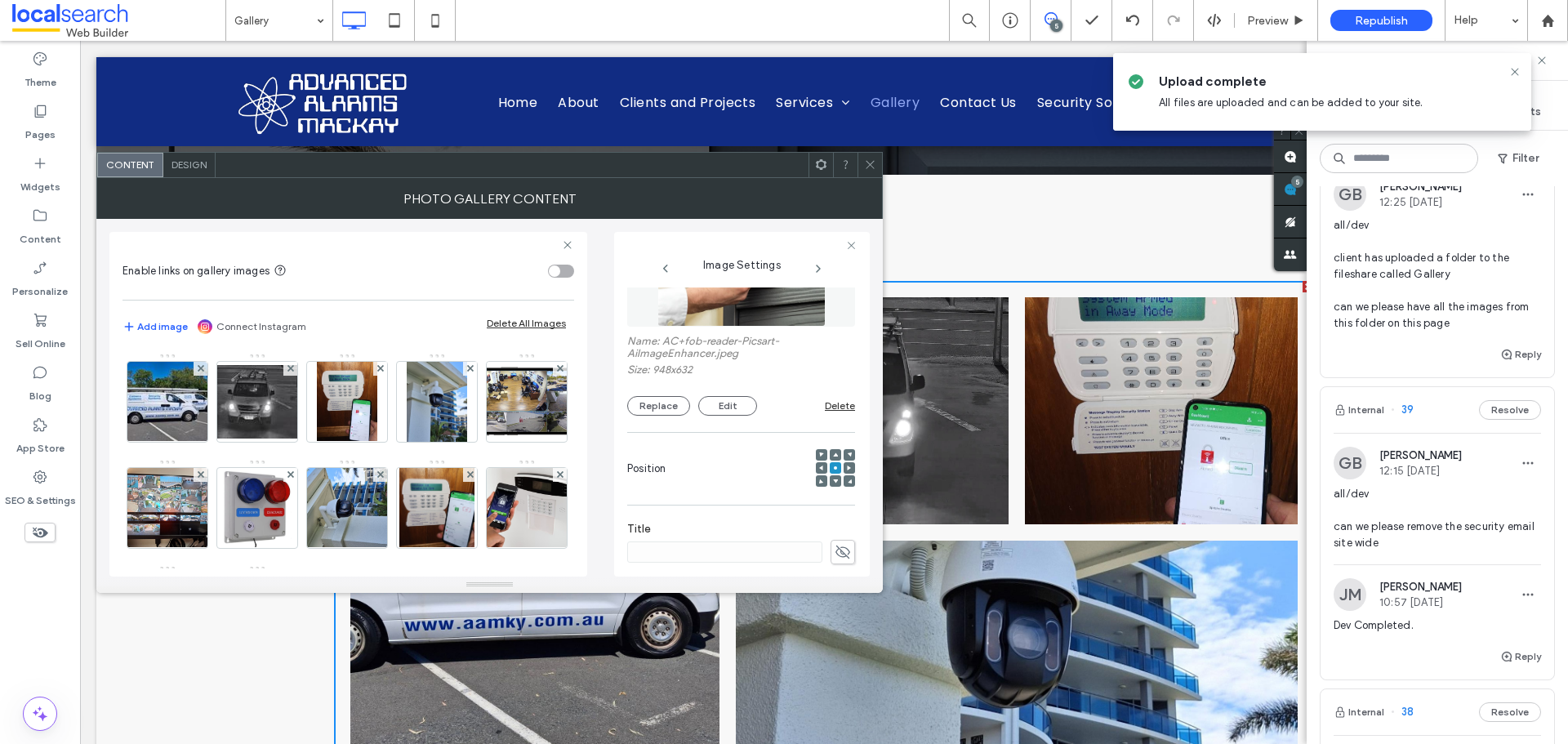
click at [875, 161] on icon at bounding box center [871, 165] width 12 height 12
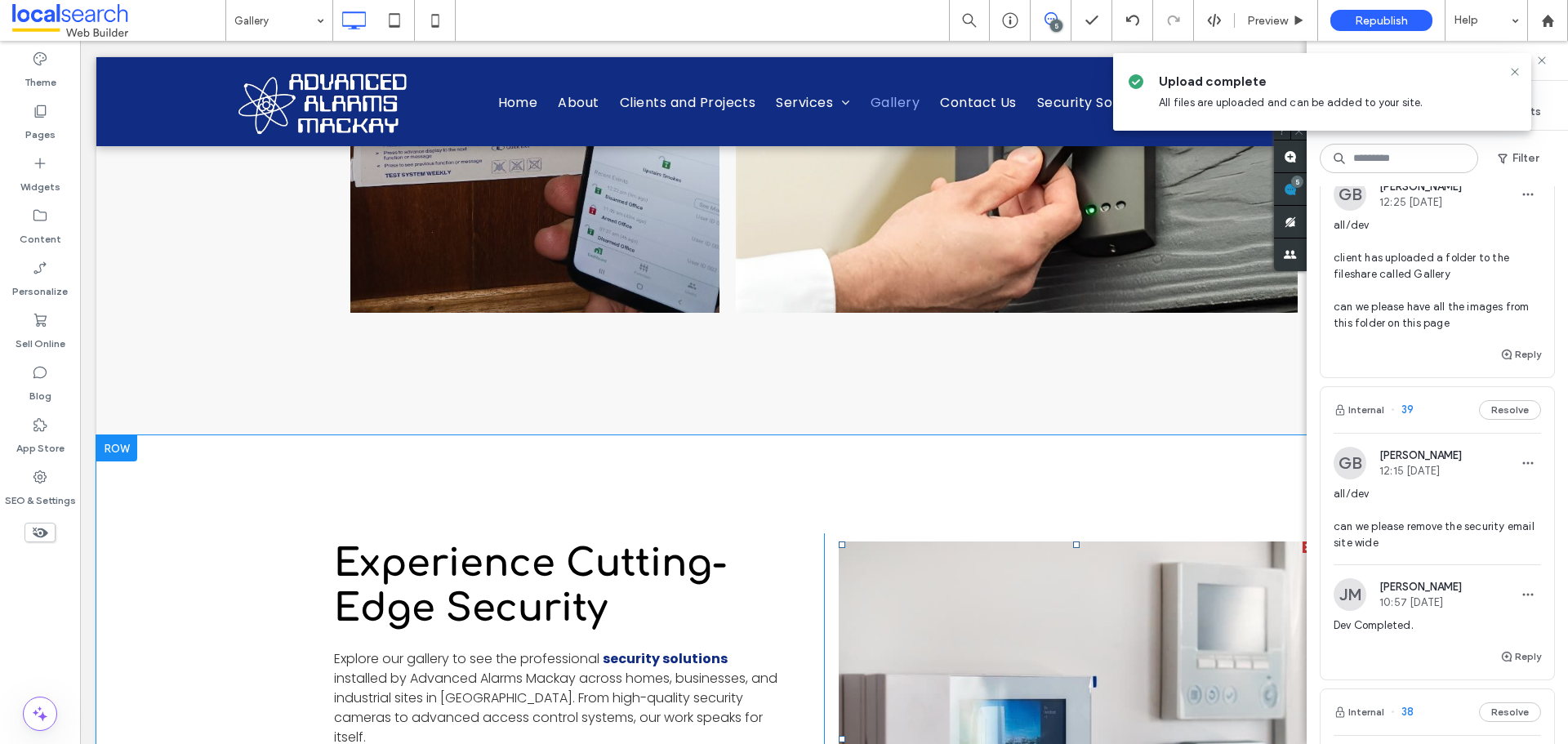
scroll to position [2124, 0]
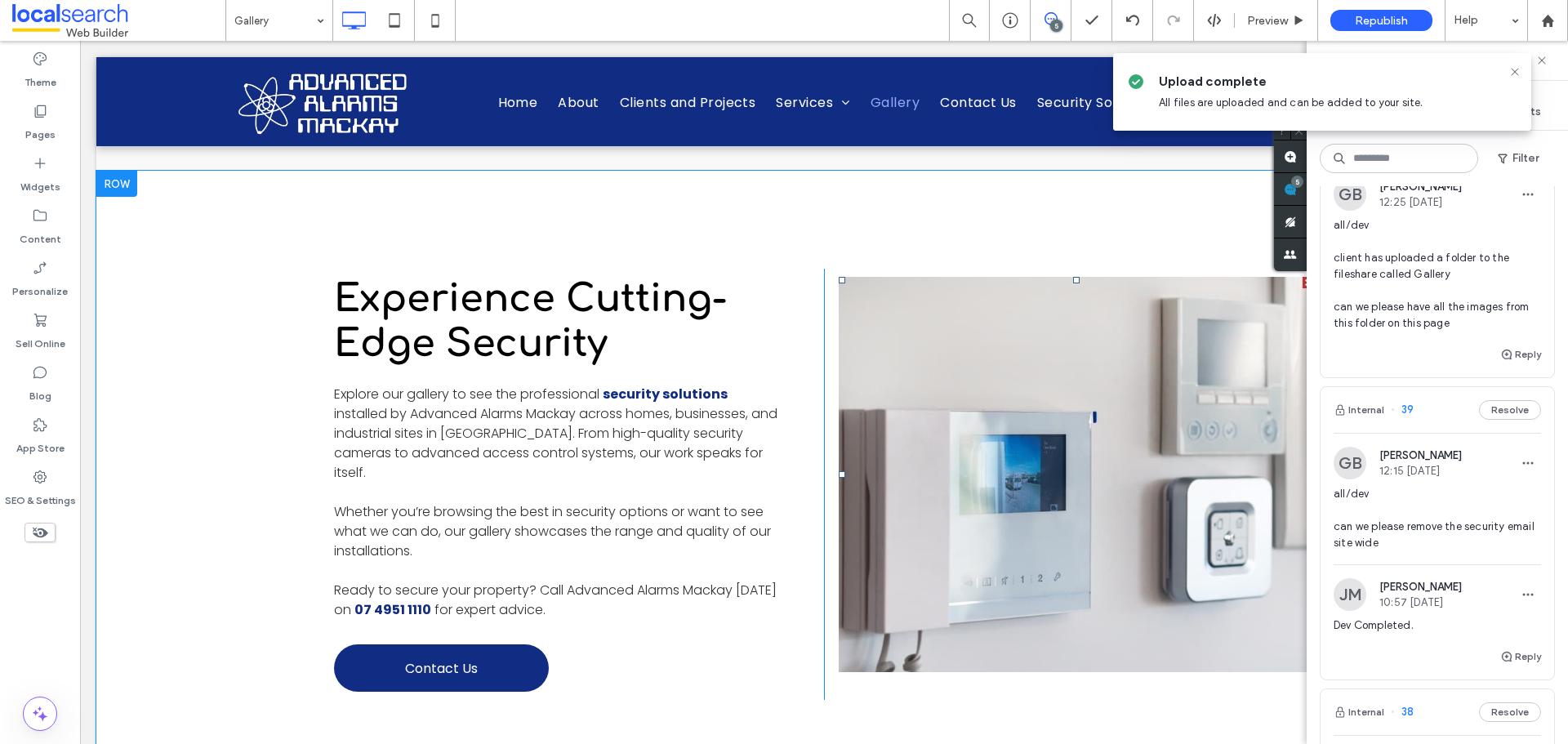
click at [945, 452] on link at bounding box center [1076, 474] width 475 height 395
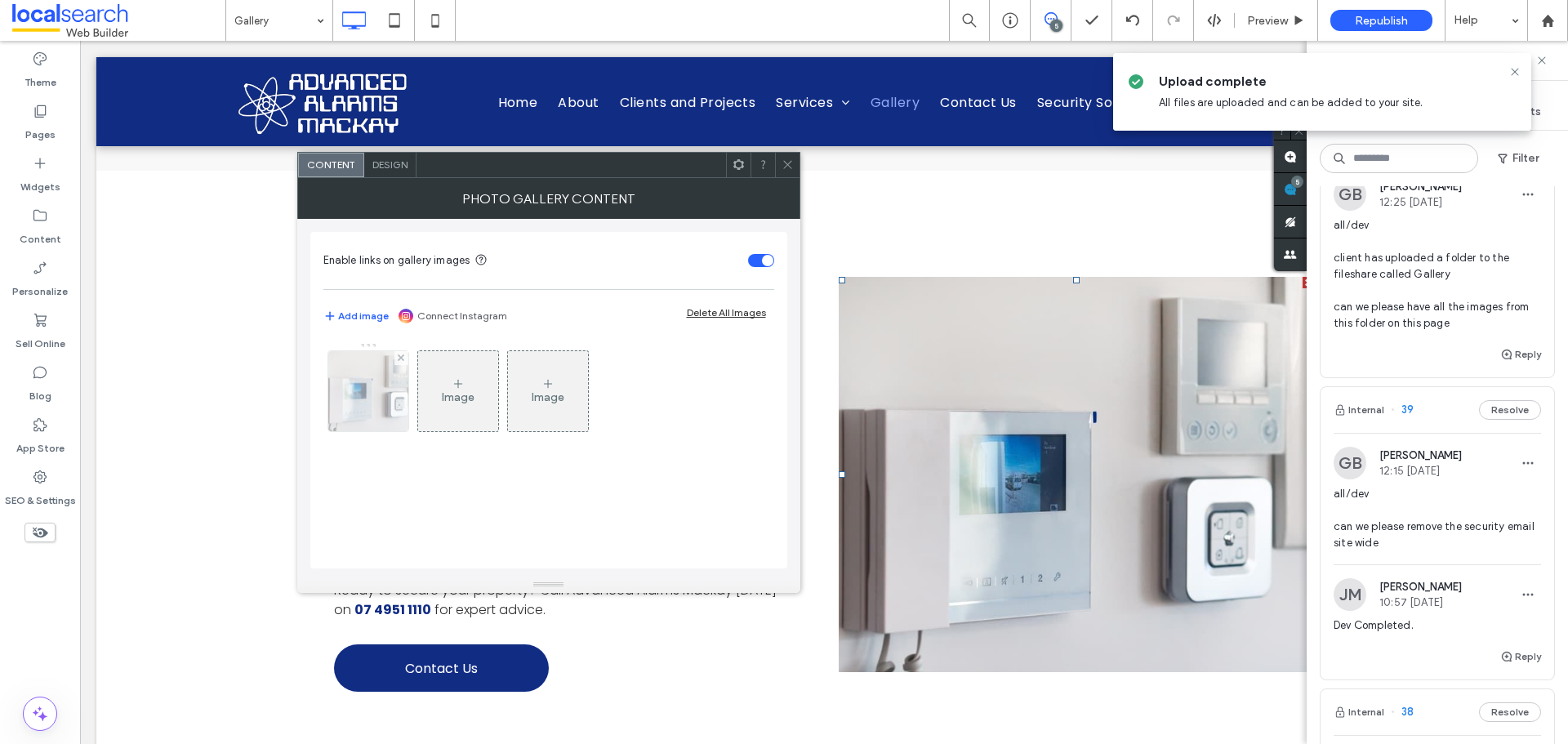
click at [390, 421] on div at bounding box center [369, 391] width 80 height 80
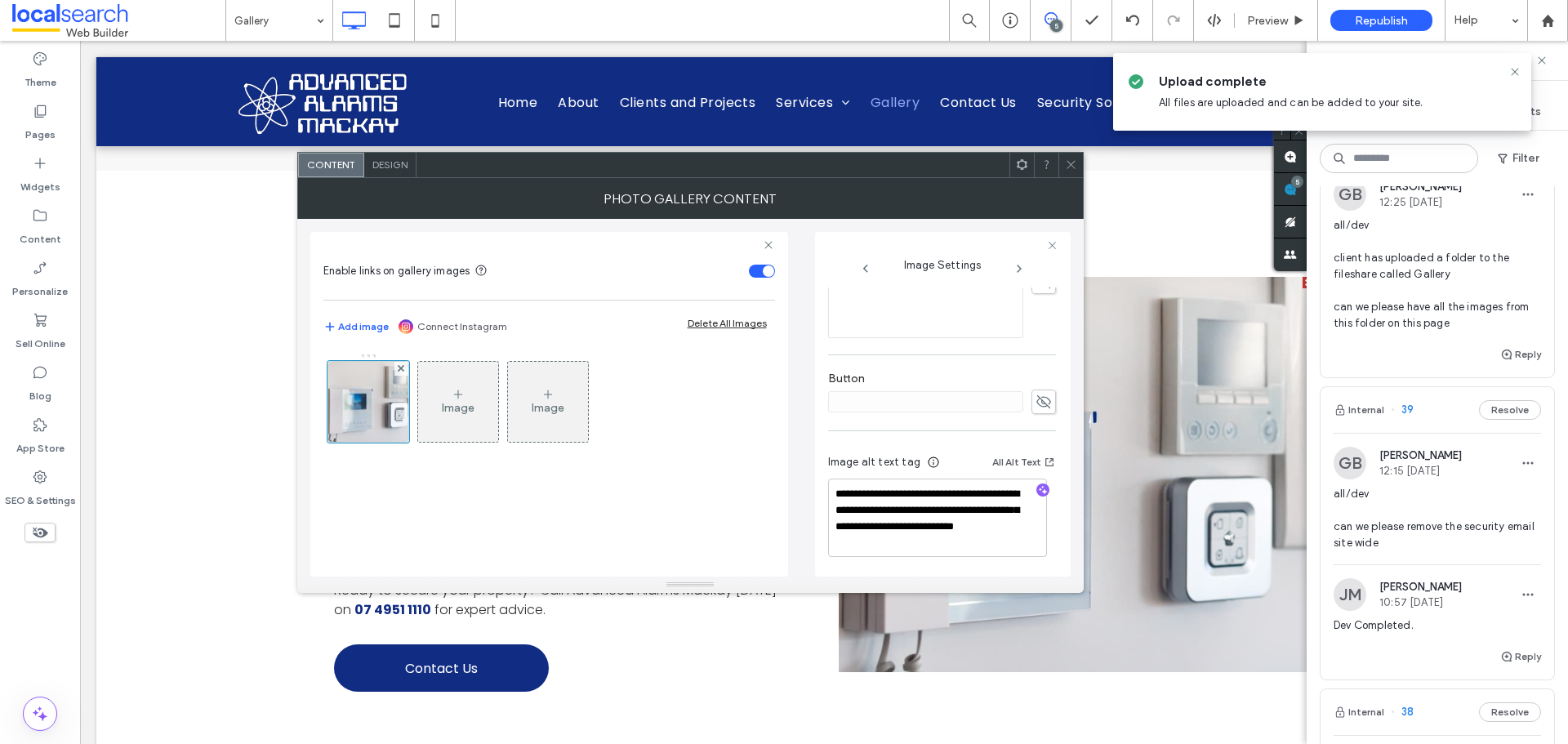
scroll to position [499, 0]
drag, startPoint x: 964, startPoint y: 545, endPoint x: 997, endPoint y: 512, distance: 46.7
click at [997, 512] on textarea "**********" at bounding box center [938, 516] width 219 height 78
click at [1065, 171] on span at bounding box center [1071, 165] width 12 height 24
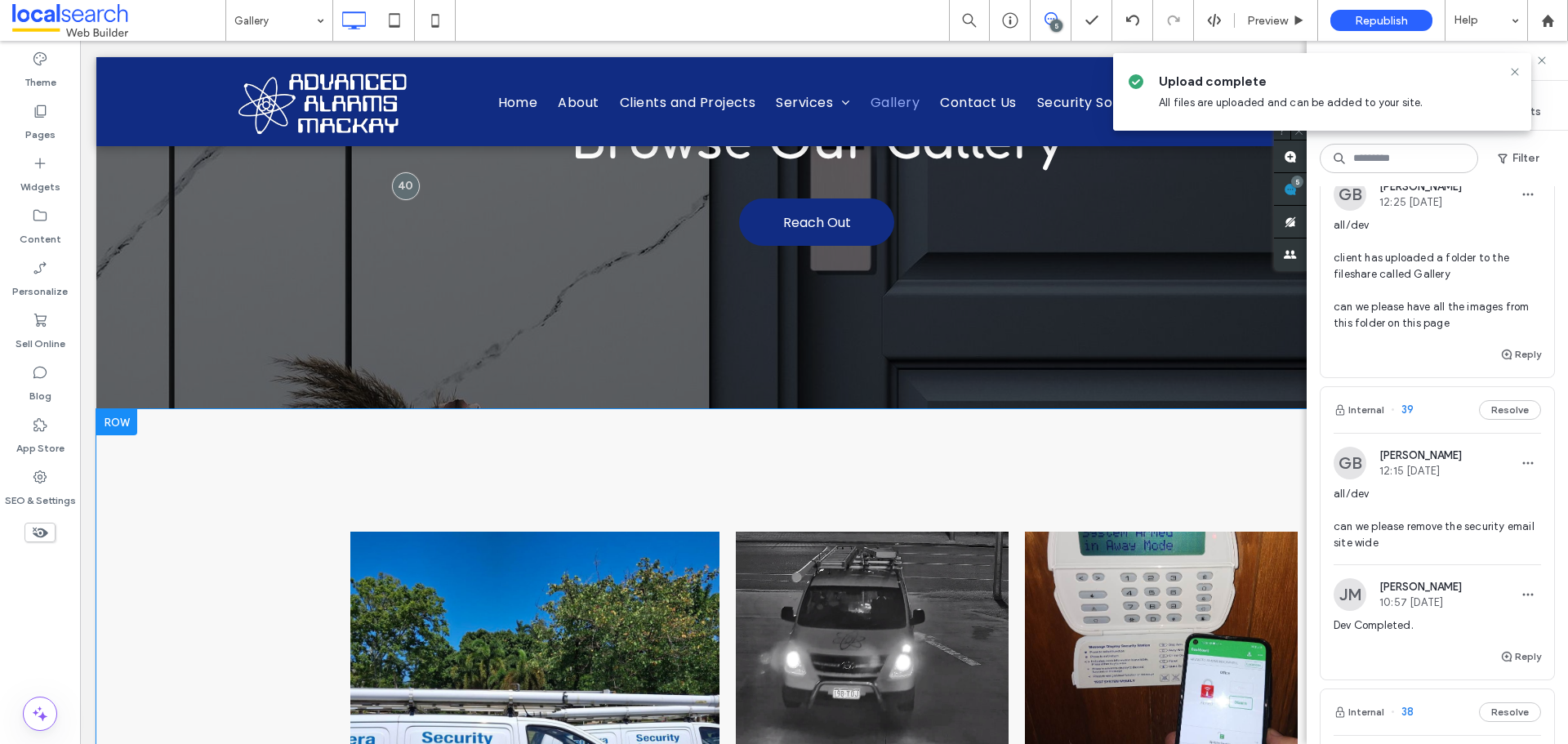
scroll to position [408, 0]
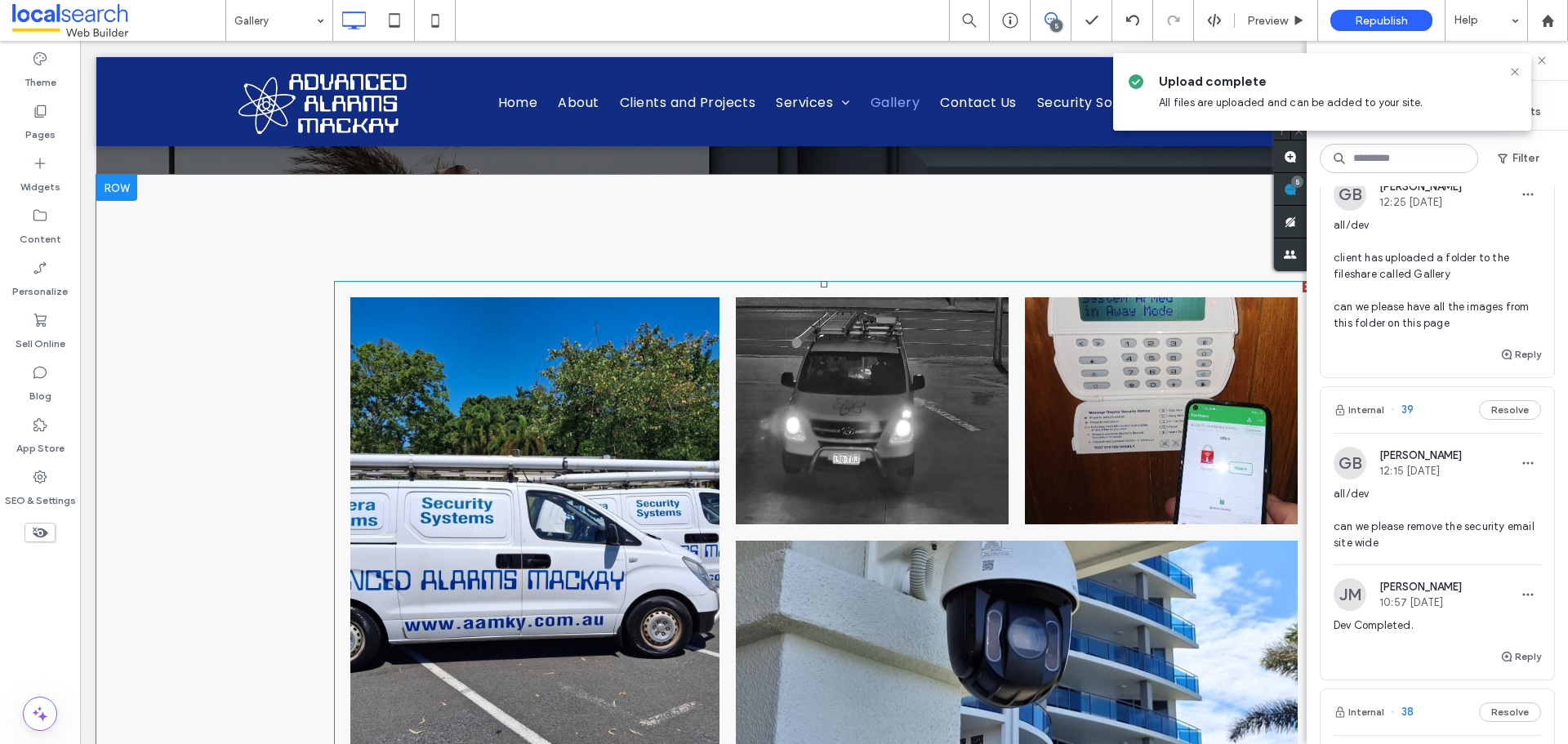
click at [579, 425] on link at bounding box center [535, 536] width 369 height 478
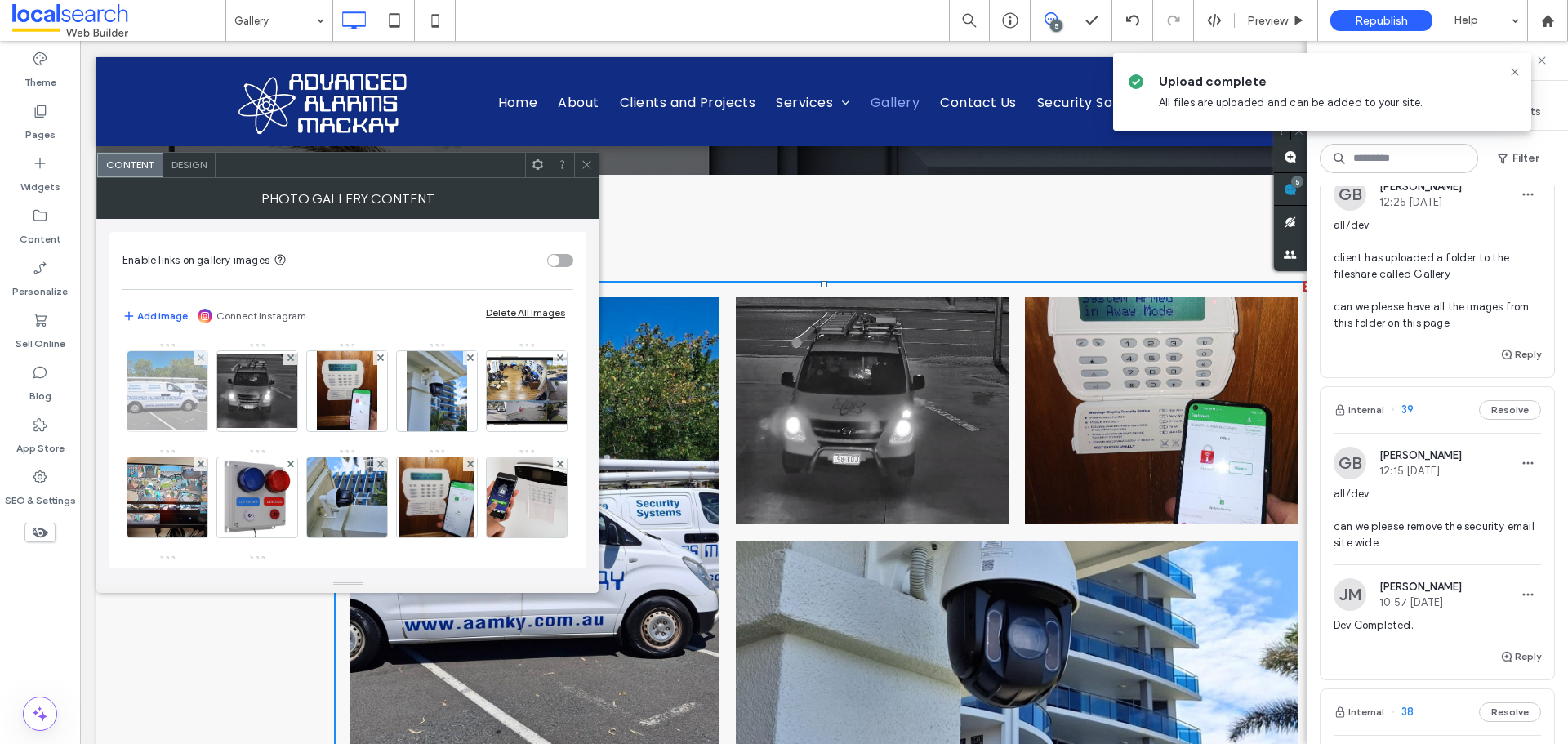
click at [173, 406] on img at bounding box center [167, 391] width 107 height 80
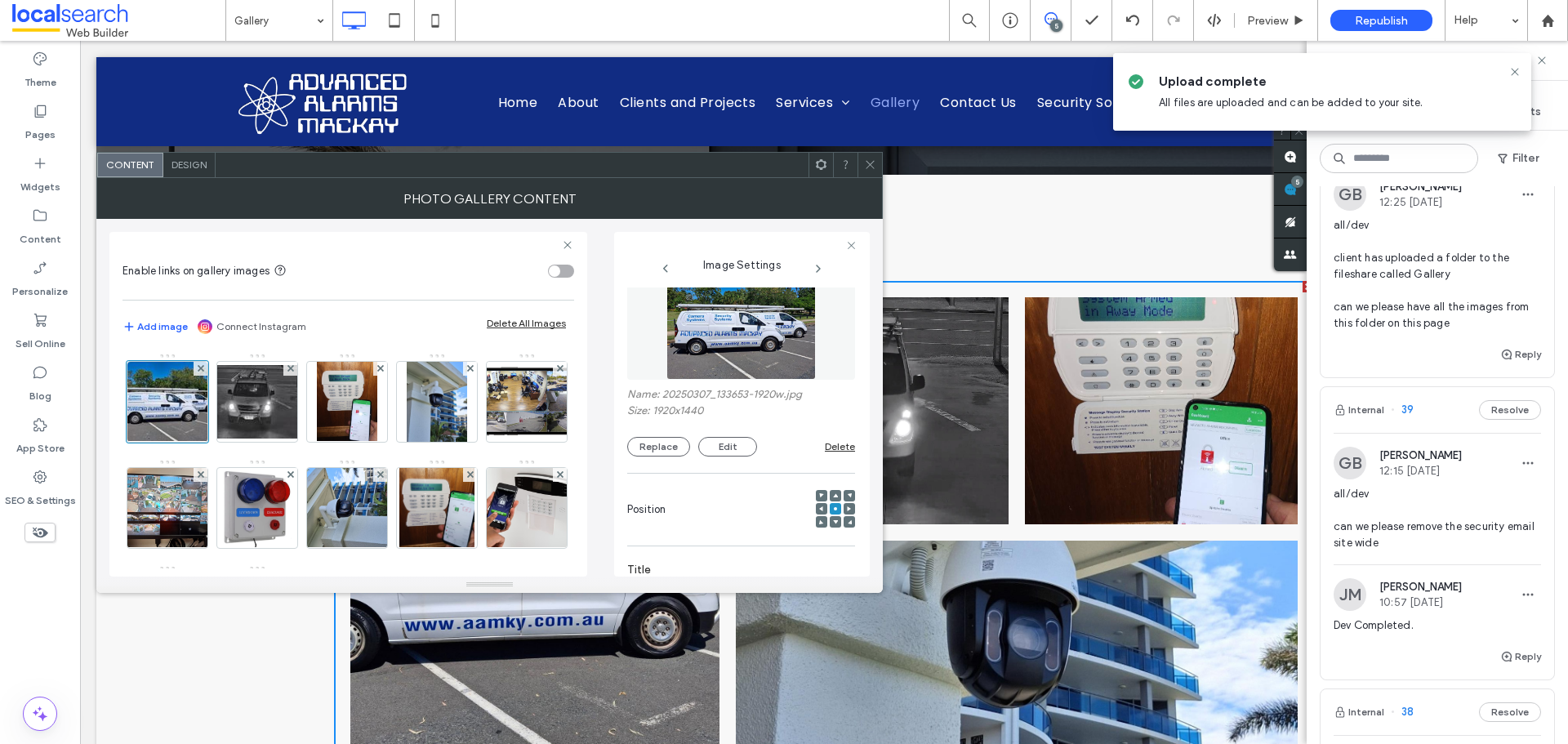
scroll to position [0, 0]
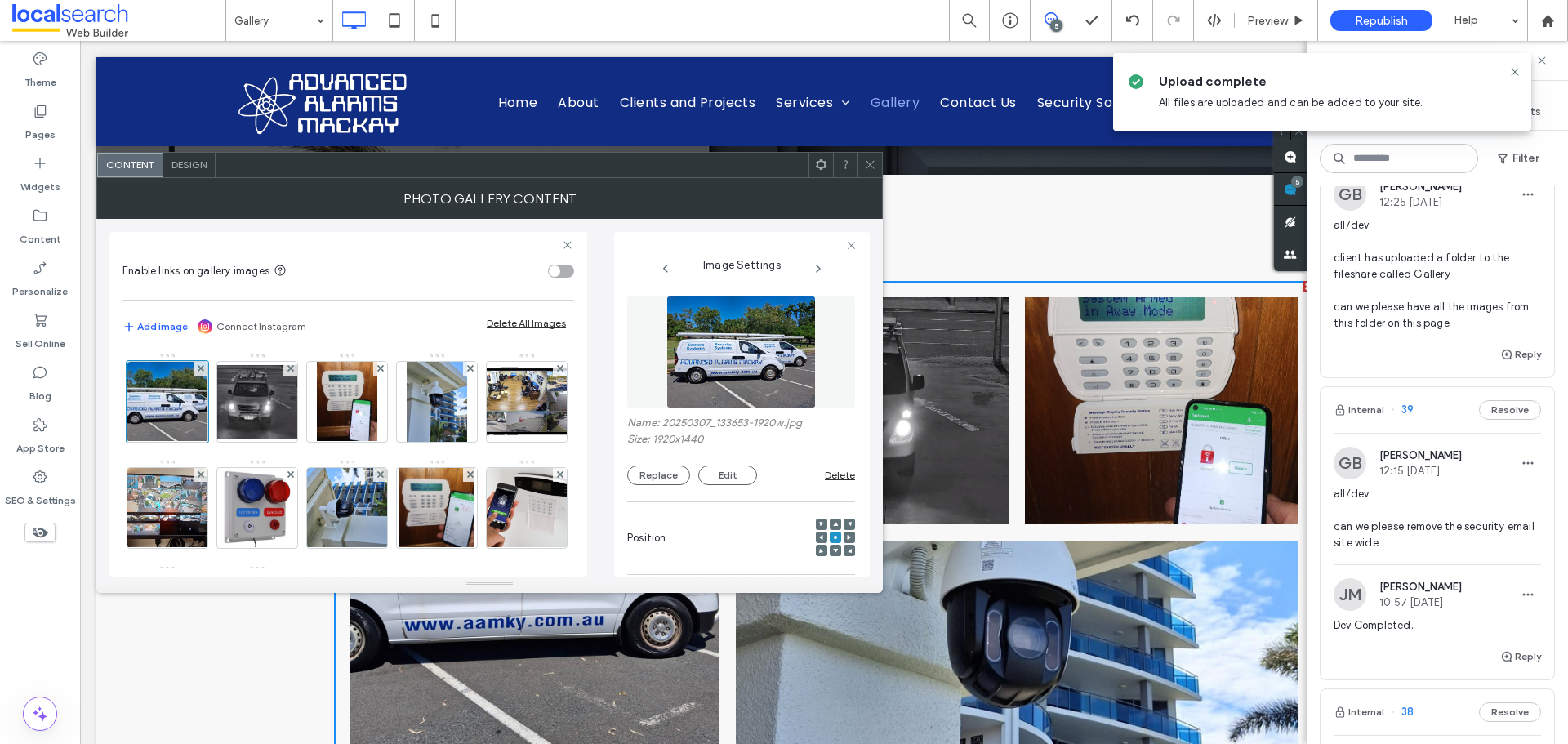
click at [868, 165] on icon at bounding box center [871, 165] width 12 height 12
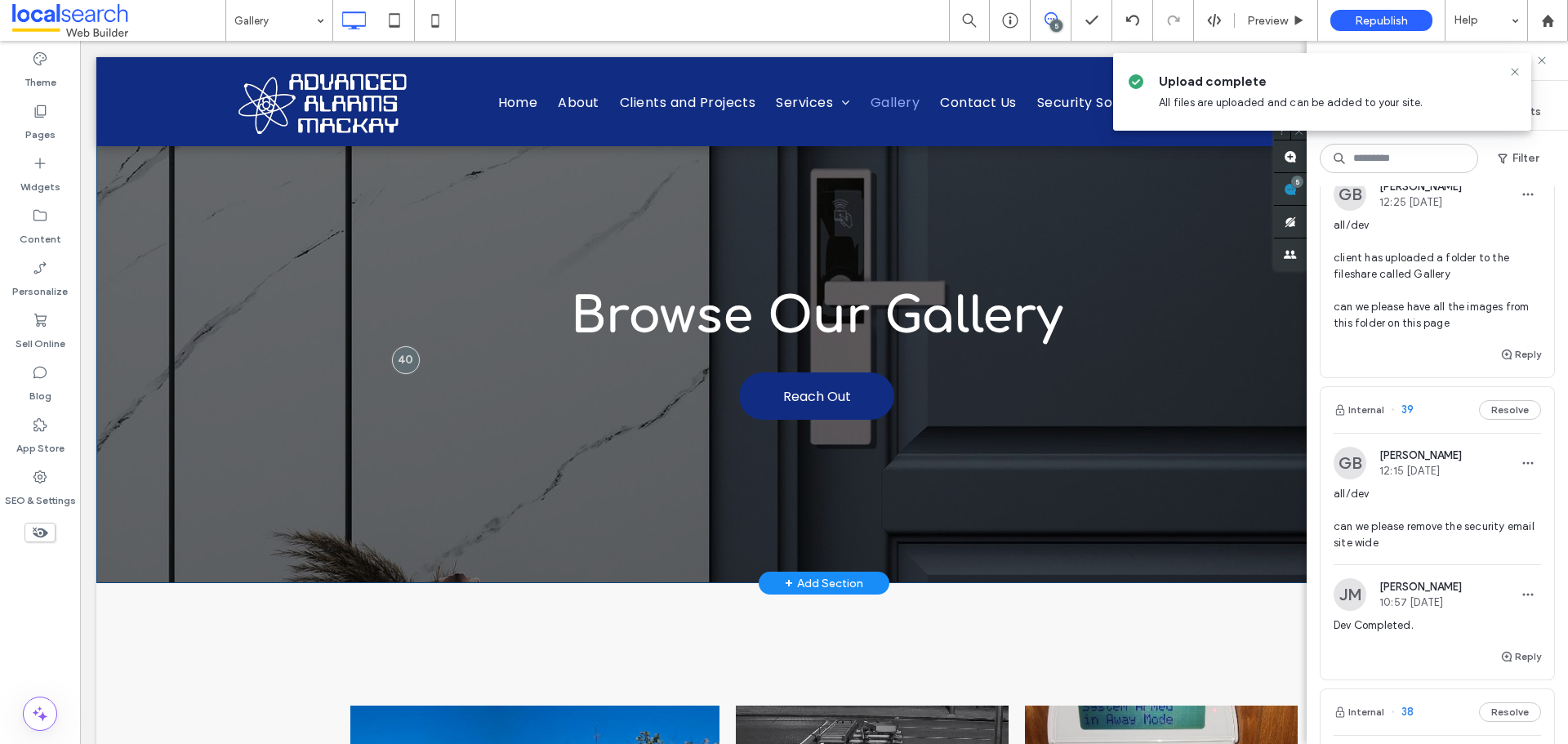
click at [519, 486] on div "Browse Our Gallery Reach Out Click To Paste" at bounding box center [825, 353] width 1129 height 330
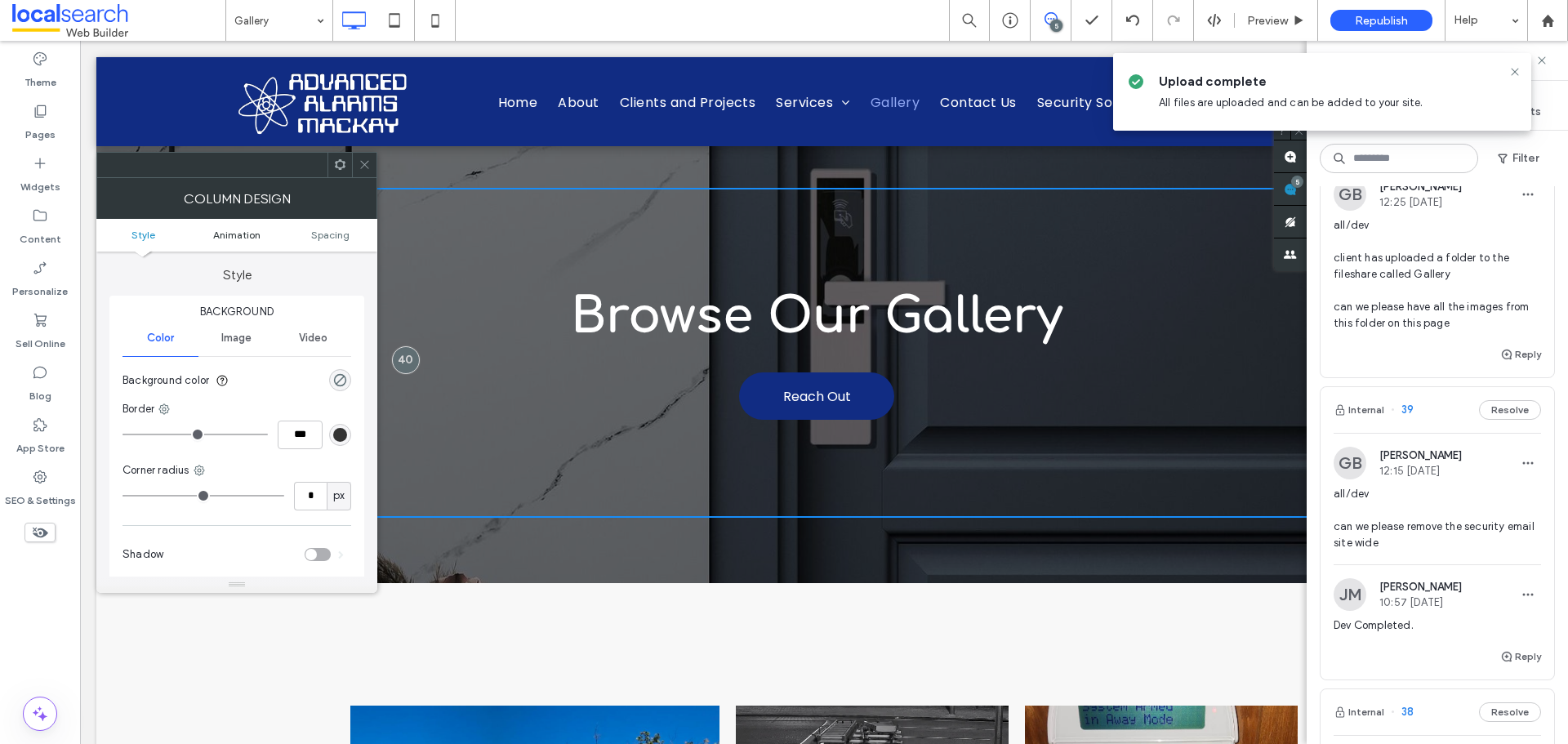
click at [256, 231] on span "Animation" at bounding box center [237, 235] width 48 height 12
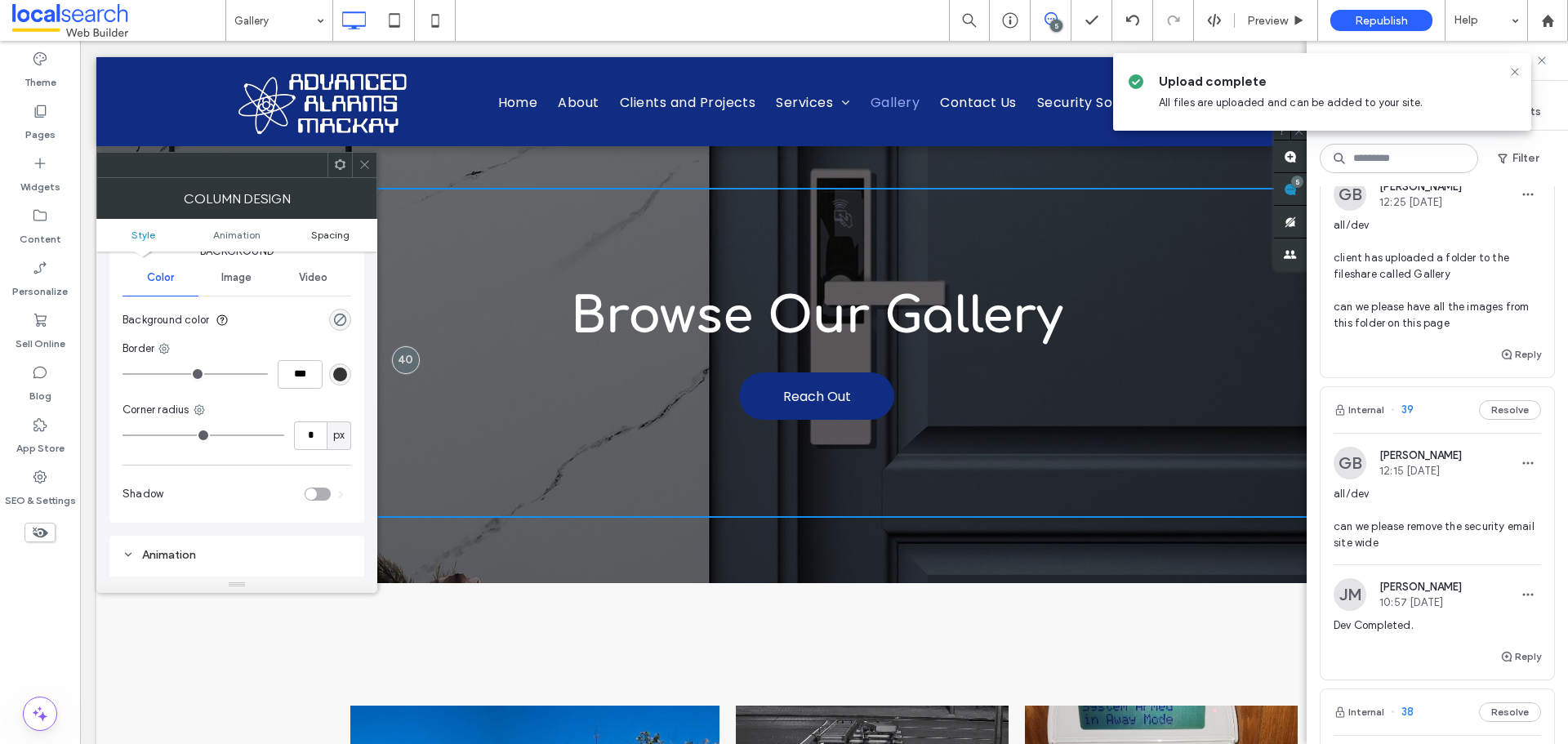
click at [345, 233] on span "Spacing" at bounding box center [330, 235] width 38 height 12
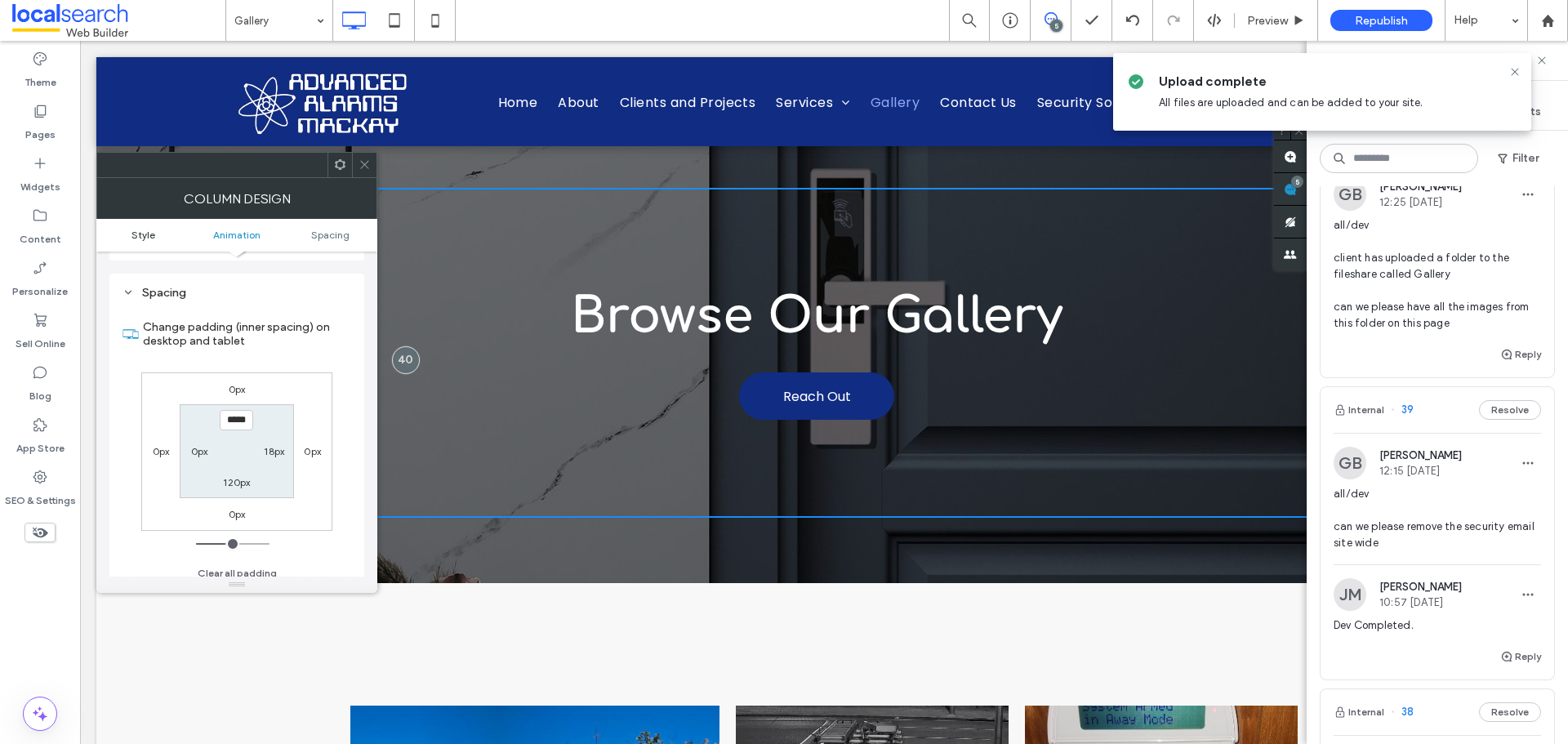
click at [146, 233] on span "Style" at bounding box center [143, 235] width 23 height 12
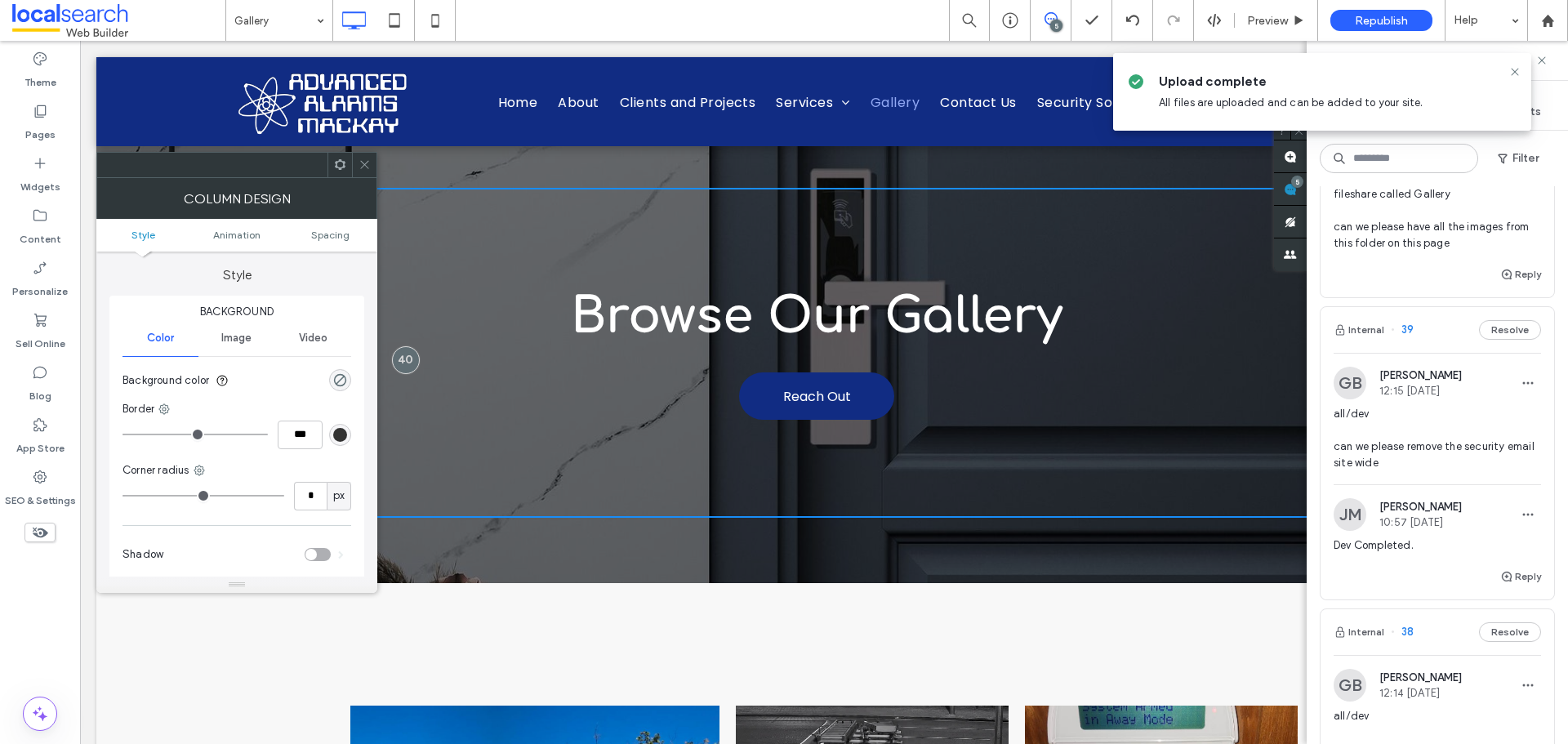
scroll to position [408, 0]
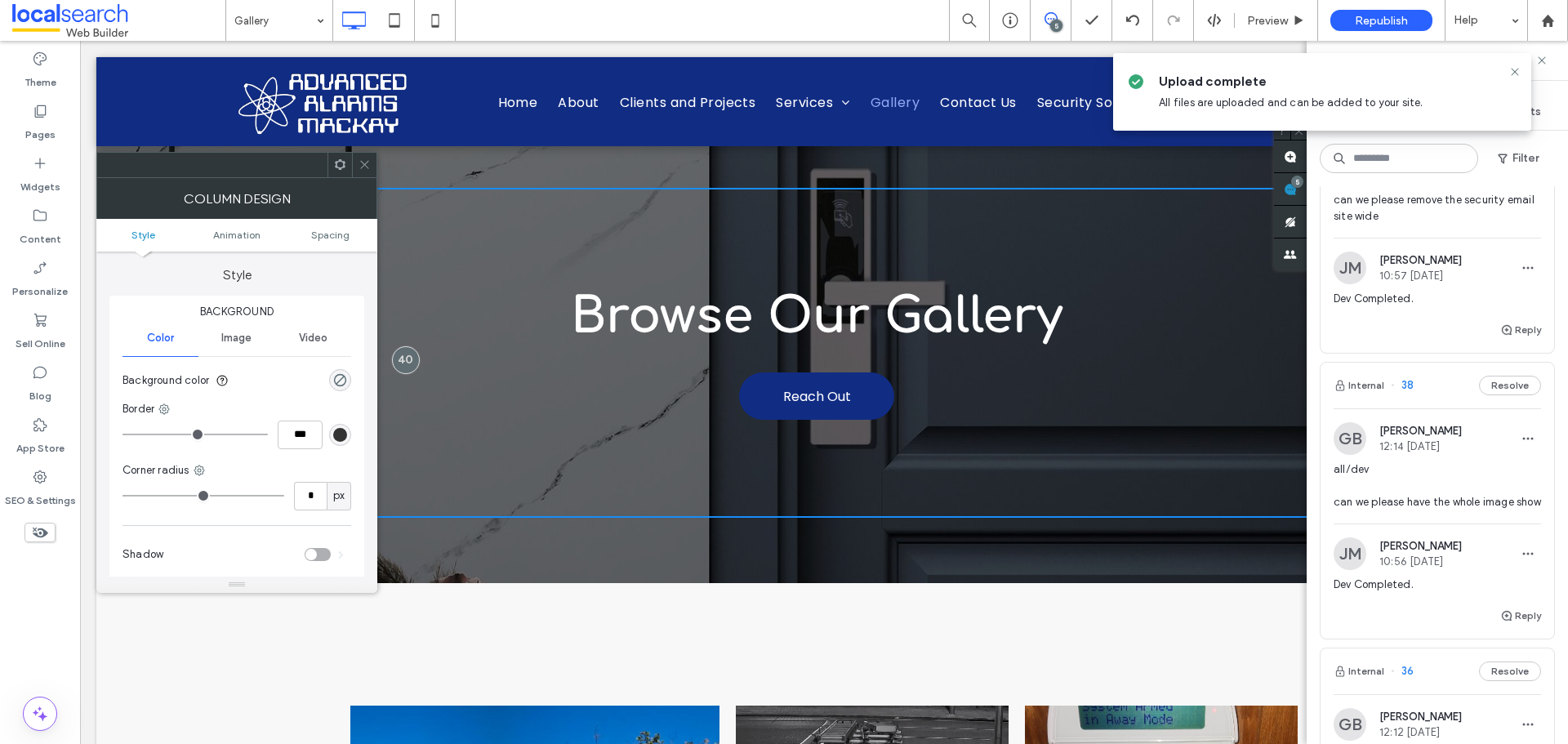
click at [234, 334] on span "Image" at bounding box center [236, 337] width 30 height 13
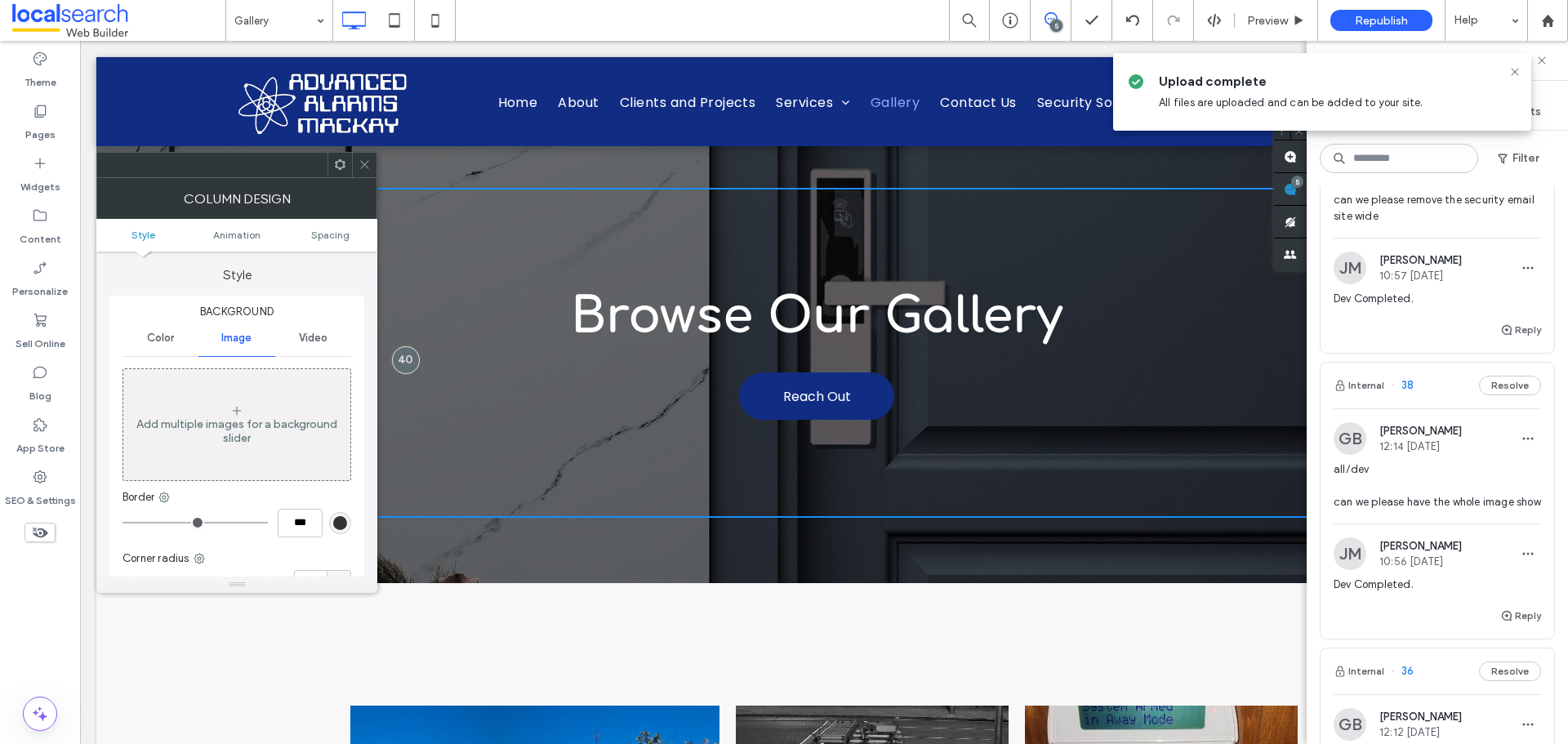
click at [278, 435] on div "Add multiple images for a background slider" at bounding box center [237, 431] width 227 height 28
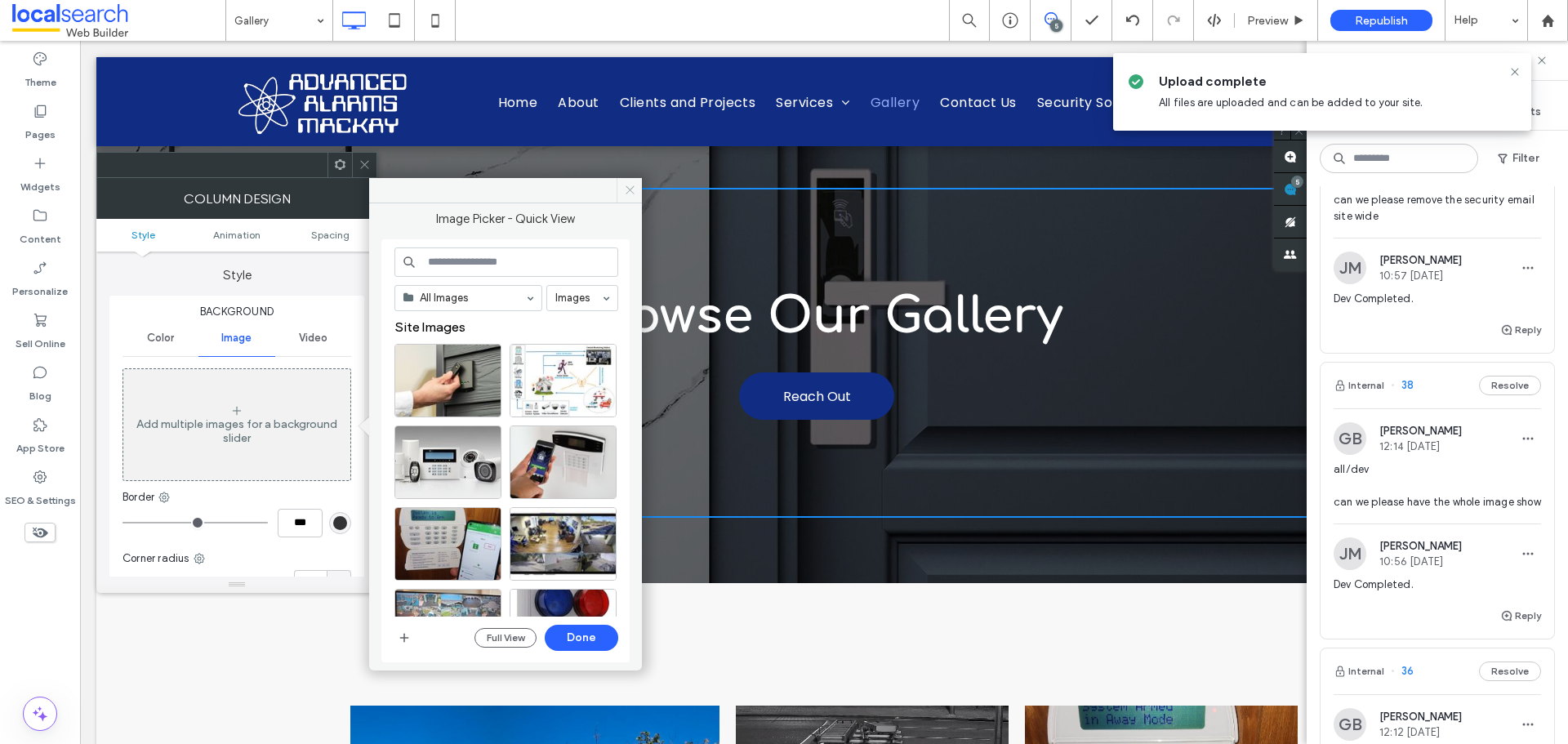
click at [630, 187] on icon at bounding box center [630, 190] width 12 height 12
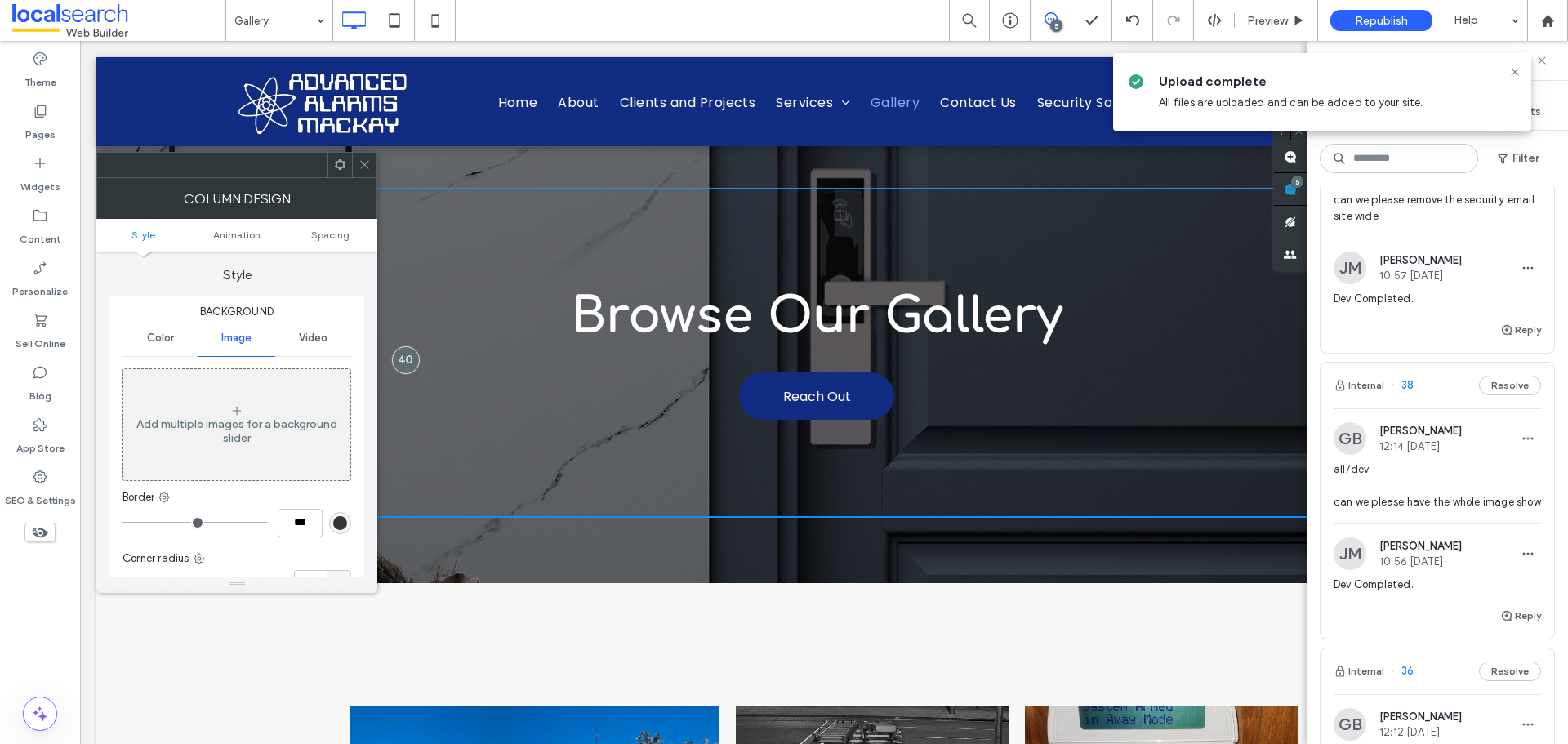
click at [359, 163] on icon at bounding box center [365, 165] width 12 height 12
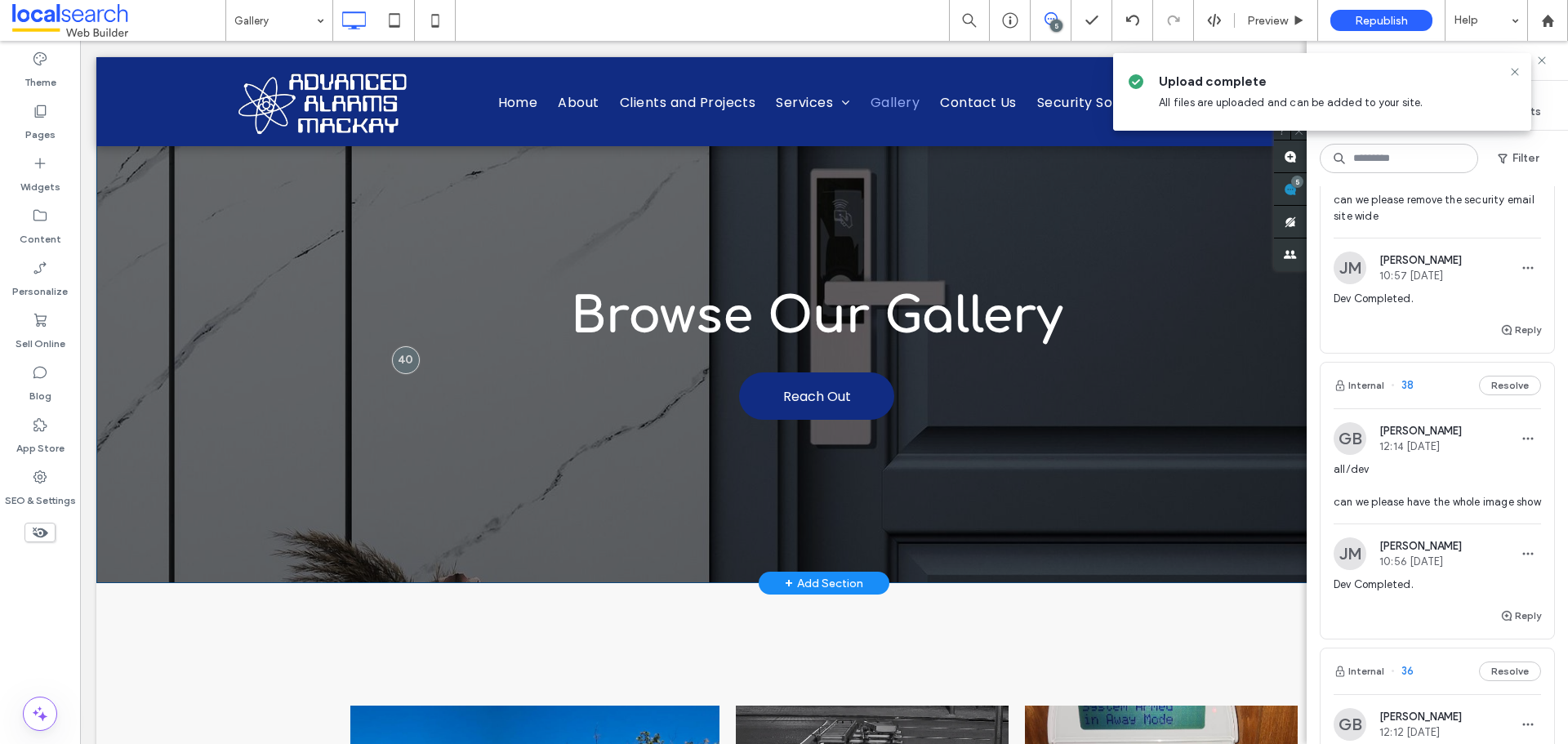
click at [127, 553] on div "Browse Our Gallery Reach Out Click To Paste Row + Add Section" at bounding box center [824, 320] width 1456 height 526
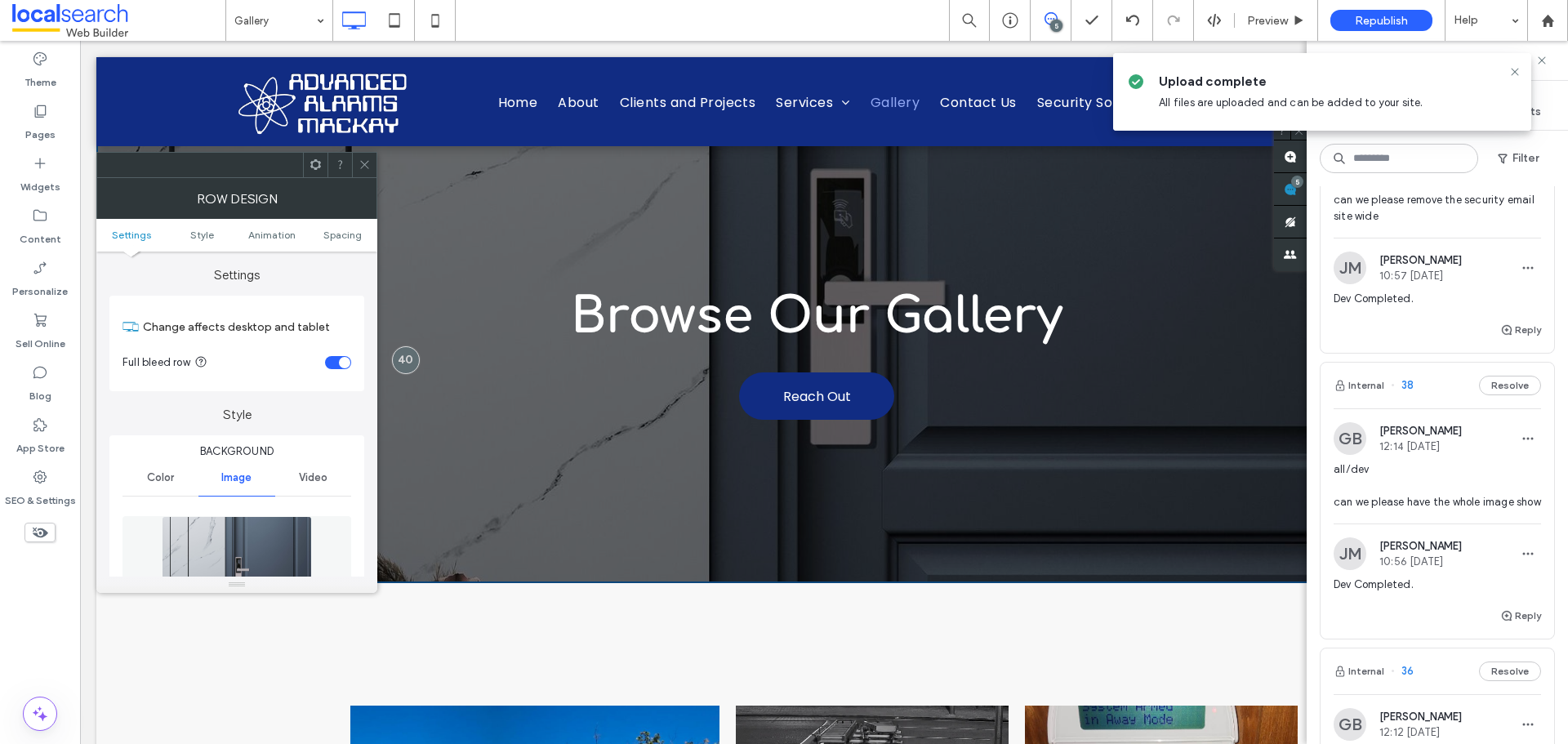
click at [263, 539] on img at bounding box center [237, 572] width 149 height 113
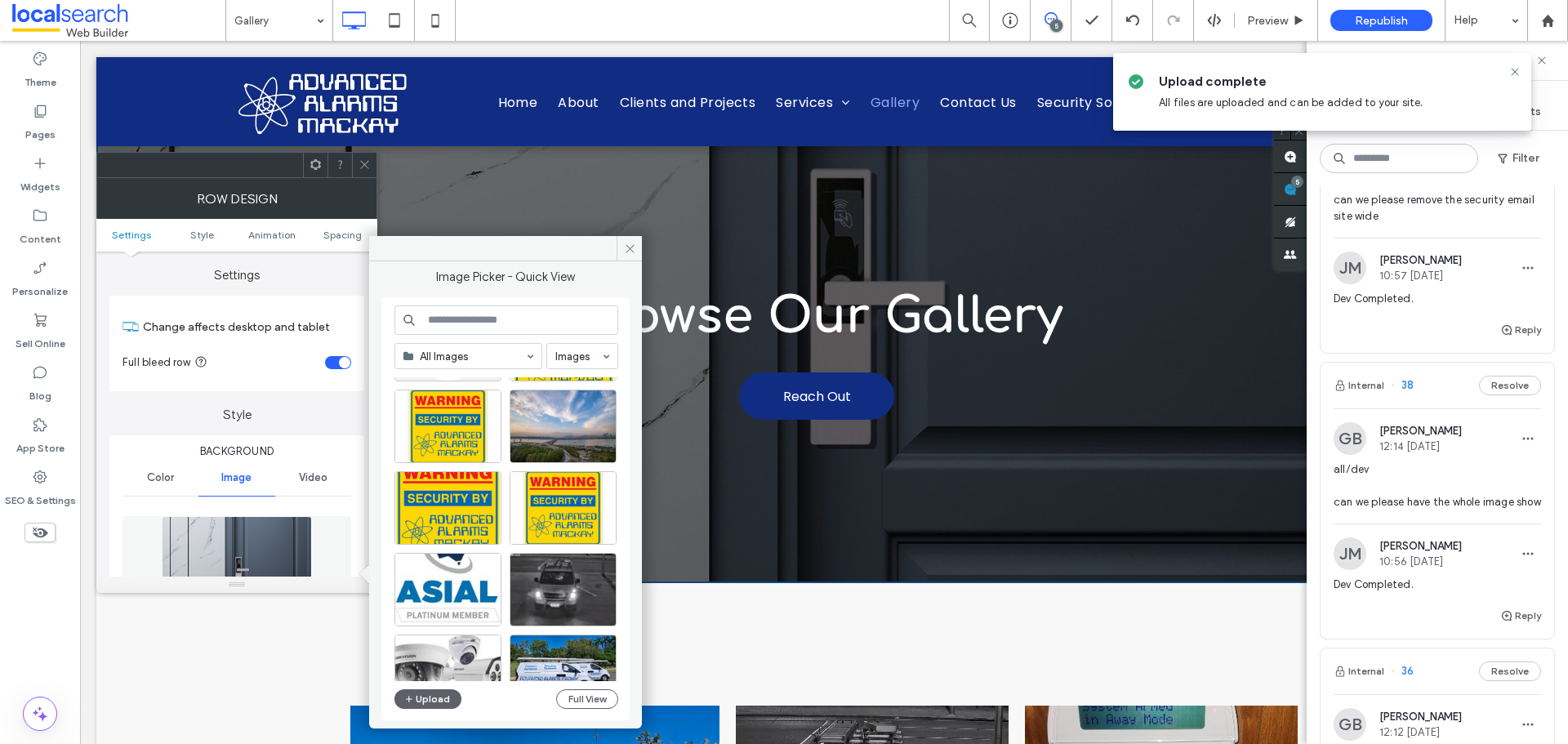
scroll to position [654, 0]
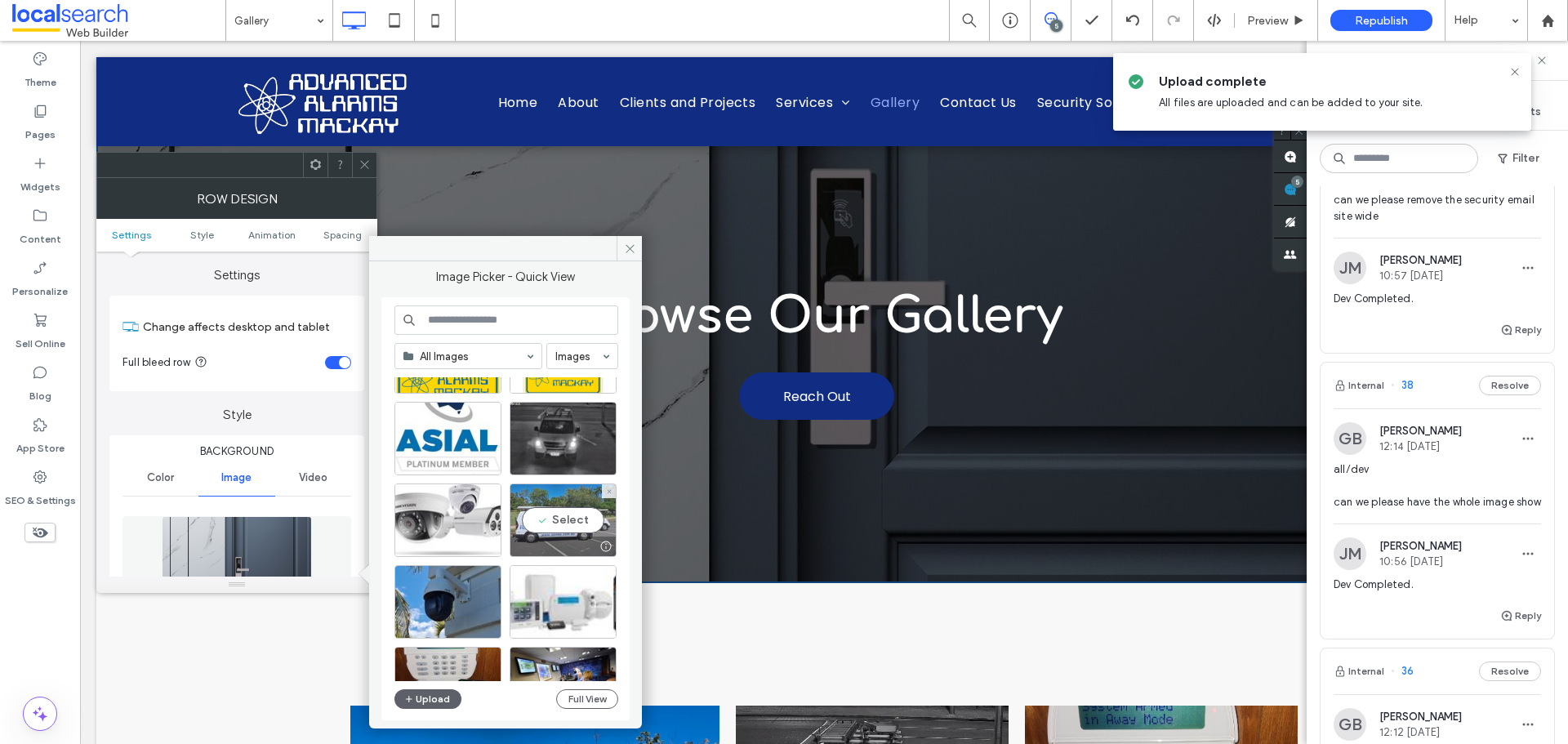
click at [556, 509] on div "Select" at bounding box center [563, 520] width 107 height 74
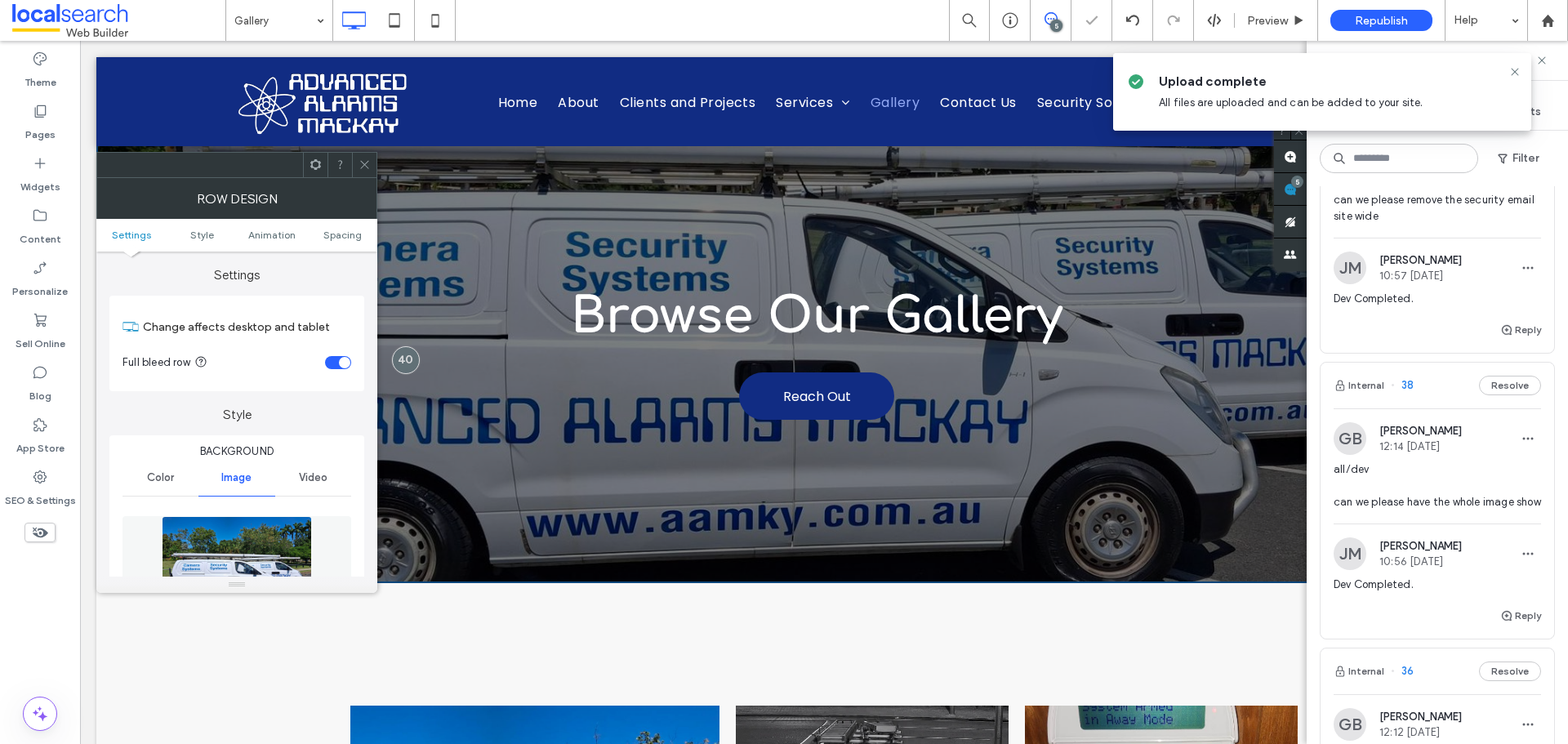
click at [368, 161] on icon at bounding box center [365, 165] width 12 height 12
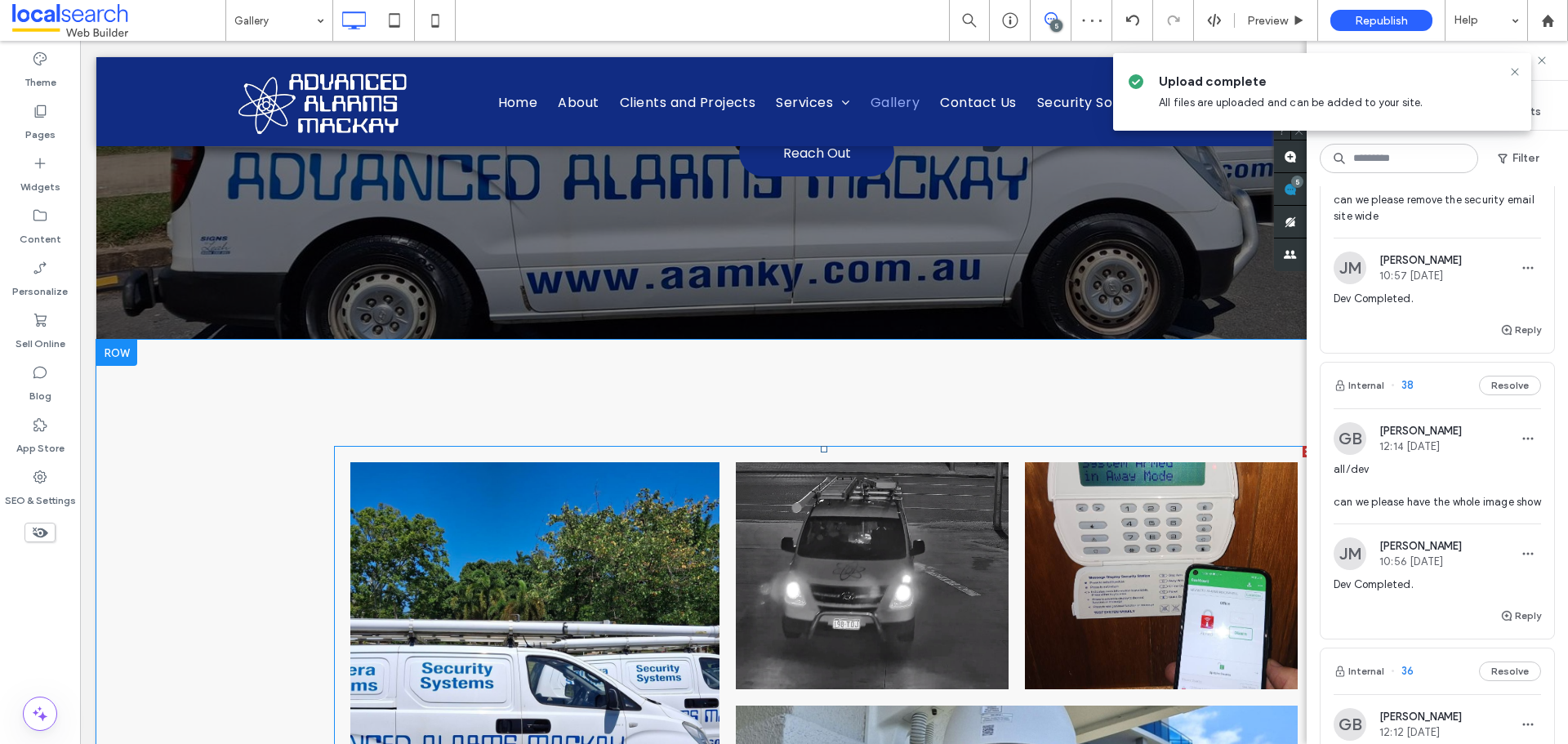
scroll to position [245, 0]
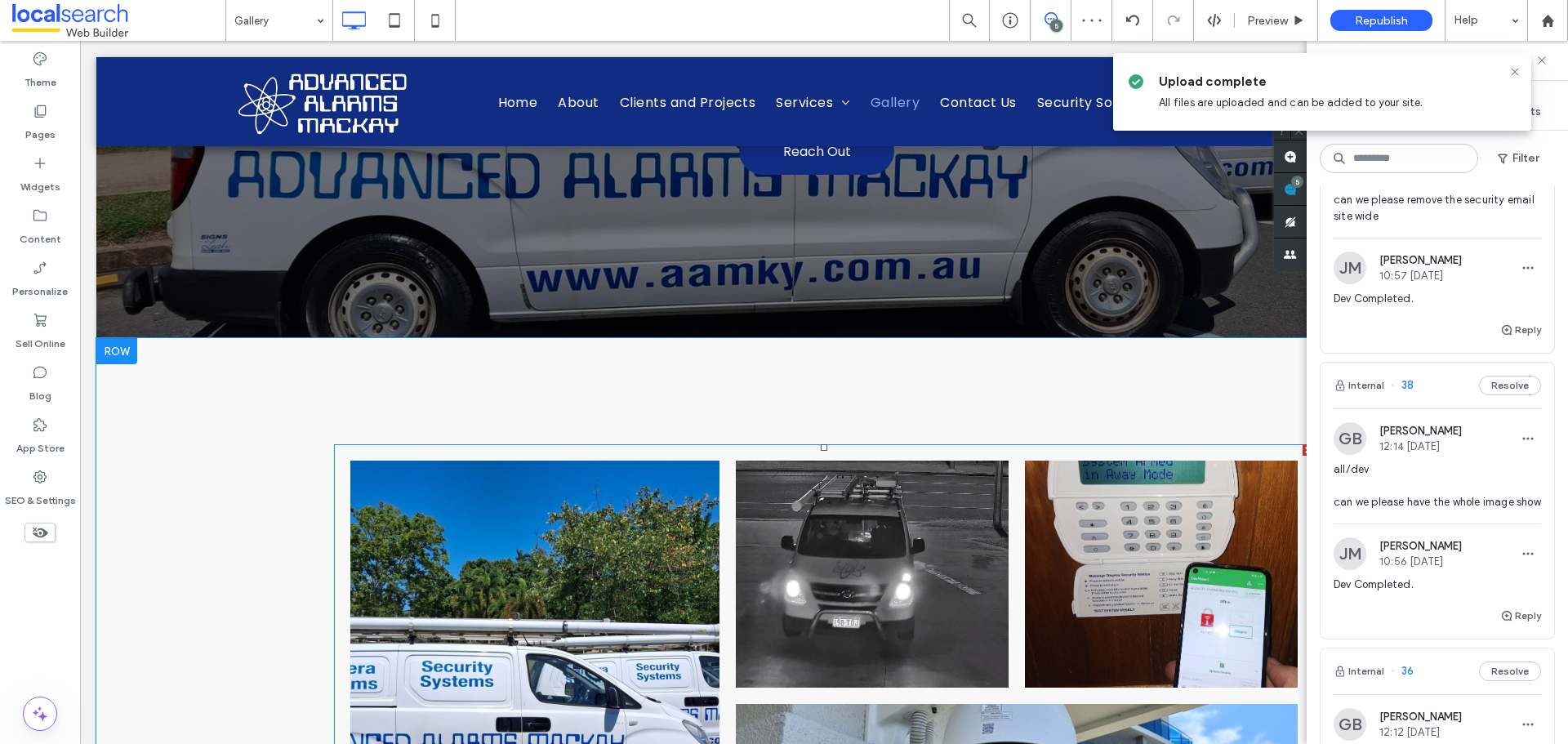
click at [626, 597] on link at bounding box center [535, 699] width 369 height 478
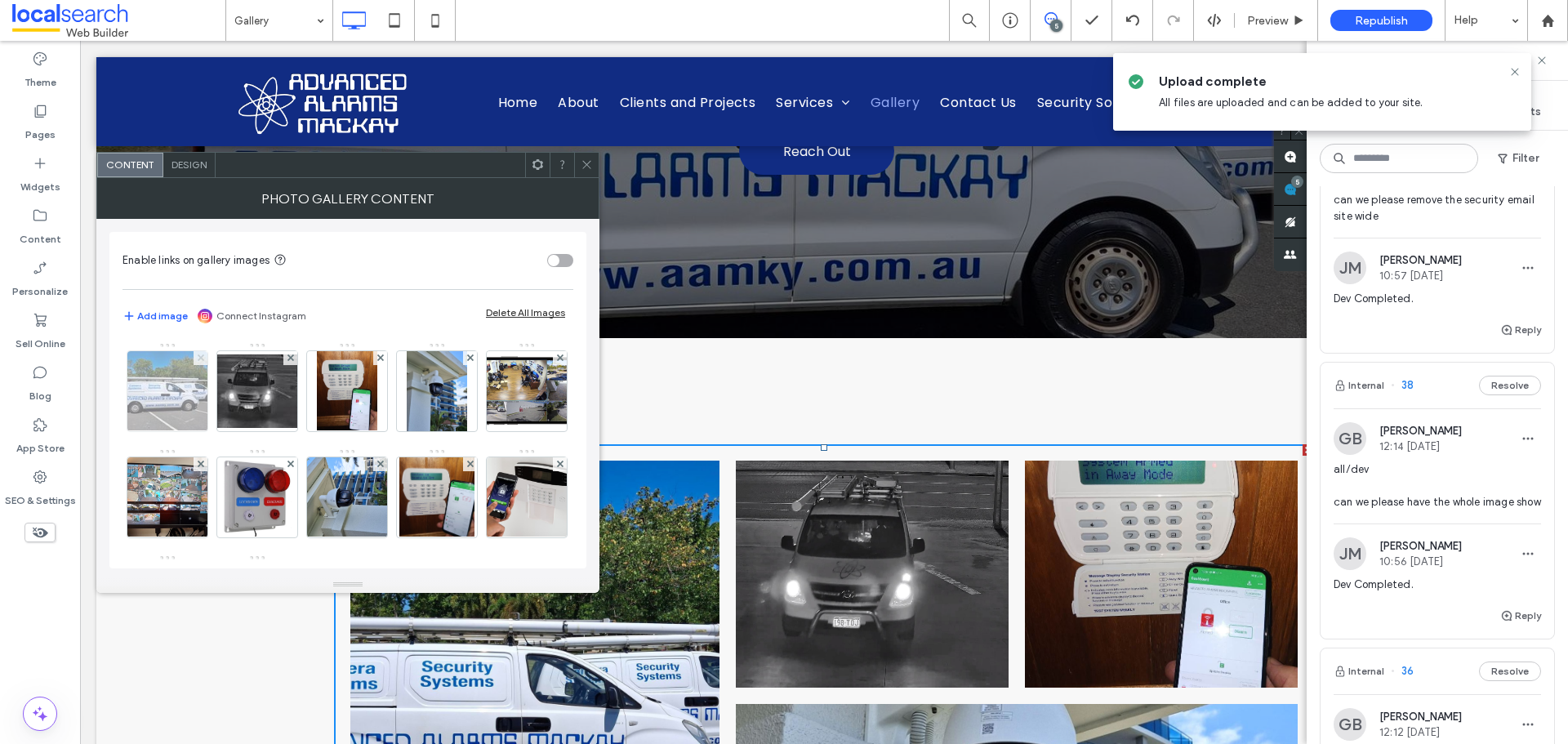
click at [199, 358] on icon at bounding box center [201, 358] width 7 height 7
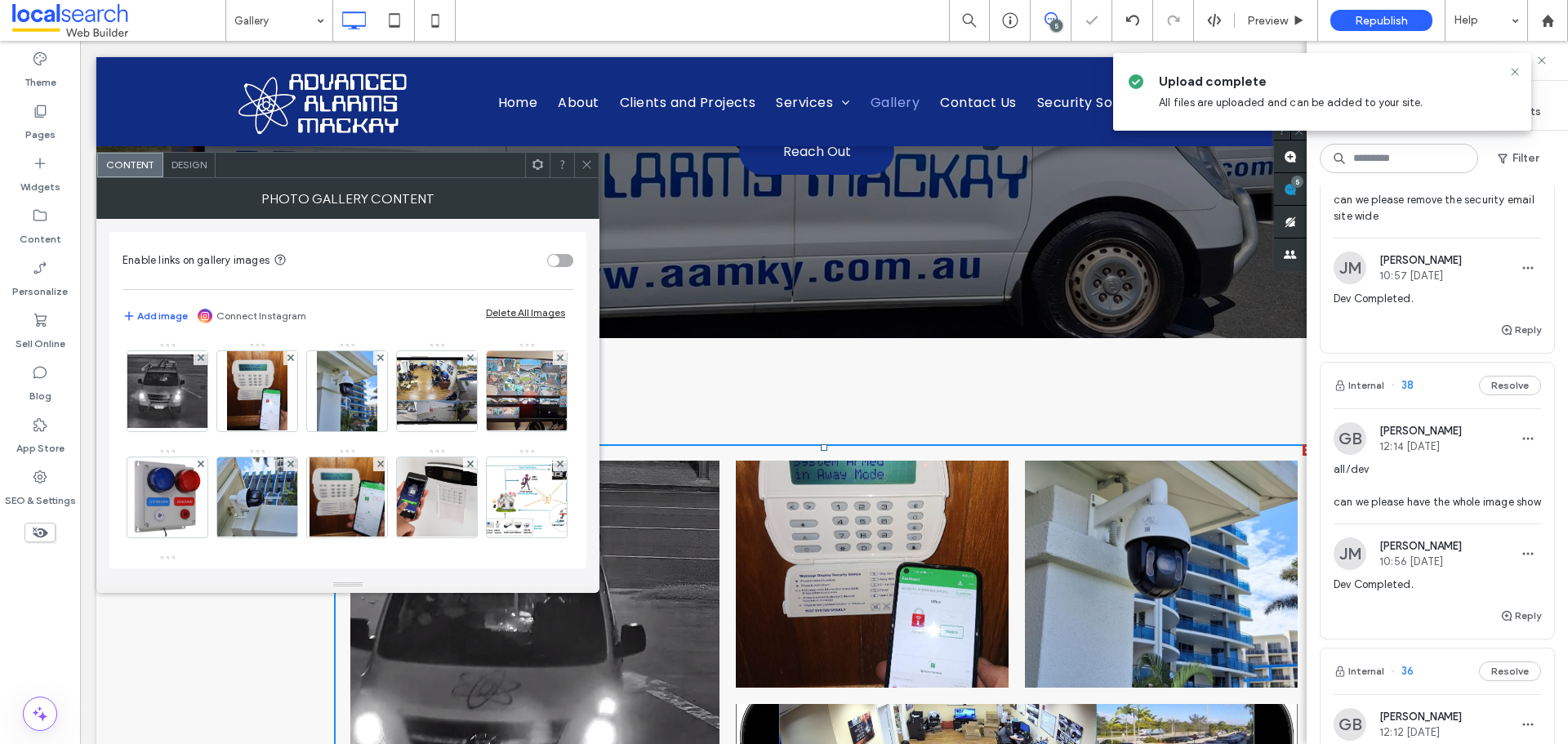
click at [588, 173] on span at bounding box center [587, 165] width 12 height 24
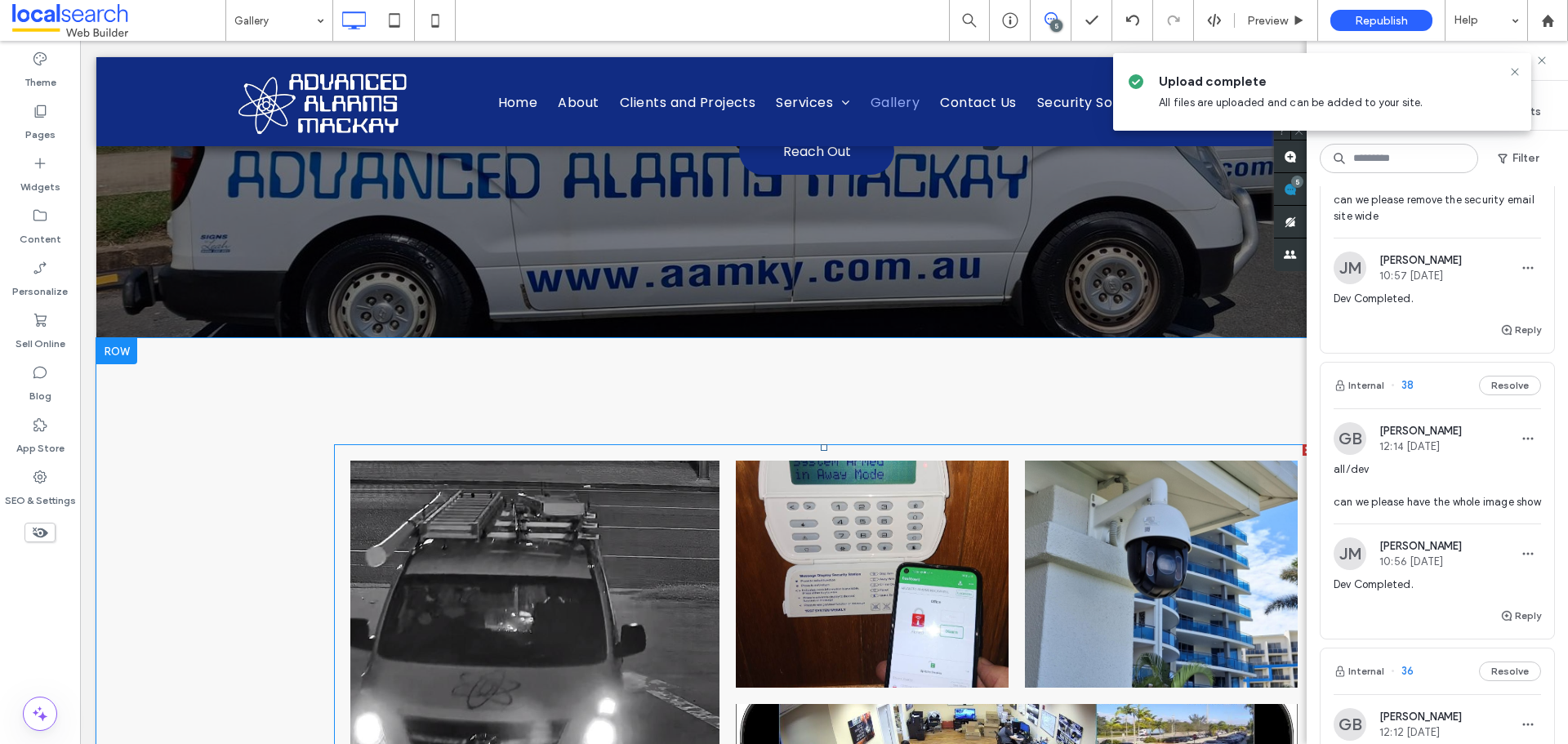
click at [618, 543] on link at bounding box center [535, 699] width 369 height 478
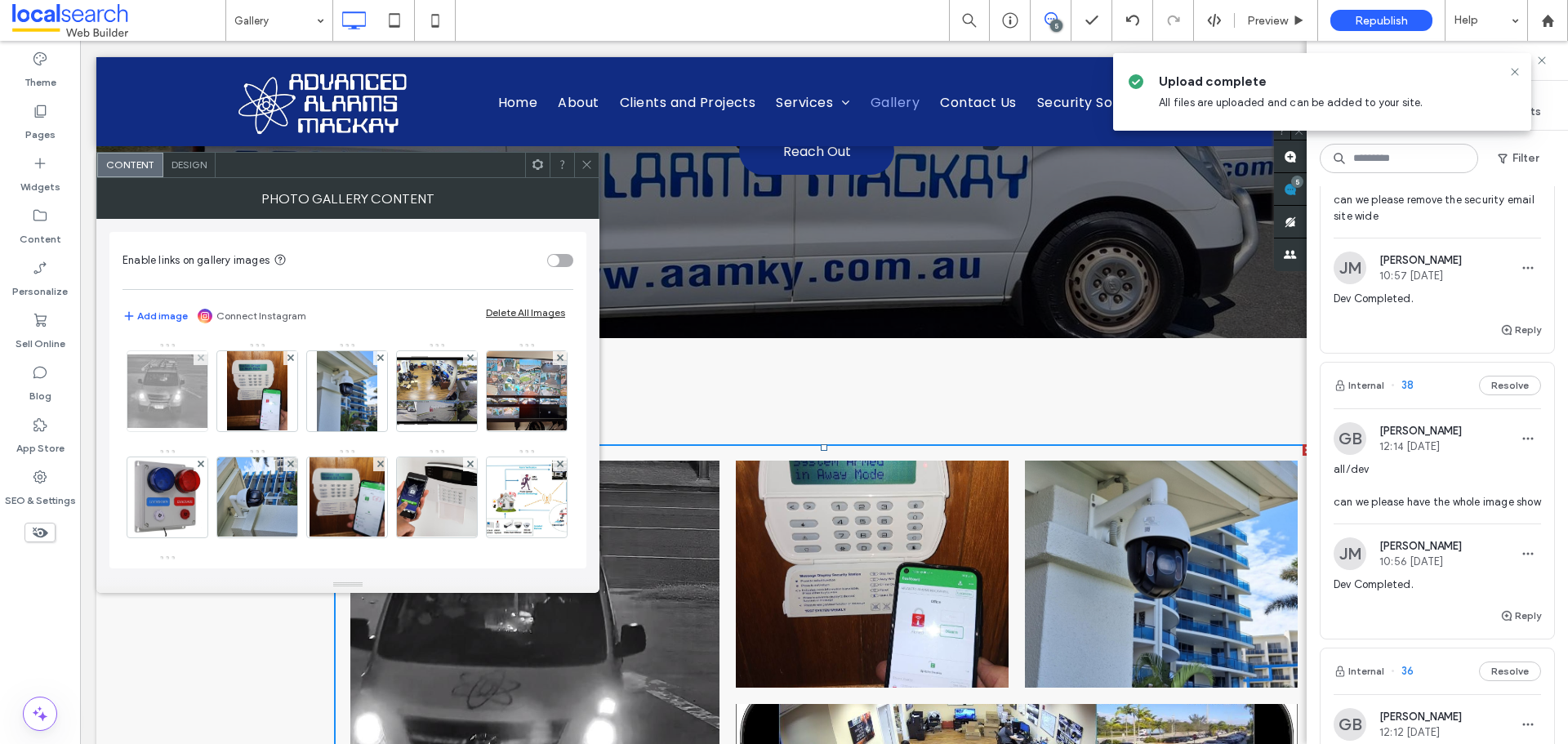
click at [165, 387] on img at bounding box center [167, 391] width 131 height 74
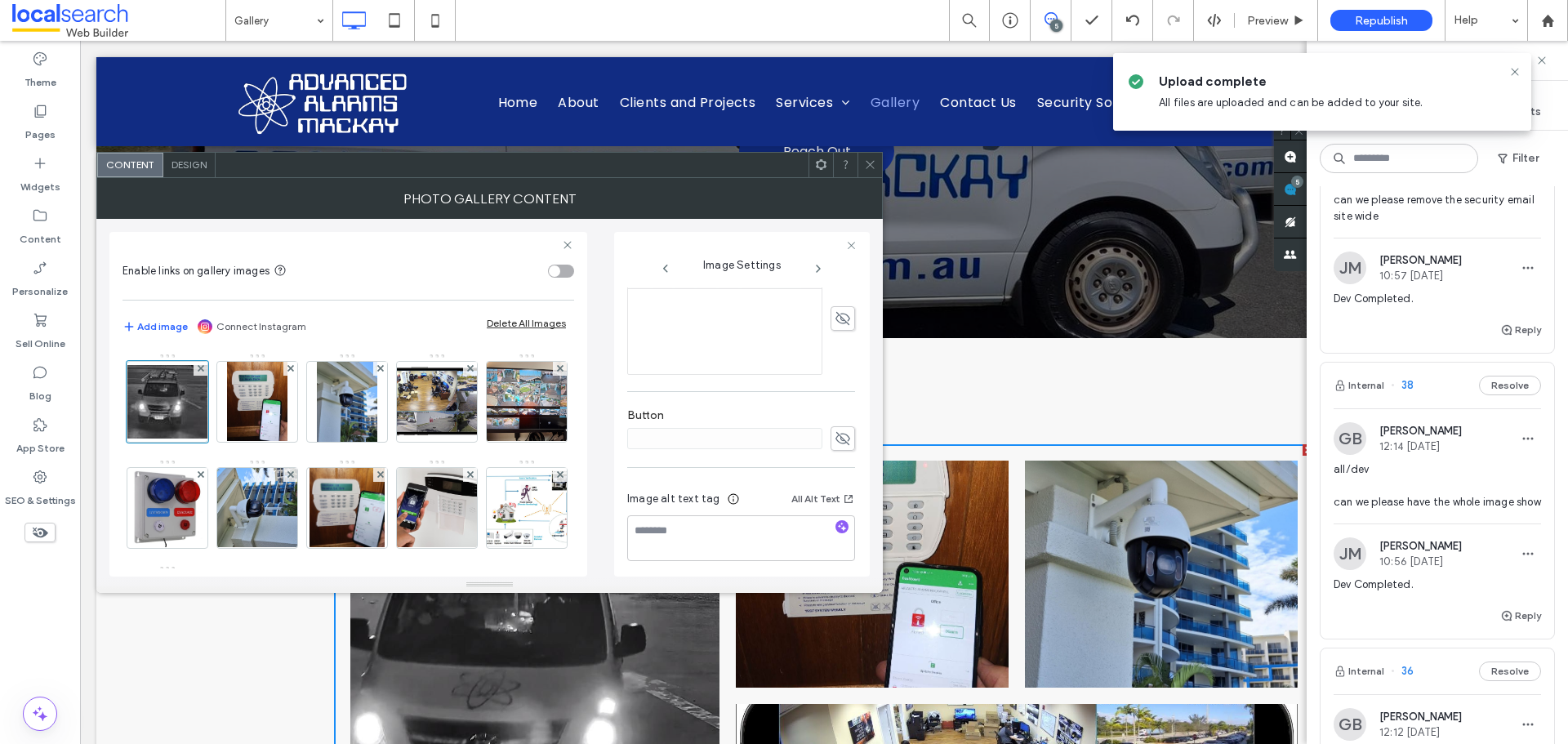
scroll to position [435, 0]
click at [839, 521] on span "button" at bounding box center [842, 520] width 13 height 13
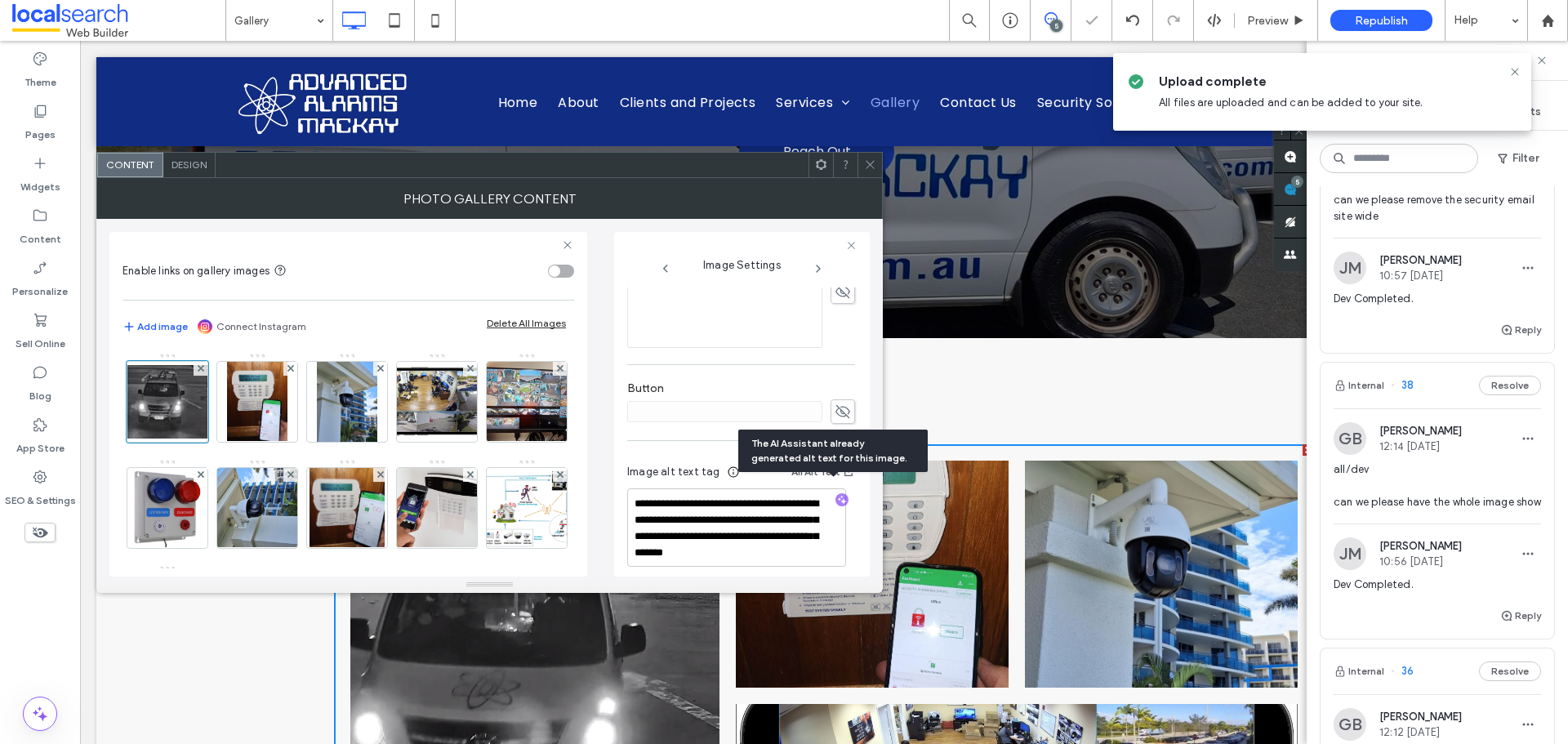
scroll to position [468, 0]
click at [754, 541] on textarea "**********" at bounding box center [736, 516] width 219 height 78
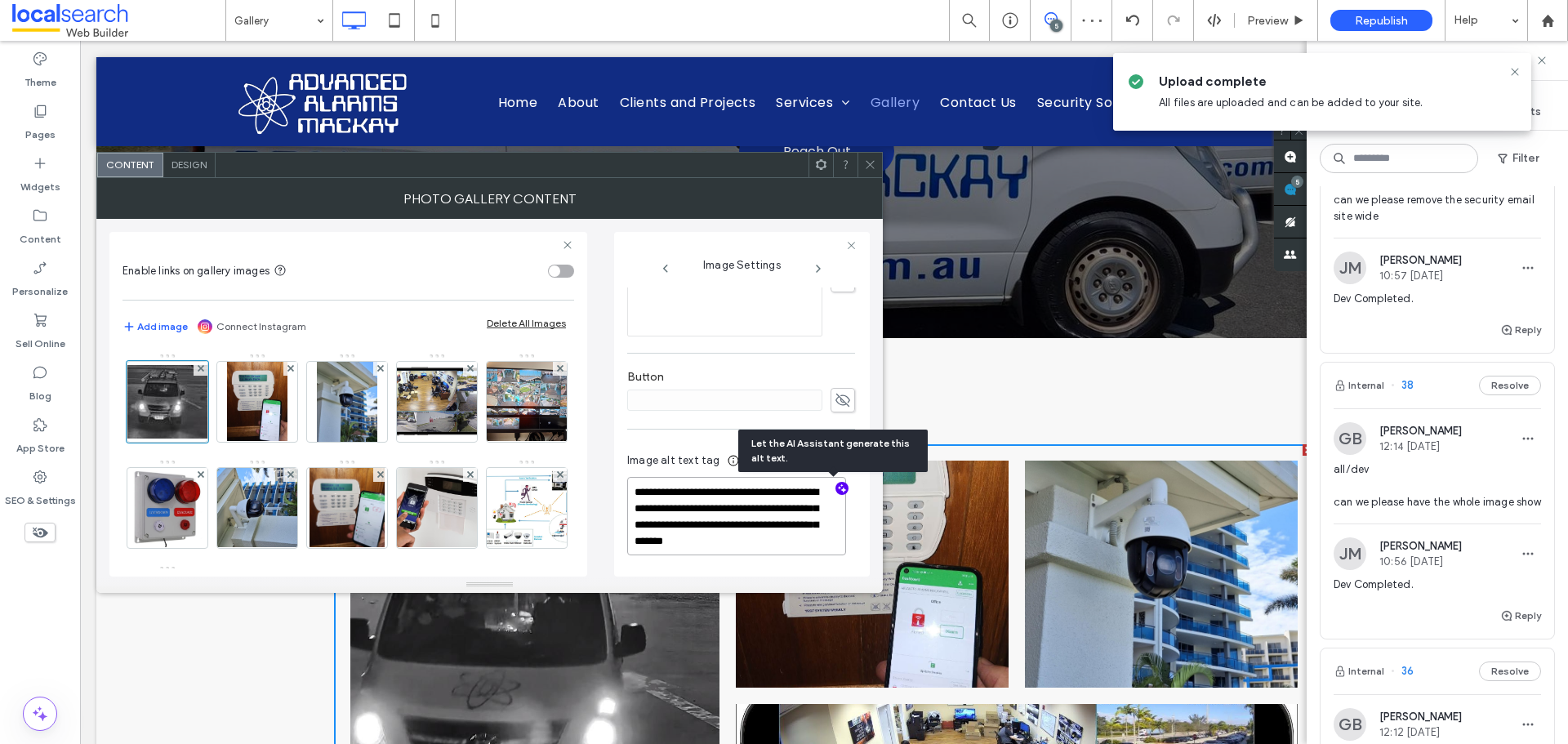
paste textarea "**********"
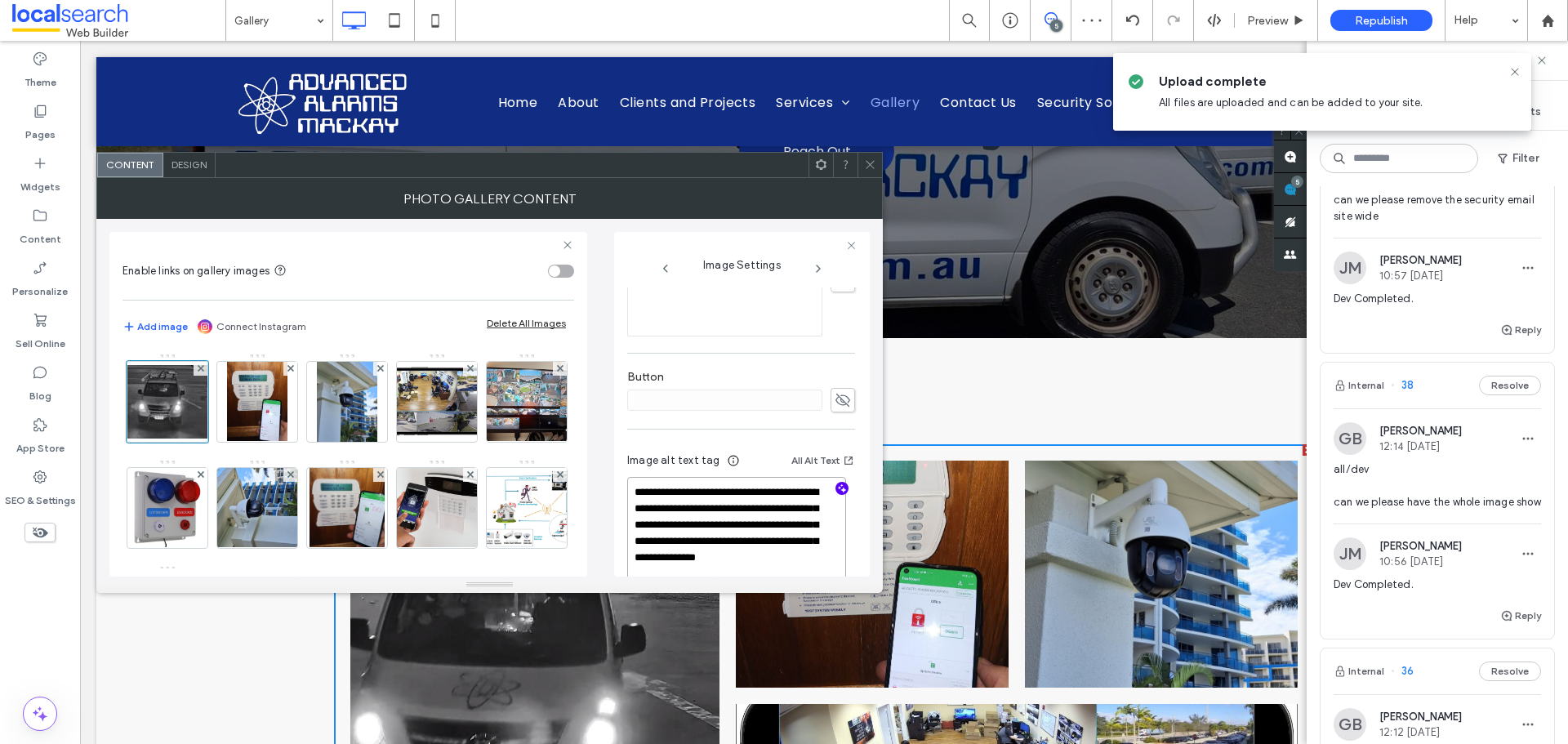
type textarea "**********"
click at [711, 438] on div "**********" at bounding box center [741, 523] width 228 height 170
click at [267, 407] on img at bounding box center [258, 401] width 62 height 80
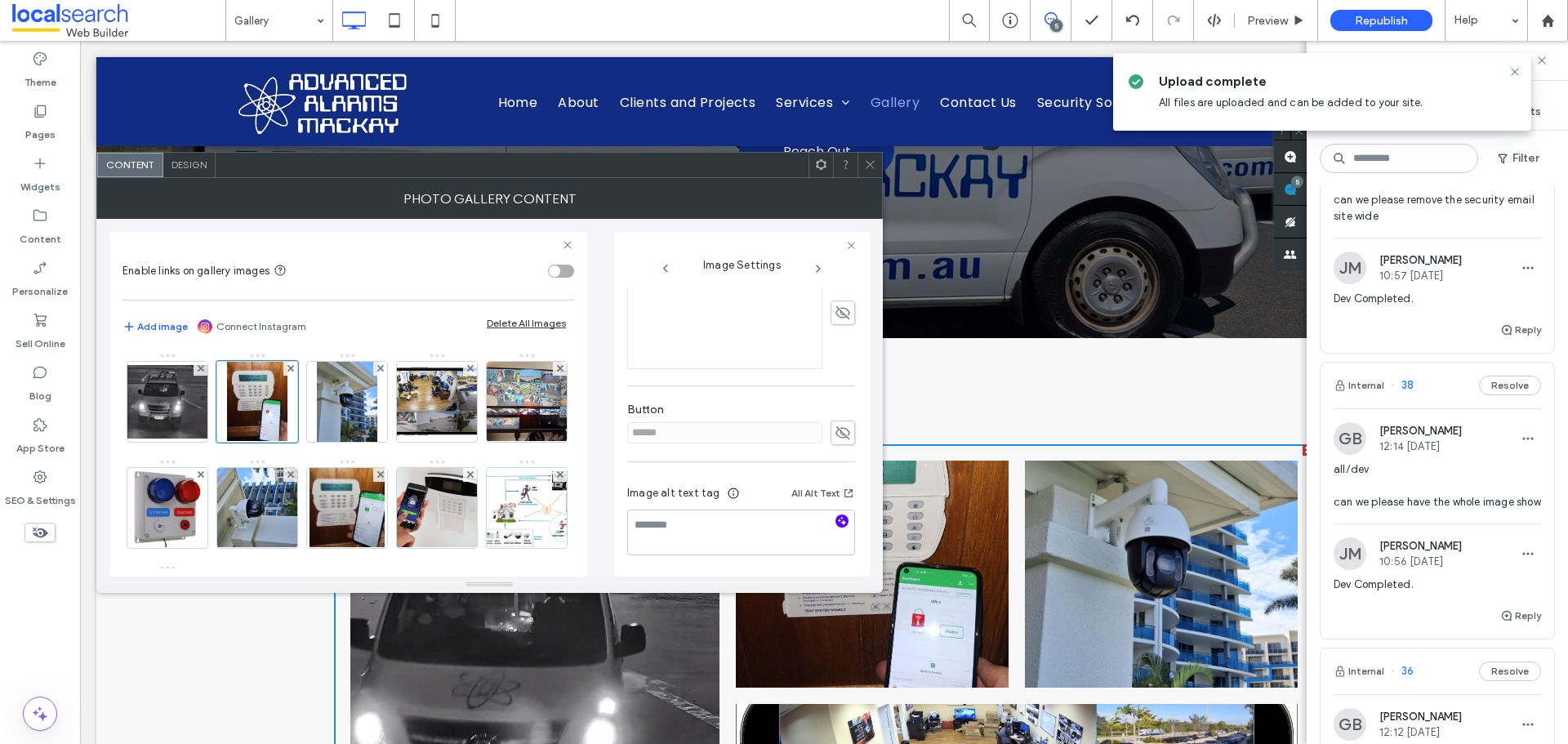
click at [838, 520] on use "button" at bounding box center [842, 520] width 9 height 9
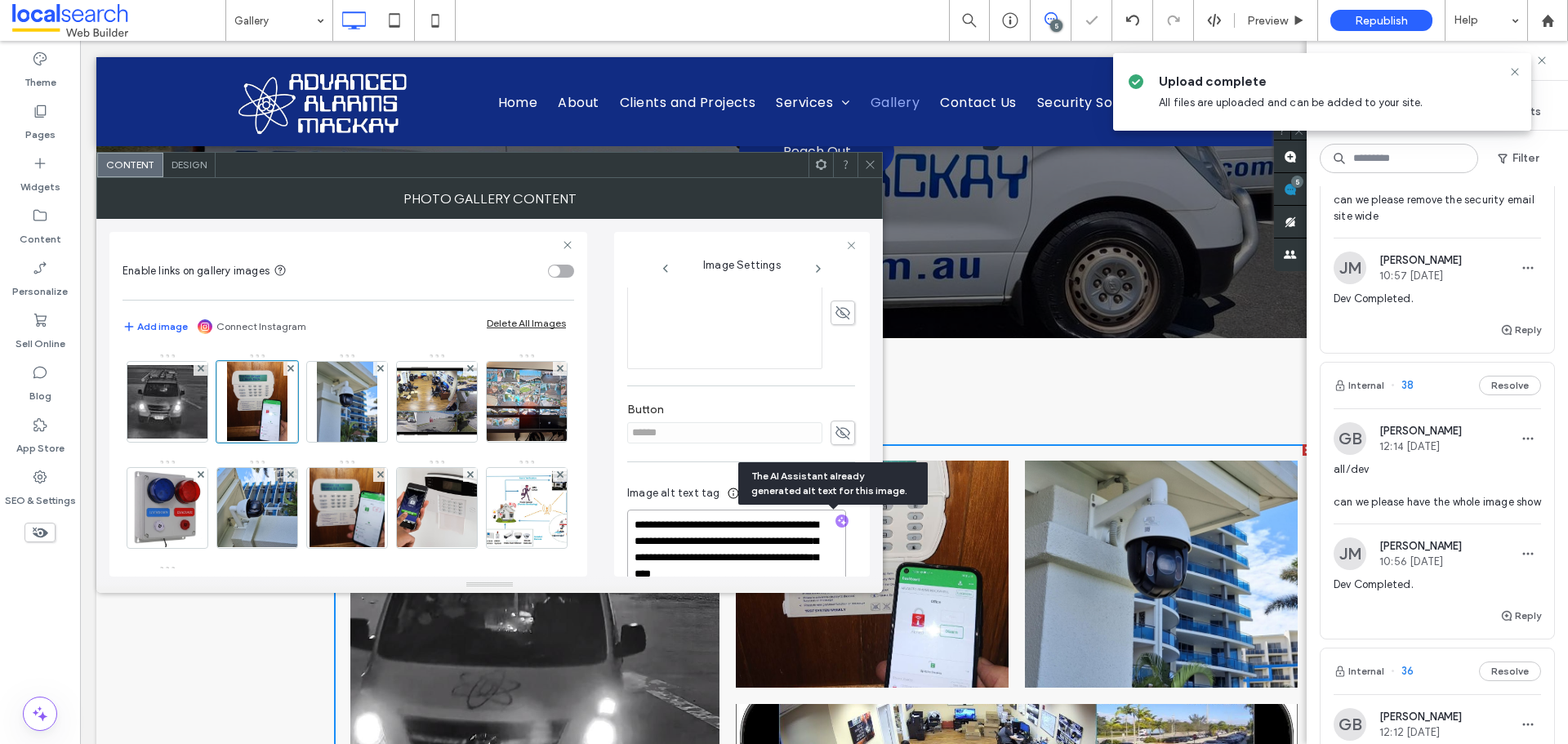
click at [735, 541] on textarea "**********" at bounding box center [736, 557] width 219 height 95
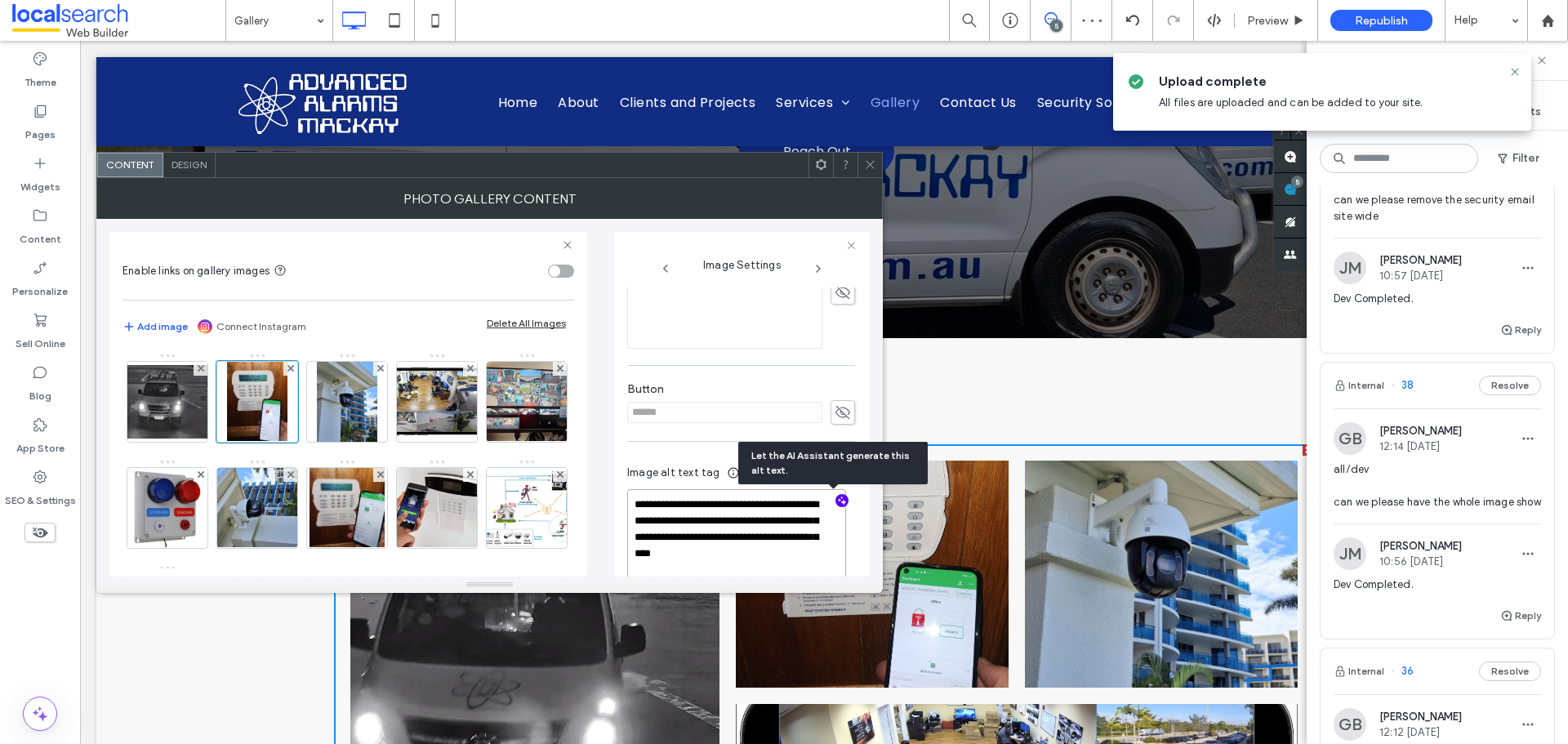
paste textarea "**********"
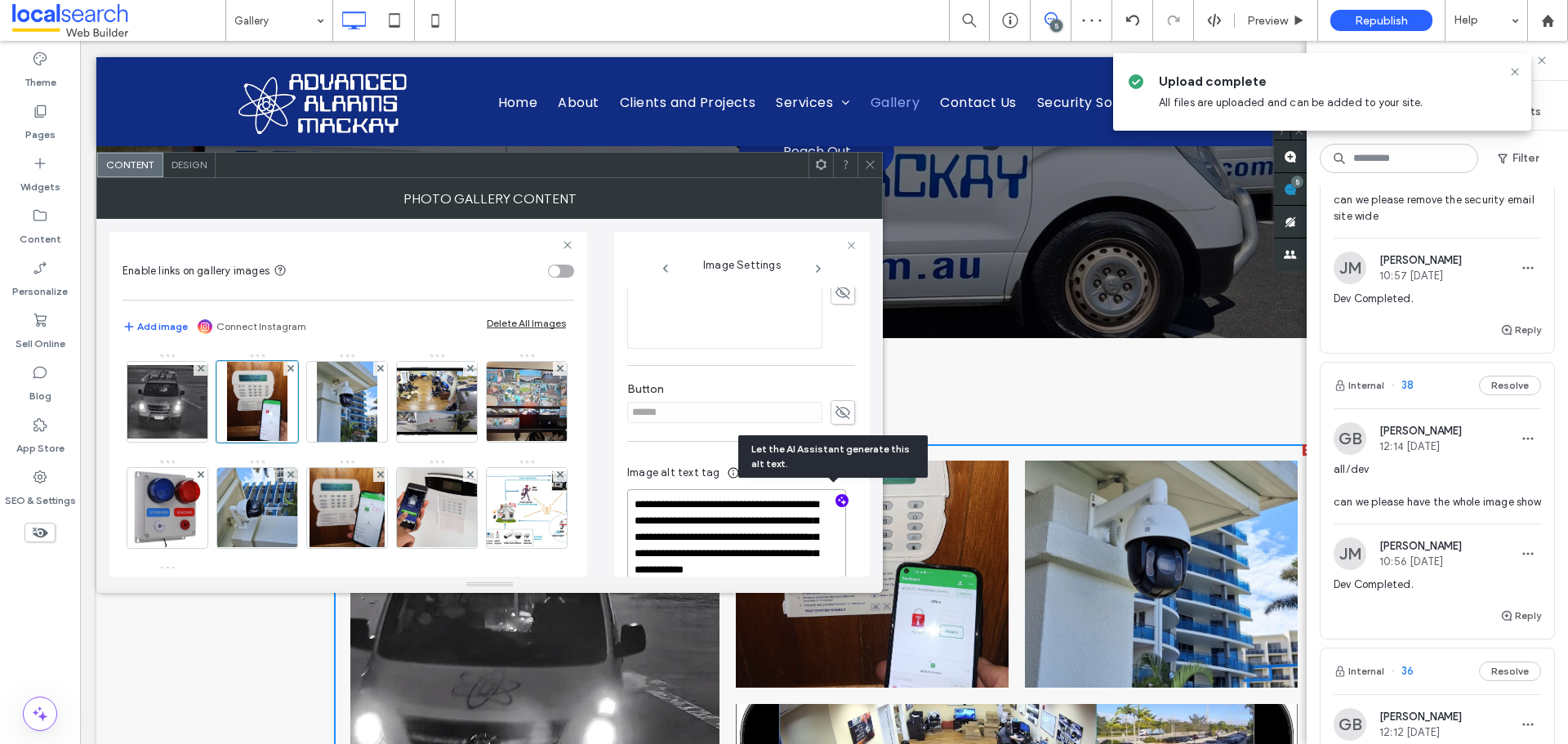
scroll to position [438, 0]
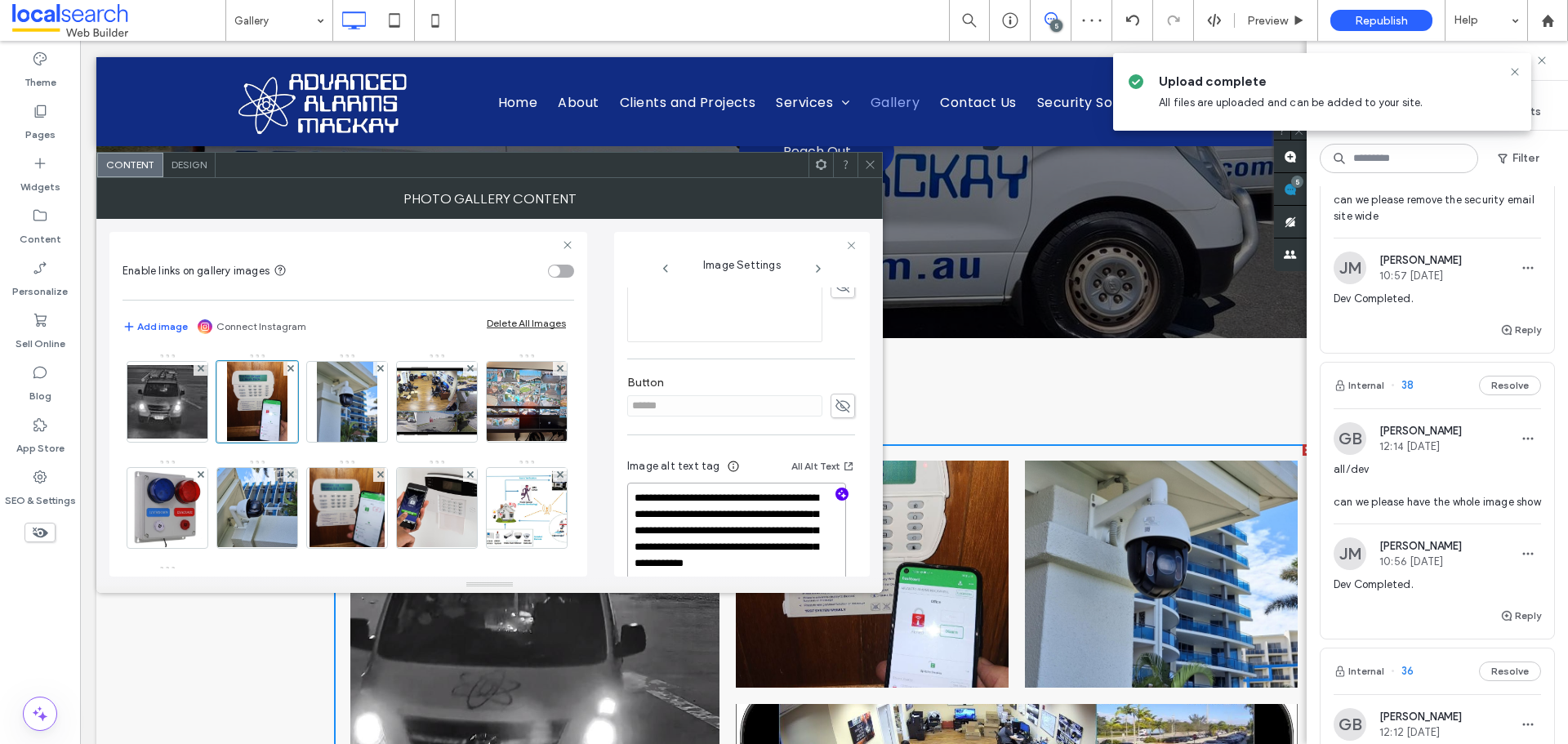
type textarea "**********"
click at [664, 438] on div "**********" at bounding box center [741, 240] width 228 height 780
click at [835, 402] on icon at bounding box center [843, 406] width 16 height 18
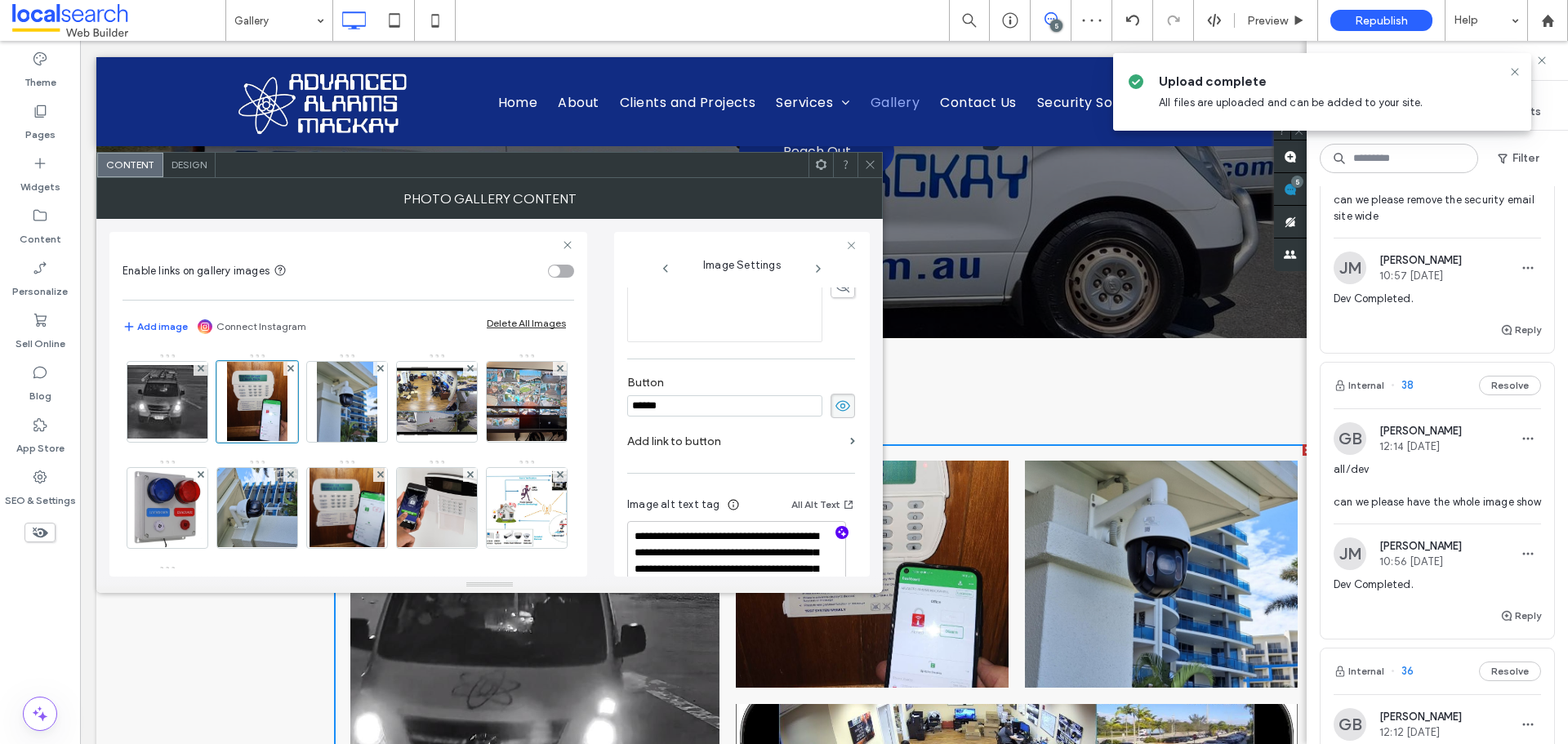
click at [776, 402] on input "******" at bounding box center [724, 406] width 195 height 21
click at [781, 382] on label "Button" at bounding box center [741, 384] width 228 height 18
click at [835, 407] on icon at bounding box center [843, 406] width 16 height 18
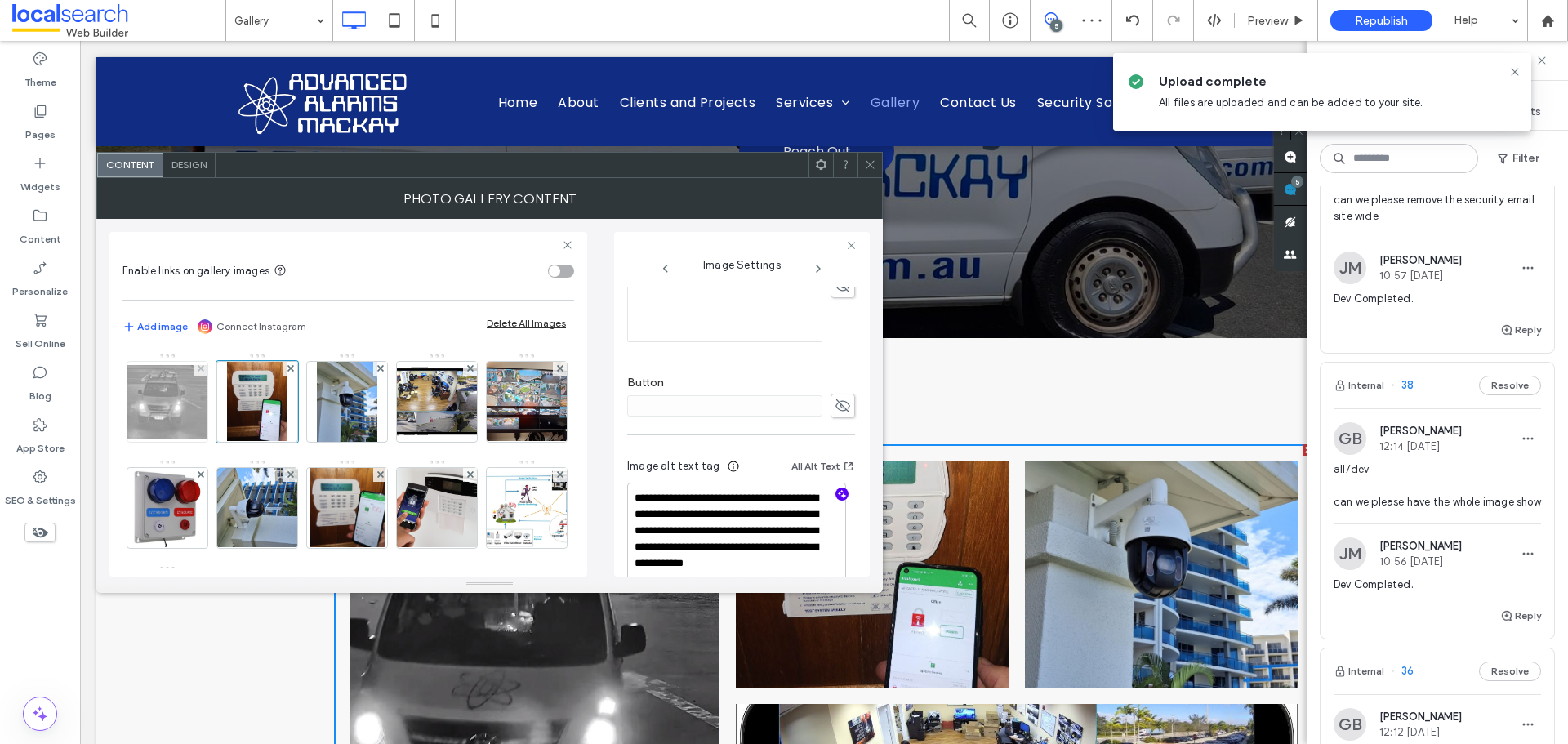
click at [159, 408] on img at bounding box center [167, 401] width 131 height 74
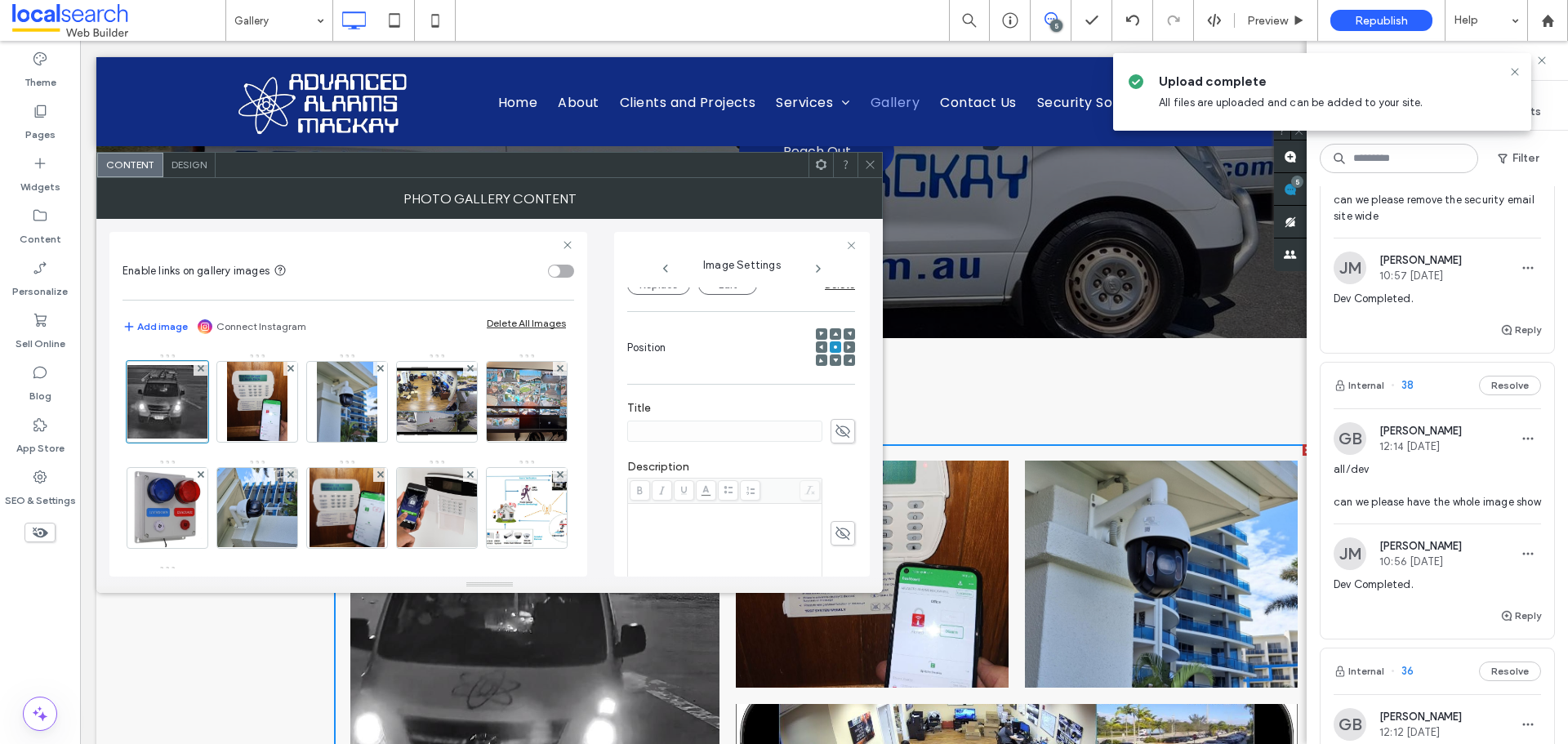
scroll to position [299, 0]
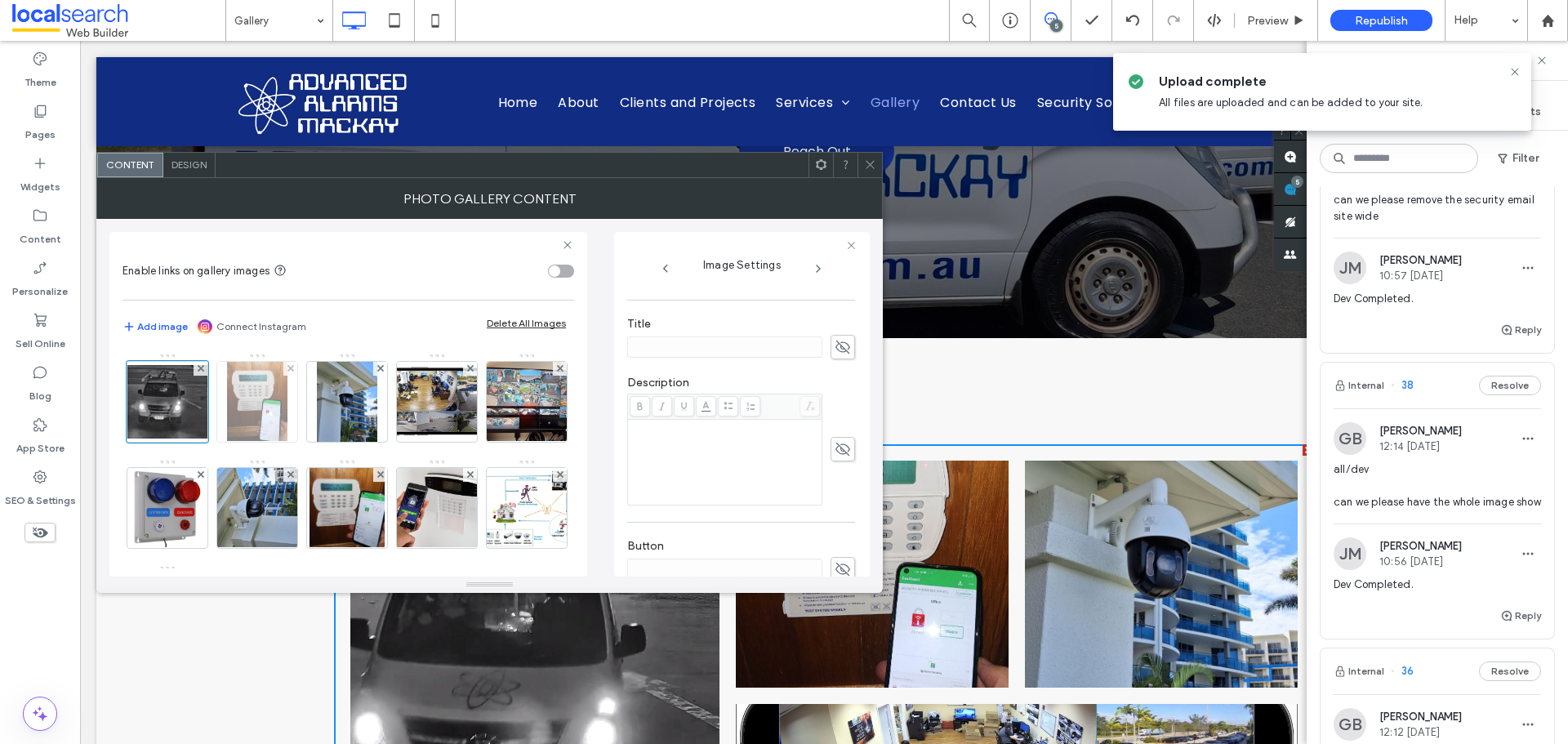
click at [258, 409] on img at bounding box center [258, 401] width 62 height 80
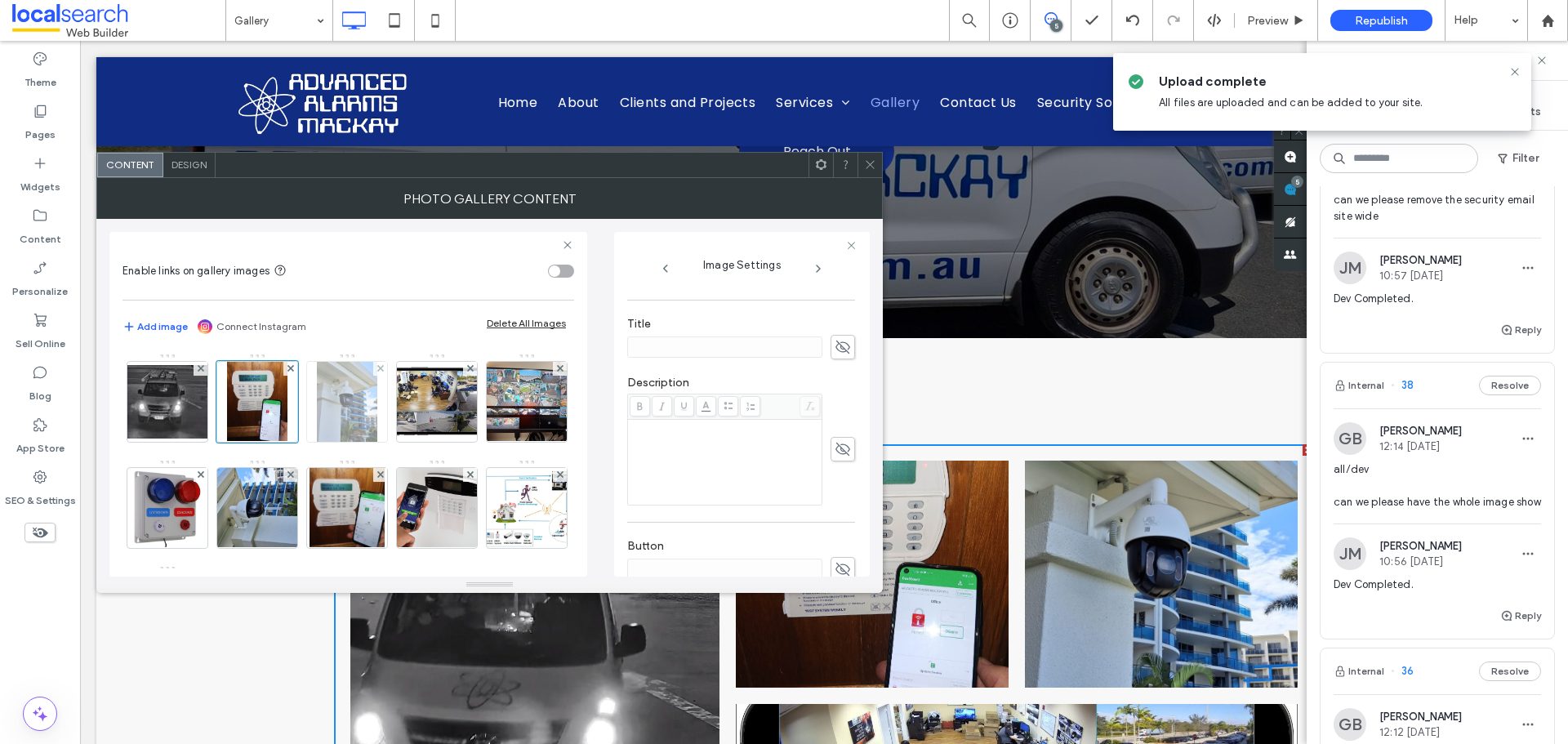
click at [345, 418] on img at bounding box center [347, 401] width 61 height 80
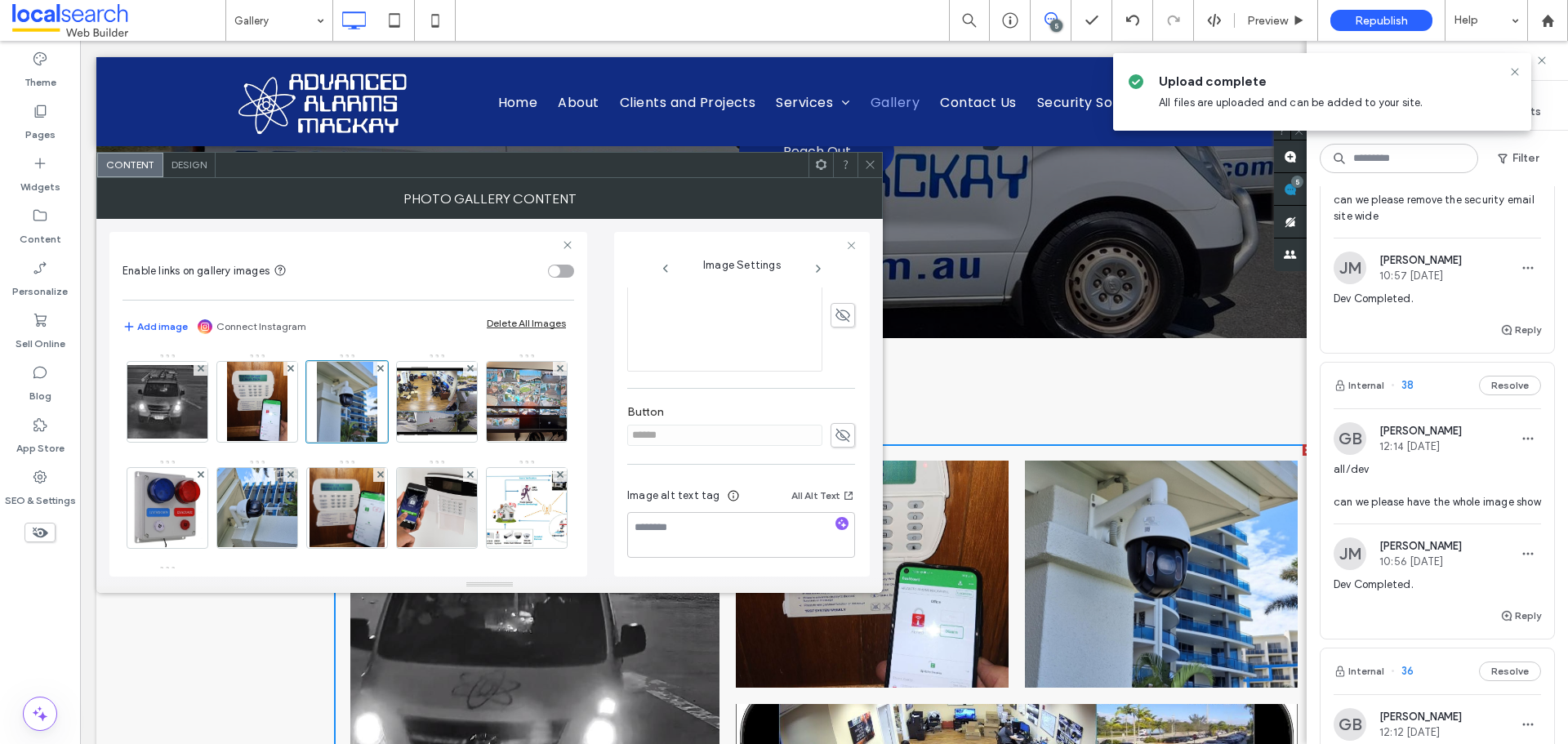
scroll to position [411, 0]
click at [835, 425] on icon at bounding box center [843, 433] width 16 height 18
click at [753, 431] on input "******" at bounding box center [724, 433] width 195 height 21
click at [838, 428] on icon at bounding box center [843, 433] width 16 height 18
click at [838, 522] on use "button" at bounding box center [842, 520] width 9 height 9
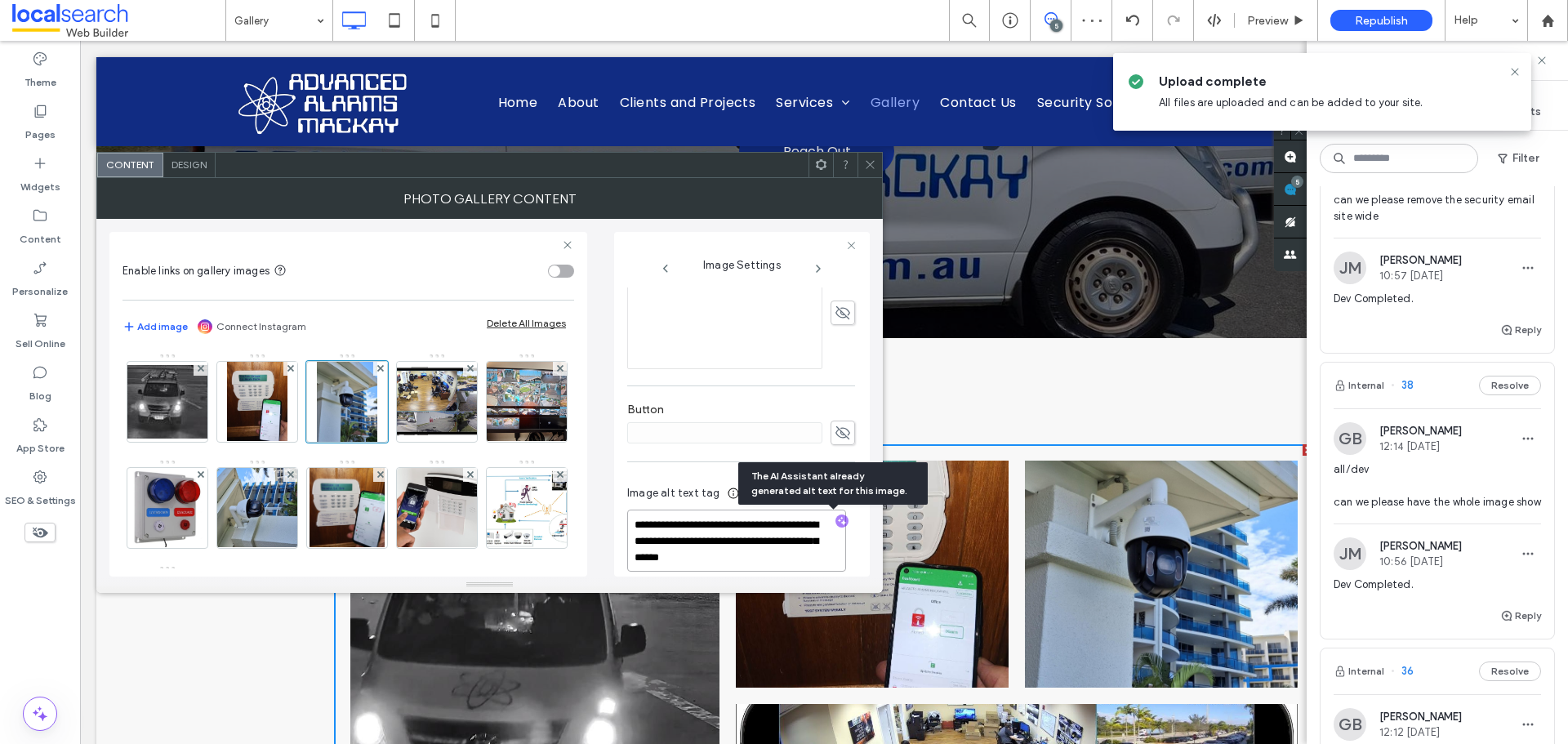
click at [770, 556] on textarea "**********" at bounding box center [736, 541] width 219 height 62
paste textarea "**********"
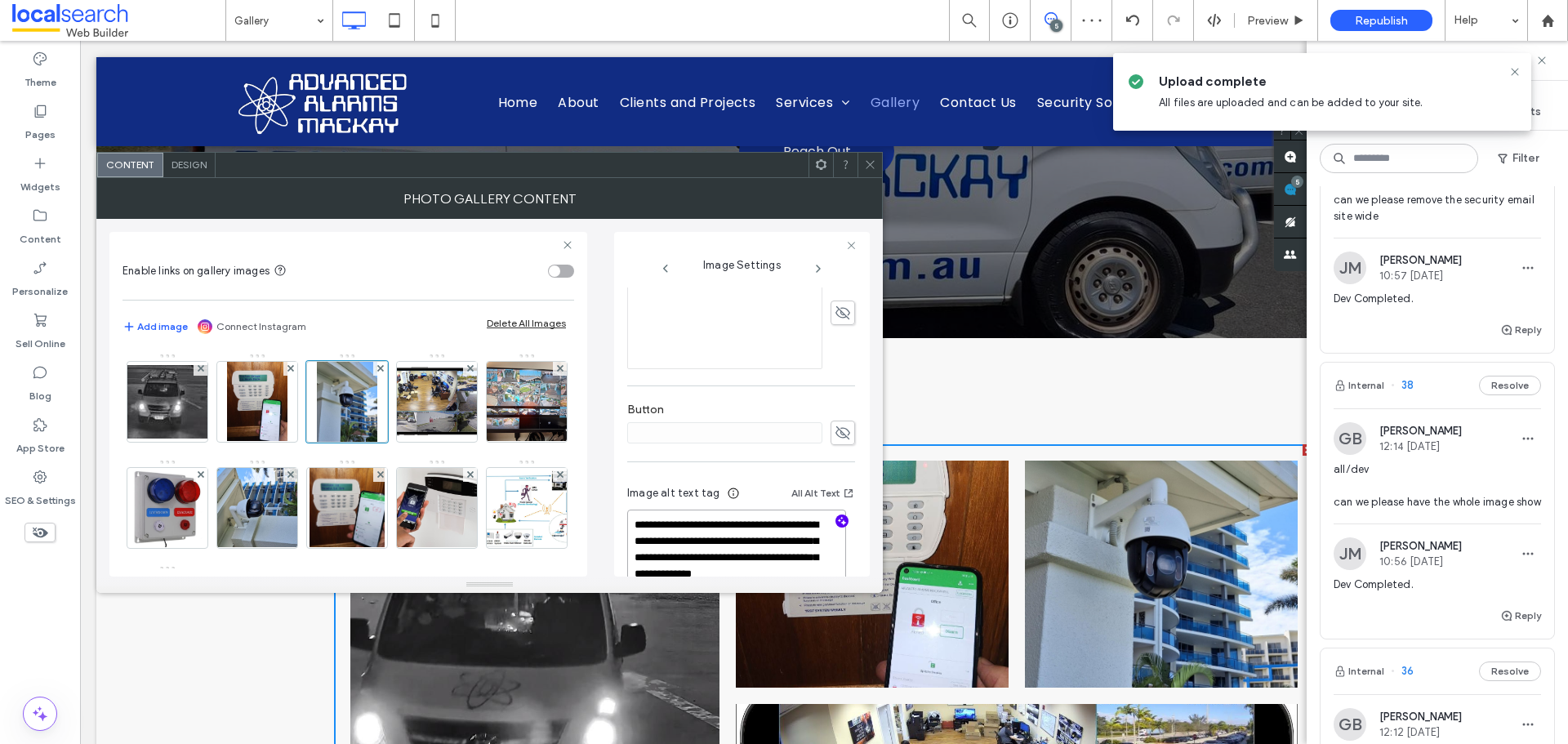
type textarea "**********"
click at [691, 475] on div "**********" at bounding box center [741, 547] width 228 height 153
click at [456, 416] on img at bounding box center [437, 401] width 142 height 80
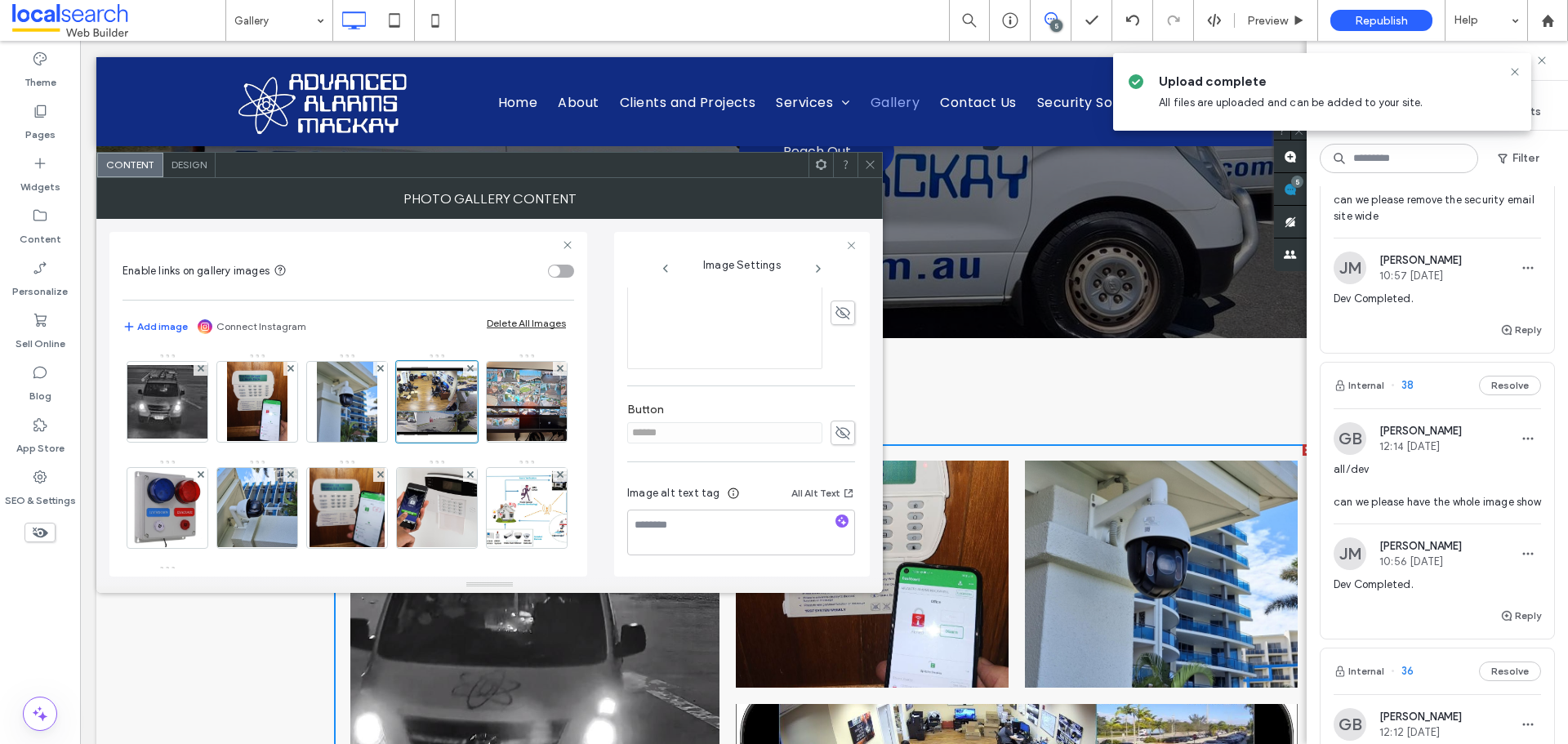
click at [836, 433] on icon at bounding box center [843, 433] width 16 height 18
click at [770, 436] on input "******" at bounding box center [724, 433] width 195 height 21
drag, startPoint x: 837, startPoint y: 428, endPoint x: 831, endPoint y: 502, distance: 74.2
click at [837, 428] on icon at bounding box center [843, 433] width 16 height 18
click at [837, 518] on icon "button" at bounding box center [842, 520] width 11 height 11
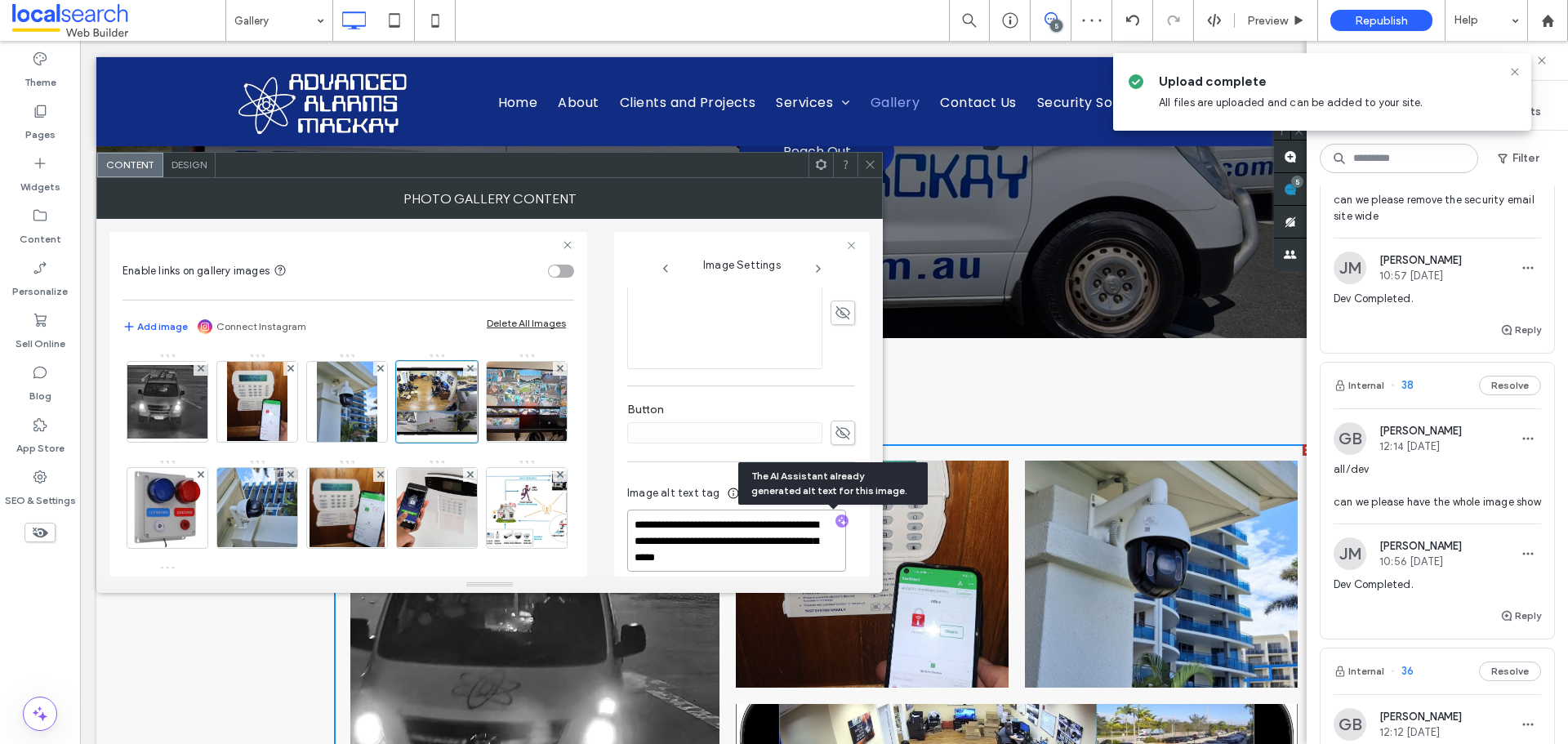
click at [714, 565] on textarea "**********" at bounding box center [736, 541] width 219 height 62
paste textarea "**********"
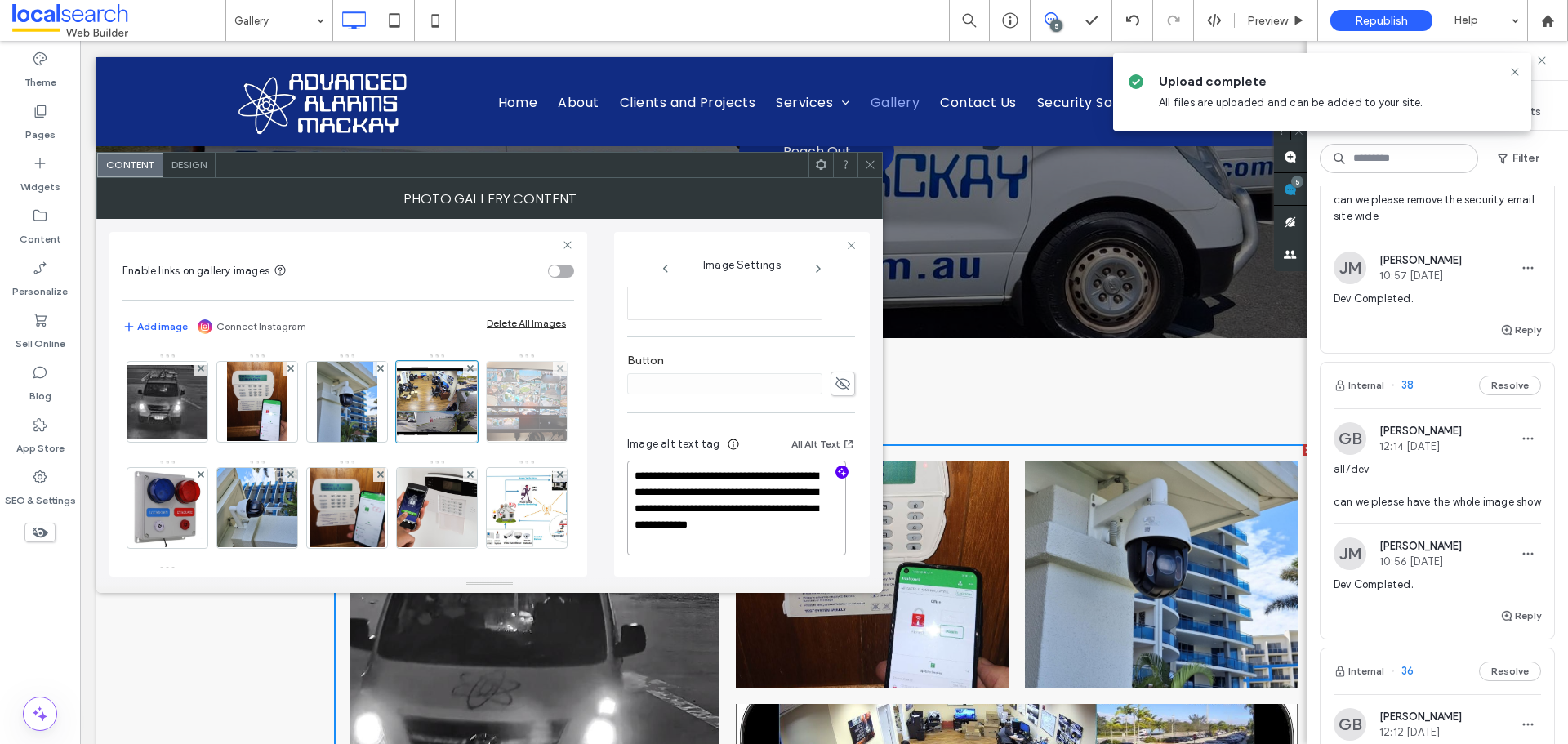
type textarea "**********"
click at [474, 442] on img at bounding box center [526, 401] width 107 height 80
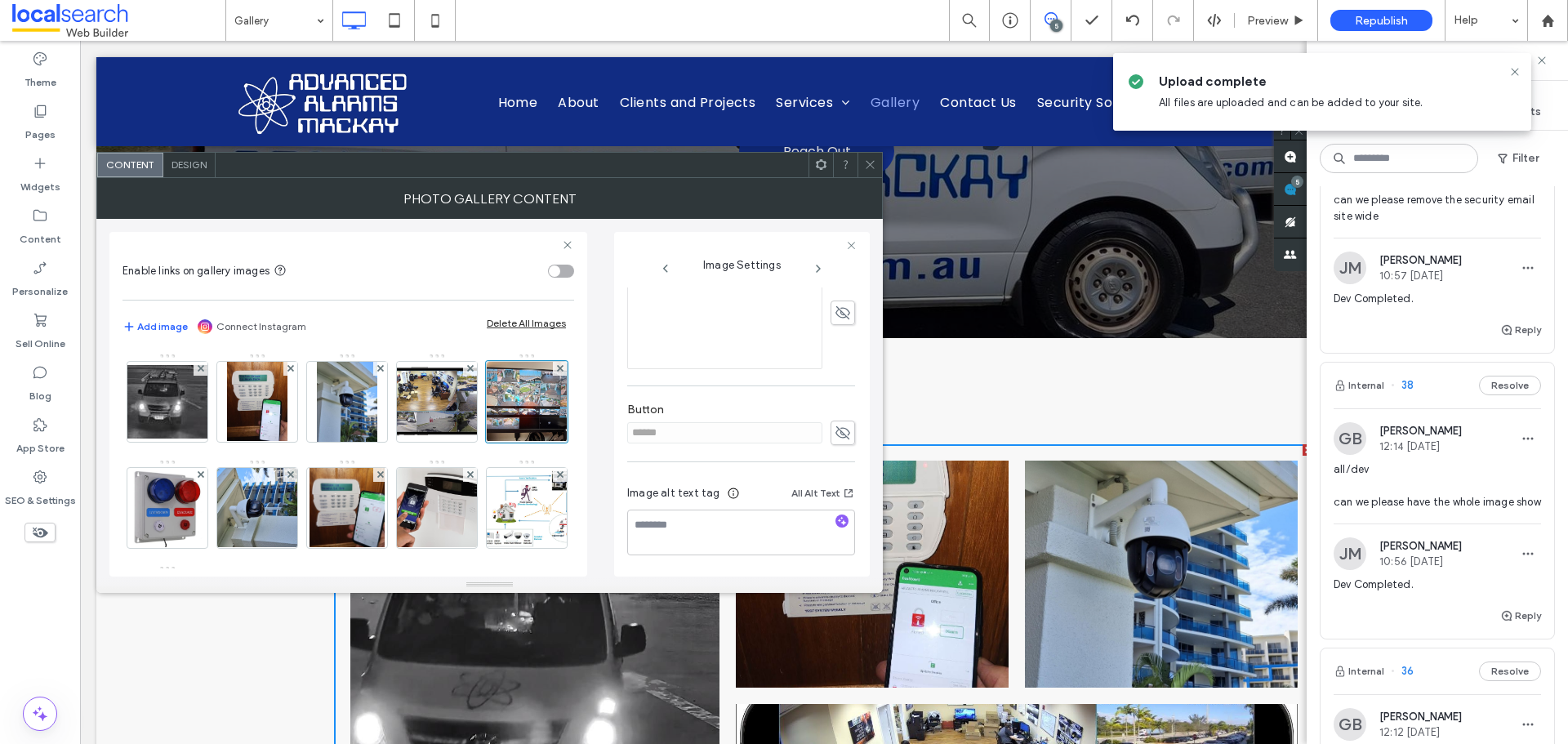
click at [845, 438] on span at bounding box center [843, 433] width 24 height 24
click at [738, 392] on input "******" at bounding box center [724, 395] width 195 height 21
click at [835, 394] on icon at bounding box center [843, 395] width 16 height 18
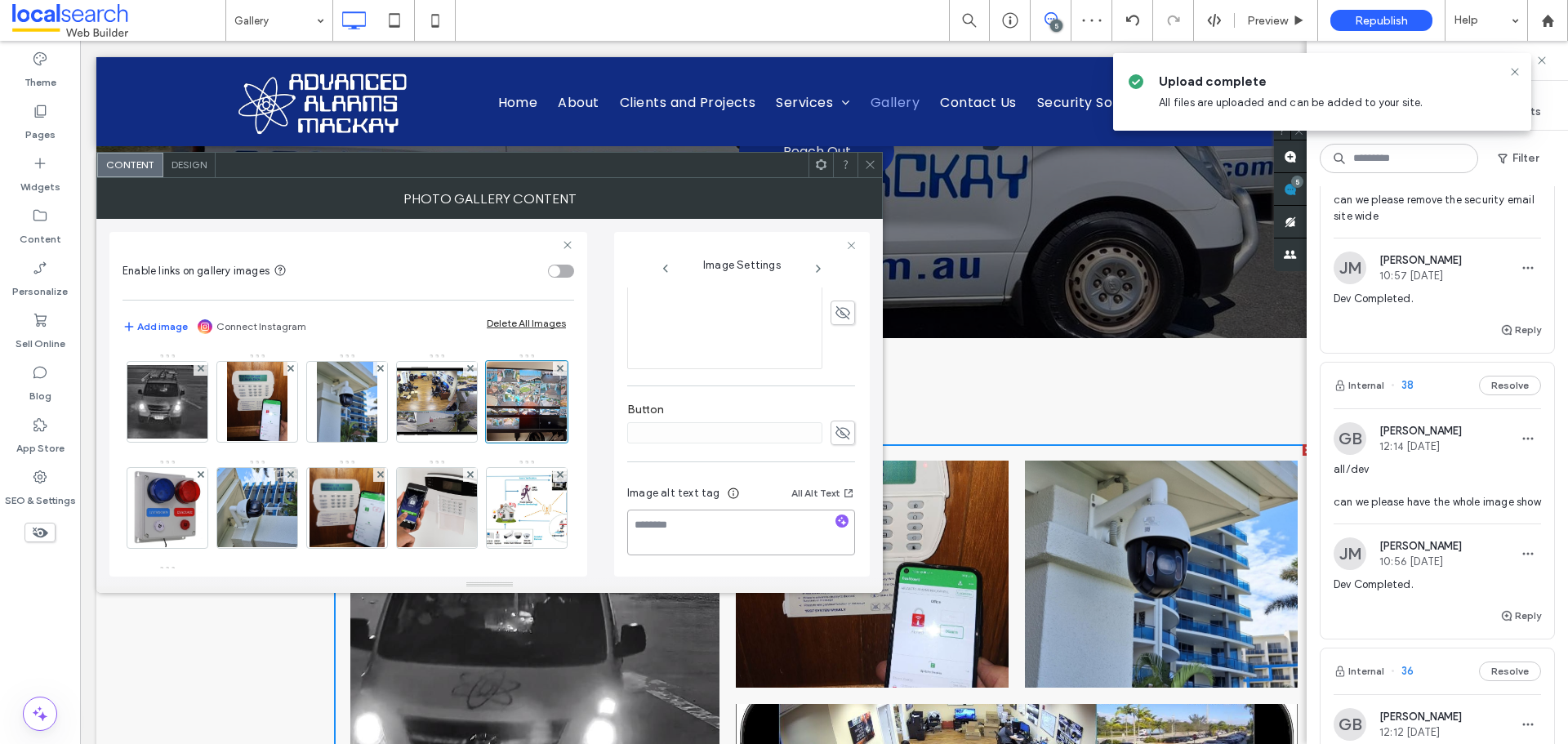
click at [687, 543] on textarea at bounding box center [741, 532] width 228 height 46
click at [837, 524] on icon "button" at bounding box center [842, 520] width 11 height 11
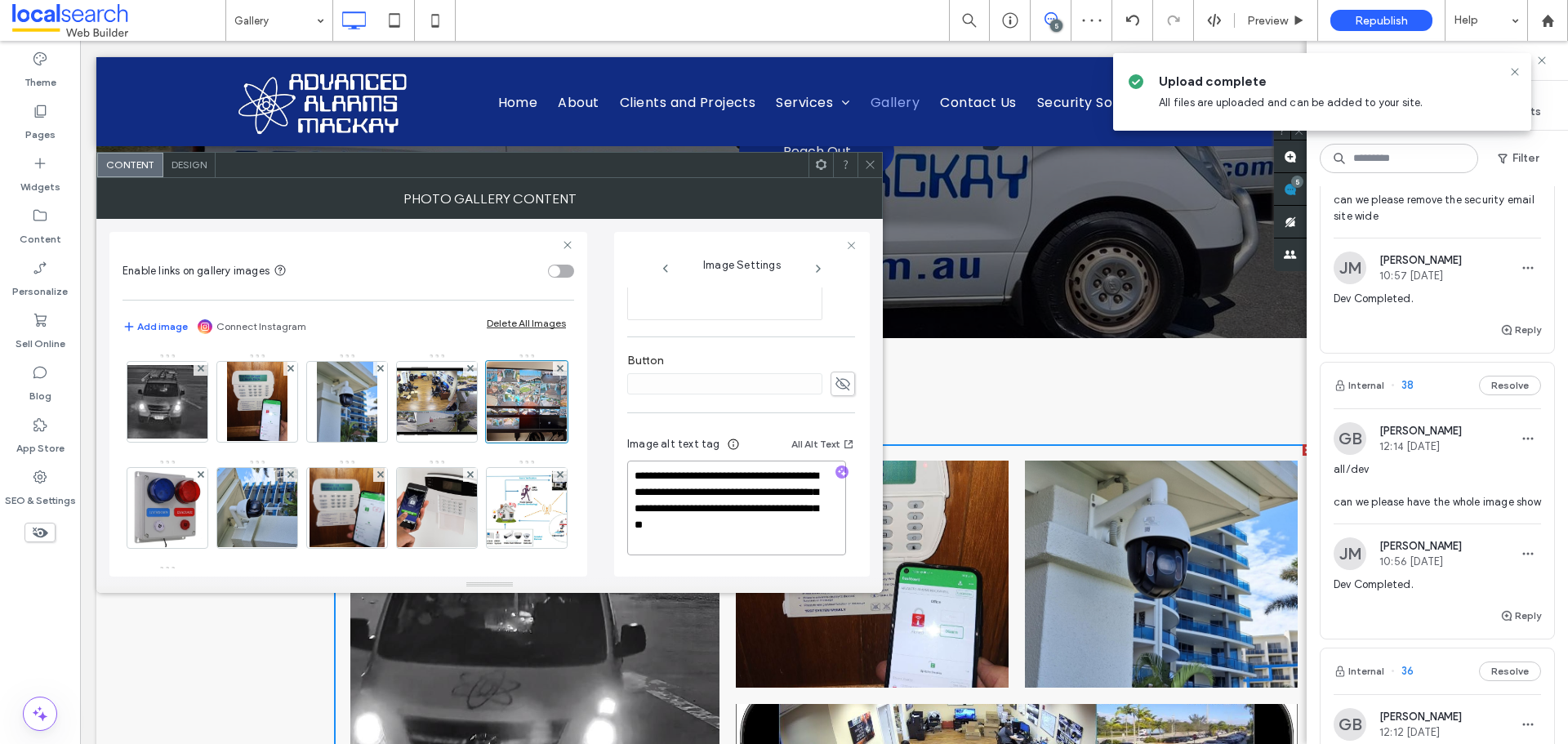
click at [777, 512] on textarea "**********" at bounding box center [736, 507] width 219 height 95
paste textarea "**********"
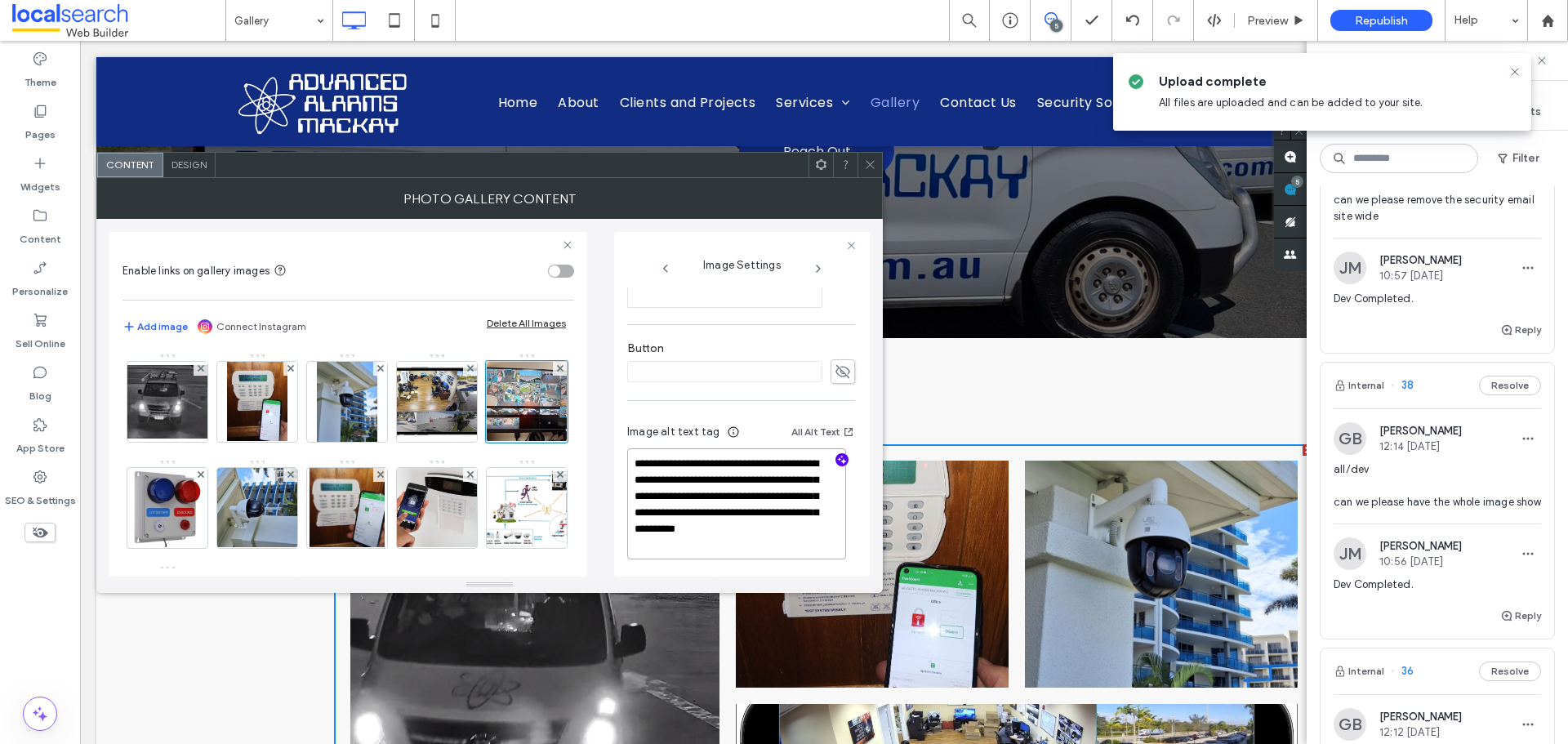
drag, startPoint x: 663, startPoint y: 538, endPoint x: 754, endPoint y: 495, distance: 100.6
click at [754, 495] on textarea "**********" at bounding box center [736, 504] width 219 height 111
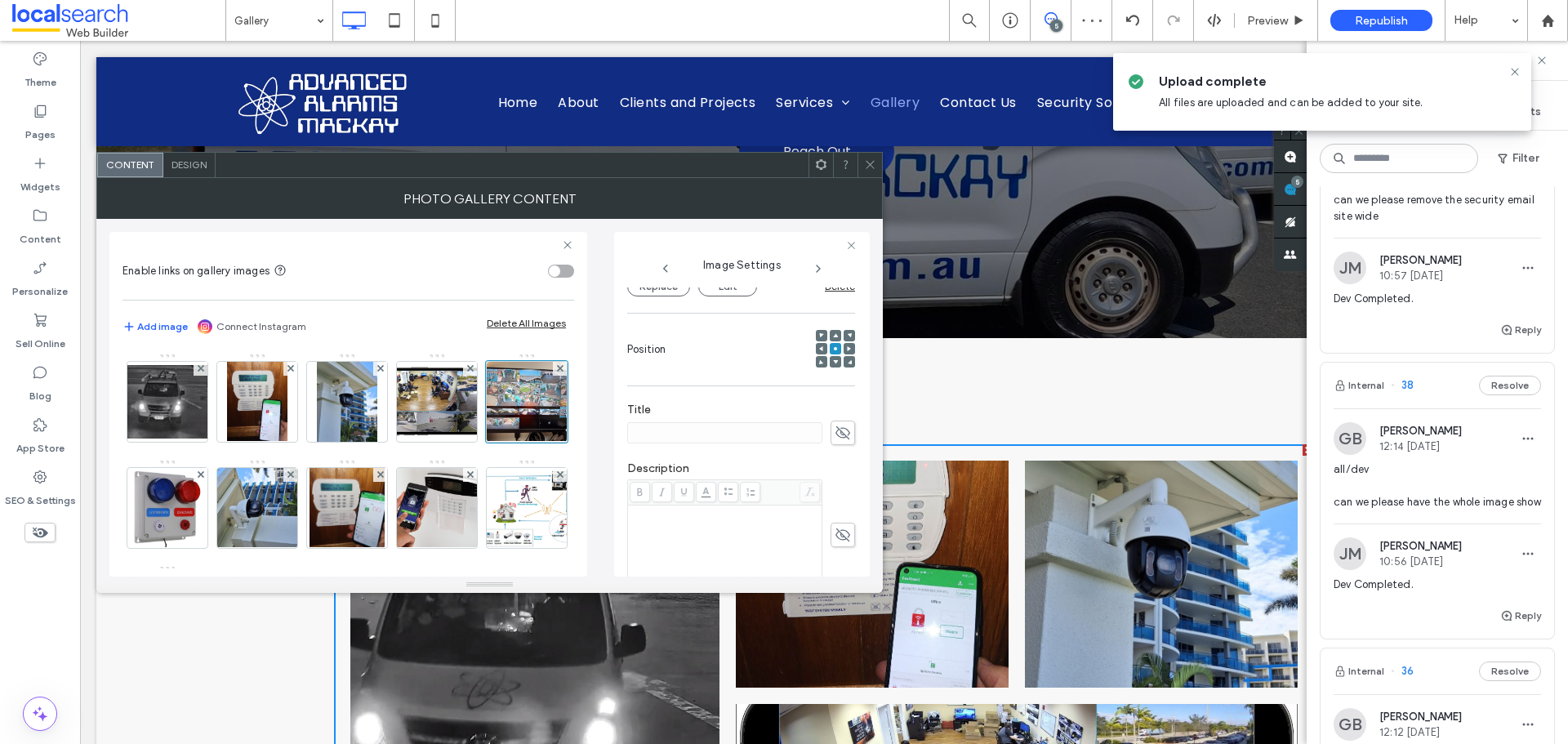
scroll to position [0, 0]
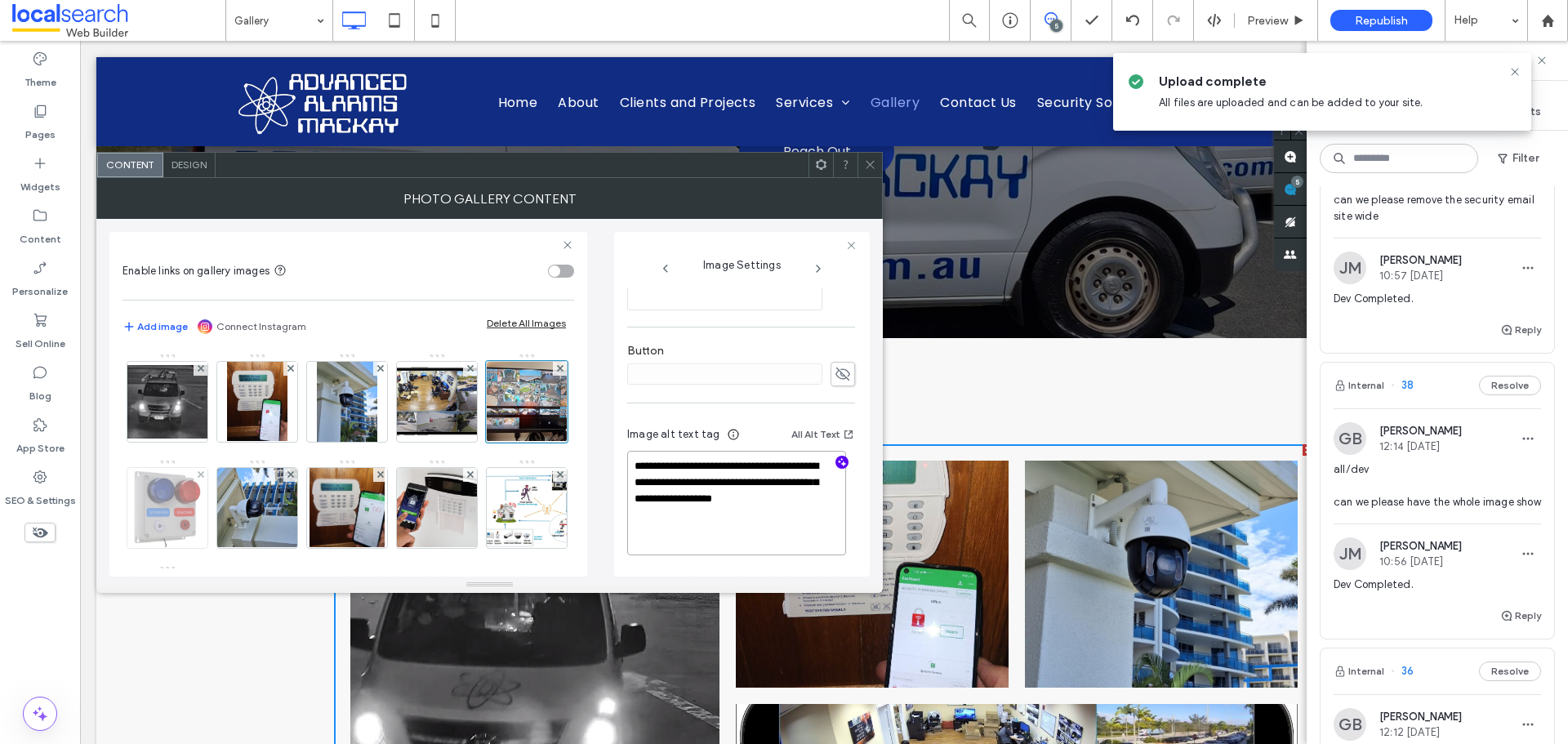
type textarea "**********"
click at [205, 514] on img at bounding box center [167, 508] width 75 height 80
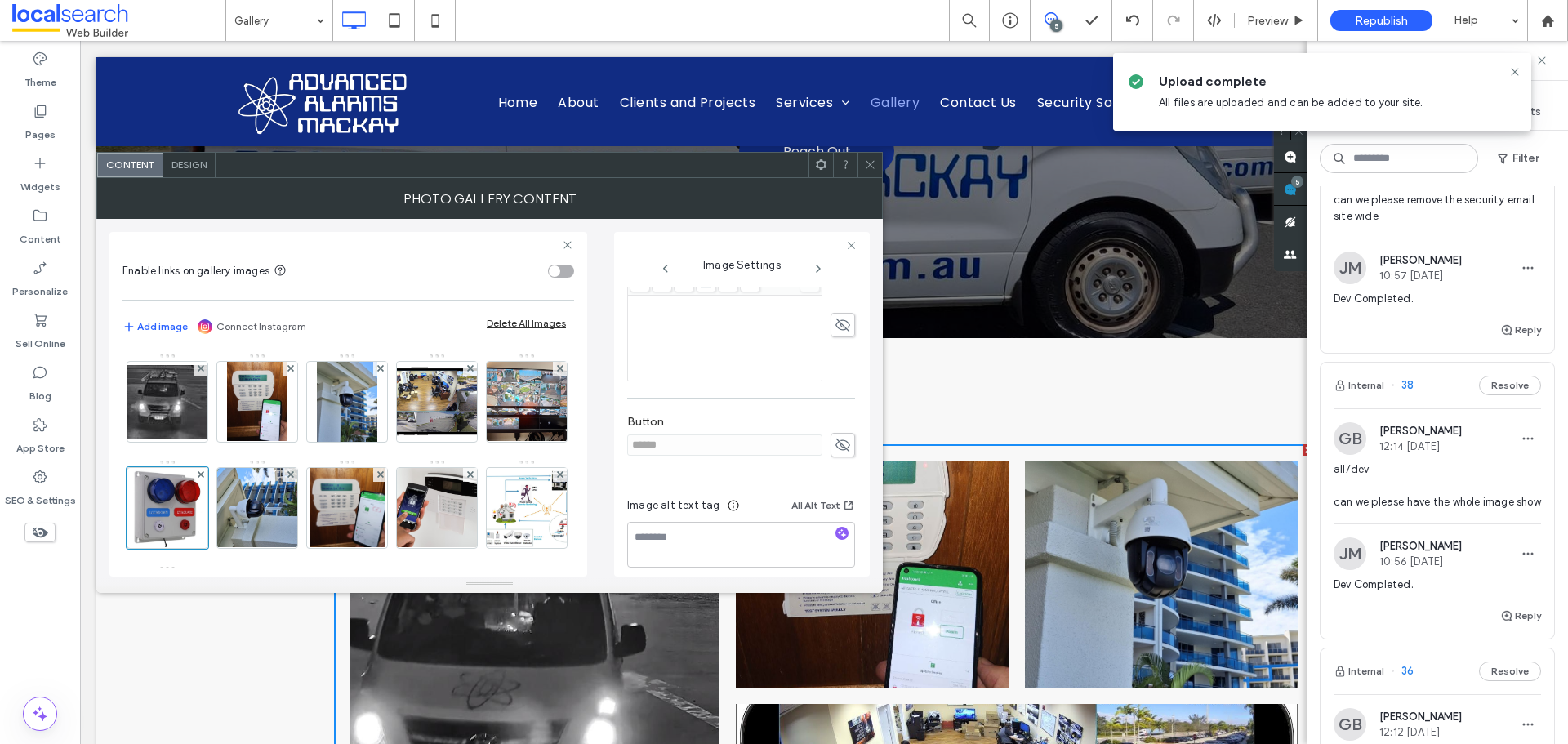
click at [841, 436] on icon at bounding box center [843, 445] width 16 height 18
click at [787, 433] on label "Add link to button" at bounding box center [735, 442] width 217 height 30
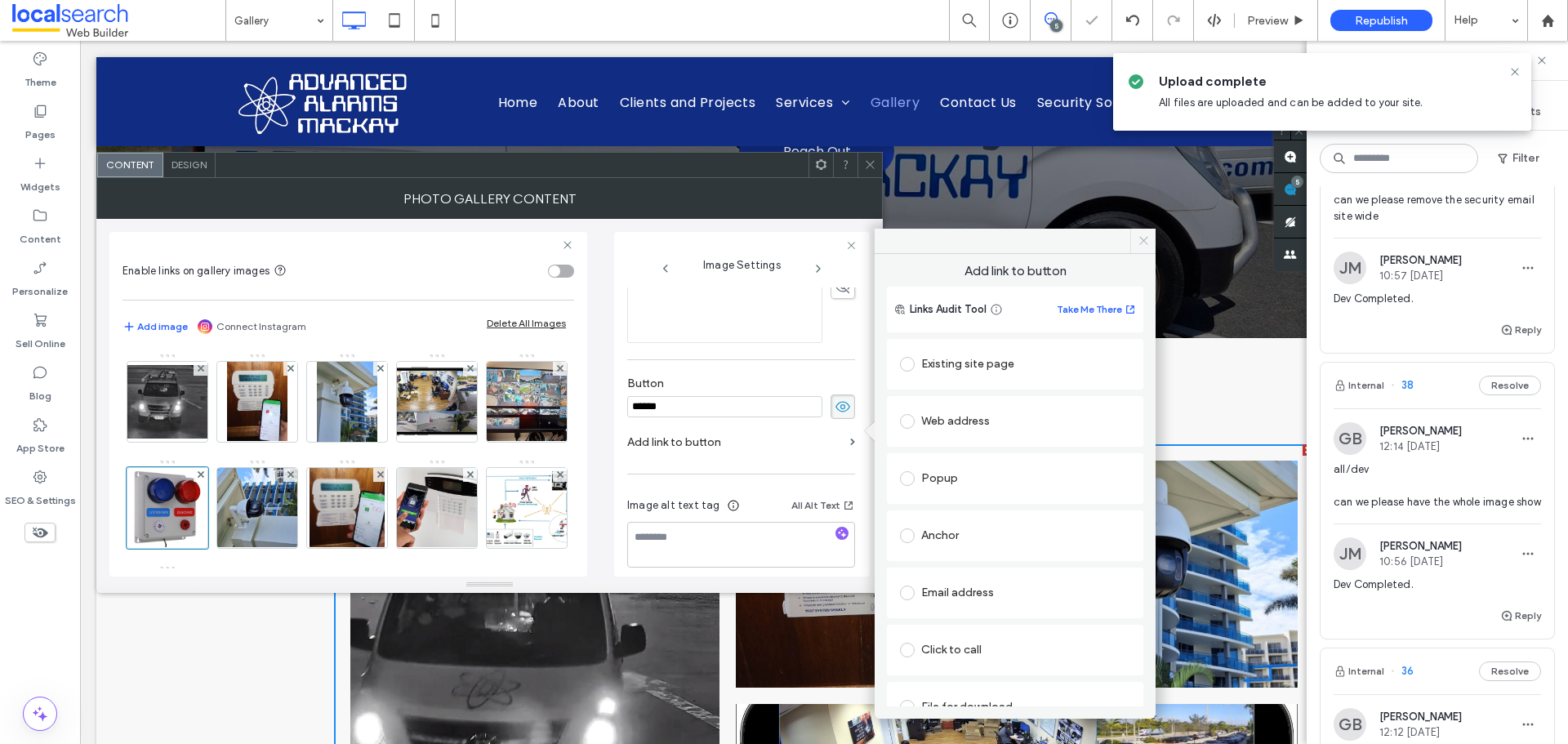
click at [1144, 239] on icon at bounding box center [1144, 240] width 12 height 12
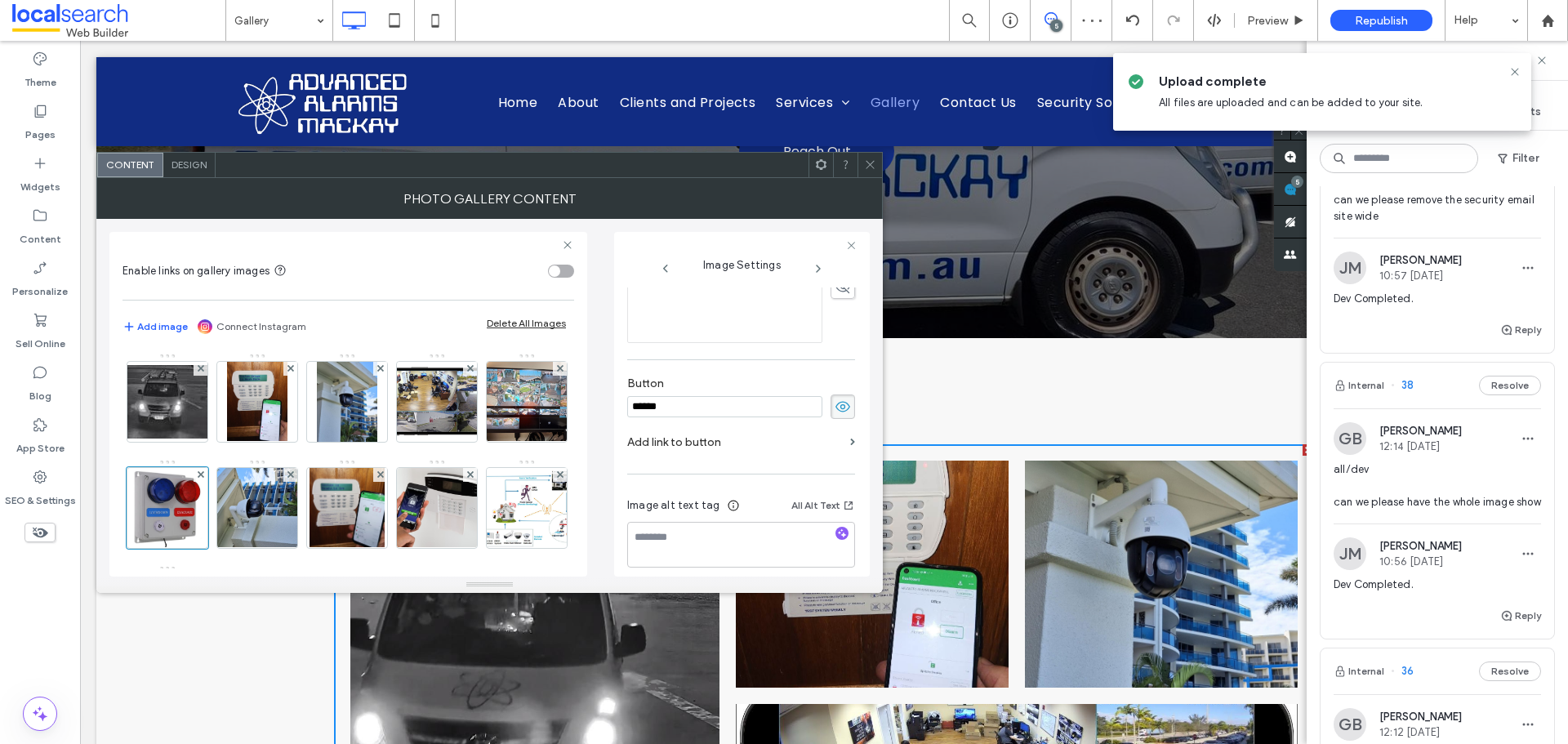
click at [765, 380] on label "Button" at bounding box center [741, 385] width 228 height 18
click at [756, 396] on input "******" at bounding box center [724, 407] width 195 height 21
click at [789, 376] on label "Button" at bounding box center [741, 385] width 228 height 18
click at [836, 401] on use at bounding box center [843, 406] width 15 height 10
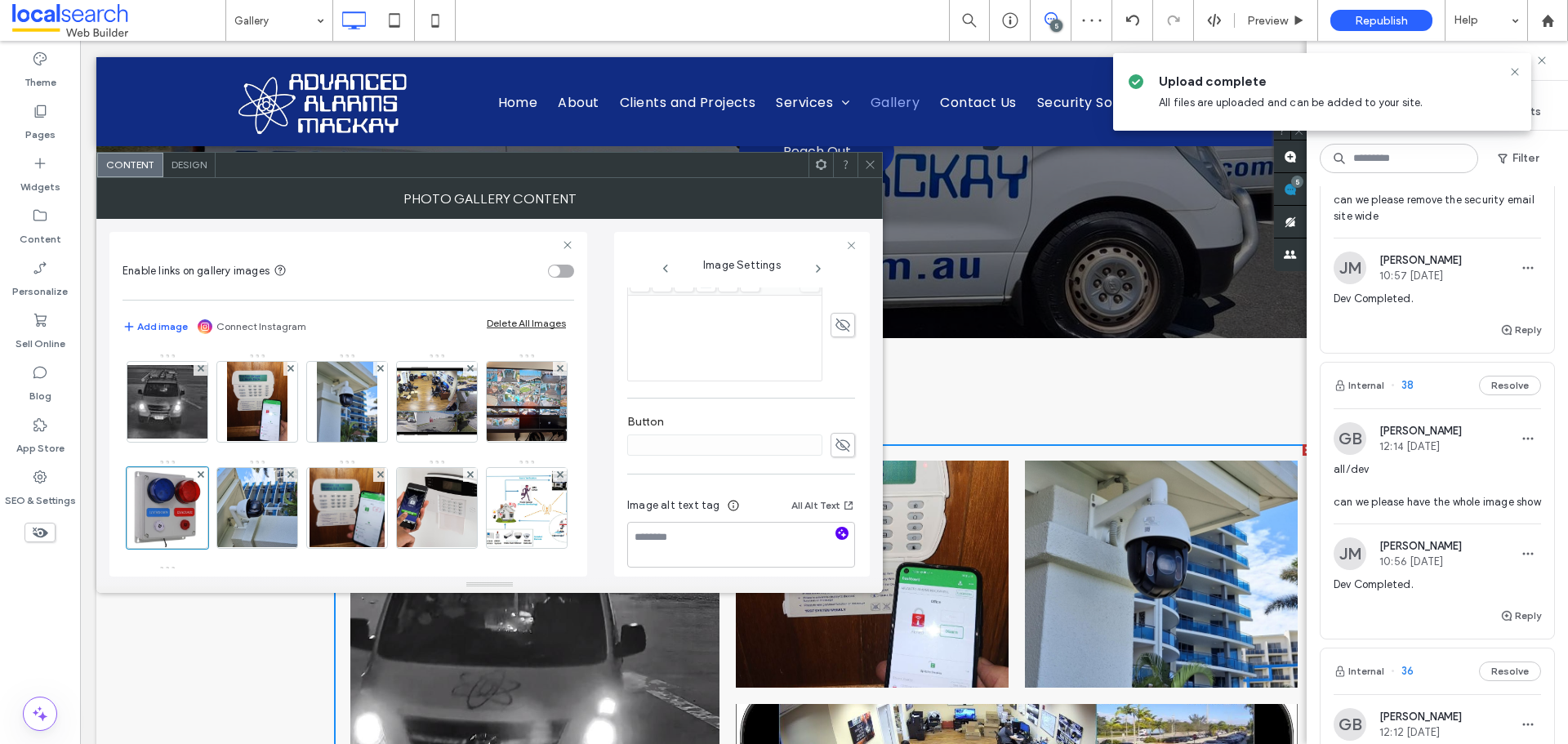
drag, startPoint x: 841, startPoint y: 525, endPoint x: 832, endPoint y: 525, distance: 9.0
click at [836, 527] on div at bounding box center [842, 535] width 26 height 16
click at [837, 527] on icon "button" at bounding box center [842, 532] width 11 height 11
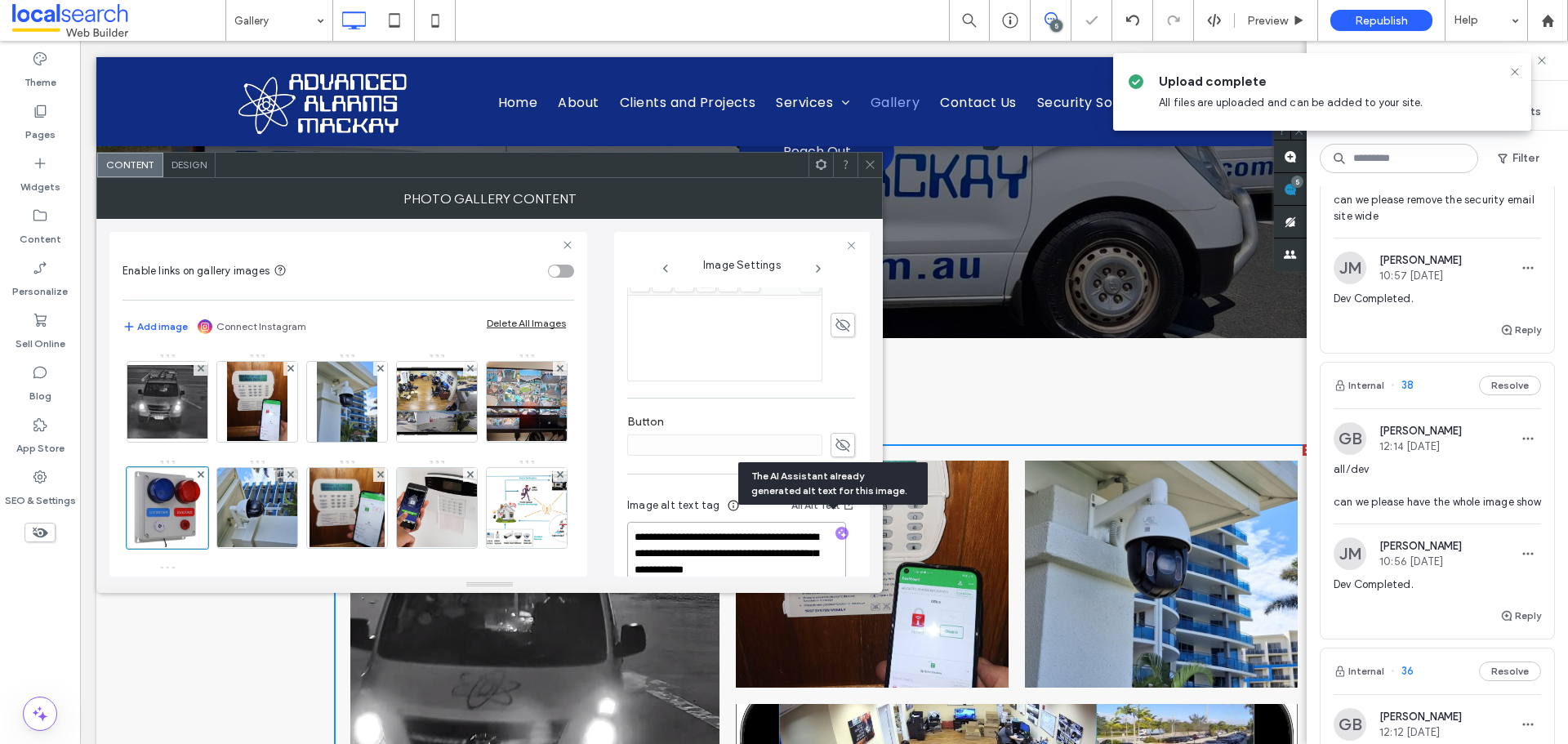
click at [720, 541] on textarea "**********" at bounding box center [736, 561] width 219 height 78
paste textarea "**********"
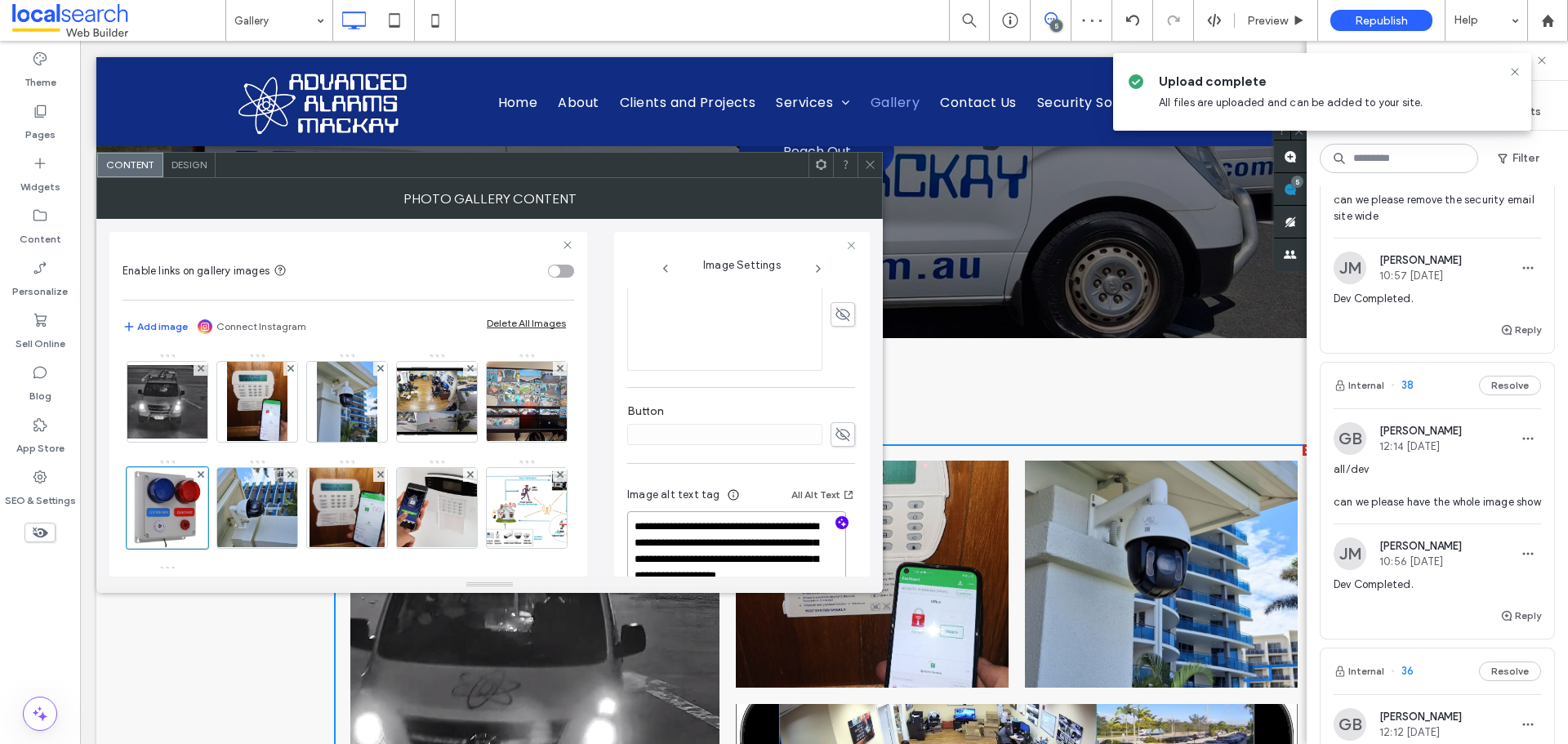
type textarea "**********"
click at [646, 472] on div "**********" at bounding box center [741, 548] width 228 height 153
click at [311, 528] on img at bounding box center [257, 508] width 107 height 80
click at [835, 431] on icon at bounding box center [843, 433] width 16 height 18
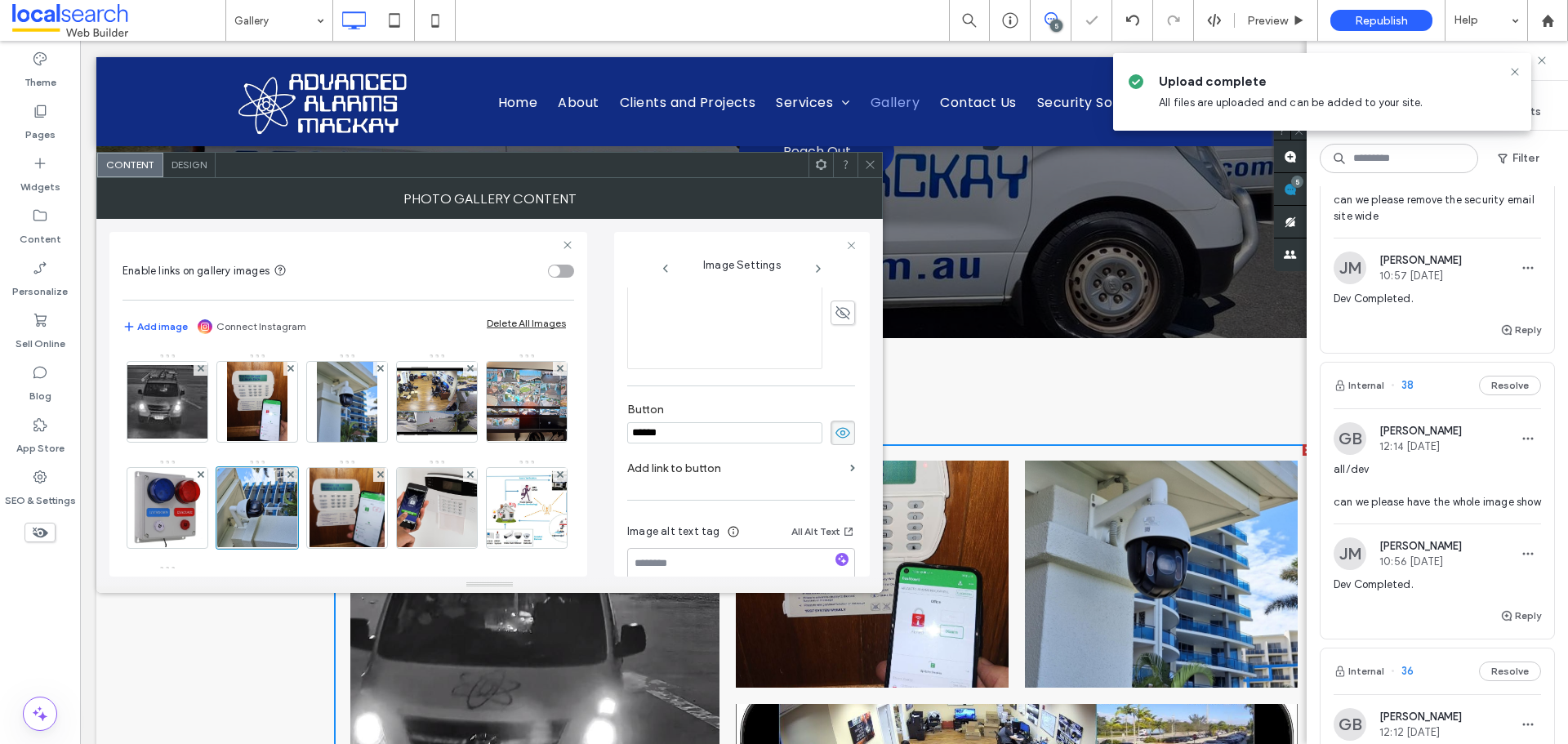
scroll to position [421, 0]
click at [732, 429] on input "******" at bounding box center [724, 422] width 195 height 21
click at [836, 423] on use at bounding box center [843, 421] width 15 height 10
click at [739, 540] on textarea at bounding box center [741, 532] width 228 height 46
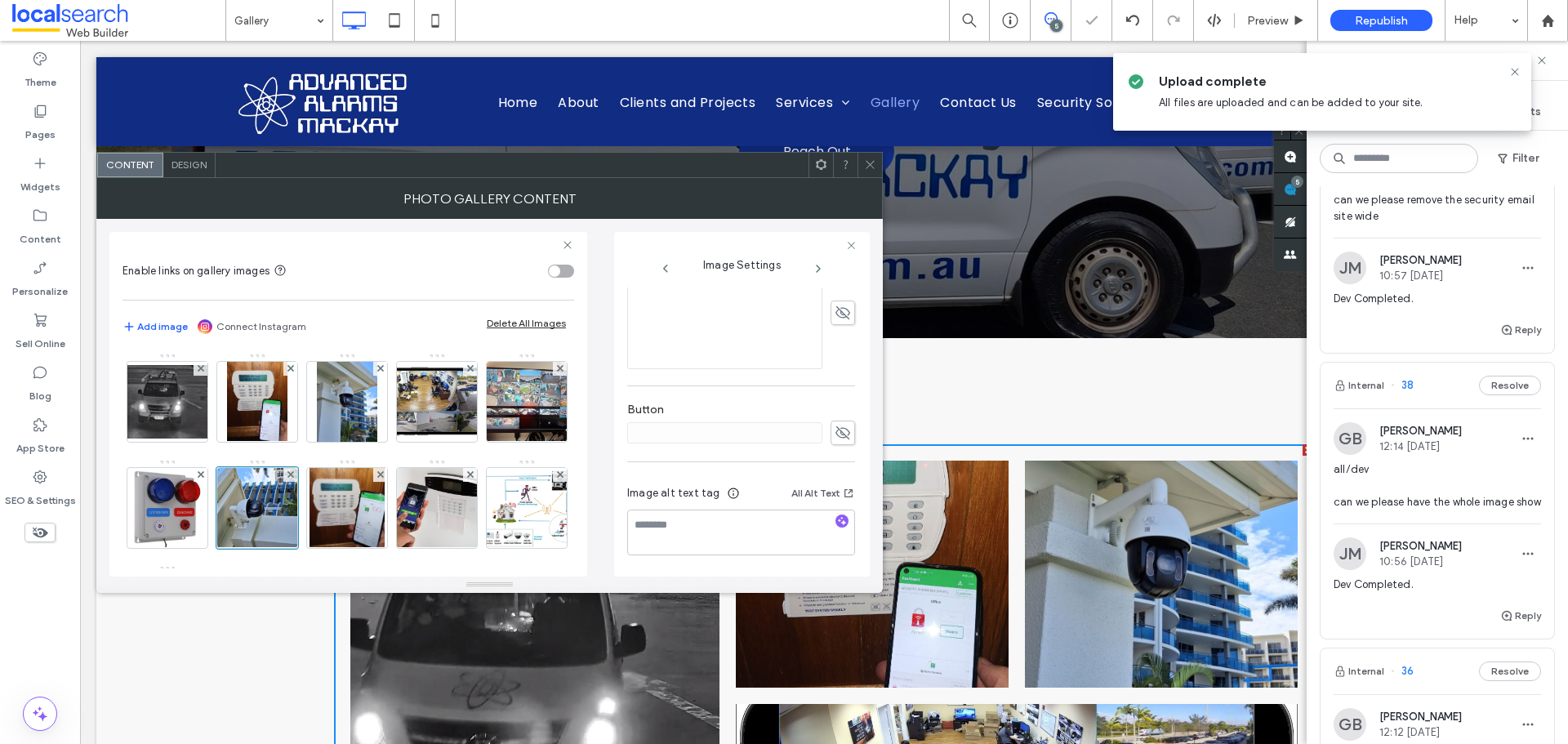
click at [840, 527] on div at bounding box center [842, 522] width 26 height 16
click at [838, 521] on use "button" at bounding box center [842, 520] width 9 height 9
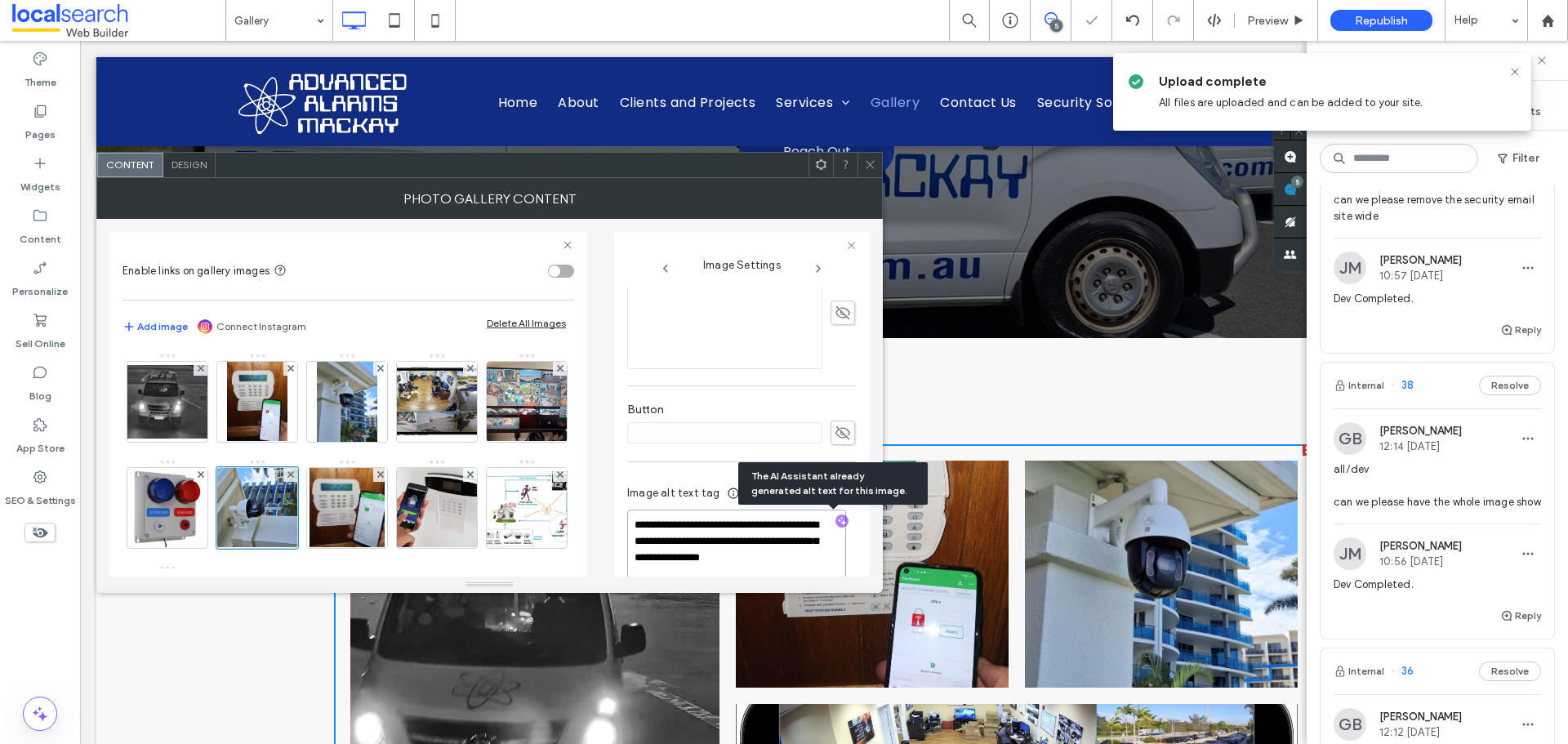
click at [752, 544] on textarea "**********" at bounding box center [736, 549] width 219 height 78
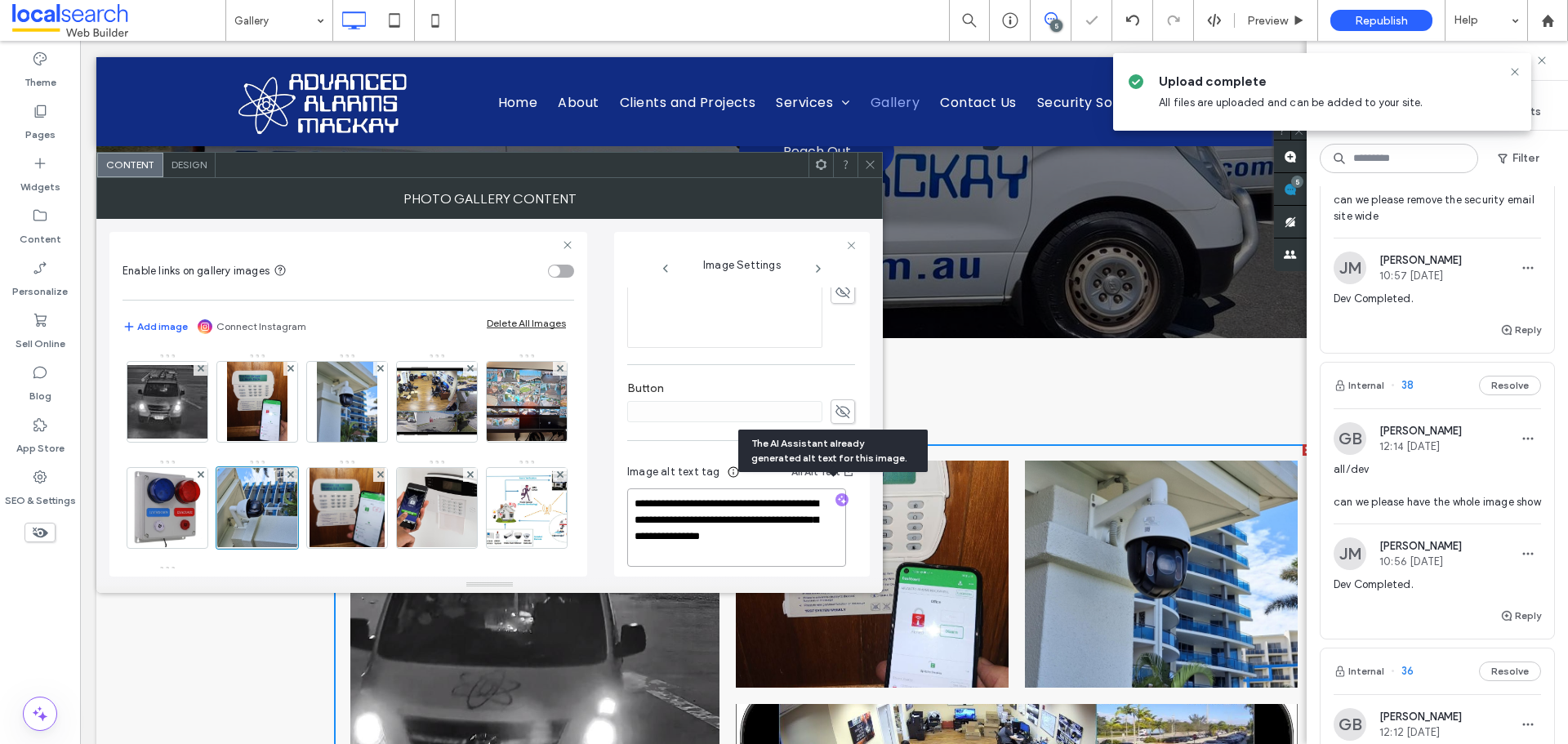
scroll to position [443, 0]
click at [753, 539] on textarea "**********" at bounding box center [736, 516] width 219 height 78
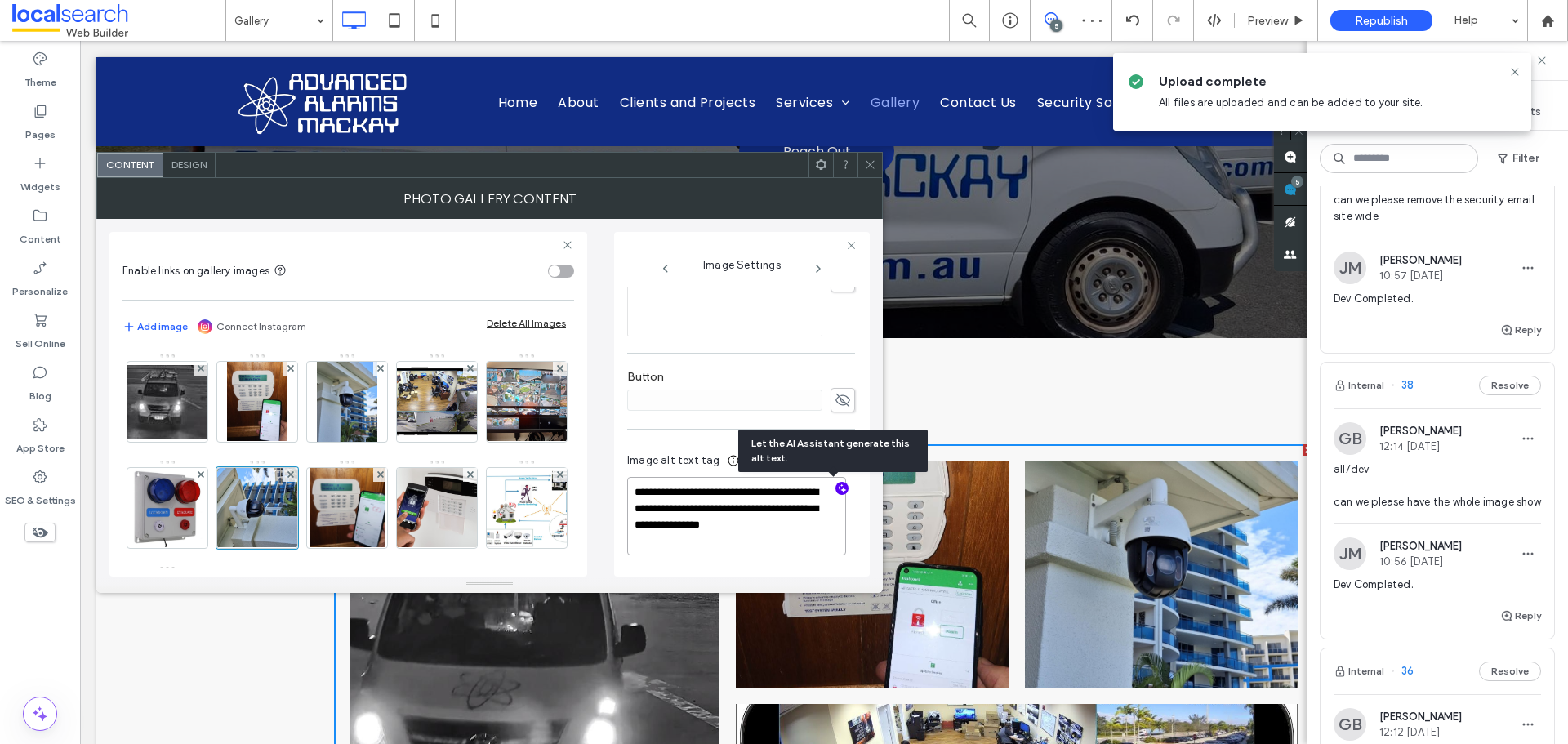
paste textarea "**********"
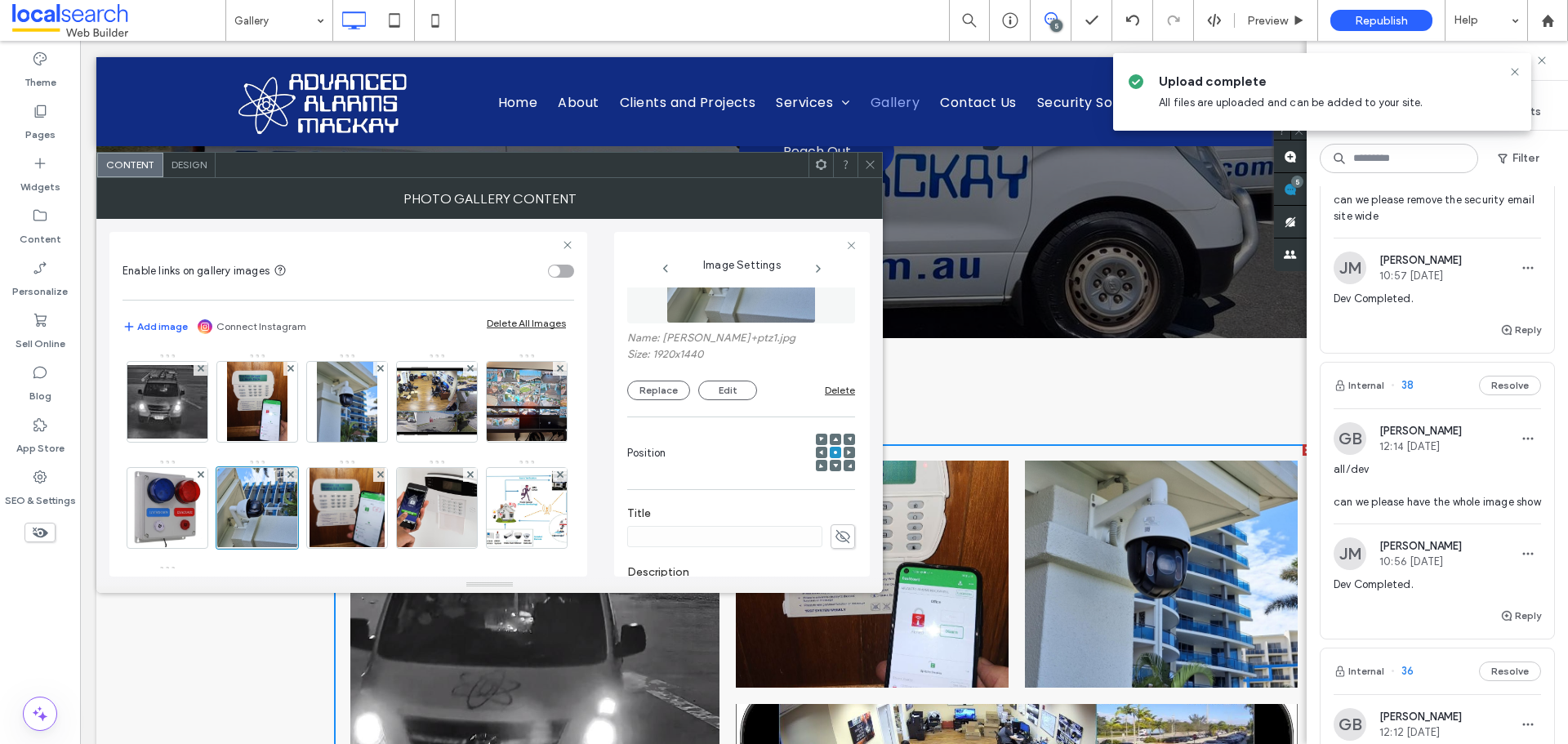
scroll to position [0, 0]
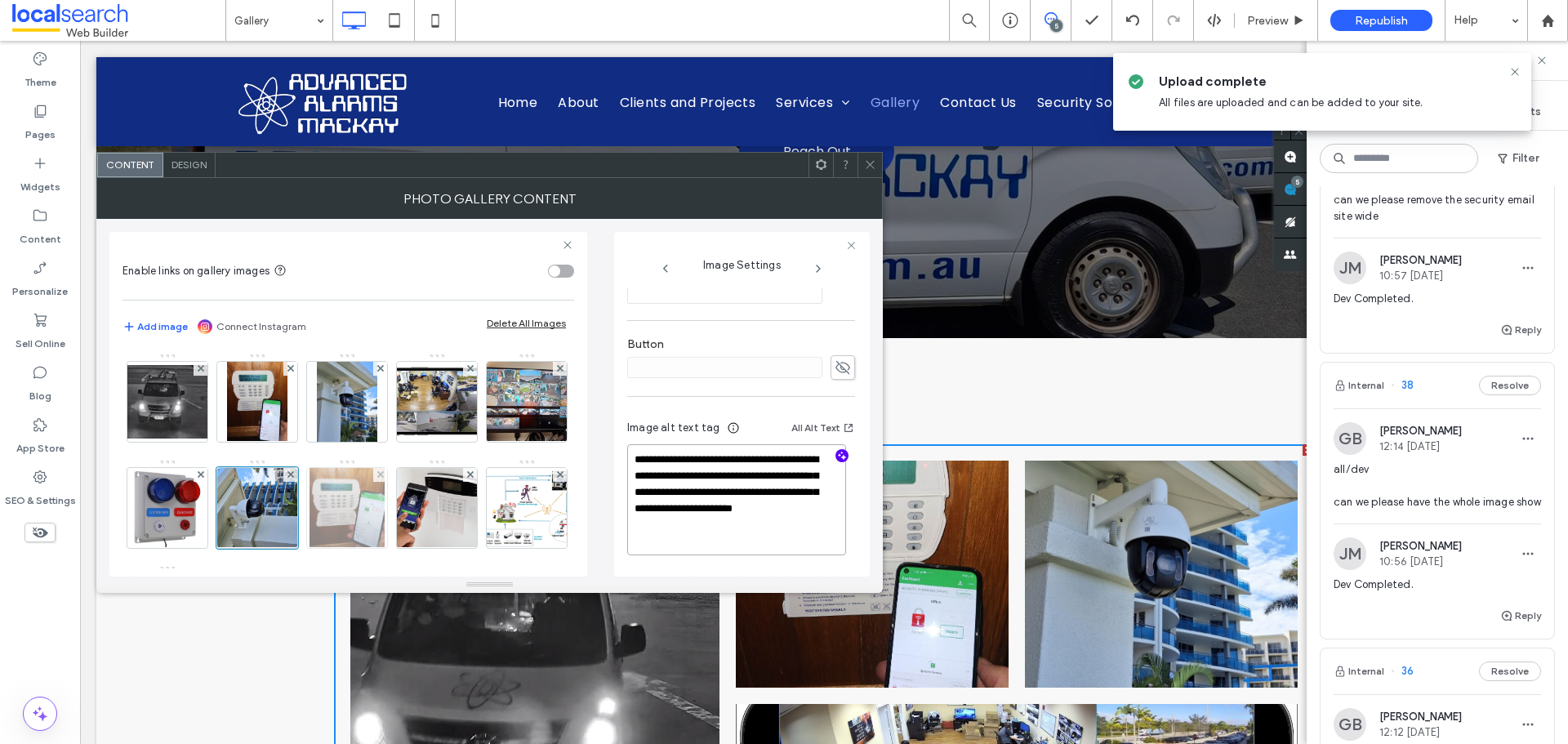
type textarea "**********"
click at [386, 516] on img at bounding box center [348, 508] width 76 height 80
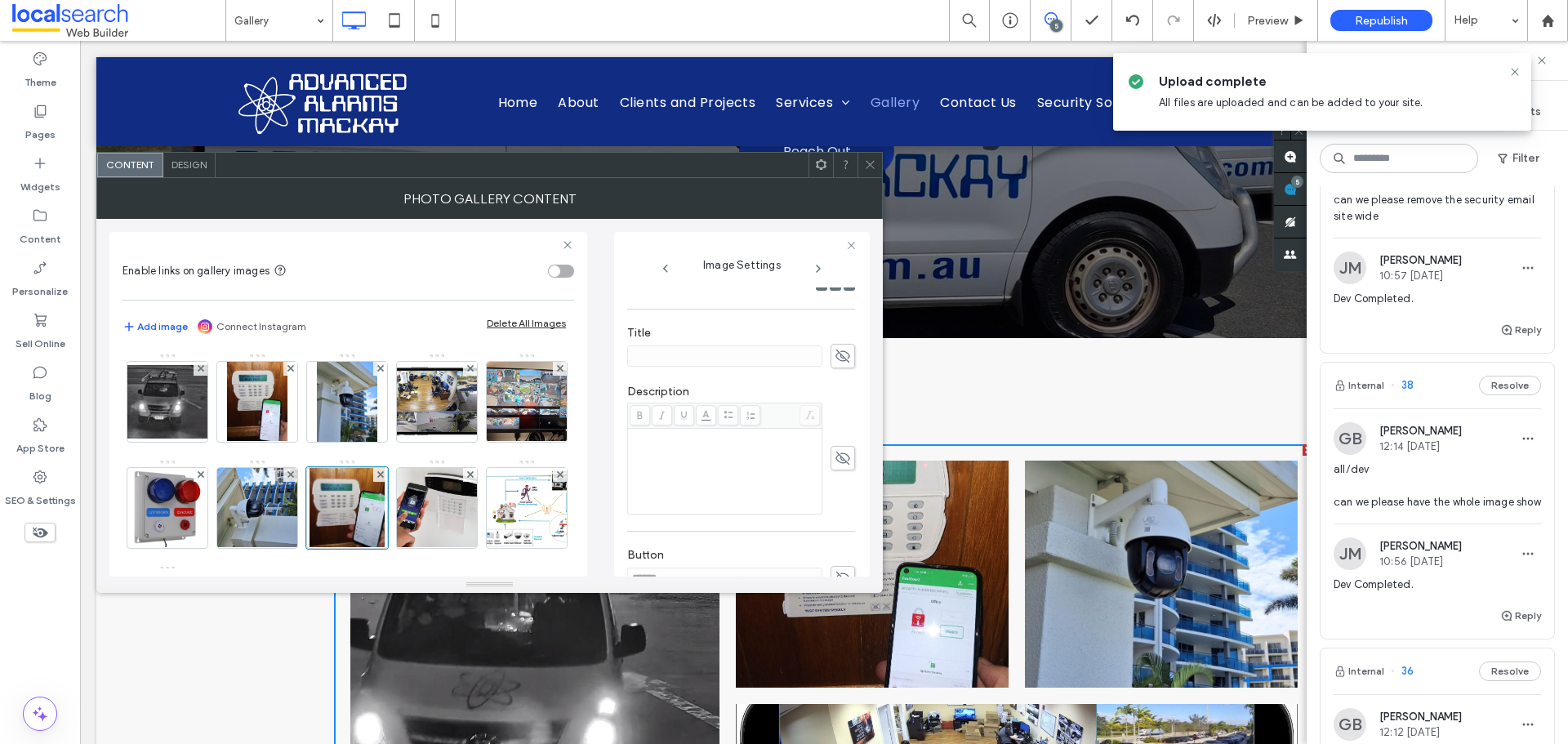
scroll to position [411, 0]
click at [837, 424] on icon at bounding box center [843, 433] width 16 height 18
click at [762, 429] on input "******" at bounding box center [724, 433] width 195 height 21
click at [836, 431] on use at bounding box center [843, 433] width 15 height 10
click at [837, 522] on icon "button" at bounding box center [842, 520] width 11 height 11
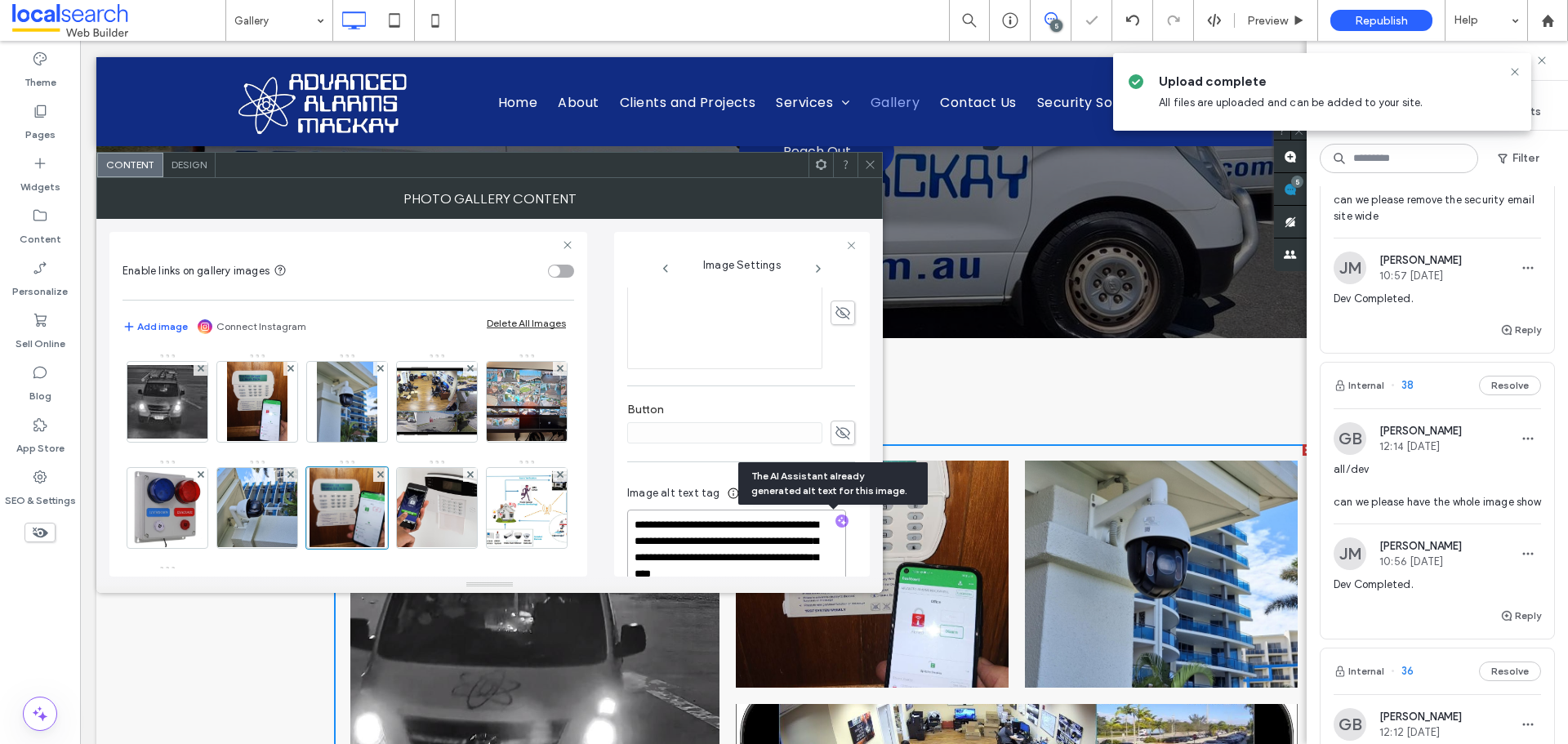
click at [758, 538] on textarea "**********" at bounding box center [736, 557] width 219 height 95
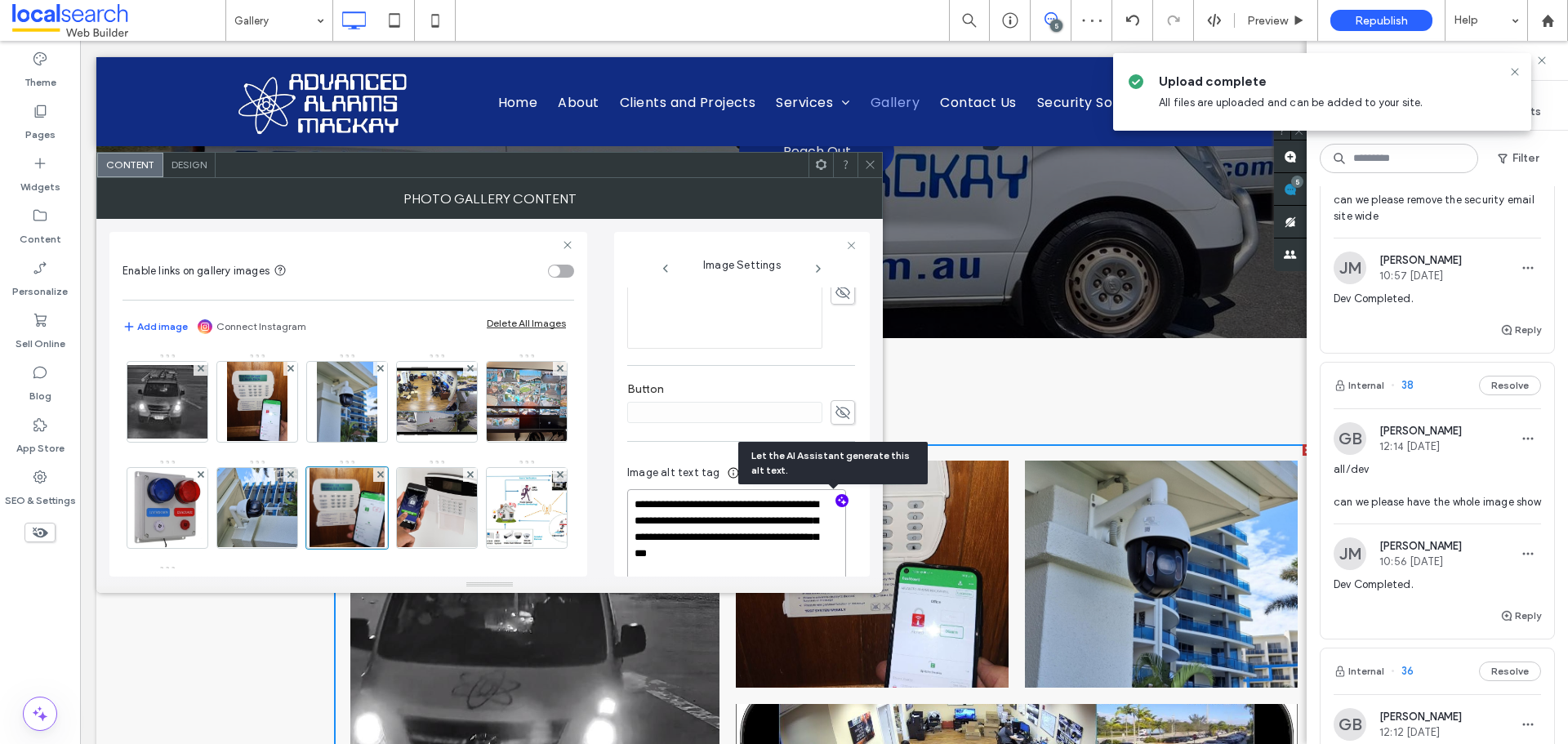
paste textarea "**********"
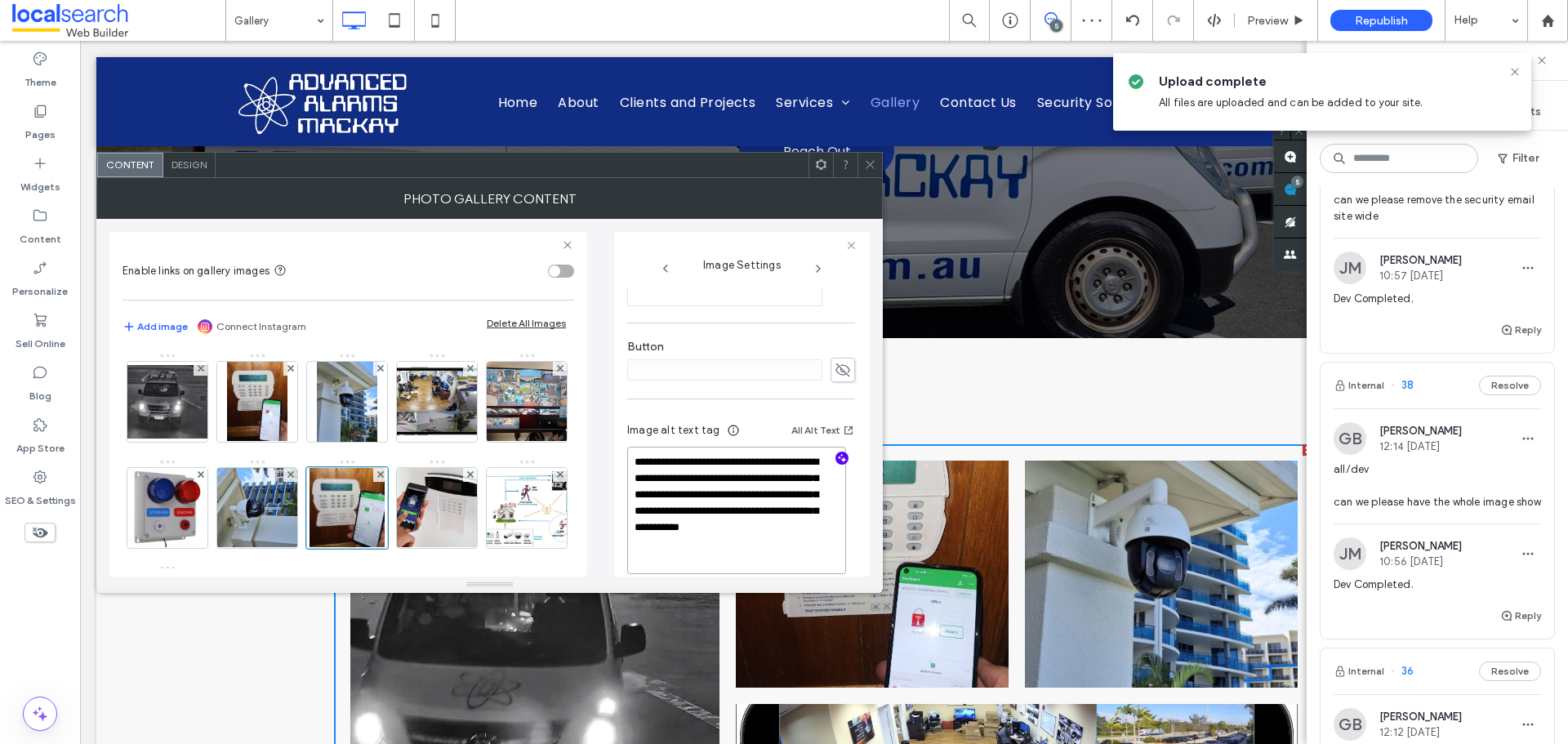
scroll to position [493, 0]
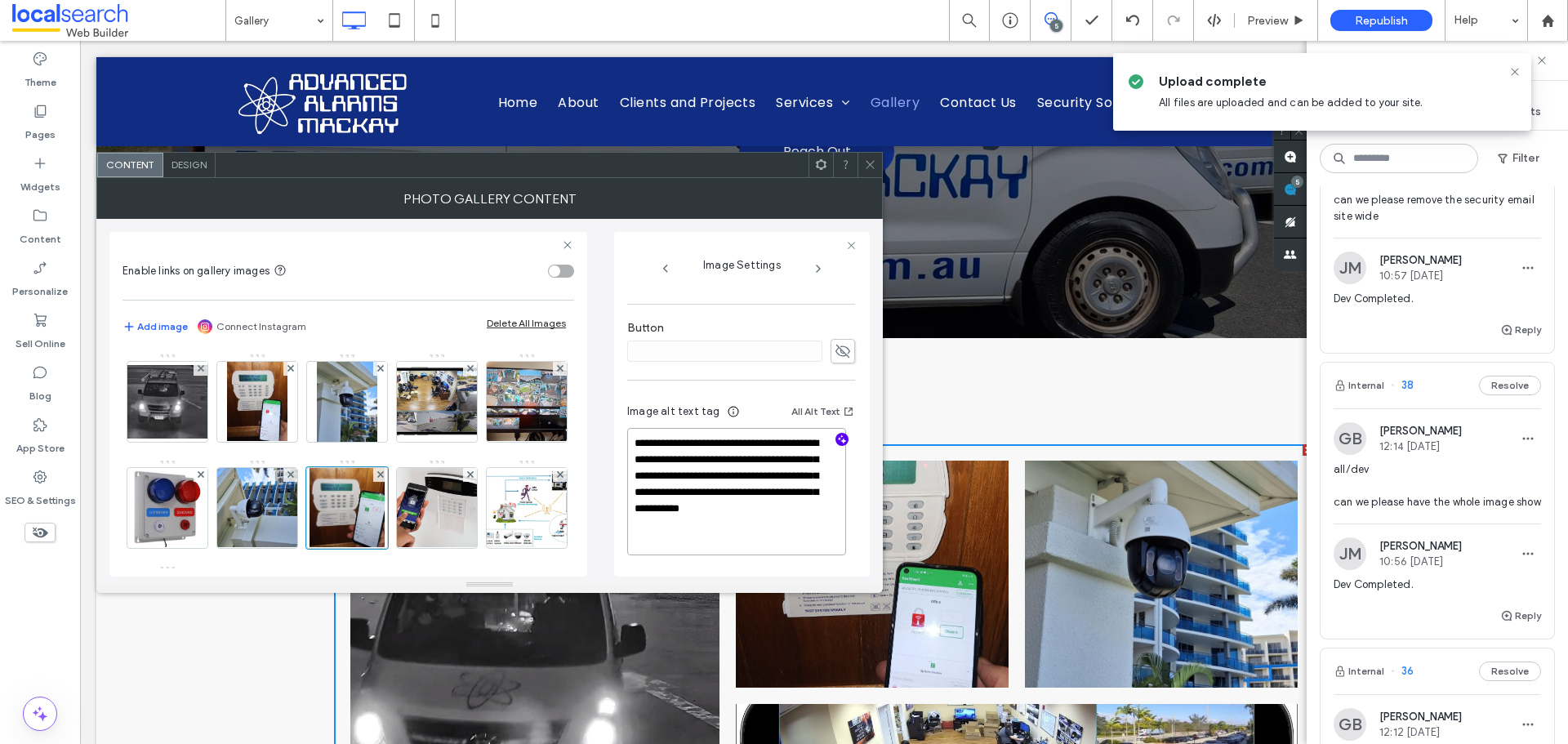
drag, startPoint x: 761, startPoint y: 471, endPoint x: 701, endPoint y: 505, distance: 69.0
click at [701, 505] on textarea "**********" at bounding box center [736, 492] width 219 height 127
click at [748, 465] on textarea "**********" at bounding box center [736, 492] width 219 height 127
drag, startPoint x: 759, startPoint y: 474, endPoint x: 700, endPoint y: 502, distance: 65.3
click at [700, 502] on textarea "**********" at bounding box center [736, 492] width 219 height 127
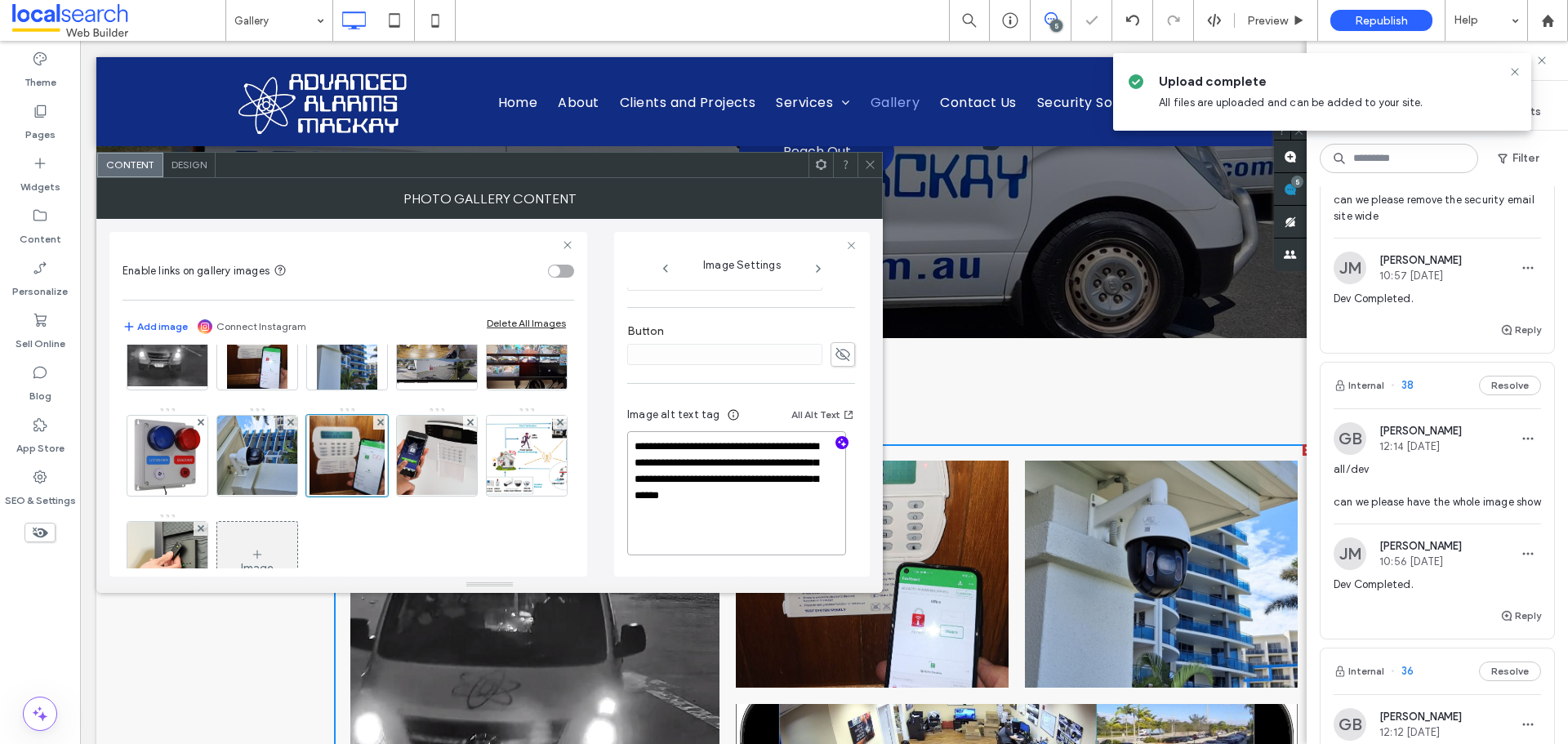
scroll to position [113, 0]
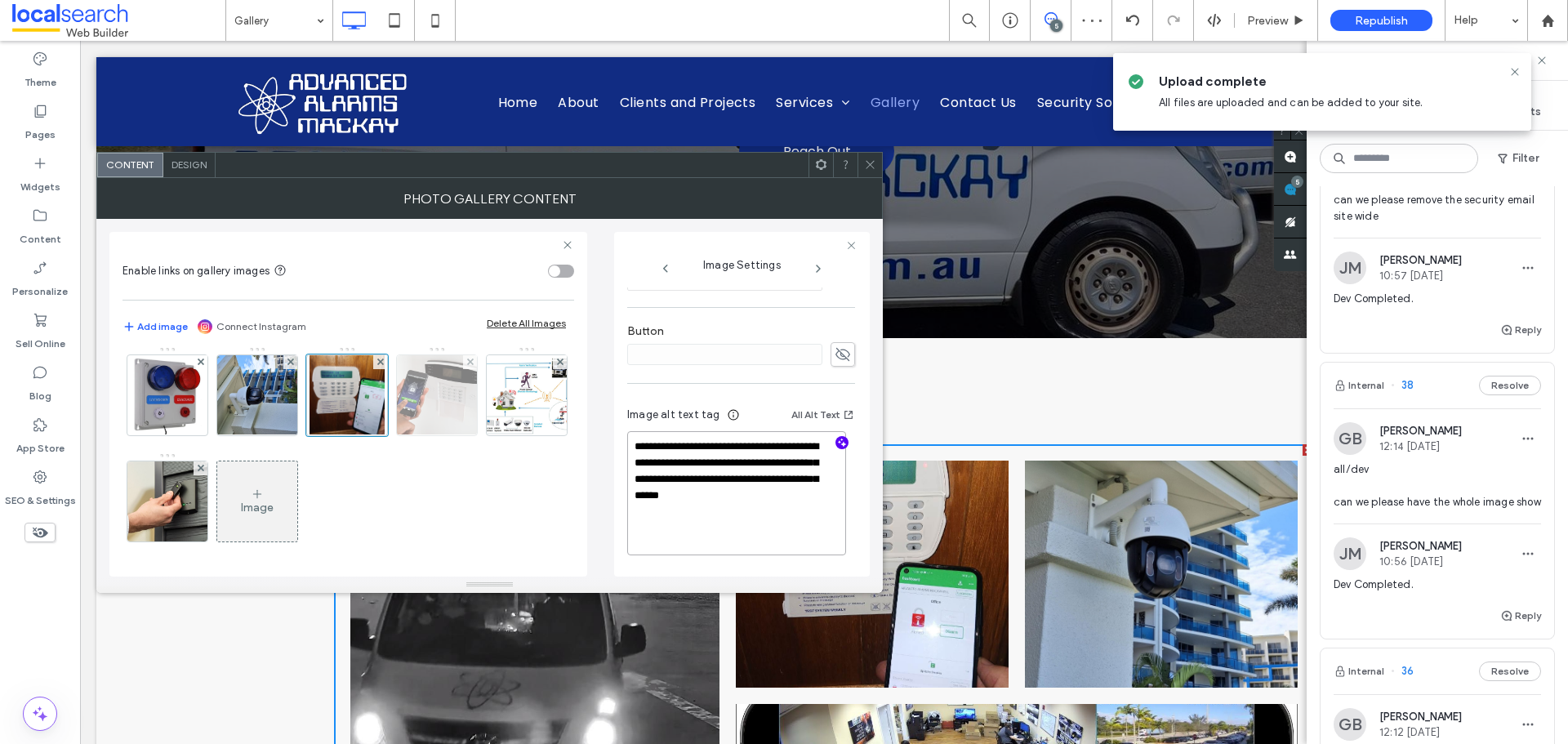
type textarea "**********"
click at [376, 435] on img at bounding box center [436, 395] width 121 height 80
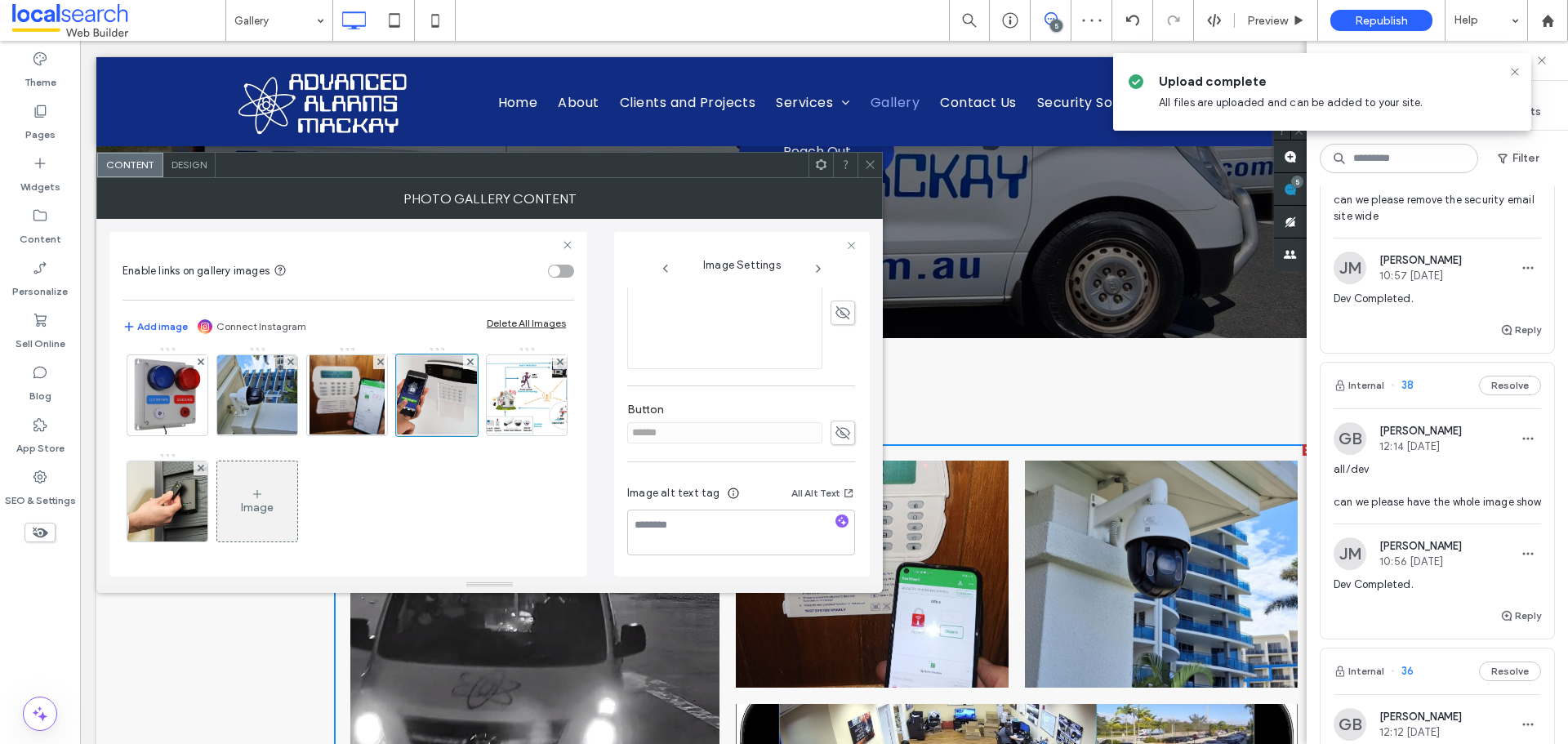
click at [836, 433] on use at bounding box center [843, 433] width 15 height 13
click at [762, 435] on label "Add link to button" at bounding box center [735, 429] width 217 height 30
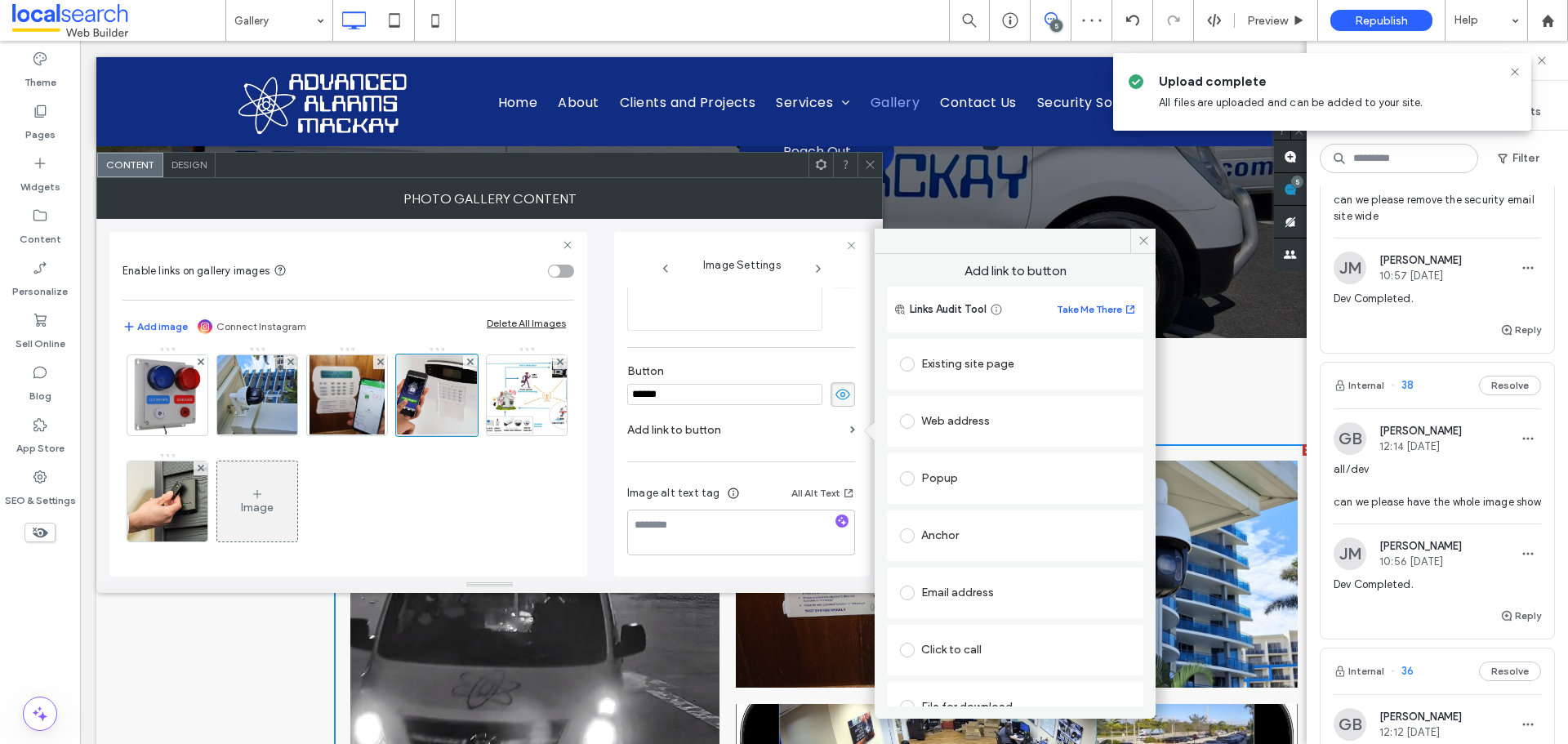
click at [808, 390] on input "******" at bounding box center [724, 395] width 195 height 21
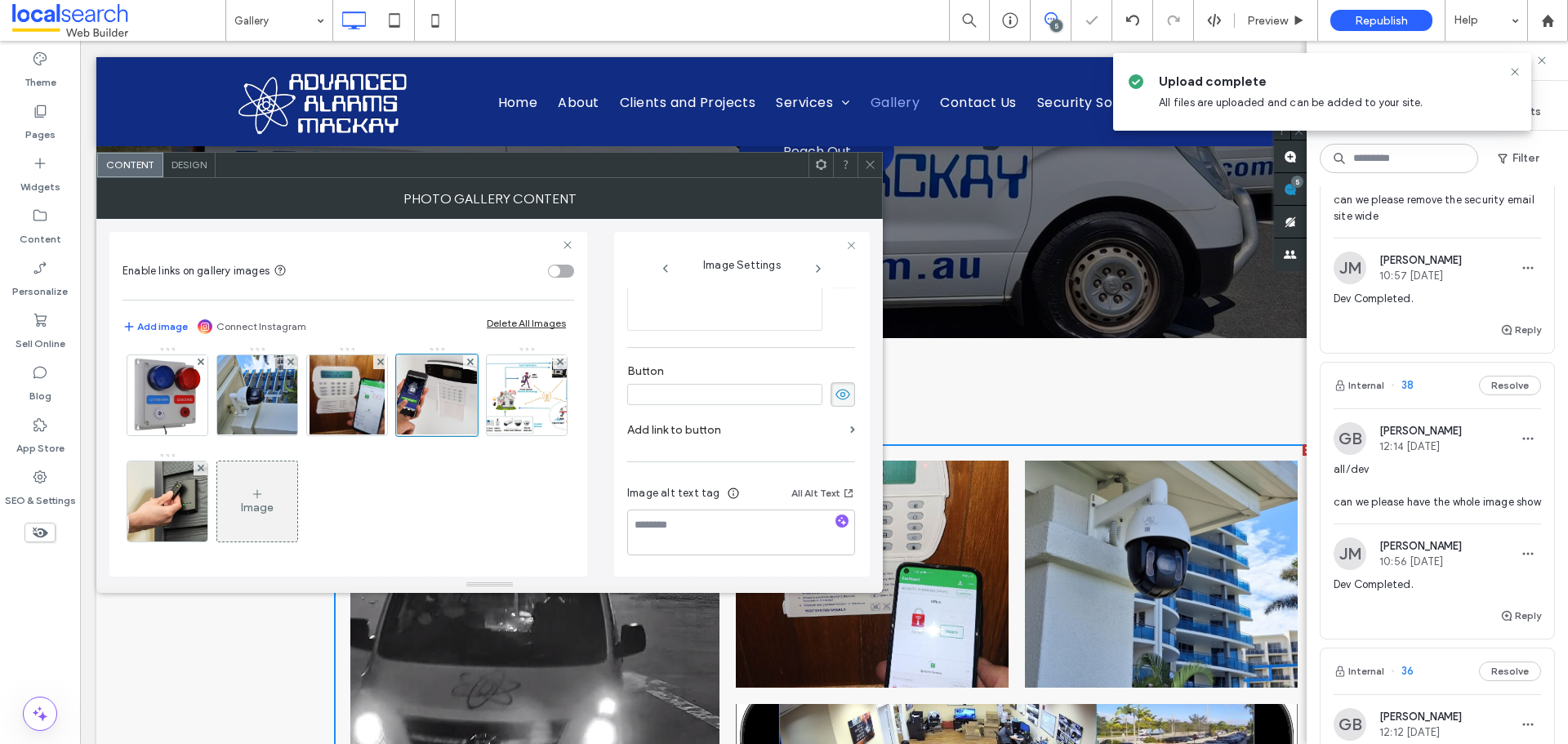
click at [838, 390] on use at bounding box center [843, 394] width 15 height 10
click at [688, 543] on textarea at bounding box center [741, 532] width 228 height 46
click at [837, 524] on icon "button" at bounding box center [842, 520] width 11 height 11
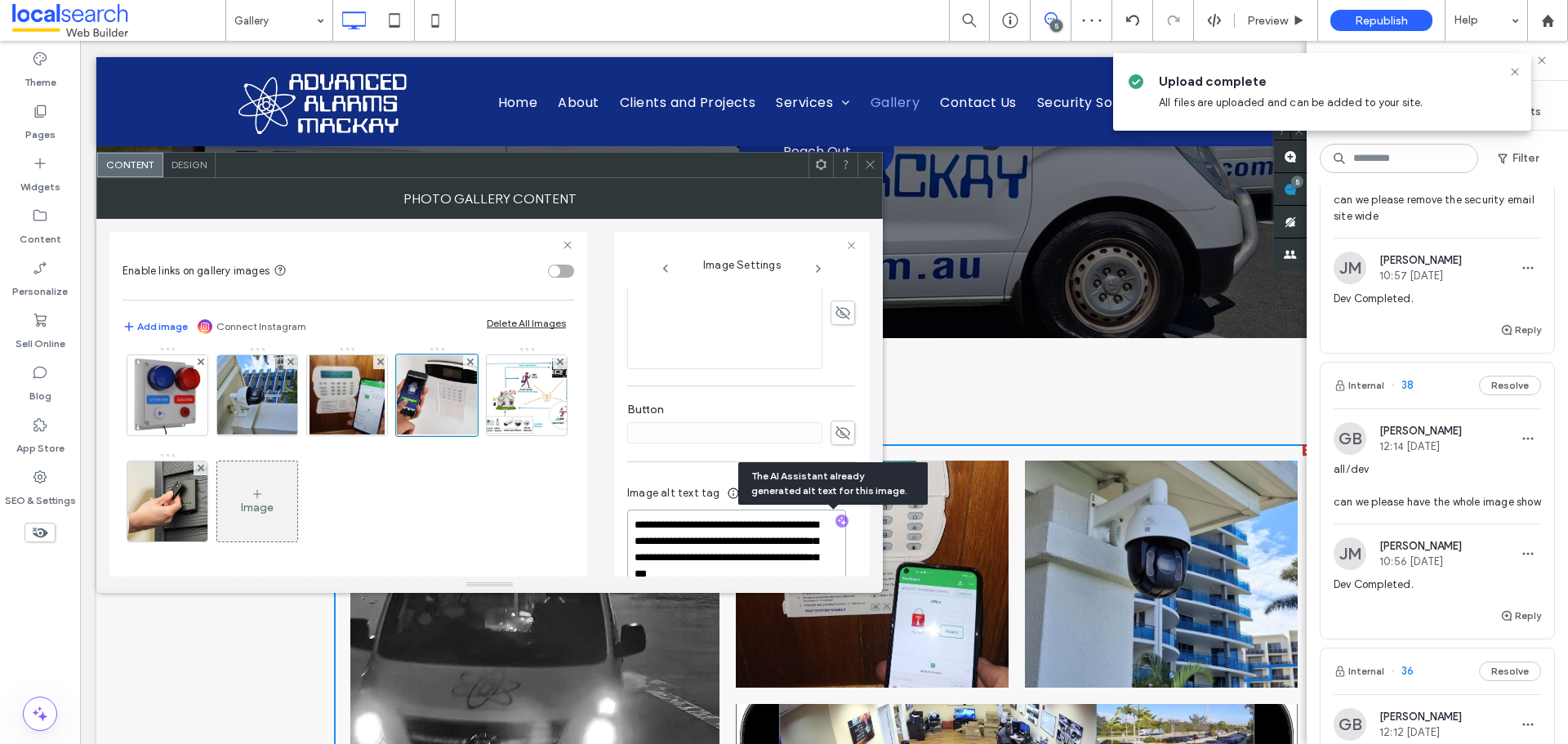
click at [738, 544] on textarea "**********" at bounding box center [736, 557] width 219 height 95
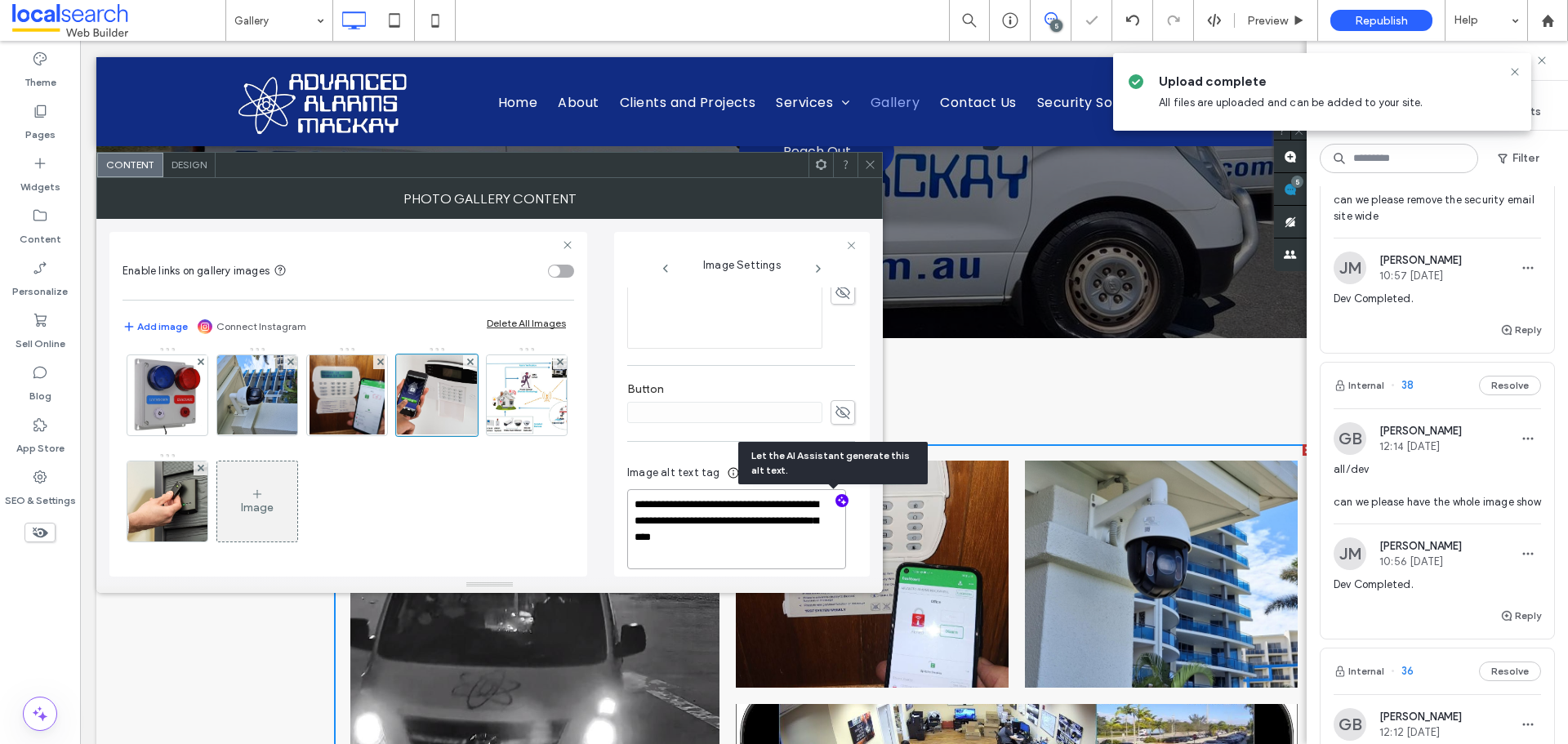
paste textarea "**********"
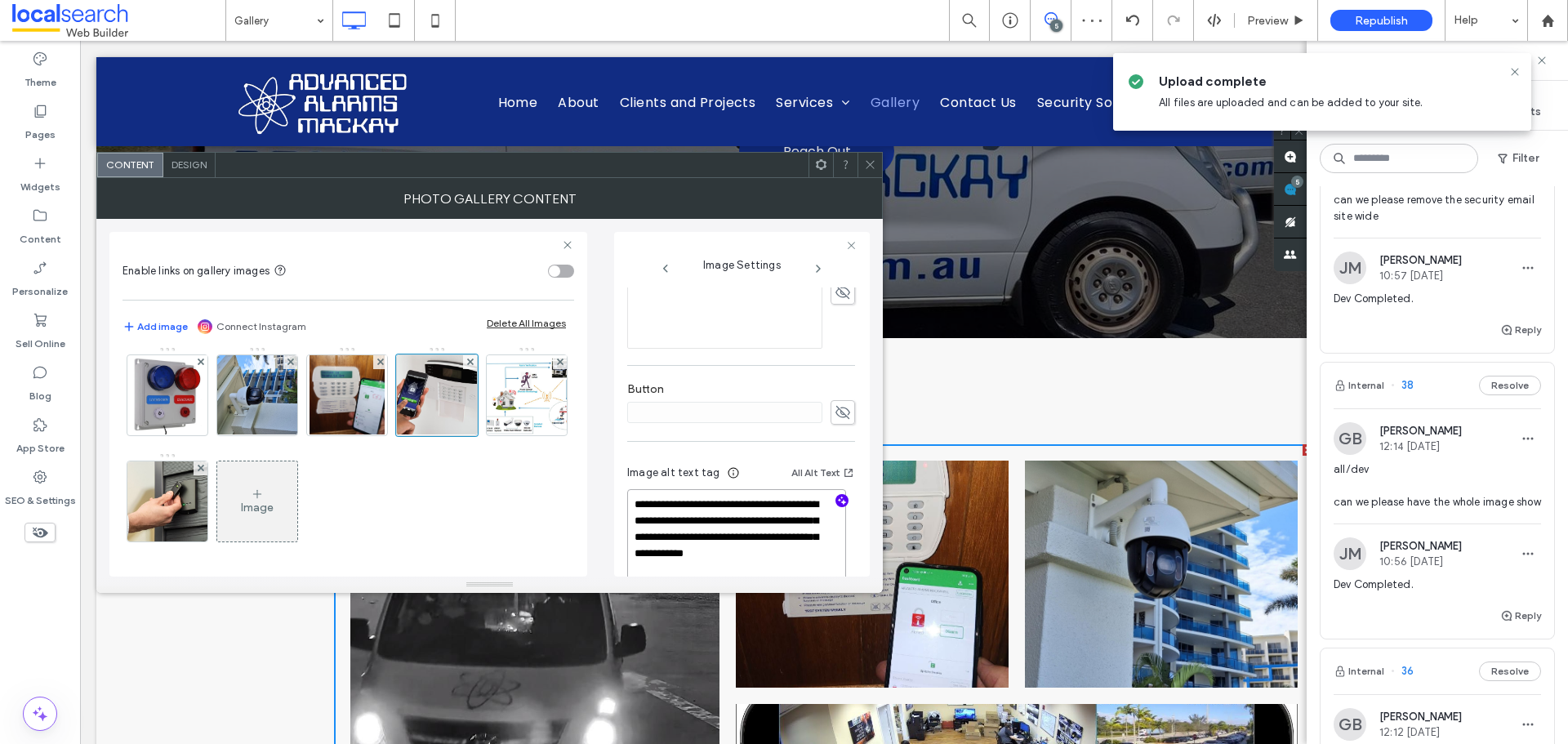
type textarea "**********"
click at [679, 442] on div "**********" at bounding box center [741, 230] width 228 height 747
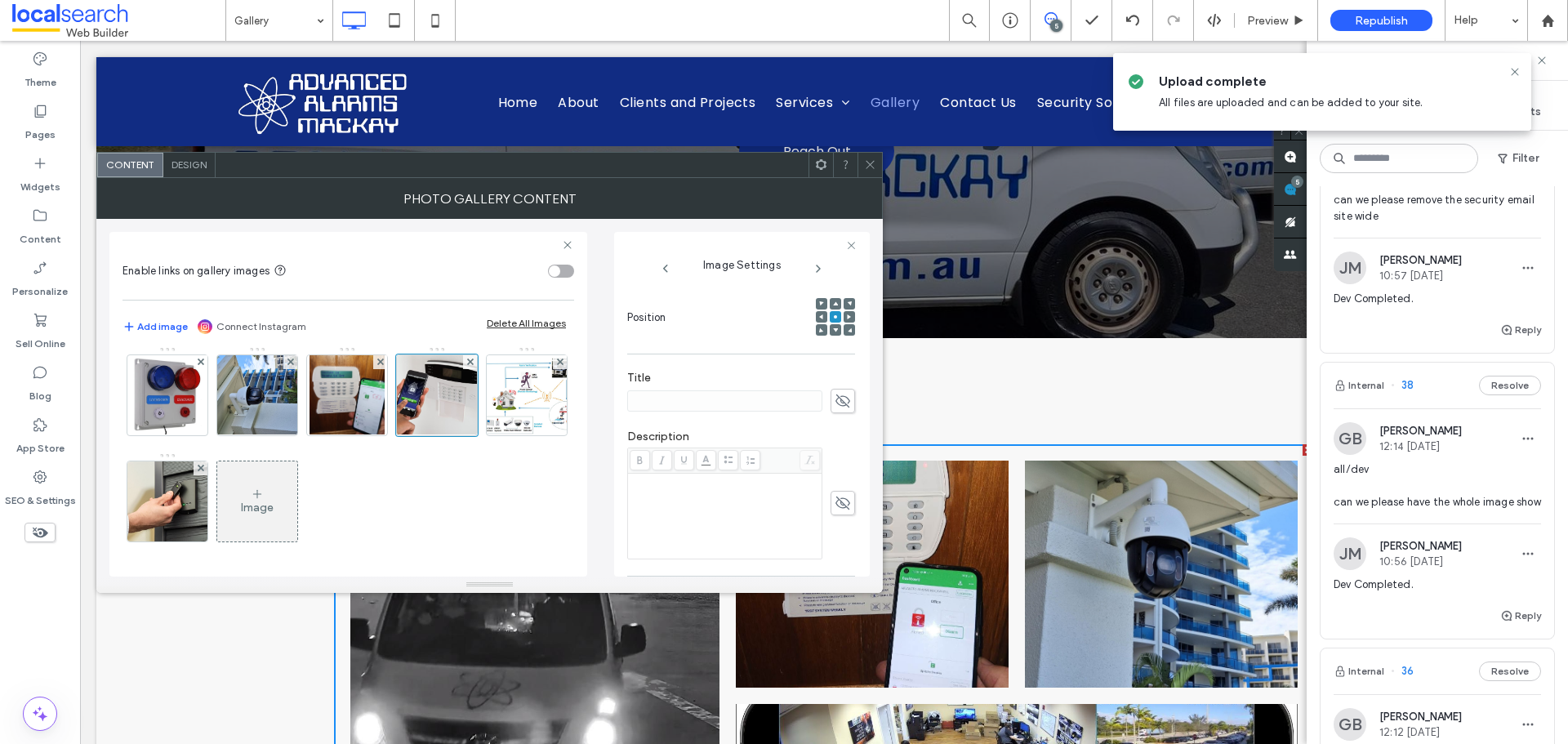
scroll to position [327, 0]
click at [470, 435] on img at bounding box center [527, 395] width 115 height 80
click at [836, 521] on use at bounding box center [843, 517] width 15 height 13
click at [759, 513] on input "******" at bounding box center [724, 517] width 195 height 21
click at [823, 483] on div "Button" at bounding box center [741, 508] width 228 height 59
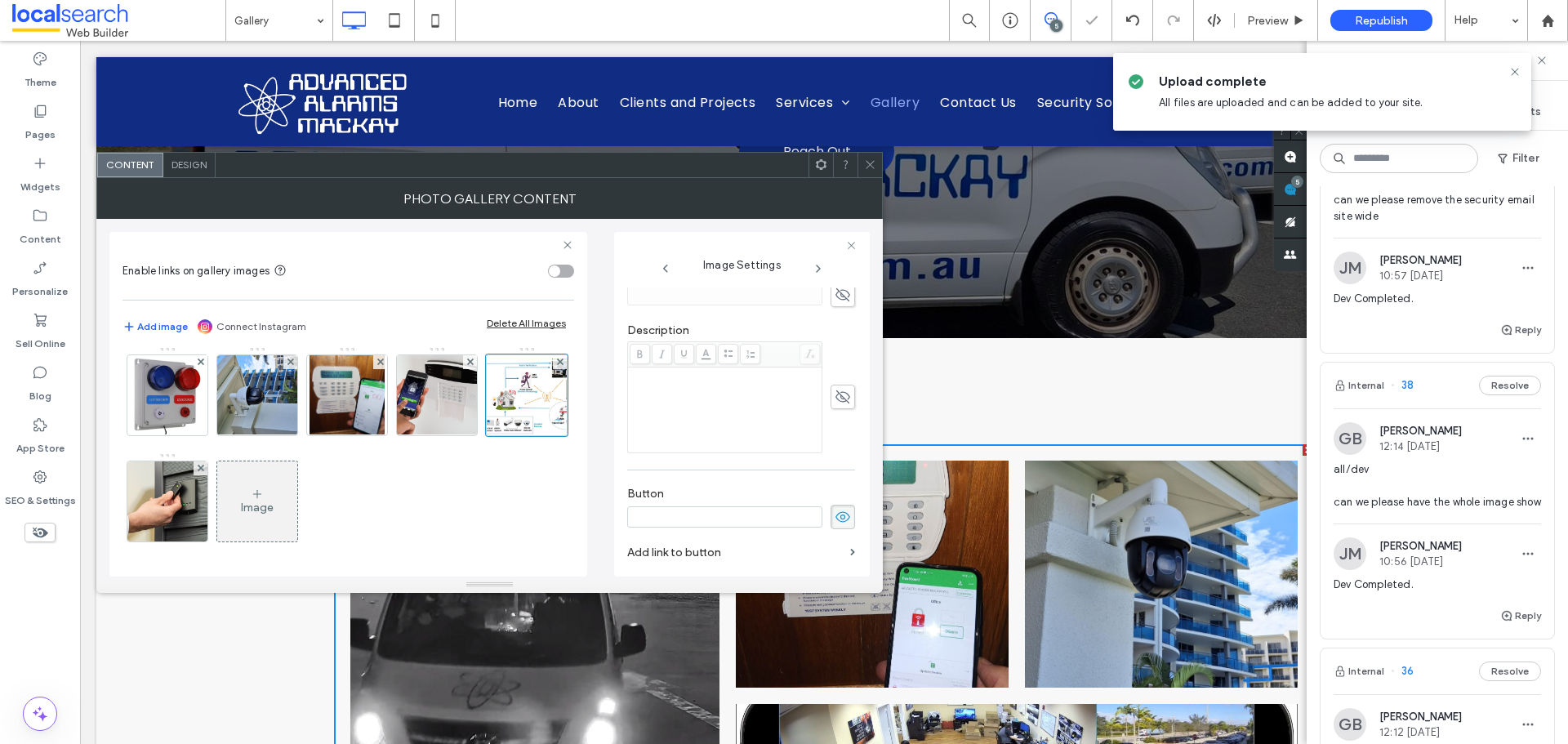
click at [840, 513] on icon at bounding box center [843, 517] width 16 height 18
click at [837, 525] on icon "button" at bounding box center [842, 520] width 11 height 11
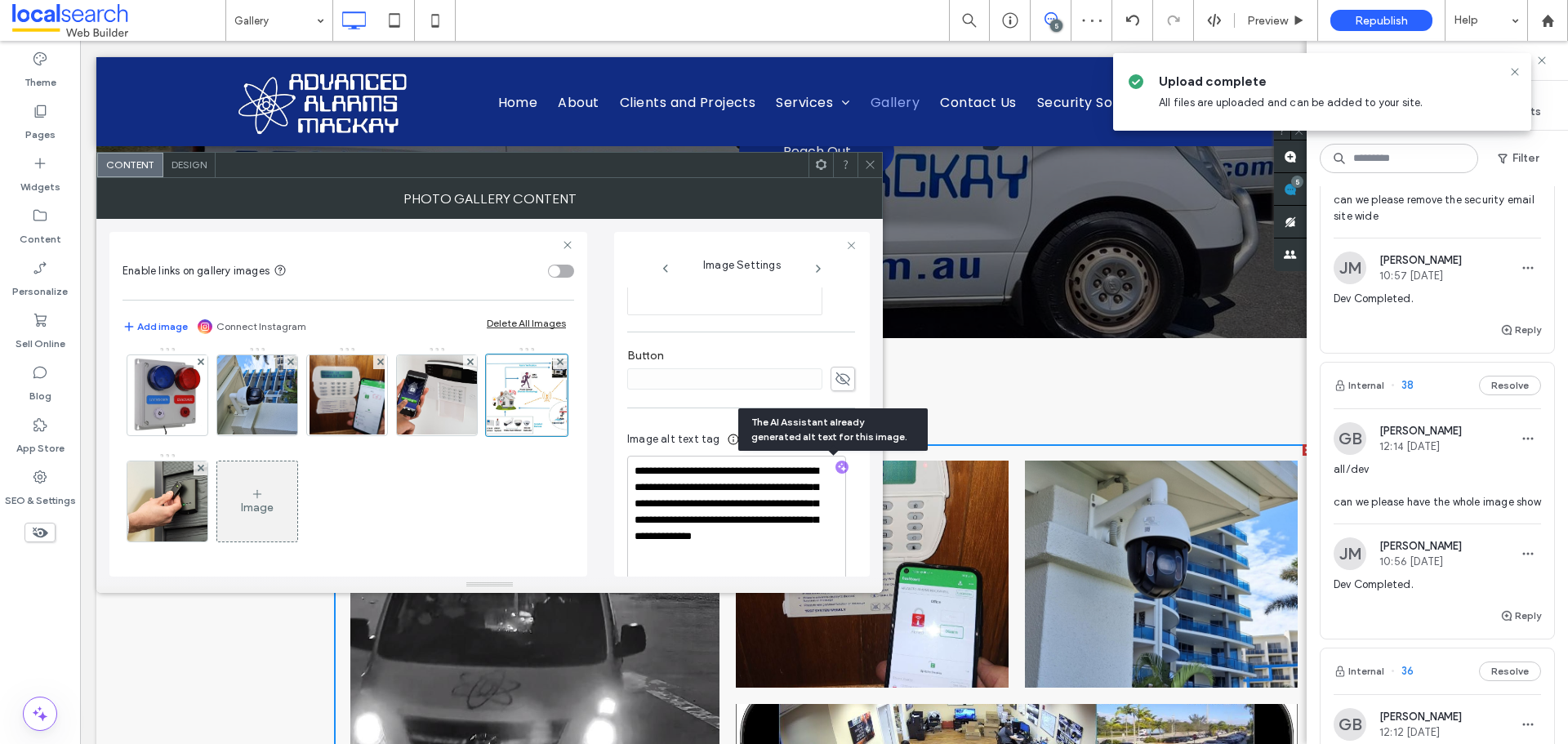
scroll to position [493, 0]
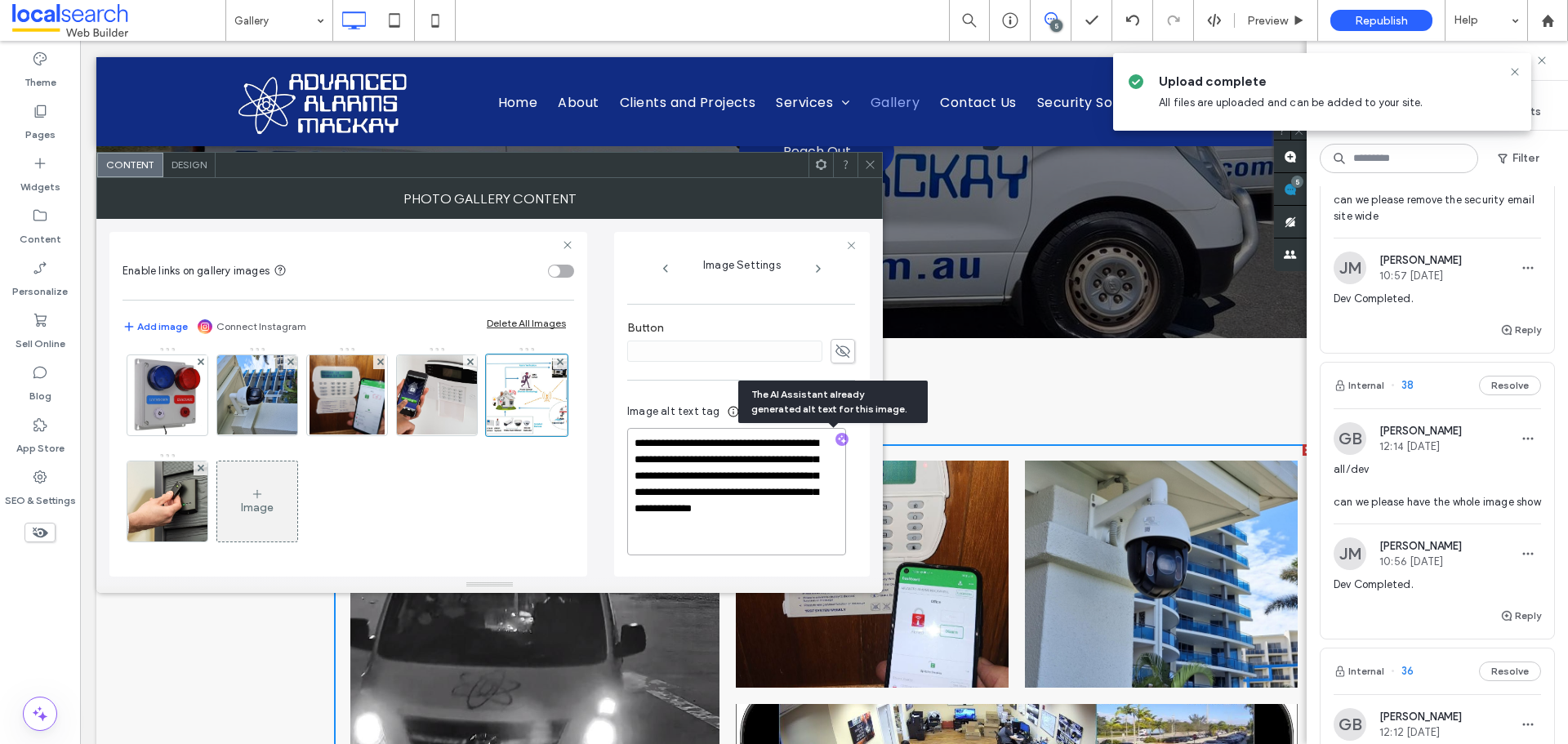
drag, startPoint x: 736, startPoint y: 538, endPoint x: 729, endPoint y: 481, distance: 57.4
click at [729, 480] on textarea "**********" at bounding box center [736, 492] width 219 height 127
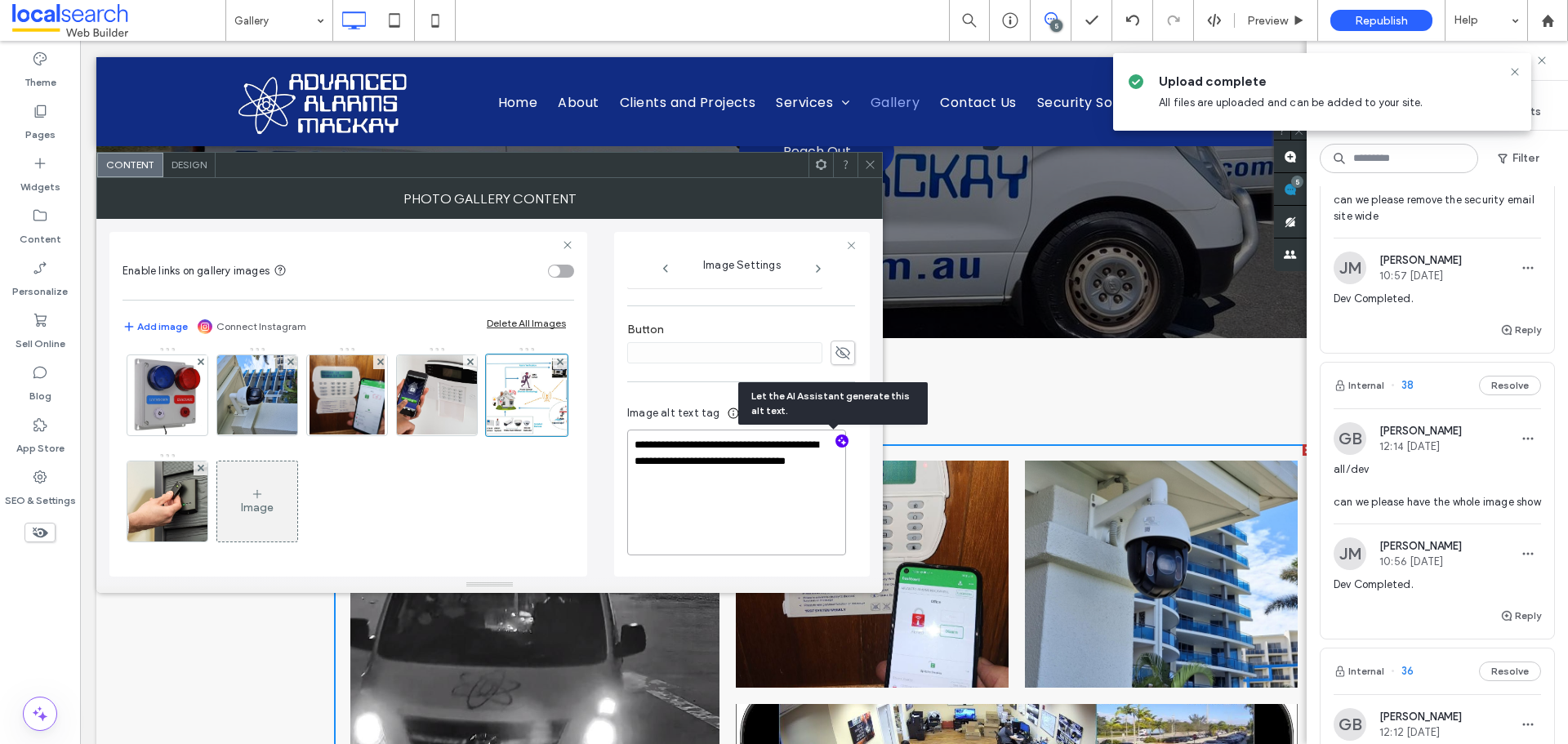
scroll to position [489, 0]
paste textarea "**********"
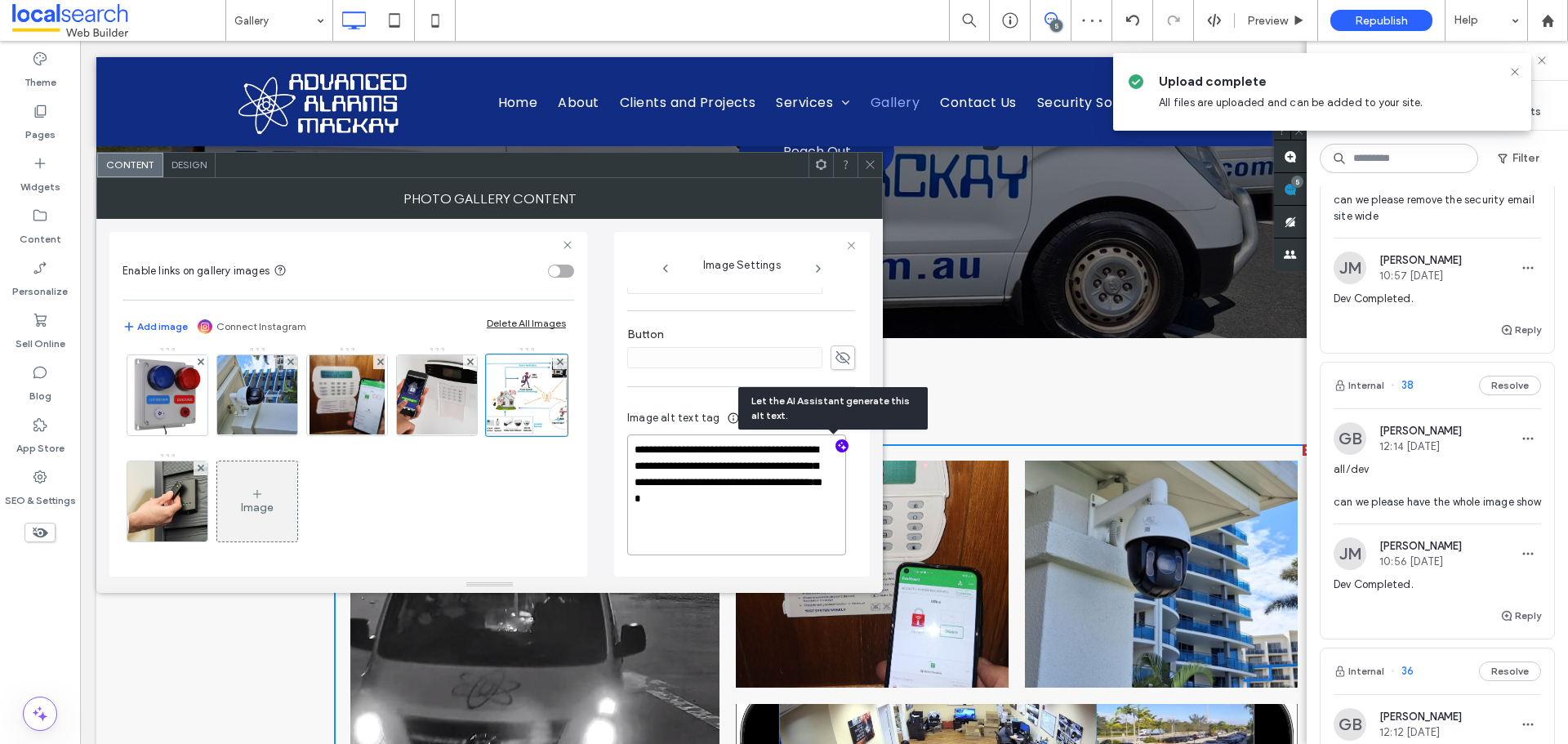
scroll to position [486, 0]
click at [768, 536] on textarea "**********" at bounding box center [736, 494] width 219 height 121
type textarea "**********"
click at [753, 565] on div "**********" at bounding box center [741, 485] width 228 height 179
click at [228, 508] on img at bounding box center [167, 501] width 120 height 80
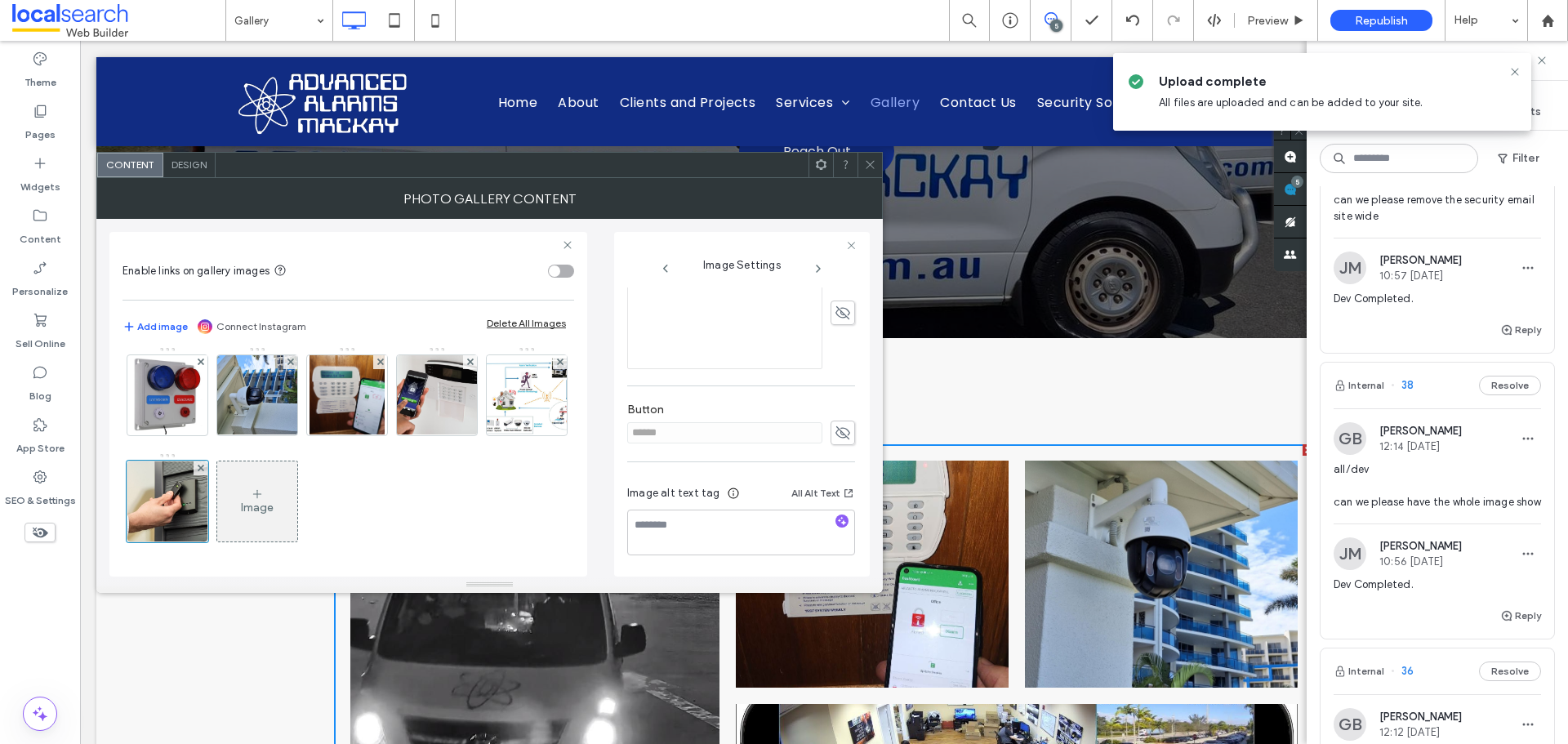
scroll to position [423, 0]
click at [837, 436] on icon at bounding box center [843, 433] width 16 height 18
click at [753, 433] on label "Add link to button" at bounding box center [735, 429] width 217 height 30
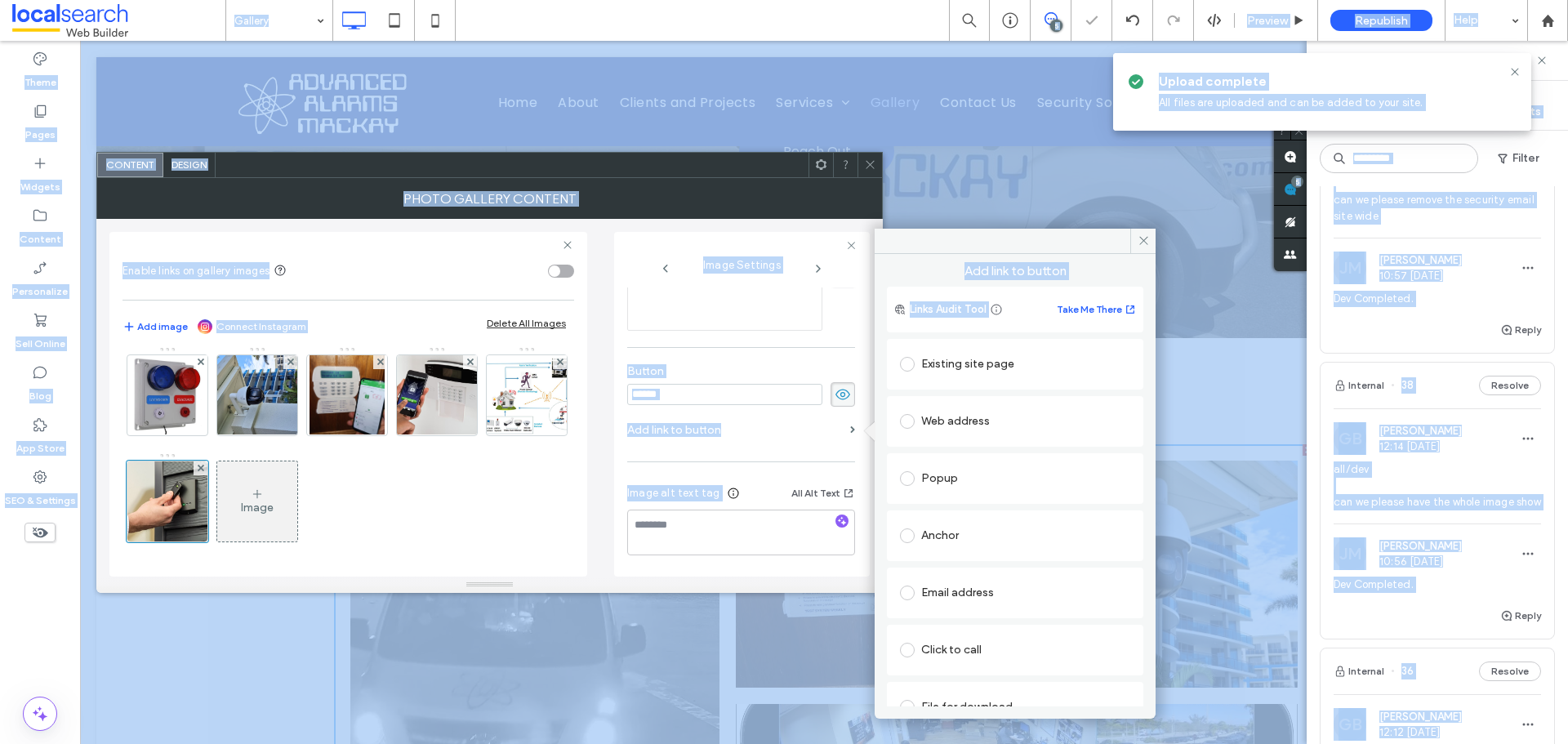
click at [788, 408] on div "Button ******" at bounding box center [741, 386] width 228 height 59
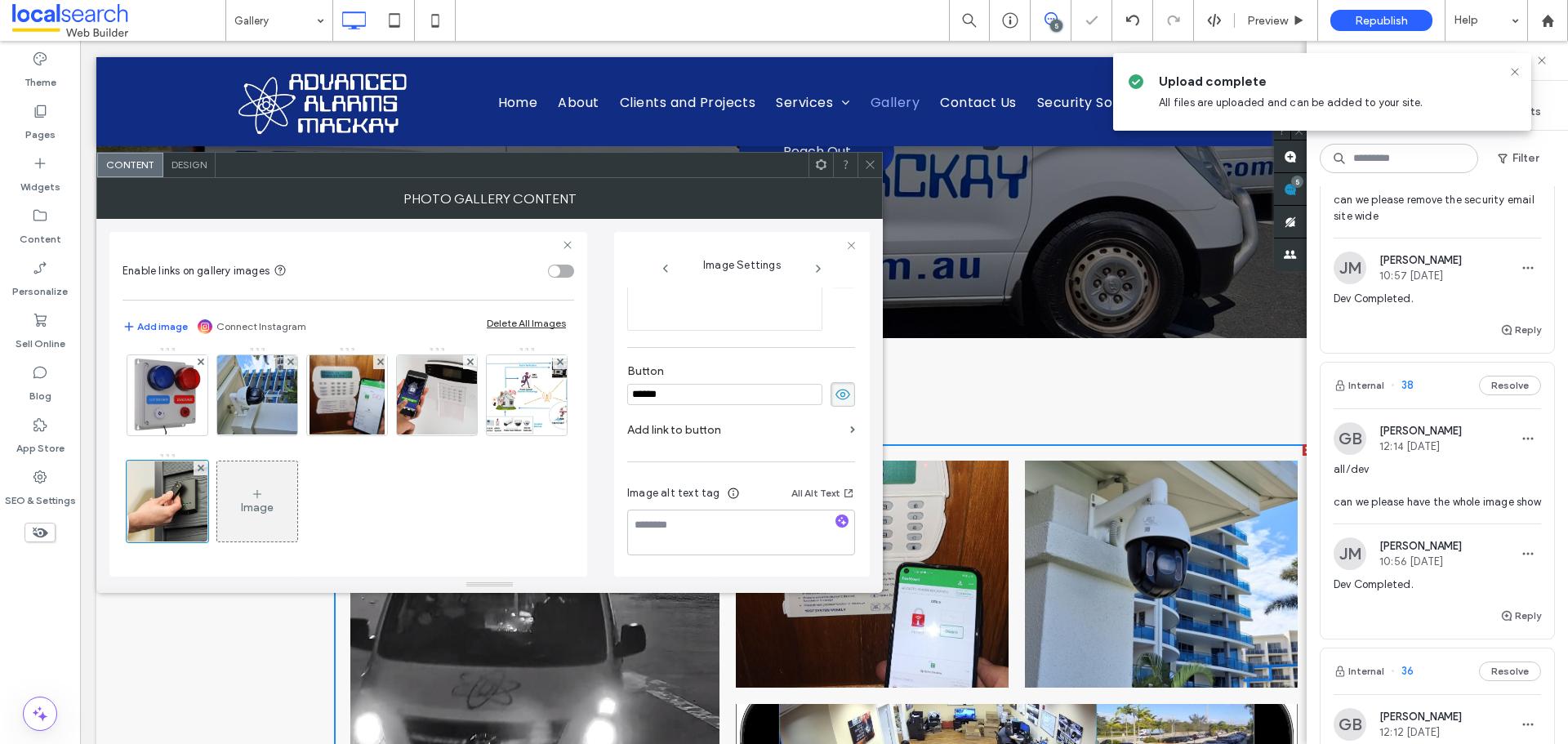
click at [762, 394] on input "******" at bounding box center [724, 395] width 195 height 21
click at [794, 358] on div "Button" at bounding box center [741, 386] width 228 height 59
click at [836, 392] on use at bounding box center [843, 394] width 15 height 10
click at [837, 526] on icon "button" at bounding box center [842, 520] width 11 height 11
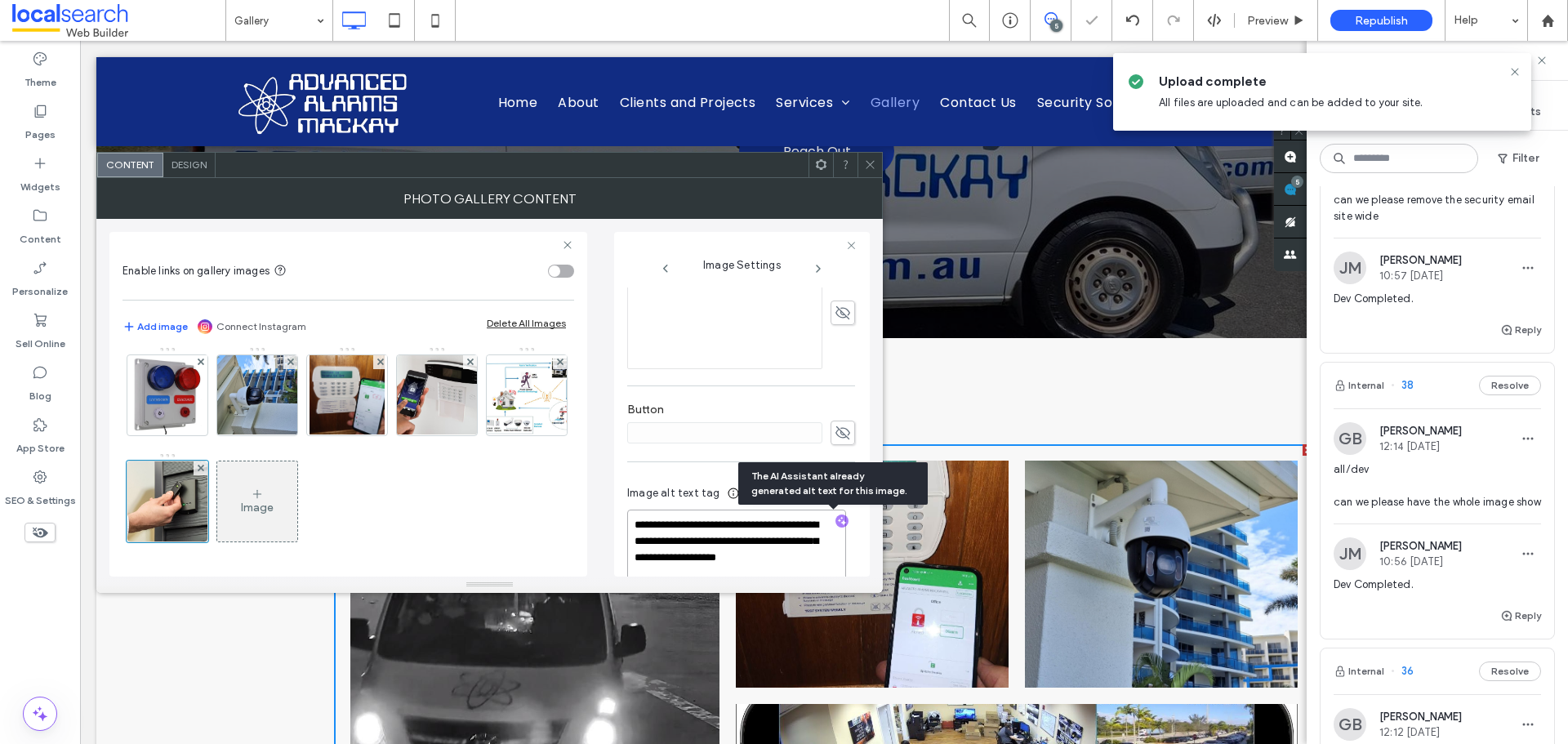
click at [800, 549] on textarea "**********" at bounding box center [736, 549] width 219 height 78
paste textarea "**********"
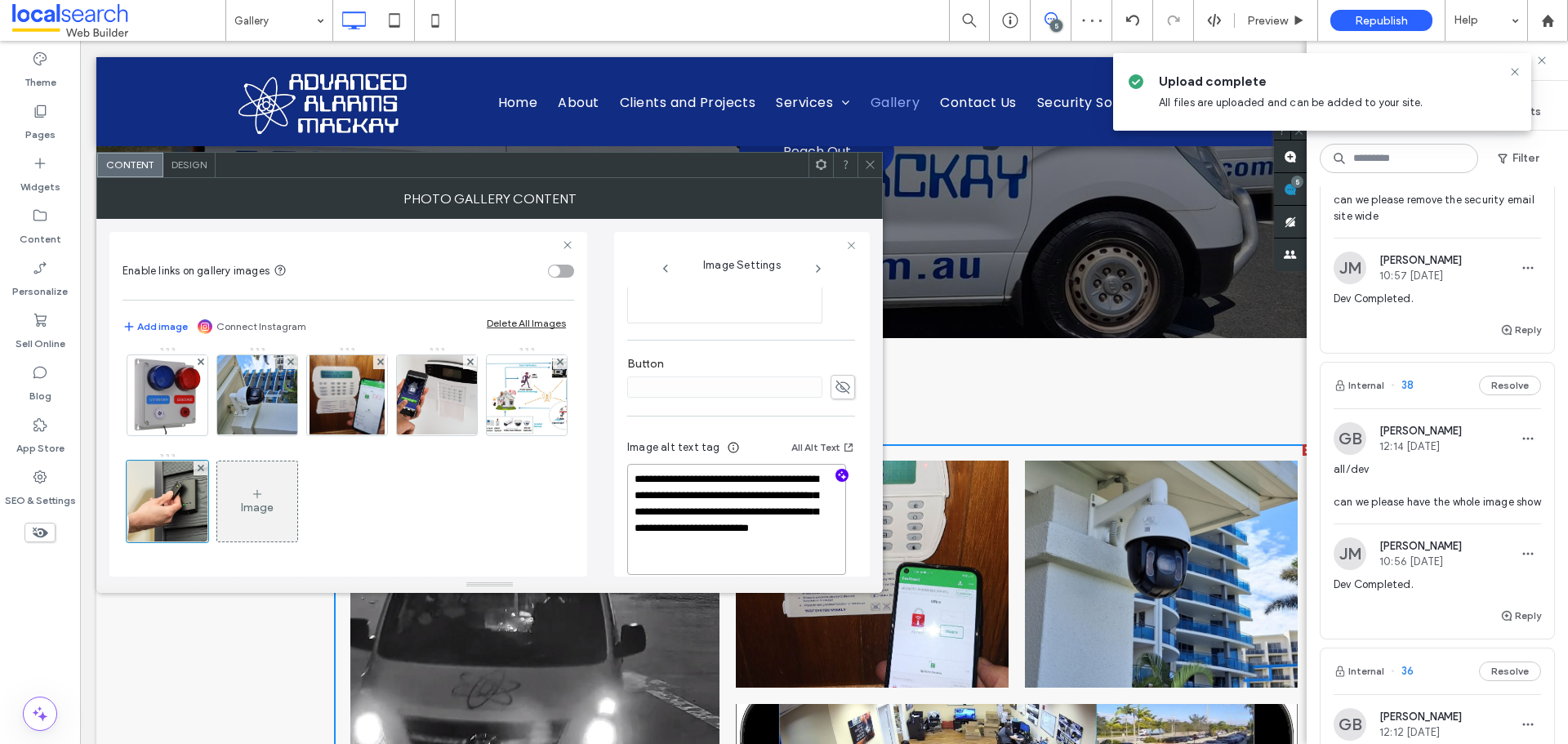
scroll to position [488, 0]
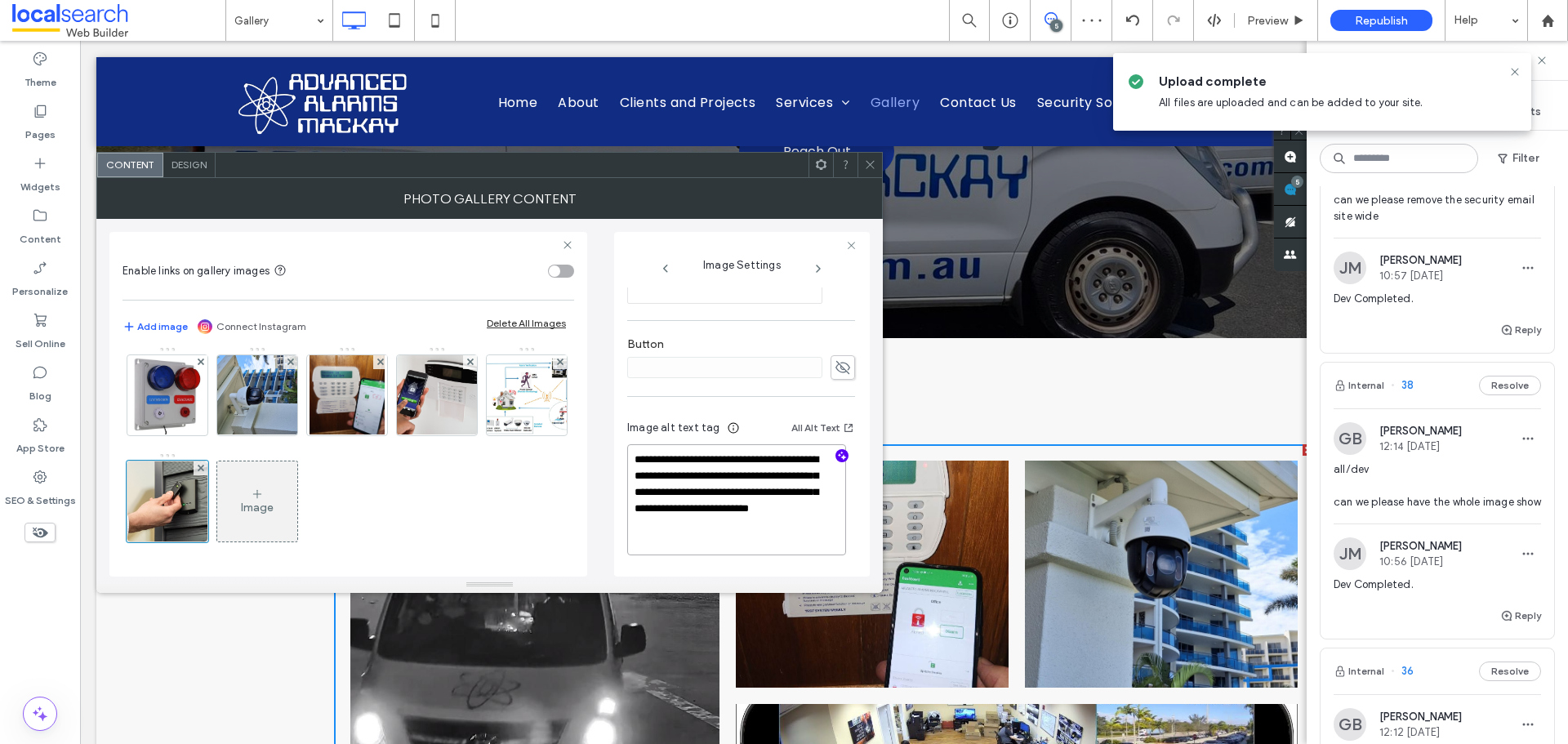
type textarea "**********"
click at [744, 401] on div "**********" at bounding box center [741, 186] width 228 height 776
click at [875, 162] on icon at bounding box center [871, 165] width 12 height 12
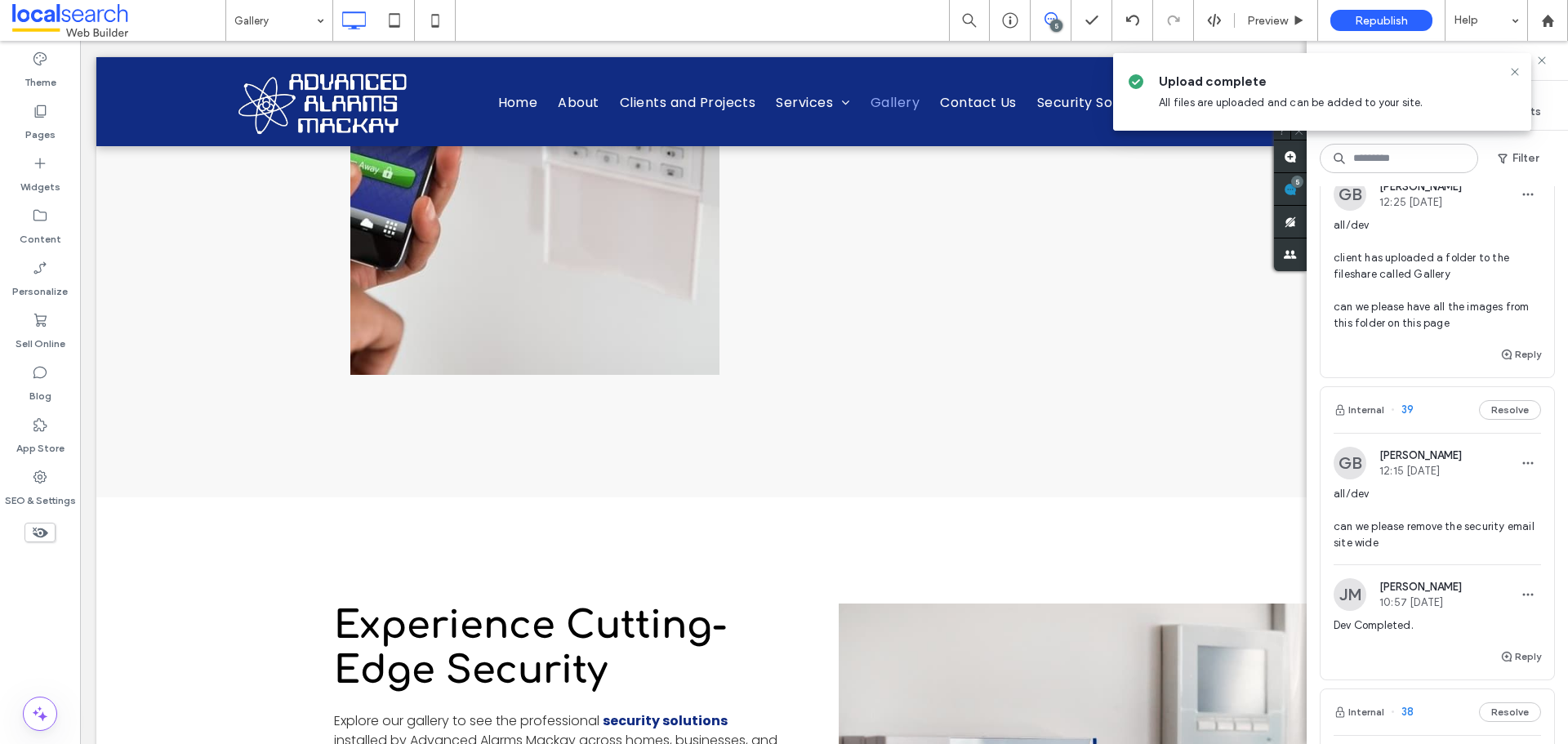
scroll to position [0, 0]
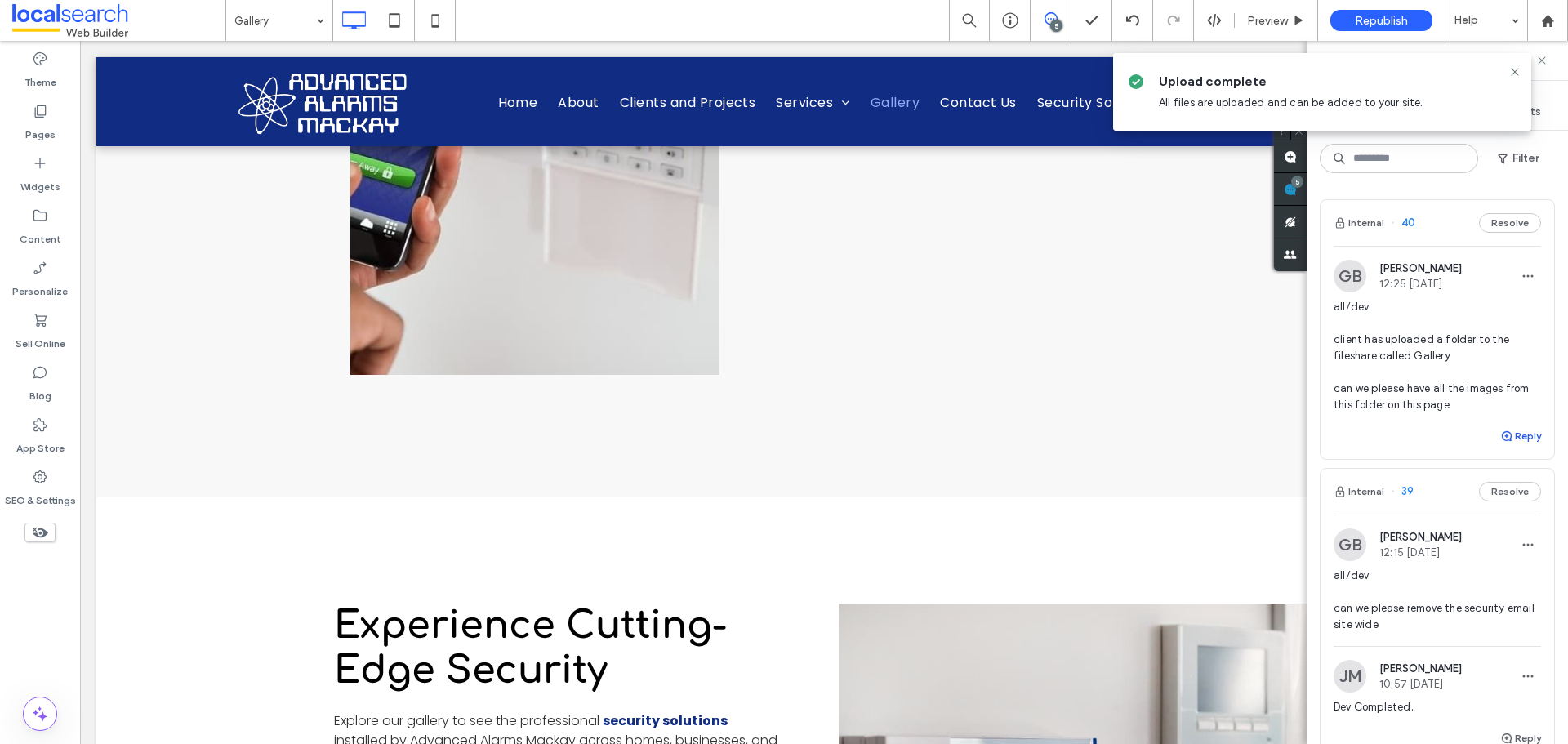
click at [1504, 429] on button "Reply" at bounding box center [1520, 436] width 41 height 20
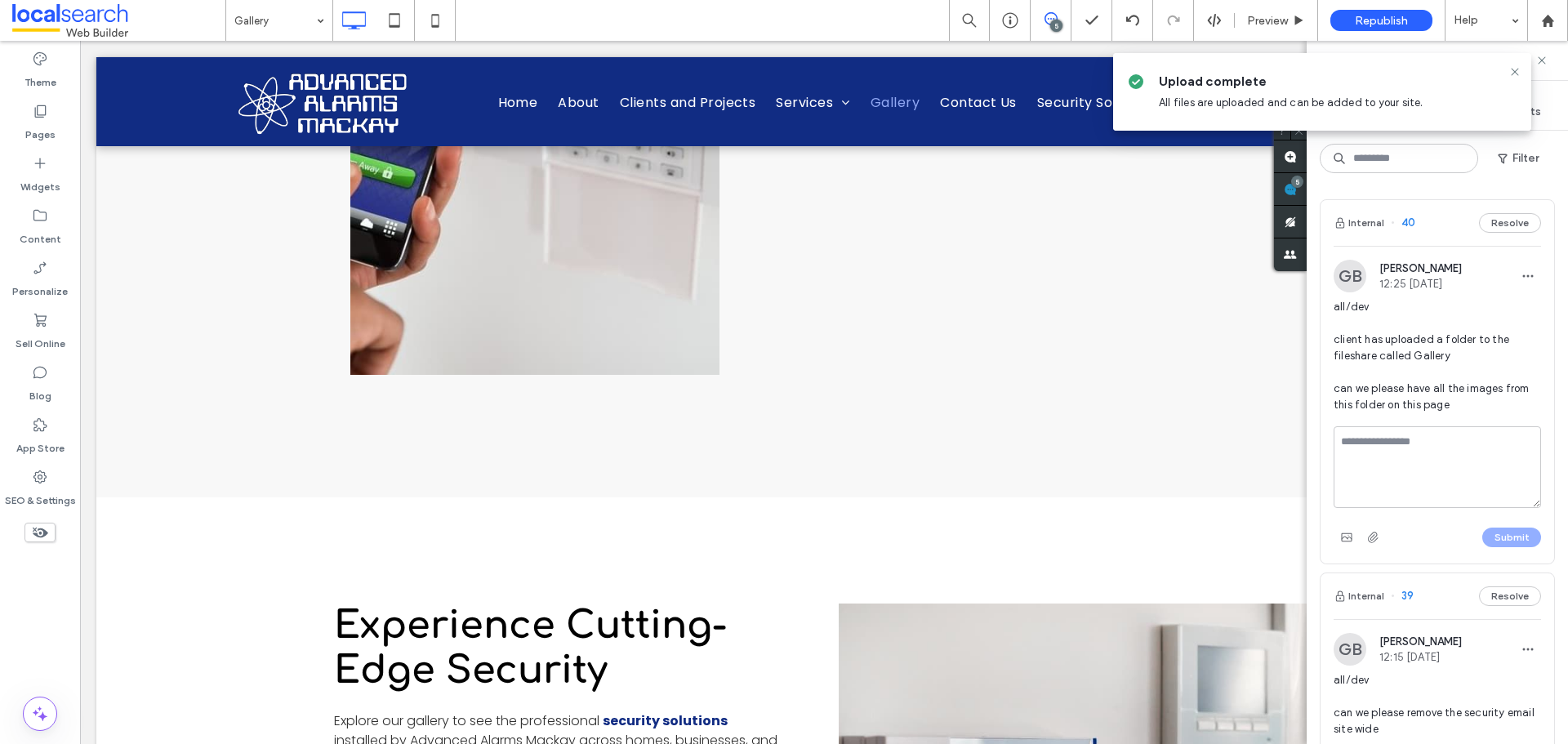
click at [1395, 472] on textarea at bounding box center [1437, 467] width 207 height 82
type textarea "**********"
click at [1501, 538] on button "Submit" at bounding box center [1512, 537] width 59 height 20
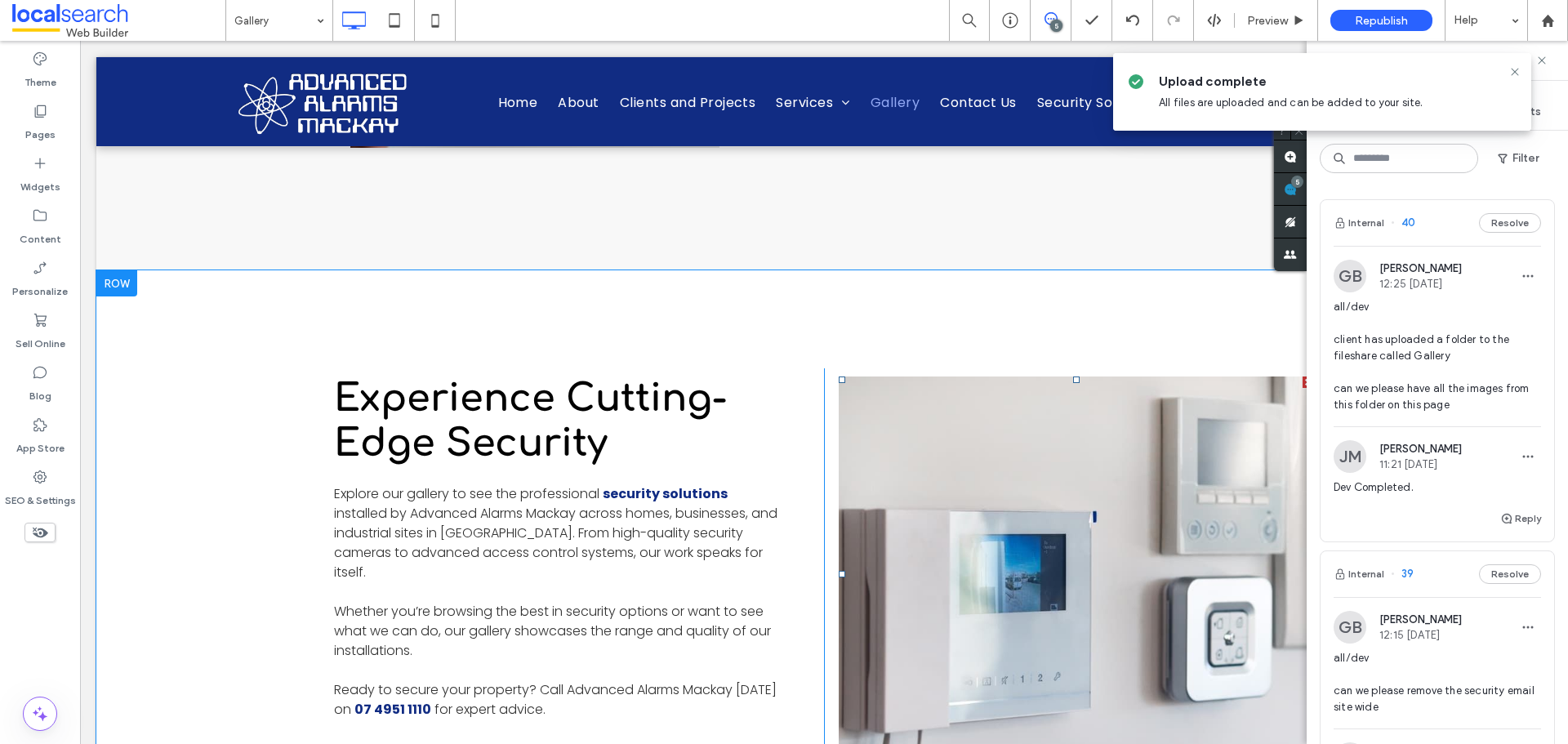
scroll to position [2124, 0]
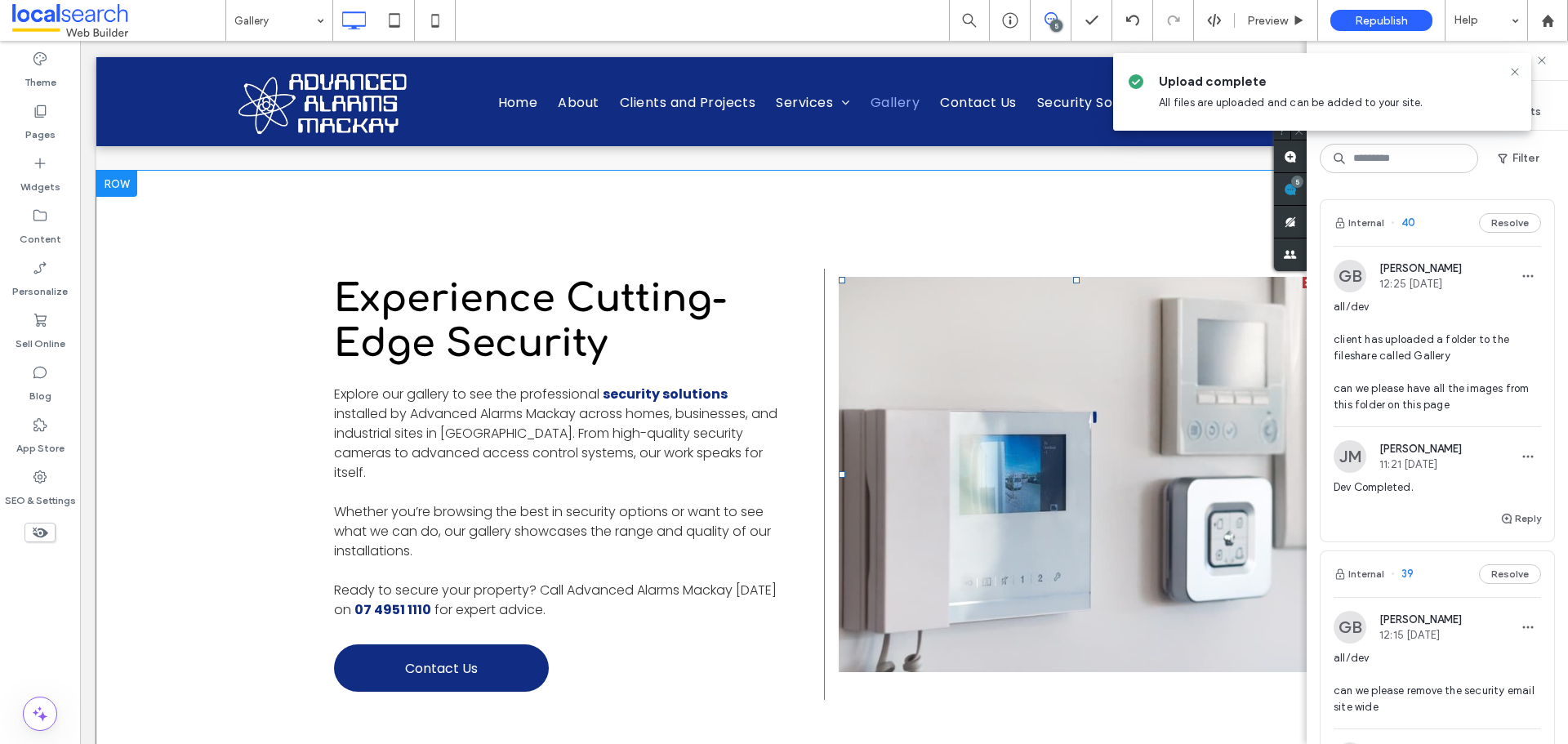
click at [1042, 465] on link at bounding box center [1076, 474] width 475 height 395
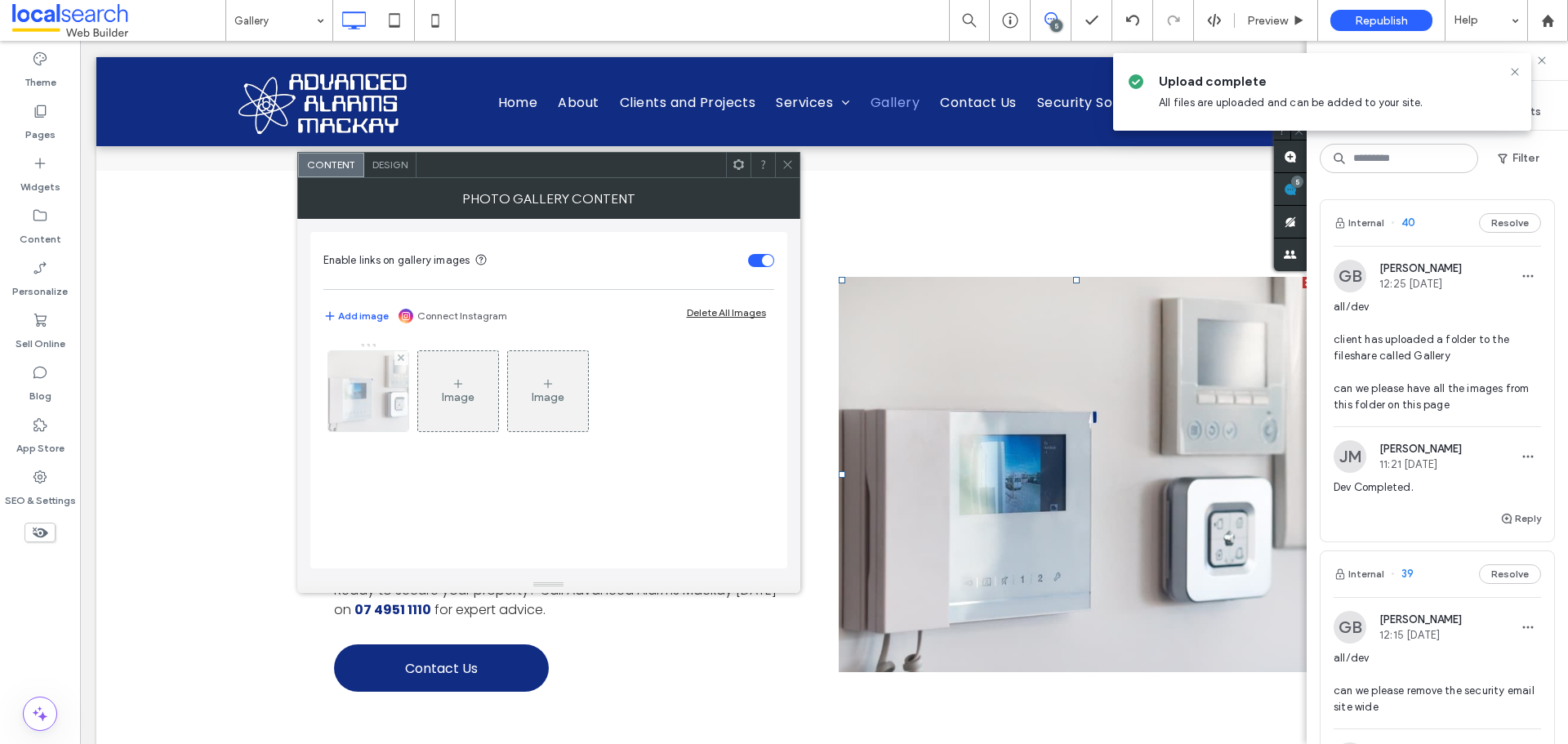
click at [382, 412] on img at bounding box center [369, 391] width 114 height 80
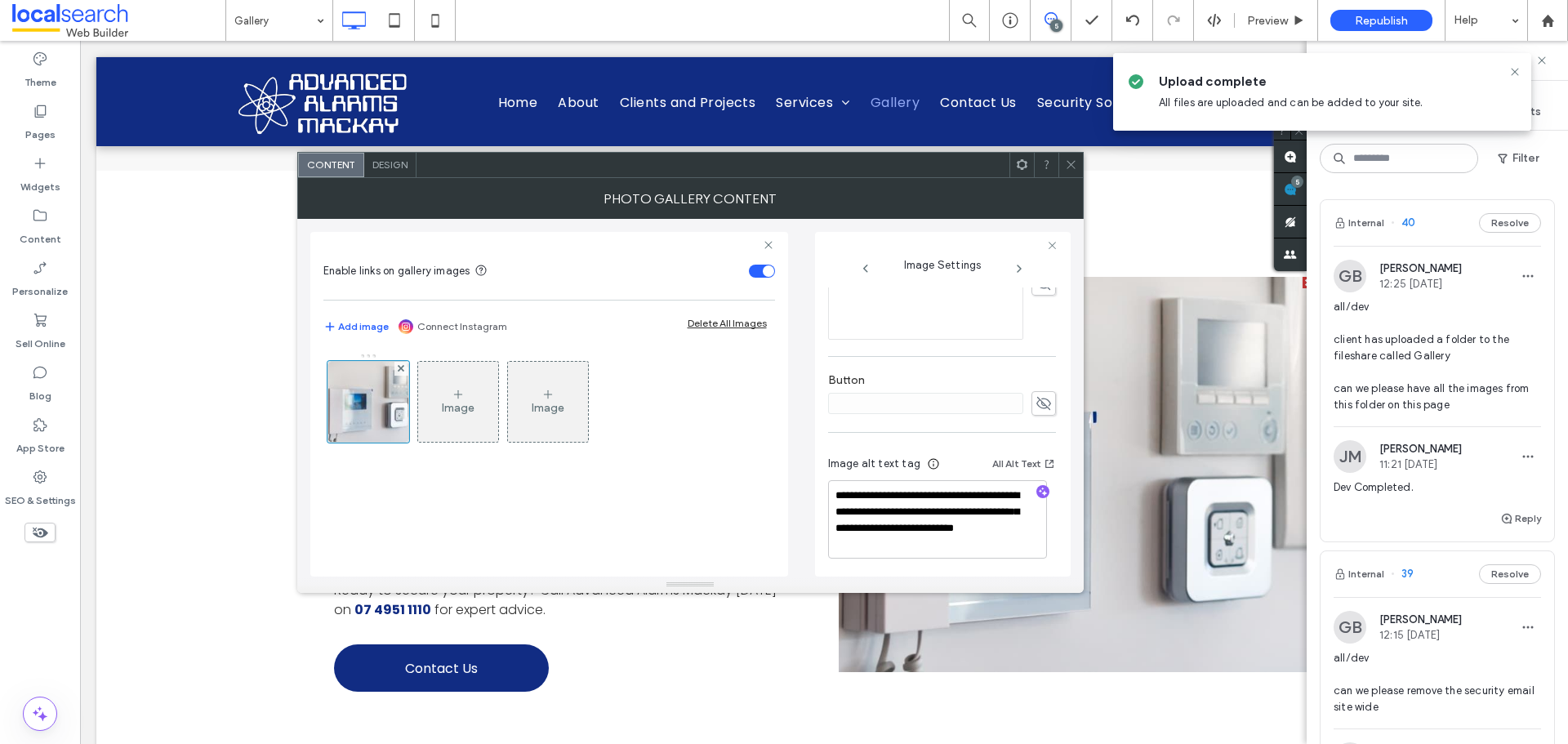
scroll to position [499, 0]
click at [383, 173] on div "Design" at bounding box center [390, 165] width 52 height 24
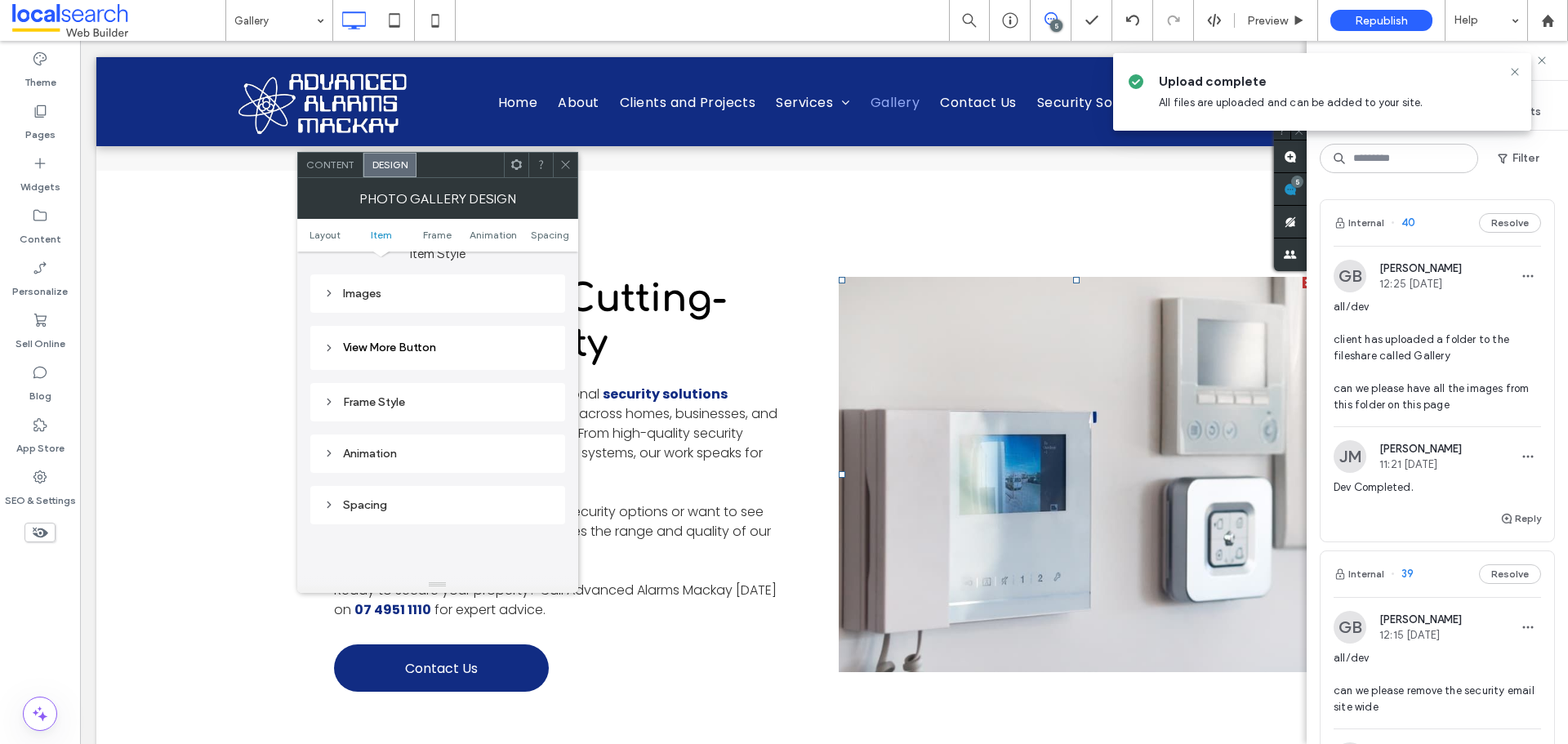
scroll to position [571, 0]
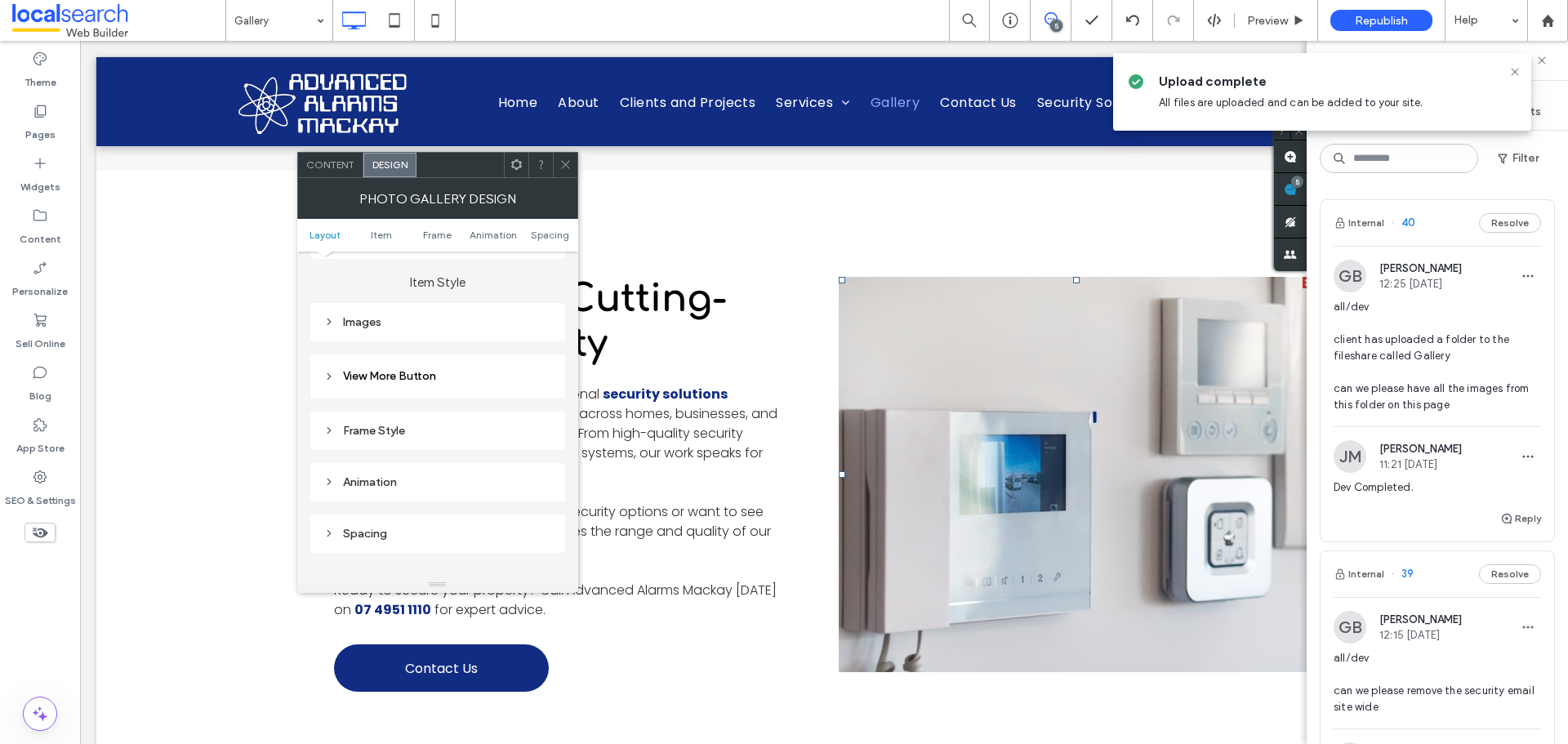
click at [423, 324] on div "Images" at bounding box center [438, 323] width 229 height 14
click at [565, 173] on span at bounding box center [565, 165] width 12 height 24
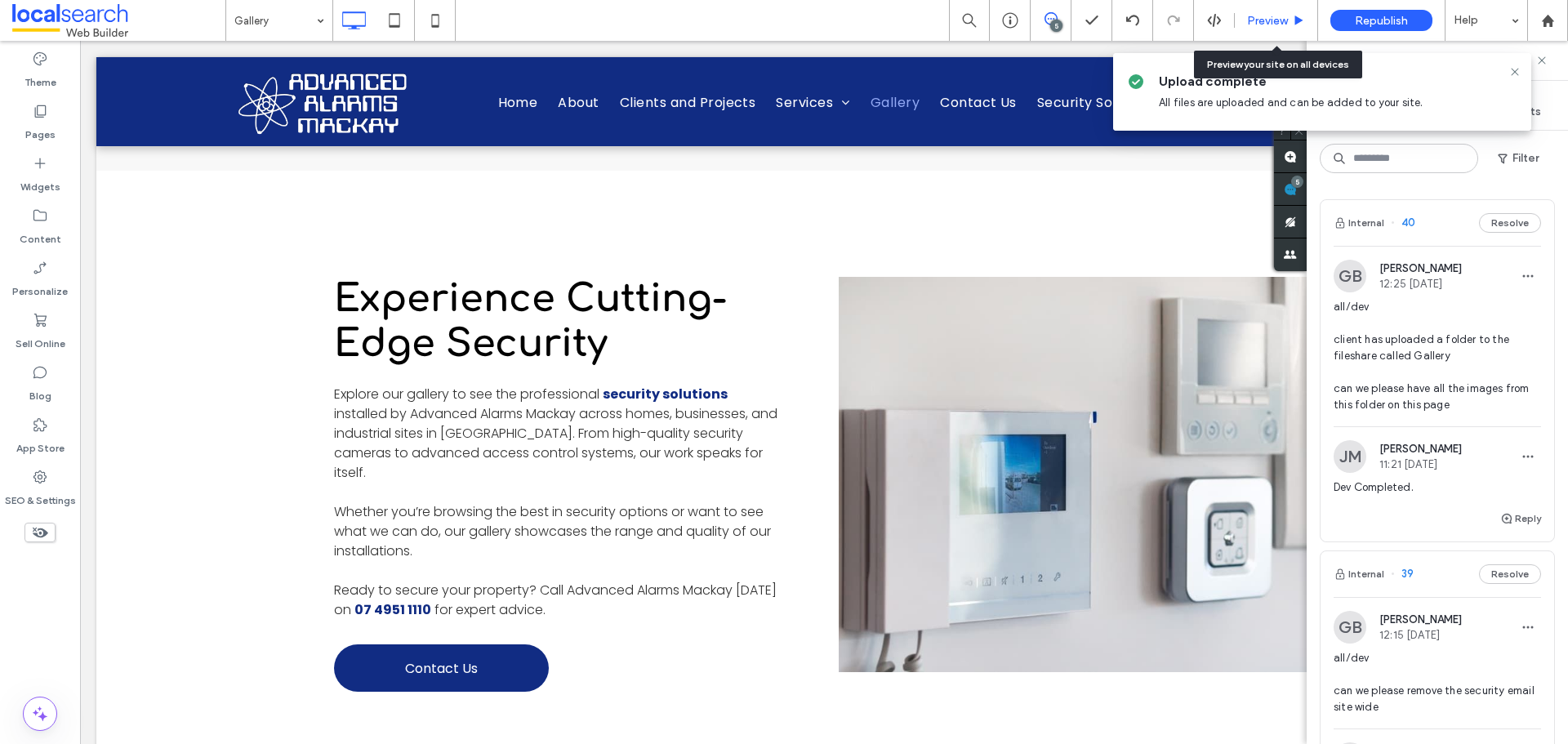
click at [1277, 29] on div "Preview" at bounding box center [1277, 20] width 83 height 41
click at [1260, 18] on span "Preview" at bounding box center [1267, 21] width 41 height 14
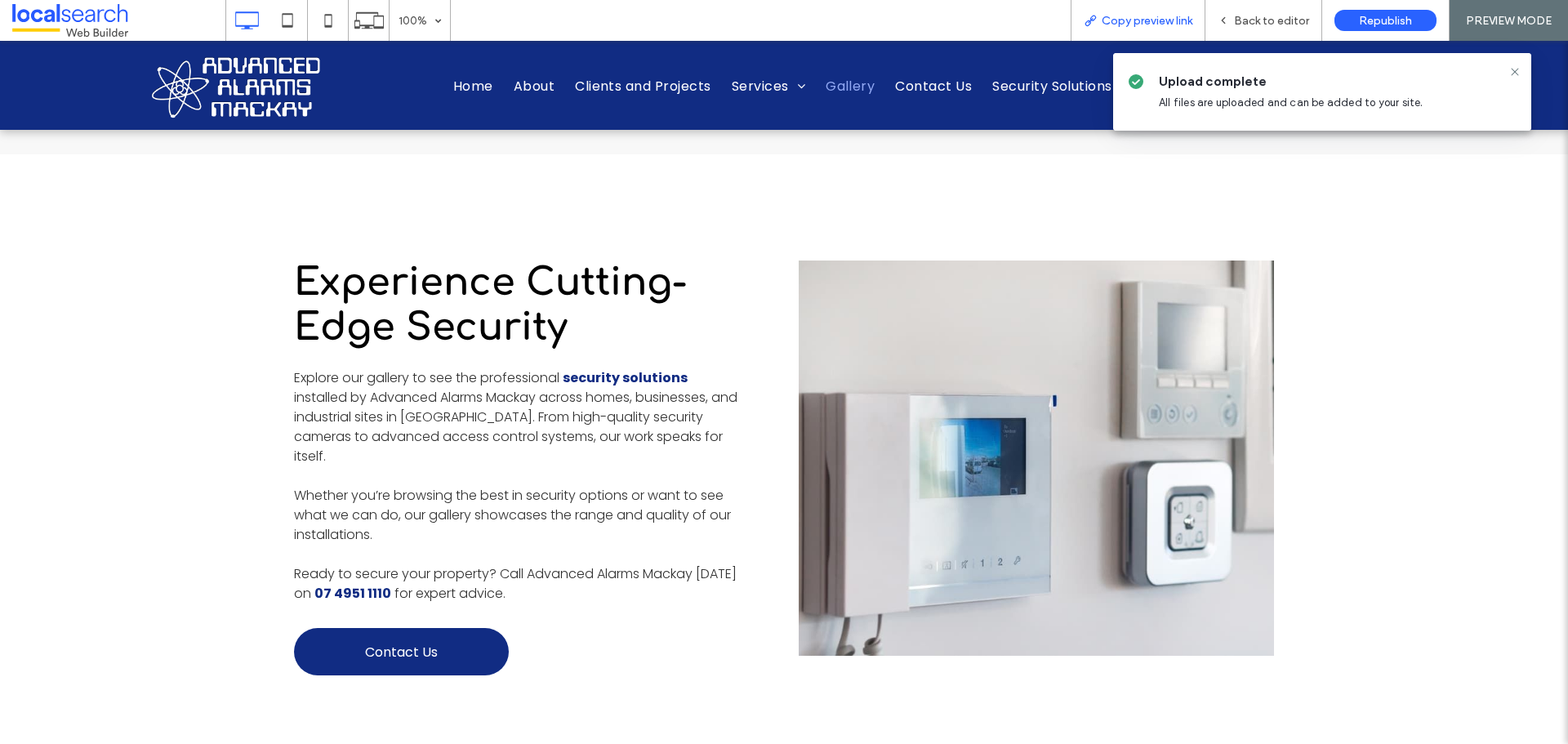
click at [1147, 17] on span "Copy preview link" at bounding box center [1147, 21] width 91 height 14
click at [1147, 16] on span "Copy preview link" at bounding box center [1147, 21] width 91 height 14
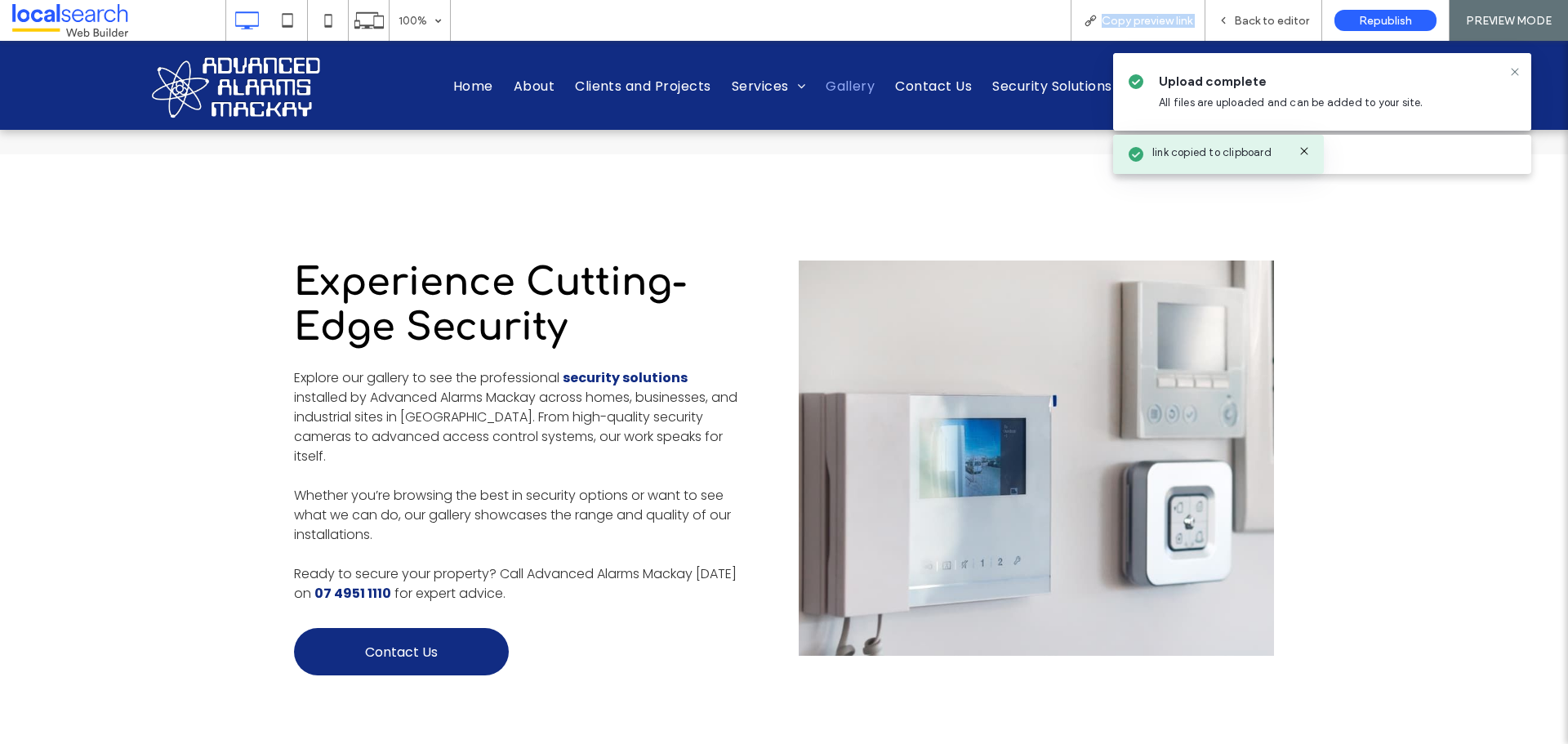
click at [1066, 23] on div "100% Copy preview link Back to editor Republish PREVIEW MODE" at bounding box center [897, 20] width 1343 height 41
click at [1122, 17] on span "Copy preview link" at bounding box center [1147, 21] width 91 height 14
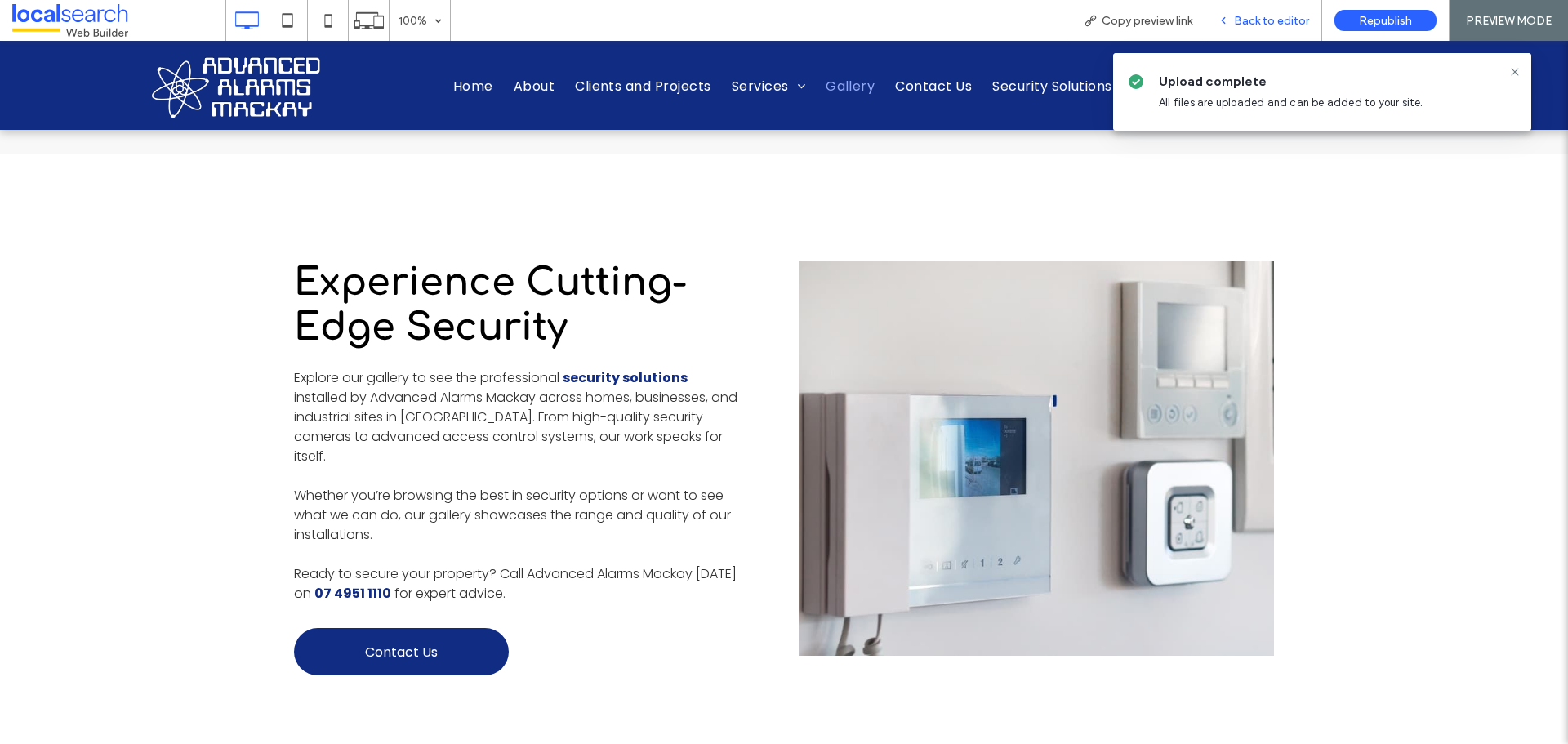
click at [1232, 23] on div "Back to editor" at bounding box center [1264, 21] width 116 height 14
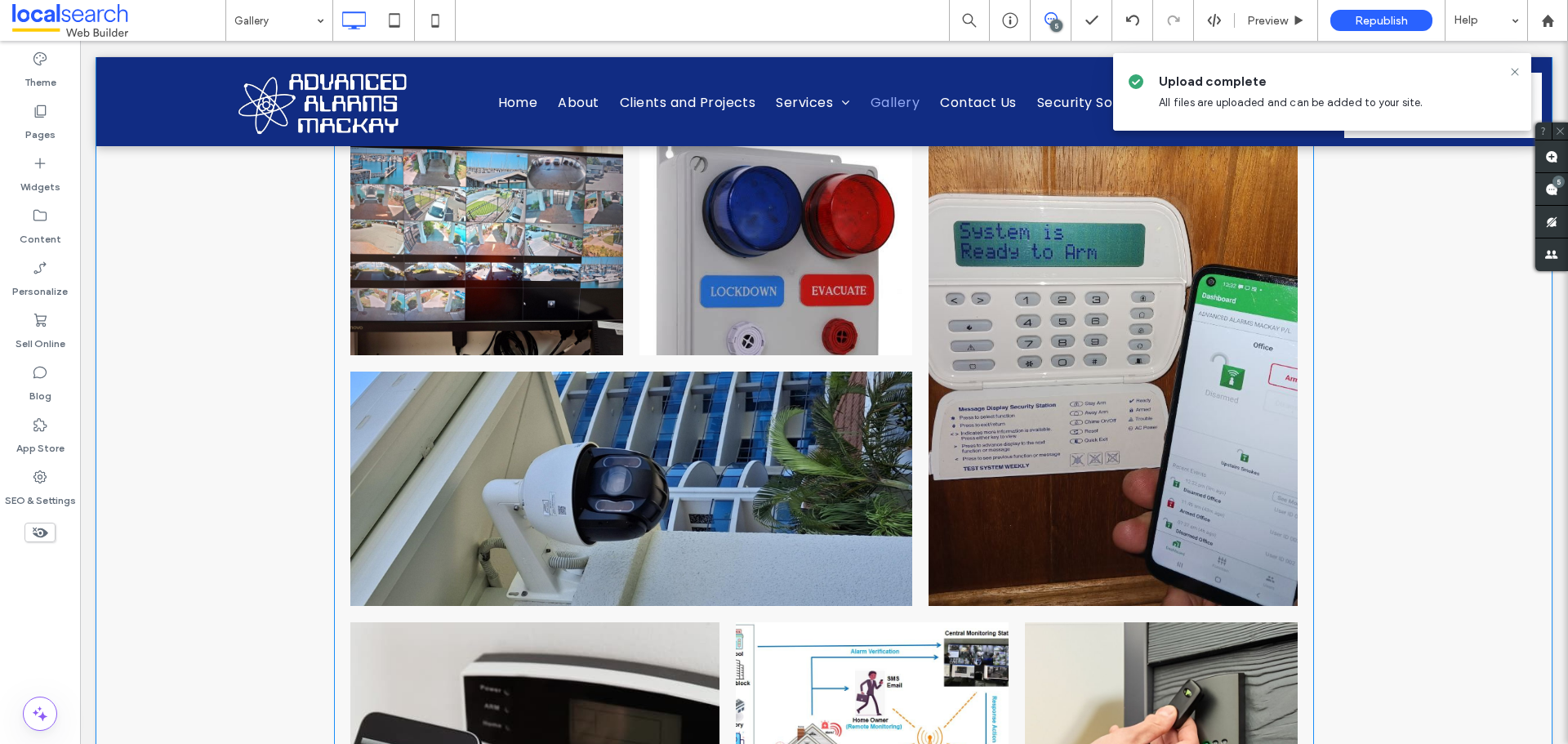
scroll to position [980, 0]
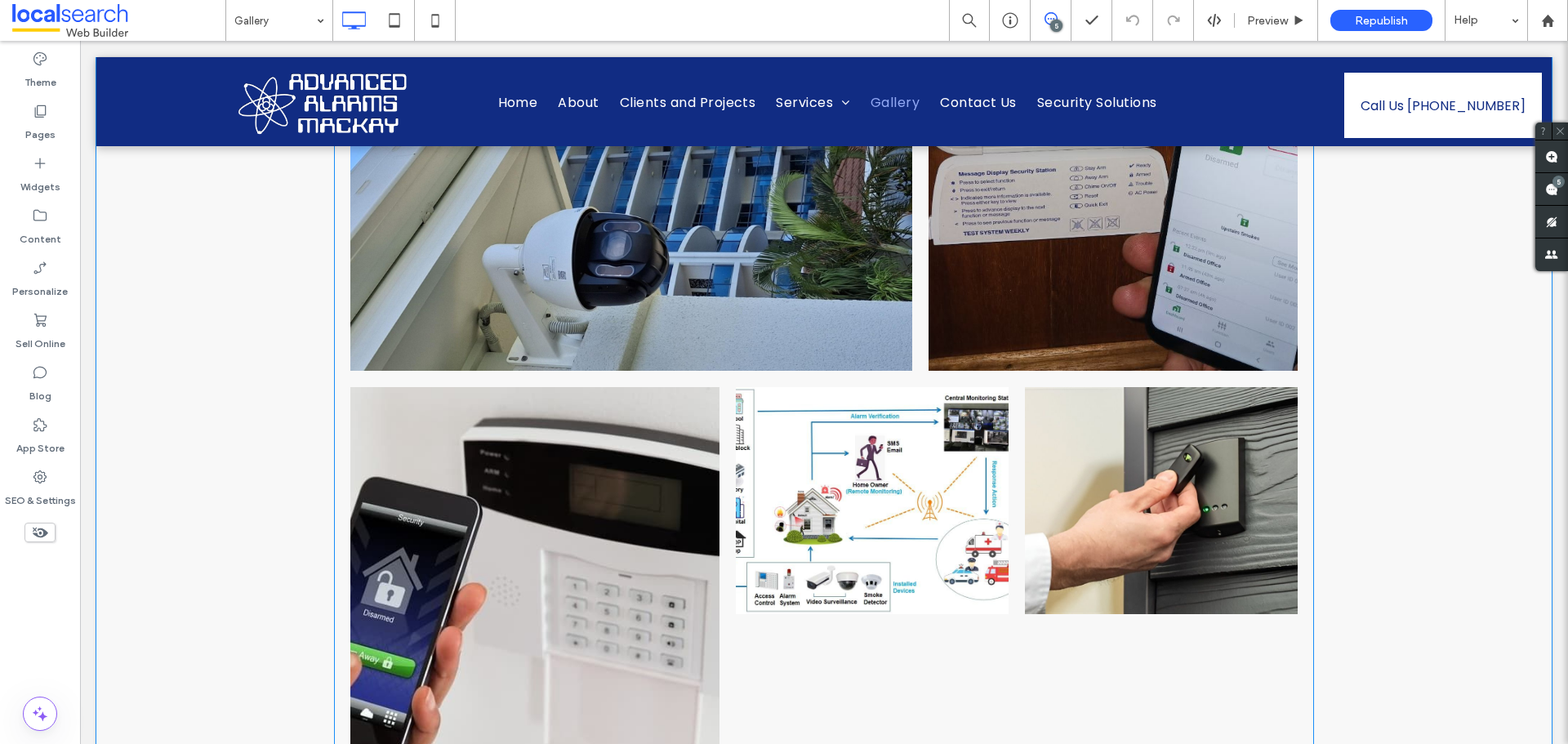
scroll to position [1388, 0]
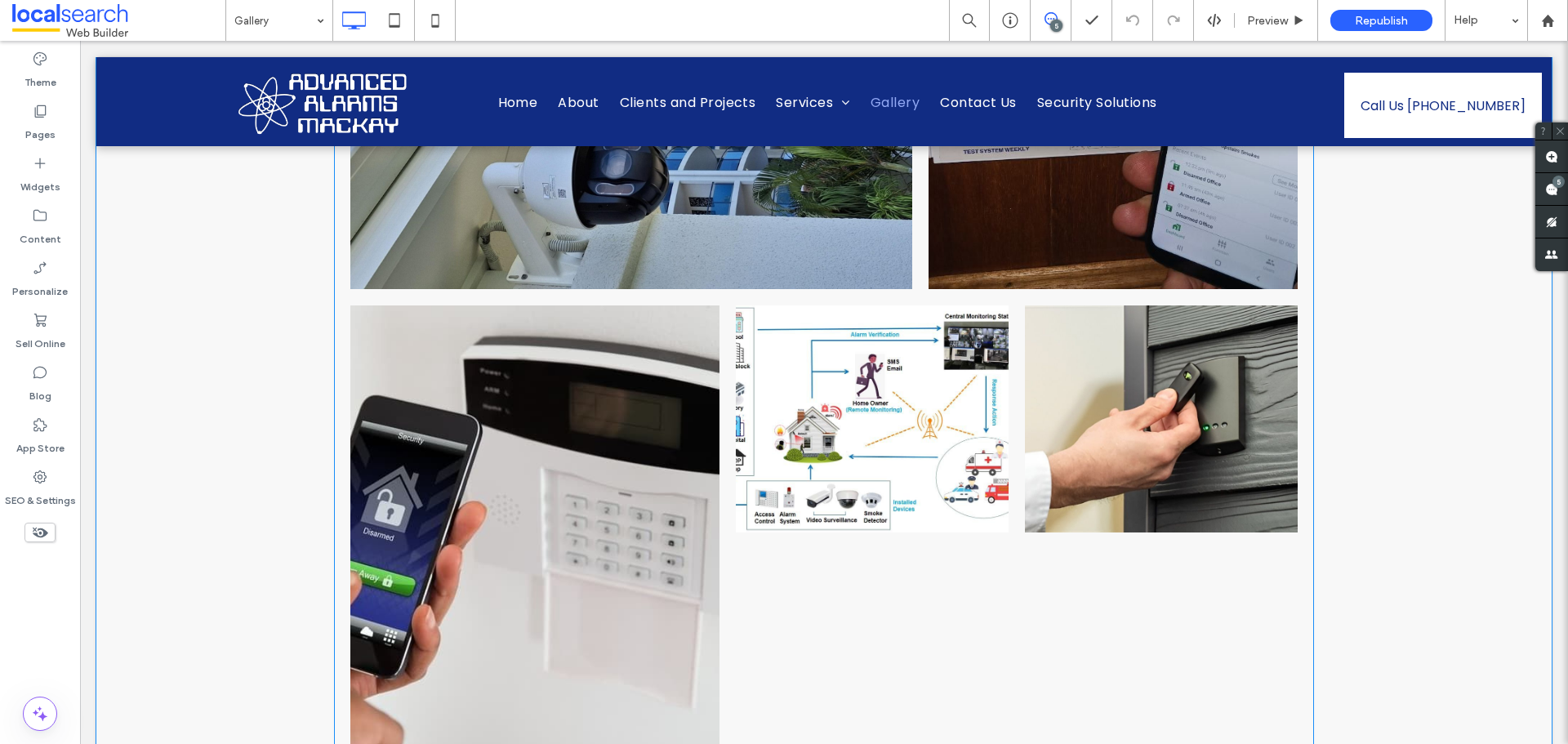
click at [1017, 347] on li at bounding box center [1161, 545] width 289 height 494
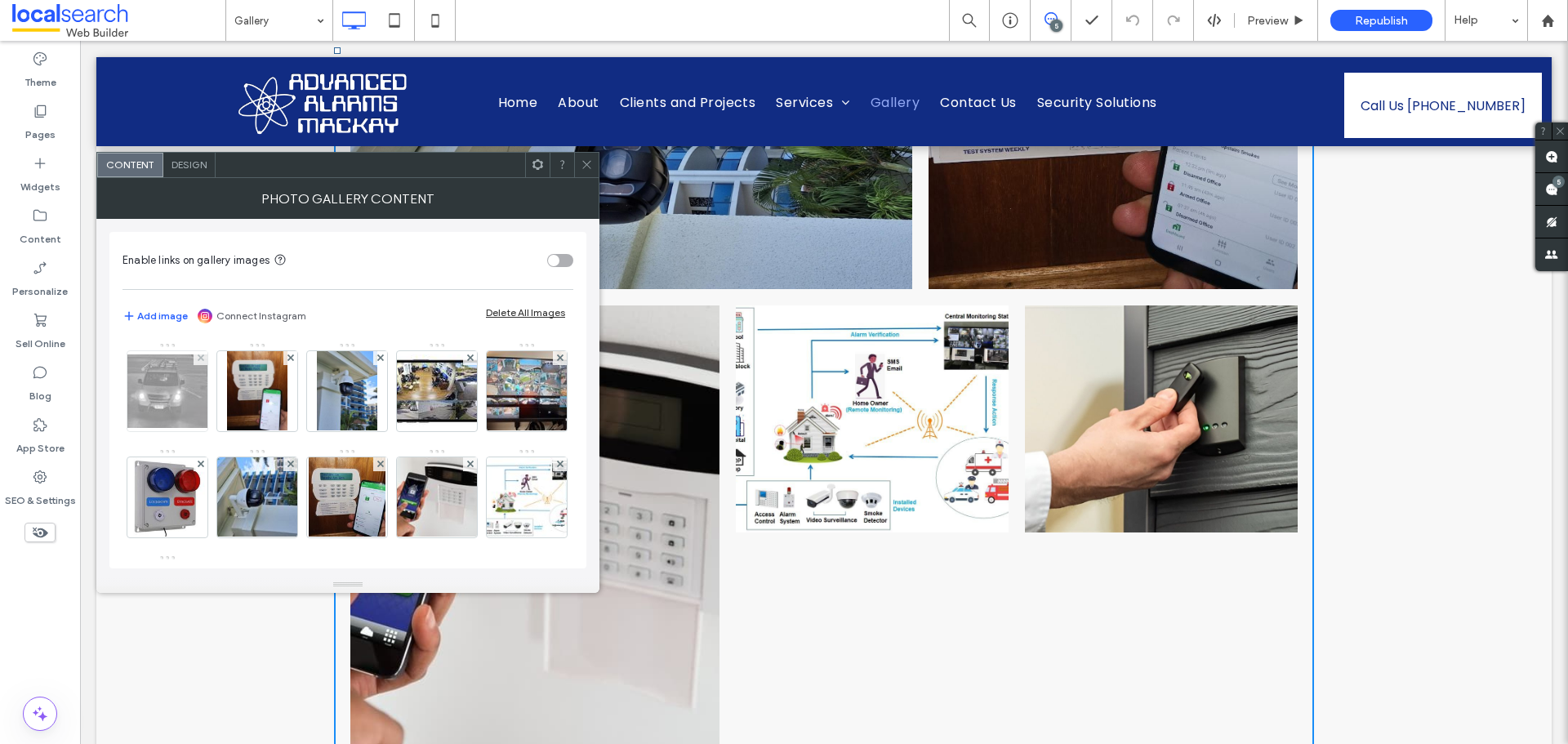
click at [189, 395] on img at bounding box center [167, 391] width 131 height 74
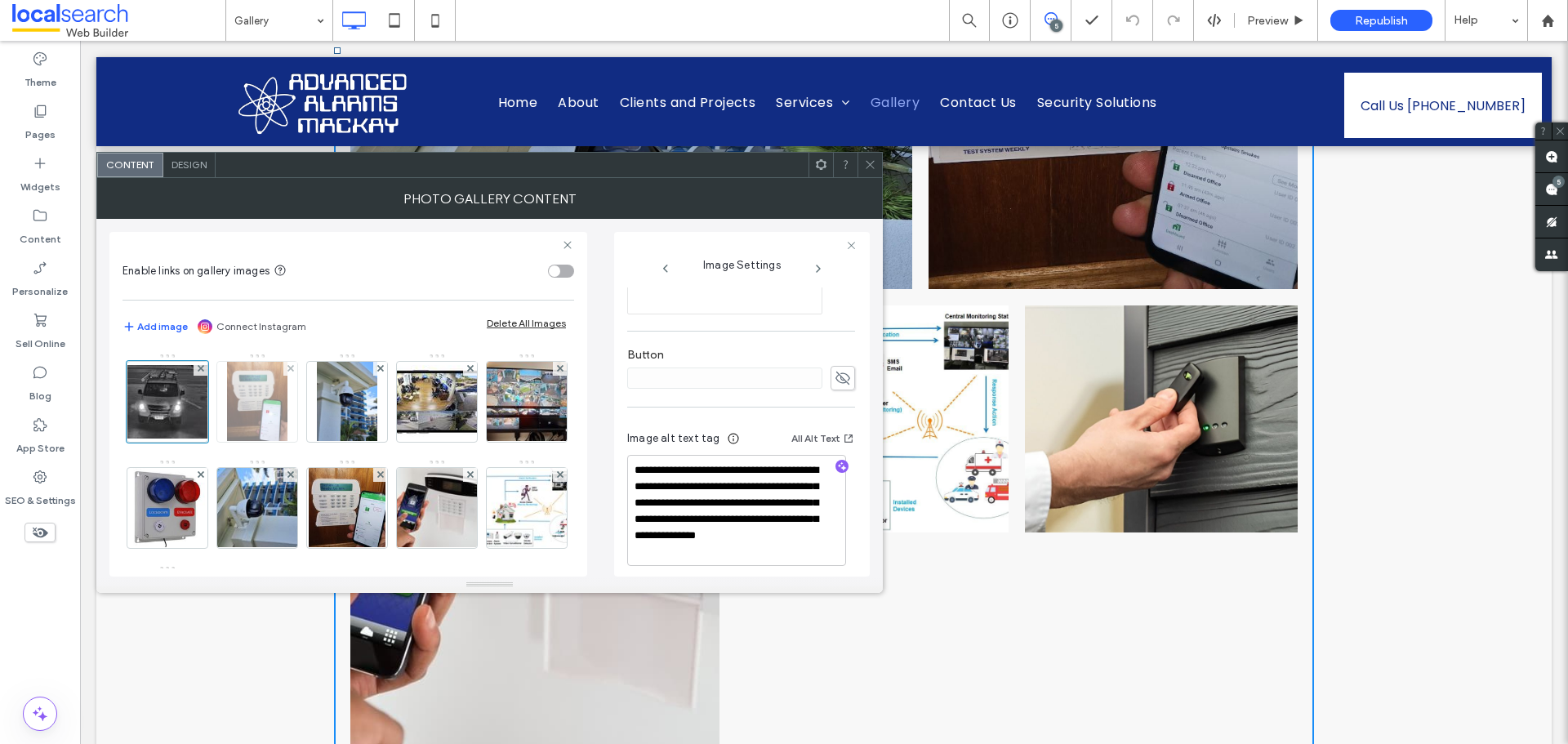
click at [271, 397] on img at bounding box center [258, 401] width 62 height 80
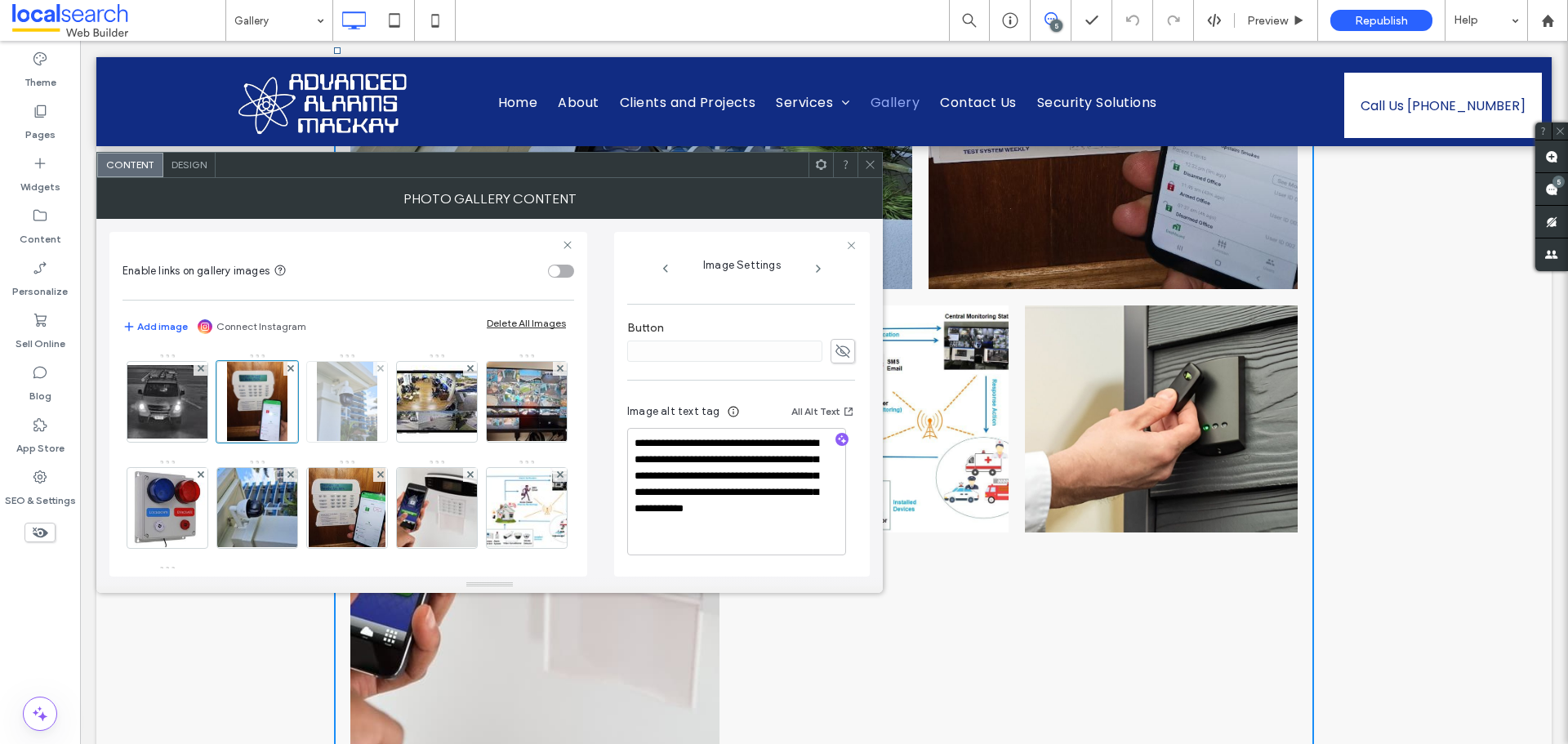
click at [360, 419] on img at bounding box center [347, 401] width 61 height 80
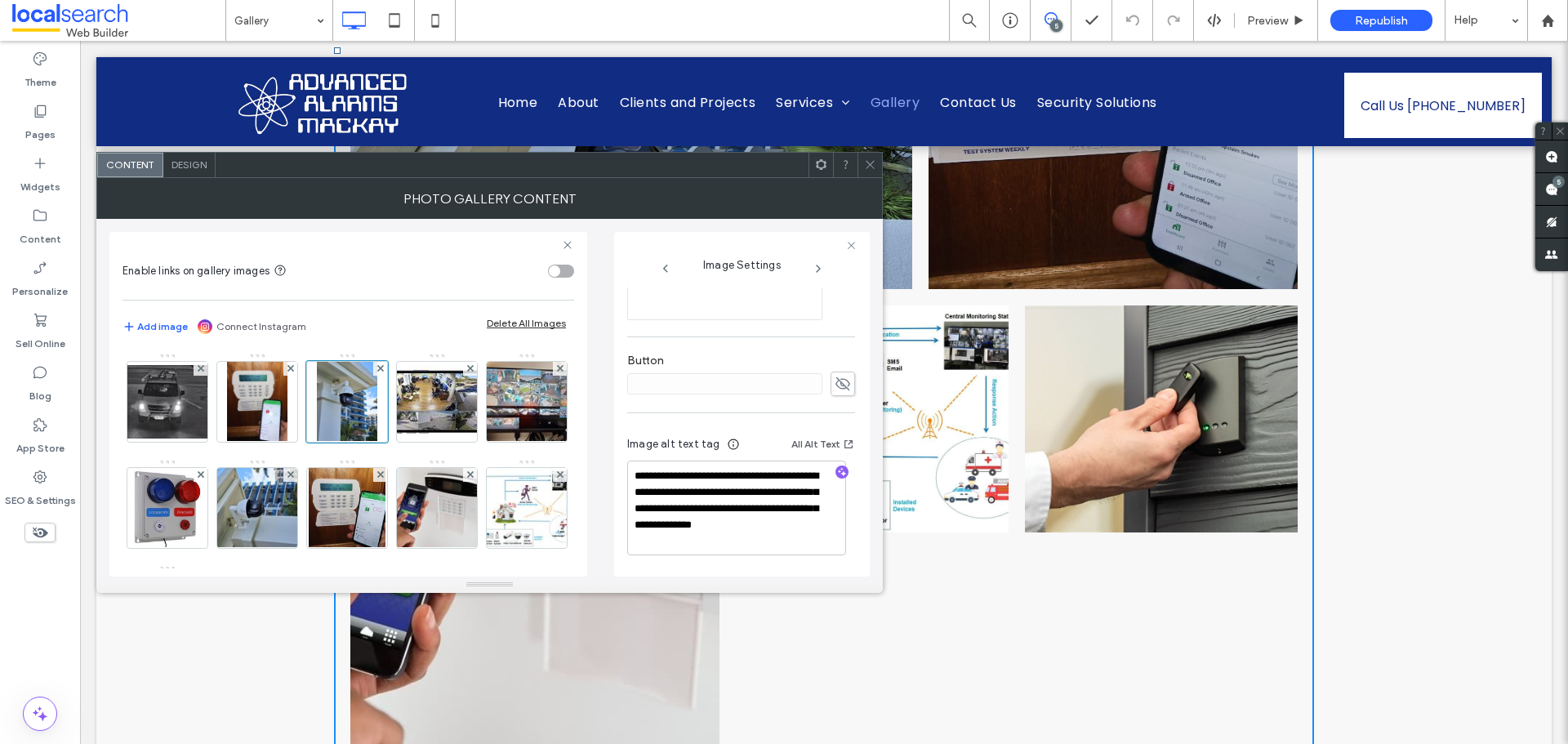
drag, startPoint x: 428, startPoint y: 420, endPoint x: 540, endPoint y: 402, distance: 113.4
click at [428, 421] on img at bounding box center [437, 401] width 131 height 74
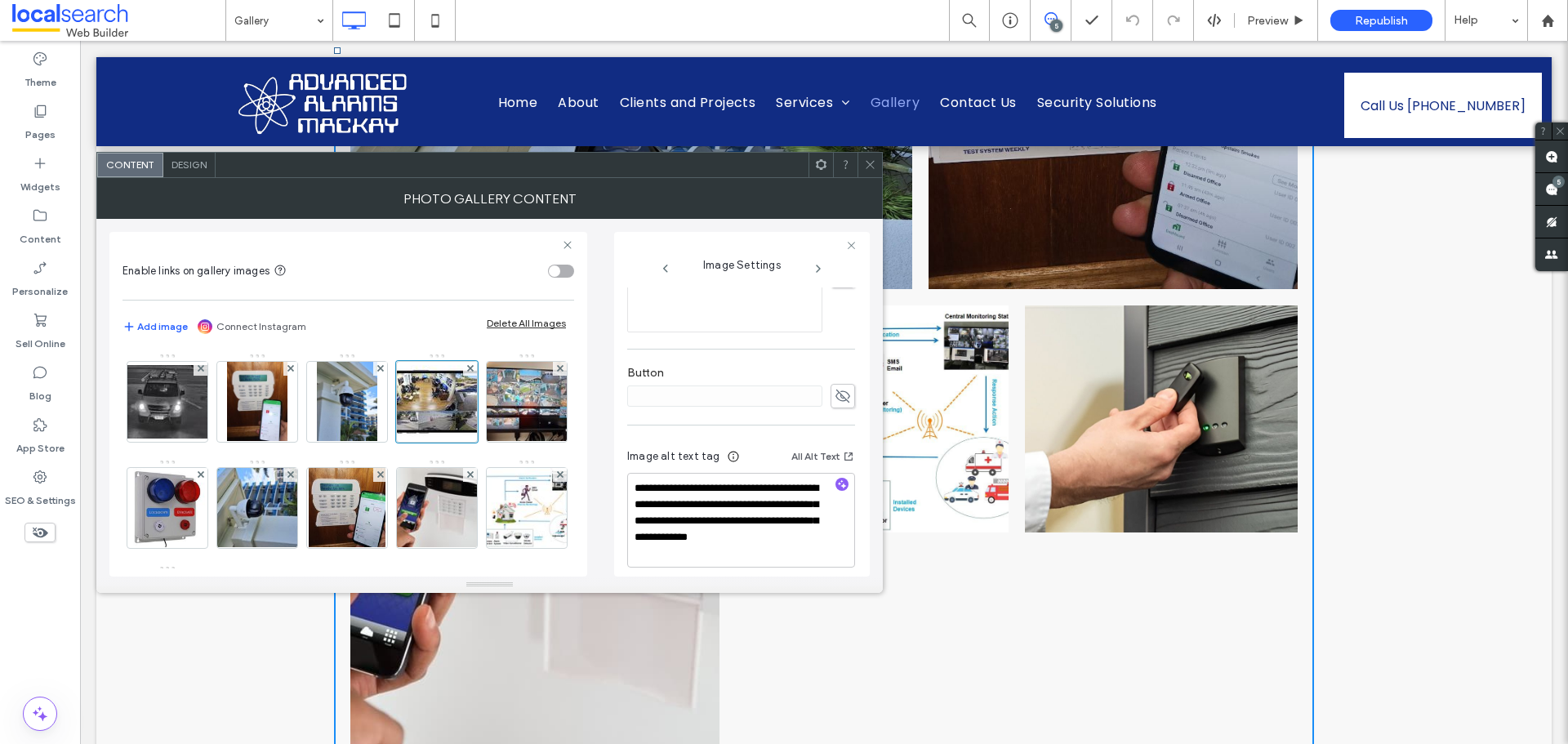
scroll to position [472, 0]
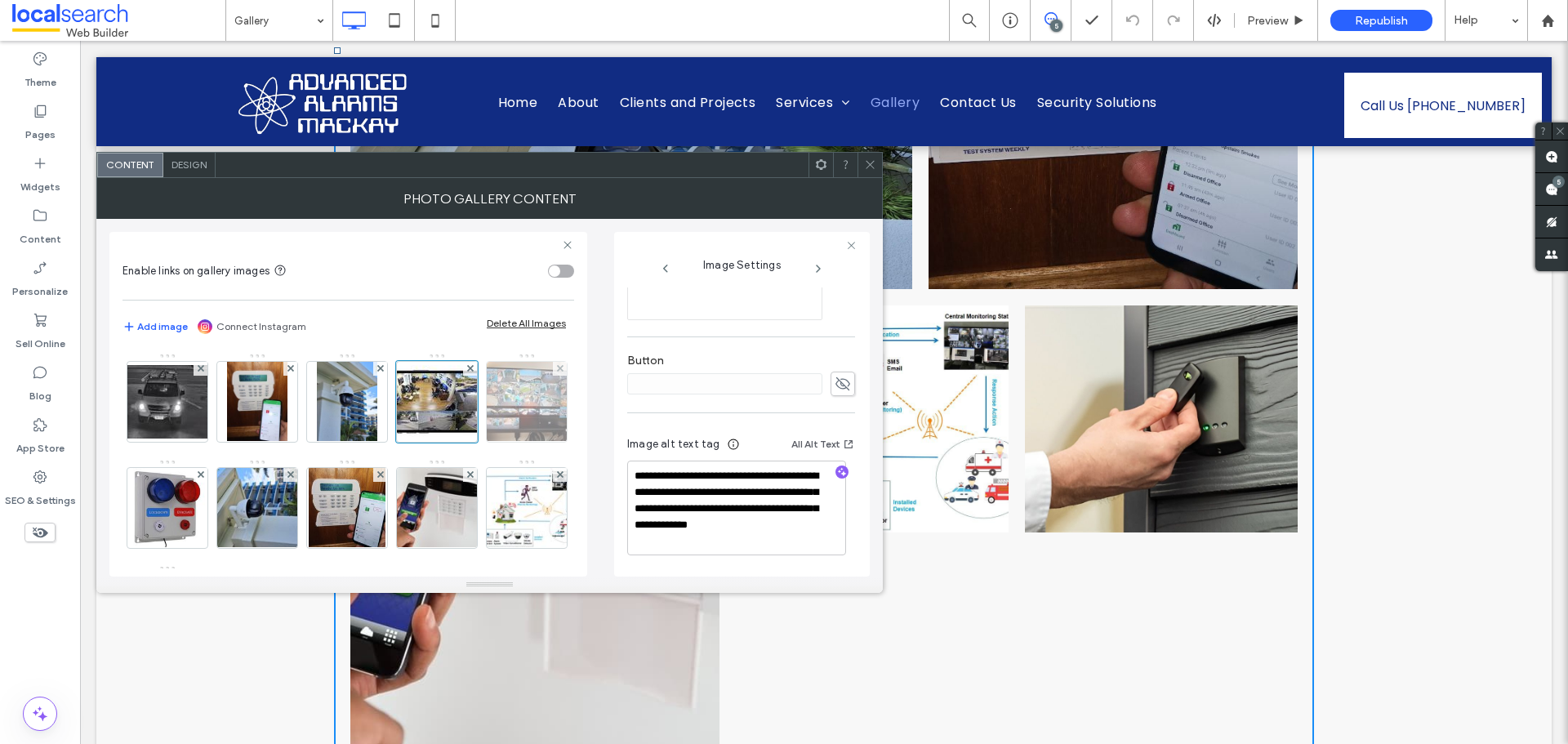
click at [474, 442] on img at bounding box center [526, 401] width 107 height 80
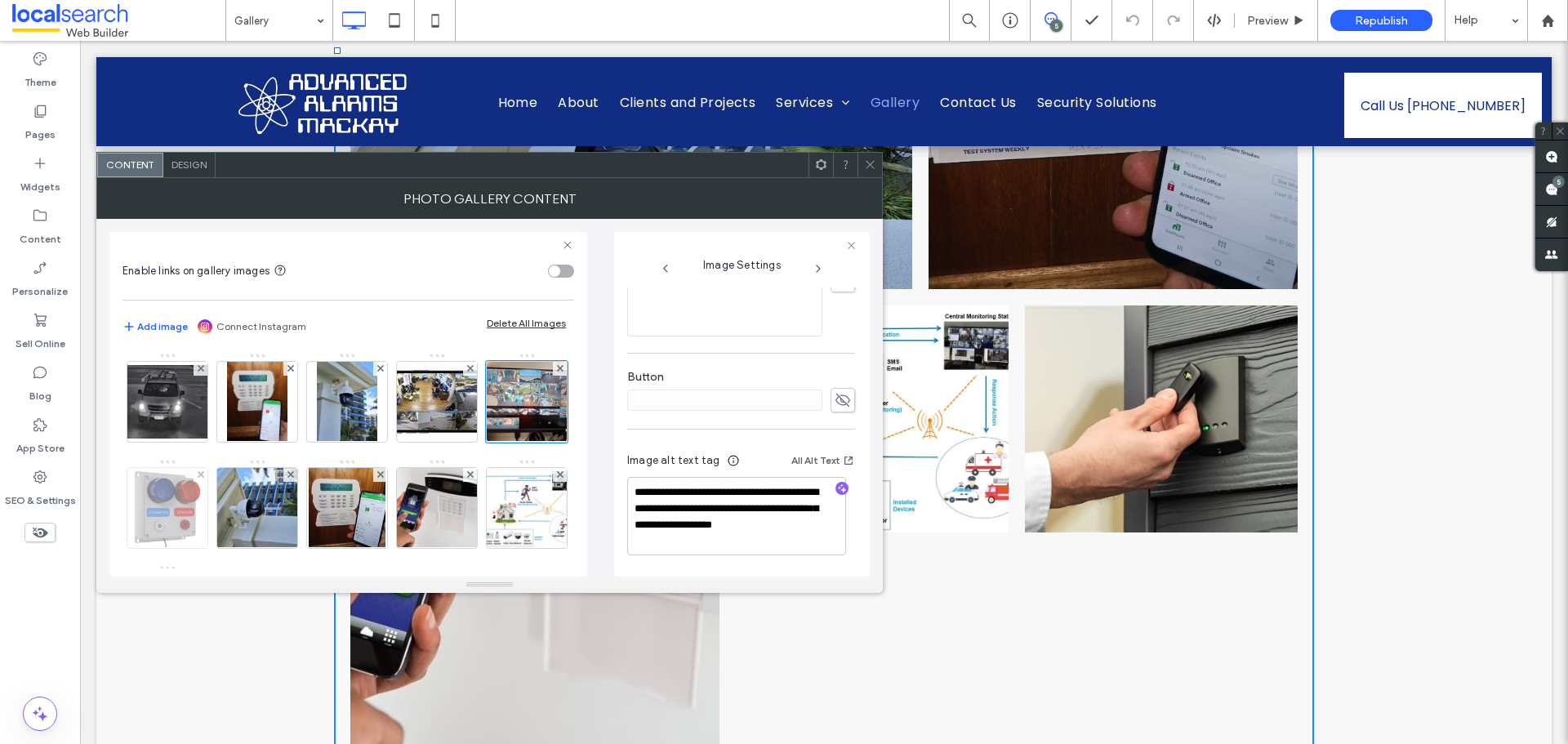
click at [205, 504] on img at bounding box center [167, 508] width 75 height 80
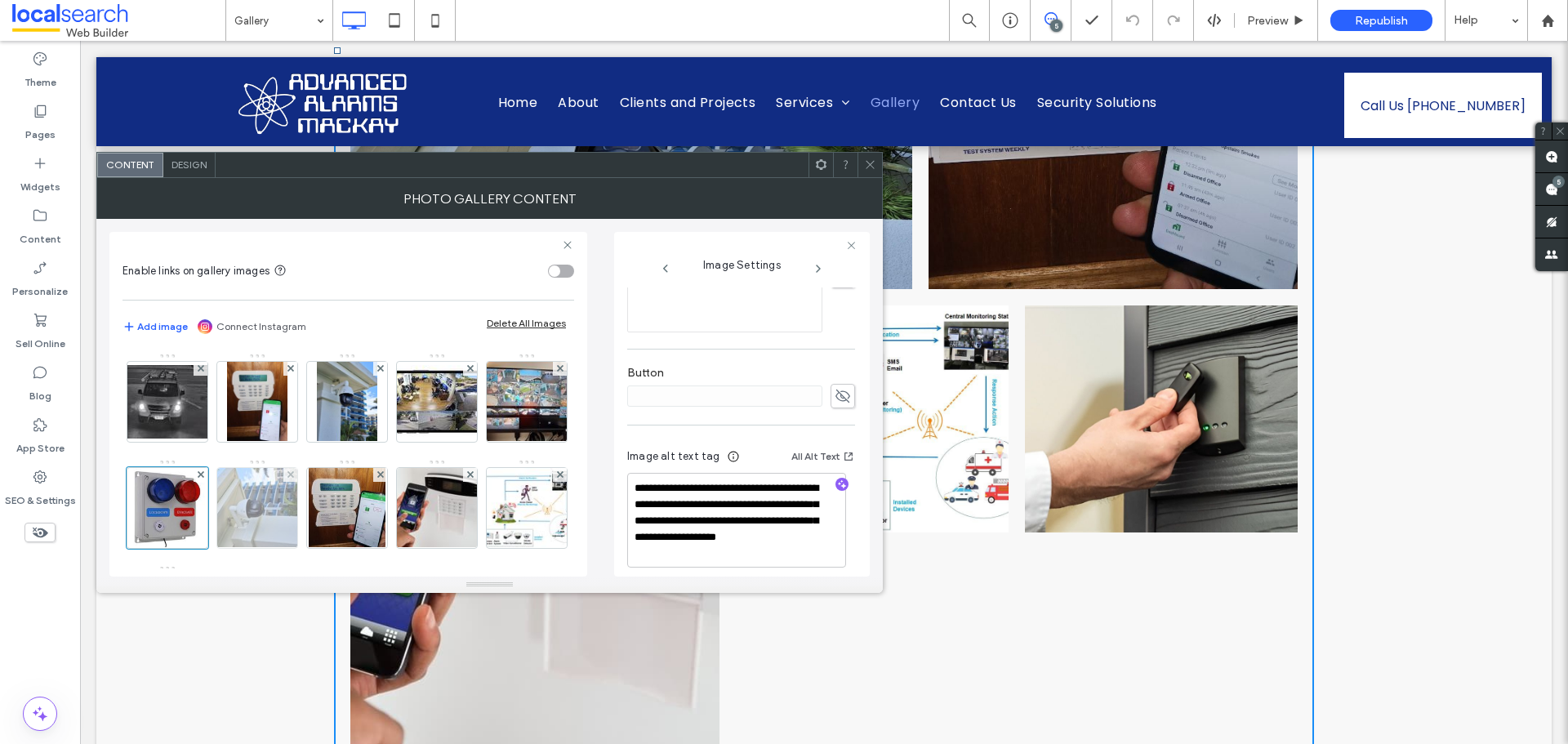
click at [311, 495] on img at bounding box center [257, 508] width 107 height 80
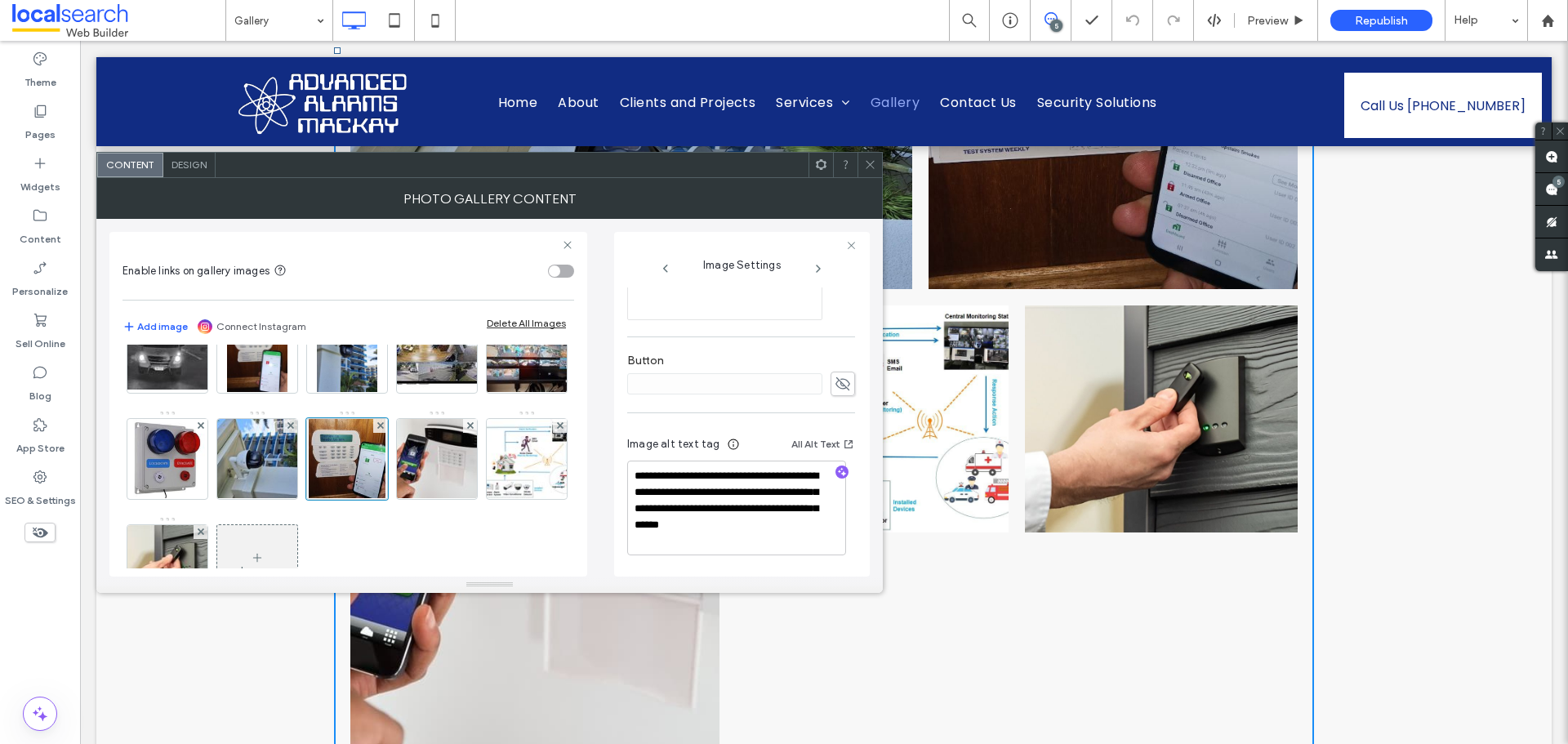
scroll to position [113, 0]
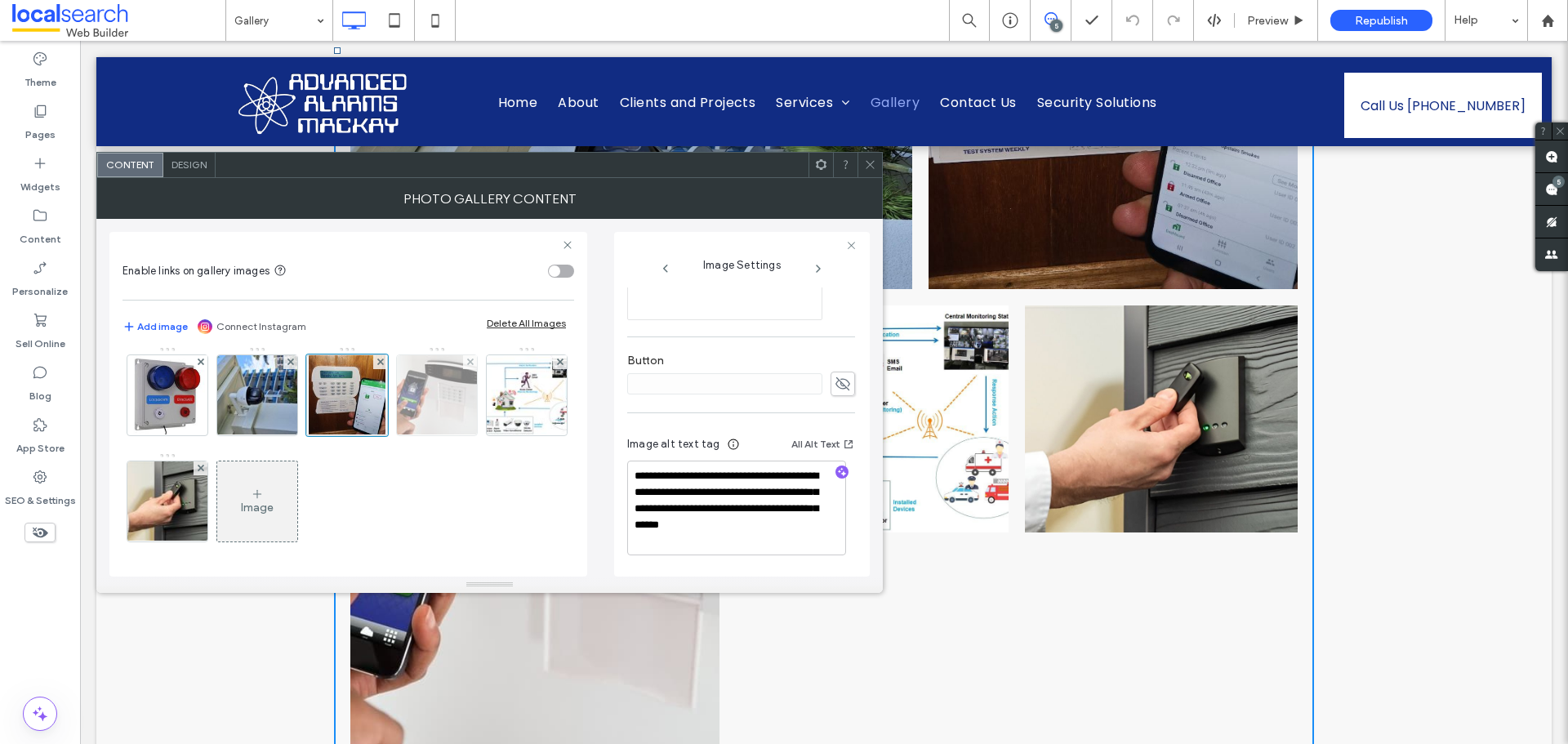
click at [376, 435] on img at bounding box center [436, 395] width 121 height 80
click at [469, 435] on img at bounding box center [526, 395] width 115 height 80
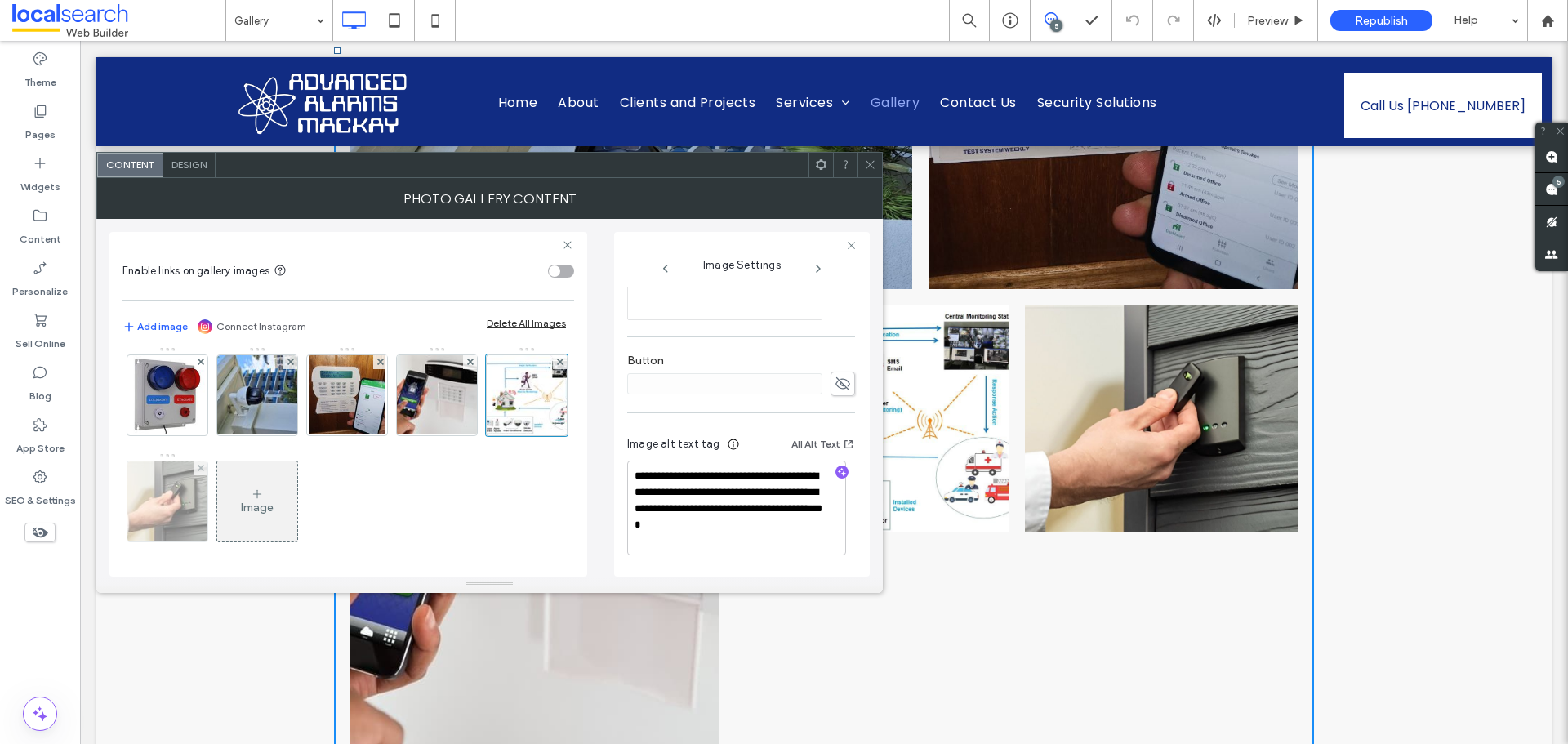
click at [228, 506] on img at bounding box center [167, 501] width 120 height 80
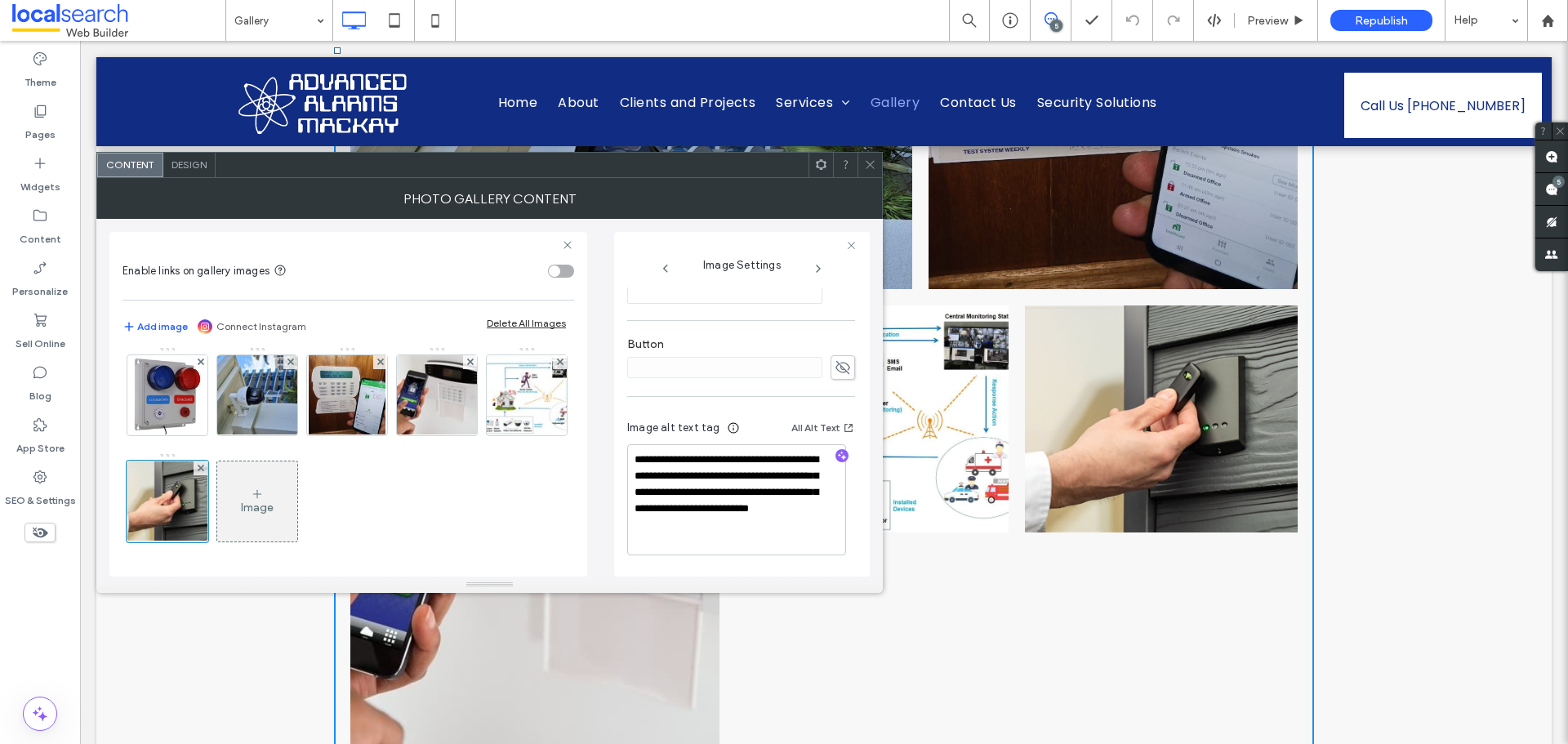
click at [879, 163] on div at bounding box center [870, 165] width 24 height 24
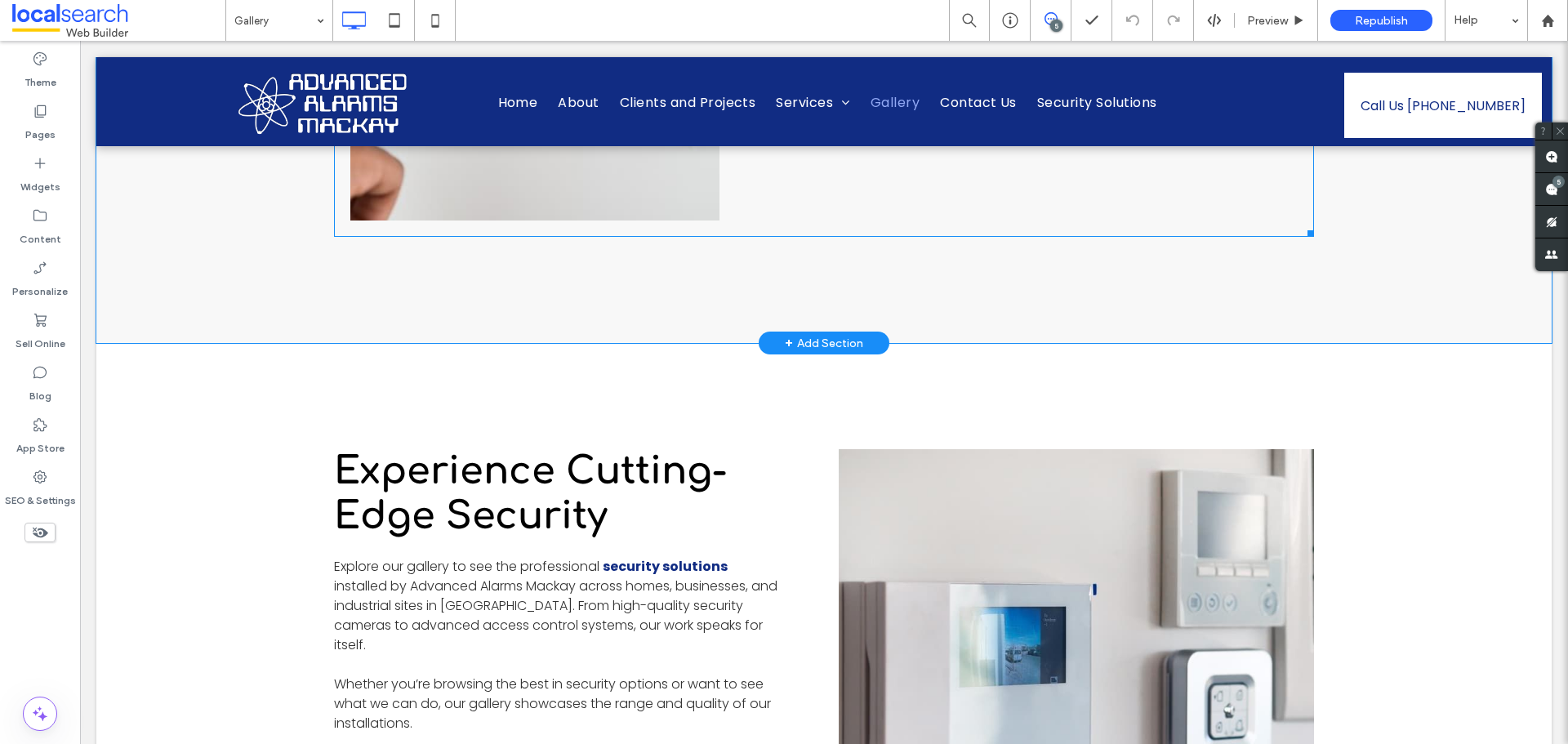
scroll to position [2124, 0]
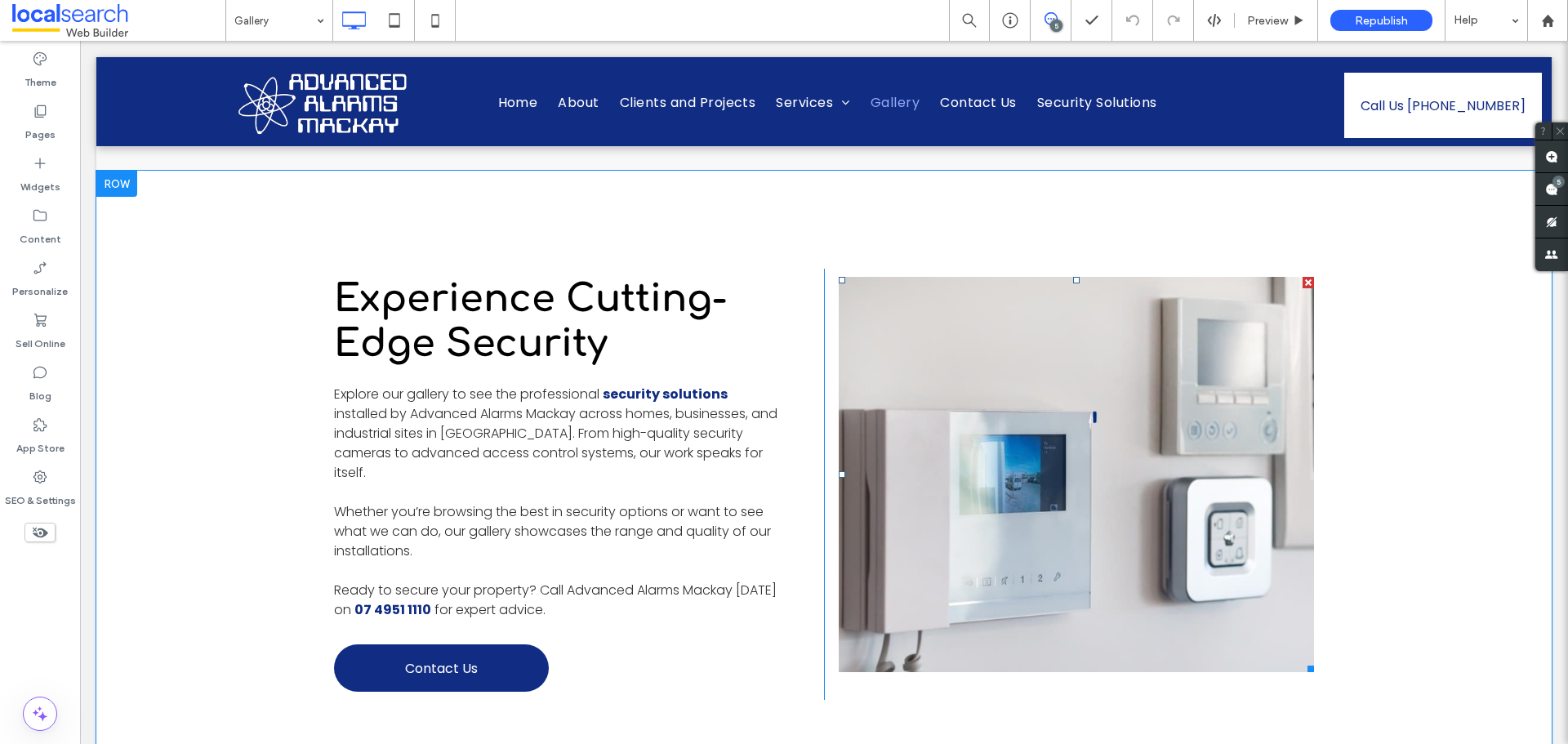
click at [1003, 373] on link at bounding box center [1076, 474] width 475 height 395
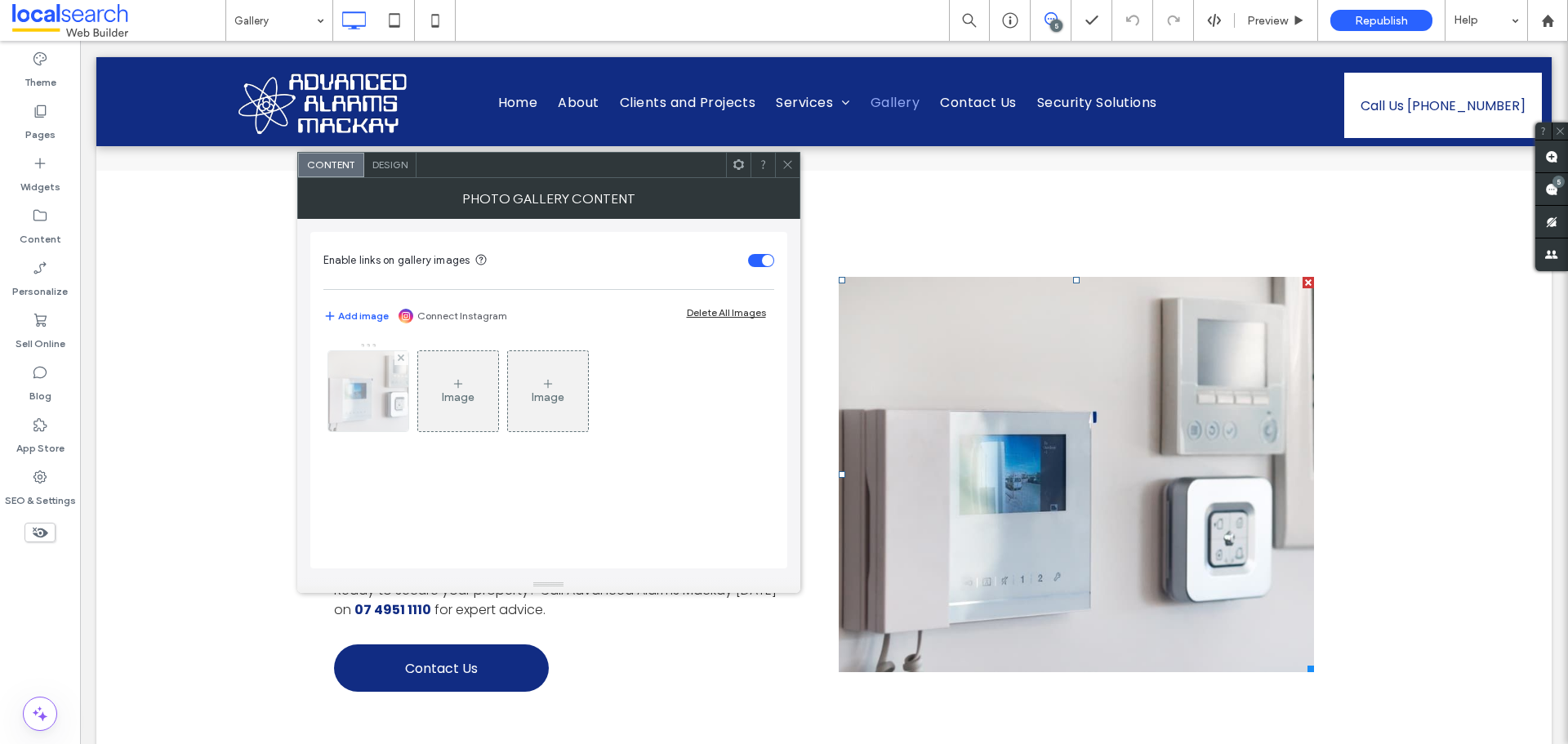
click at [350, 399] on img at bounding box center [369, 391] width 114 height 80
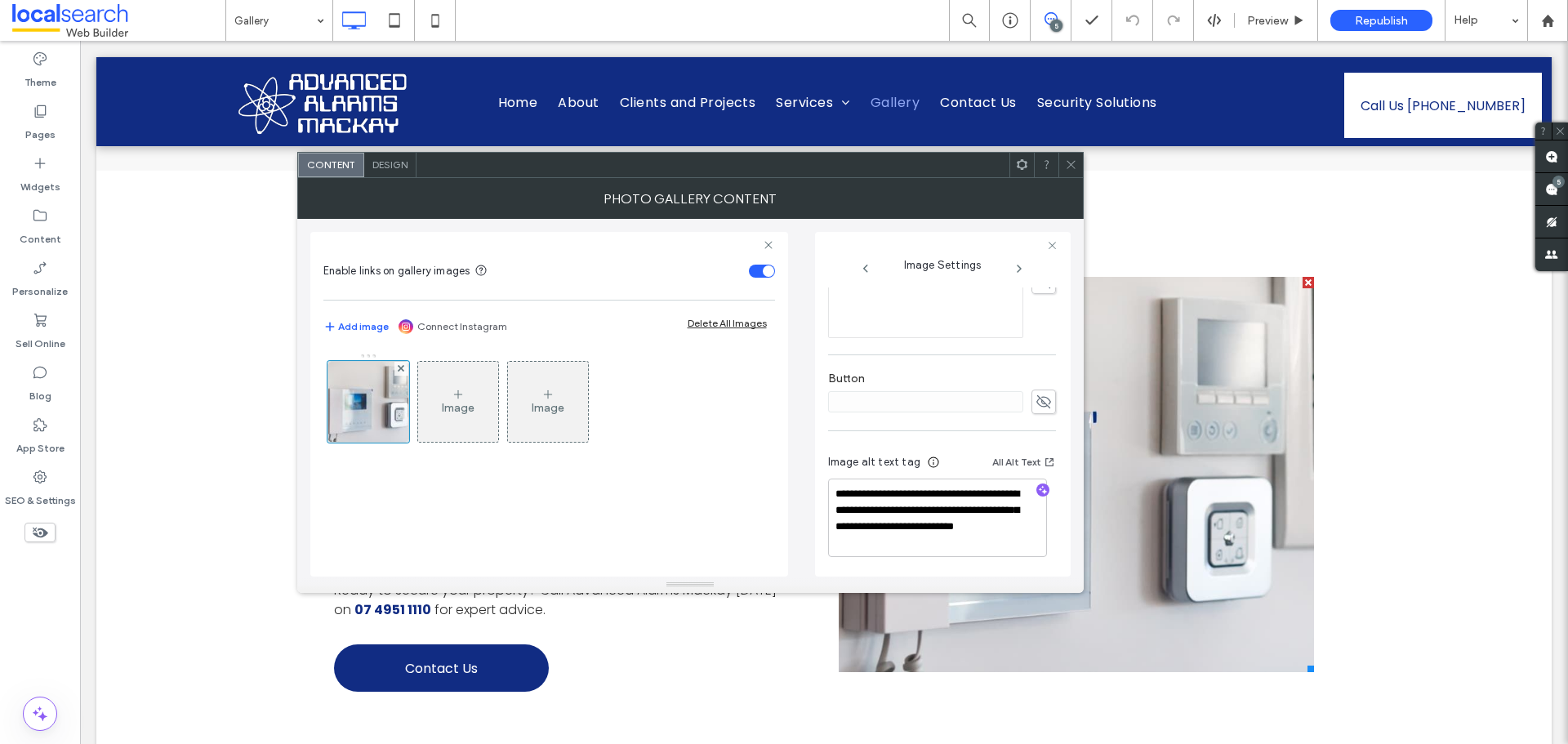
scroll to position [499, 0]
click at [1072, 162] on icon at bounding box center [1071, 165] width 12 height 12
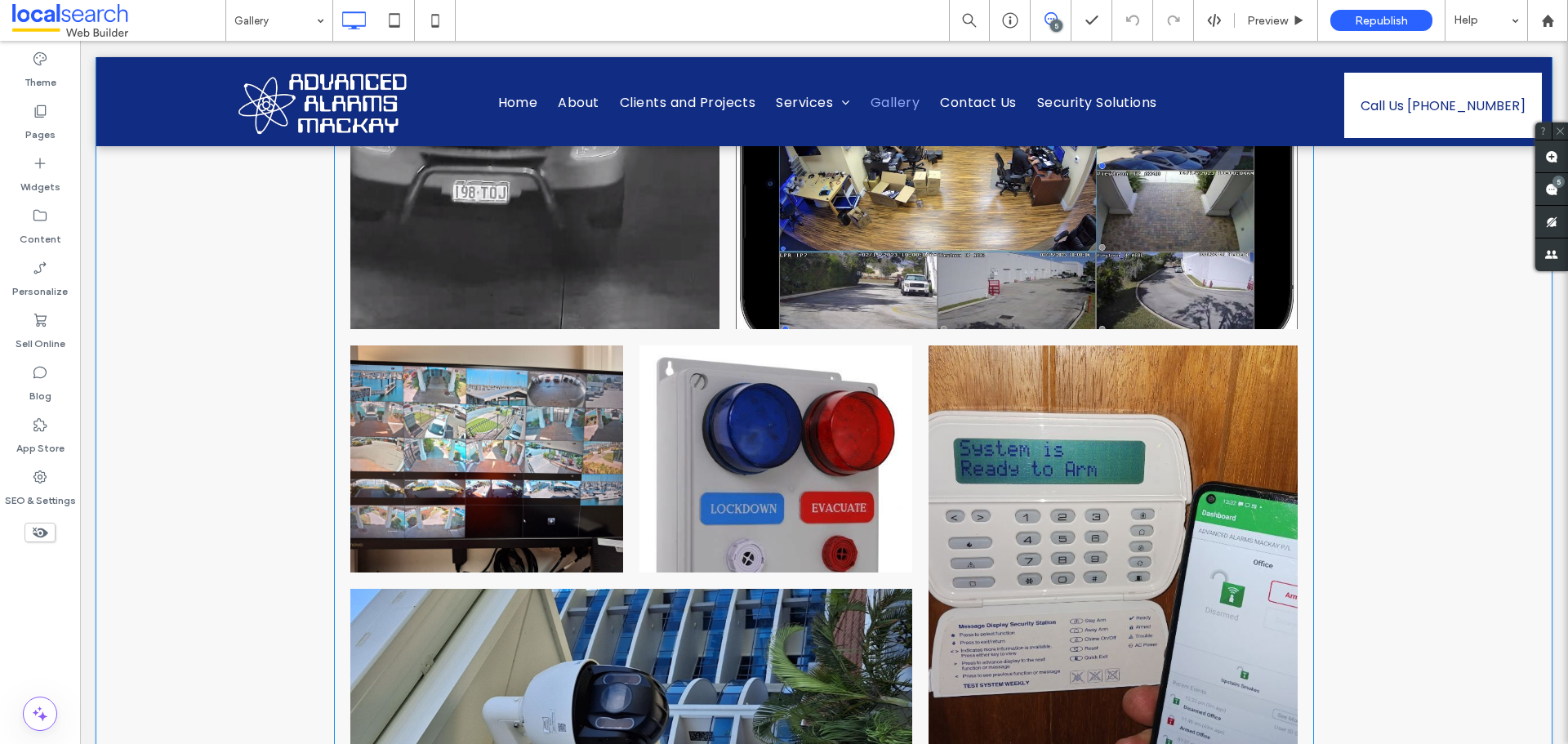
scroll to position [735, 0]
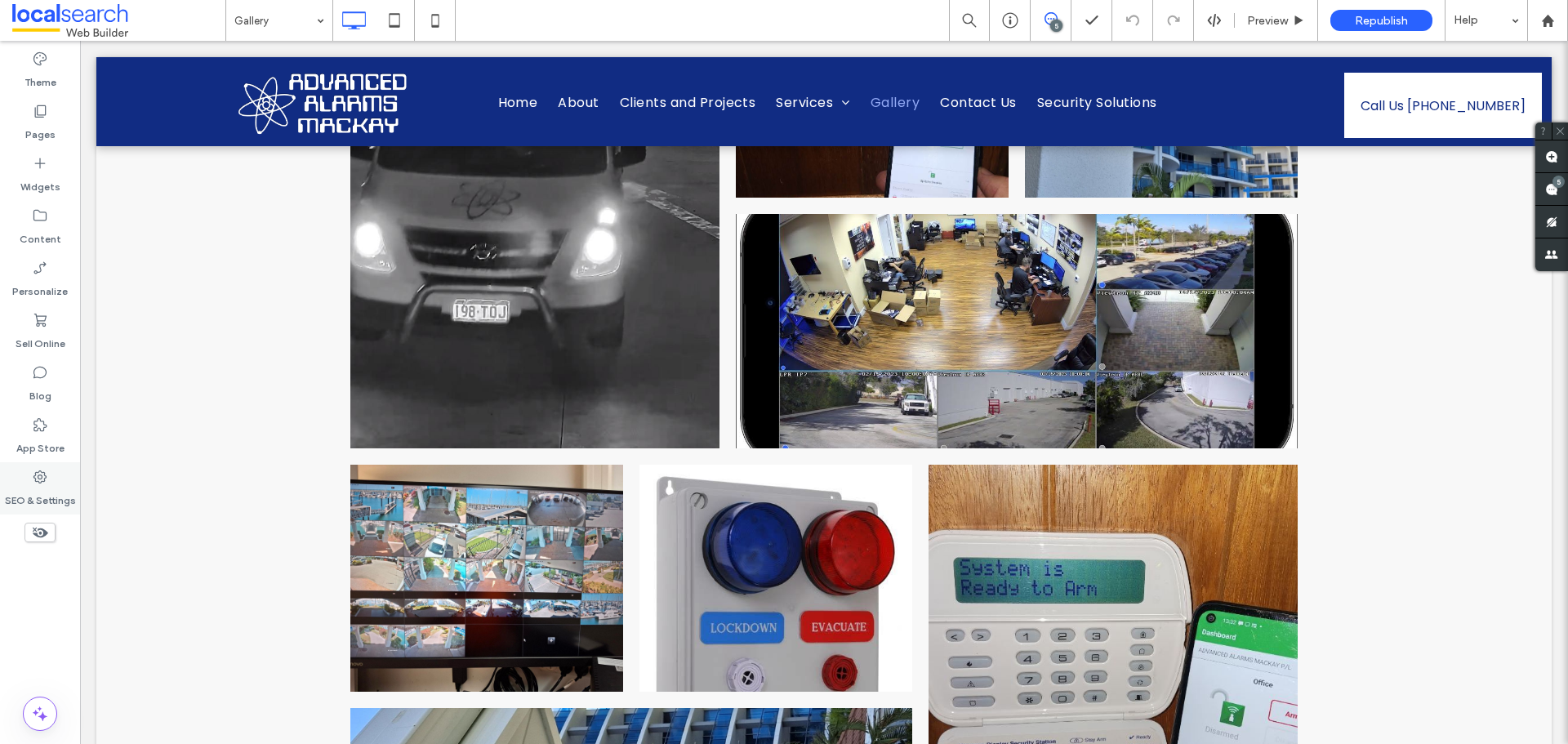
click at [49, 472] on div "SEO & Settings" at bounding box center [40, 488] width 80 height 52
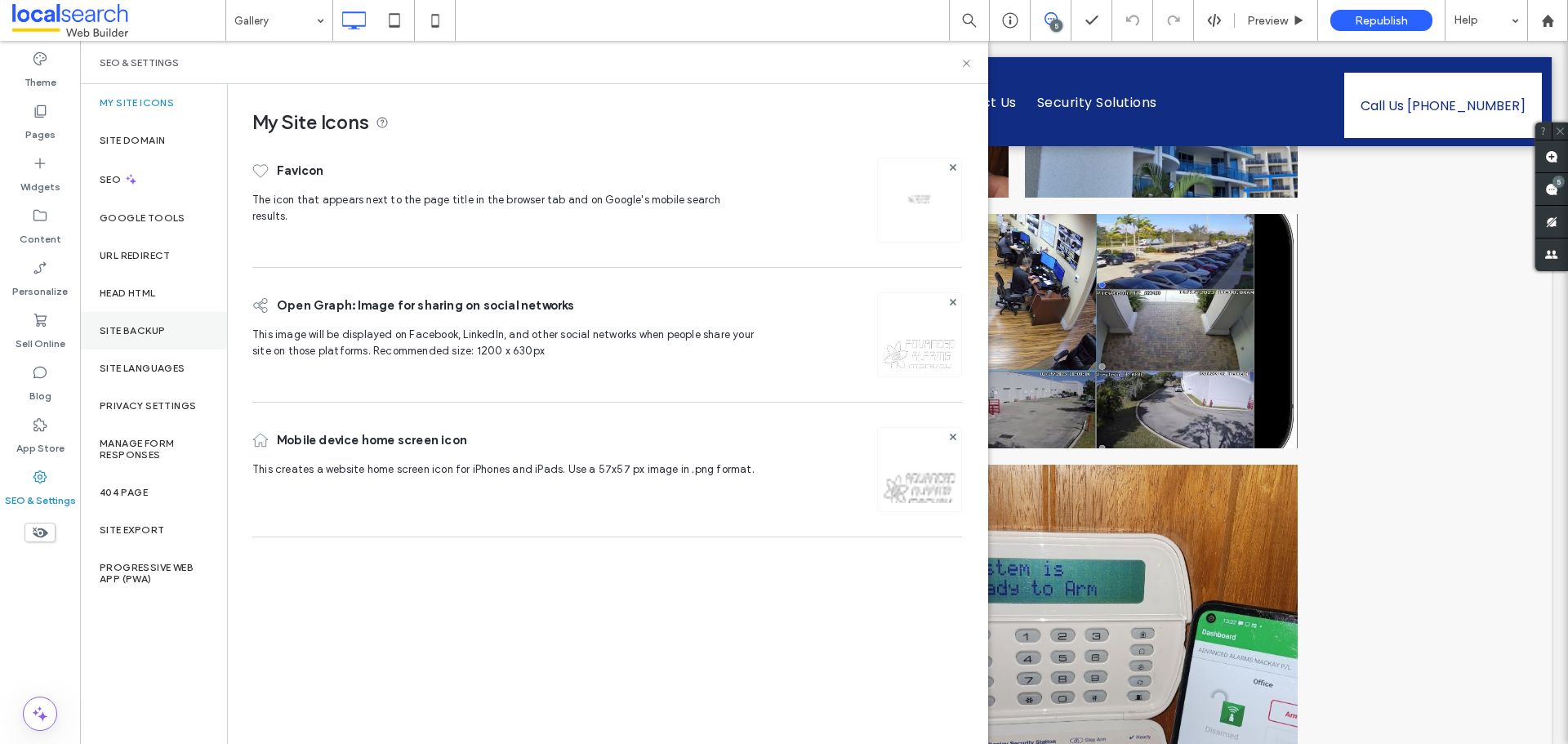
click at [176, 332] on div "Site Backup" at bounding box center [154, 330] width 147 height 37
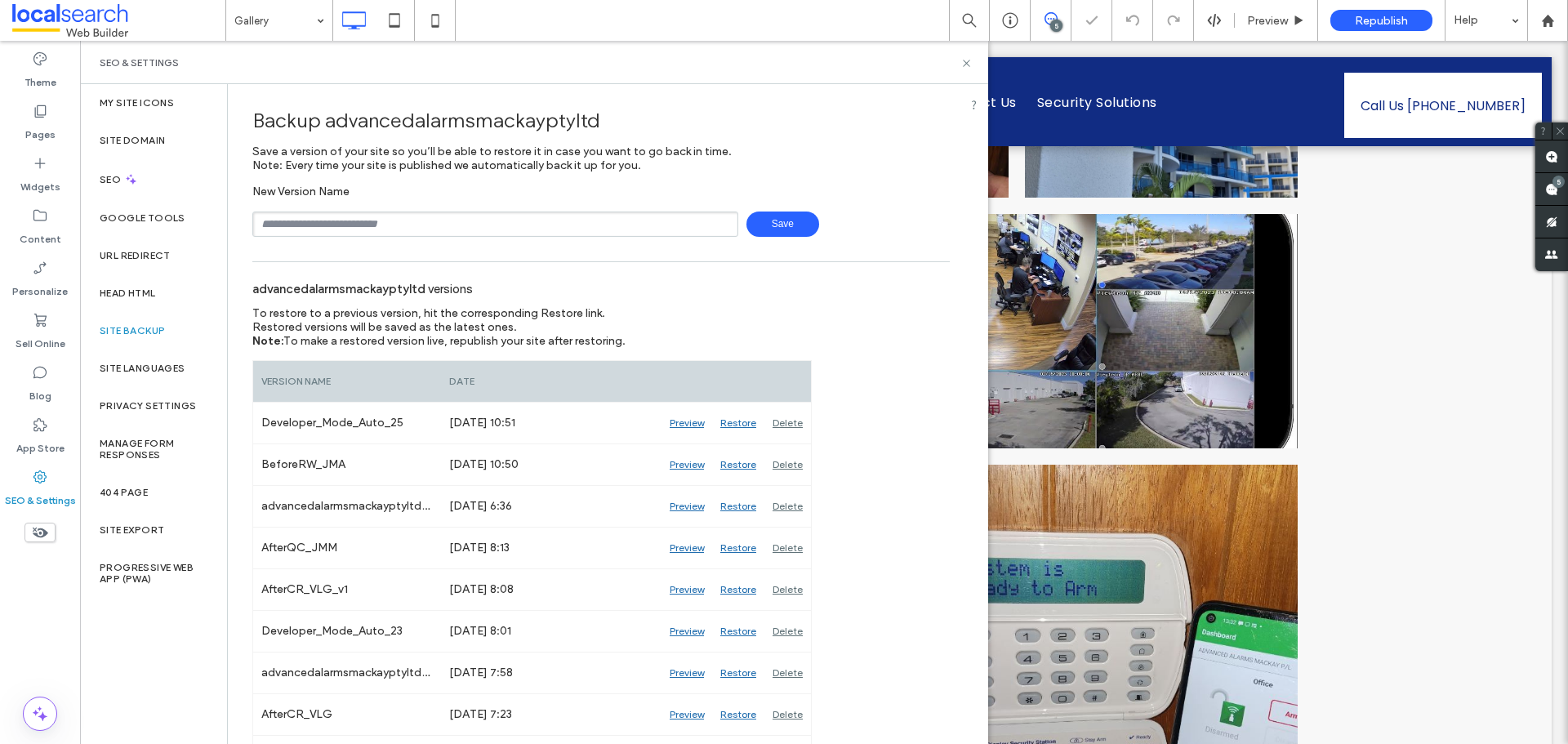
click at [400, 224] on input "text" at bounding box center [495, 224] width 486 height 25
type input "**********"
click at [781, 219] on span "Save" at bounding box center [783, 224] width 73 height 25
click at [965, 64] on use at bounding box center [967, 63] width 7 height 7
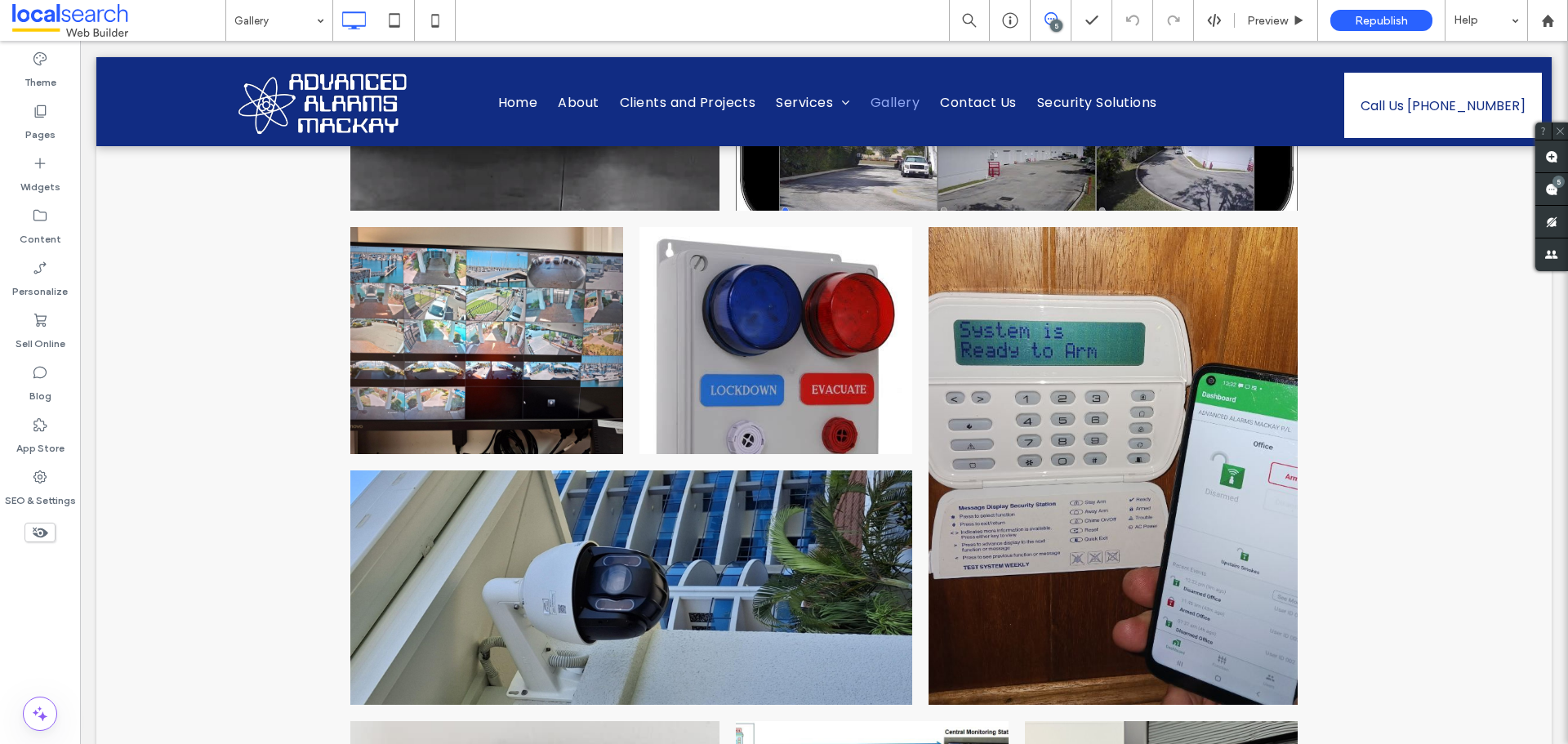
scroll to position [980, 0]
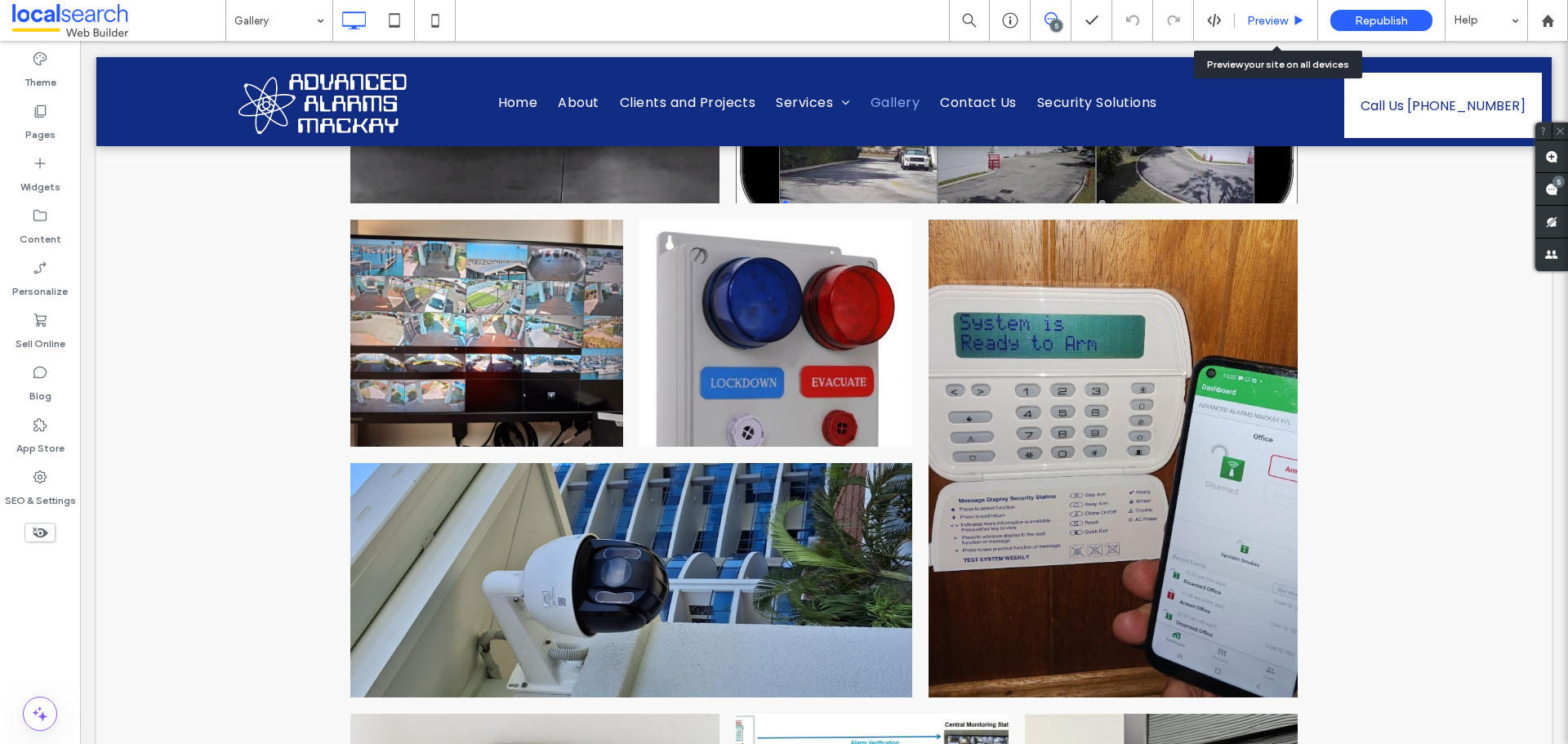
click at [1263, 14] on span "Preview" at bounding box center [1267, 21] width 41 height 14
